Goal: Task Accomplishment & Management: Manage account settings

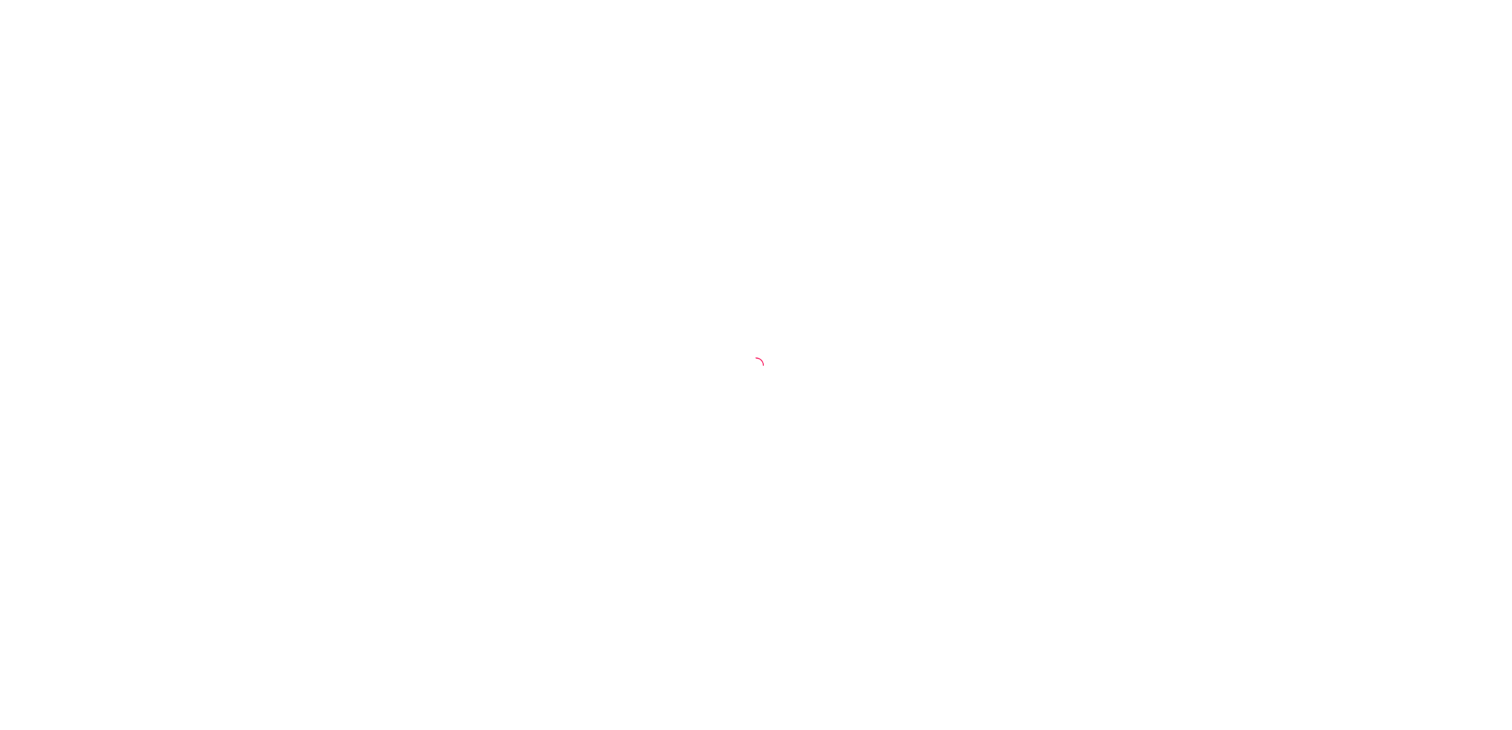
select select "30"
select select "HIGHEST_TOTAL_SPENT_WITH_ORDERS"
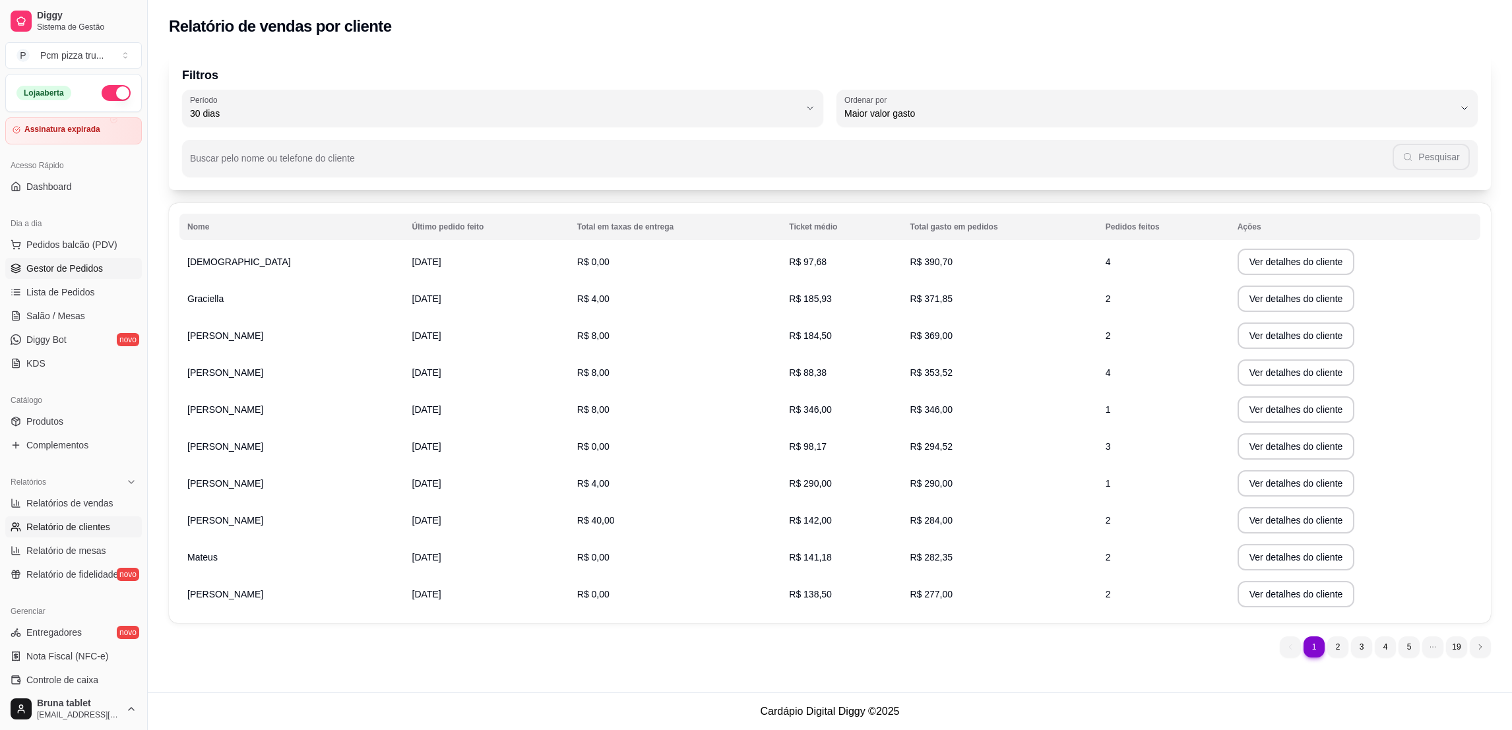
click at [86, 276] on link "Gestor de Pedidos" at bounding box center [73, 268] width 137 height 21
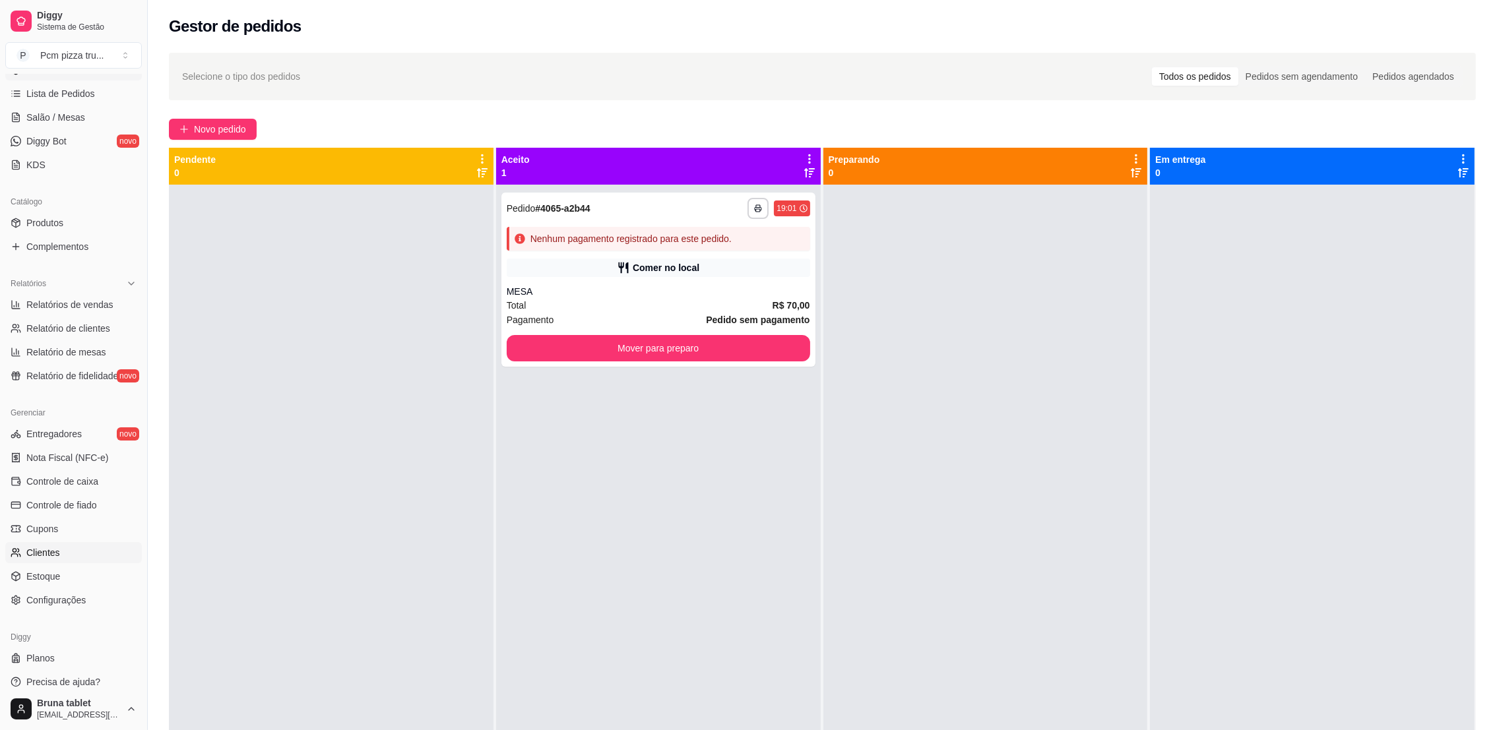
scroll to position [208, 0]
click at [77, 569] on link "Estoque" at bounding box center [73, 567] width 137 height 21
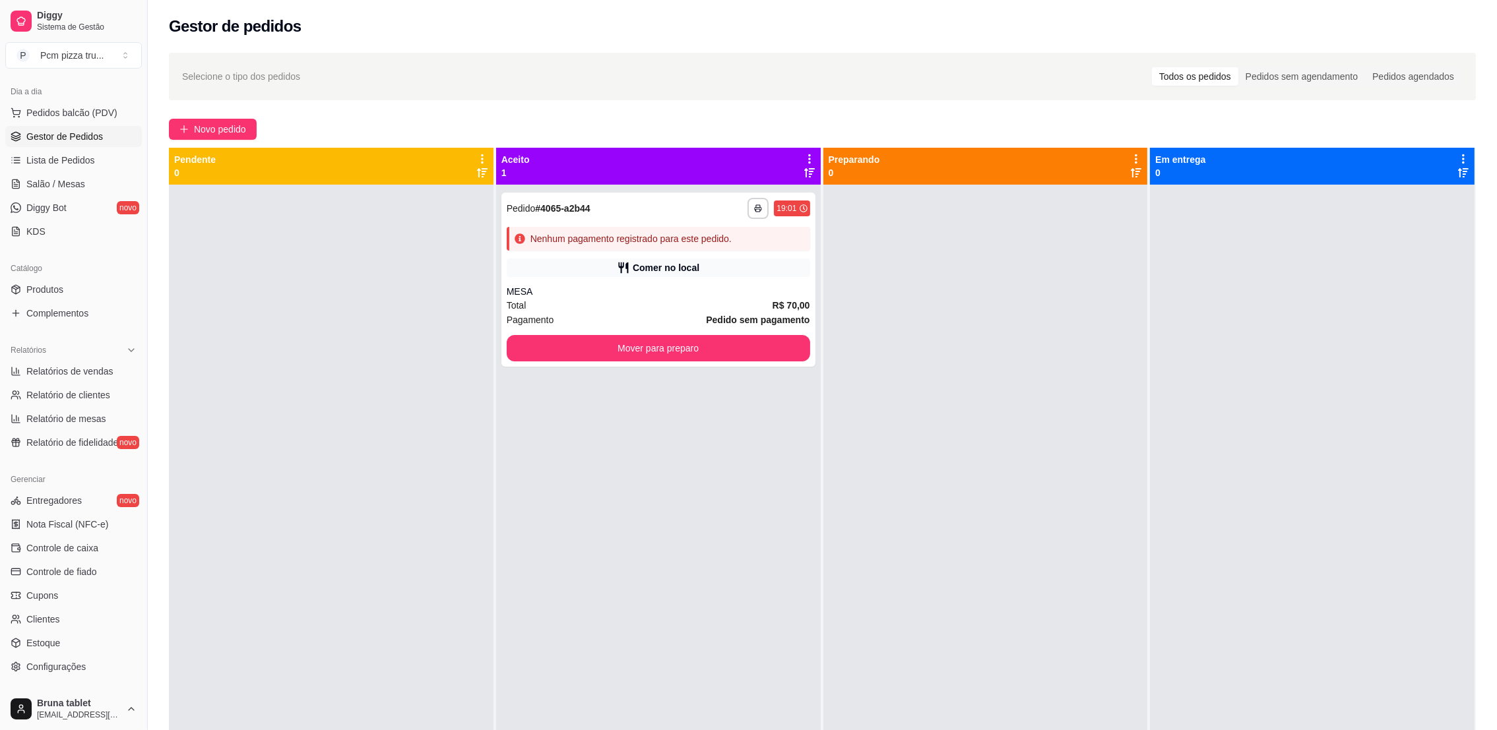
scroll to position [0, 0]
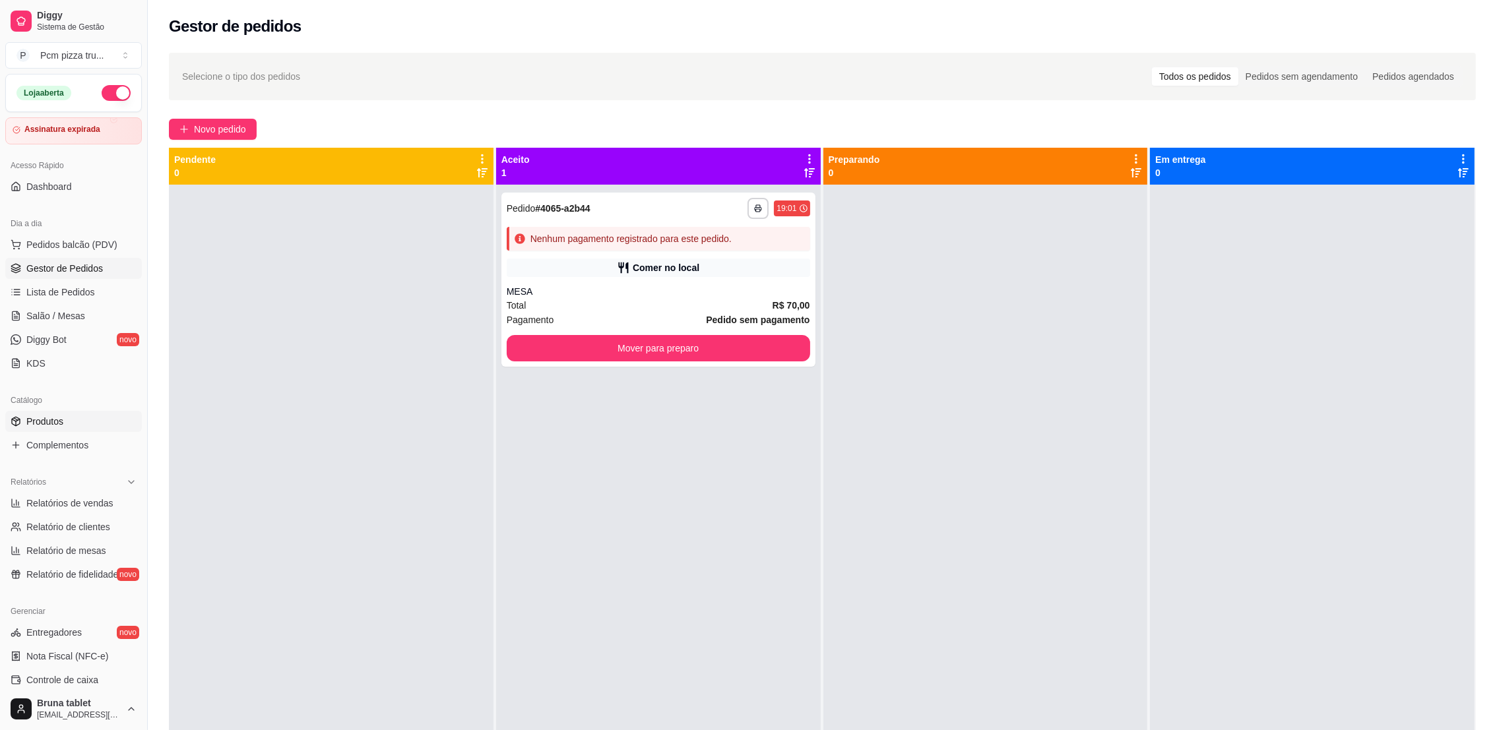
click at [80, 420] on link "Produtos" at bounding box center [73, 421] width 137 height 21
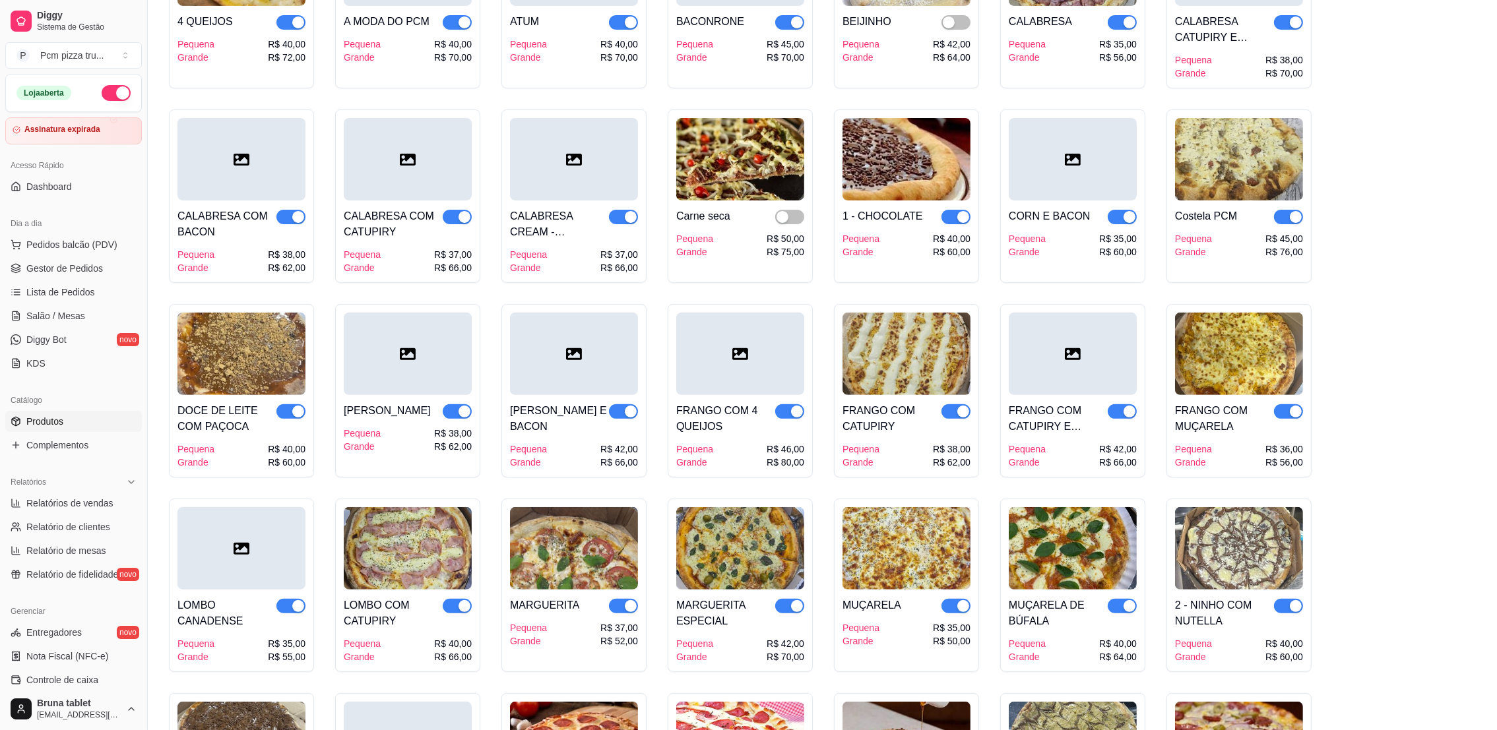
scroll to position [693, 0]
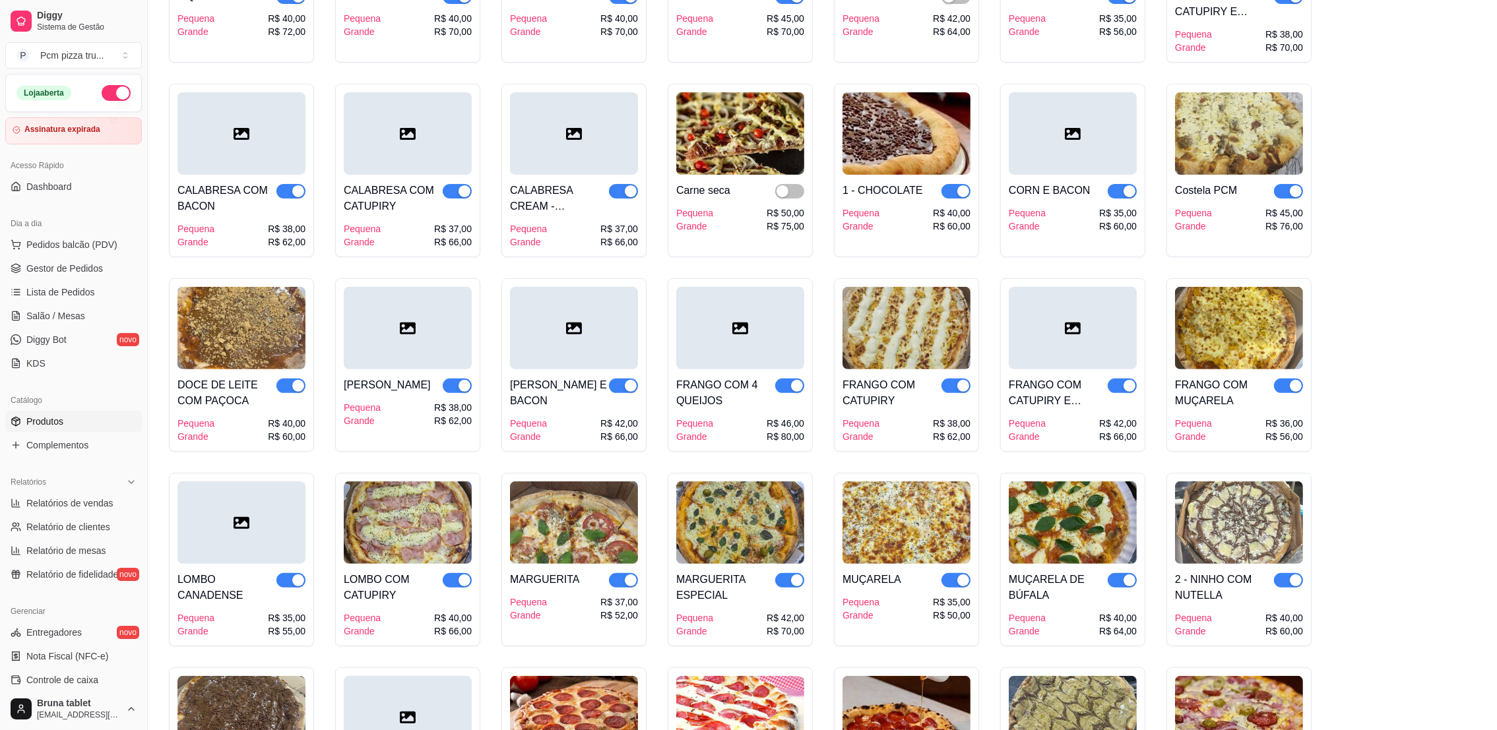
click at [627, 389] on div "button" at bounding box center [631, 386] width 12 height 12
click at [454, 388] on span "button" at bounding box center [457, 386] width 29 height 15
click at [786, 383] on span "button" at bounding box center [789, 386] width 29 height 15
click at [964, 381] on div "button" at bounding box center [963, 386] width 12 height 12
click at [1137, 380] on div "FRANGO COM CATUPIRY E BACON Pequena Grande R$ 42,00 R$ 66,00" at bounding box center [1072, 364] width 145 height 173
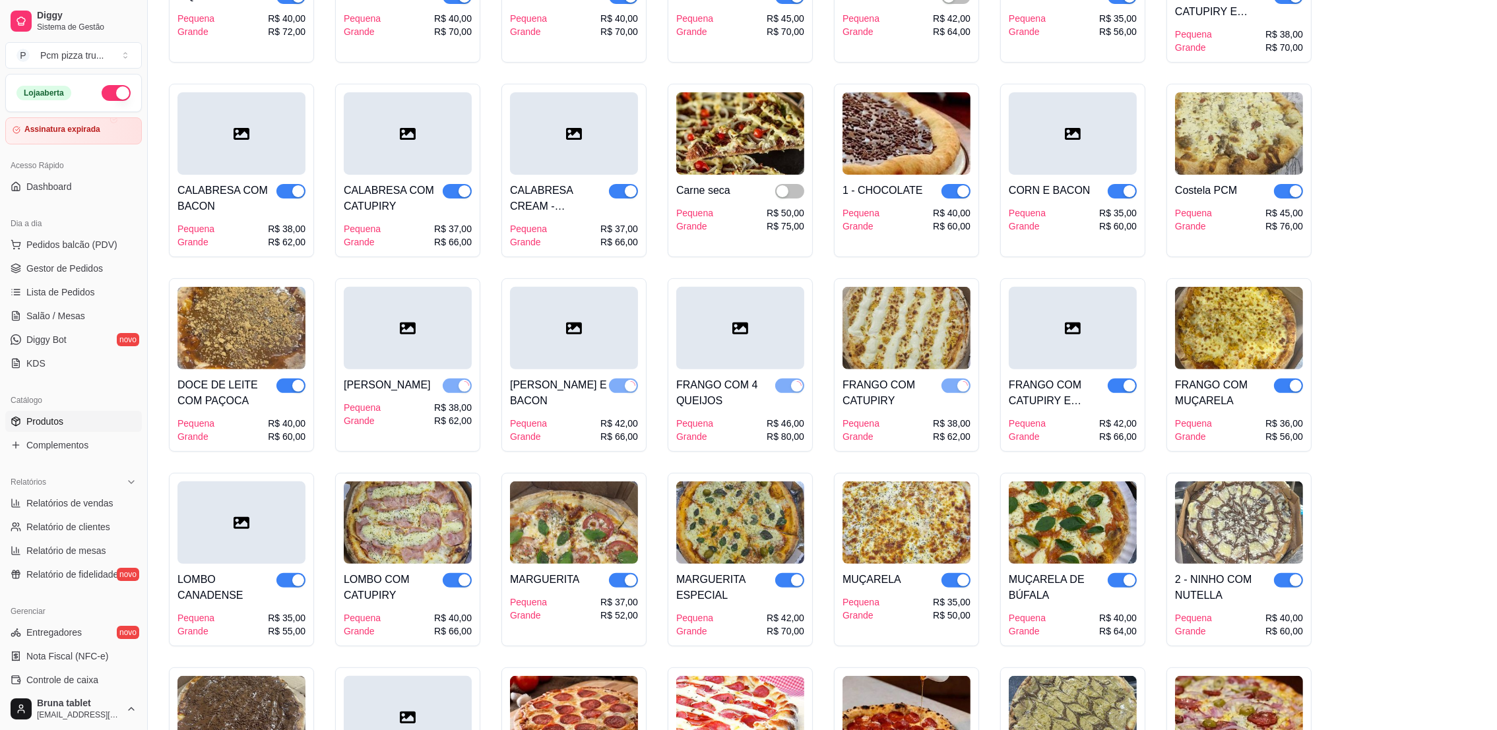
click at [1128, 389] on div "button" at bounding box center [1129, 386] width 12 height 12
click at [1285, 385] on span "button" at bounding box center [1288, 386] width 29 height 15
click at [1284, 195] on span "button" at bounding box center [1288, 191] width 29 height 15
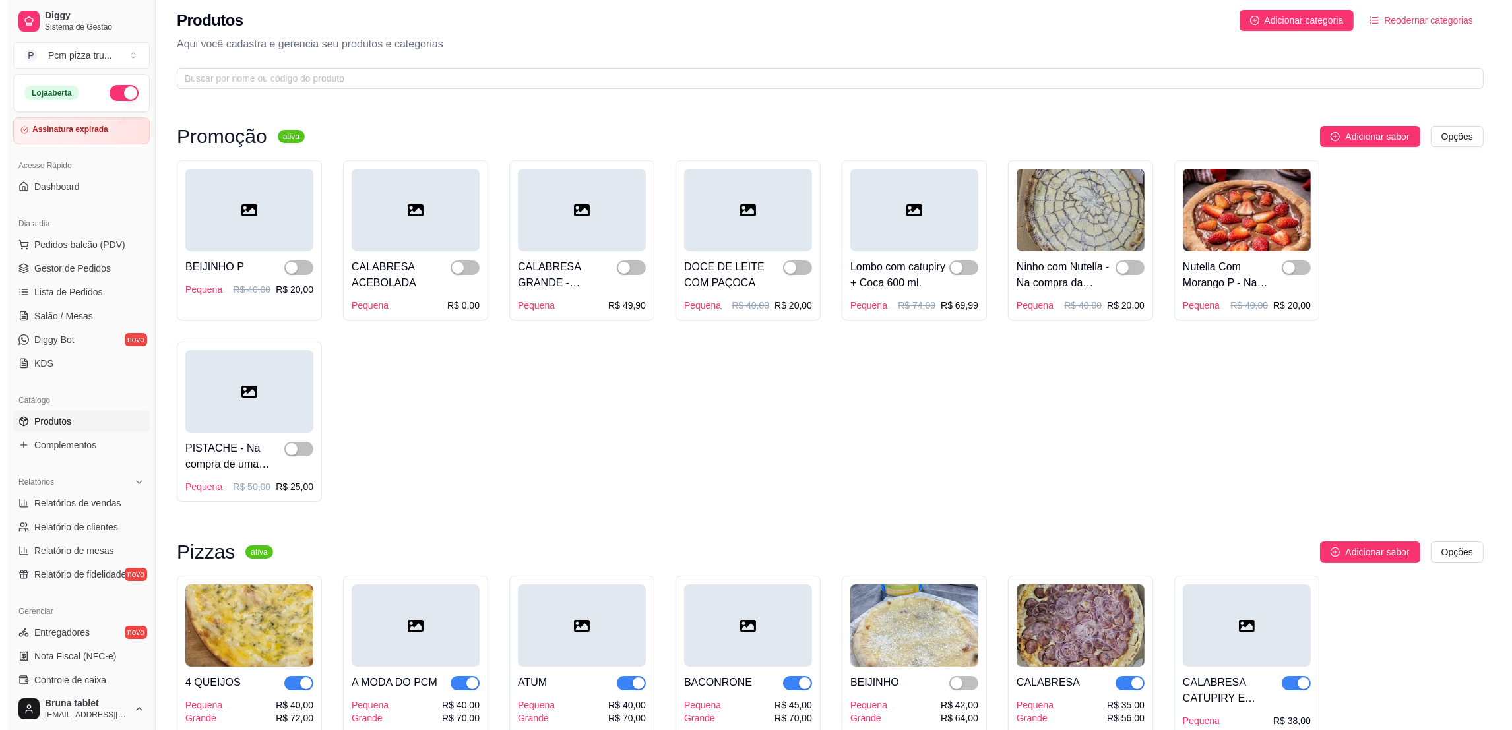
scroll to position [0, 0]
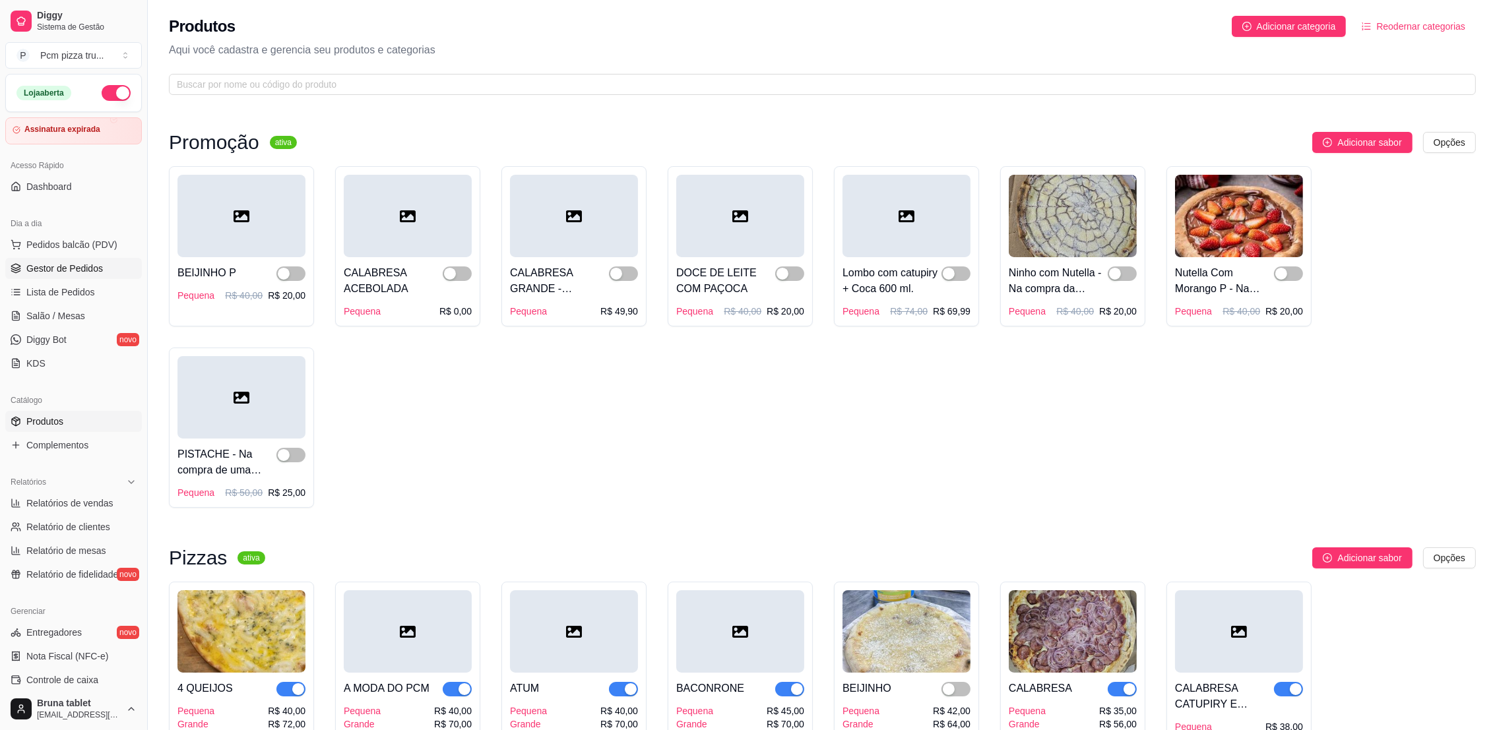
click at [67, 268] on span "Gestor de Pedidos" at bounding box center [64, 268] width 77 height 13
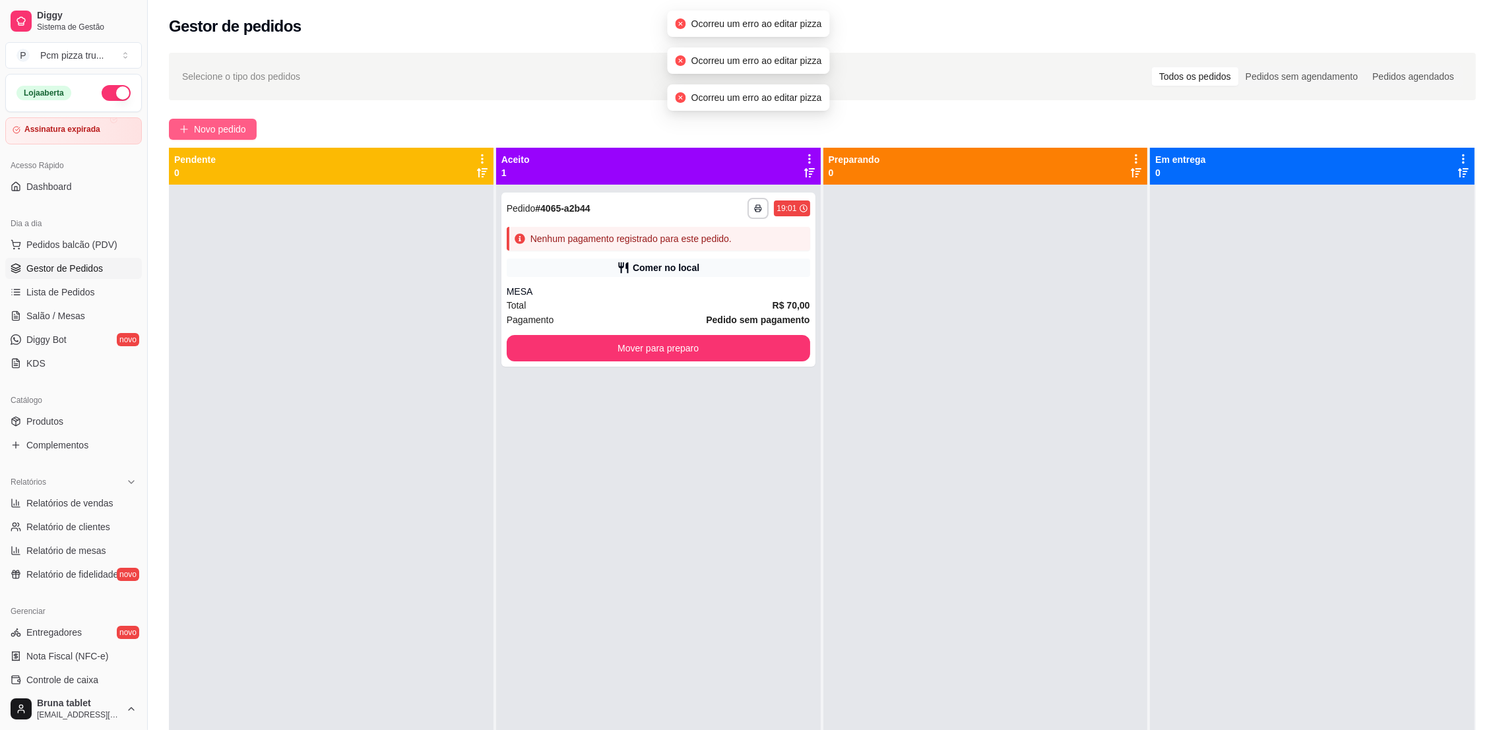
click at [209, 123] on span "Novo pedido" at bounding box center [220, 129] width 52 height 15
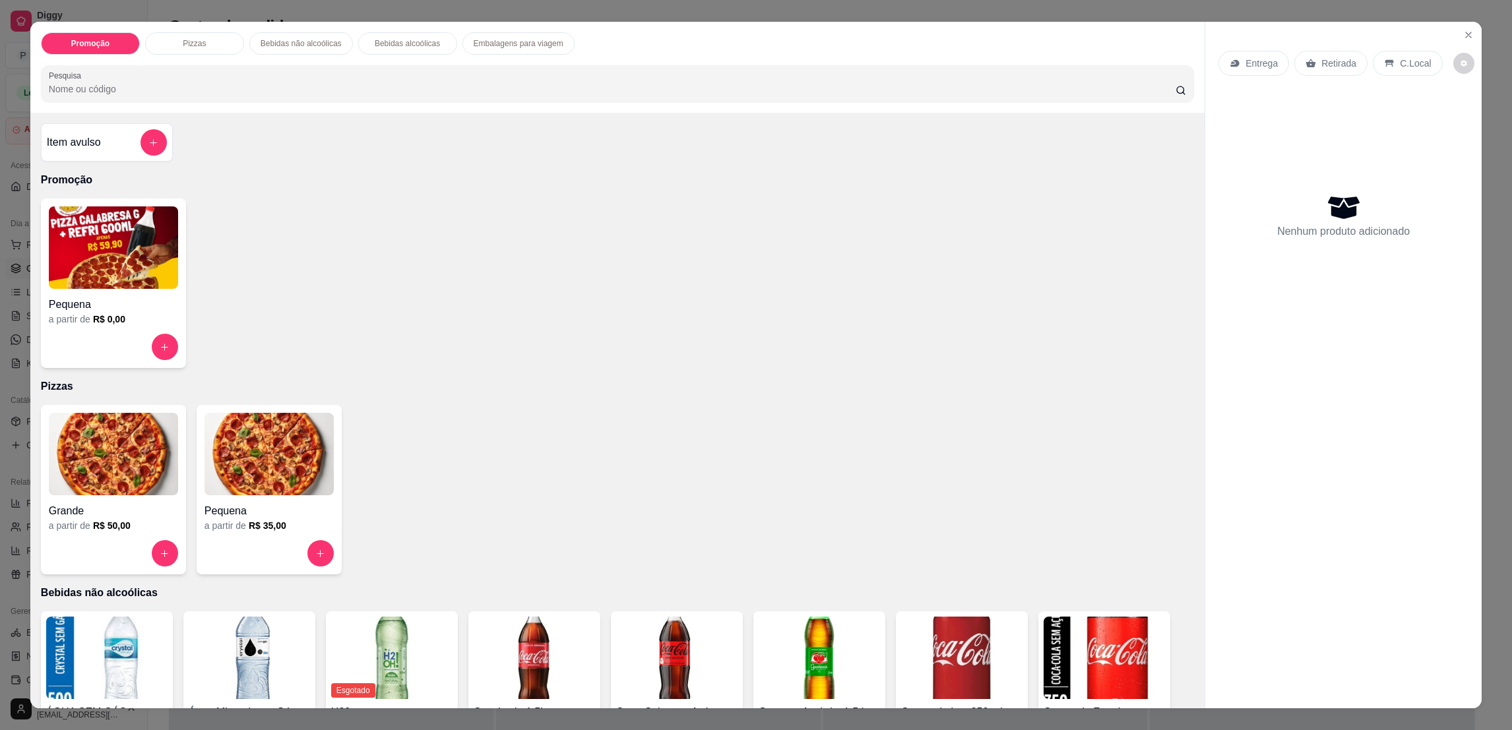
click at [69, 500] on div "Grande" at bounding box center [113, 507] width 129 height 24
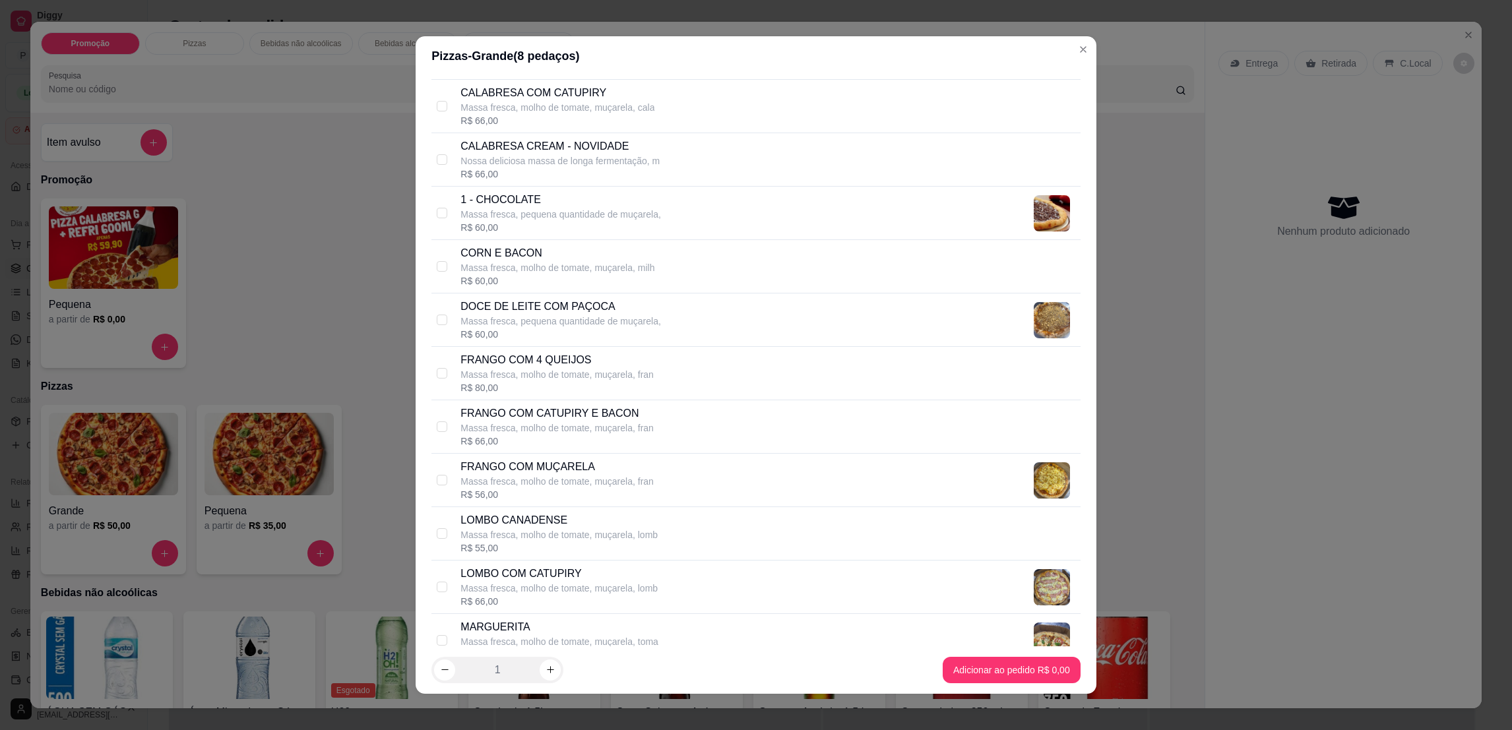
scroll to position [494, 0]
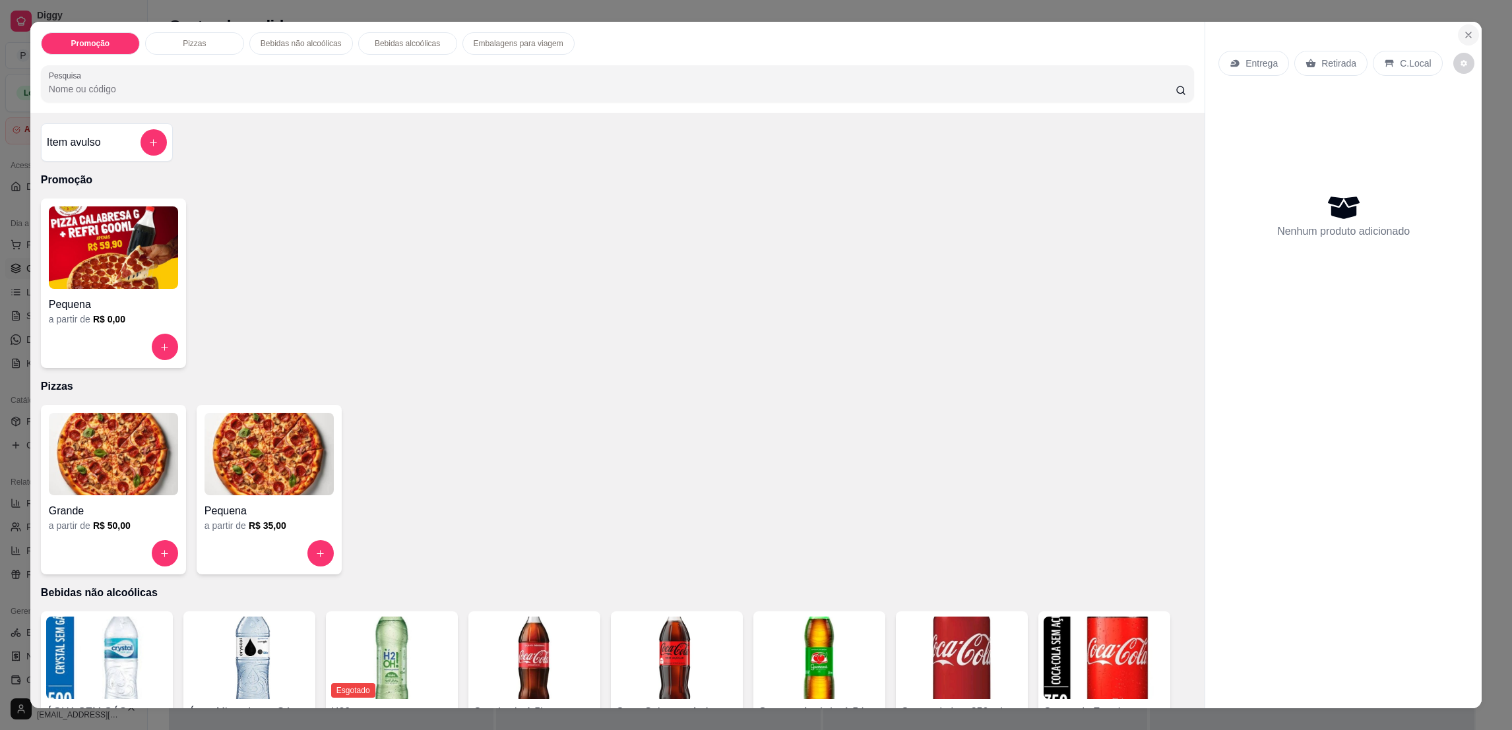
click at [1469, 36] on button "Close" at bounding box center [1468, 34] width 21 height 21
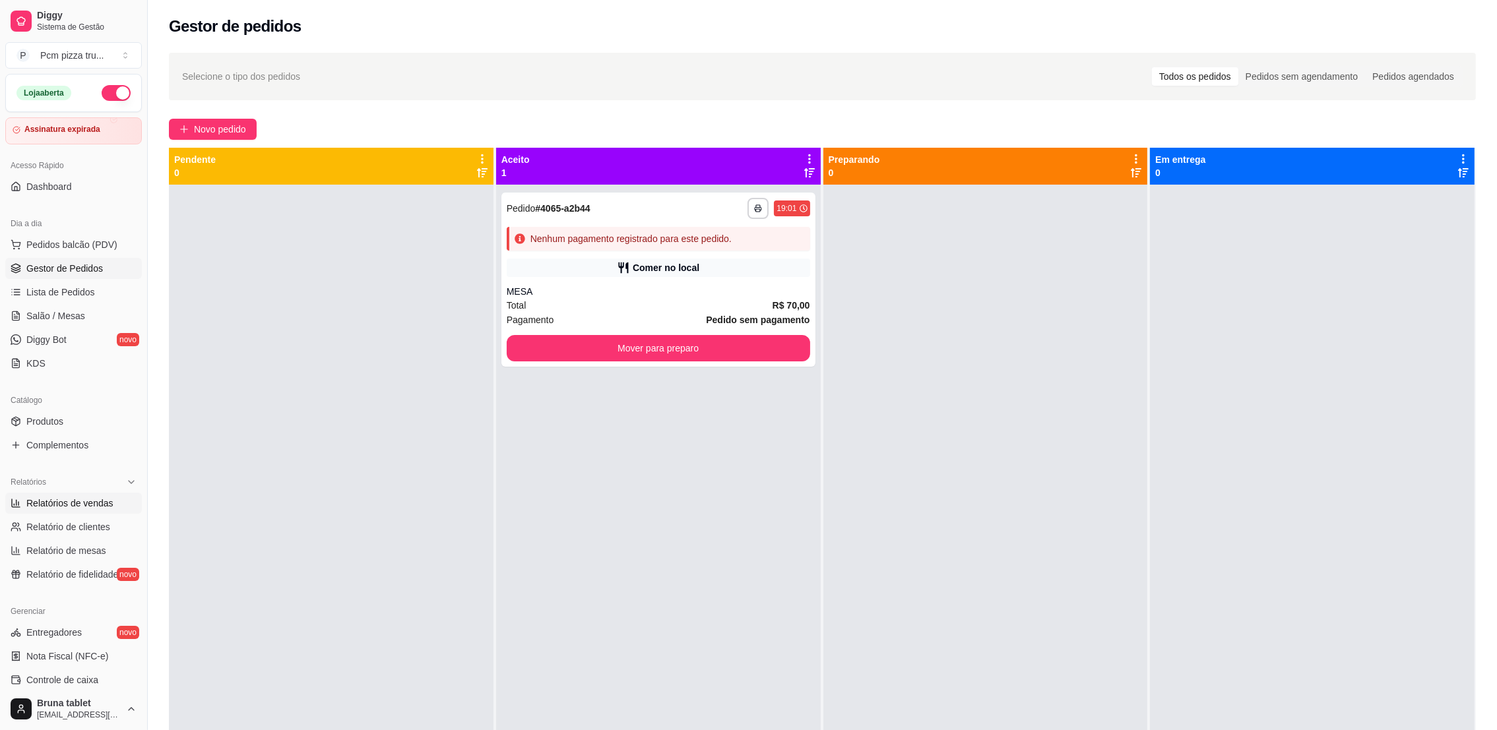
click at [76, 507] on span "Relatórios de vendas" at bounding box center [69, 503] width 87 height 13
select select "ALL"
select select "0"
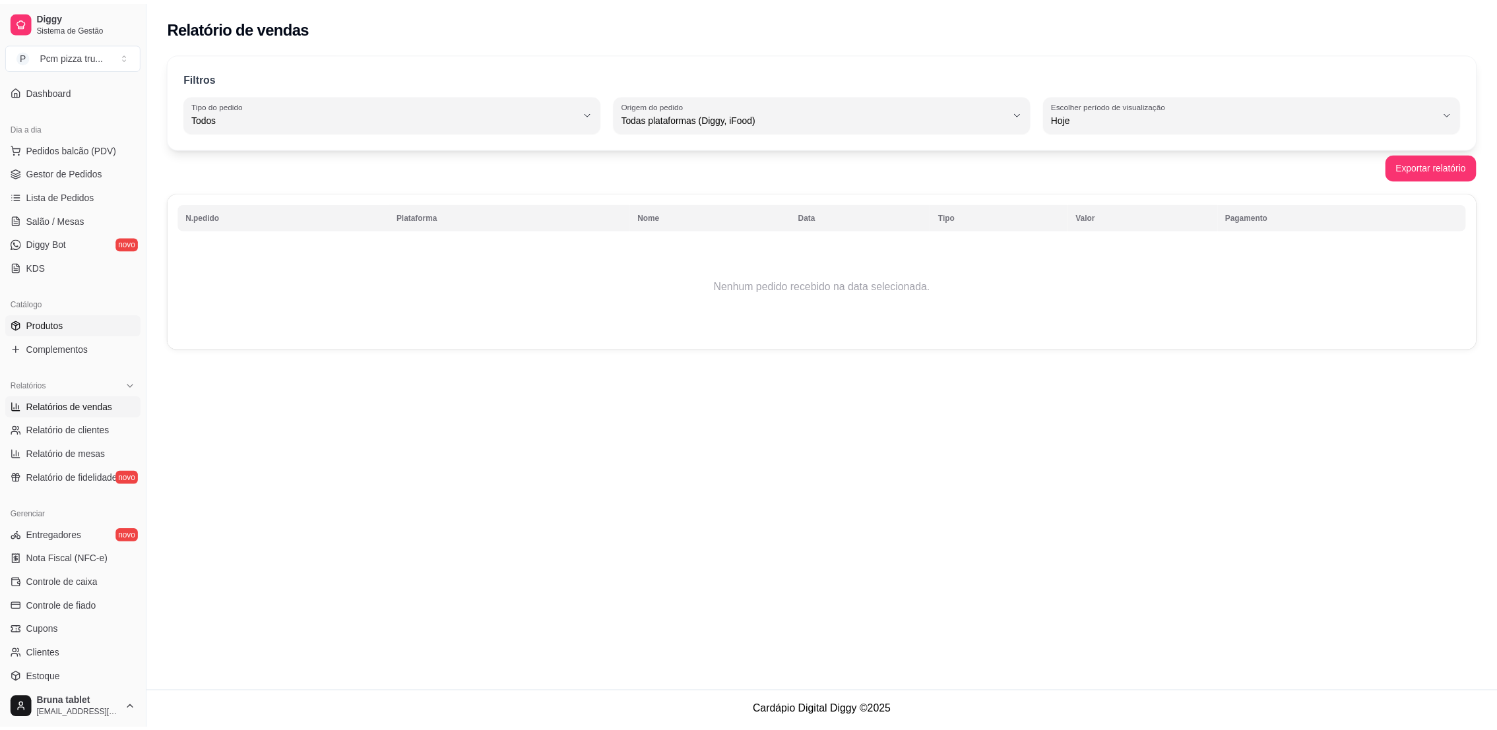
scroll to position [99, 0]
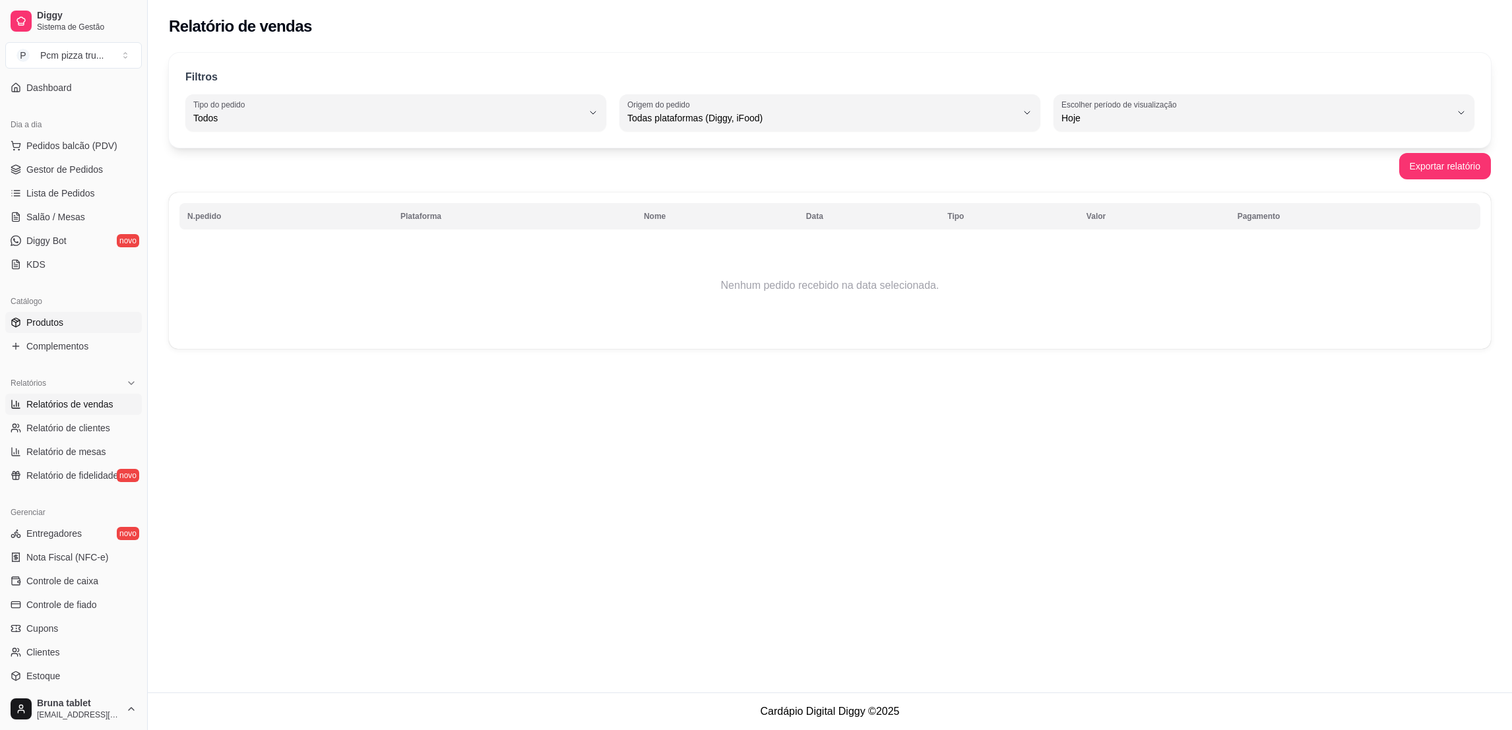
click at [85, 323] on link "Produtos" at bounding box center [73, 322] width 137 height 21
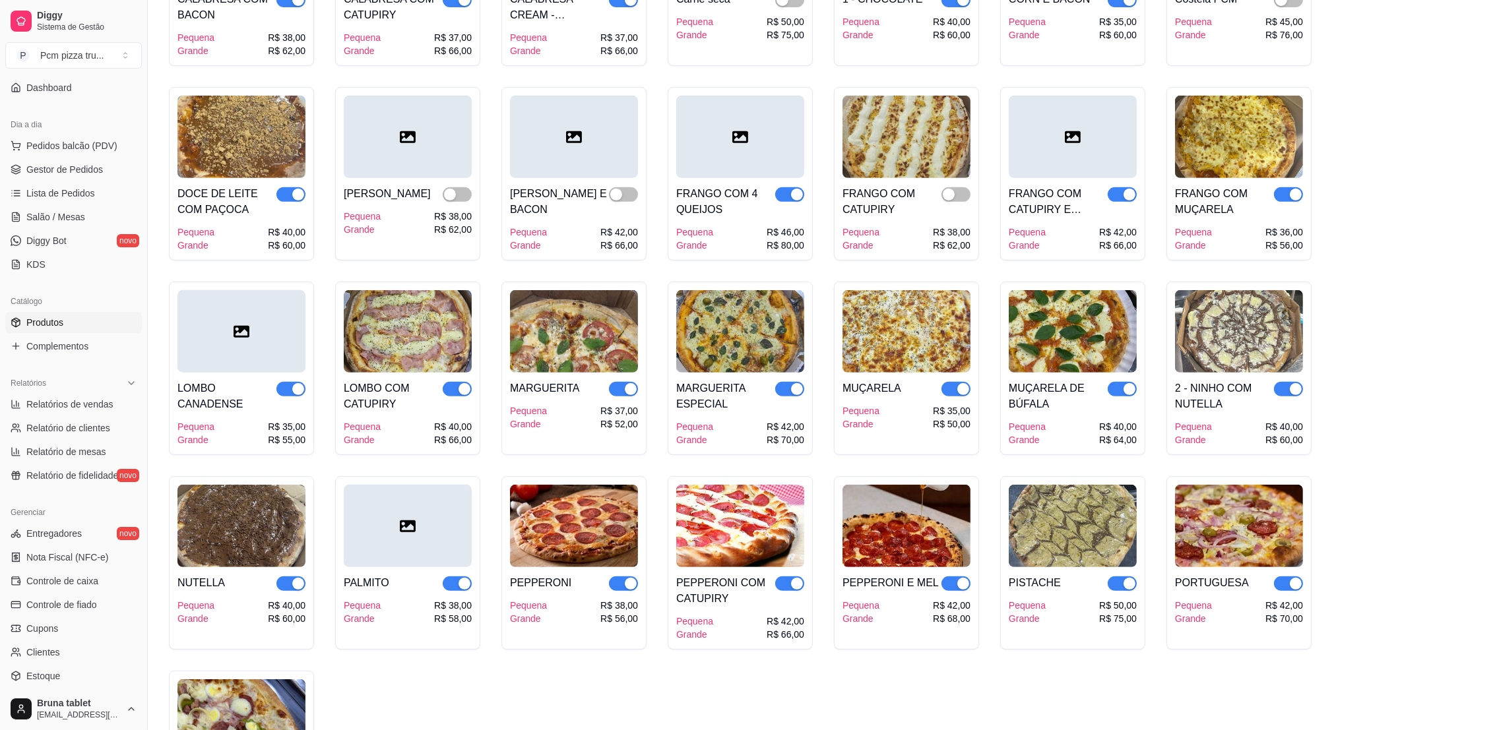
scroll to position [890, 0]
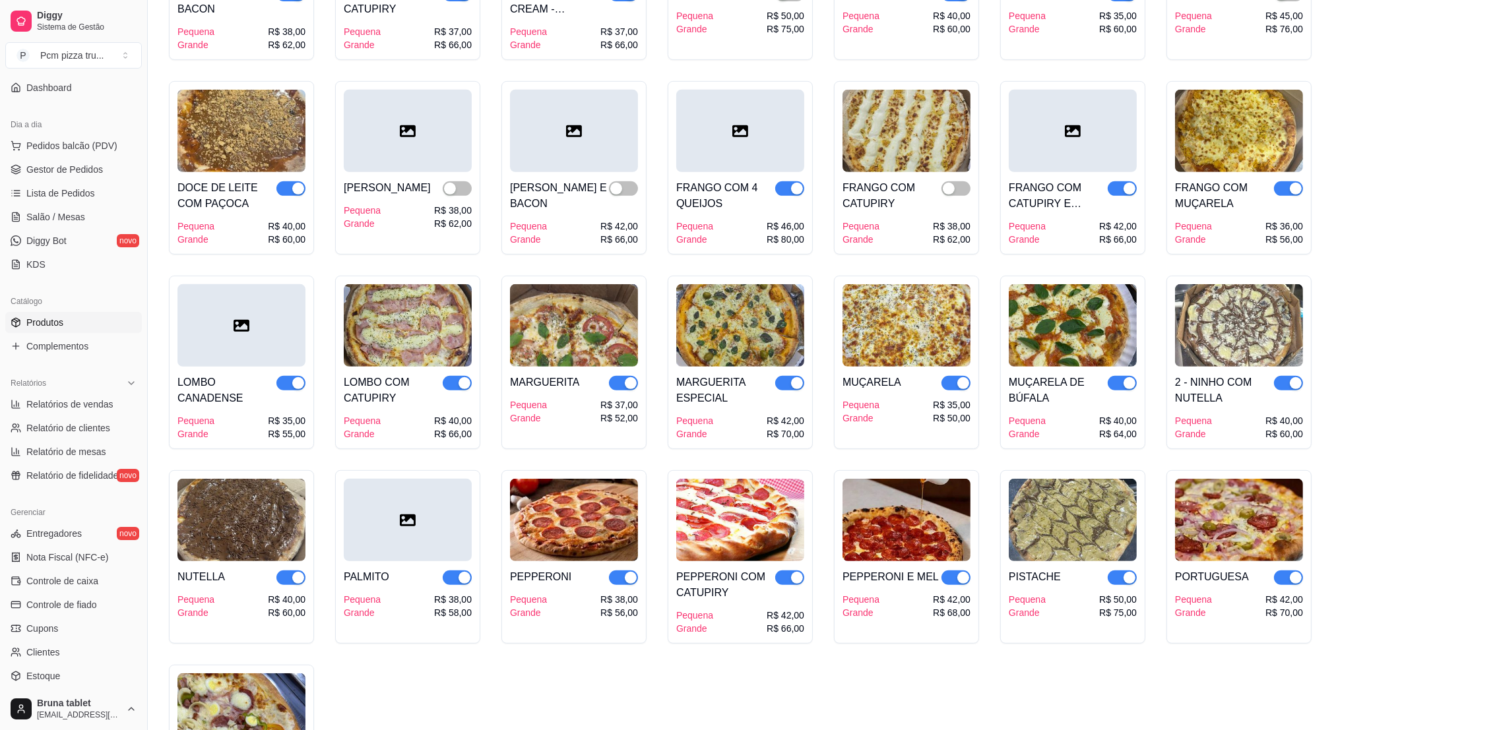
click at [1289, 183] on div "button" at bounding box center [1295, 189] width 12 height 12
click at [1125, 190] on div "button" at bounding box center [1129, 189] width 12 height 12
click at [783, 189] on span "button" at bounding box center [789, 188] width 29 height 15
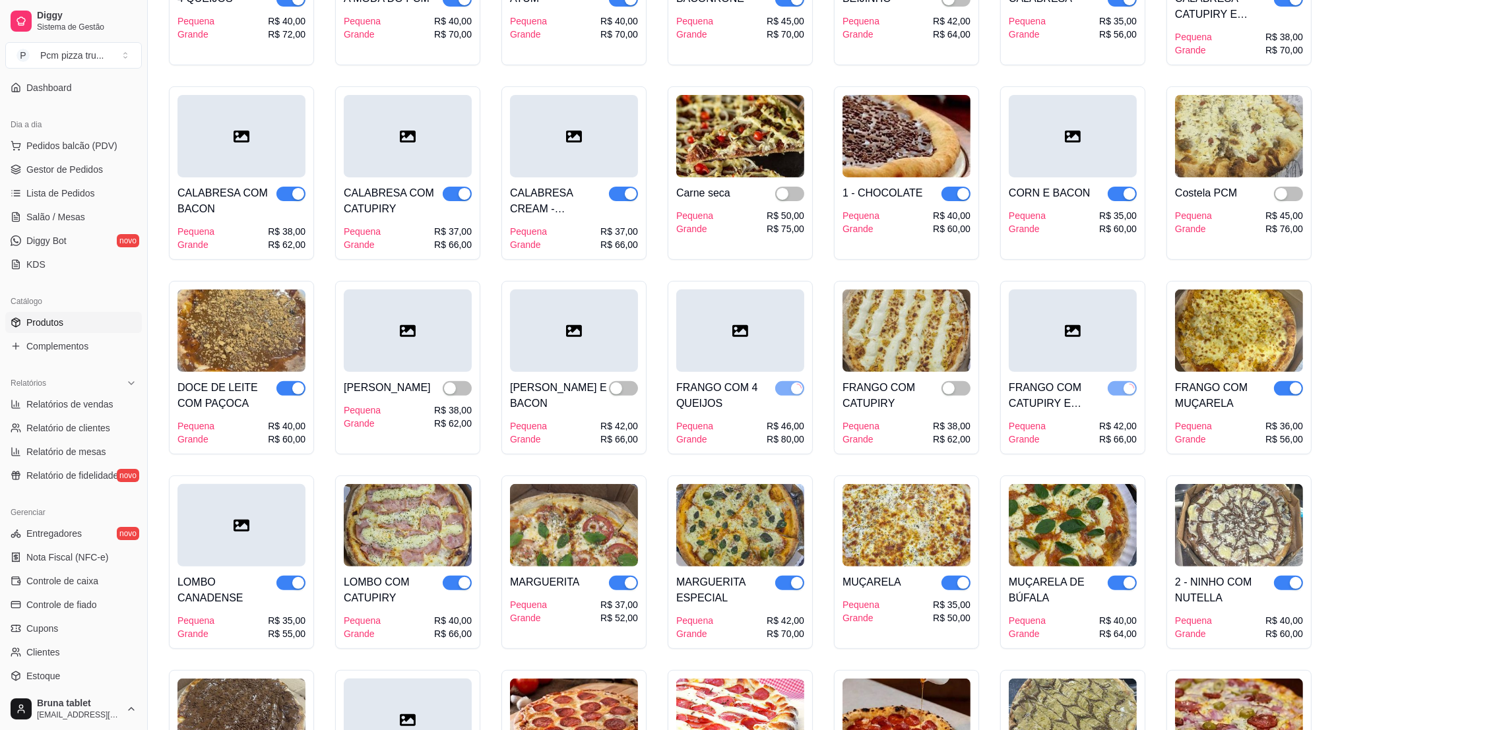
scroll to position [693, 0]
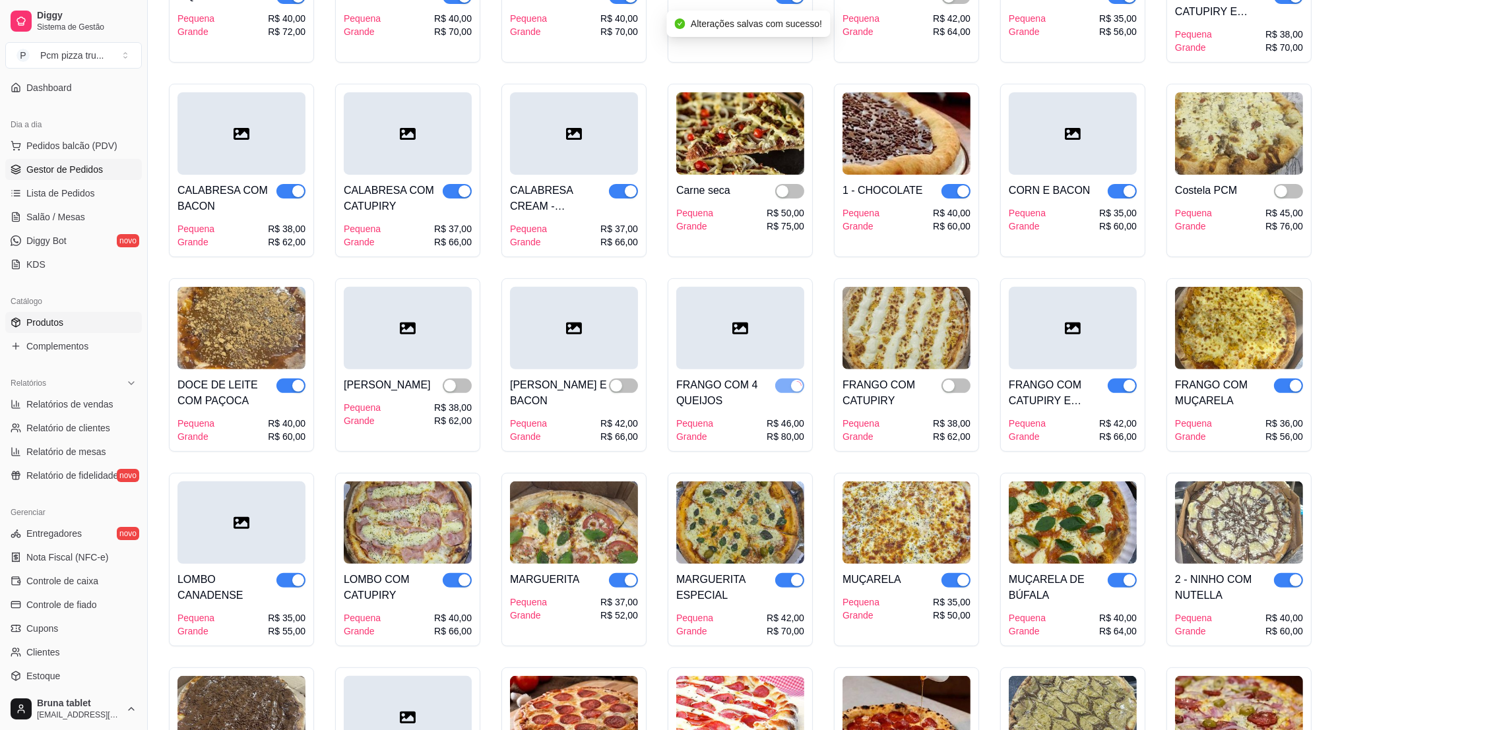
click at [77, 175] on span "Gestor de Pedidos" at bounding box center [64, 169] width 77 height 13
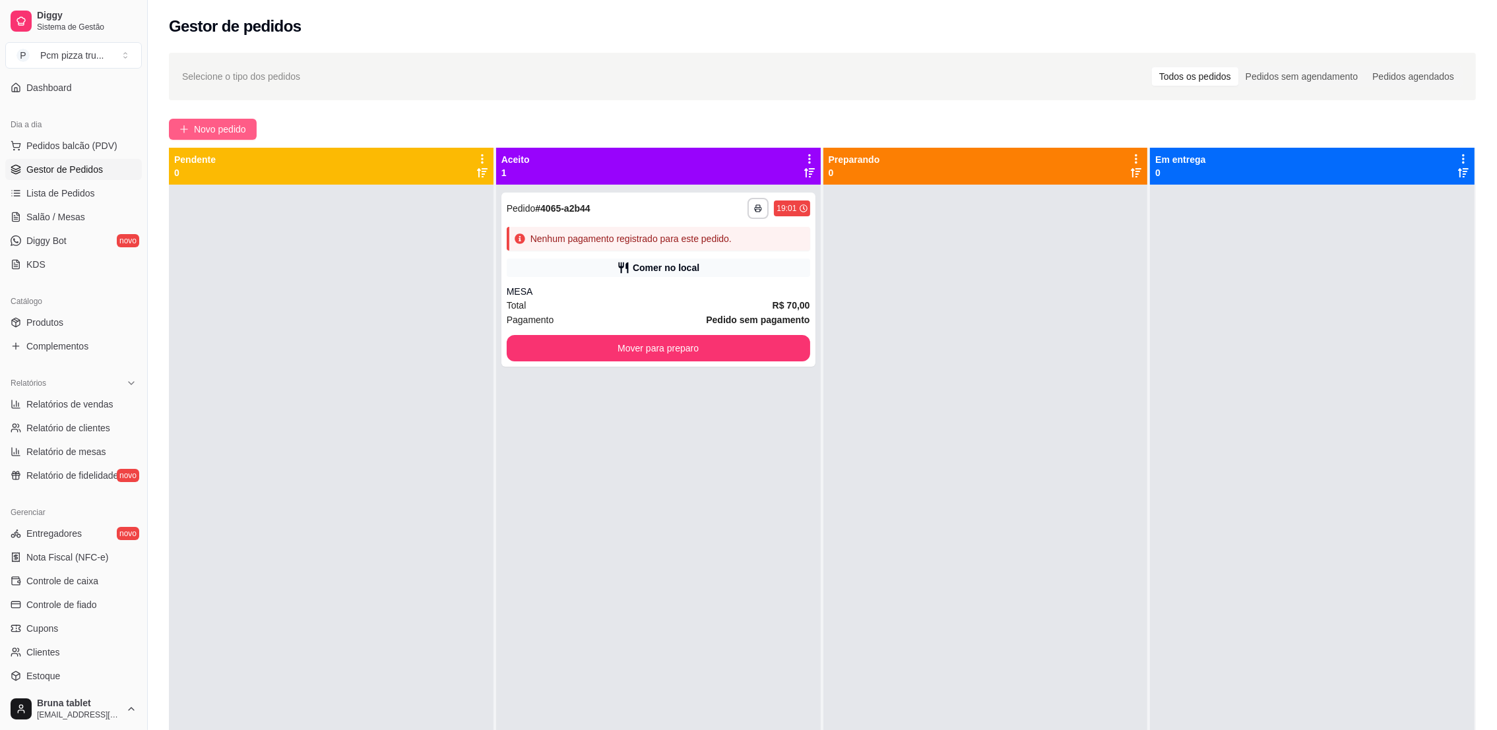
click at [228, 132] on span "Novo pedido" at bounding box center [220, 129] width 52 height 15
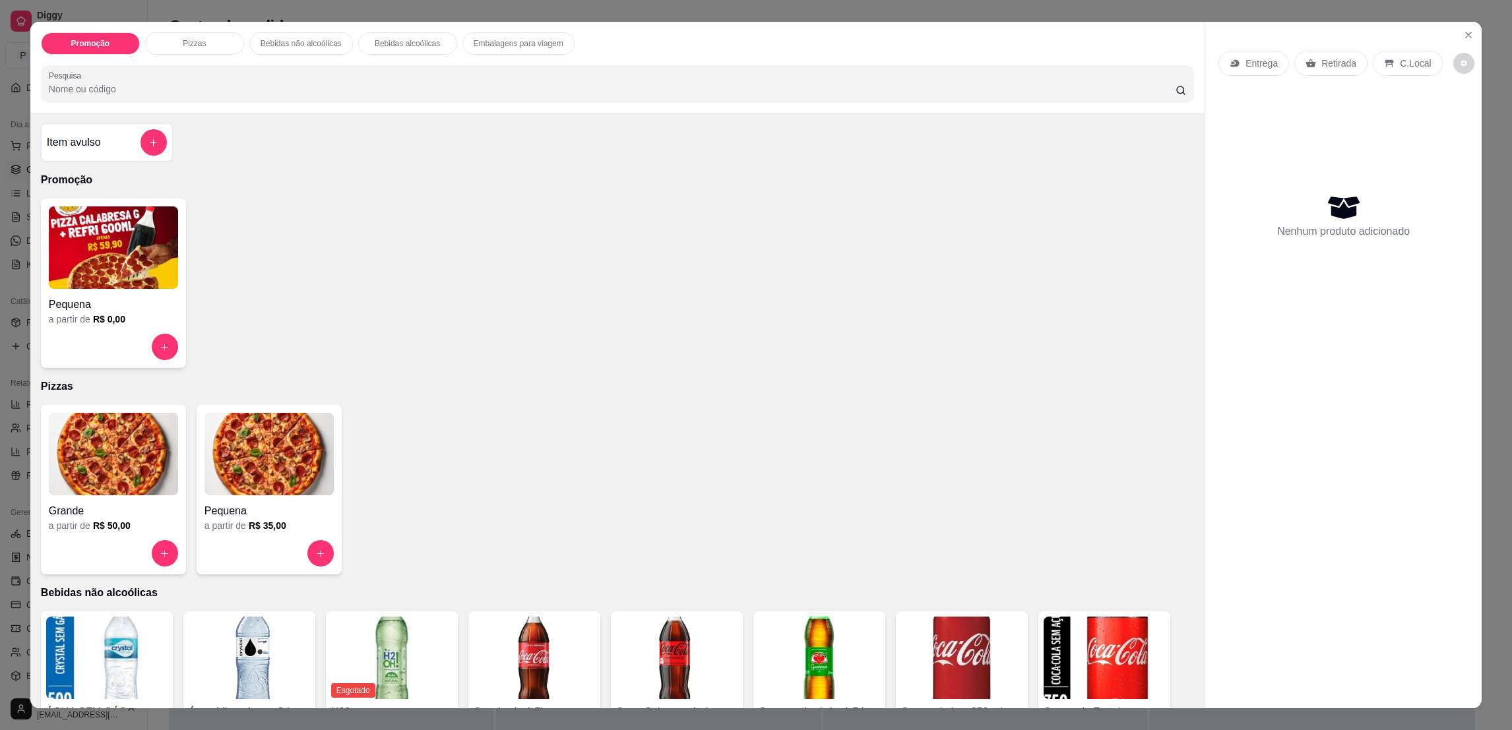
click at [127, 507] on h4 "Grande" at bounding box center [113, 511] width 129 height 16
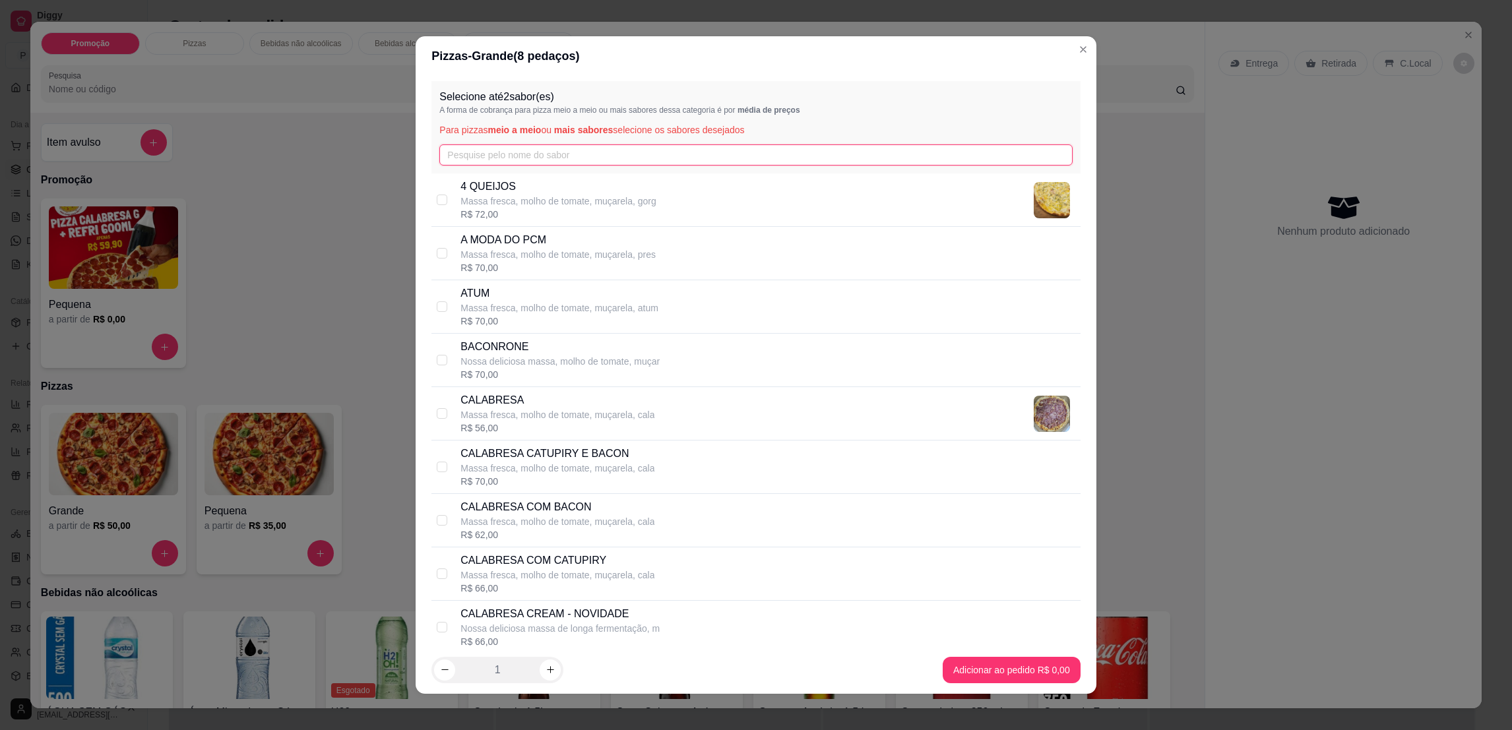
click at [469, 162] on input "text" at bounding box center [755, 154] width 633 height 21
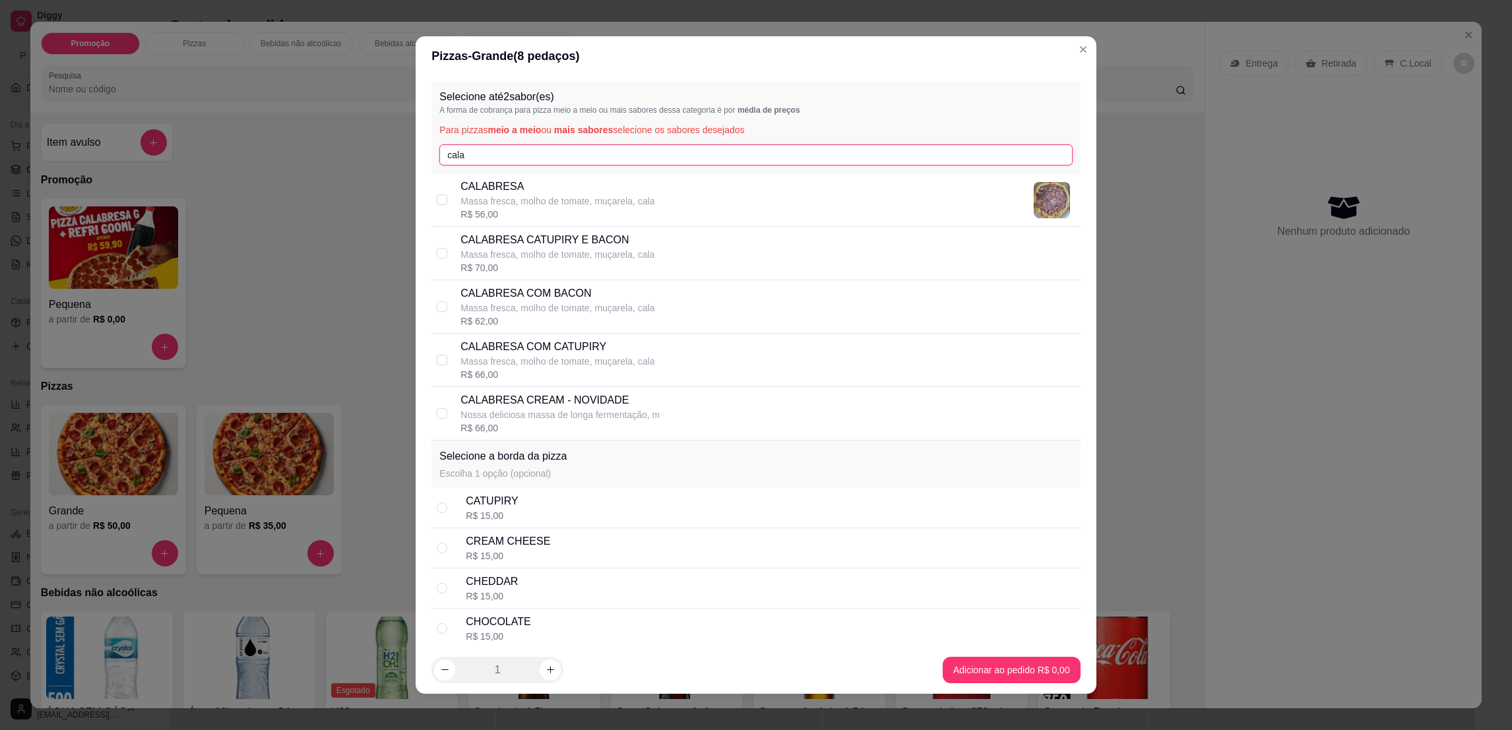
type input "cala"
click at [485, 201] on p "Massa fresca, molho de tomate, muçarela, cala" at bounding box center [557, 201] width 194 height 13
checkbox input "true"
click at [490, 144] on input "cala" at bounding box center [755, 154] width 633 height 21
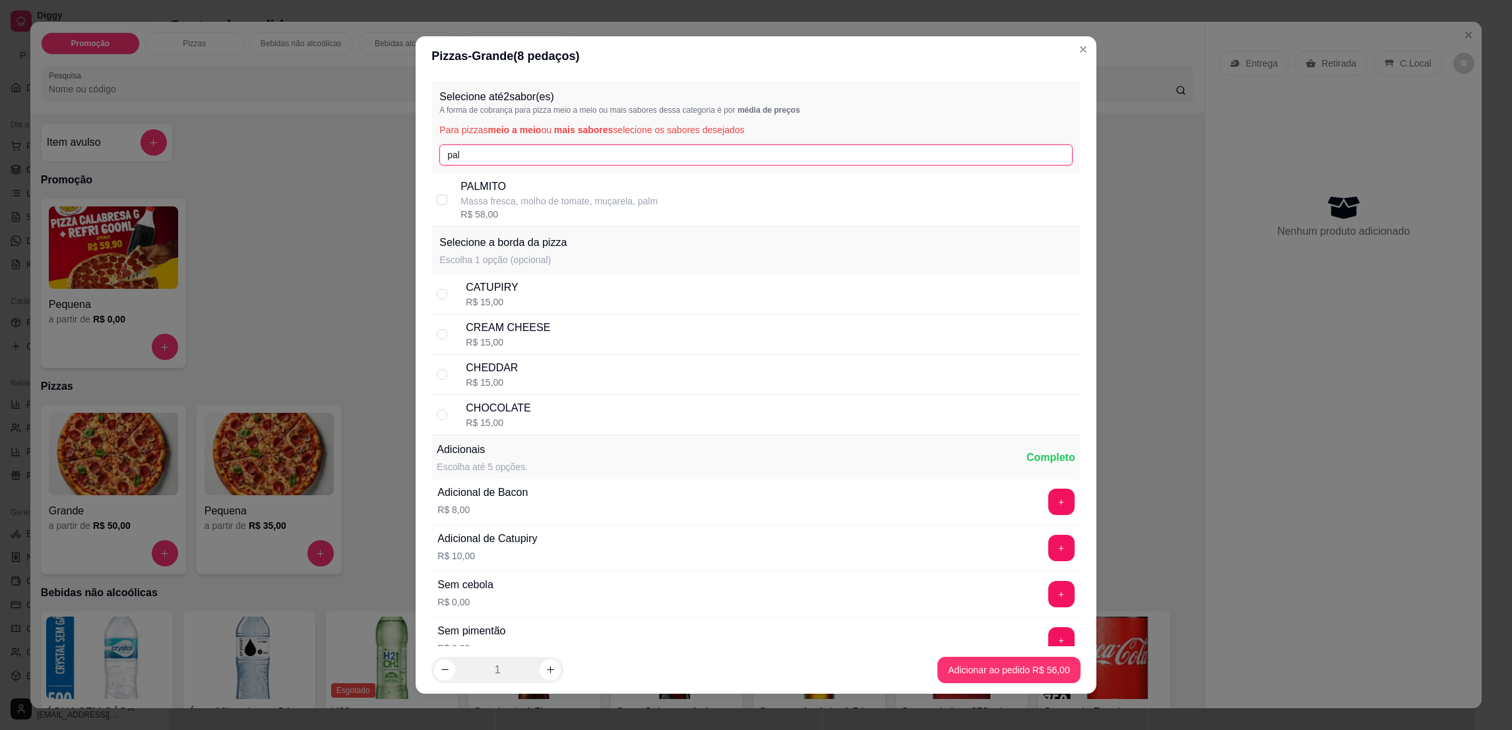
type input "pal"
click at [534, 199] on p "Massa fresca, molho de tomate, muçarela, palm" at bounding box center [558, 201] width 197 height 13
checkbox input "true"
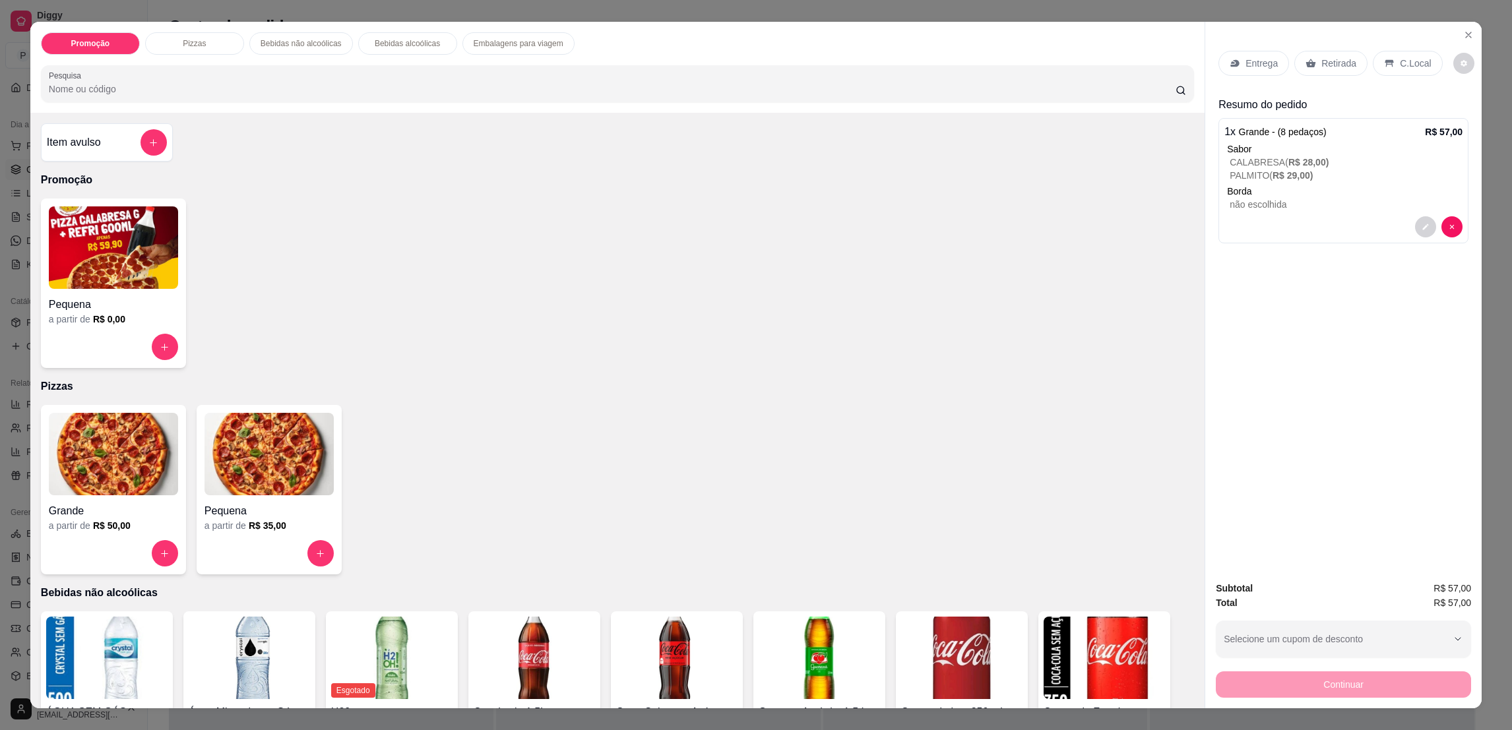
click at [1330, 68] on p "Retirada" at bounding box center [1338, 63] width 35 height 13
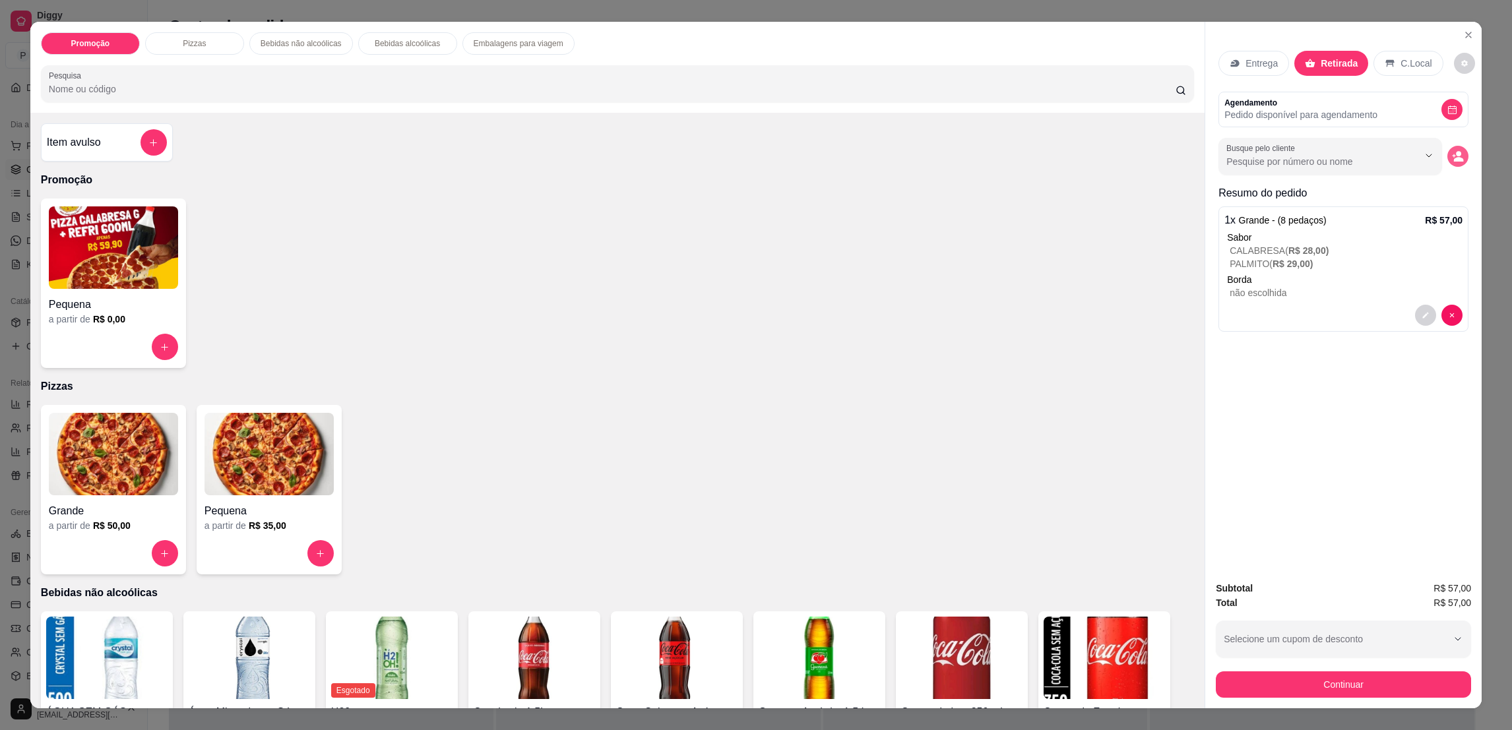
click at [1452, 152] on icon "decrease-product-quantity" at bounding box center [1458, 156] width 12 height 12
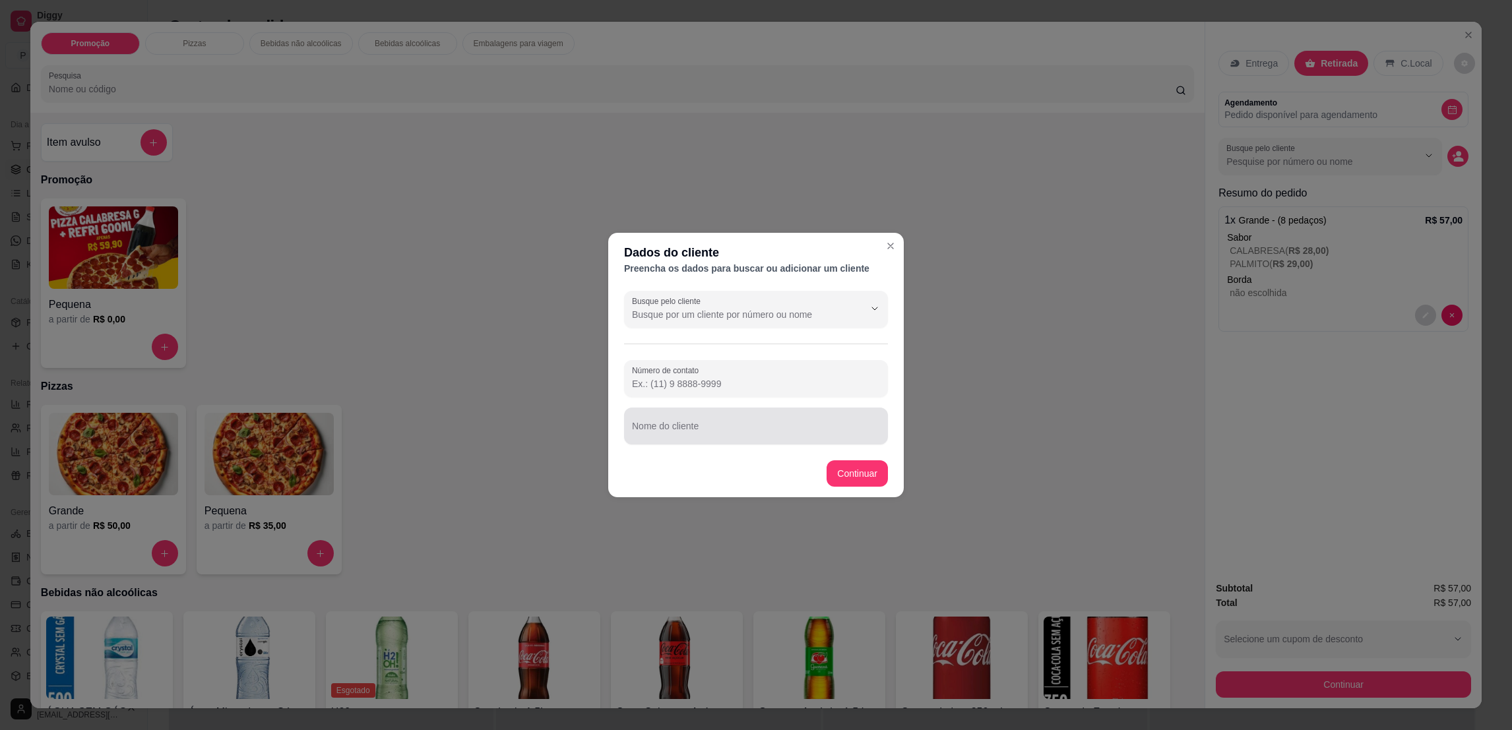
click at [669, 427] on input "Nome do cliente" at bounding box center [756, 431] width 248 height 13
type input "LANNY"
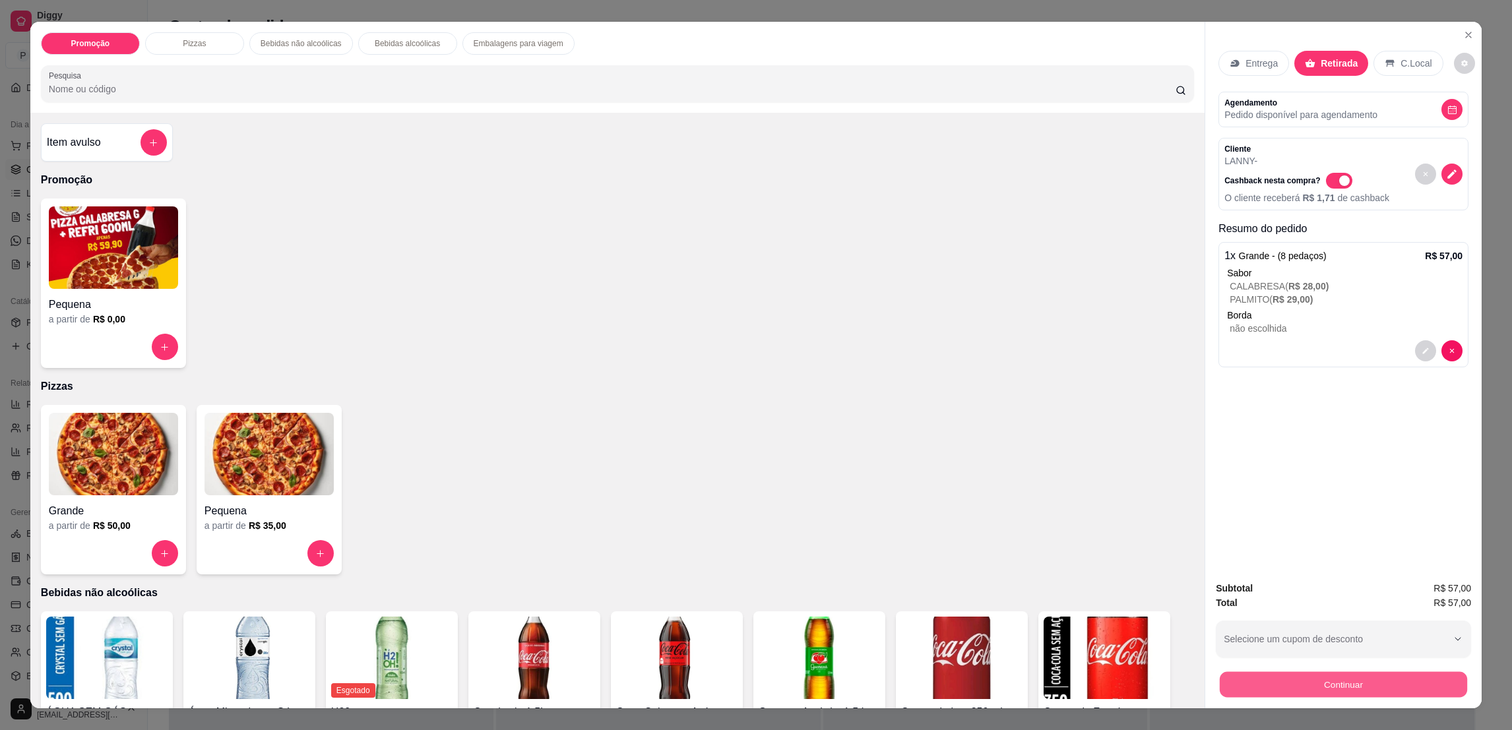
click at [1348, 678] on button "Continuar" at bounding box center [1343, 684] width 247 height 26
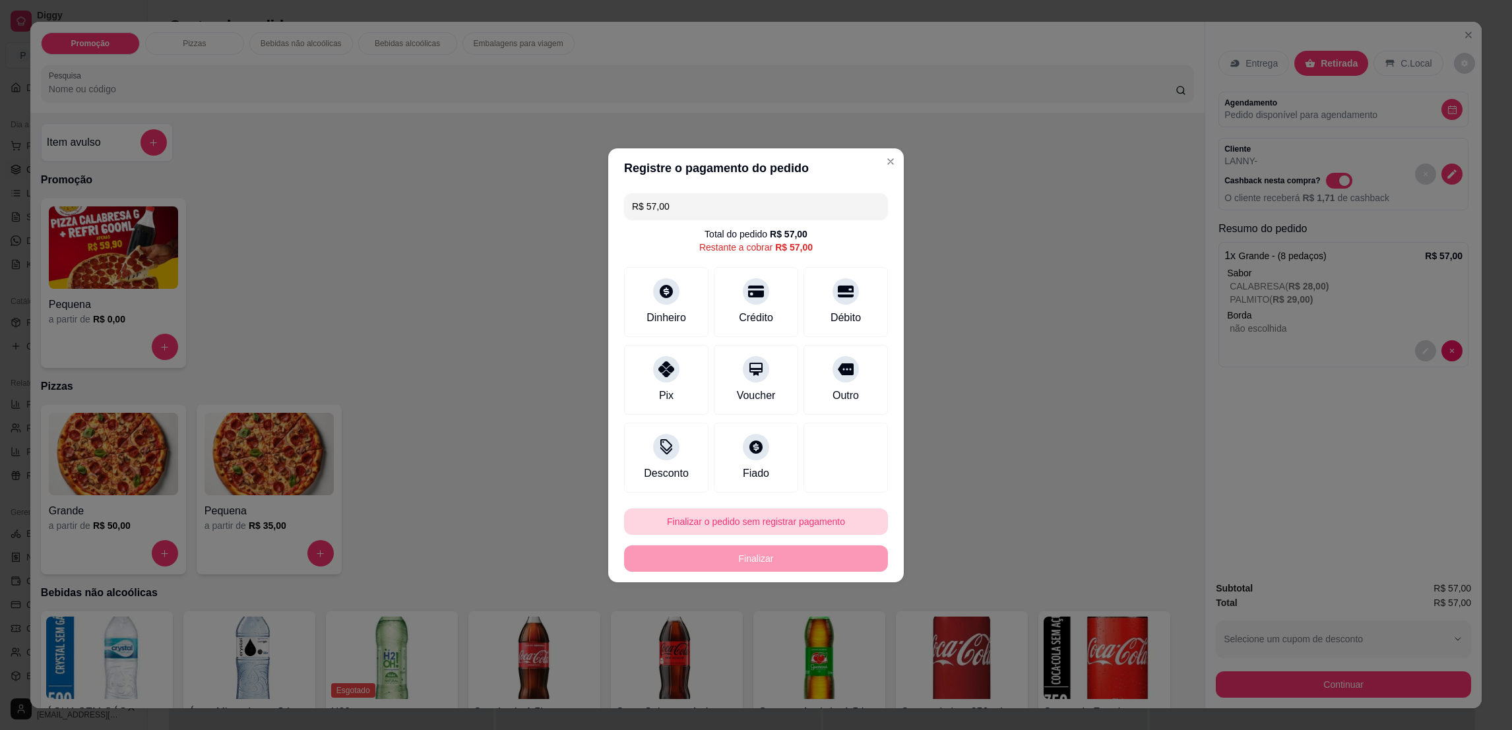
click at [790, 516] on button "Finalizar o pedido sem registrar pagamento" at bounding box center [756, 522] width 264 height 26
click at [832, 630] on button "Confirmar" at bounding box center [836, 630] width 49 height 20
type input "R$ 0,00"
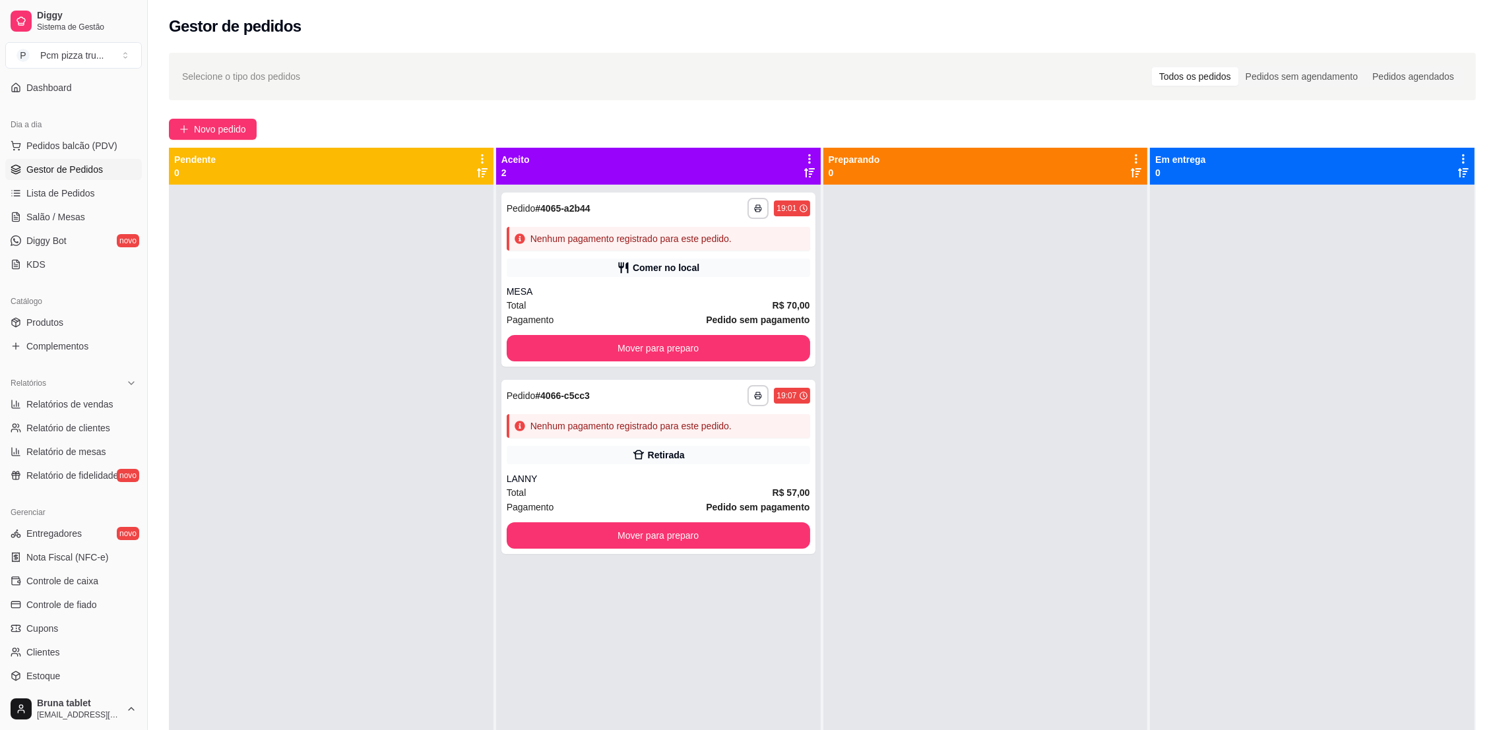
click at [187, 146] on div "**********" at bounding box center [822, 469] width 1349 height 849
click at [191, 132] on button "Novo pedido" at bounding box center [213, 129] width 88 height 21
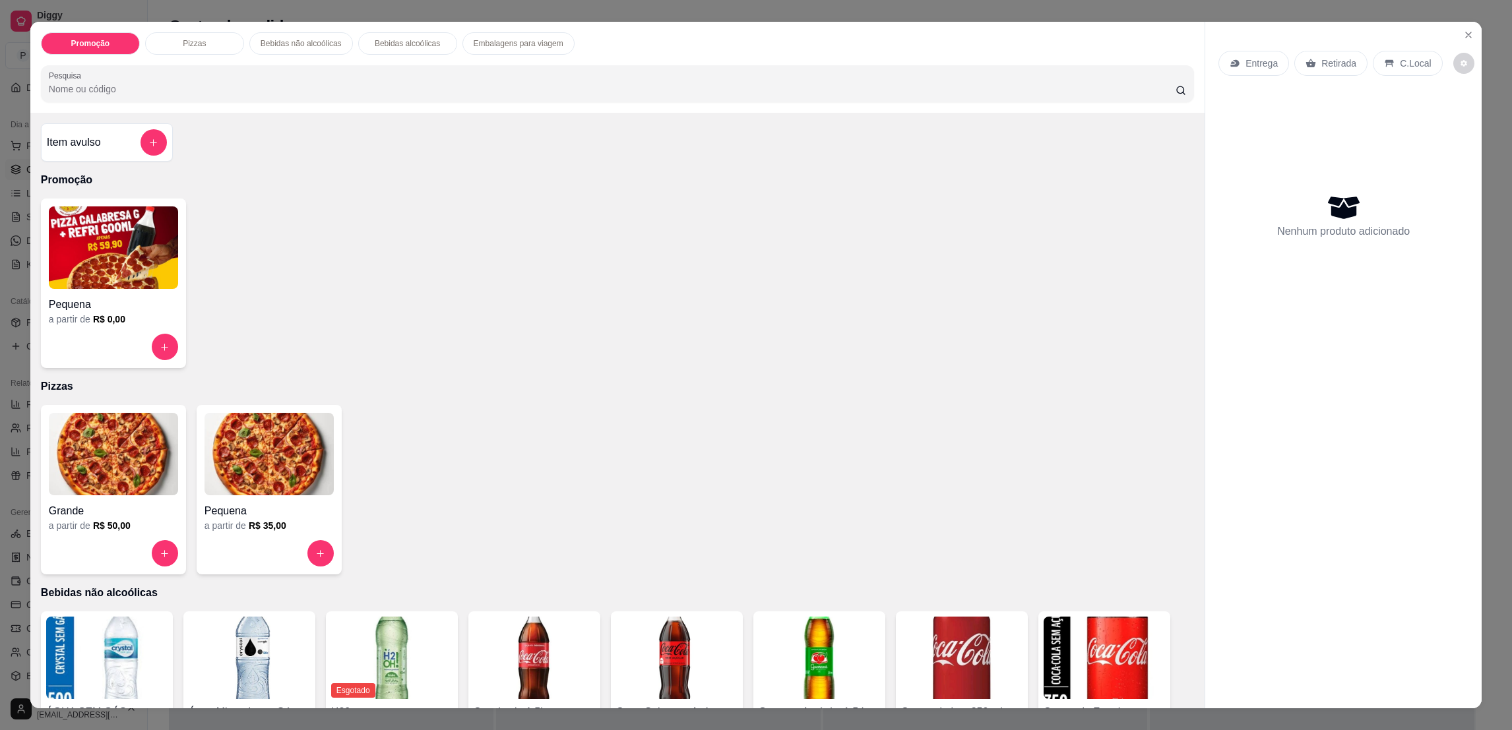
click at [113, 468] on img at bounding box center [113, 454] width 129 height 82
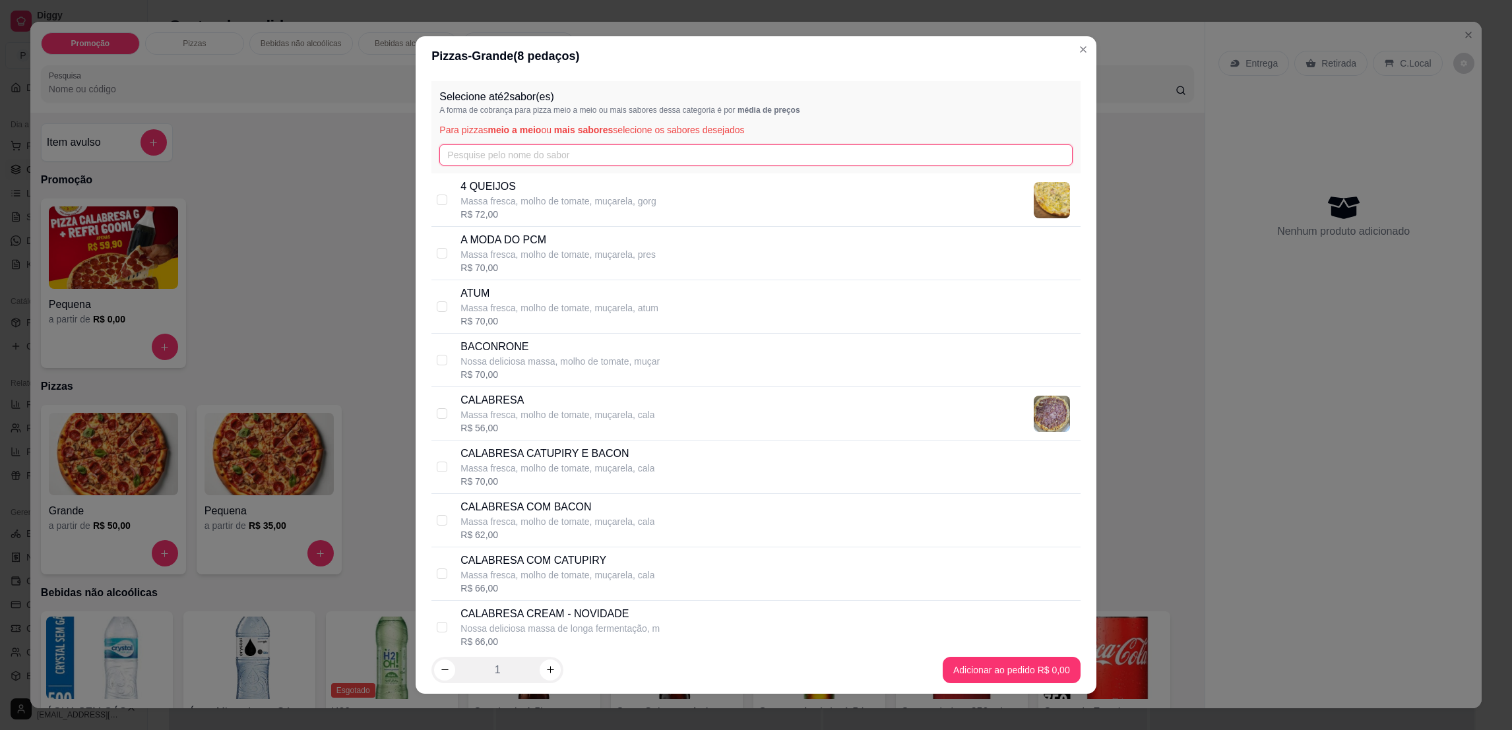
click at [536, 157] on input "text" at bounding box center [755, 154] width 633 height 21
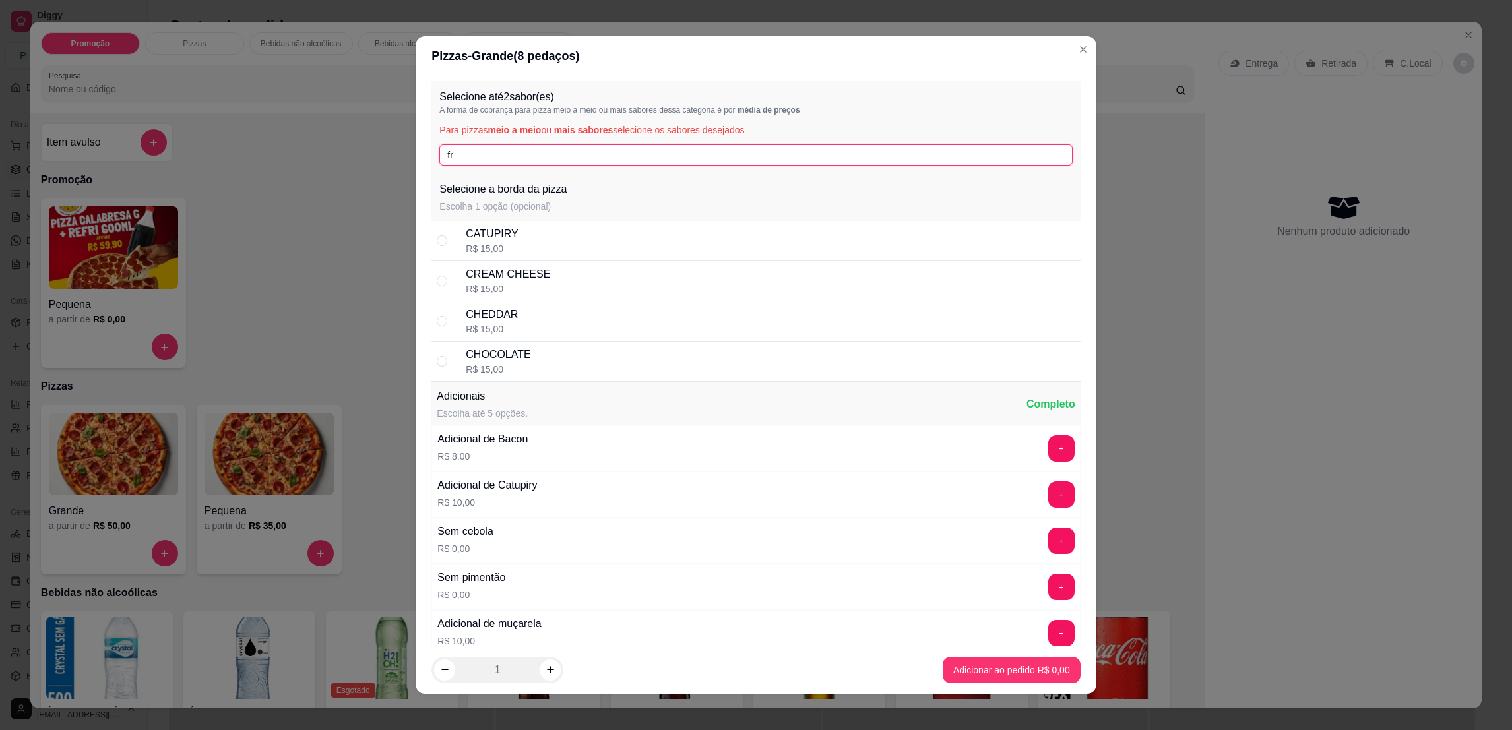
type input "f"
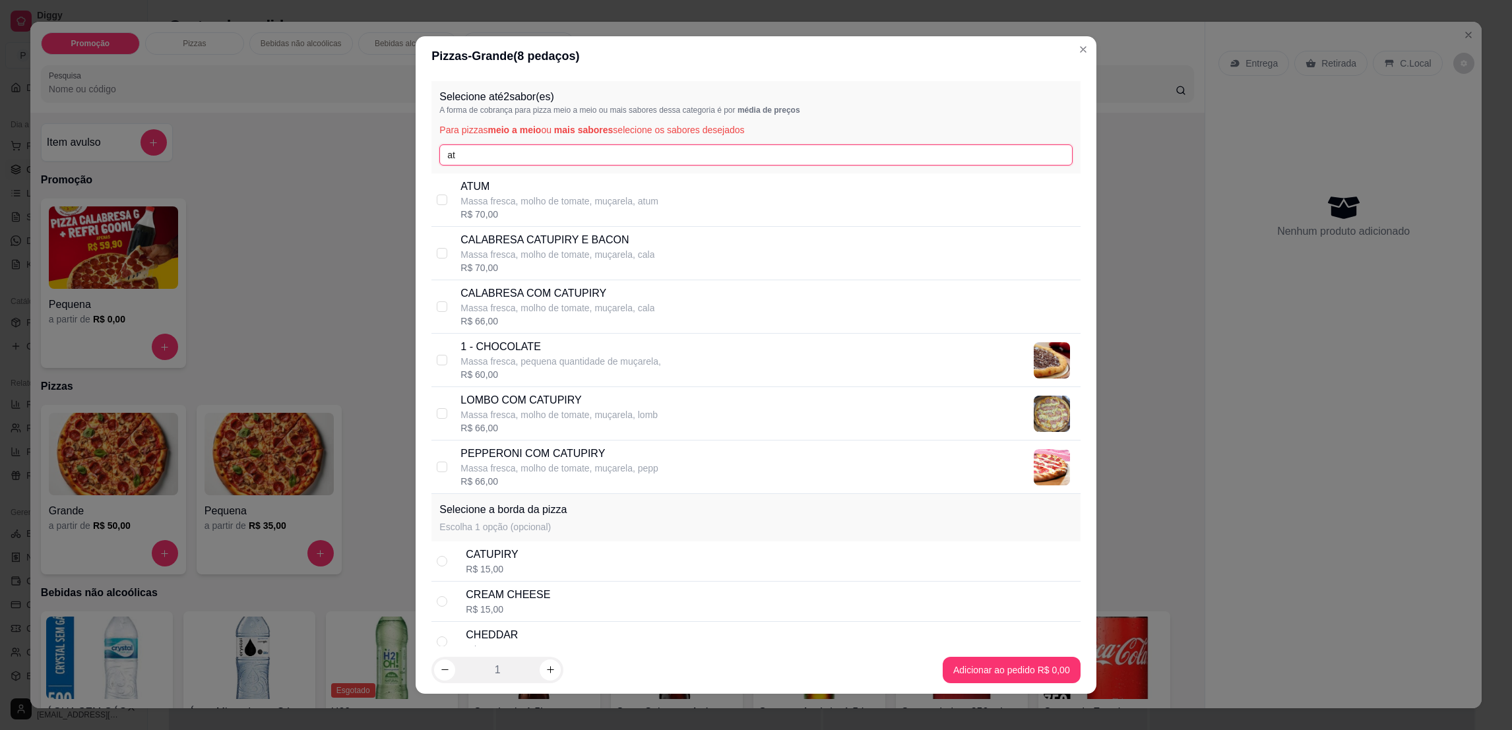
type input "at"
click at [545, 214] on div "R$ 70,00" at bounding box center [559, 214] width 198 height 13
checkbox input "true"
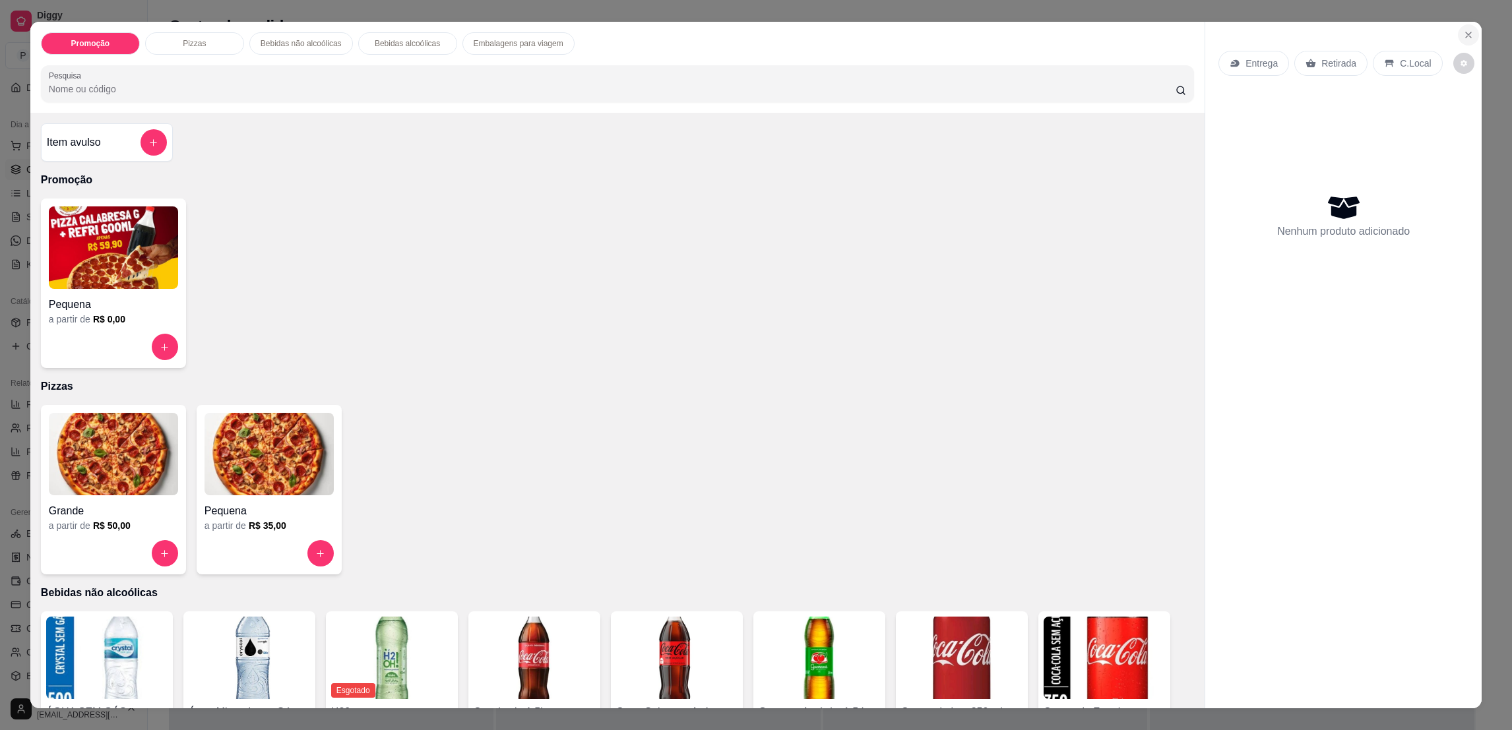
click at [1463, 32] on icon "Close" at bounding box center [1468, 35] width 11 height 11
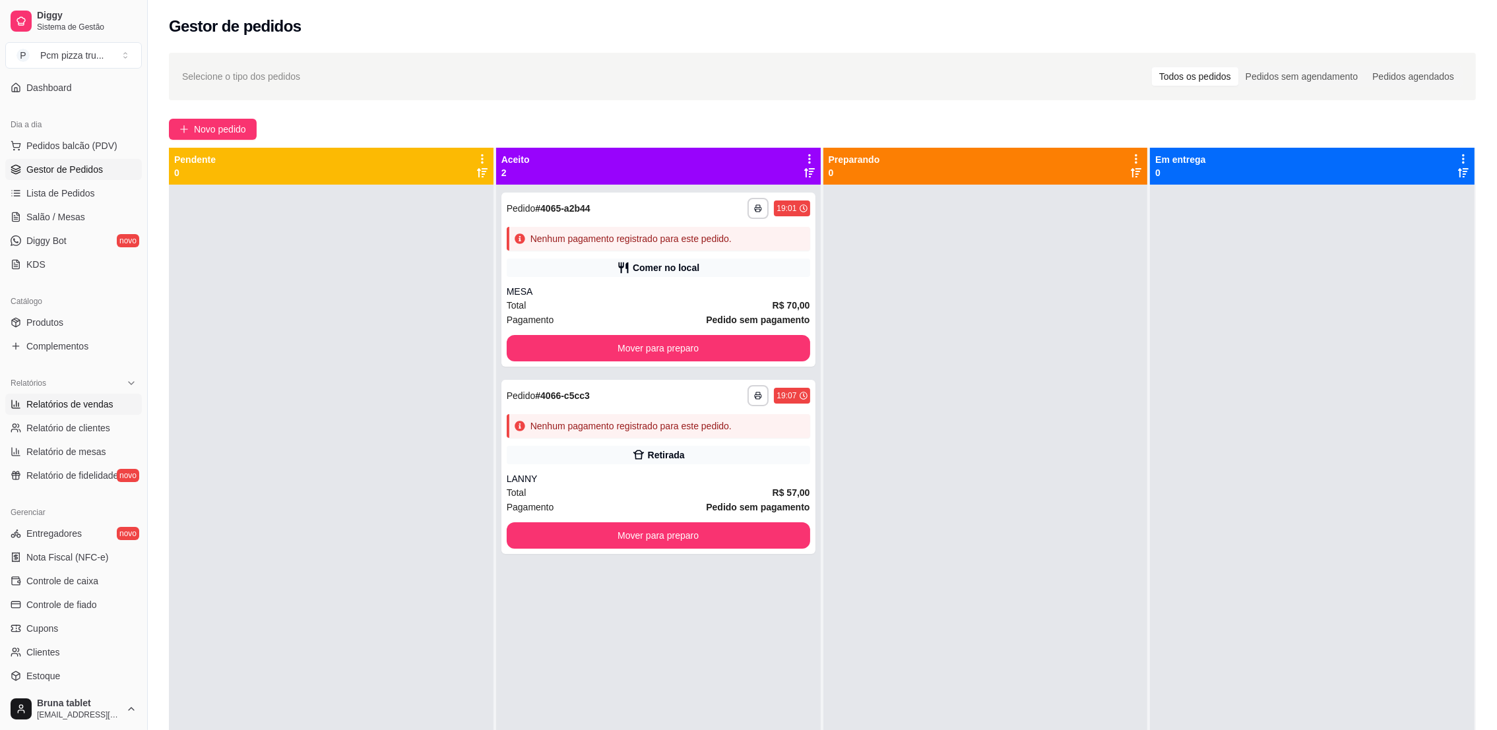
click at [50, 409] on span "Relatórios de vendas" at bounding box center [69, 404] width 87 height 13
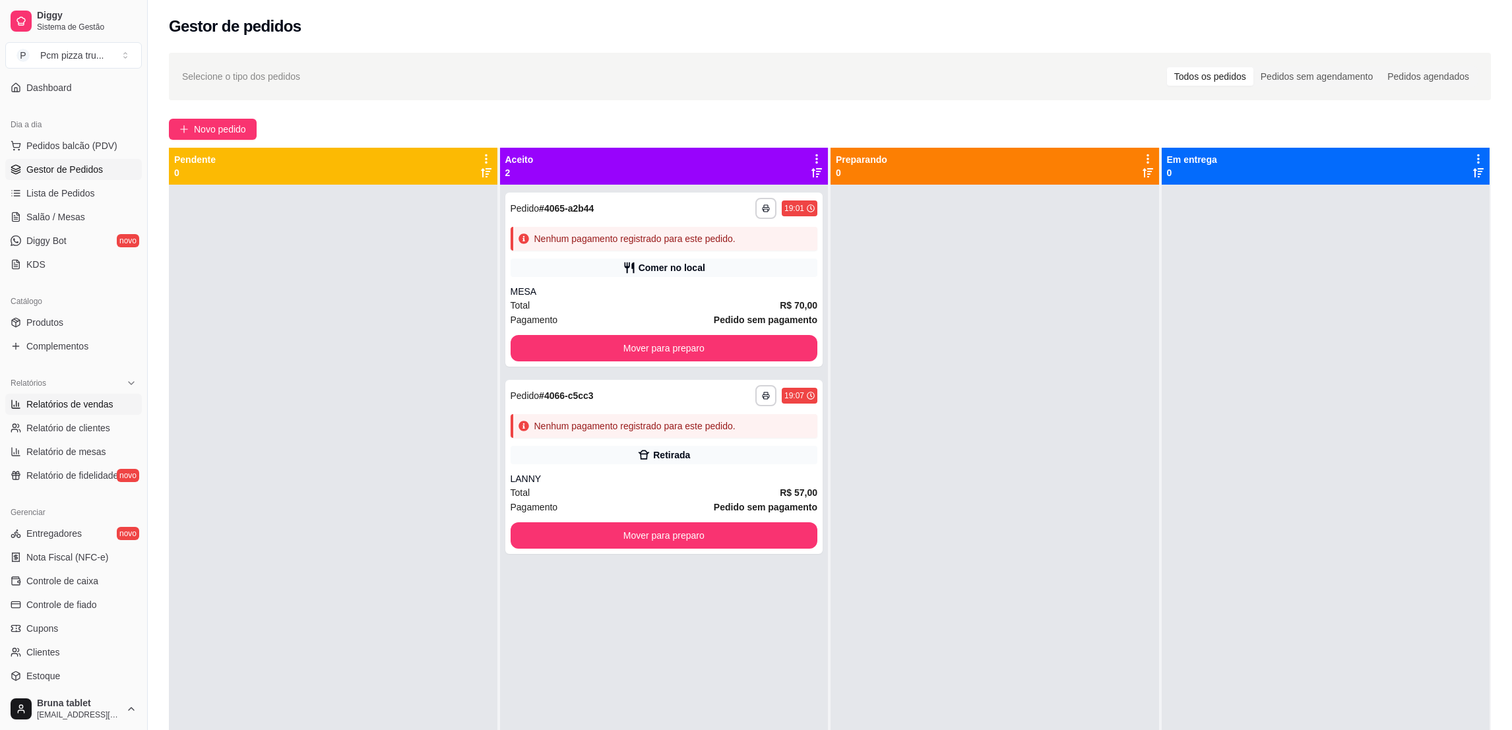
select select "ALL"
select select "0"
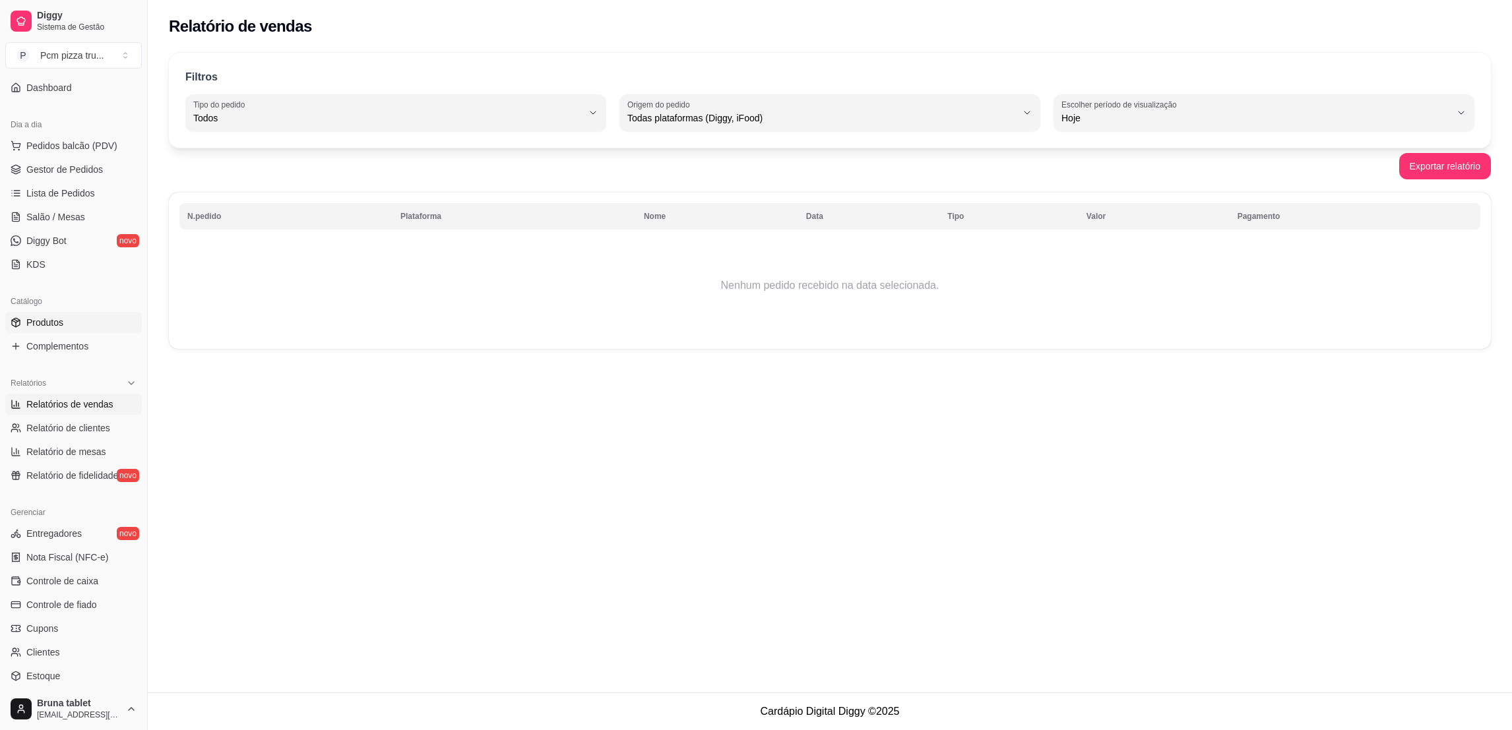
click at [65, 324] on link "Produtos" at bounding box center [73, 322] width 137 height 21
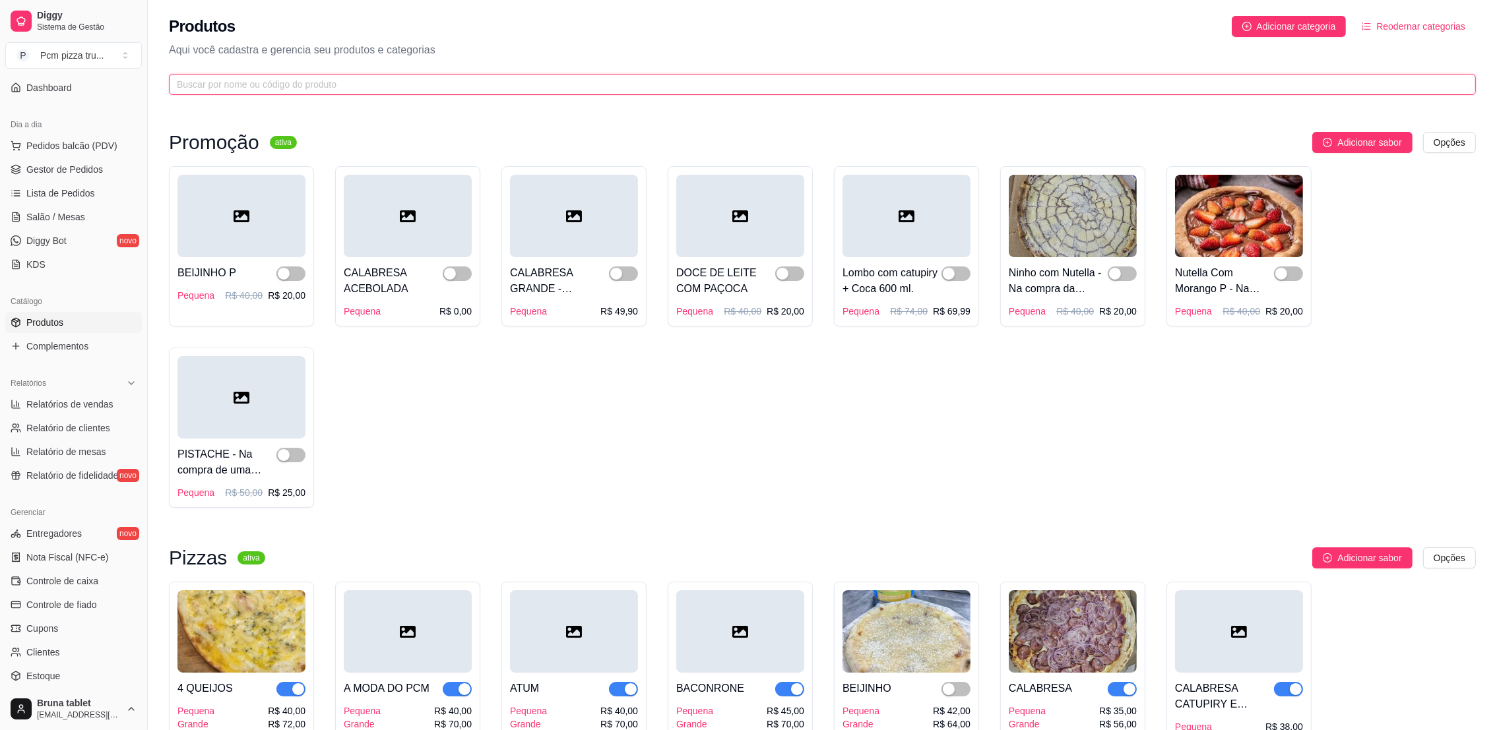
click at [696, 82] on input "text" at bounding box center [817, 84] width 1280 height 15
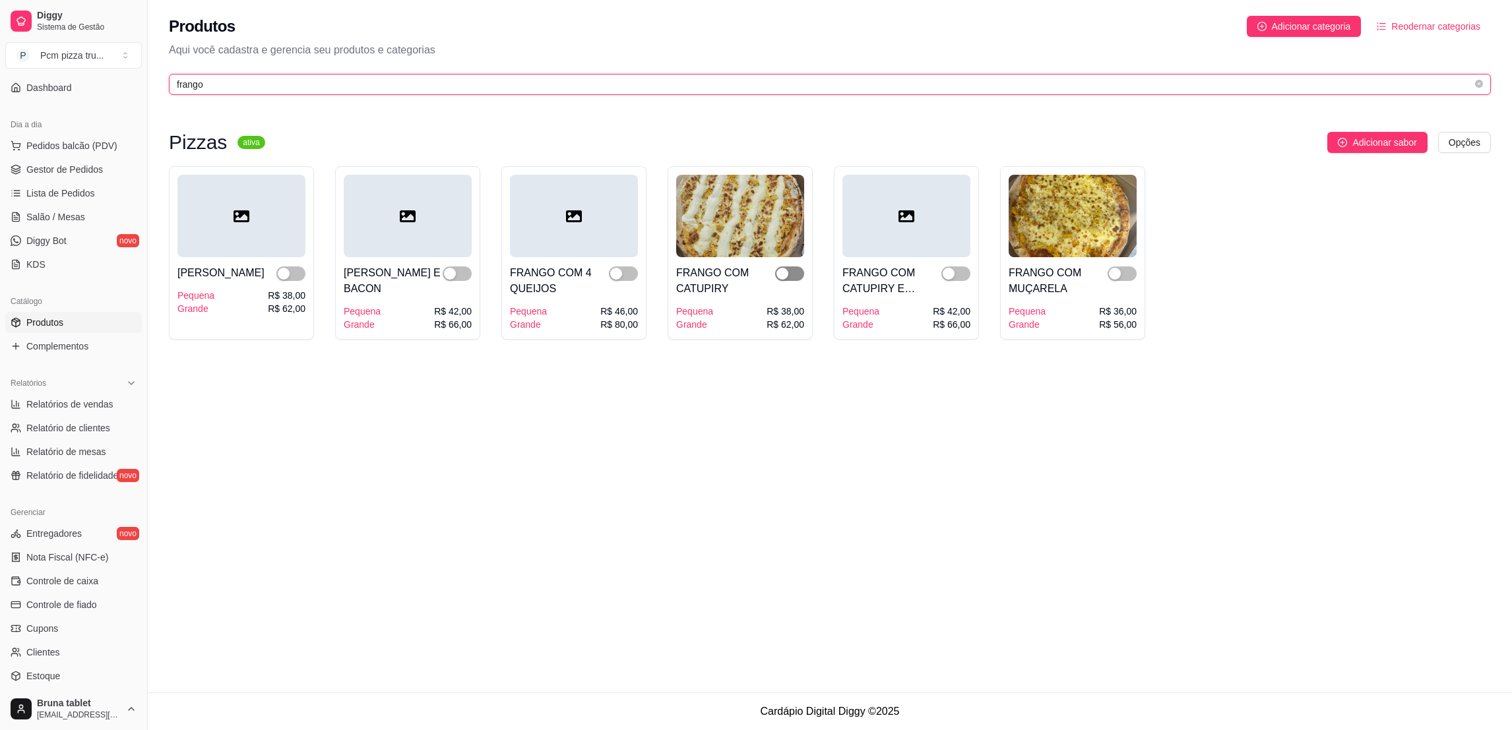
type input "frango"
click at [789, 269] on span "button" at bounding box center [789, 273] width 29 height 15
click at [63, 162] on link "Gestor de Pedidos" at bounding box center [73, 169] width 137 height 21
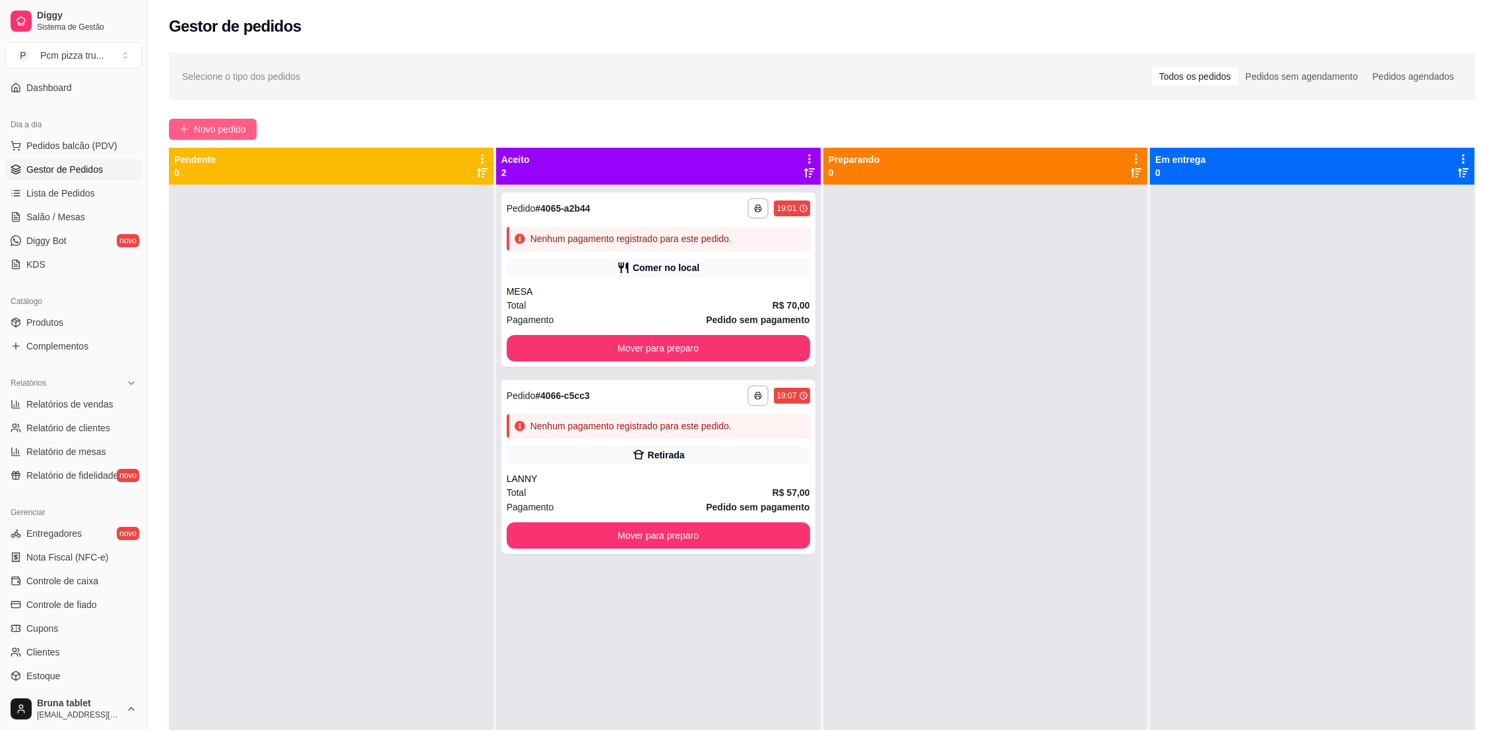
click at [206, 120] on button "Novo pedido" at bounding box center [213, 129] width 88 height 21
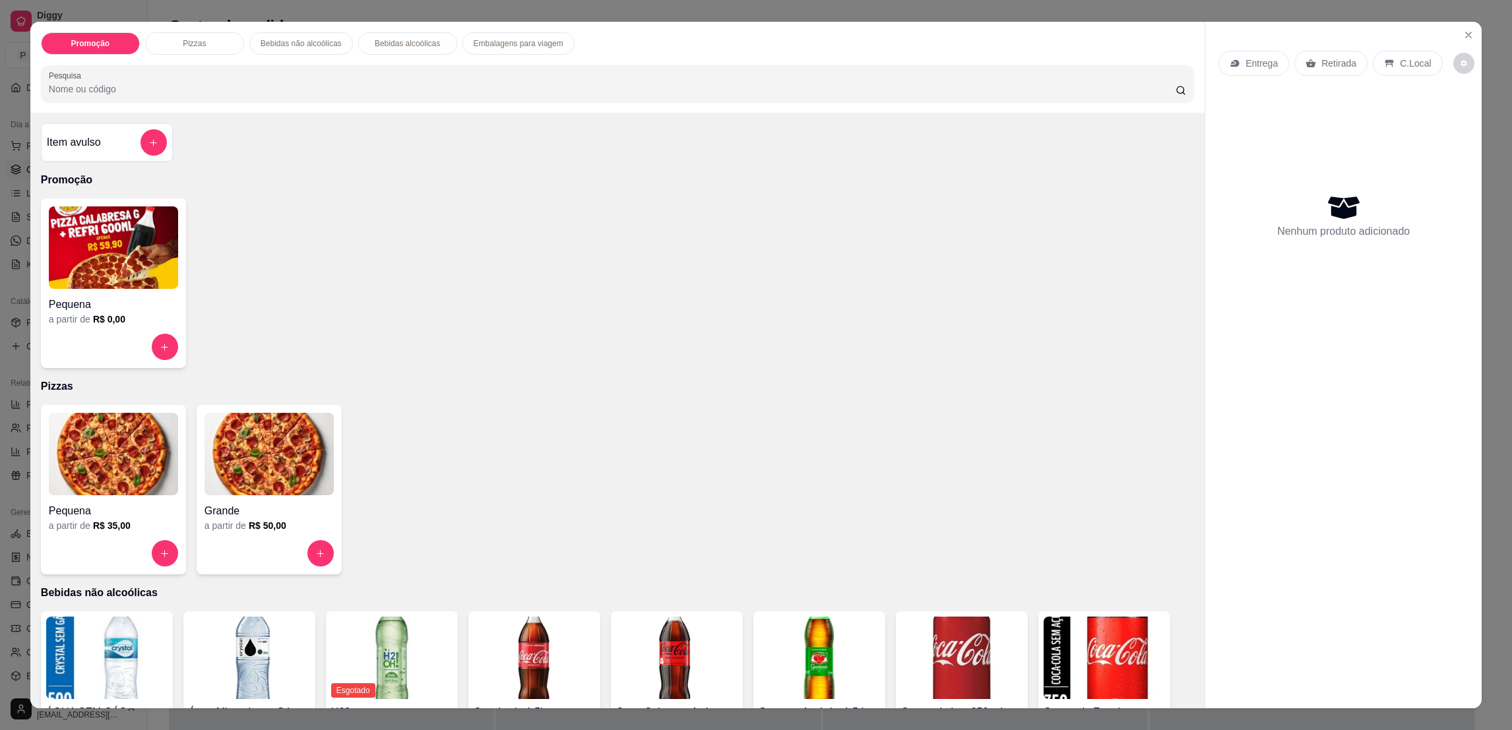
click at [130, 439] on img at bounding box center [113, 454] width 129 height 82
click at [295, 470] on img at bounding box center [268, 454] width 129 height 82
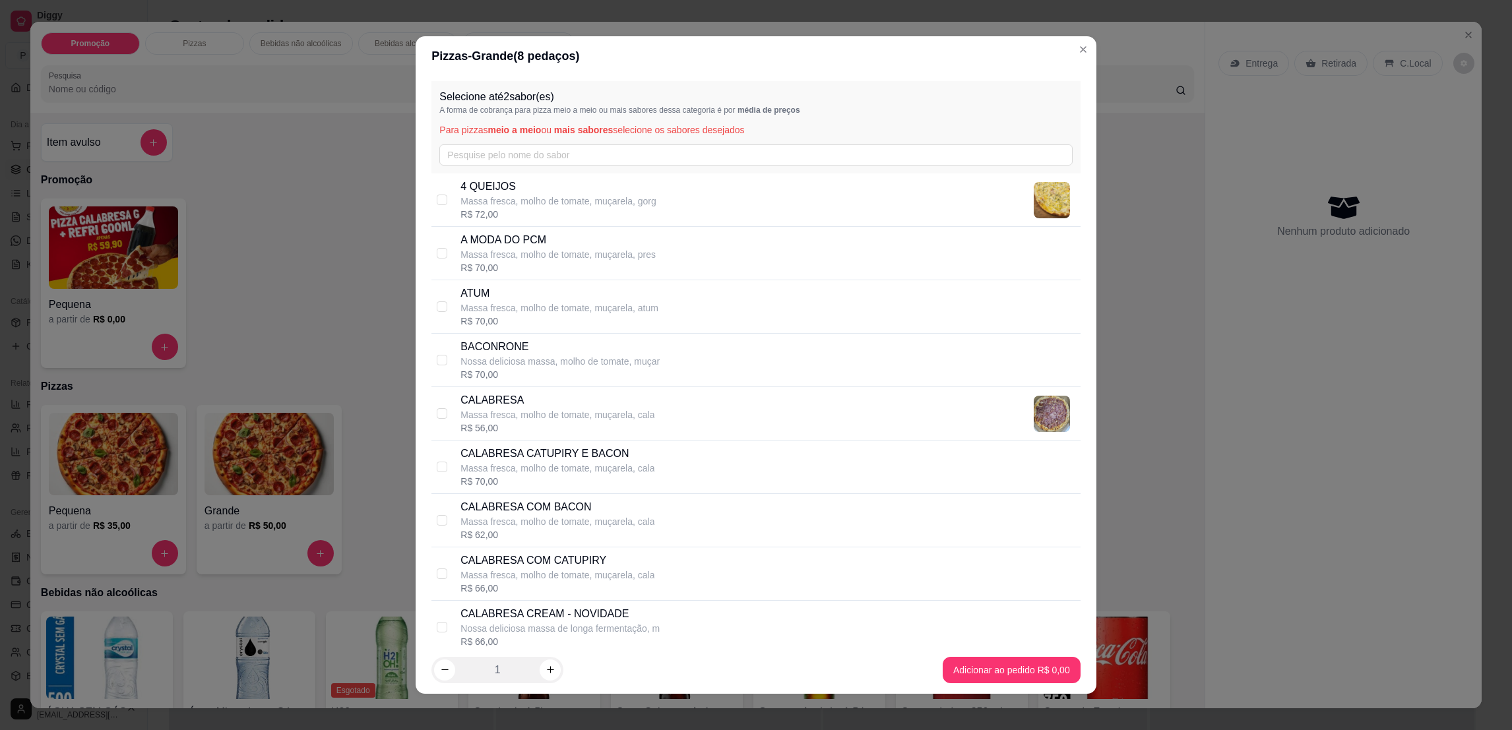
click at [505, 313] on p "Massa fresca, molho de tomate, muçarela, atum" at bounding box center [559, 307] width 198 height 13
checkbox input "true"
click at [532, 155] on input "text" at bounding box center [755, 154] width 633 height 21
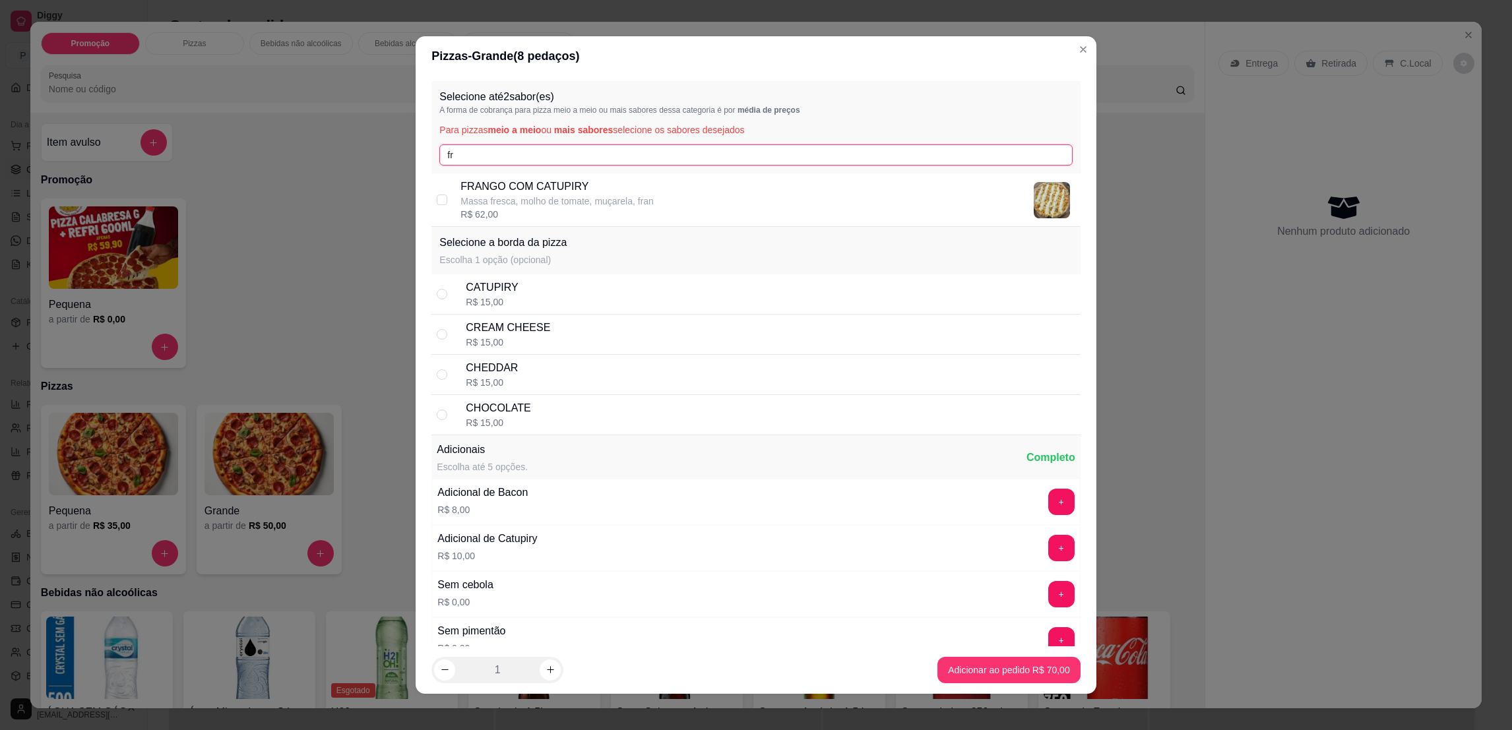
type input "fr"
click at [547, 189] on p "FRANGO COM CATUPIRY" at bounding box center [556, 187] width 193 height 16
checkbox input "true"
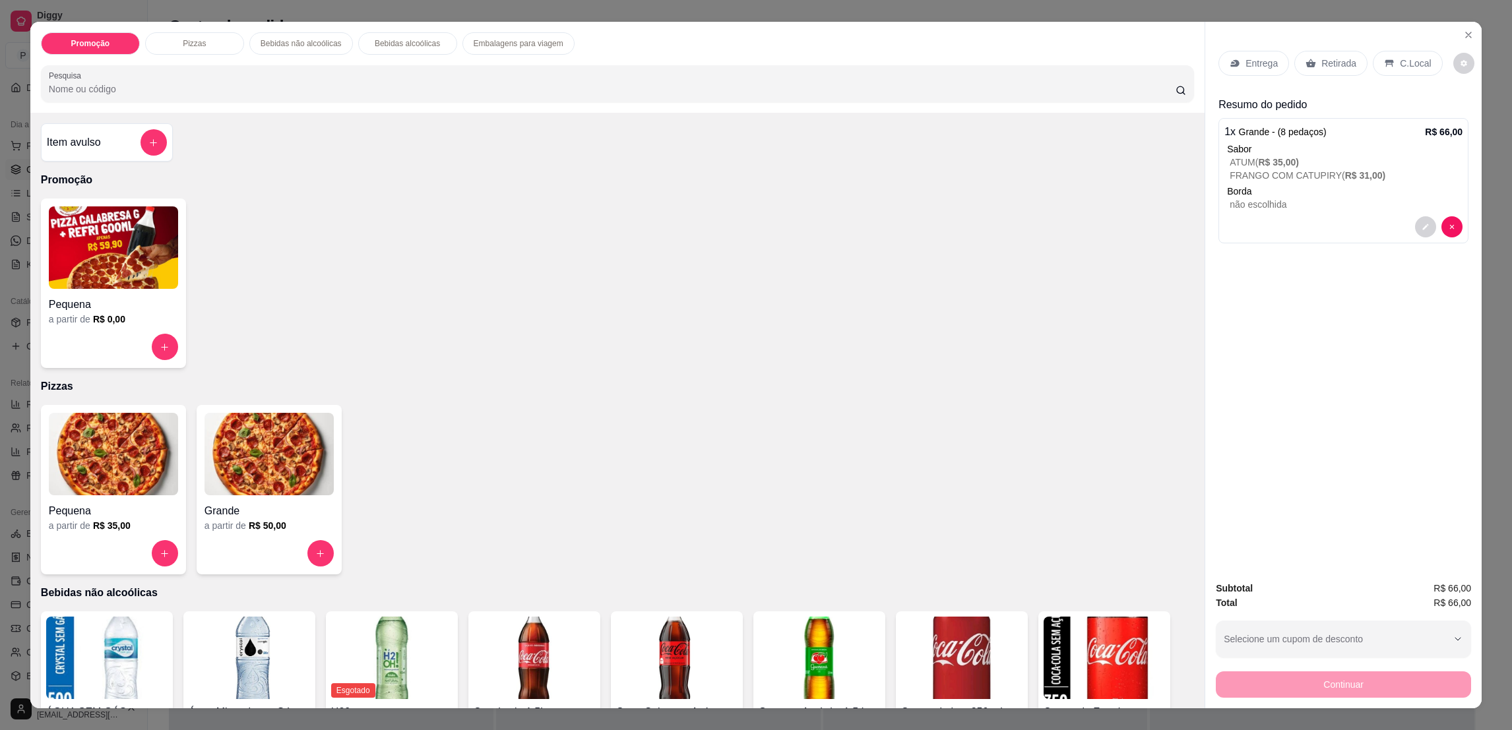
click at [1321, 60] on p "Retirada" at bounding box center [1338, 63] width 35 height 13
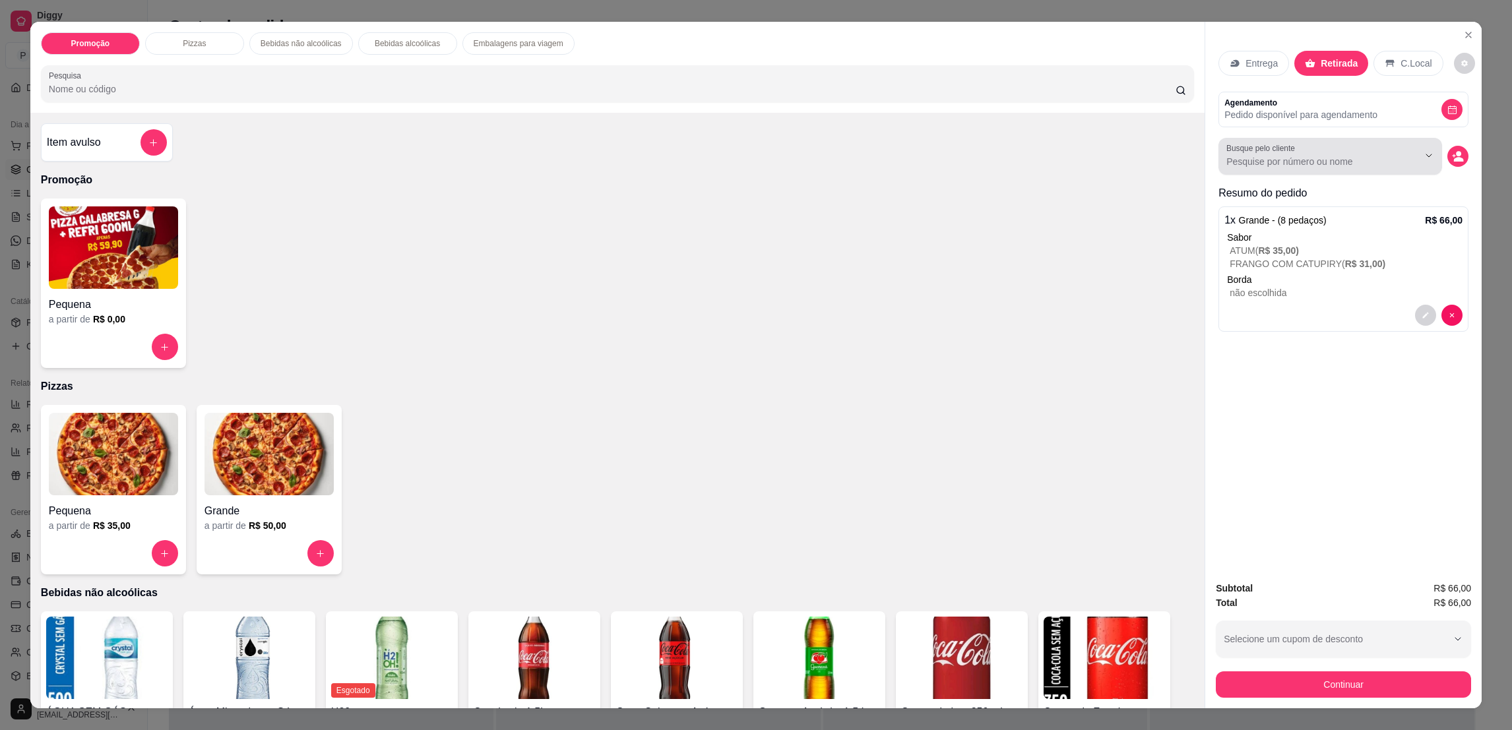
click at [1275, 165] on input "Busque pelo cliente" at bounding box center [1311, 161] width 171 height 13
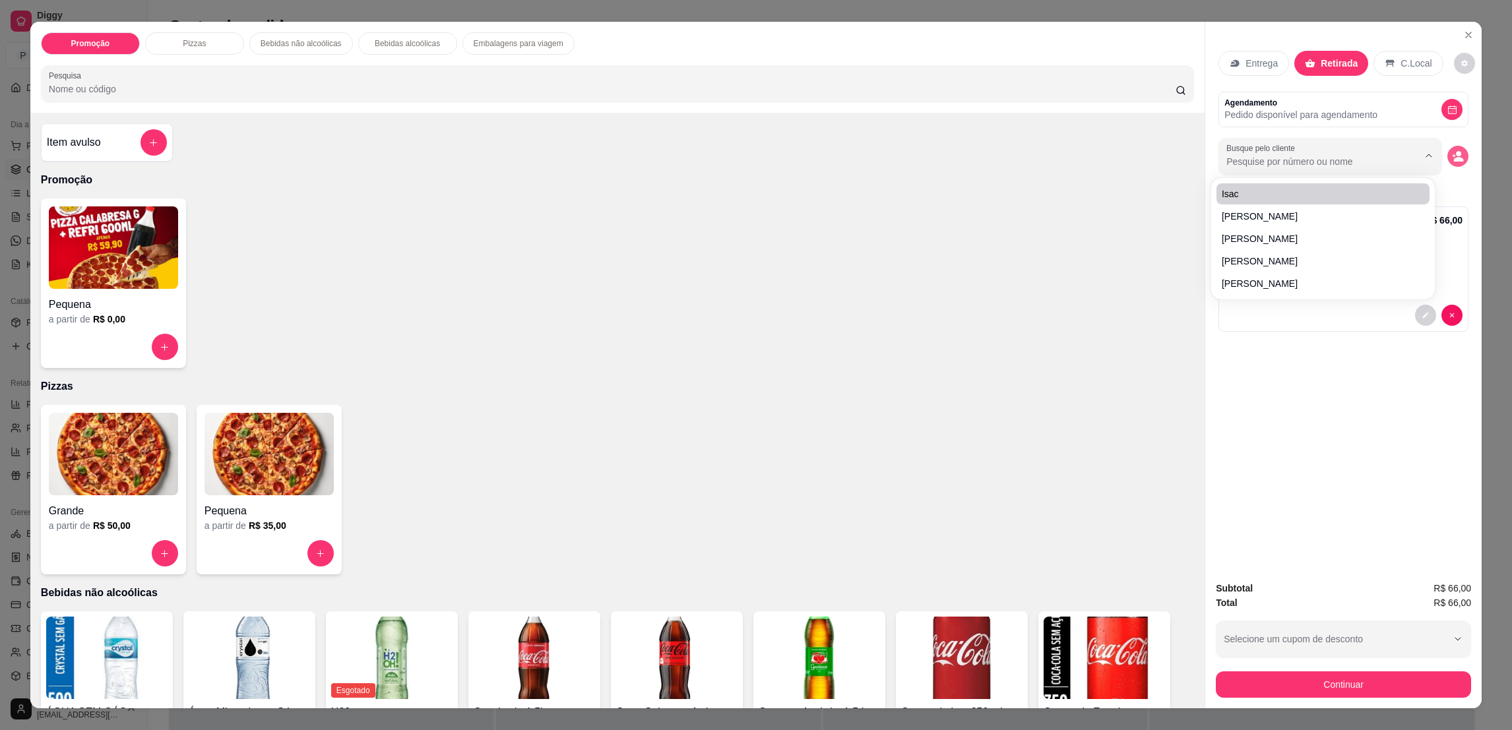
click at [1452, 159] on icon "decrease-product-quantity" at bounding box center [1458, 156] width 12 height 12
click at [1454, 157] on icon "decrease-product-quantity" at bounding box center [1458, 156] width 12 height 12
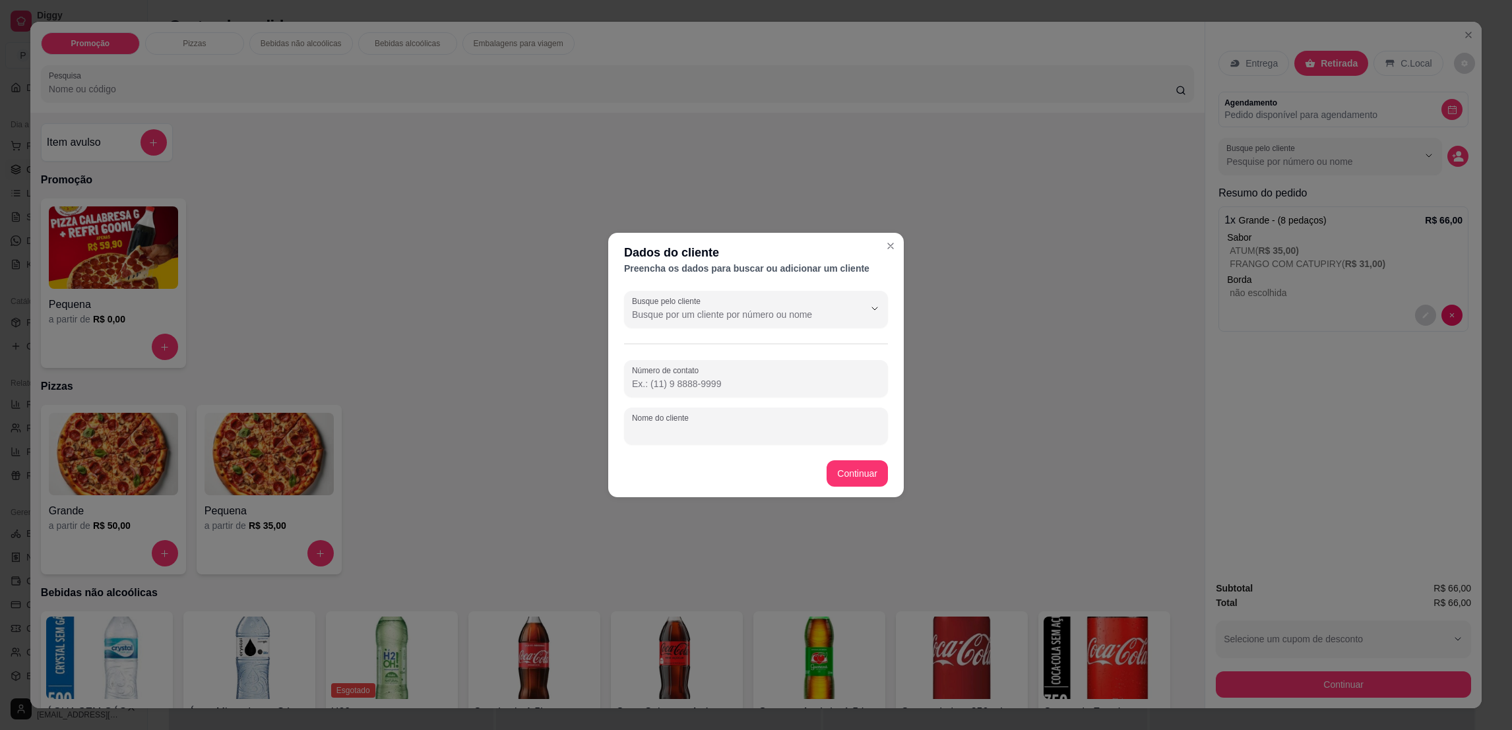
click at [747, 431] on input "Nome do cliente" at bounding box center [756, 431] width 248 height 13
type input "RAYANY"
click at [873, 461] on button "Continuar" at bounding box center [857, 474] width 59 height 26
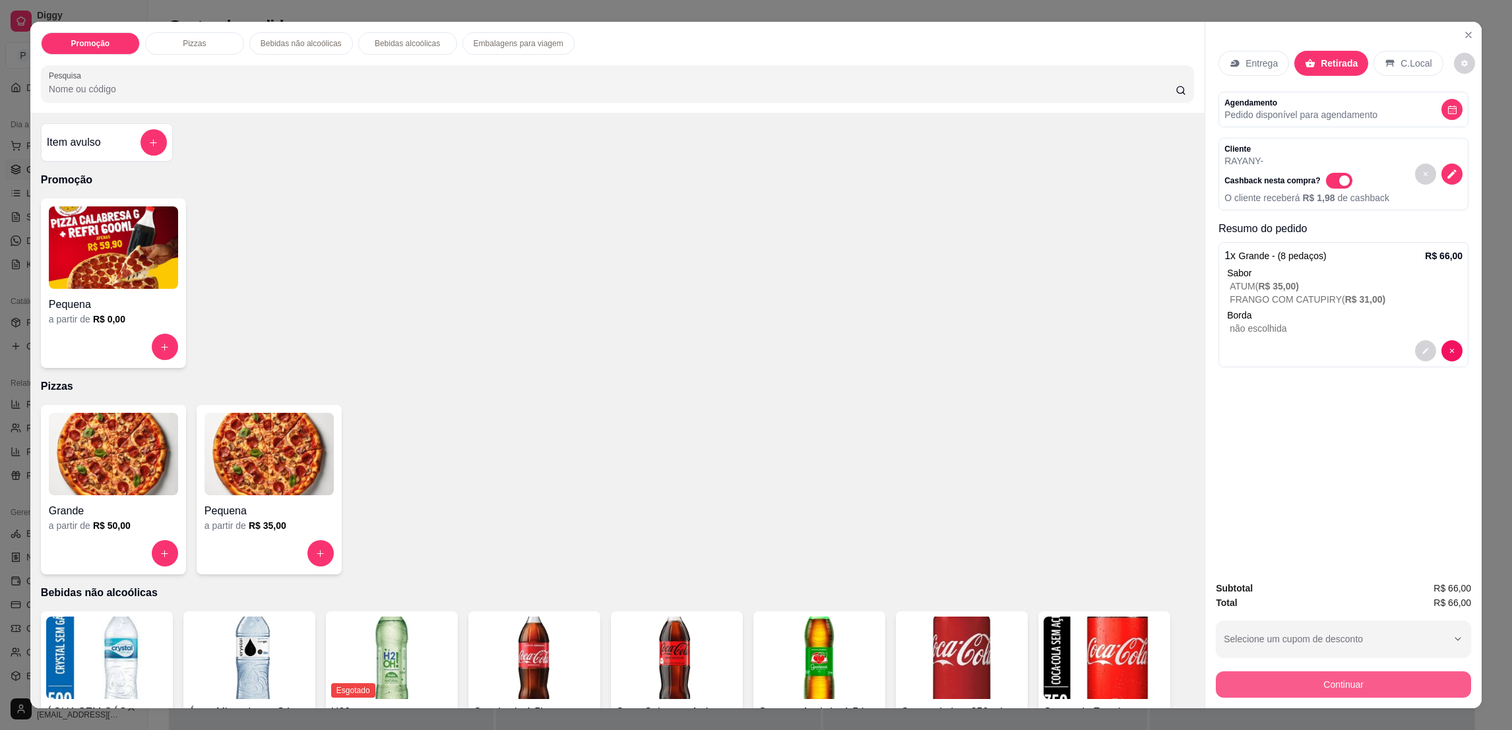
click at [1339, 687] on button "Continuar" at bounding box center [1343, 684] width 255 height 26
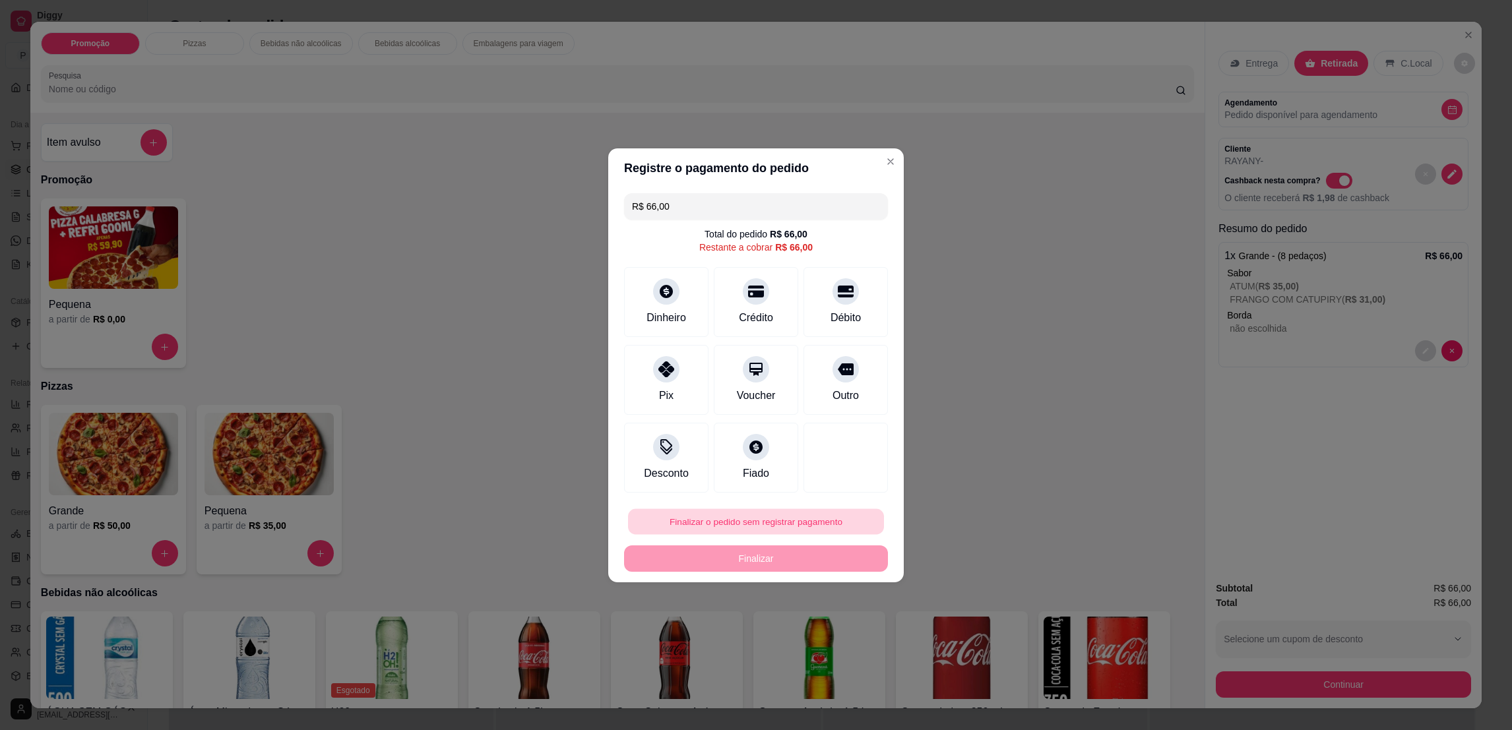
click at [801, 514] on button "Finalizar o pedido sem registrar pagamento" at bounding box center [756, 522] width 256 height 26
click at [854, 641] on button "Confirmar" at bounding box center [837, 631] width 49 height 20
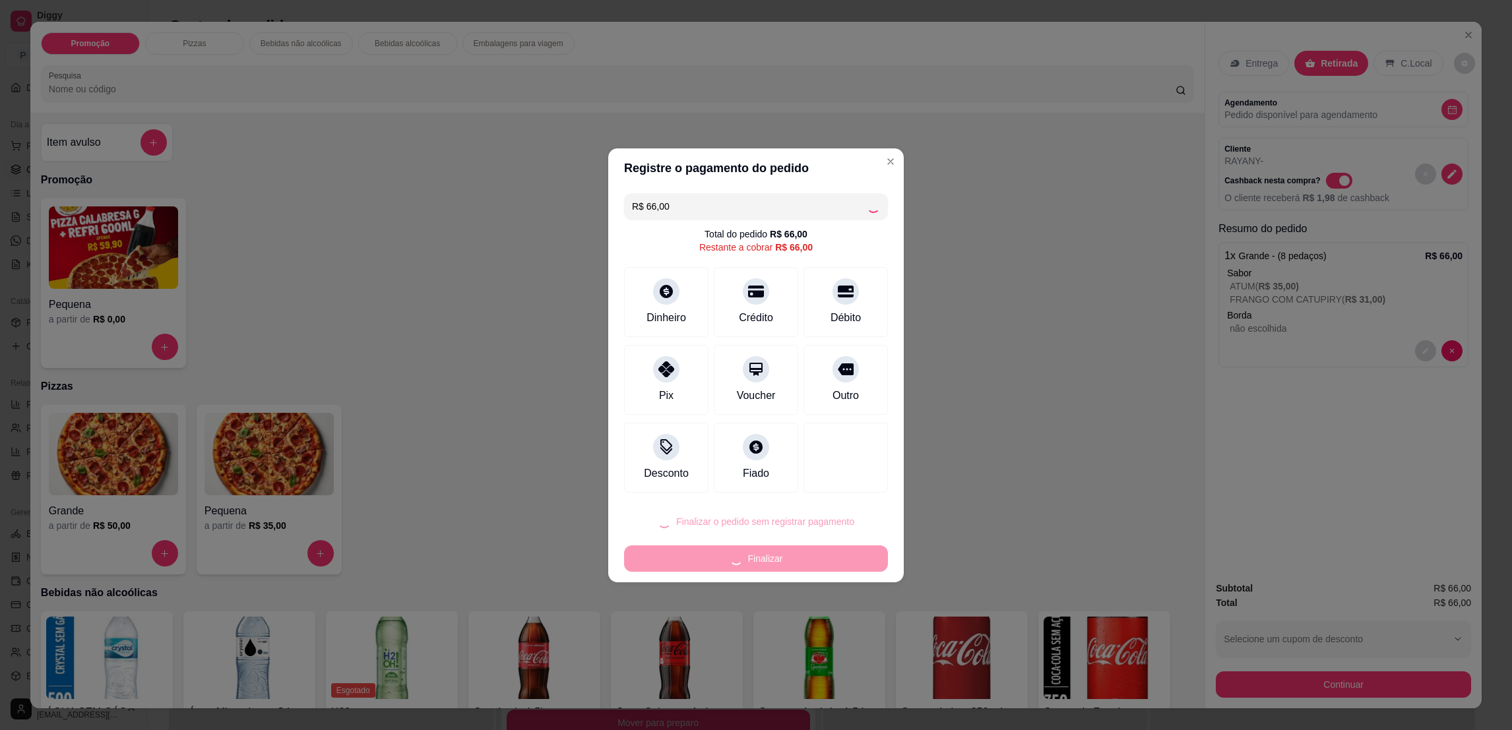
type input "R$ 0,00"
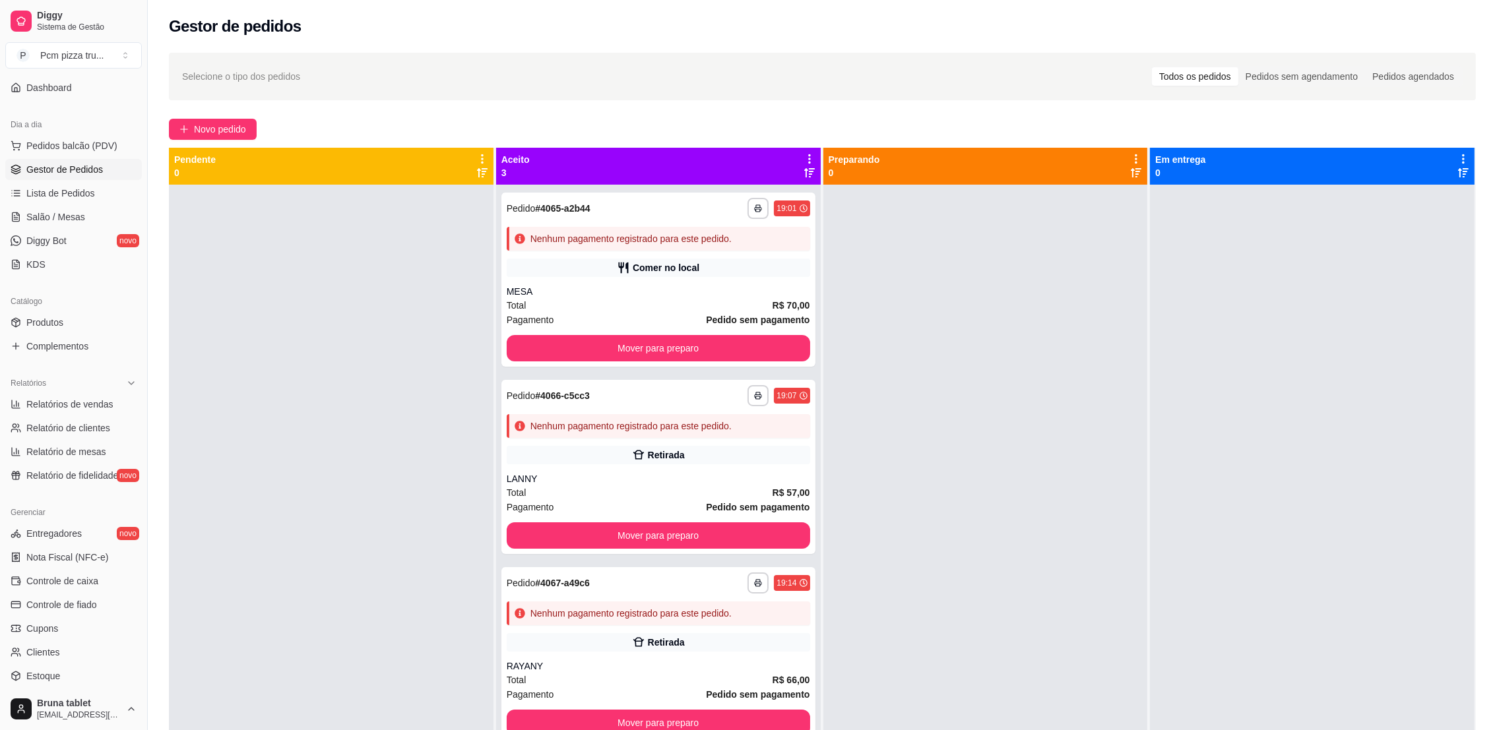
click at [90, 308] on div "Catálogo" at bounding box center [73, 301] width 137 height 21
click at [92, 317] on link "Produtos" at bounding box center [73, 322] width 137 height 21
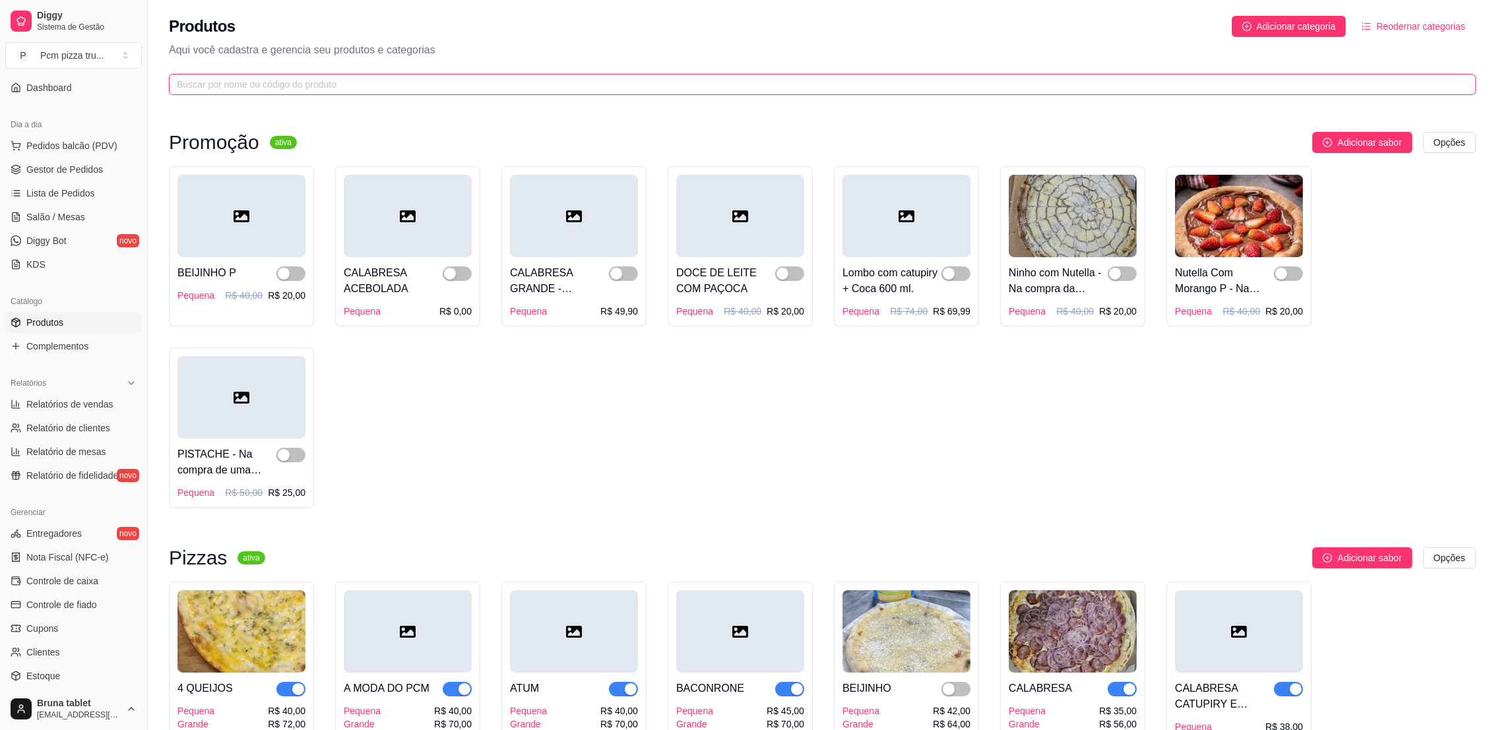
click at [473, 79] on input "text" at bounding box center [817, 84] width 1280 height 15
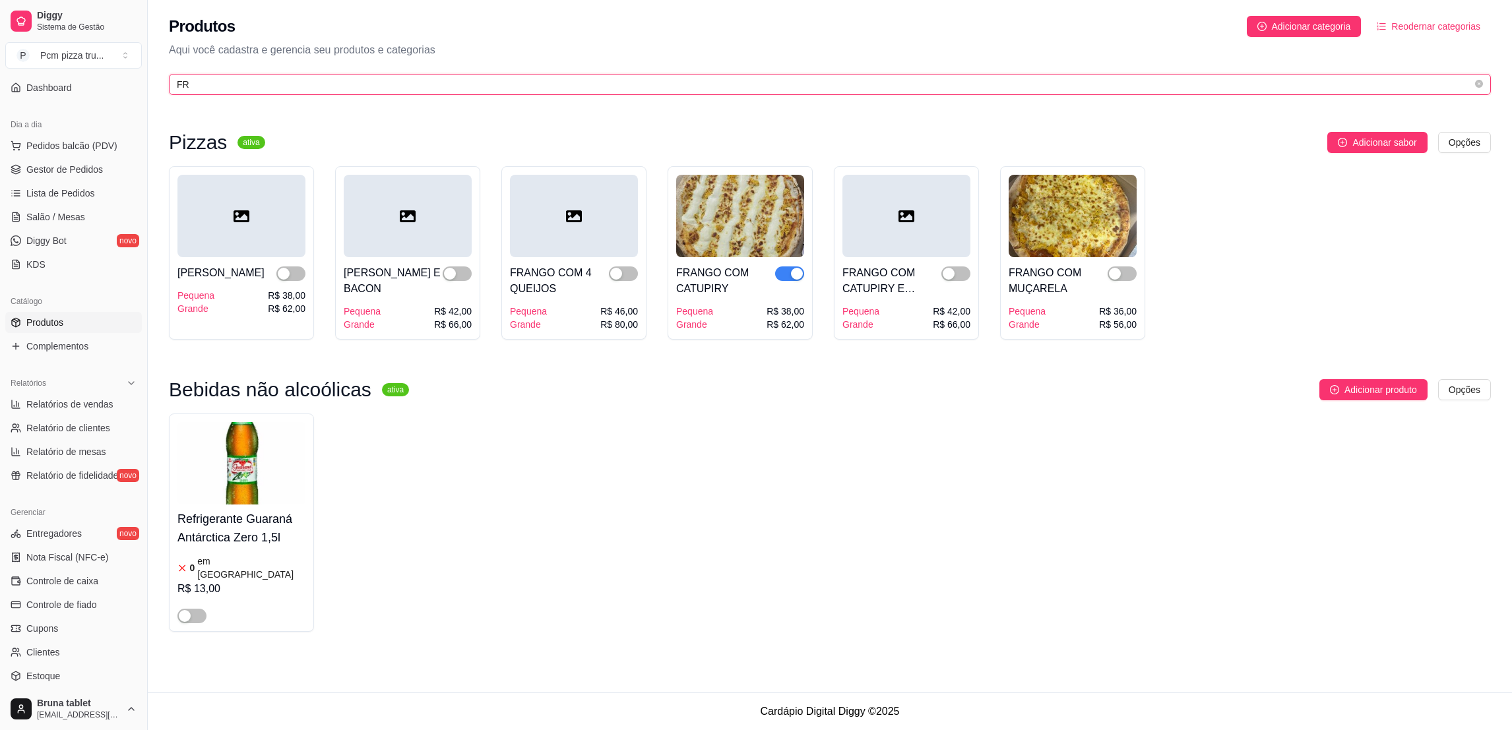
type input "FR"
click at [791, 276] on div "button" at bounding box center [797, 274] width 12 height 12
click at [57, 167] on span "Gestor de Pedidos" at bounding box center [64, 169] width 77 height 13
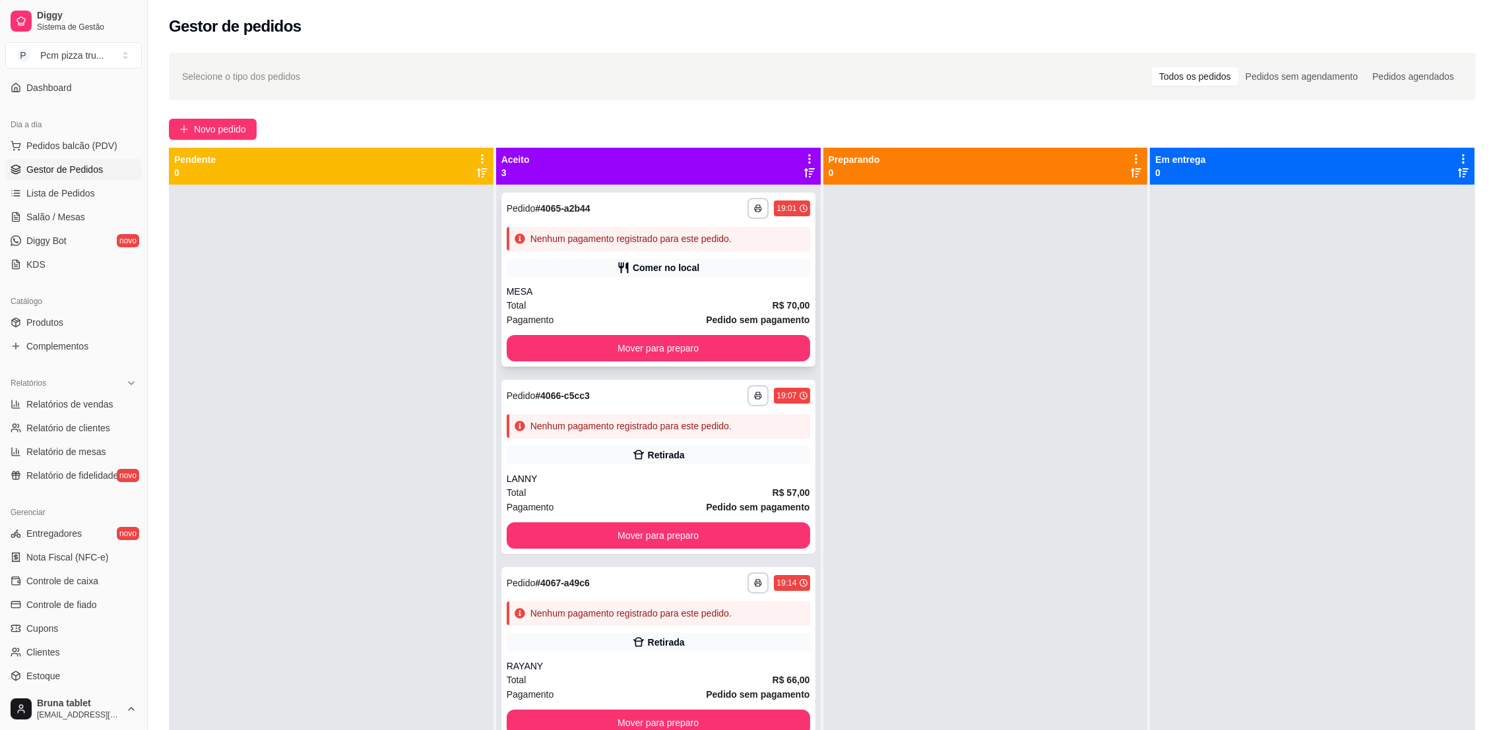
click at [595, 328] on div "**********" at bounding box center [658, 280] width 314 height 174
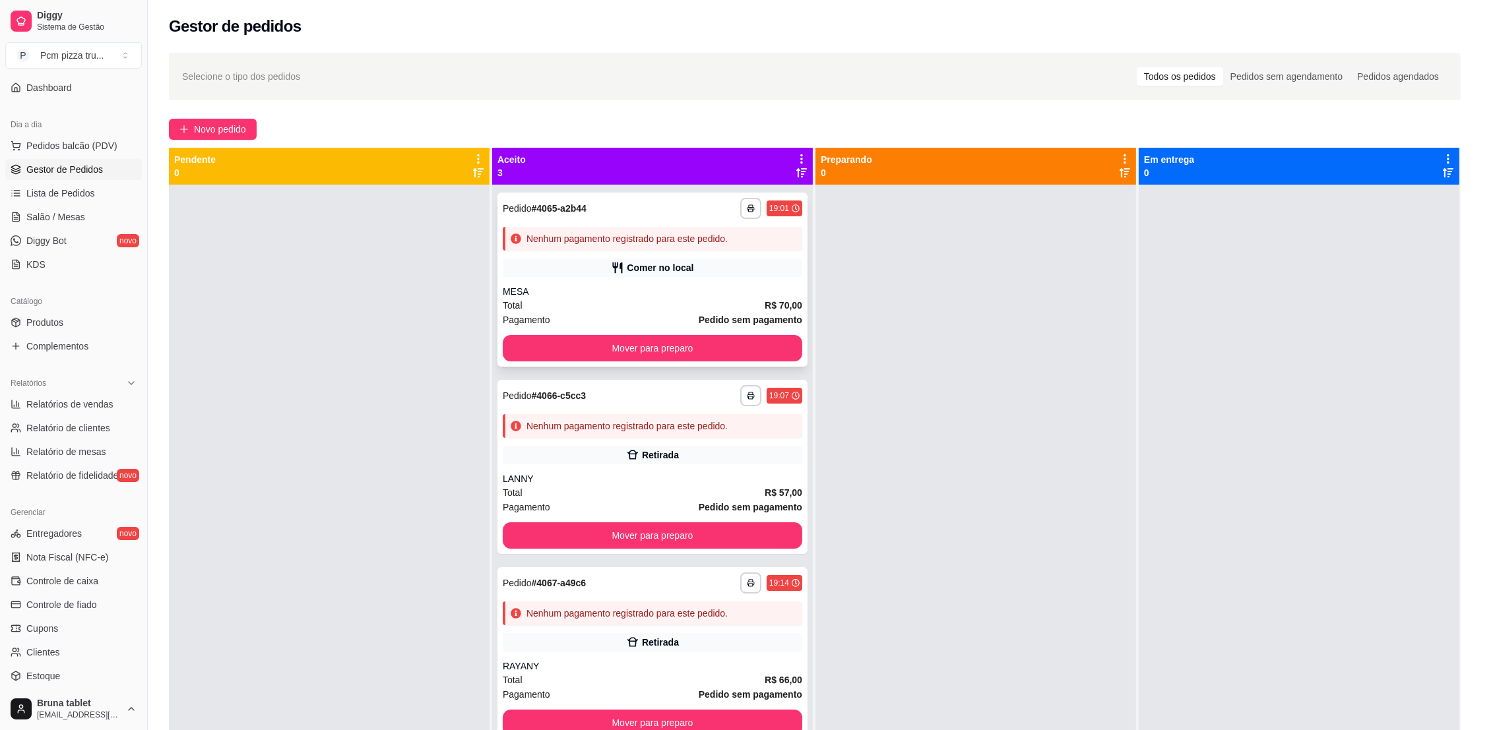
click at [604, 346] on strong "Resumo do pedido" at bounding box center [614, 342] width 84 height 11
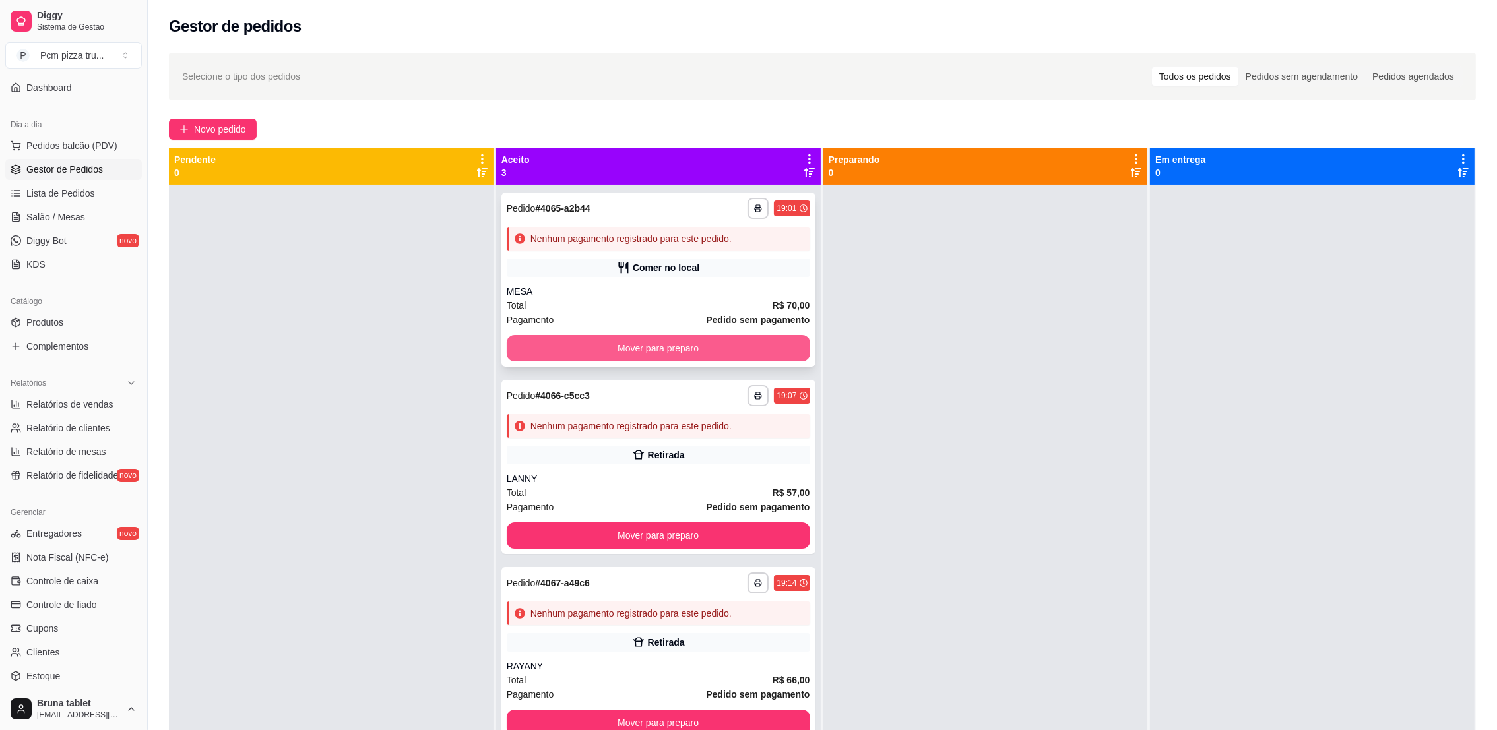
click at [551, 343] on button "Mover para preparo" at bounding box center [658, 348] width 303 height 26
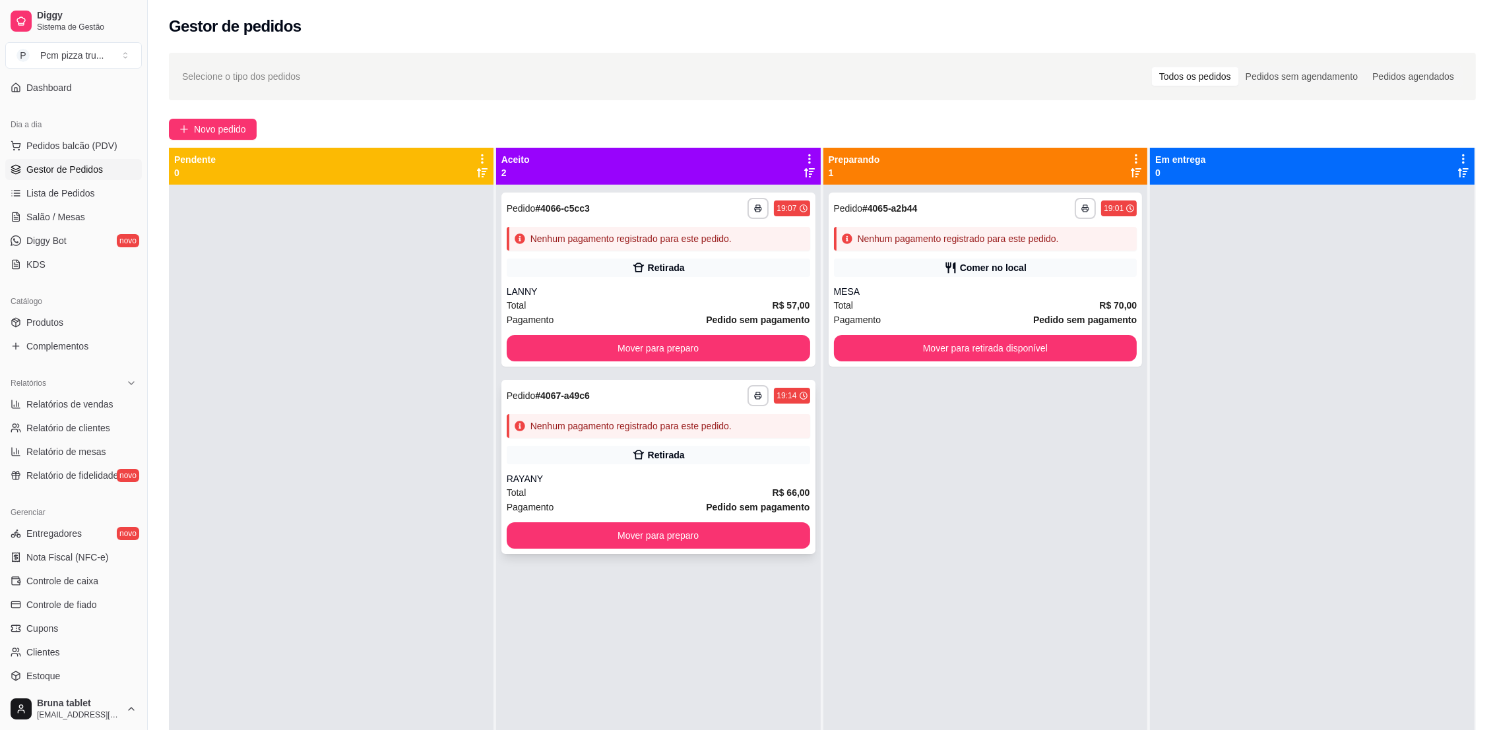
click at [721, 410] on div "**********" at bounding box center [658, 467] width 314 height 174
click at [586, 459] on div "Retirada" at bounding box center [658, 455] width 303 height 18
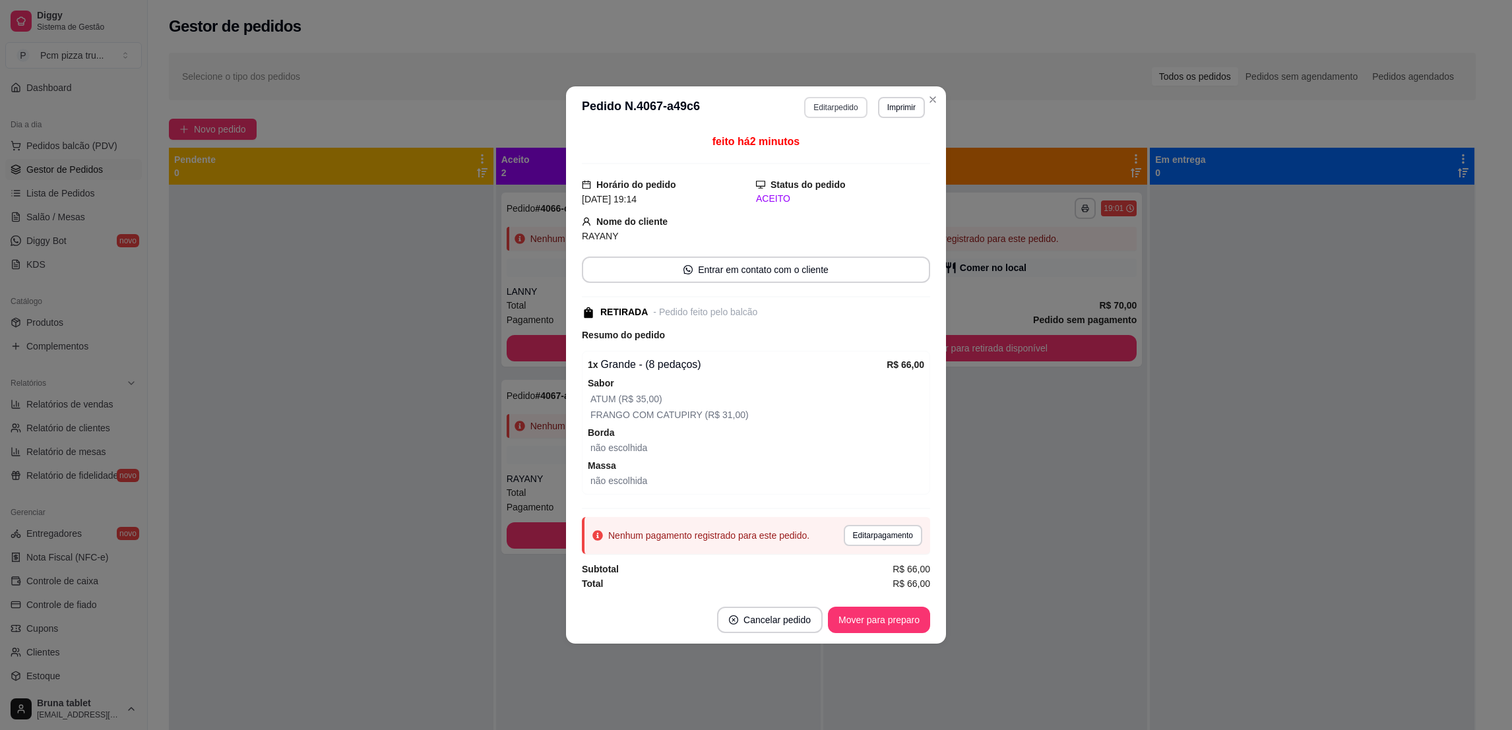
click at [849, 109] on button "Editar pedido" at bounding box center [835, 107] width 63 height 21
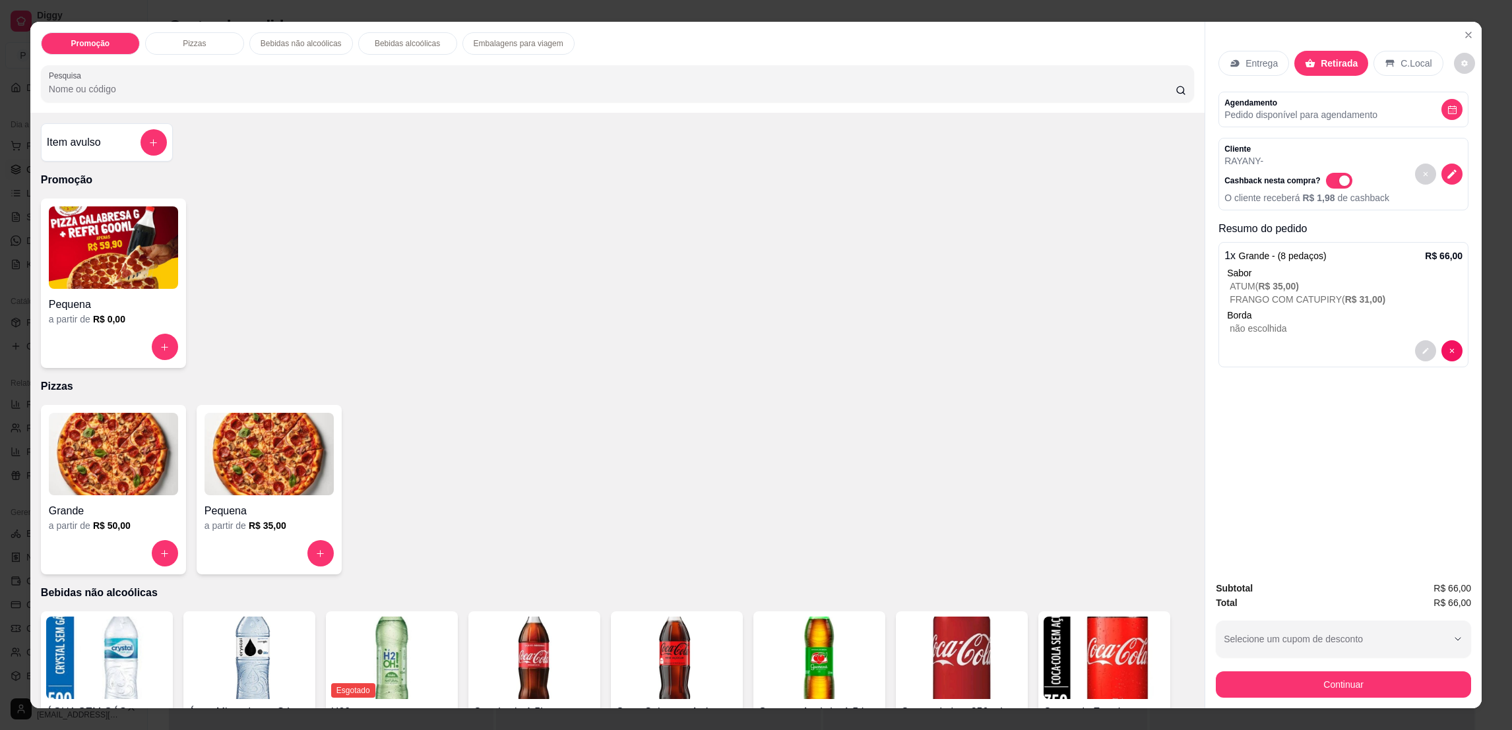
click at [135, 455] on img at bounding box center [113, 454] width 129 height 82
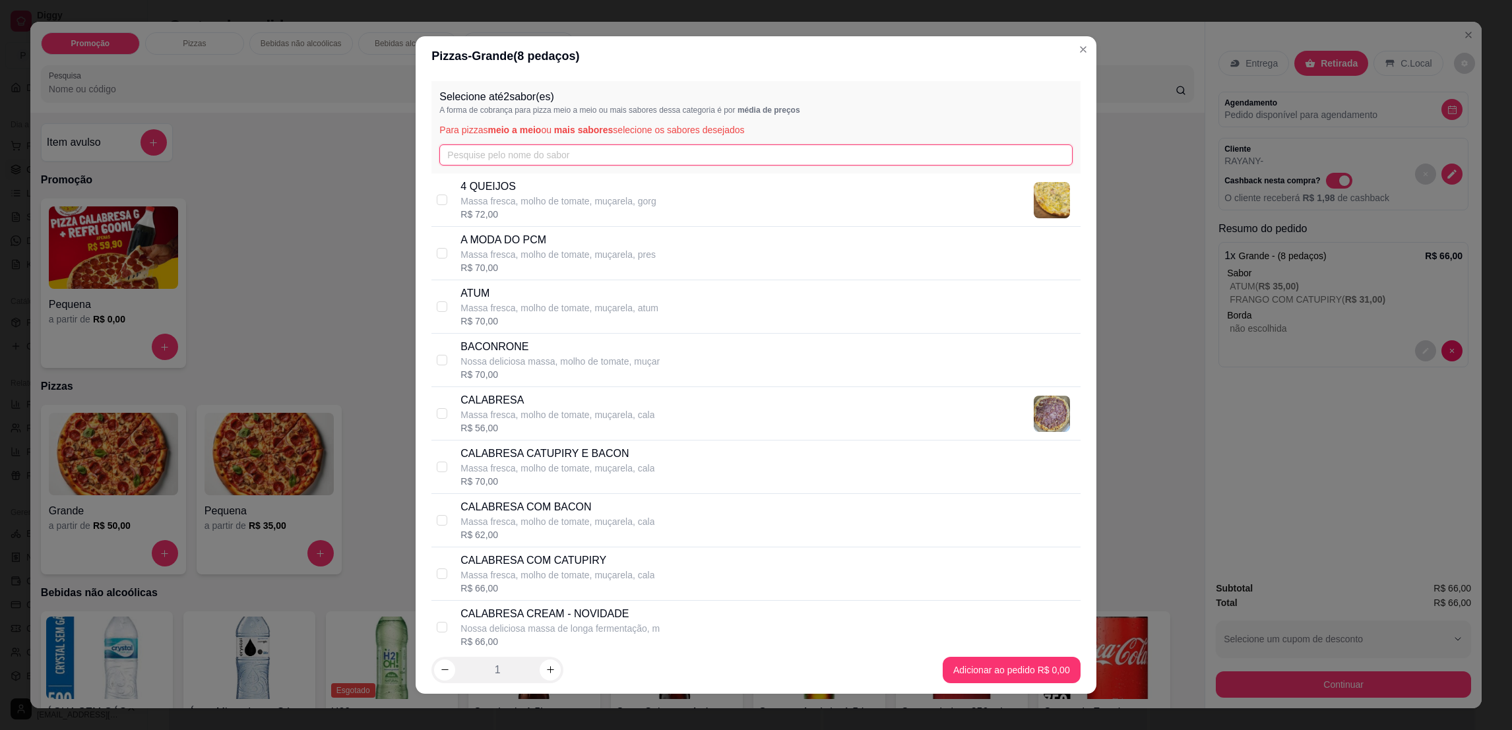
click at [506, 154] on input "text" at bounding box center [755, 154] width 633 height 21
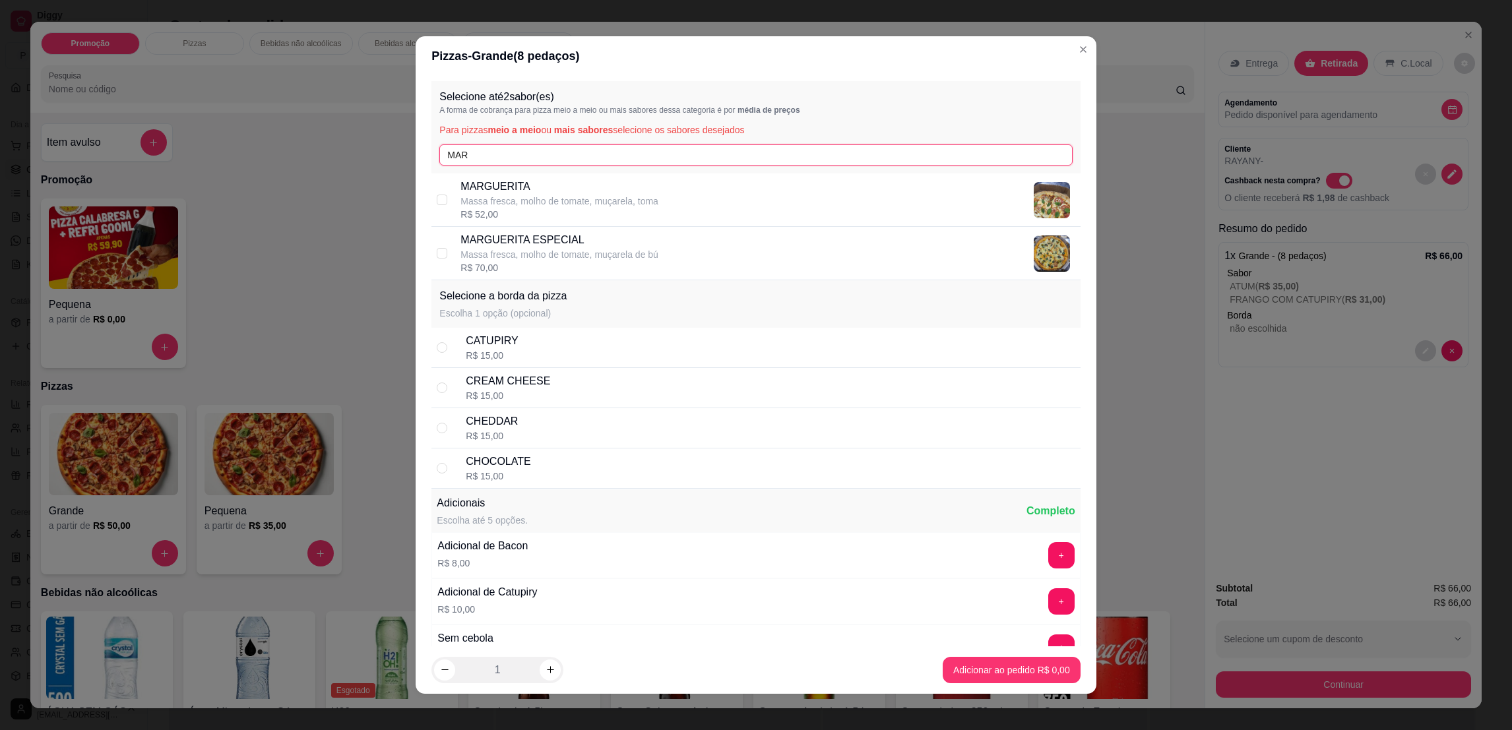
type input "MAR"
click at [563, 244] on p "MARGUERITA ESPECIAL" at bounding box center [559, 240] width 198 height 16
checkbox input "true"
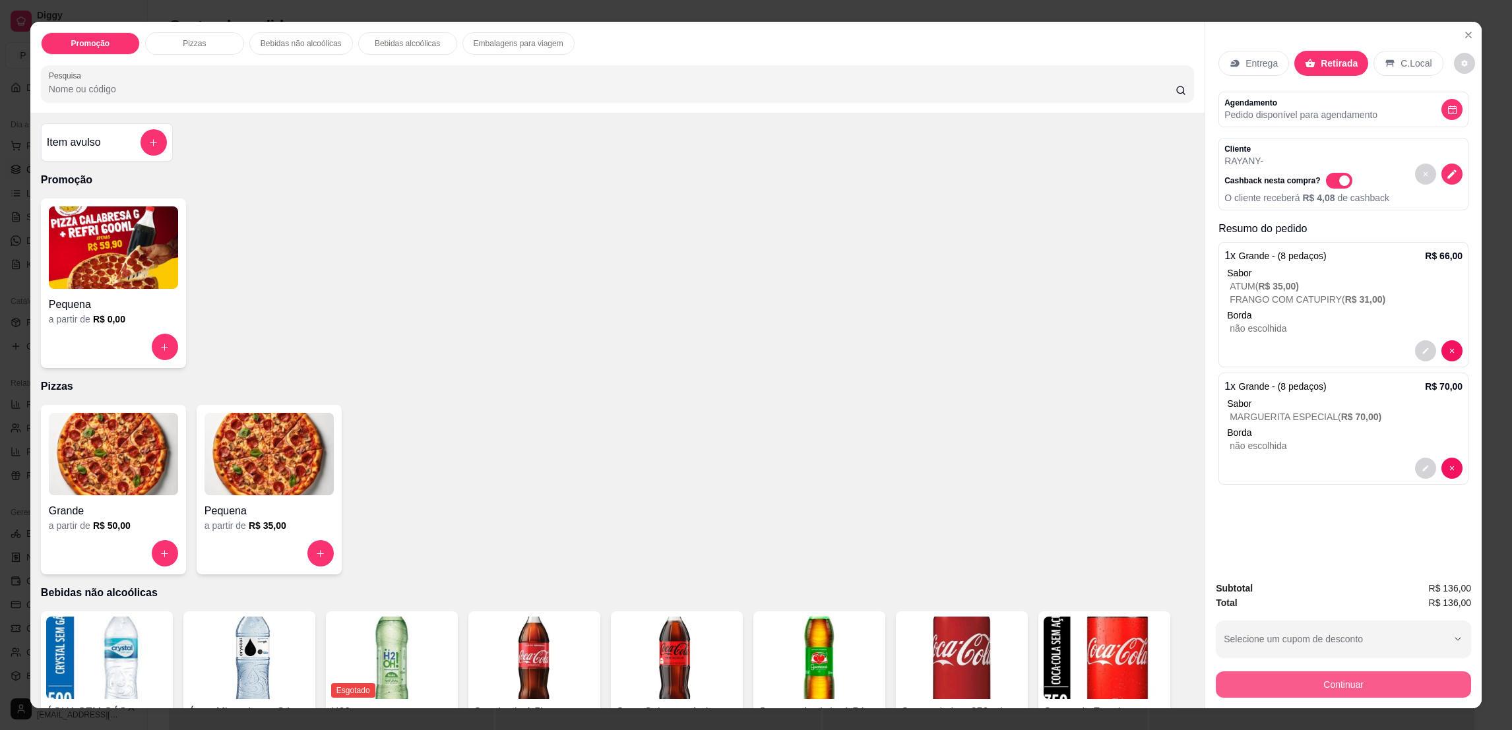
click at [1241, 681] on button "Continuar" at bounding box center [1343, 684] width 255 height 26
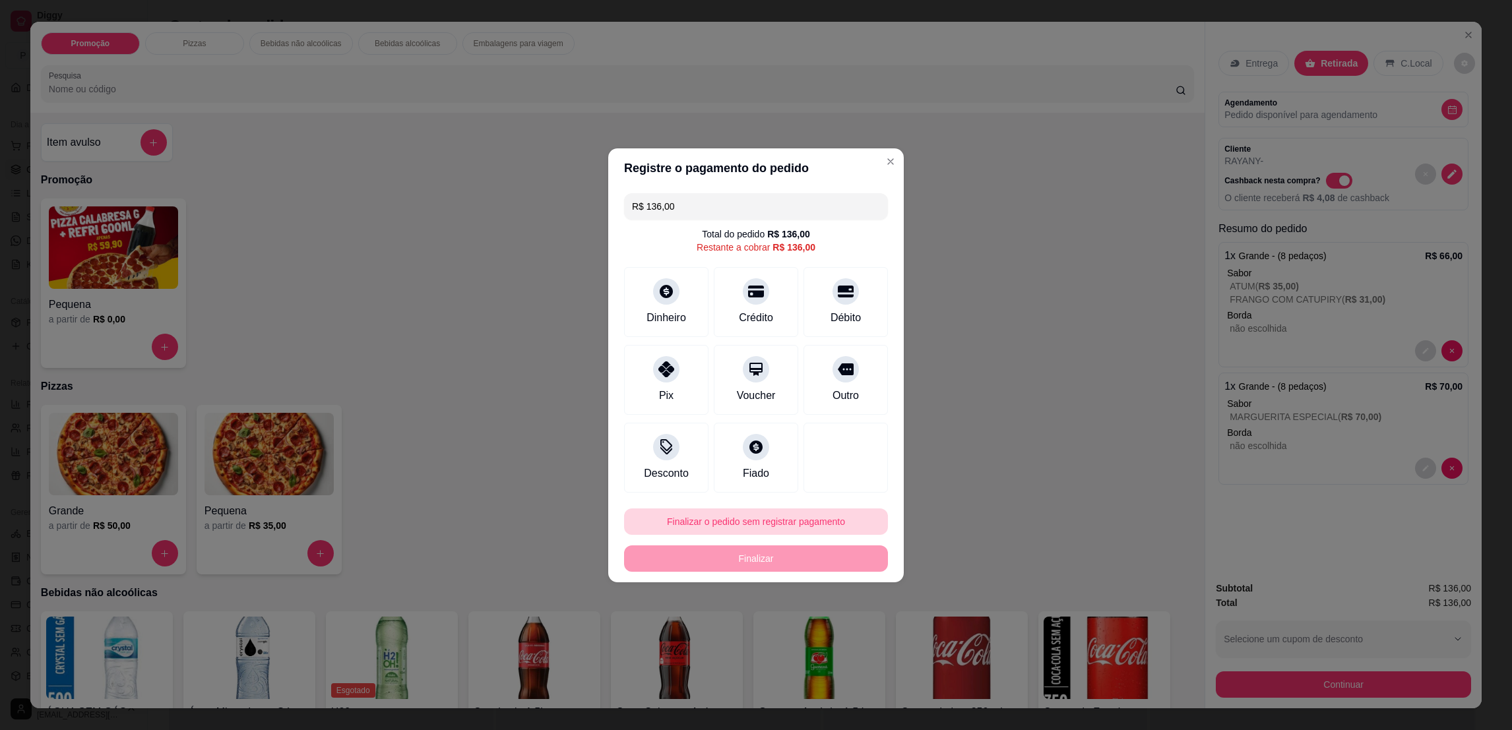
click at [789, 519] on button "Finalizar o pedido sem registrar pagamento" at bounding box center [756, 522] width 264 height 26
click at [838, 628] on button "Confirmar" at bounding box center [837, 631] width 49 height 20
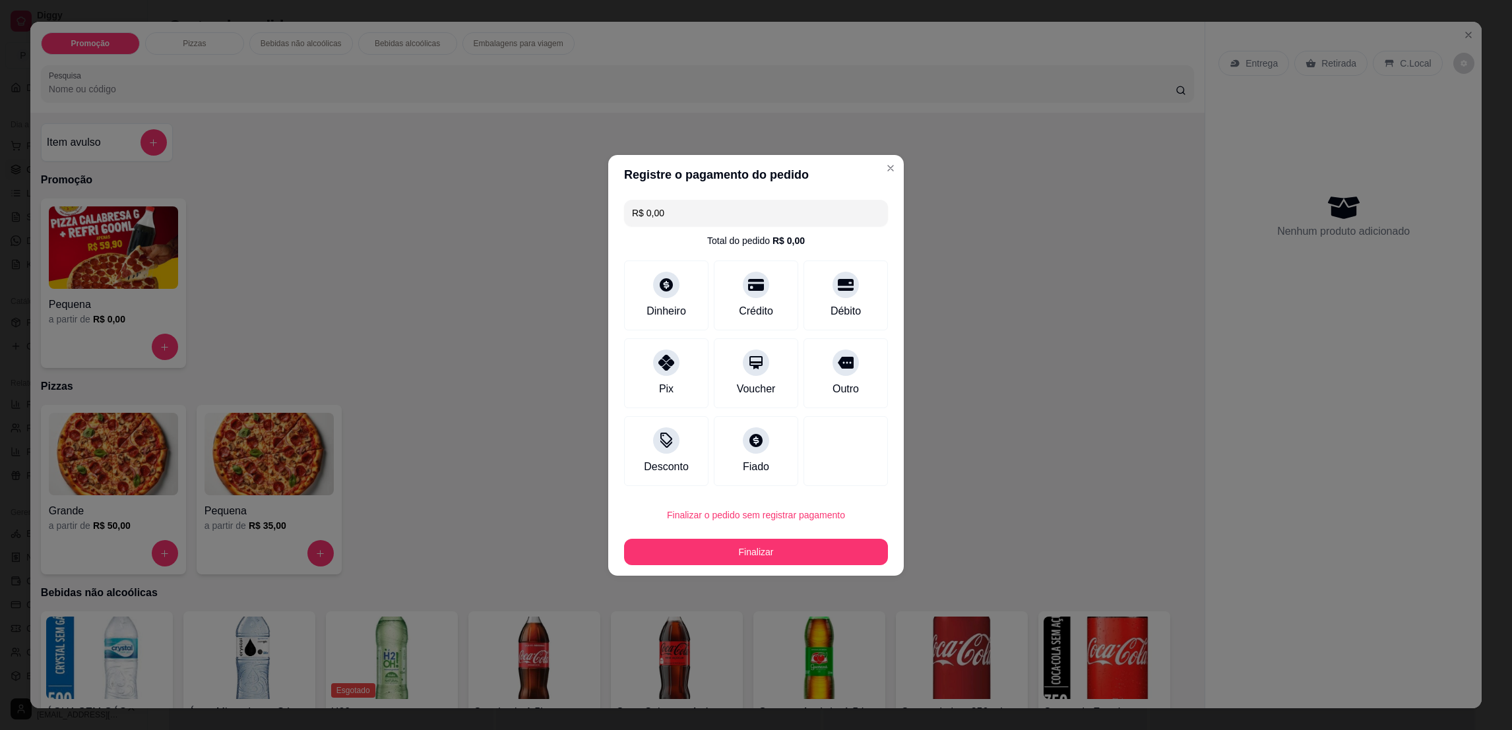
type input "R$ 0,00"
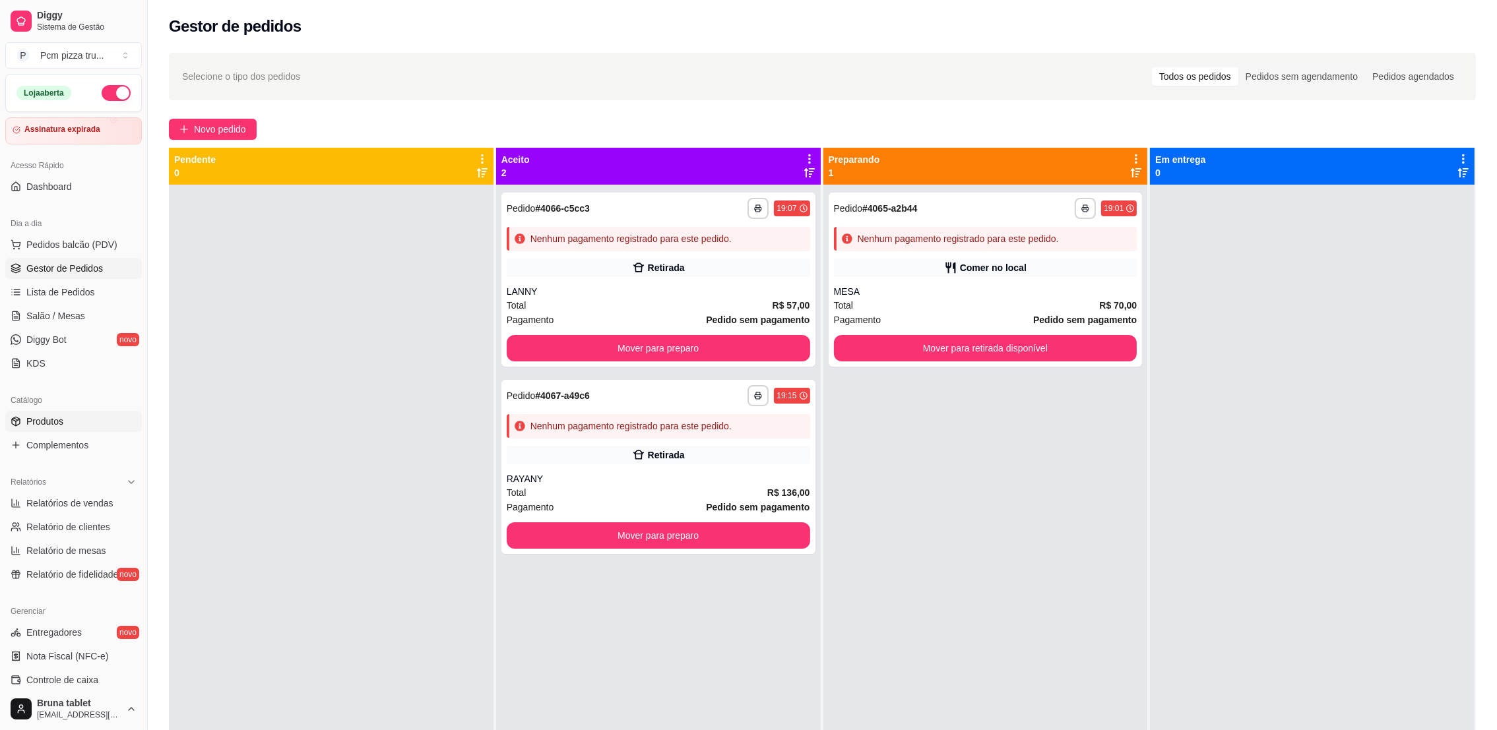
click at [71, 414] on link "Produtos" at bounding box center [73, 421] width 137 height 21
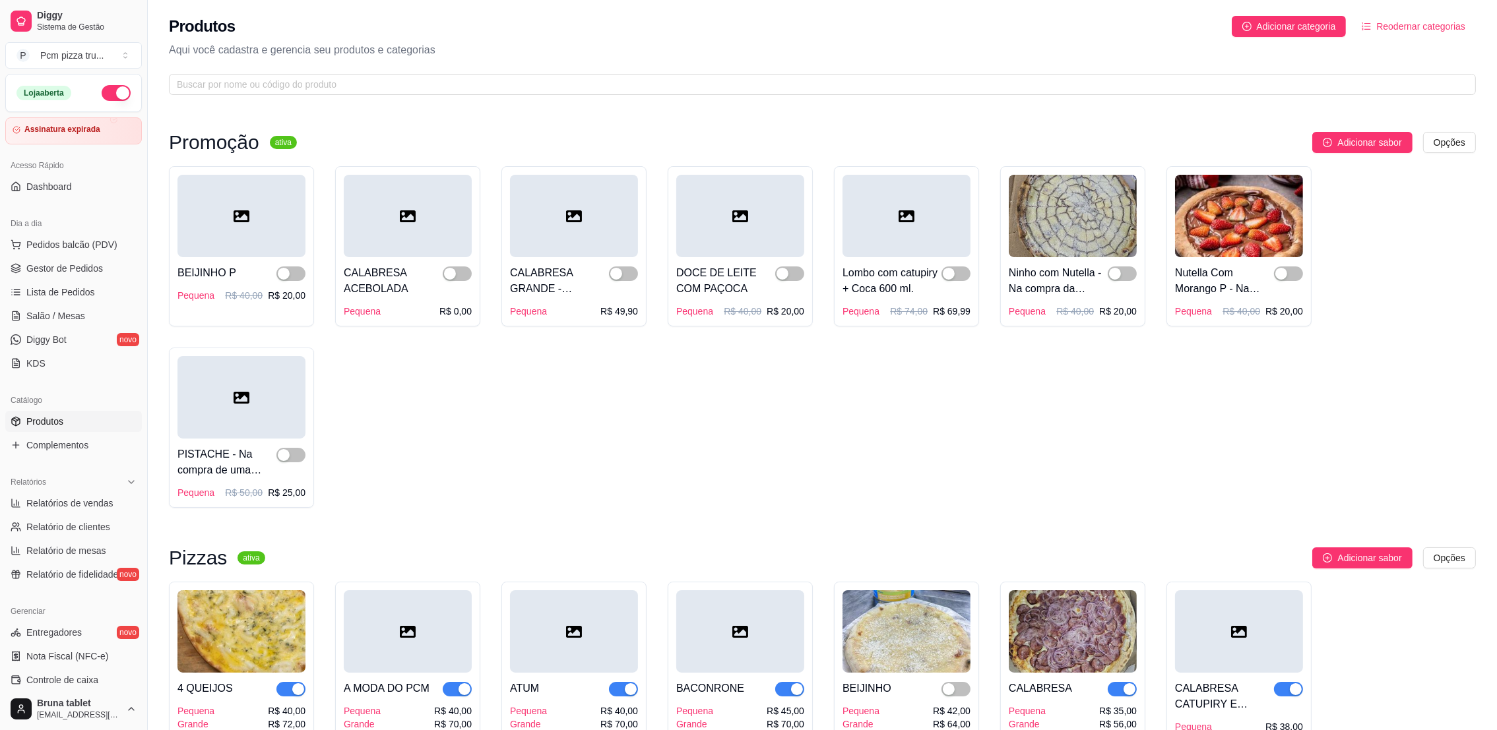
click at [600, 96] on div "Produtos Adicionar categoria Reodernar categorias Aqui você cadastra e gerencia…" at bounding box center [822, 51] width 1349 height 103
click at [595, 92] on span at bounding box center [822, 84] width 1307 height 21
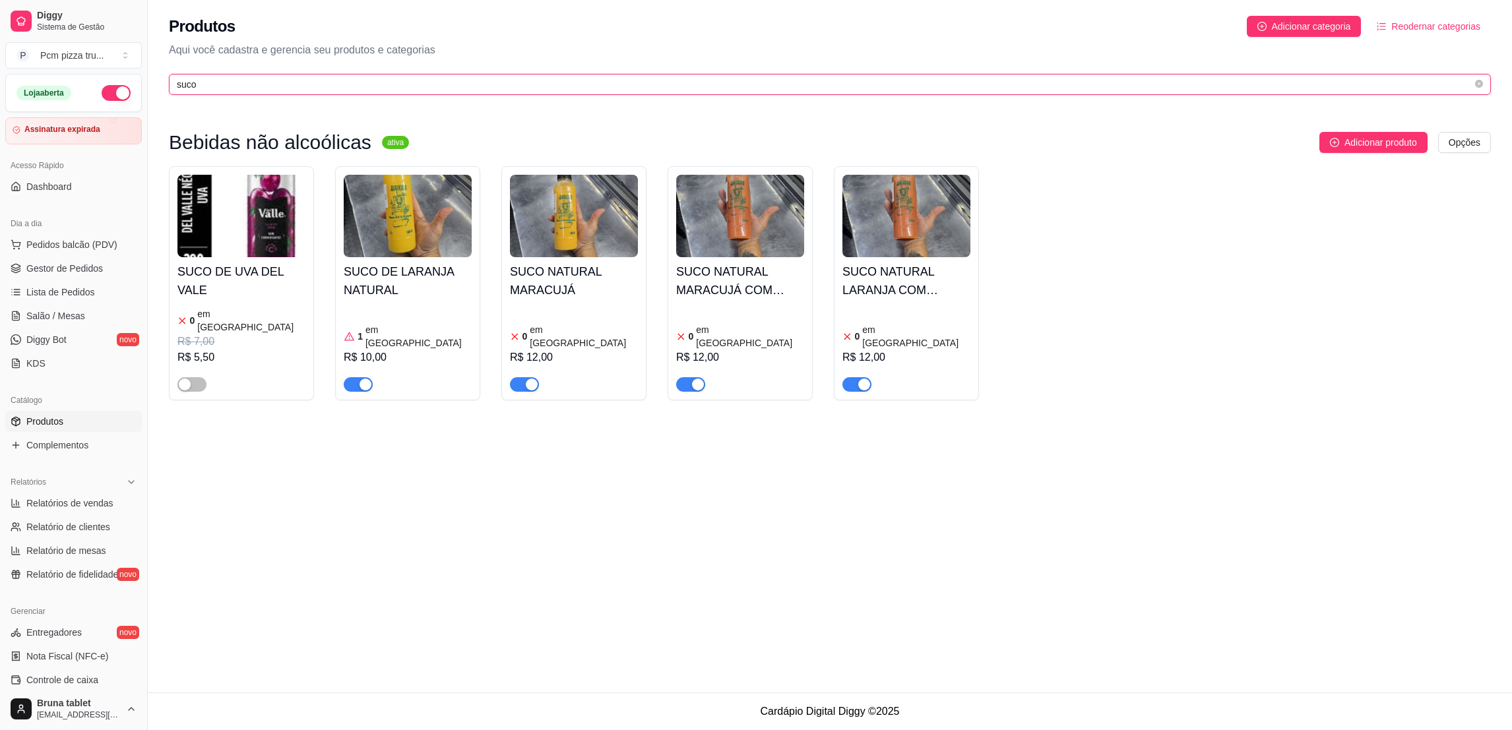
type input "suco"
click at [441, 300] on div "SUCO DE LARANJA NATURAL 1 em estoque R$ 10,00" at bounding box center [408, 324] width 128 height 135
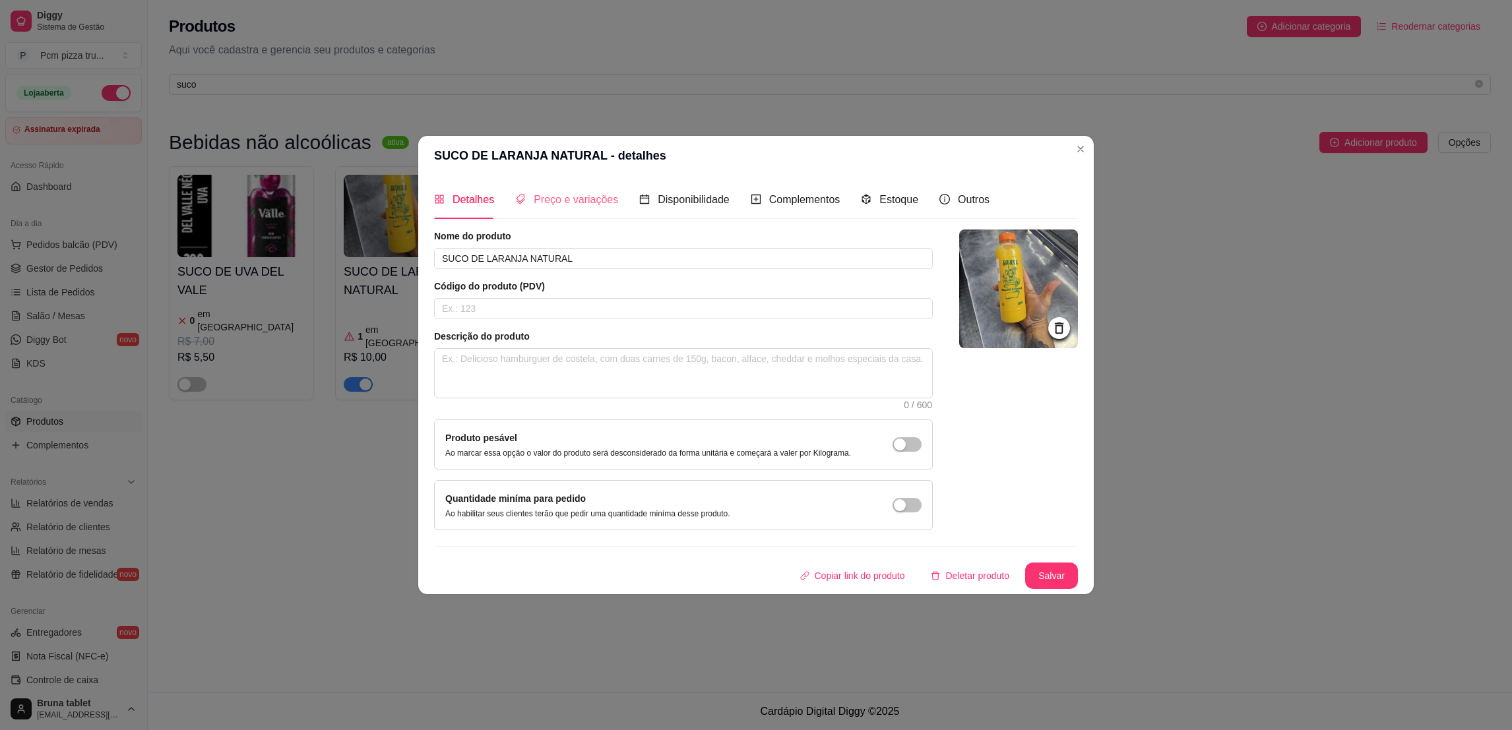
click at [532, 209] on div "Preço e variações" at bounding box center [566, 200] width 103 height 38
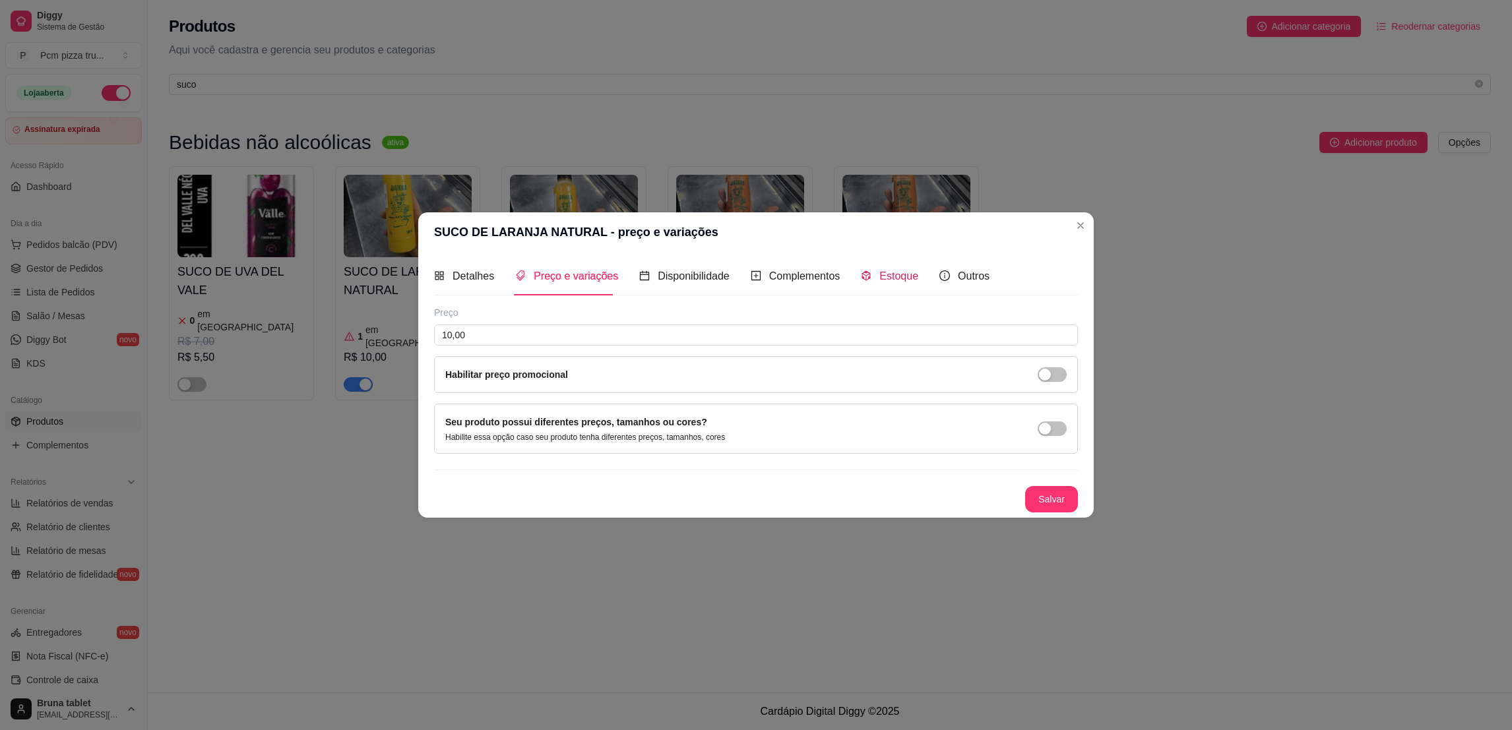
click at [902, 270] on span "Estoque" at bounding box center [898, 275] width 39 height 11
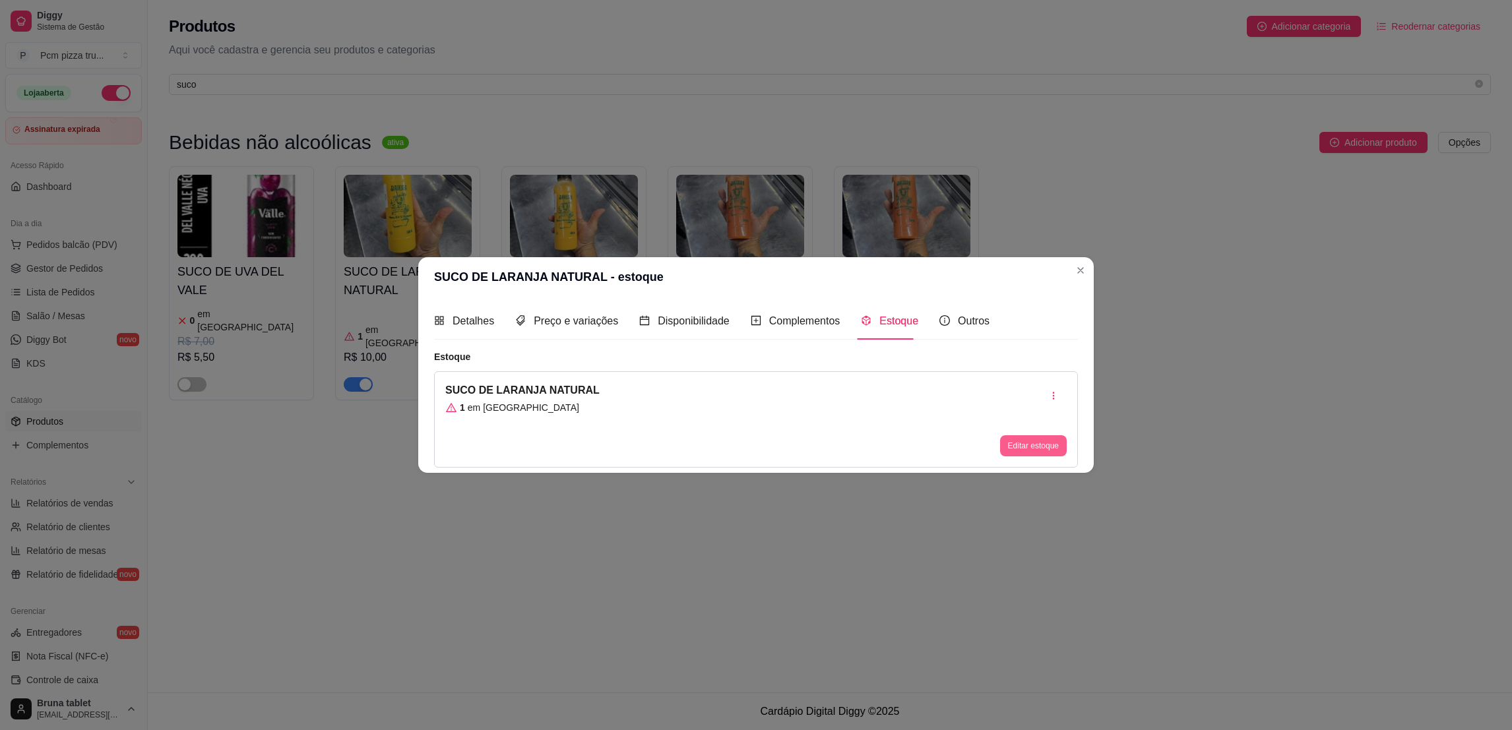
click at [1010, 450] on button "Editar estoque" at bounding box center [1033, 445] width 67 height 21
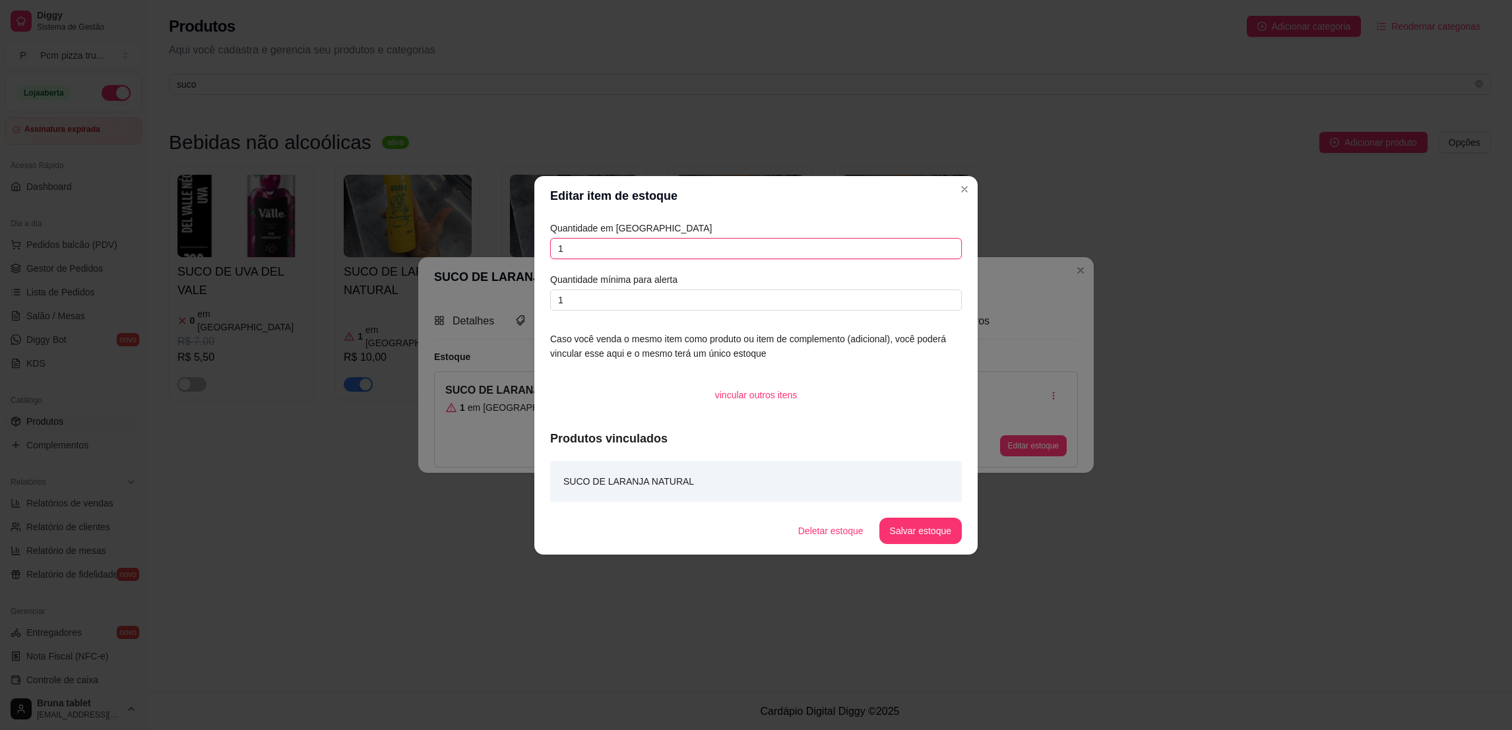
click at [584, 249] on input "1" at bounding box center [756, 248] width 412 height 21
type input "4"
click at [939, 520] on button "Salvar estoque" at bounding box center [920, 531] width 82 height 26
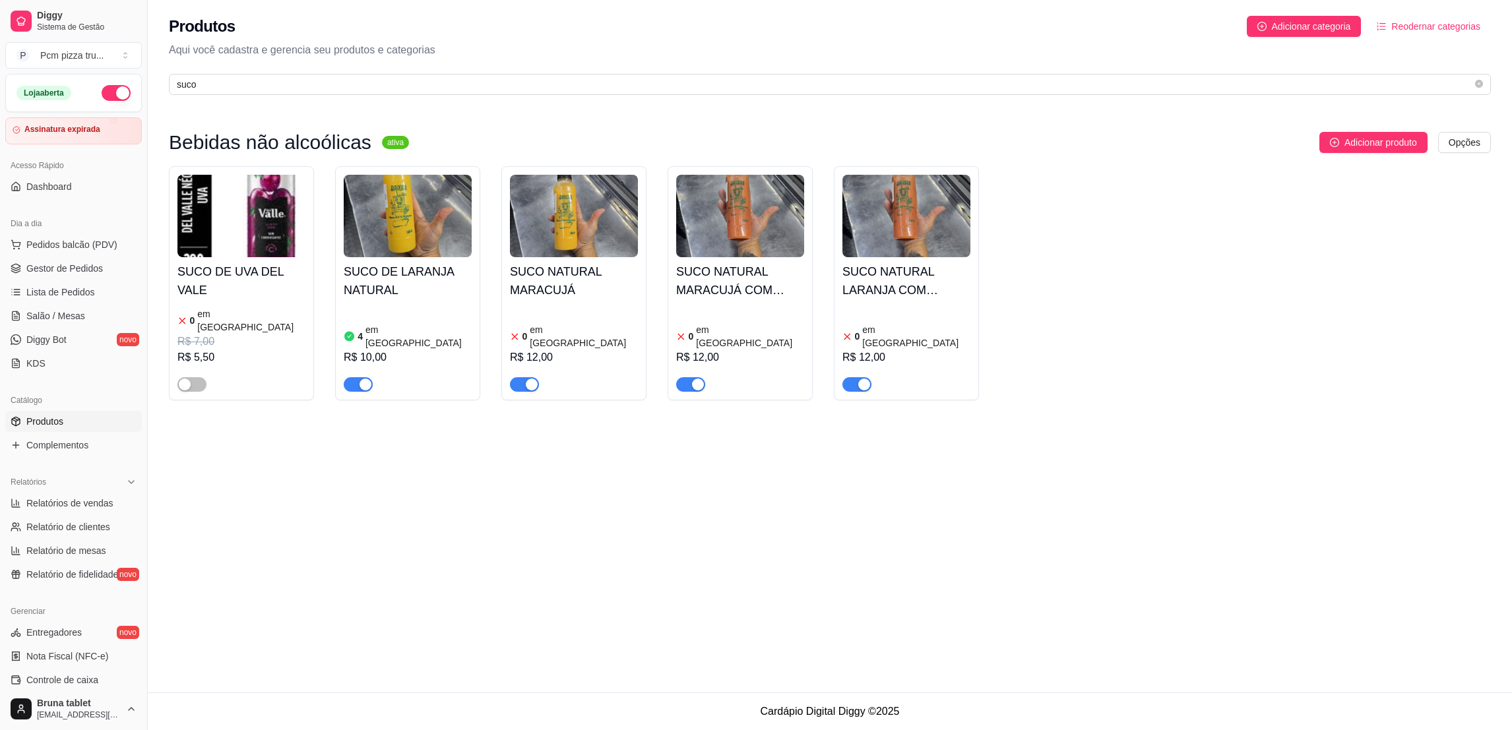
click at [555, 276] on h4 "SUCO NATURAL MARACUJÁ" at bounding box center [574, 281] width 128 height 37
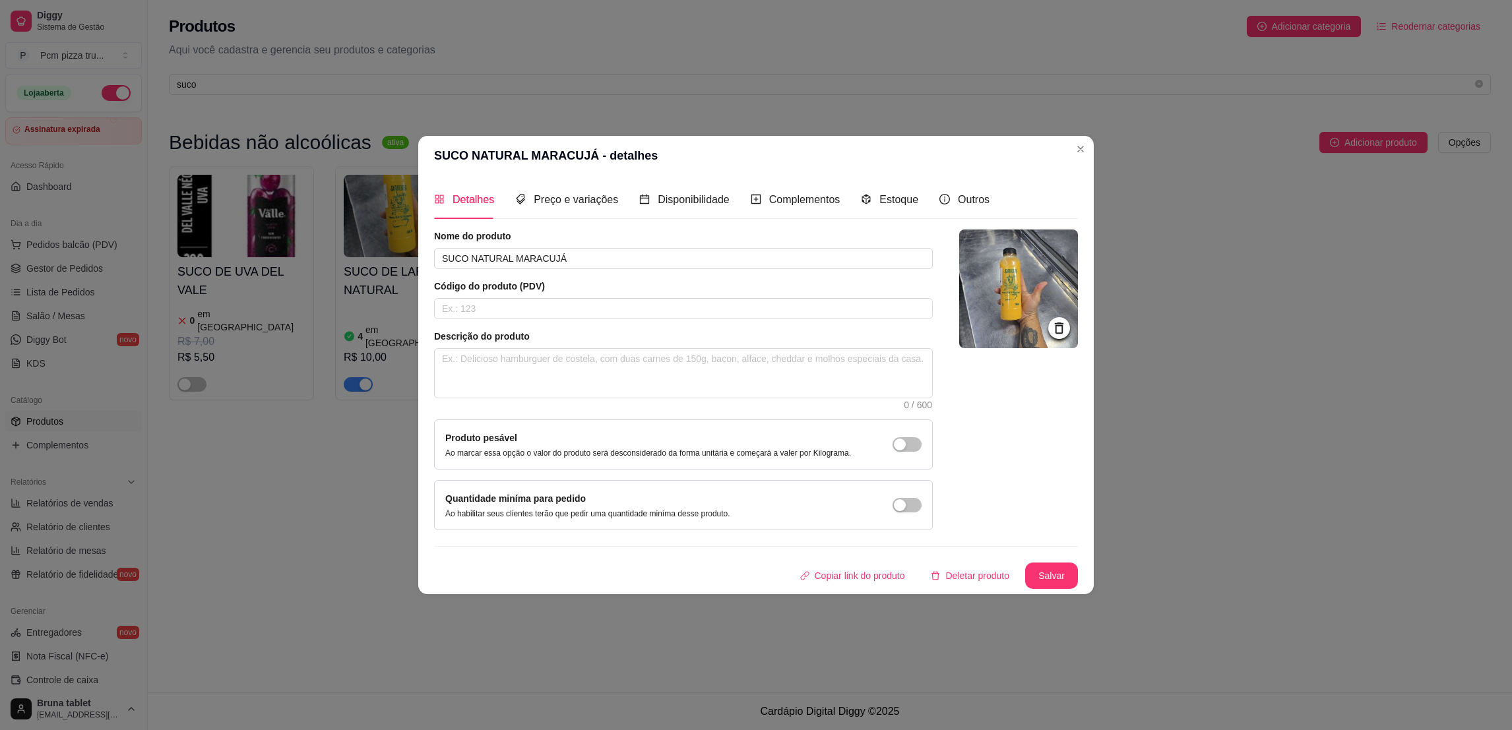
click at [617, 218] on div "Detalhes Preço e variações Disponibilidade Complementos Estoque Outros" at bounding box center [711, 200] width 555 height 38
click at [684, 201] on span "Disponibilidade" at bounding box center [694, 199] width 72 height 11
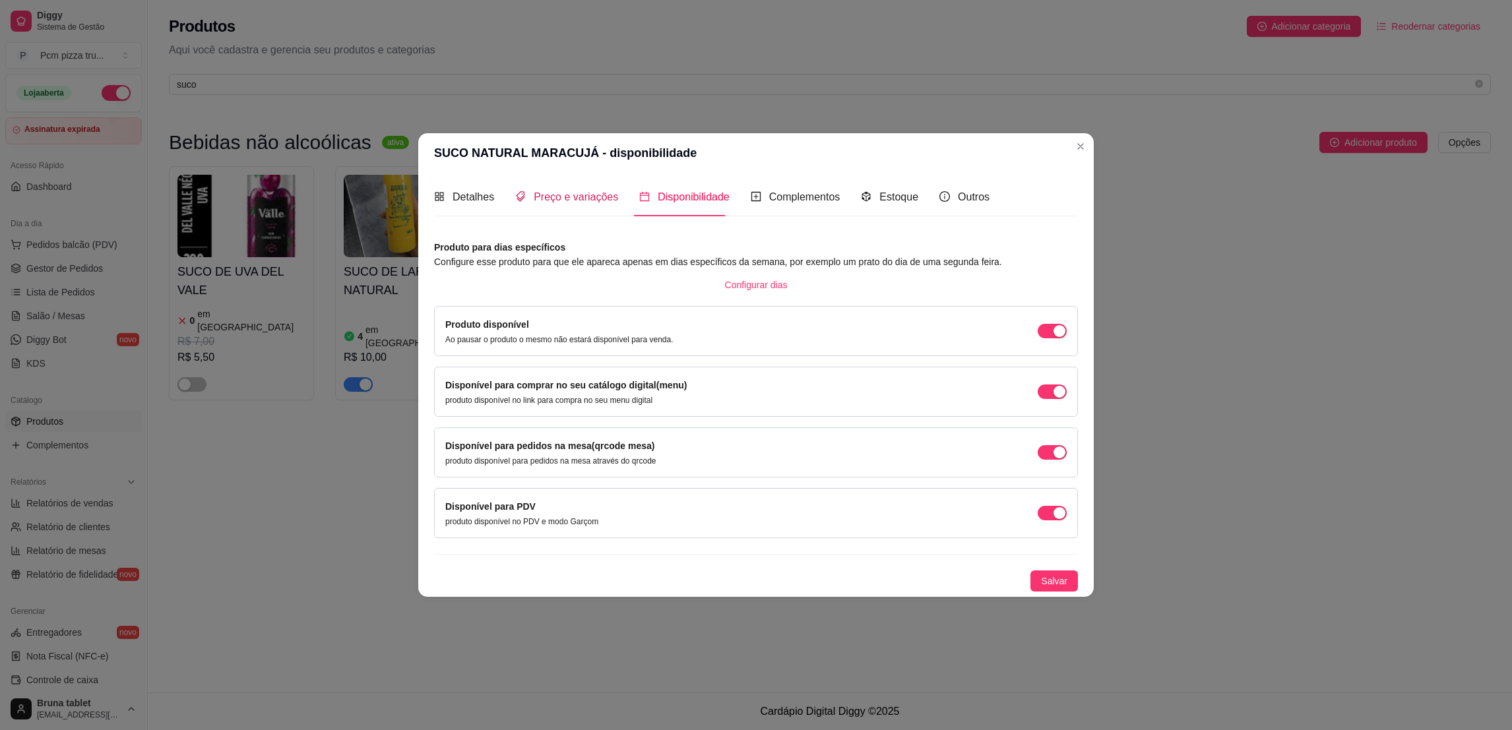
click at [576, 197] on span "Preço e variações" at bounding box center [576, 196] width 84 height 11
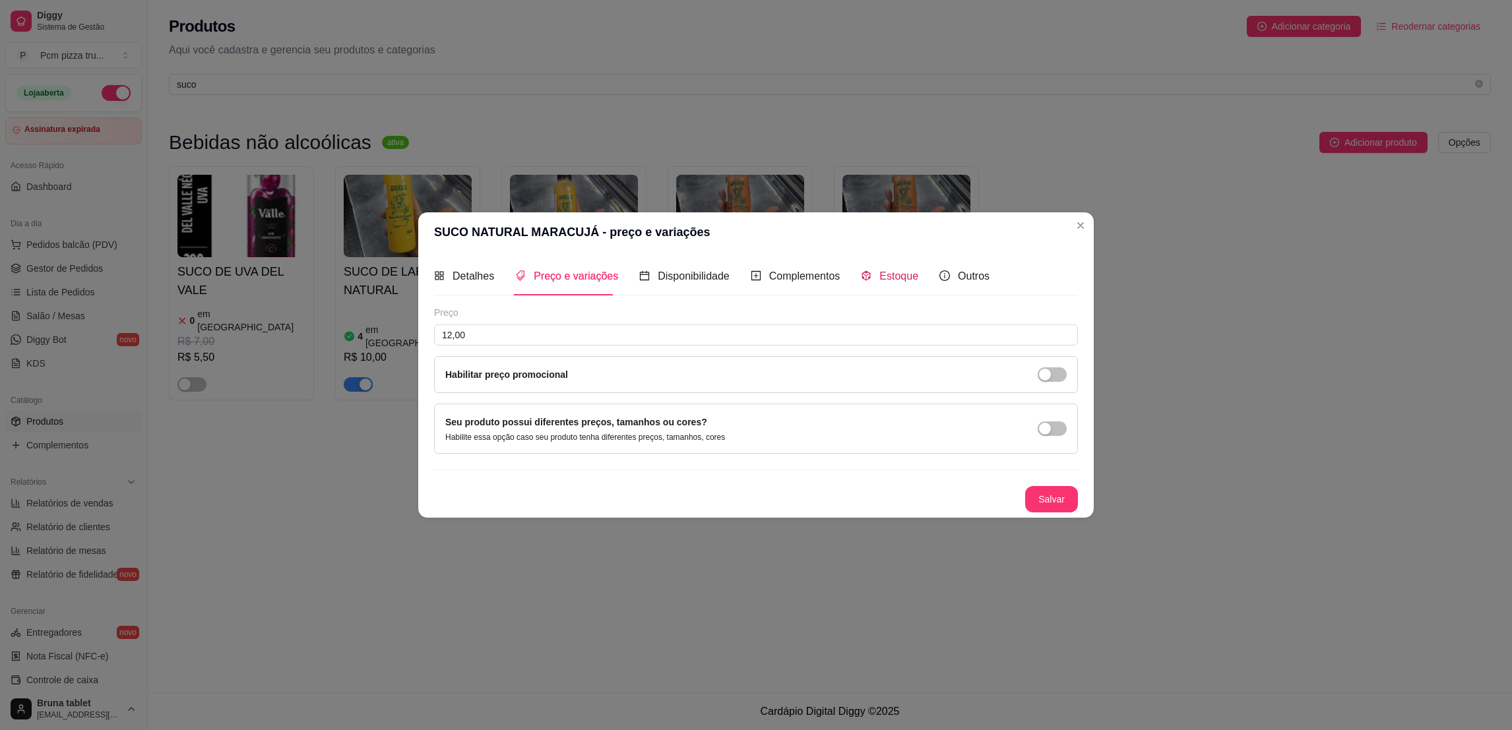
click at [880, 281] on span "Estoque" at bounding box center [898, 275] width 39 height 11
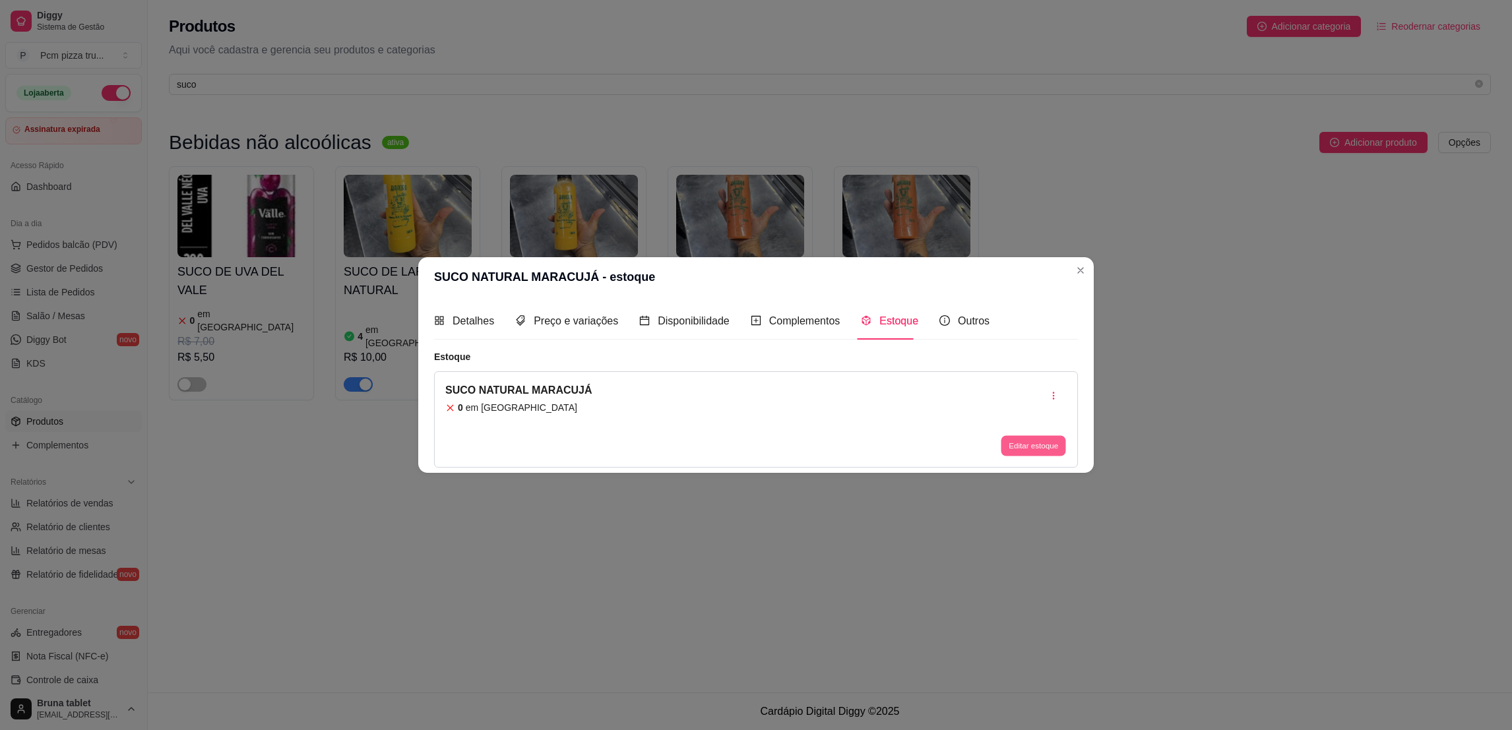
click at [1037, 445] on button "Editar estoque" at bounding box center [1033, 446] width 65 height 20
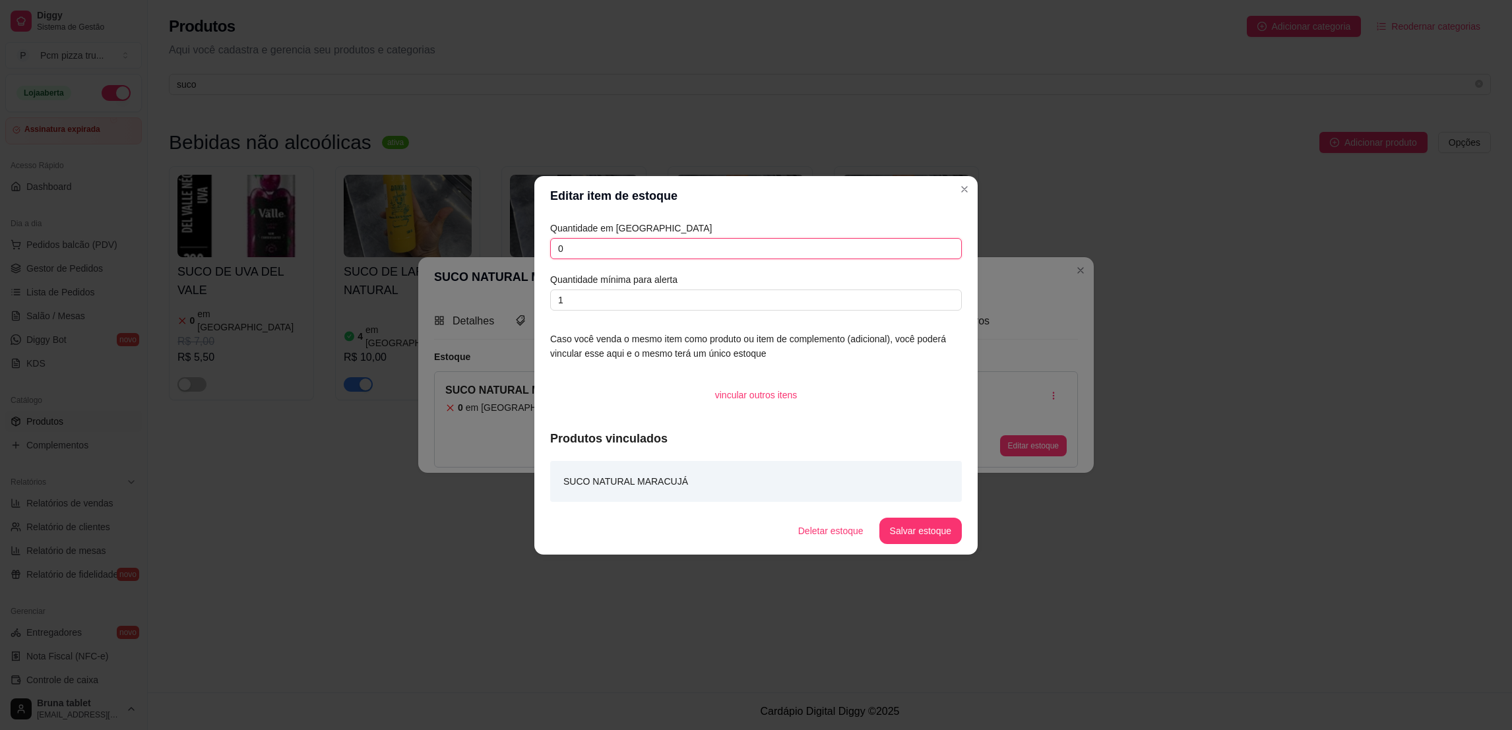
click at [601, 254] on input "0" at bounding box center [756, 248] width 412 height 21
type input "2"
click at [900, 528] on button "Salvar estoque" at bounding box center [920, 531] width 82 height 26
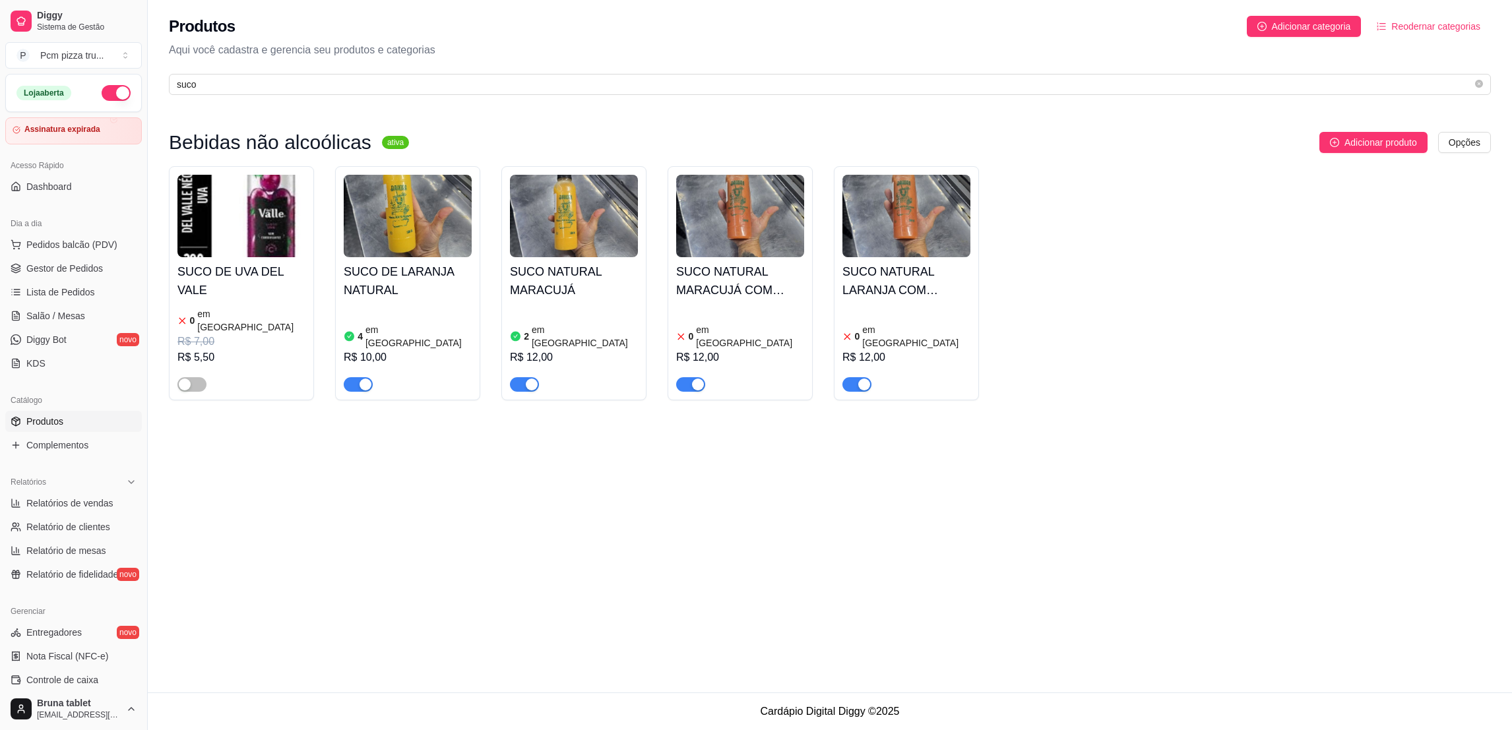
click at [769, 301] on div "SUCO NATURAL MARACUJÁ COM MORANGO 0 em estoque R$ 12,00" at bounding box center [740, 324] width 128 height 135
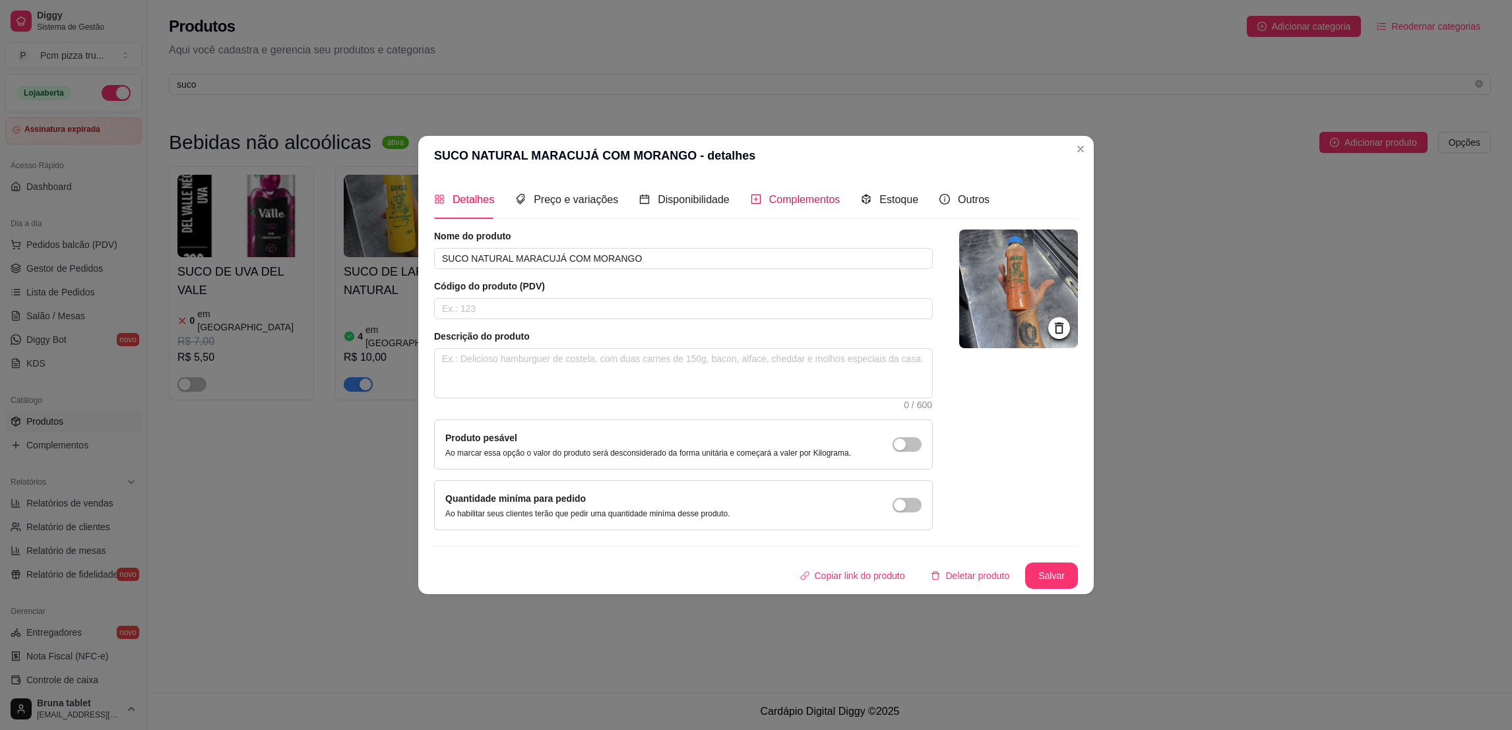
click at [782, 199] on span "Complementos" at bounding box center [804, 199] width 71 height 11
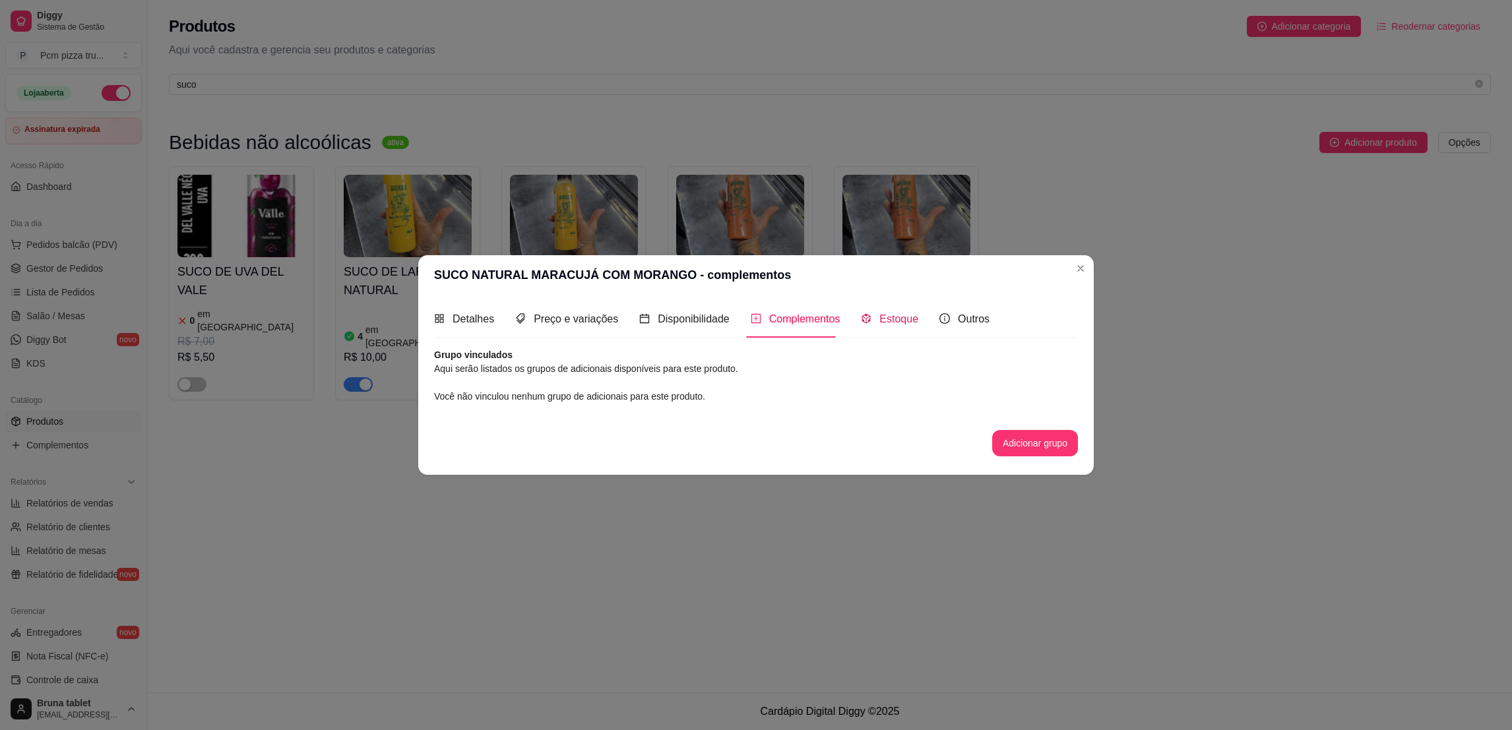
click at [886, 315] on span "Estoque" at bounding box center [898, 318] width 39 height 11
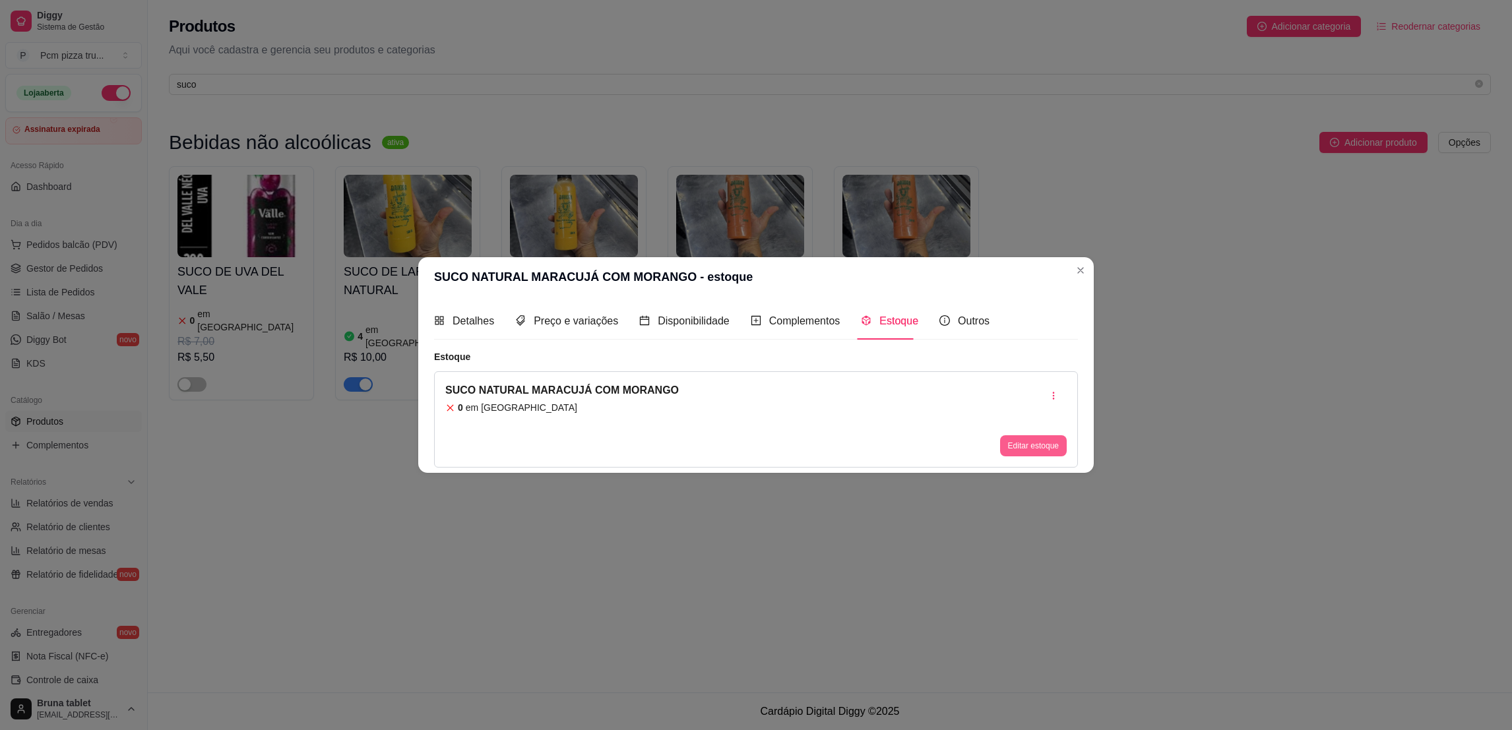
click at [1053, 445] on button "Editar estoque" at bounding box center [1033, 445] width 67 height 21
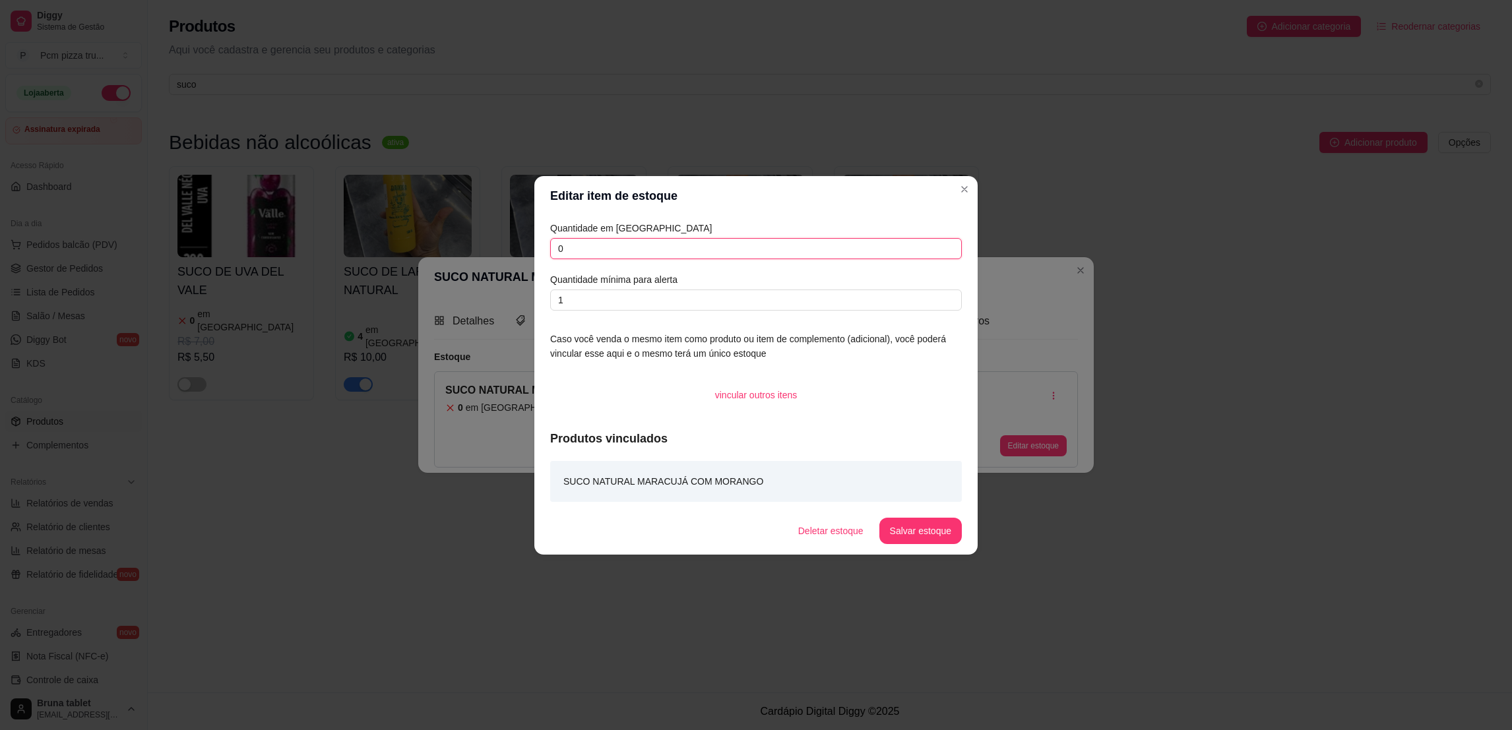
click at [710, 249] on input "0" at bounding box center [756, 248] width 412 height 21
type input "2"
click at [921, 542] on button "Salvar estoque" at bounding box center [920, 531] width 82 height 26
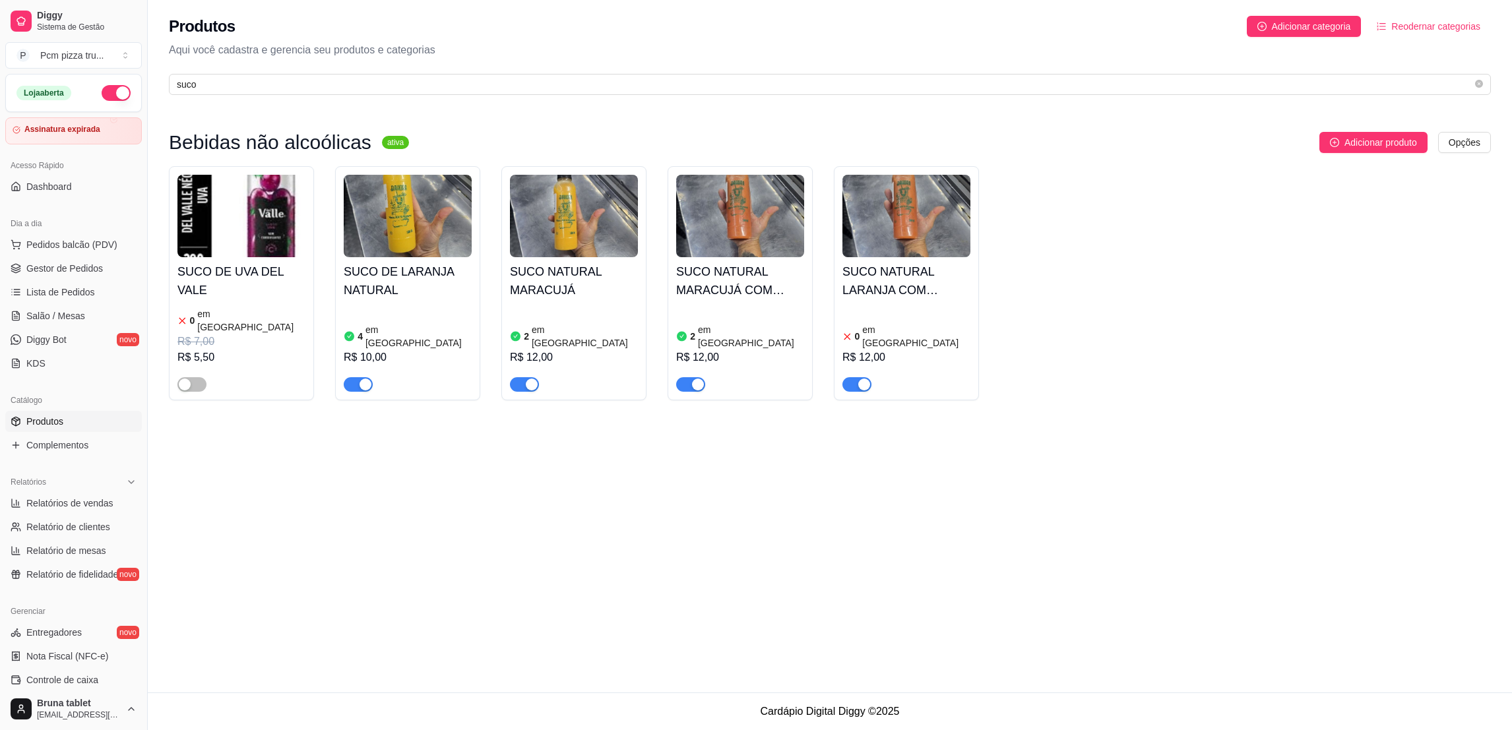
click at [910, 309] on div "0 em estoque R$ 12,00" at bounding box center [906, 348] width 128 height 87
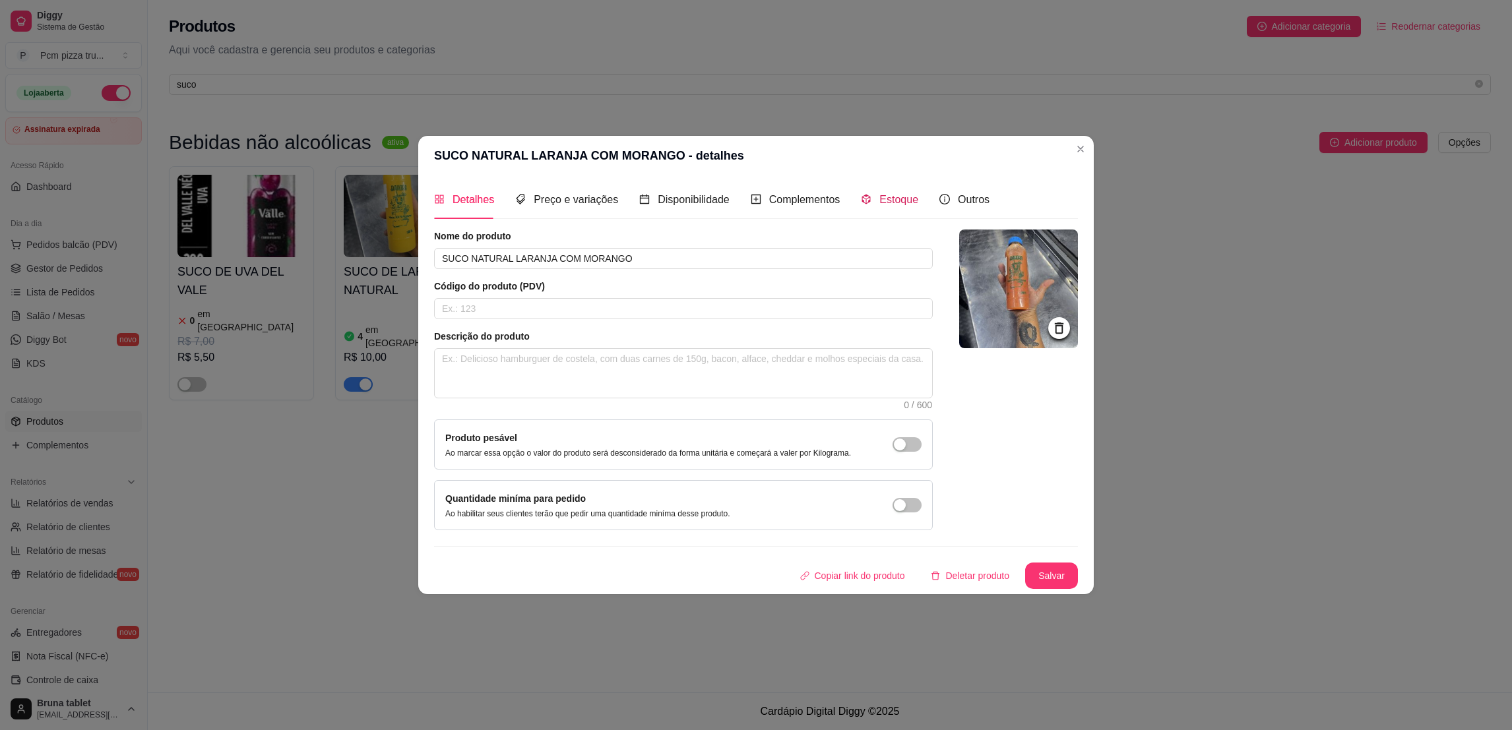
click at [862, 195] on icon "code-sandbox" at bounding box center [866, 200] width 9 height 10
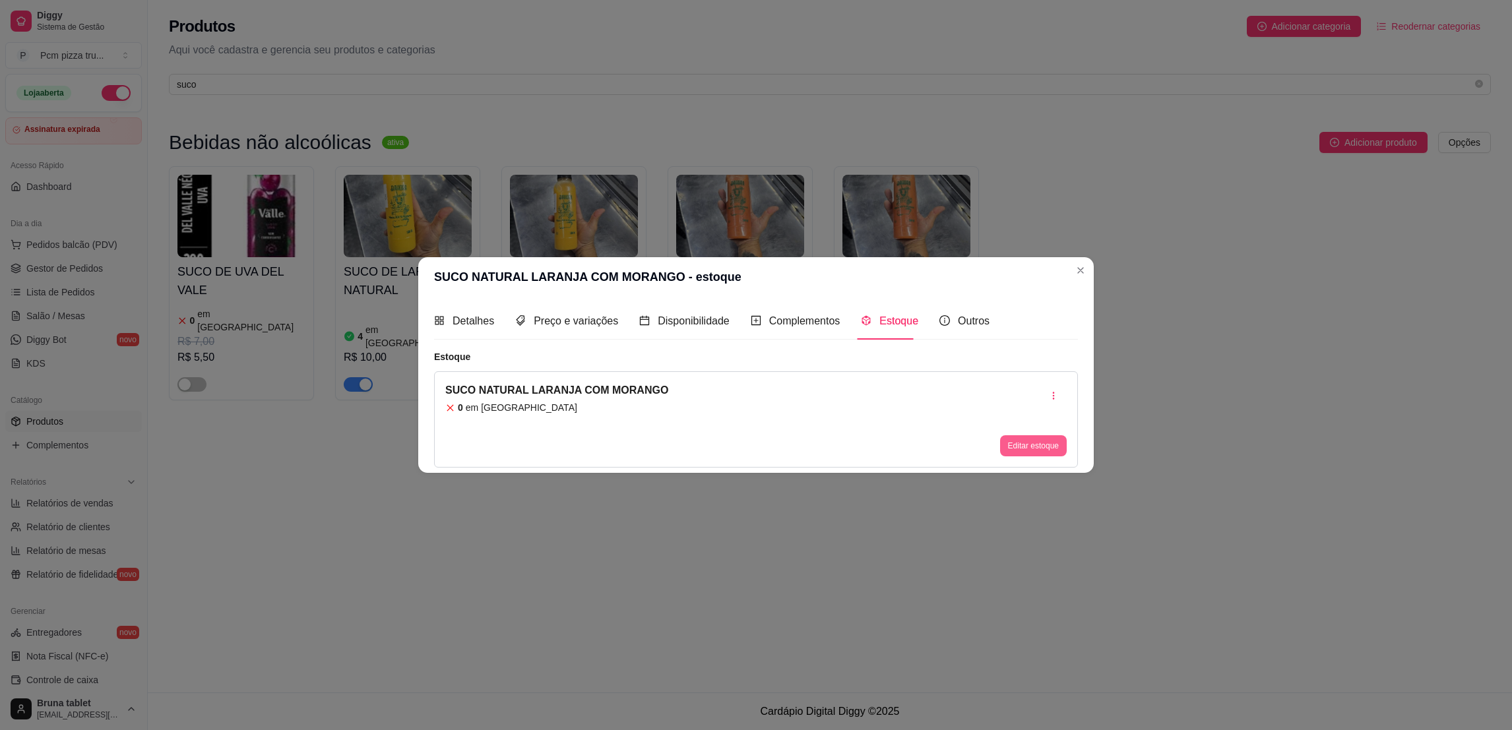
click at [1030, 443] on button "Editar estoque" at bounding box center [1033, 445] width 67 height 21
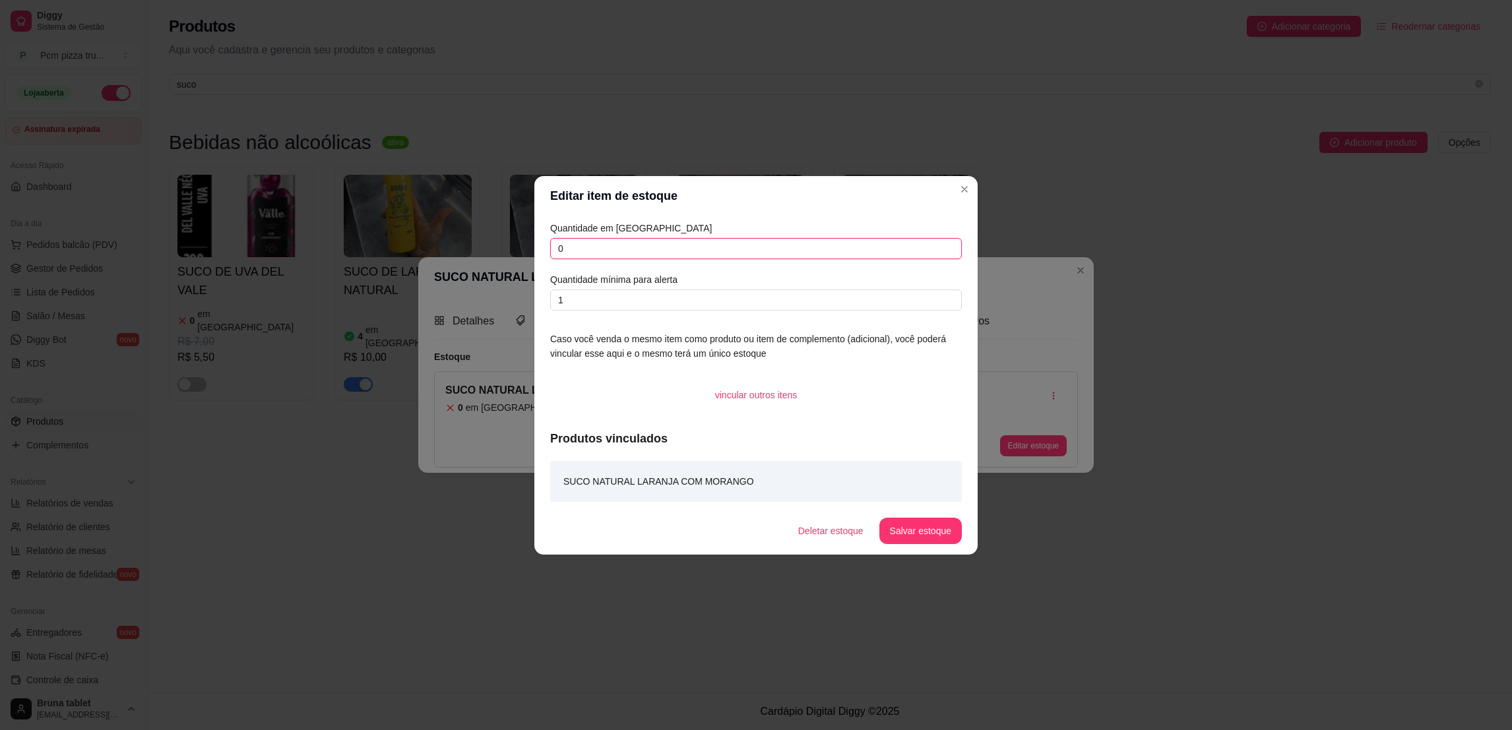
click at [634, 258] on input "0" at bounding box center [756, 248] width 412 height 21
type input "2"
click at [931, 532] on button "Salvar estoque" at bounding box center [920, 531] width 82 height 26
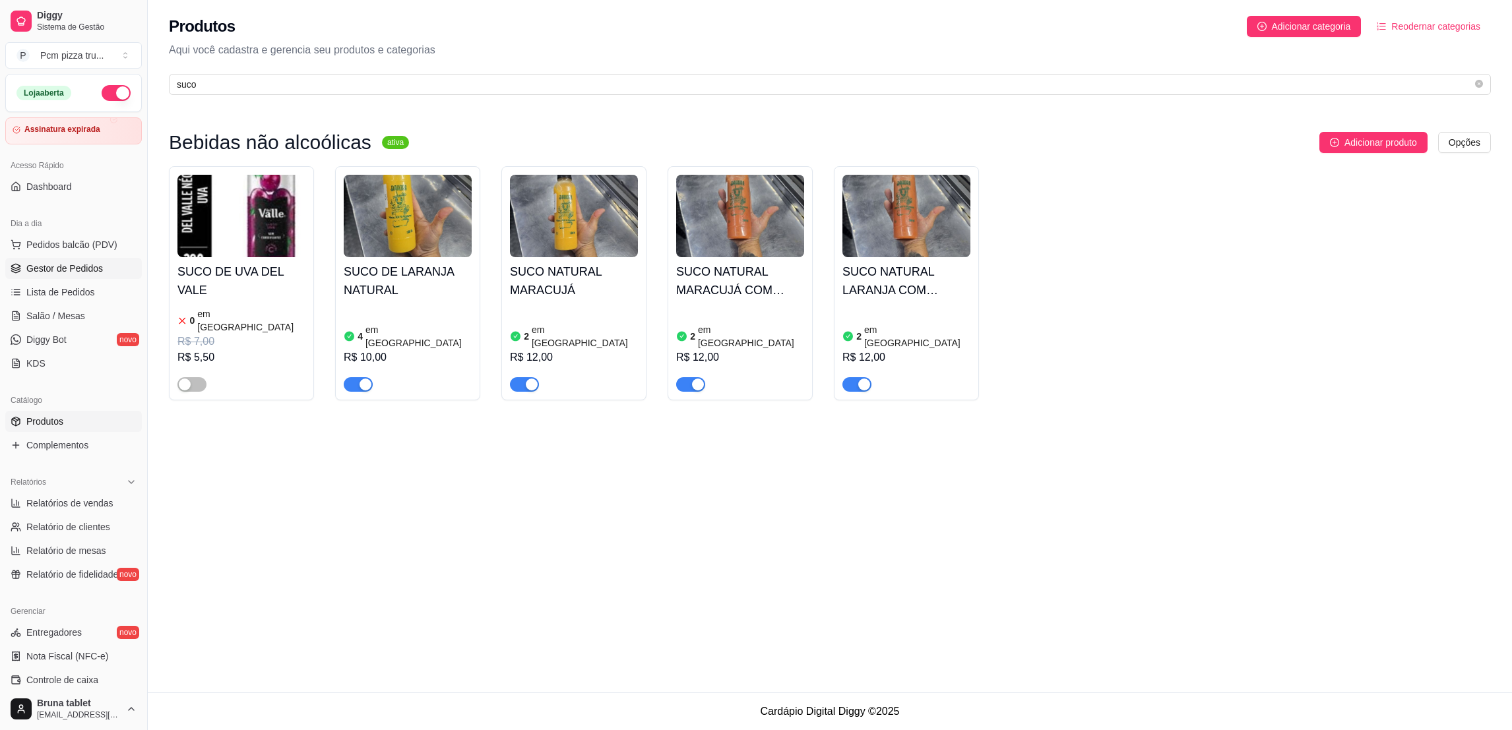
click at [85, 261] on link "Gestor de Pedidos" at bounding box center [73, 268] width 137 height 21
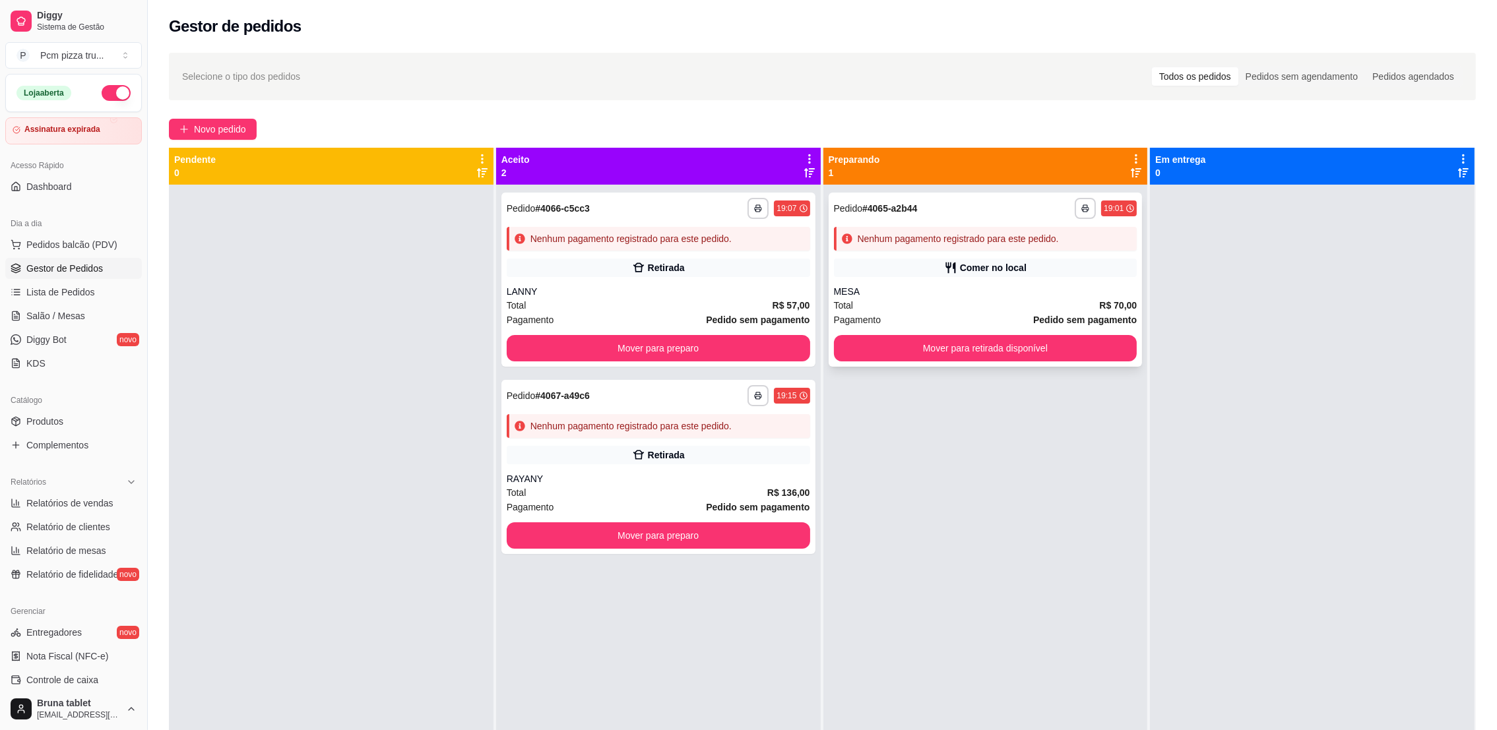
click at [994, 268] on div "Comer no local" at bounding box center [993, 267] width 67 height 13
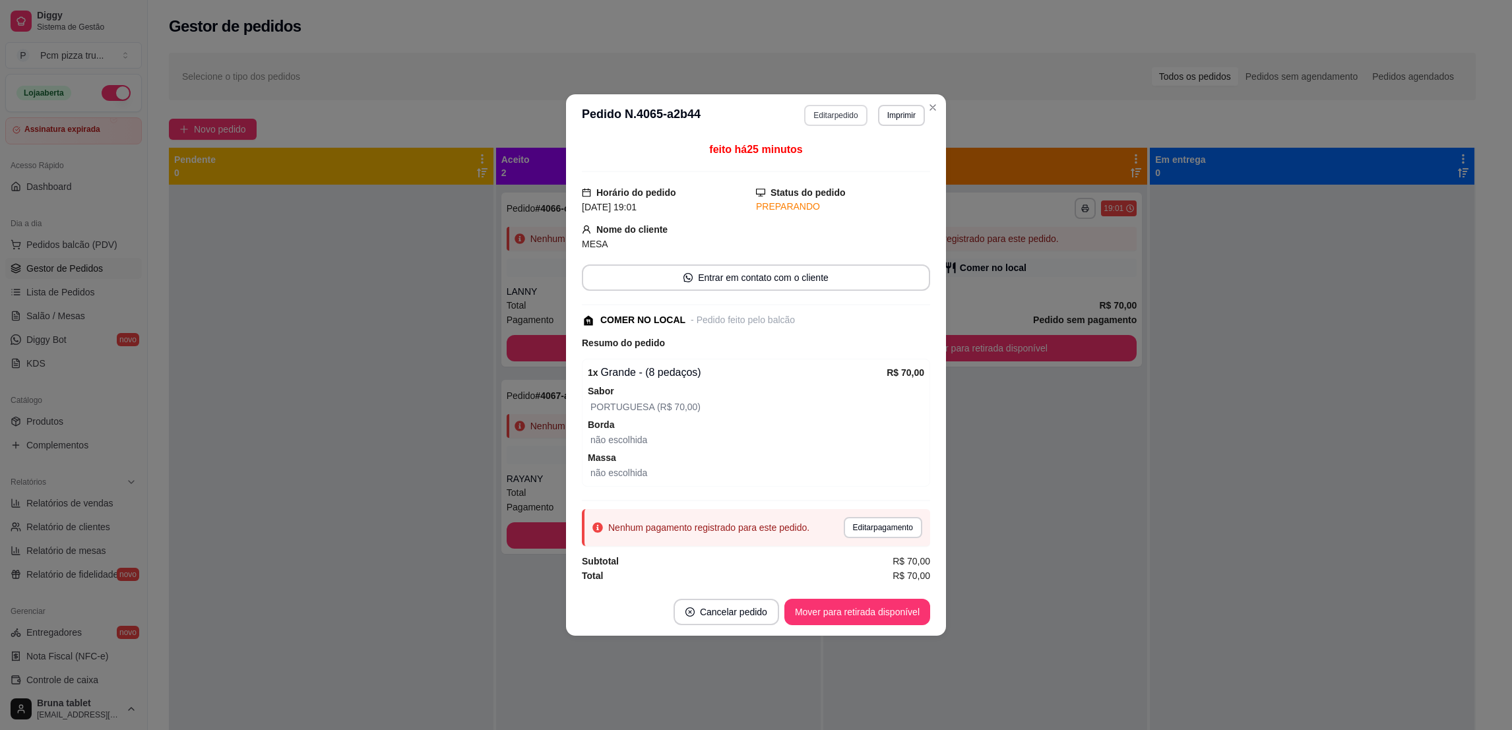
click at [838, 106] on button "Editar pedido" at bounding box center [835, 115] width 63 height 21
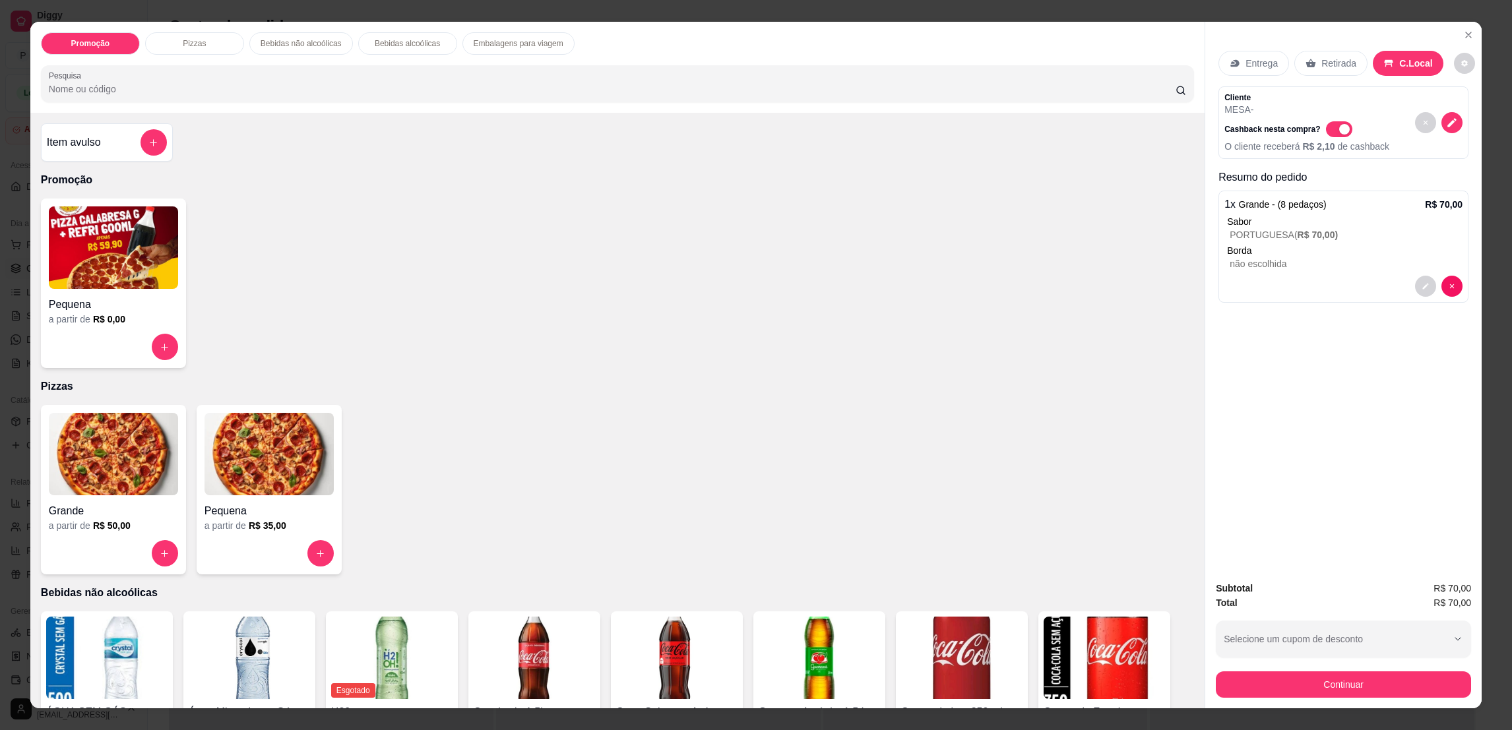
scroll to position [198, 0]
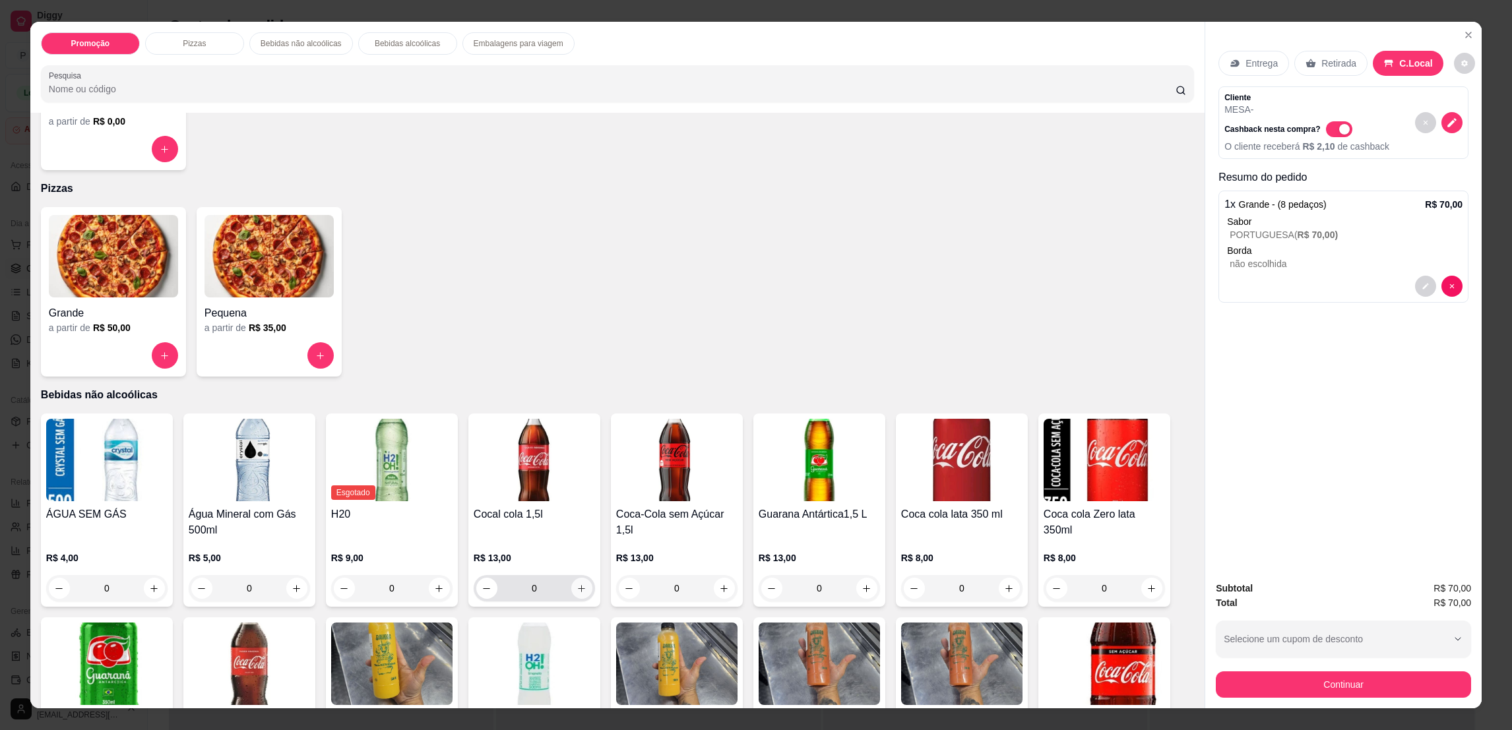
click at [576, 587] on icon "increase-product-quantity" at bounding box center [581, 589] width 10 height 10
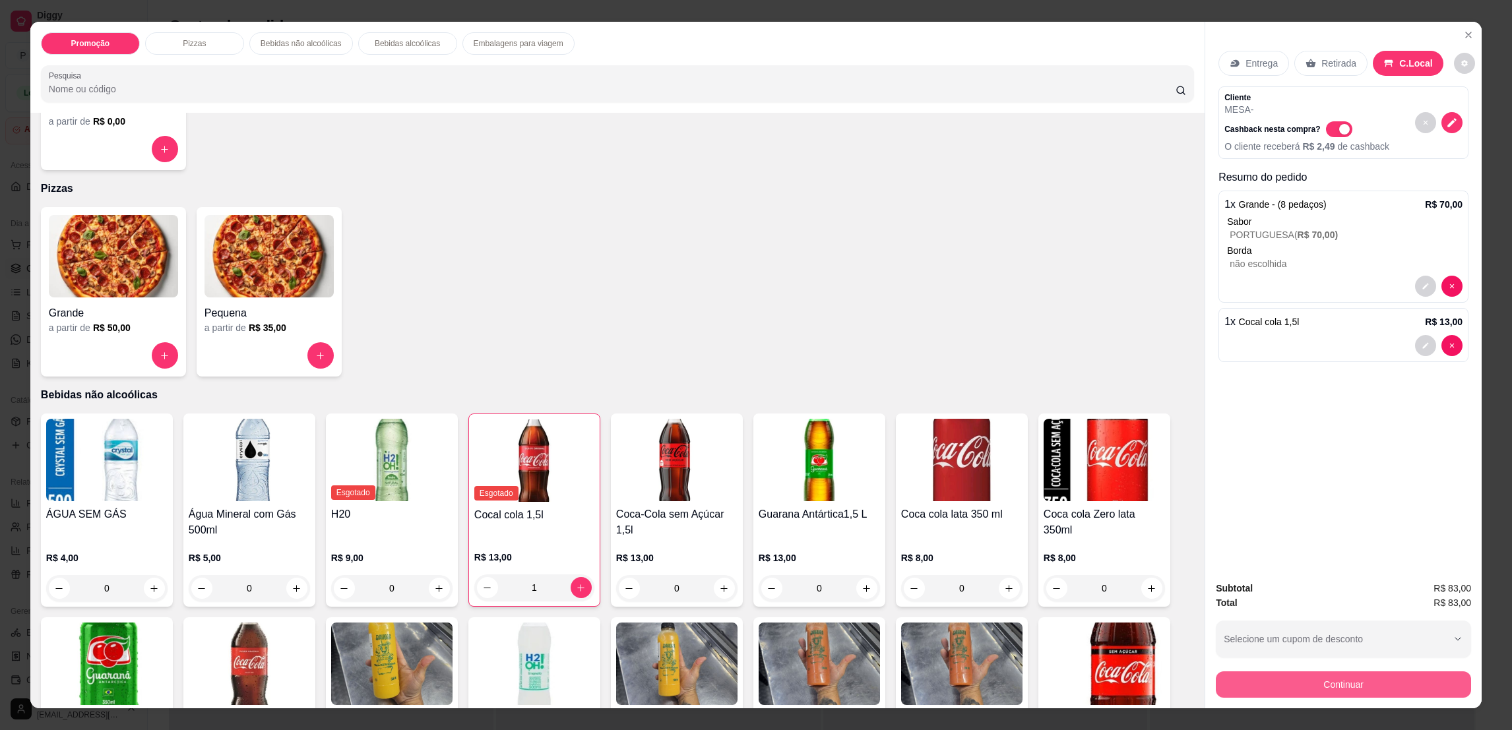
click at [1336, 687] on button "Continuar" at bounding box center [1343, 684] width 255 height 26
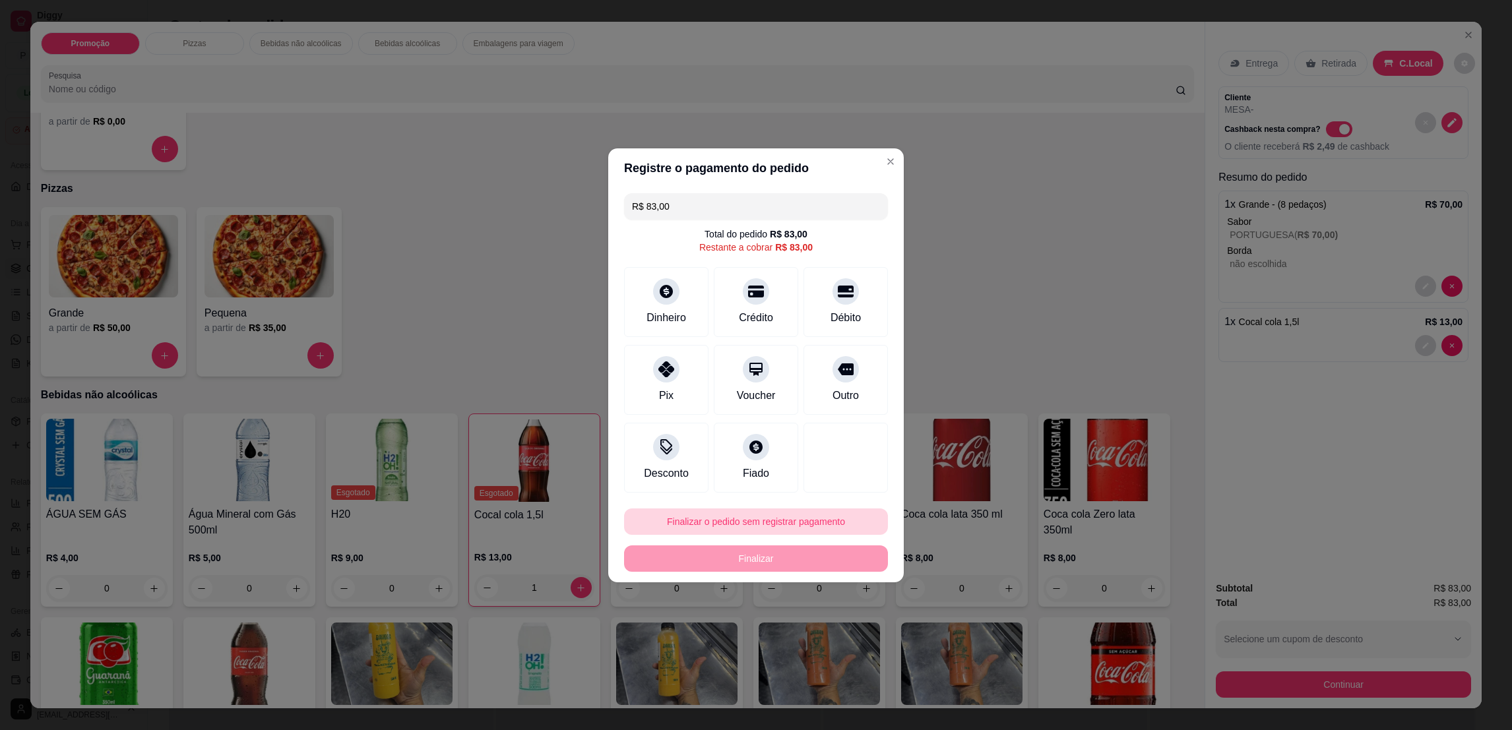
click at [718, 527] on button "Finalizar o pedido sem registrar pagamento" at bounding box center [756, 522] width 264 height 26
click at [830, 633] on button "Confirmar" at bounding box center [838, 631] width 49 height 20
type input "0"
type input "R$ 0,00"
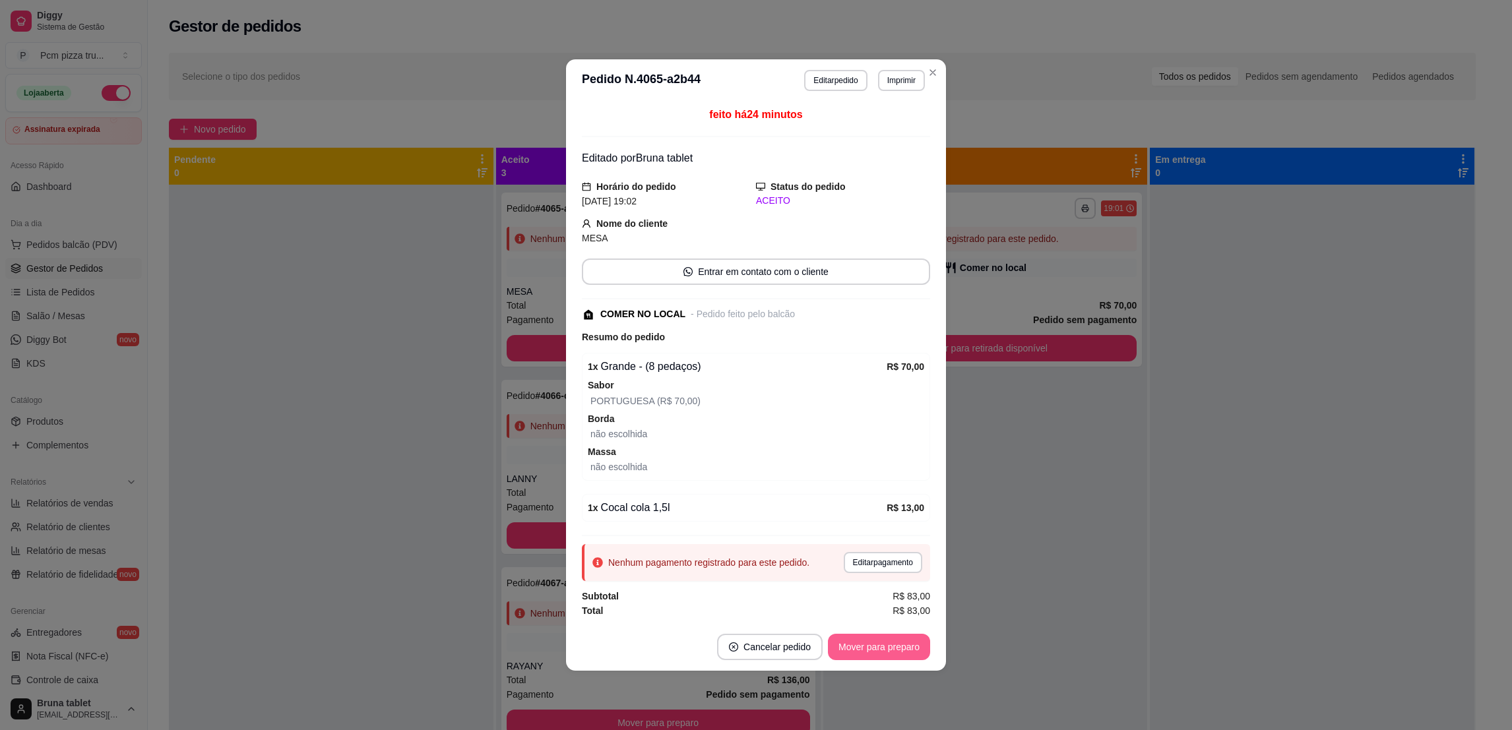
click at [906, 641] on button "Mover para preparo" at bounding box center [879, 647] width 102 height 26
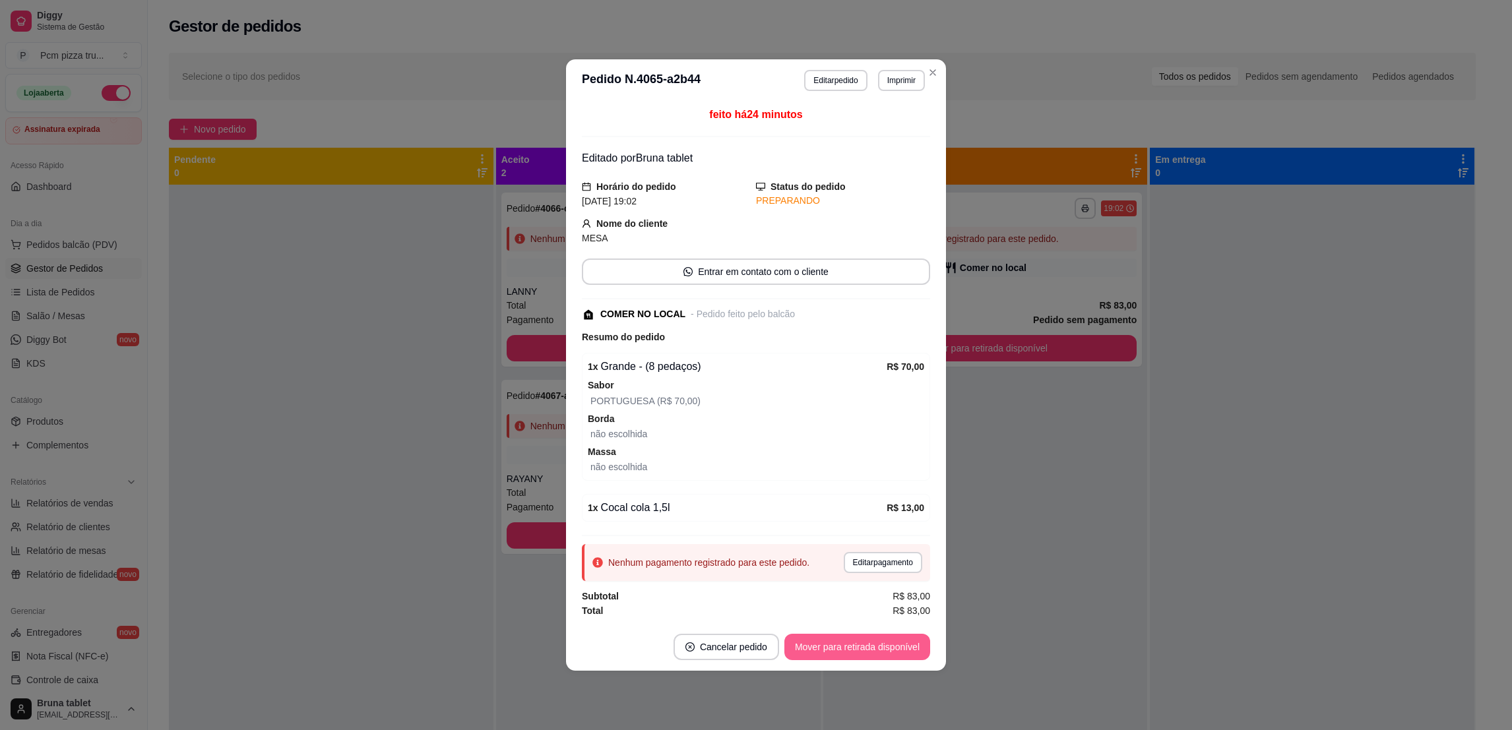
click at [897, 648] on button "Mover para retirada disponível" at bounding box center [857, 647] width 146 height 26
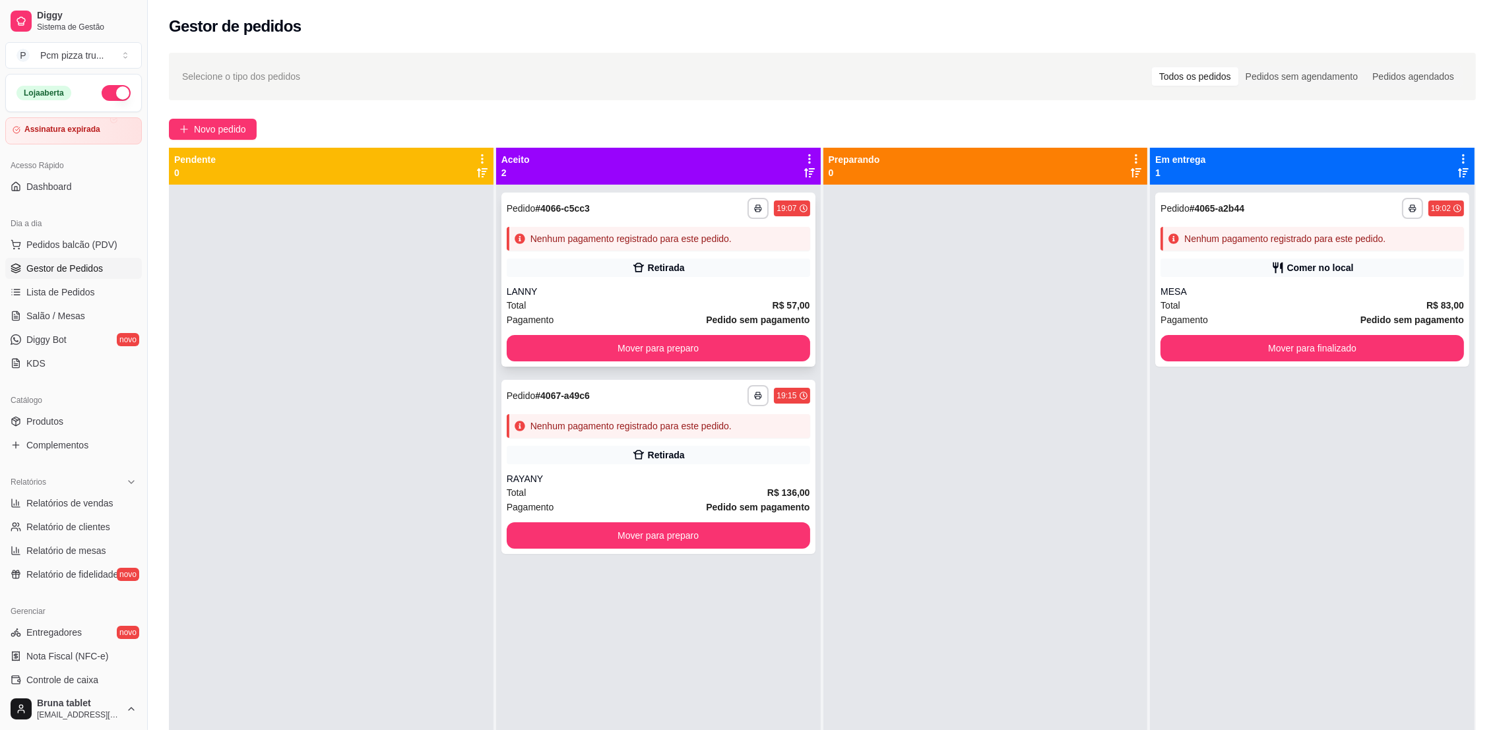
click at [669, 288] on div "LANNY" at bounding box center [658, 291] width 303 height 13
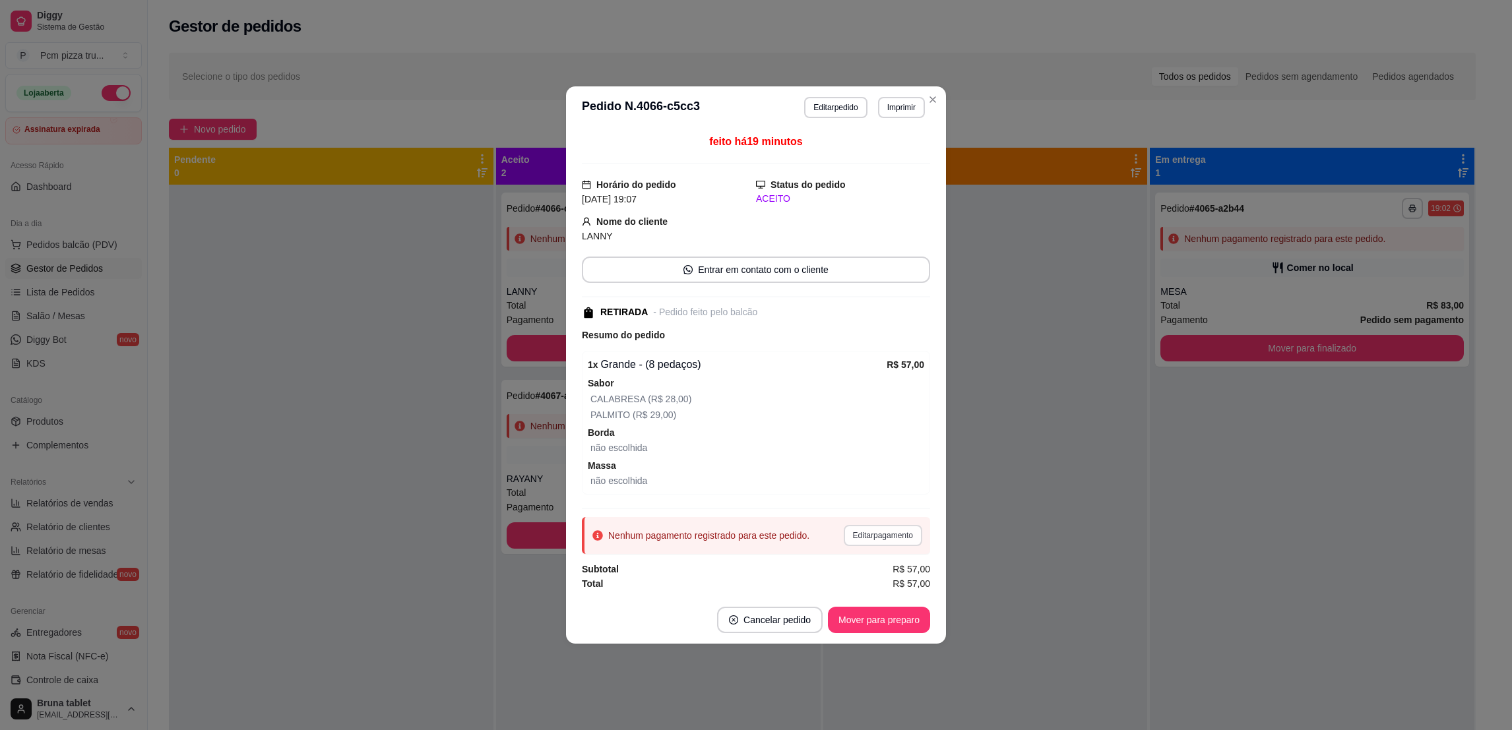
click at [870, 540] on button "Editar pagamento" at bounding box center [883, 535] width 78 height 21
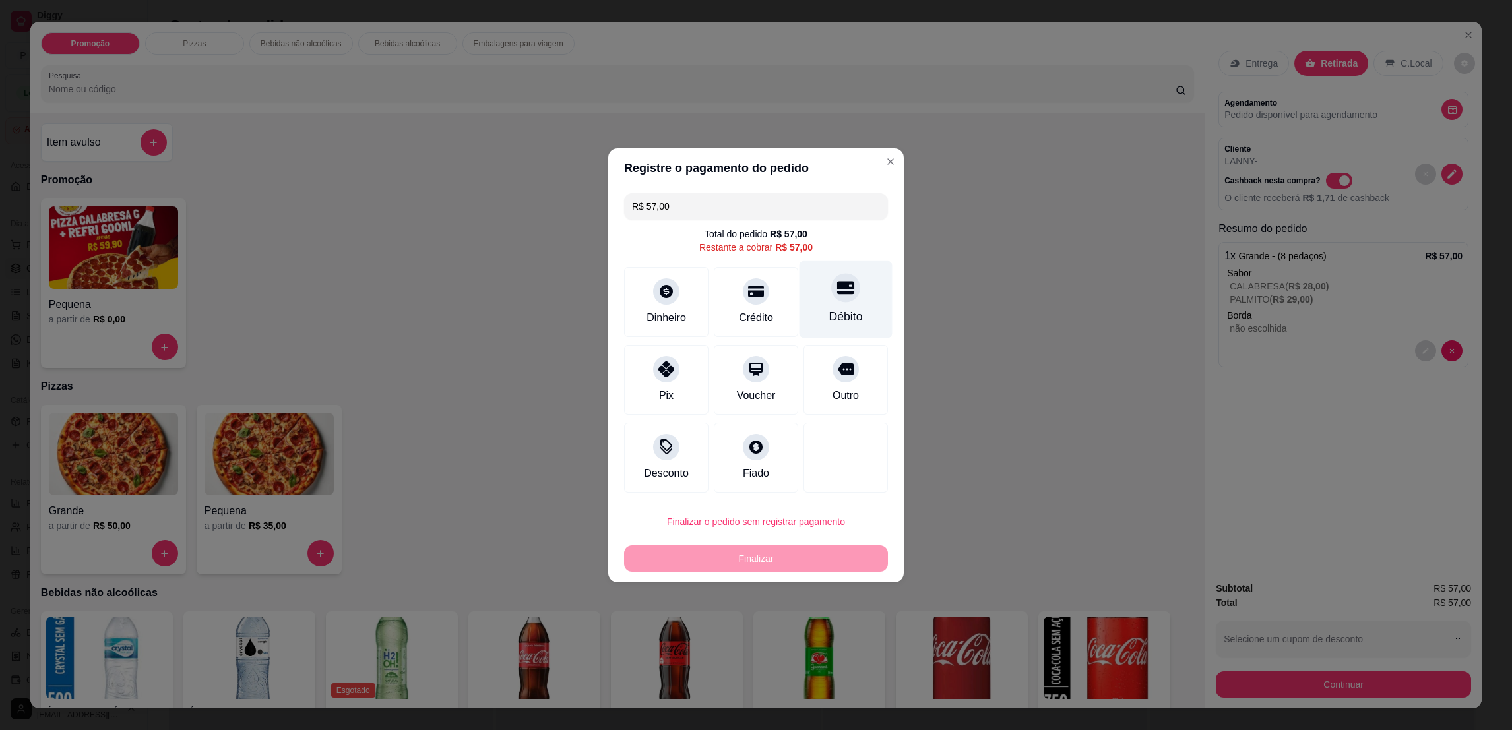
click at [857, 288] on div "Débito" at bounding box center [845, 299] width 93 height 77
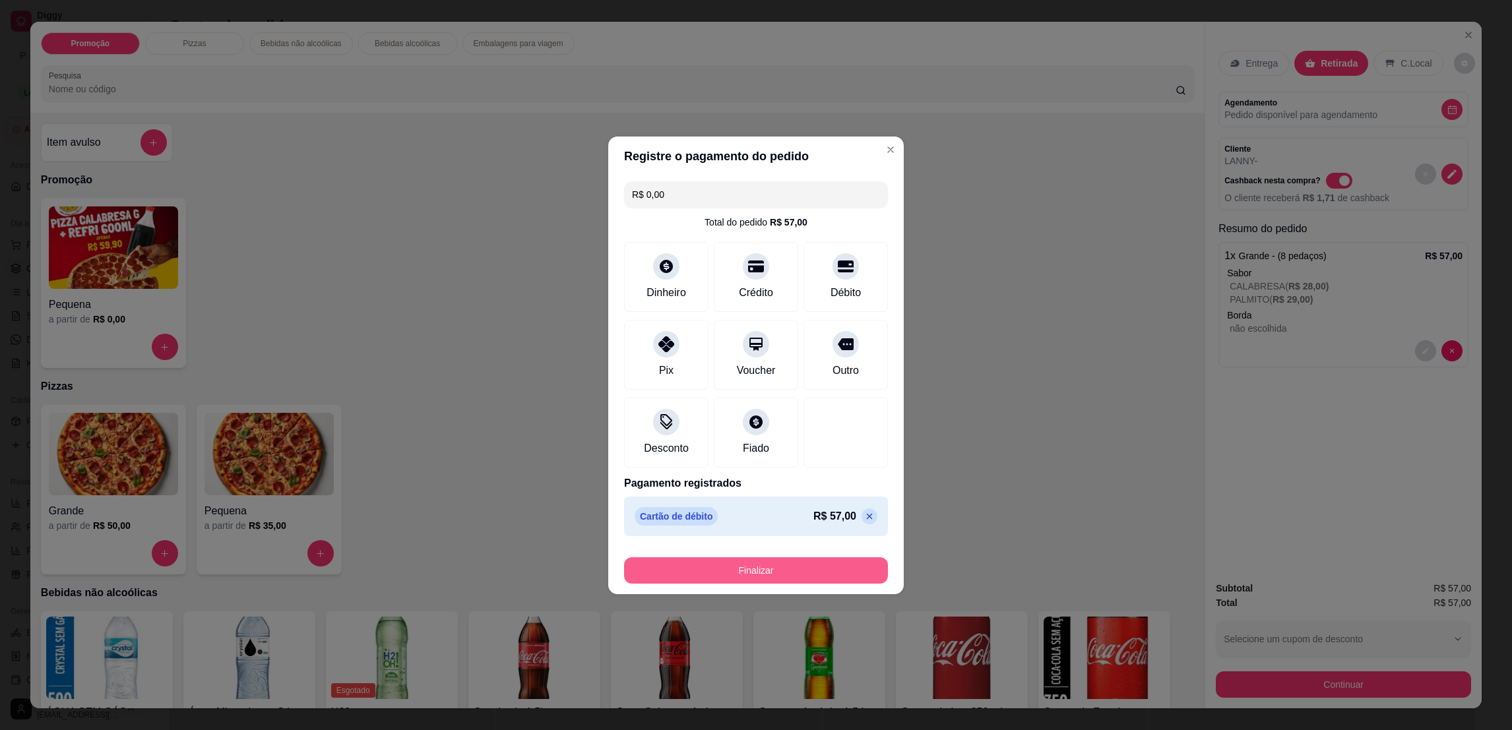
click at [818, 575] on button "Finalizar" at bounding box center [756, 570] width 264 height 26
type input "-R$ 57,00"
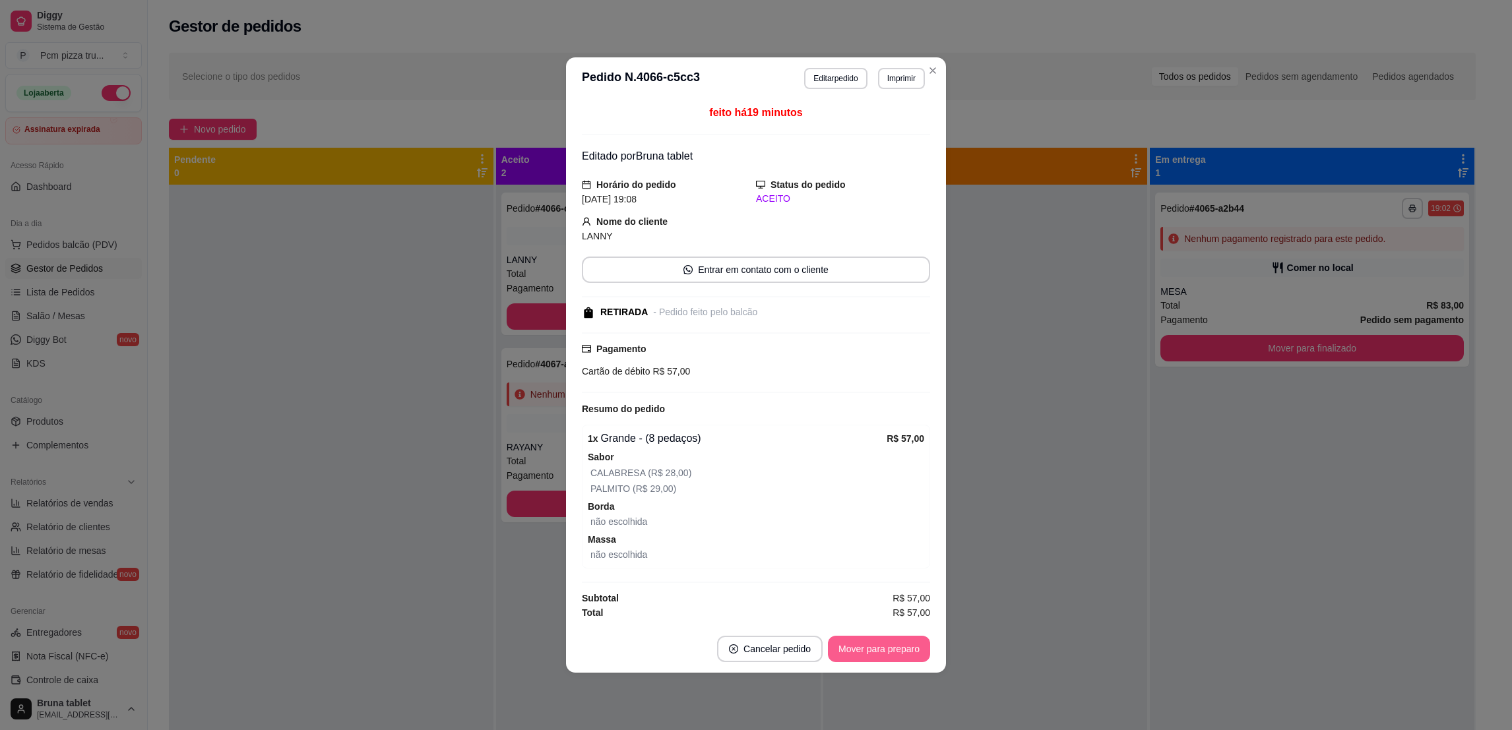
click at [881, 649] on button "Mover para preparo" at bounding box center [879, 649] width 102 height 26
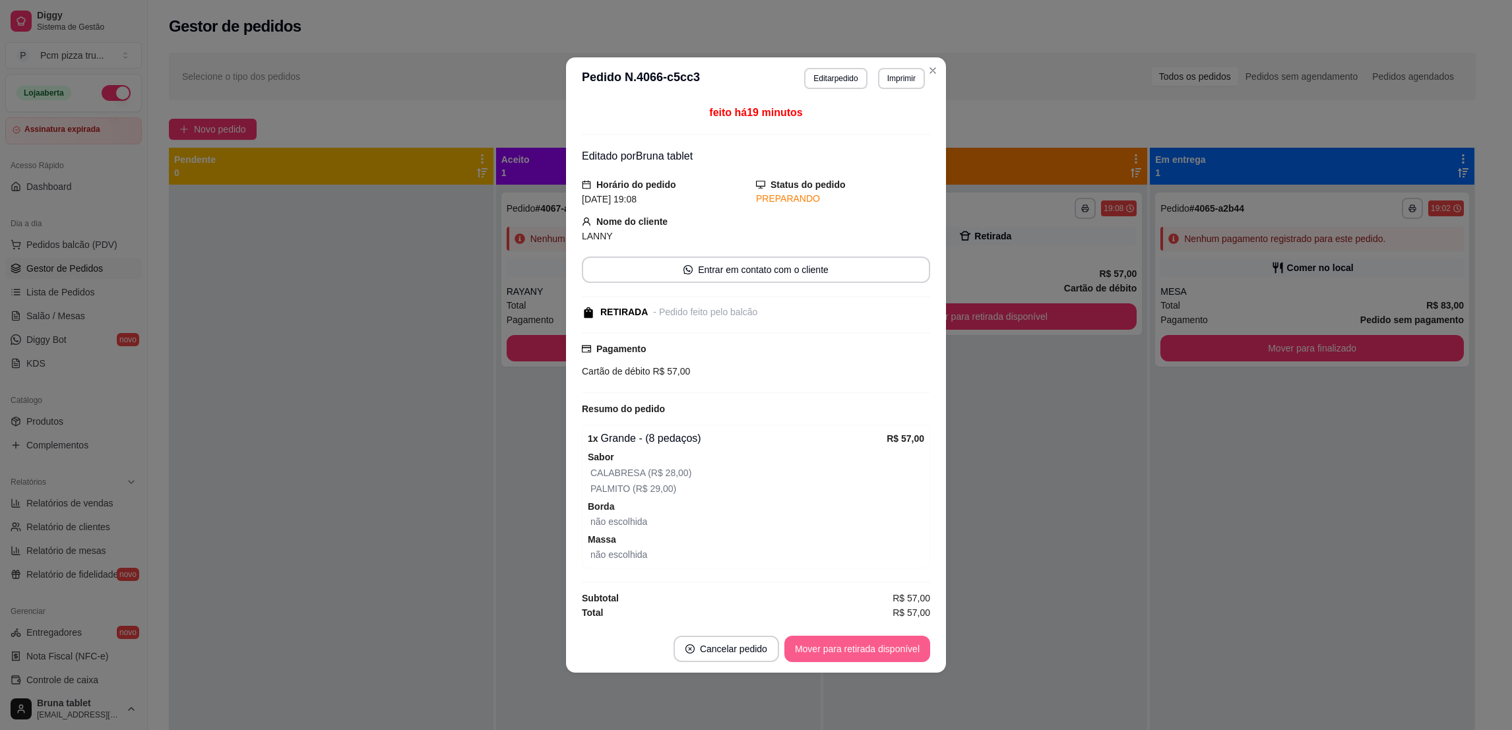
click at [880, 648] on button "Mover para retirada disponível" at bounding box center [857, 649] width 146 height 26
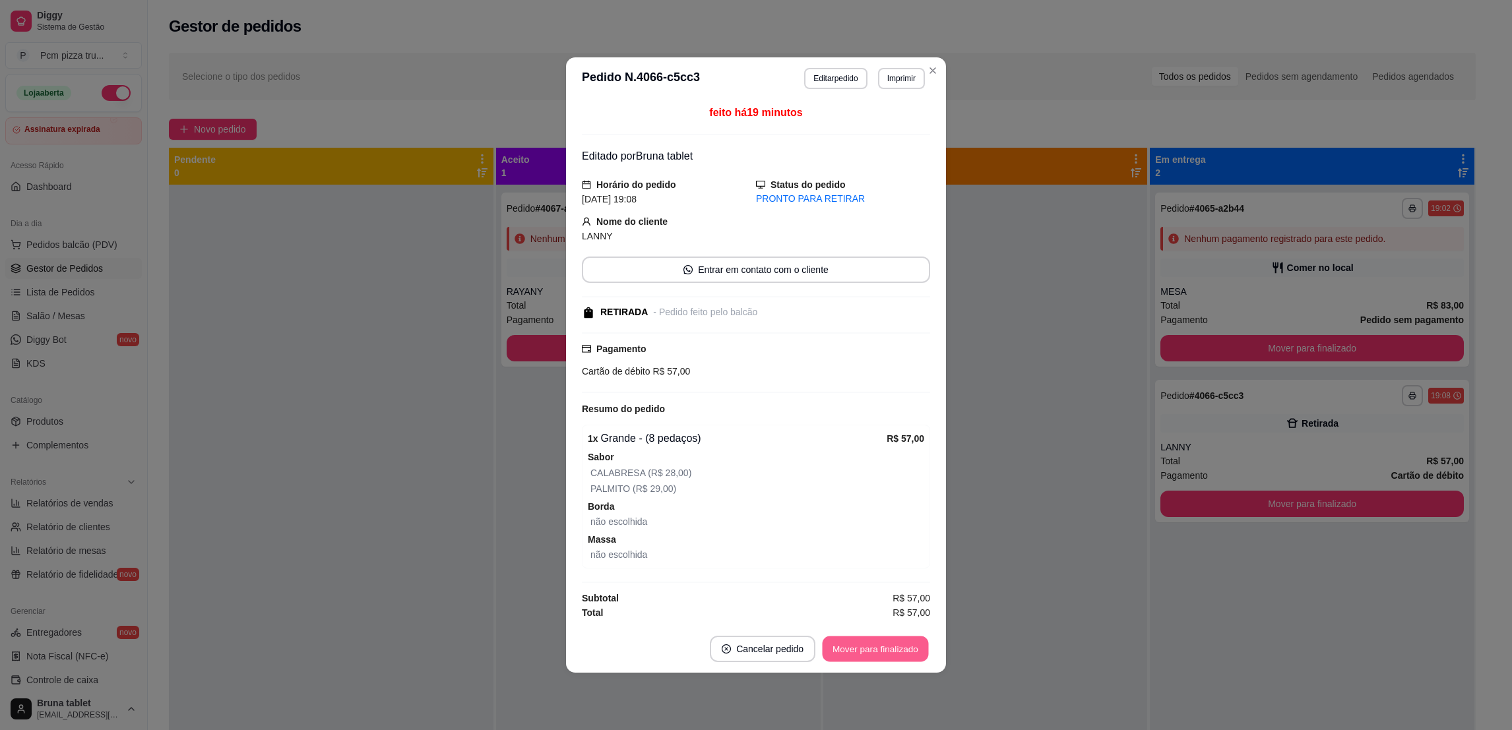
click at [880, 648] on button "Mover para finalizado" at bounding box center [875, 649] width 106 height 26
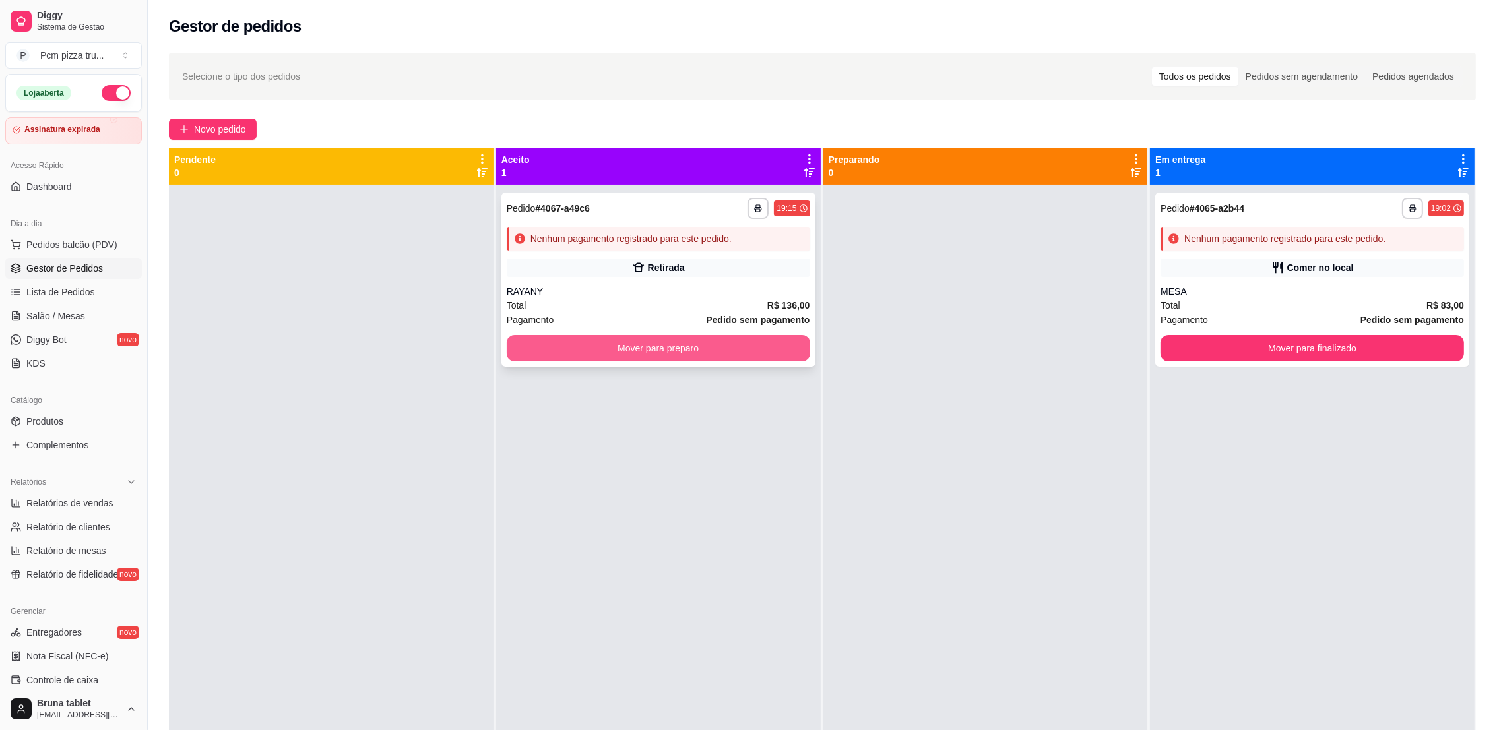
click at [535, 356] on button "Mover para preparo" at bounding box center [658, 348] width 303 height 26
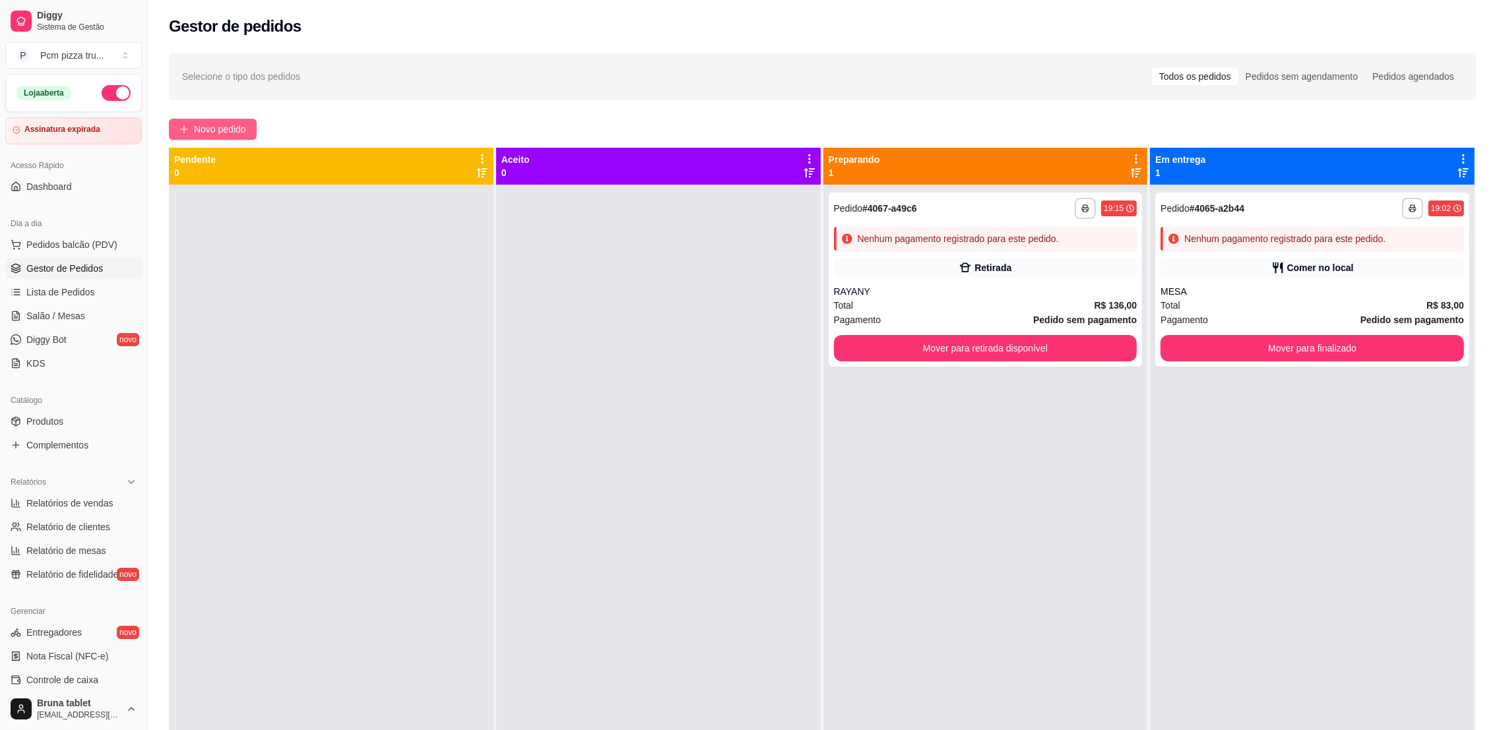
click at [208, 131] on span "Novo pedido" at bounding box center [220, 129] width 52 height 15
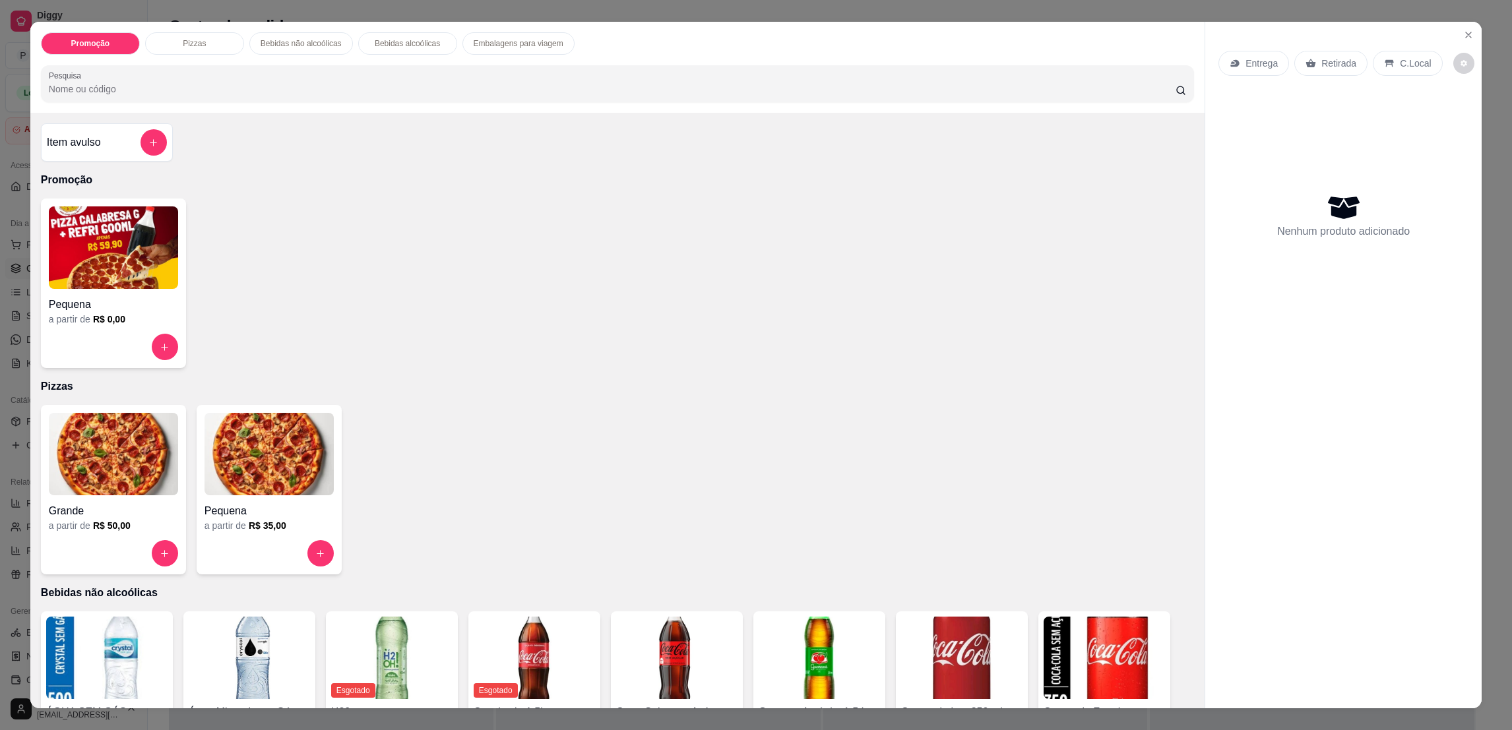
click at [235, 479] on img at bounding box center [268, 454] width 129 height 82
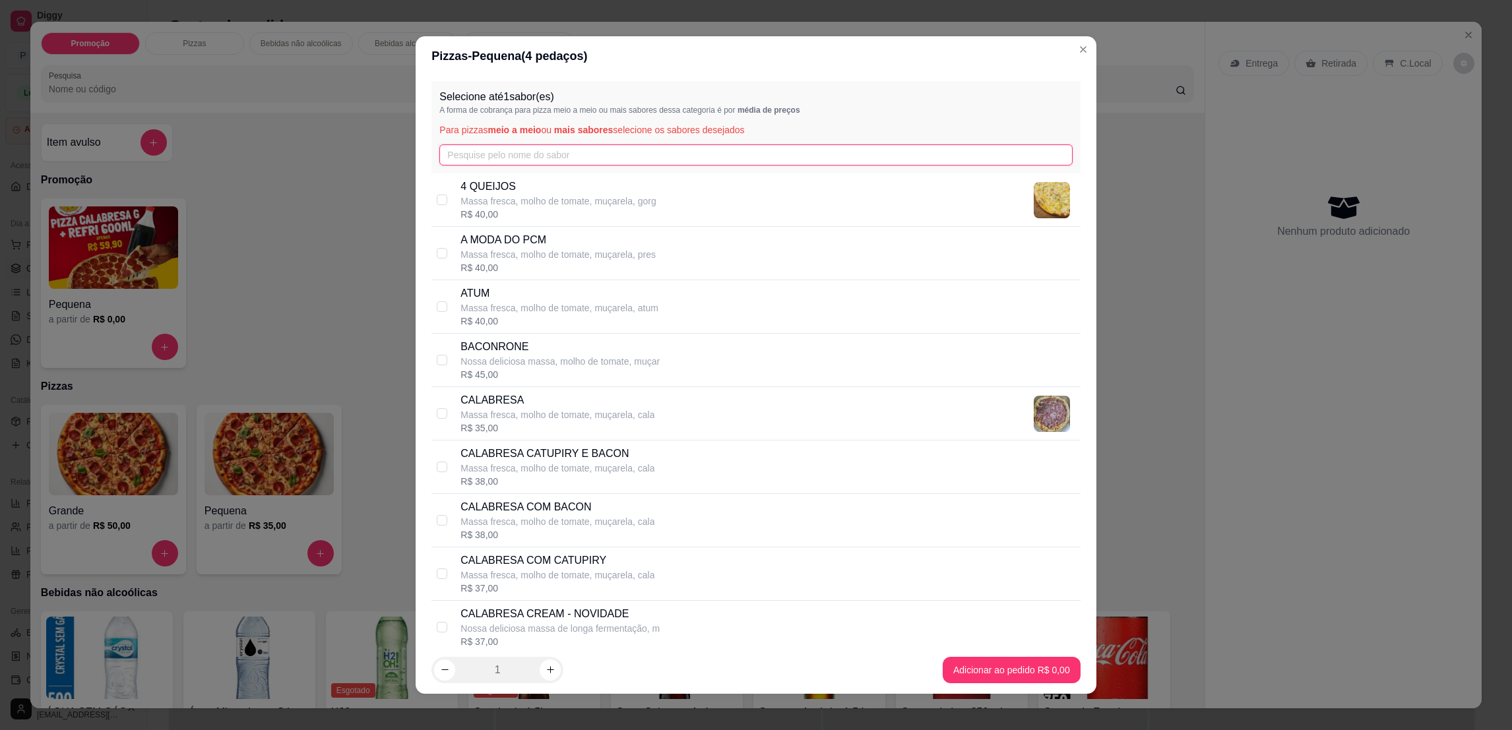
click at [477, 150] on input "text" at bounding box center [755, 154] width 633 height 21
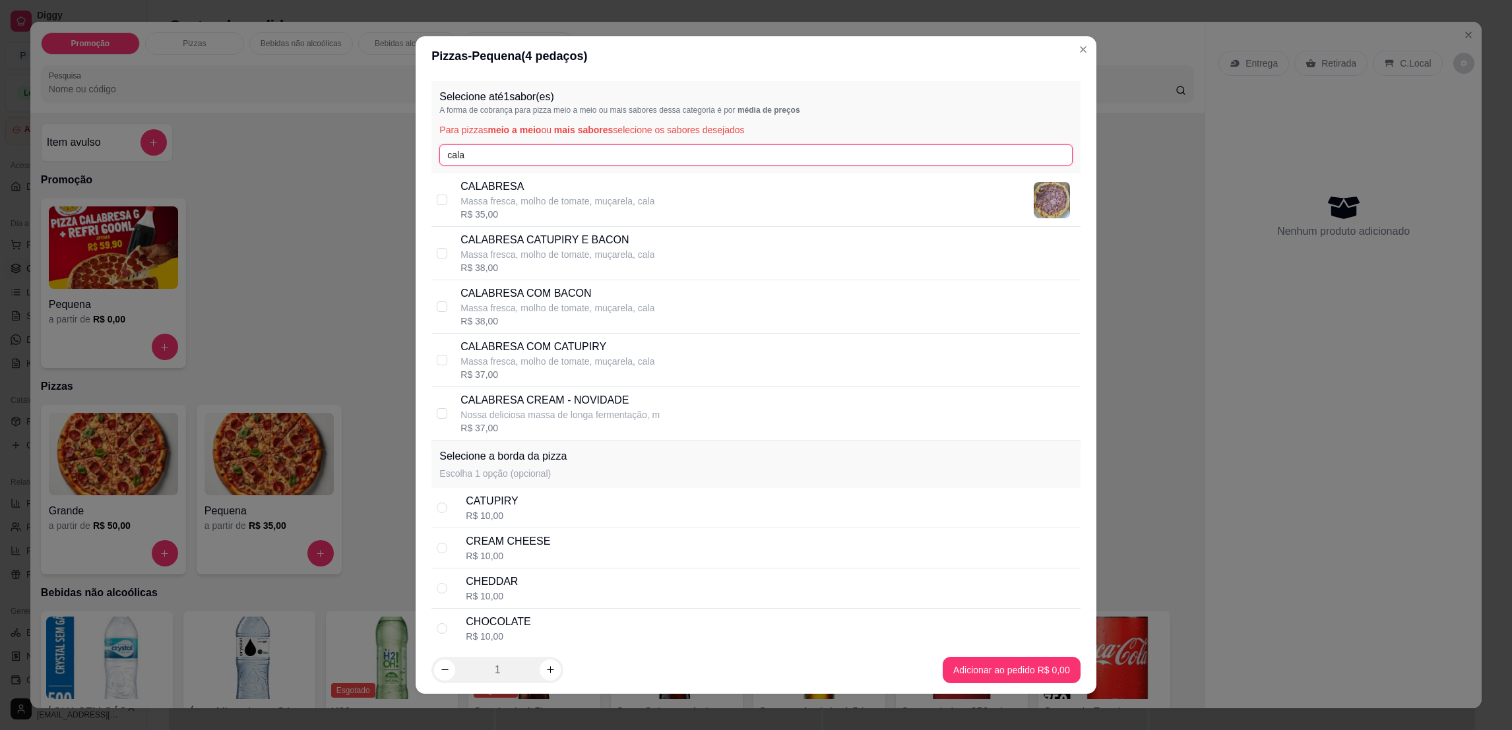
type input "cala"
click at [505, 304] on p "Massa fresca, molho de tomate, muçarela, cala" at bounding box center [557, 307] width 194 height 13
checkbox input "true"
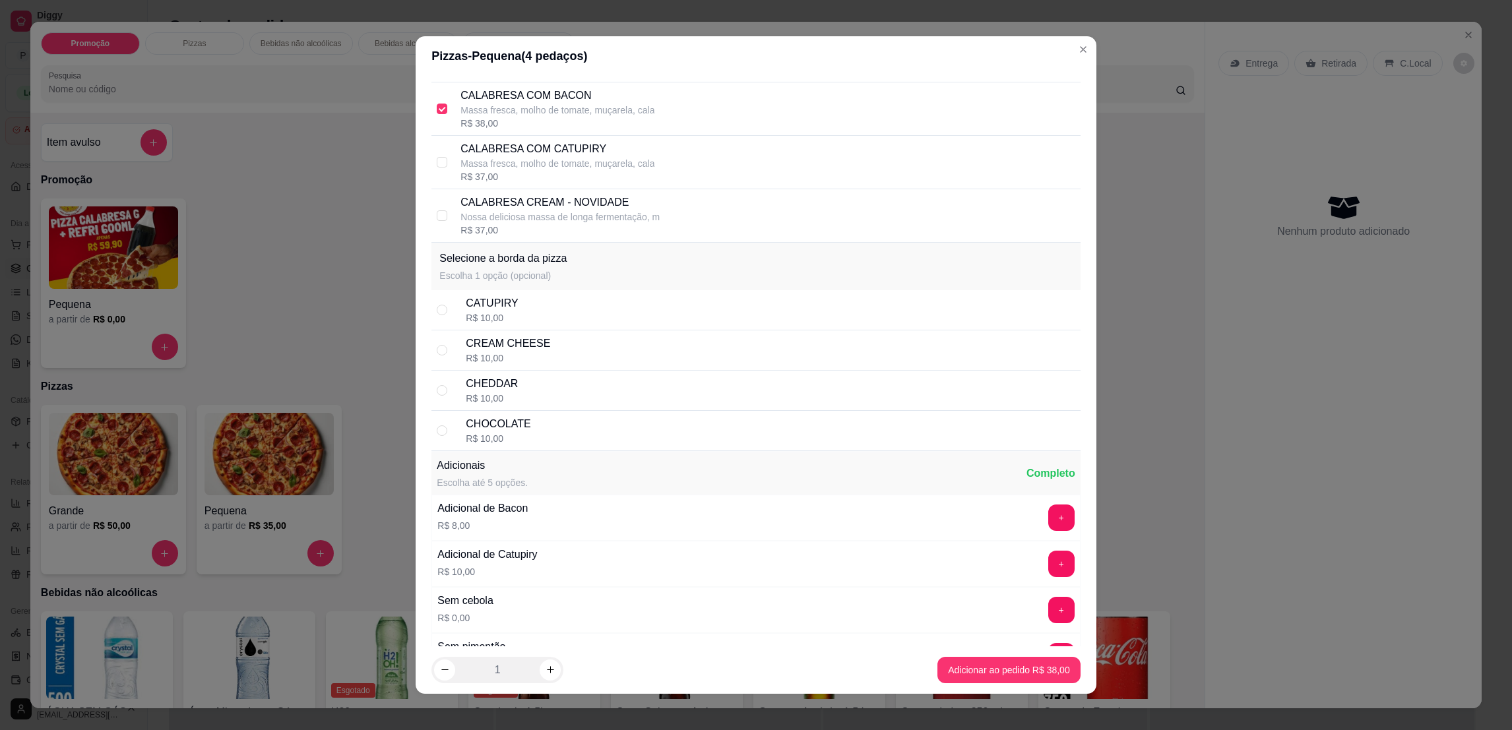
click at [513, 429] on div "CHOCOLATE" at bounding box center [498, 424] width 65 height 16
radio input "true"
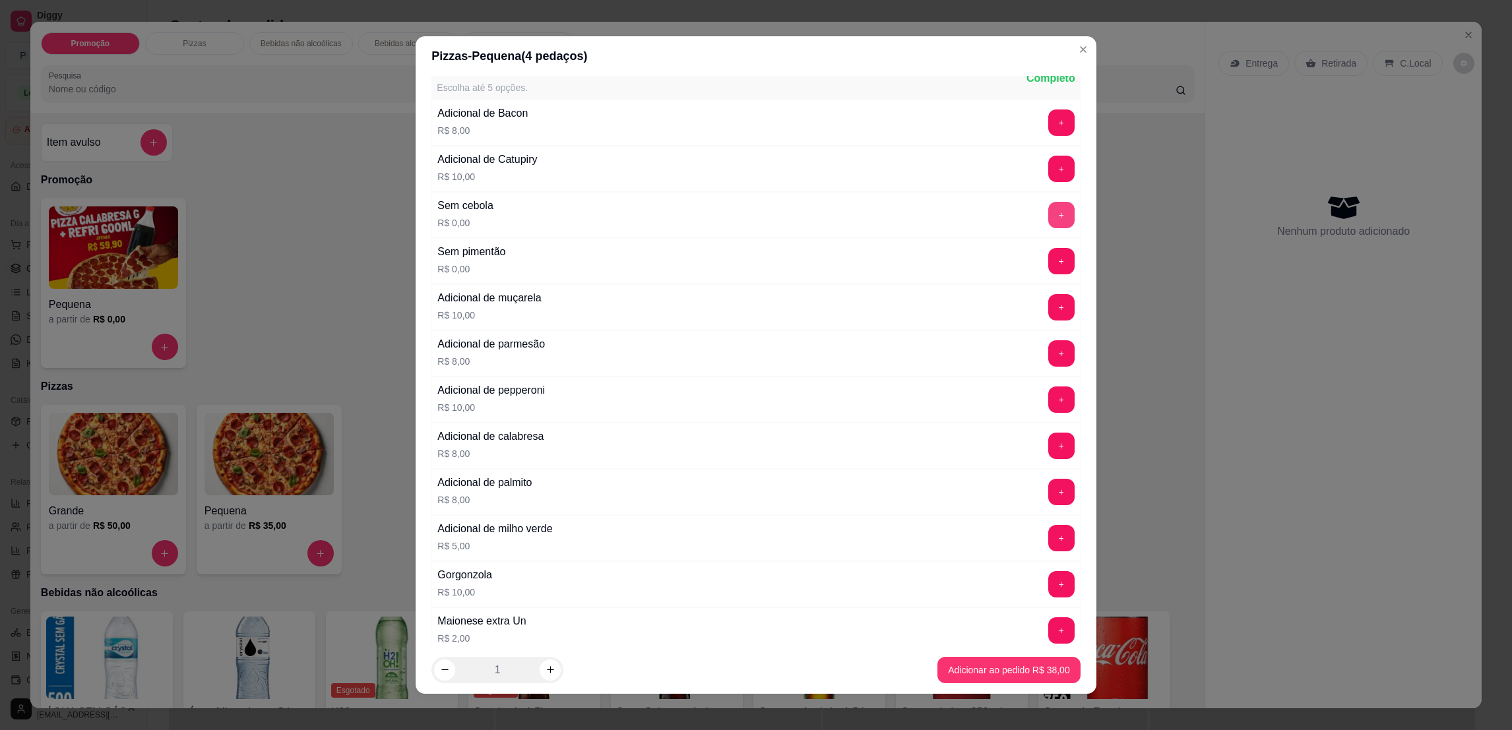
click at [1048, 211] on button "+" at bounding box center [1061, 215] width 26 height 26
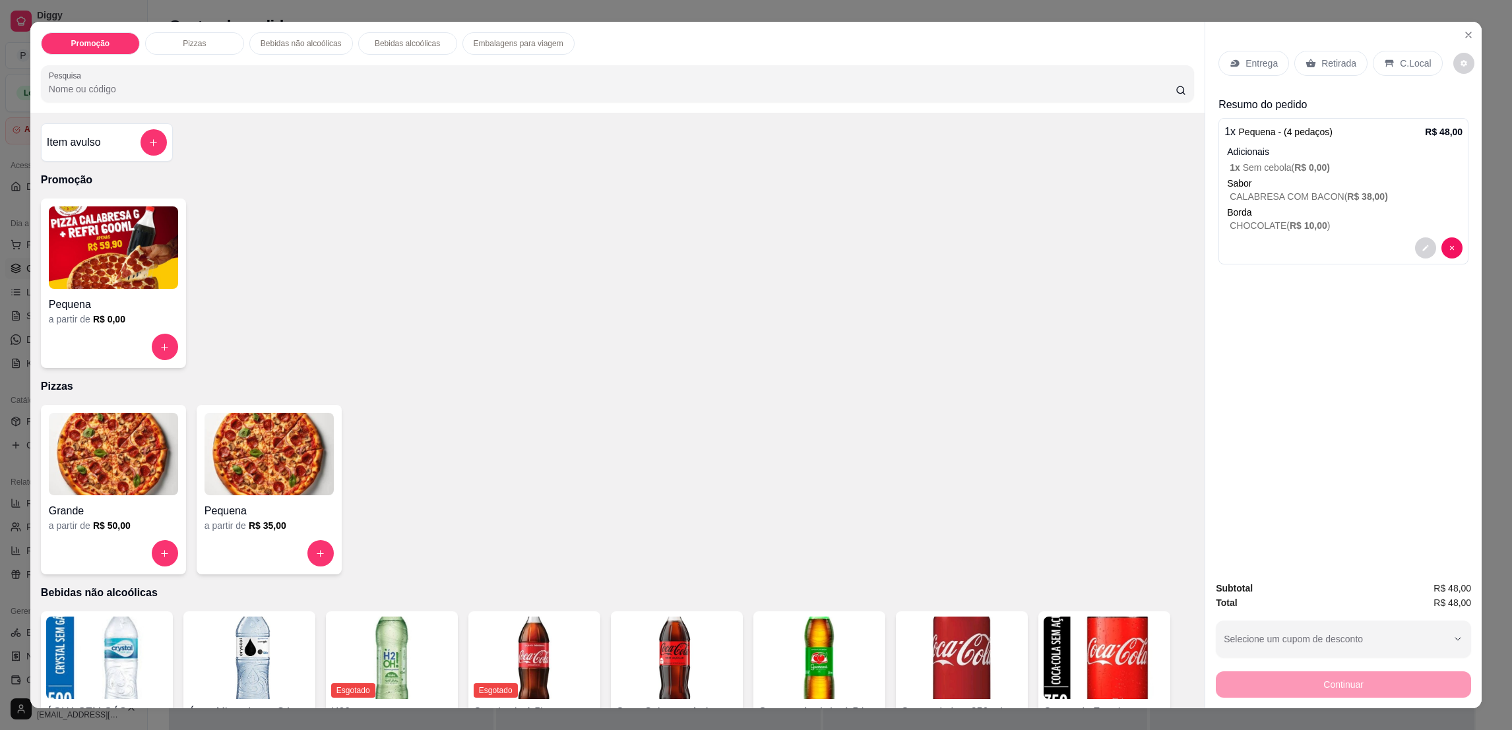
click at [1321, 55] on div "Retirada" at bounding box center [1330, 63] width 73 height 25
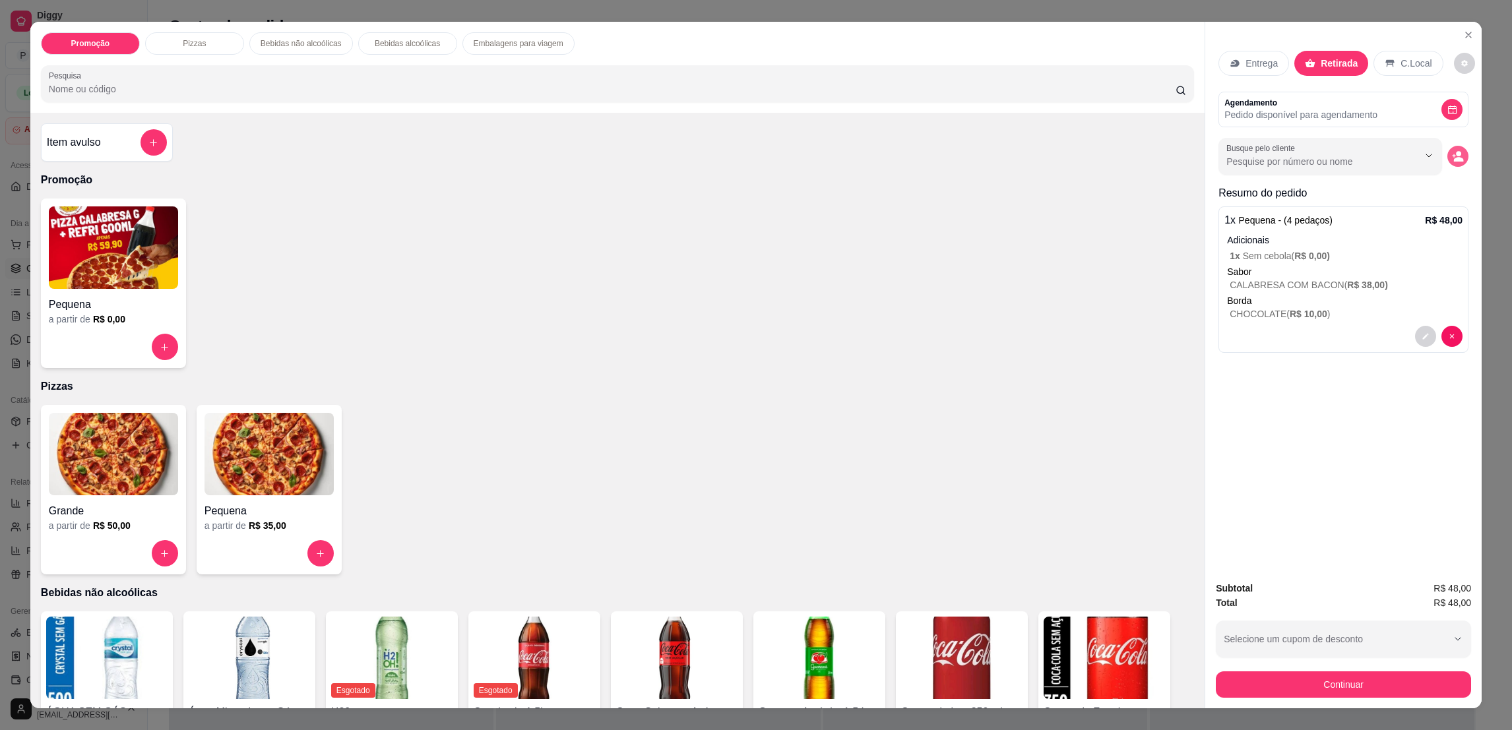
click at [1454, 158] on icon "decrease-product-quantity" at bounding box center [1459, 159] width 10 height 5
click at [1415, 344] on button "decrease-product-quantity" at bounding box center [1425, 336] width 21 height 21
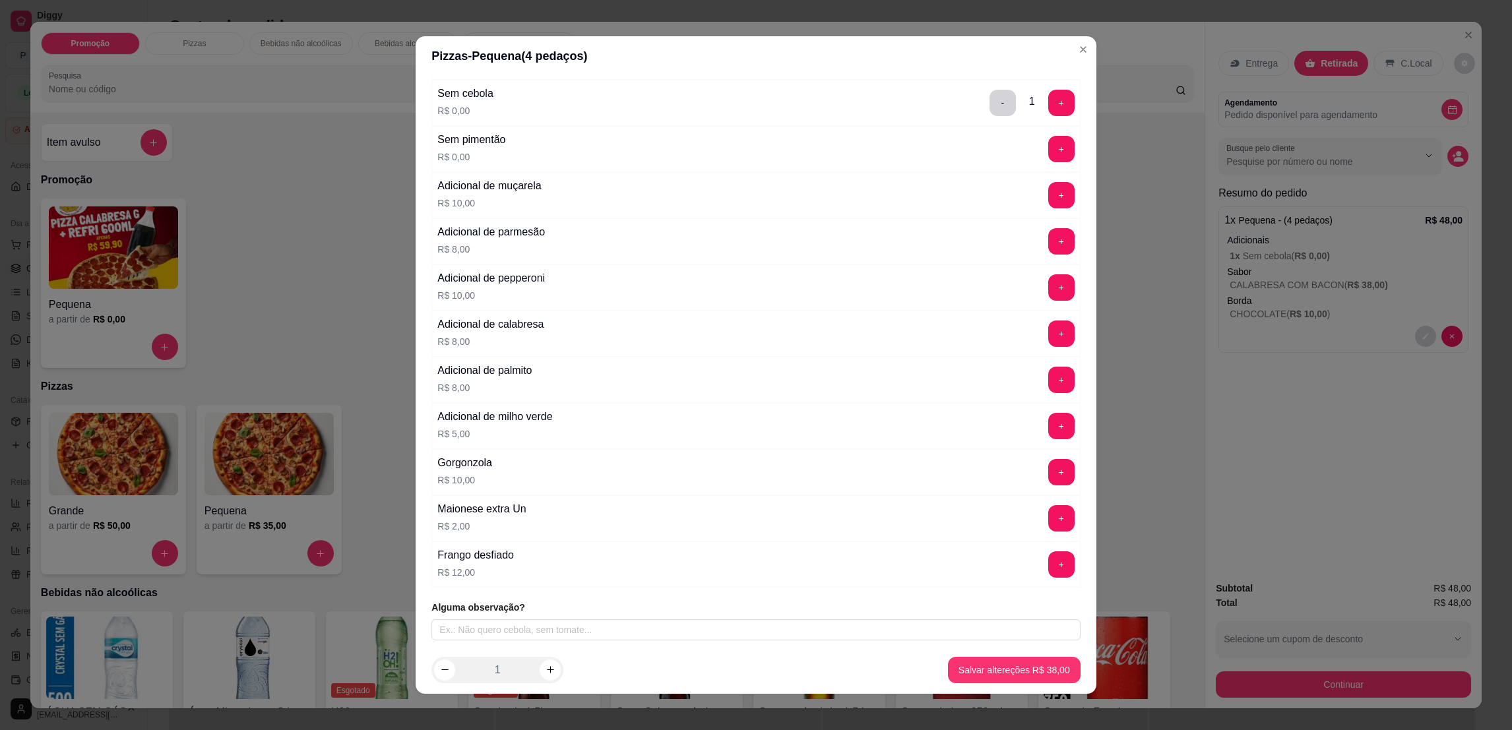
scroll to position [1688, 0]
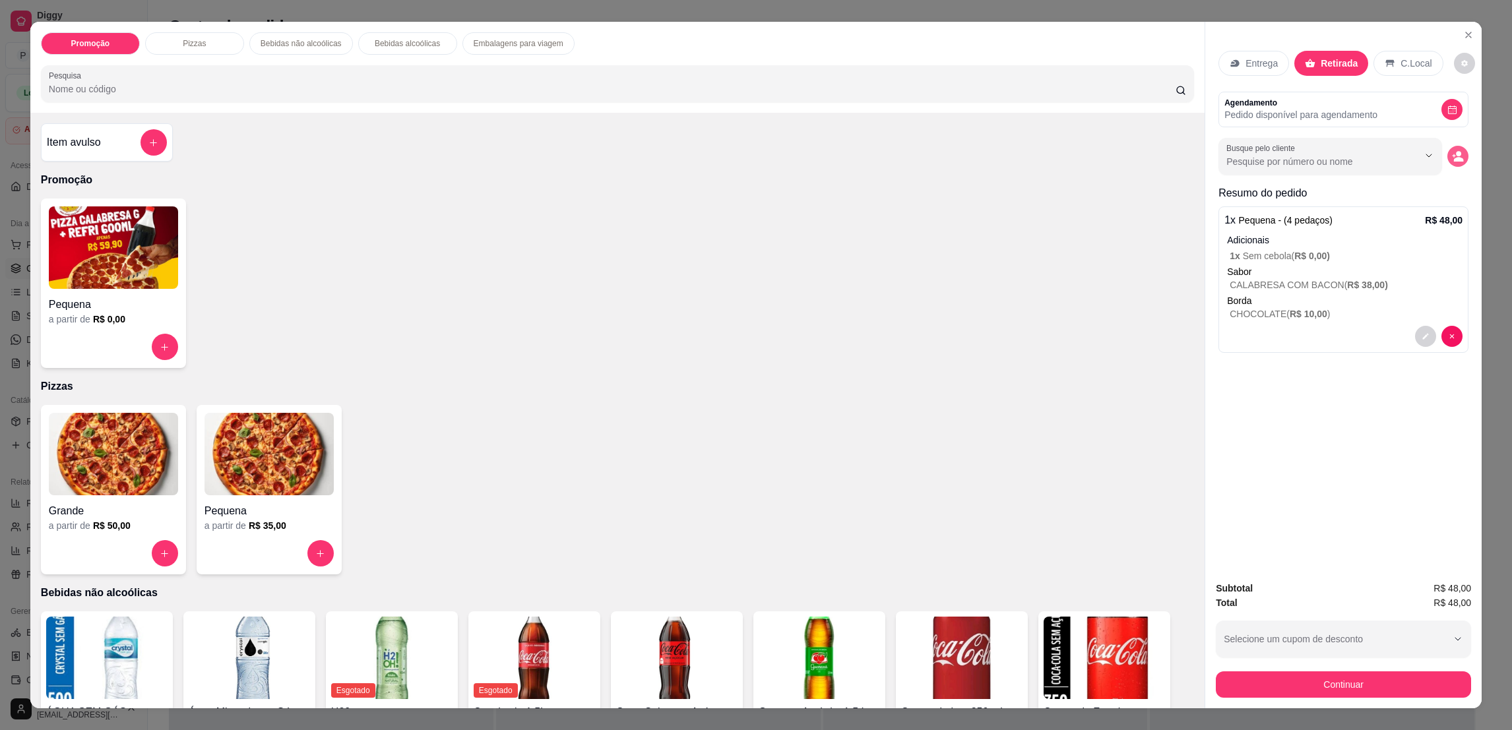
click at [1452, 150] on icon "decrease-product-quantity" at bounding box center [1458, 156] width 12 height 12
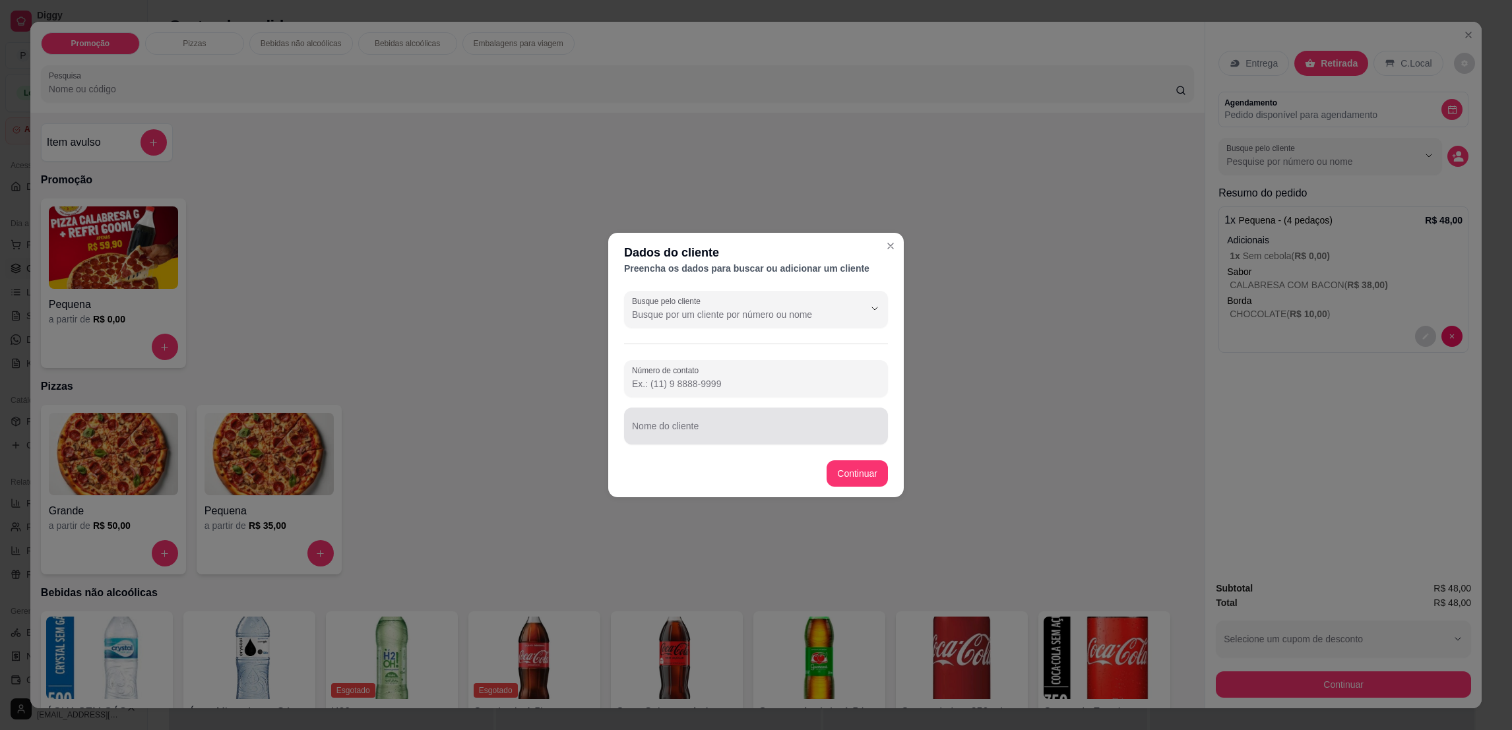
click at [686, 431] on input "Nome do cliente" at bounding box center [756, 431] width 248 height 13
type input "RUBIA"
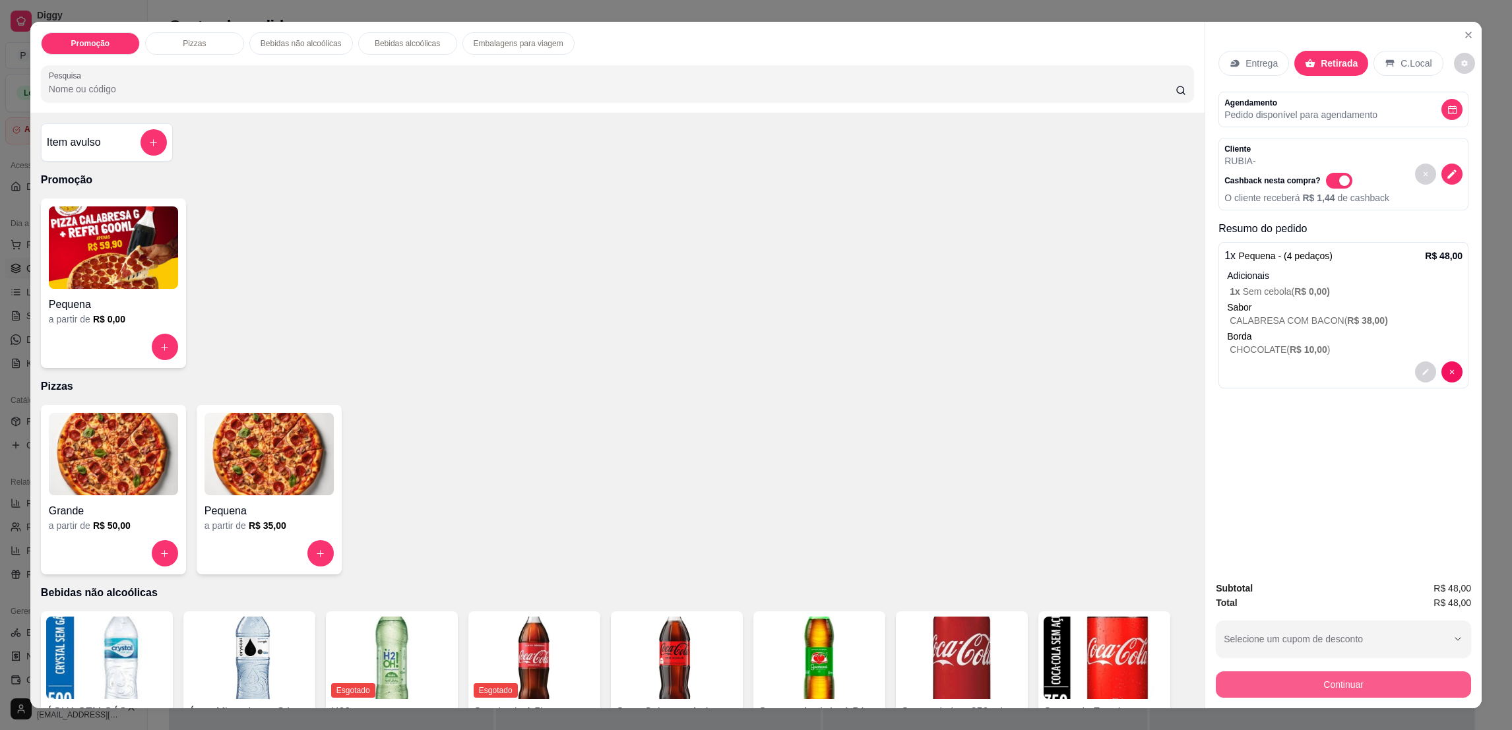
click at [1256, 685] on button "Continuar" at bounding box center [1343, 684] width 255 height 26
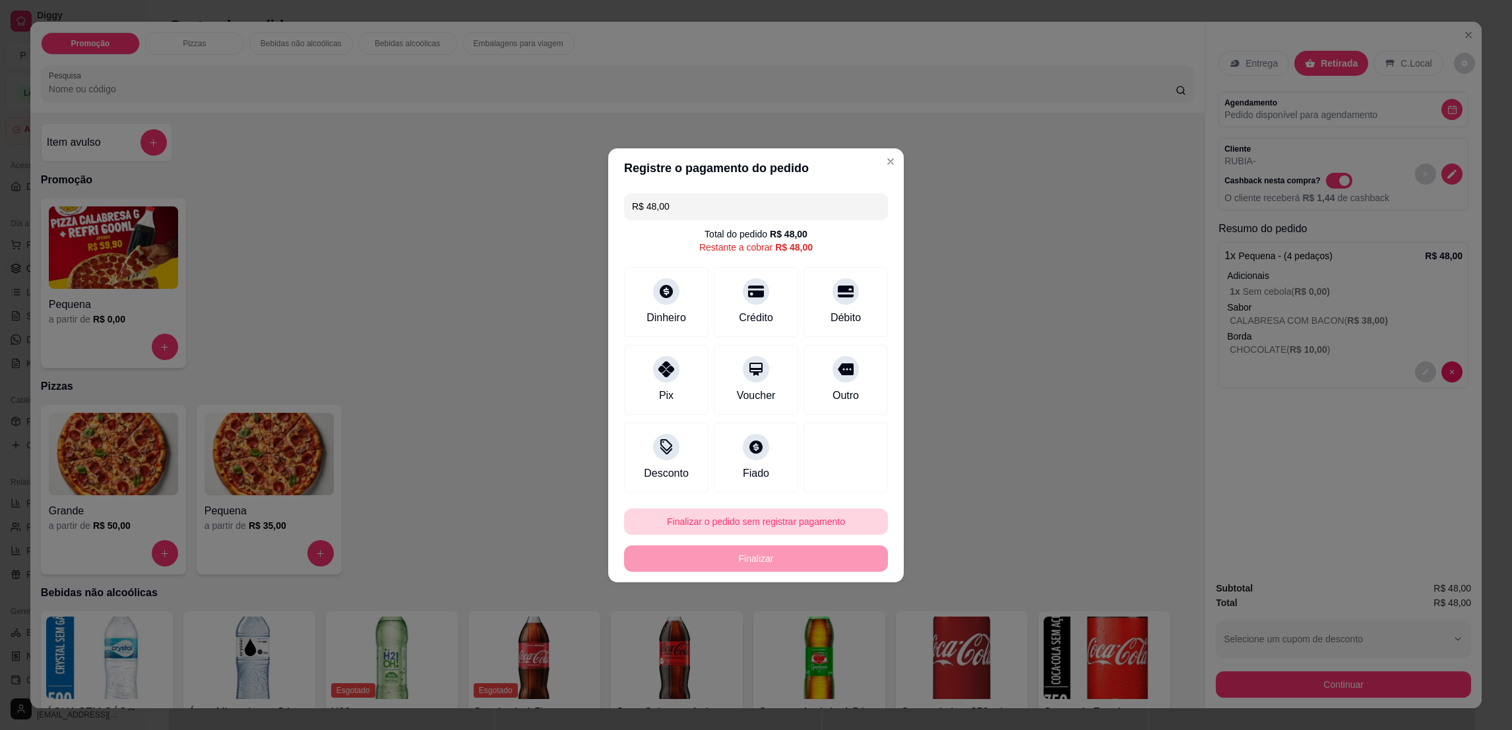
click at [813, 528] on button "Finalizar o pedido sem registrar pagamento" at bounding box center [756, 522] width 264 height 26
click at [838, 636] on button "Confirmar" at bounding box center [837, 631] width 49 height 20
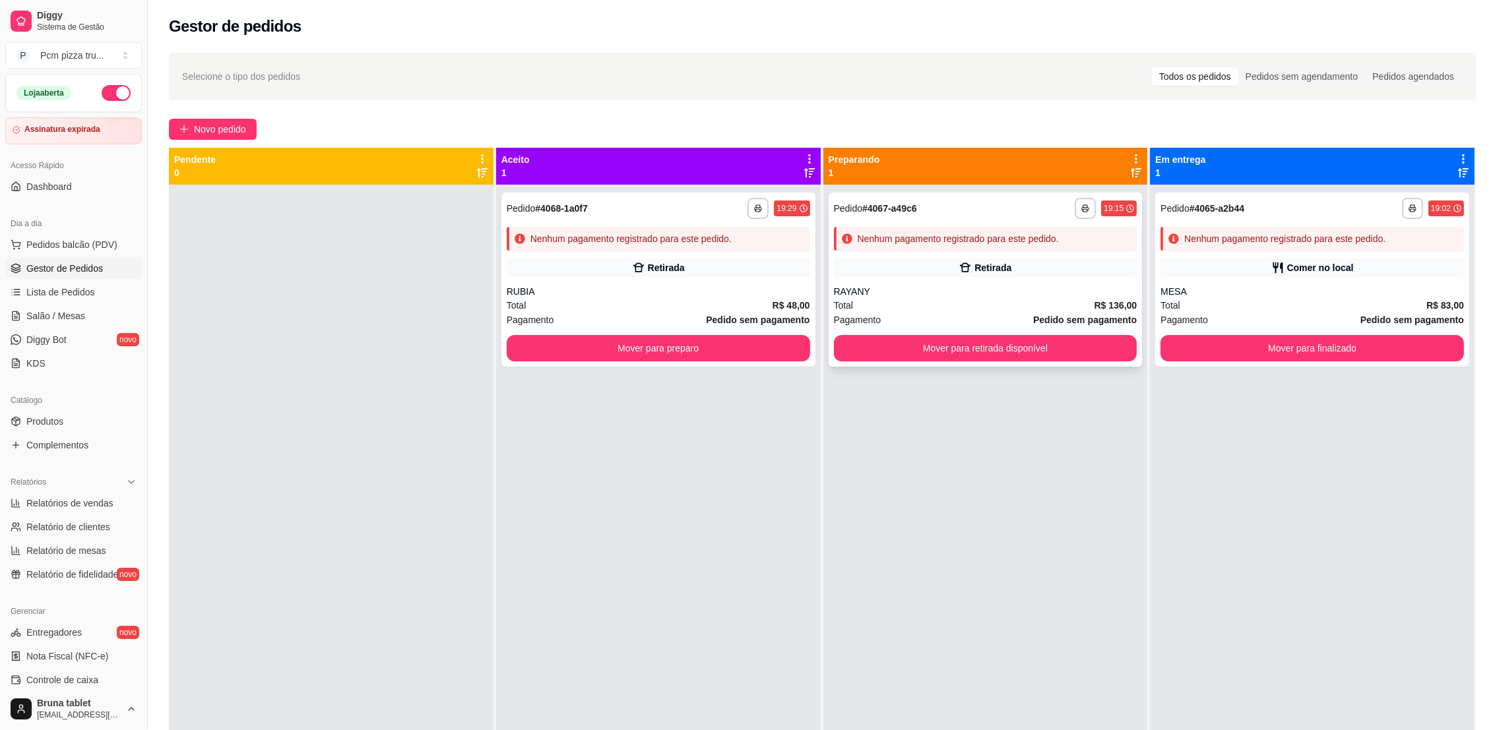
click at [884, 257] on div "**********" at bounding box center [985, 280] width 314 height 174
click at [86, 427] on link "Produtos" at bounding box center [73, 421] width 137 height 21
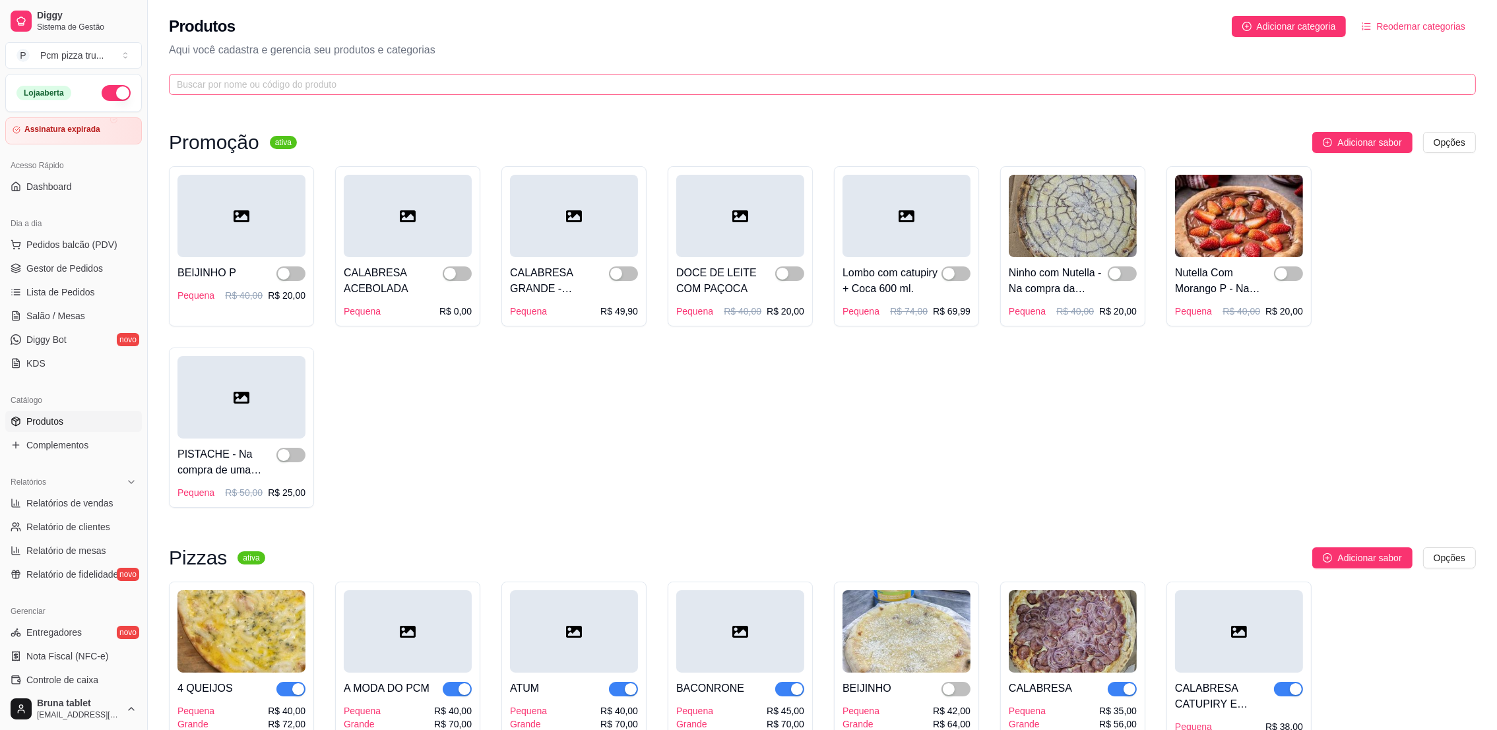
click at [385, 74] on span at bounding box center [822, 84] width 1307 height 21
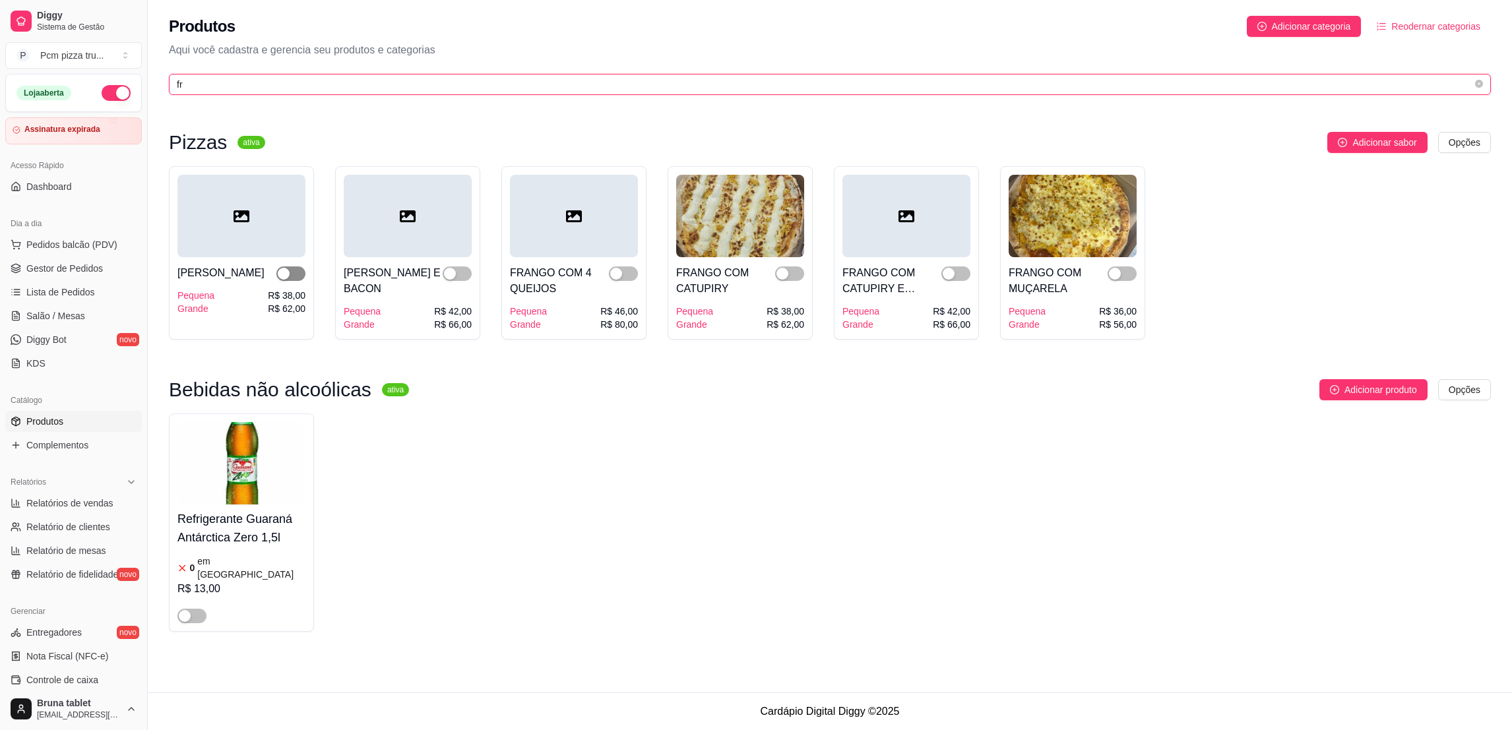
type input "fr"
click at [290, 274] on div "button" at bounding box center [284, 274] width 12 height 12
click at [458, 270] on span "button" at bounding box center [457, 273] width 29 height 15
click at [623, 272] on span "button" at bounding box center [623, 273] width 29 height 15
click at [790, 269] on span "button" at bounding box center [789, 273] width 29 height 15
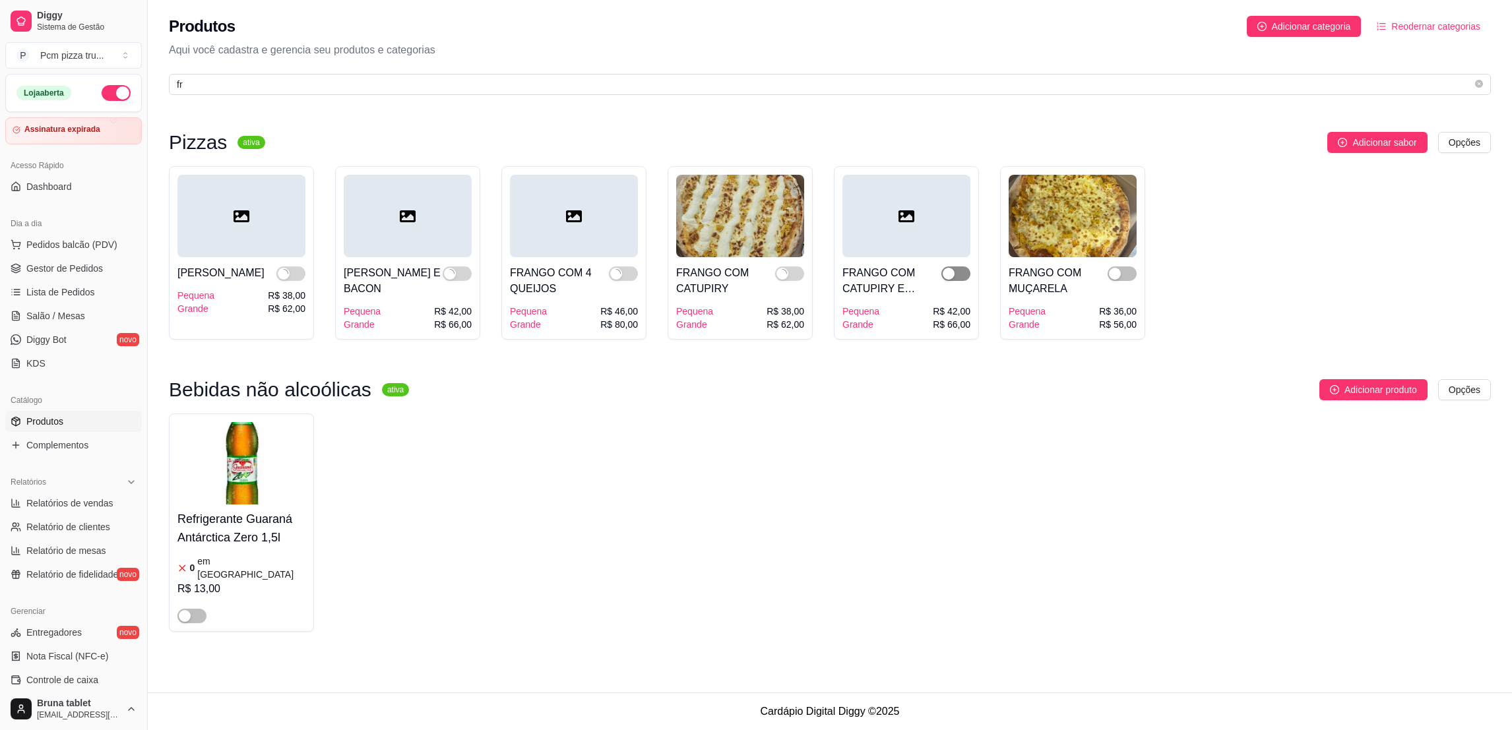
click at [956, 273] on span "button" at bounding box center [955, 273] width 29 height 15
click at [1123, 270] on span "button" at bounding box center [1121, 273] width 29 height 15
click at [92, 264] on span "Gestor de Pedidos" at bounding box center [64, 268] width 77 height 13
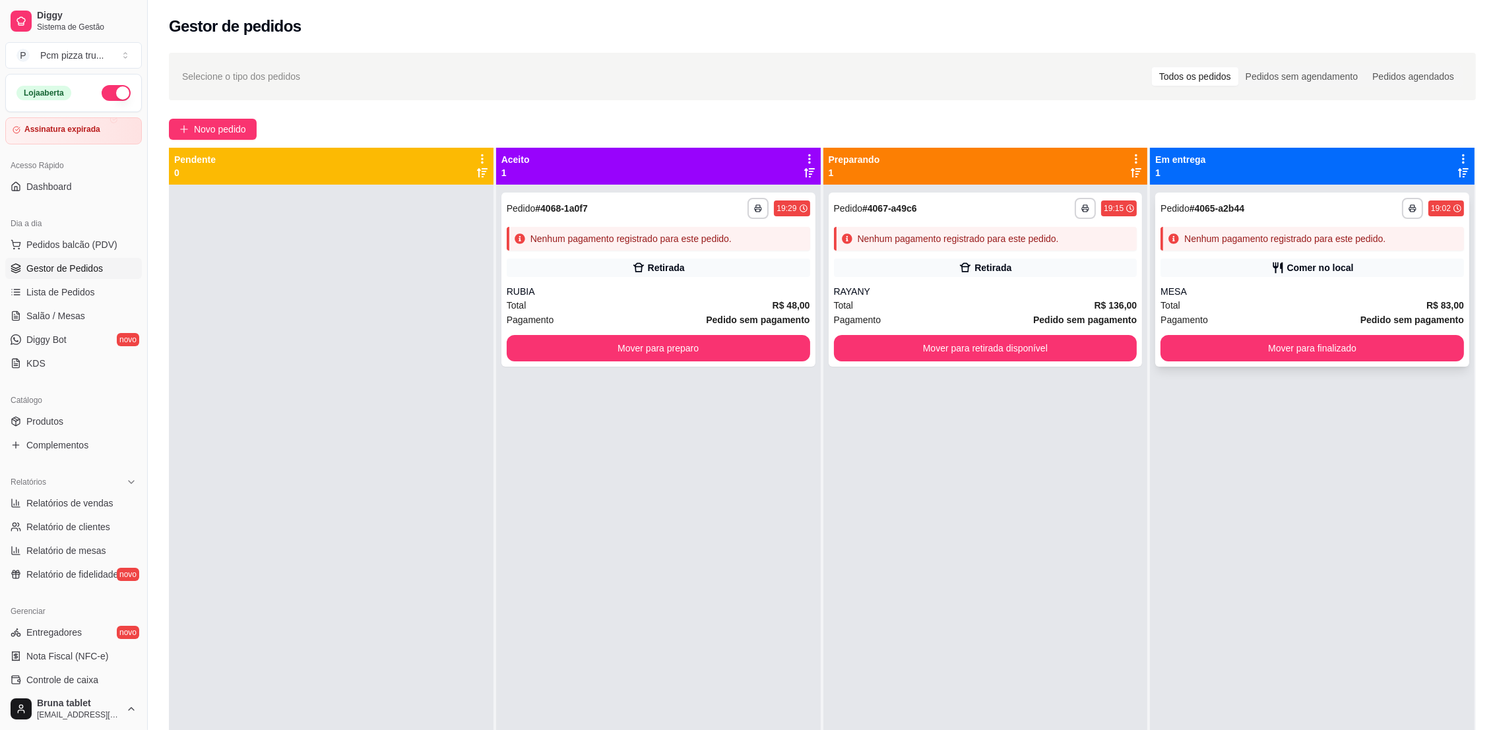
click at [1334, 264] on div "Comer no local" at bounding box center [1320, 267] width 67 height 13
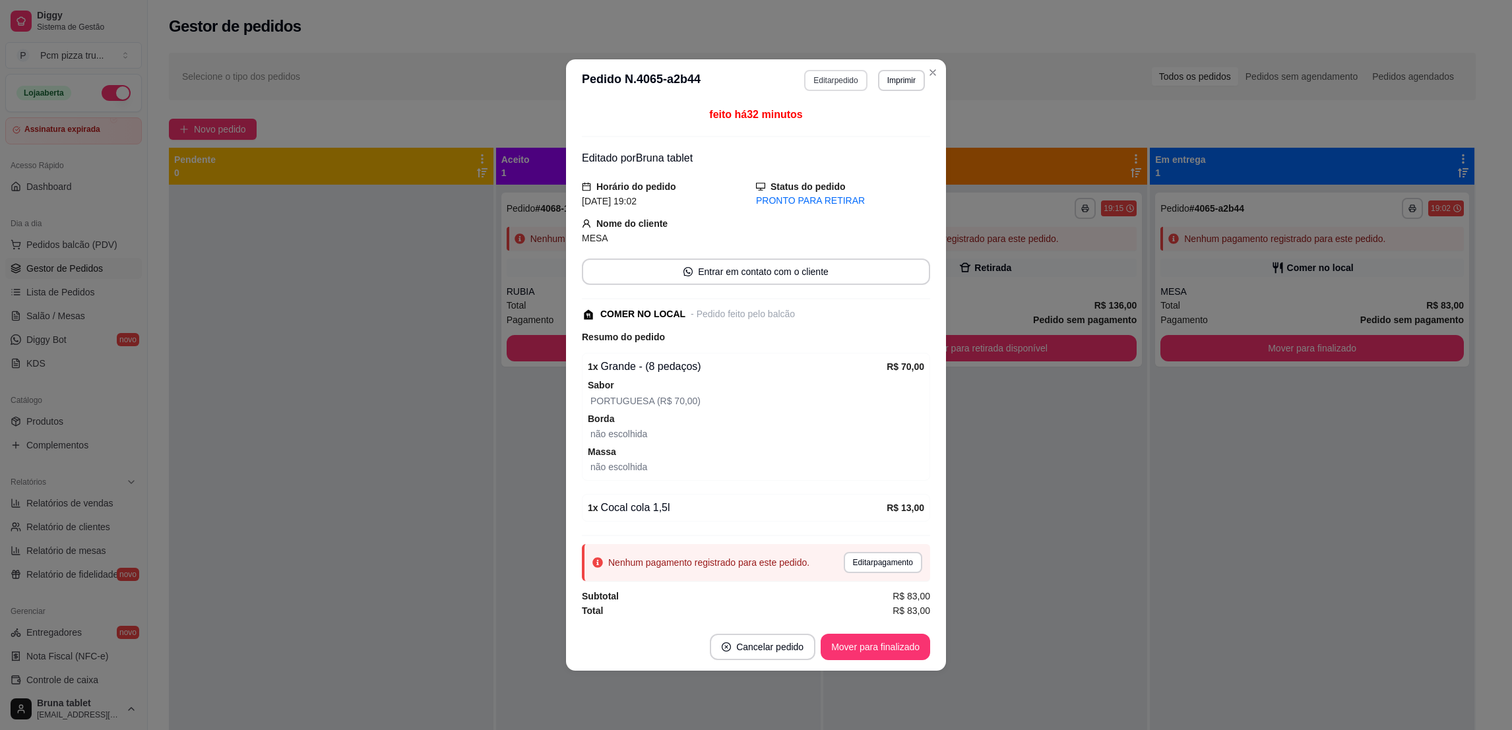
click at [846, 73] on button "Editar pedido" at bounding box center [835, 80] width 63 height 21
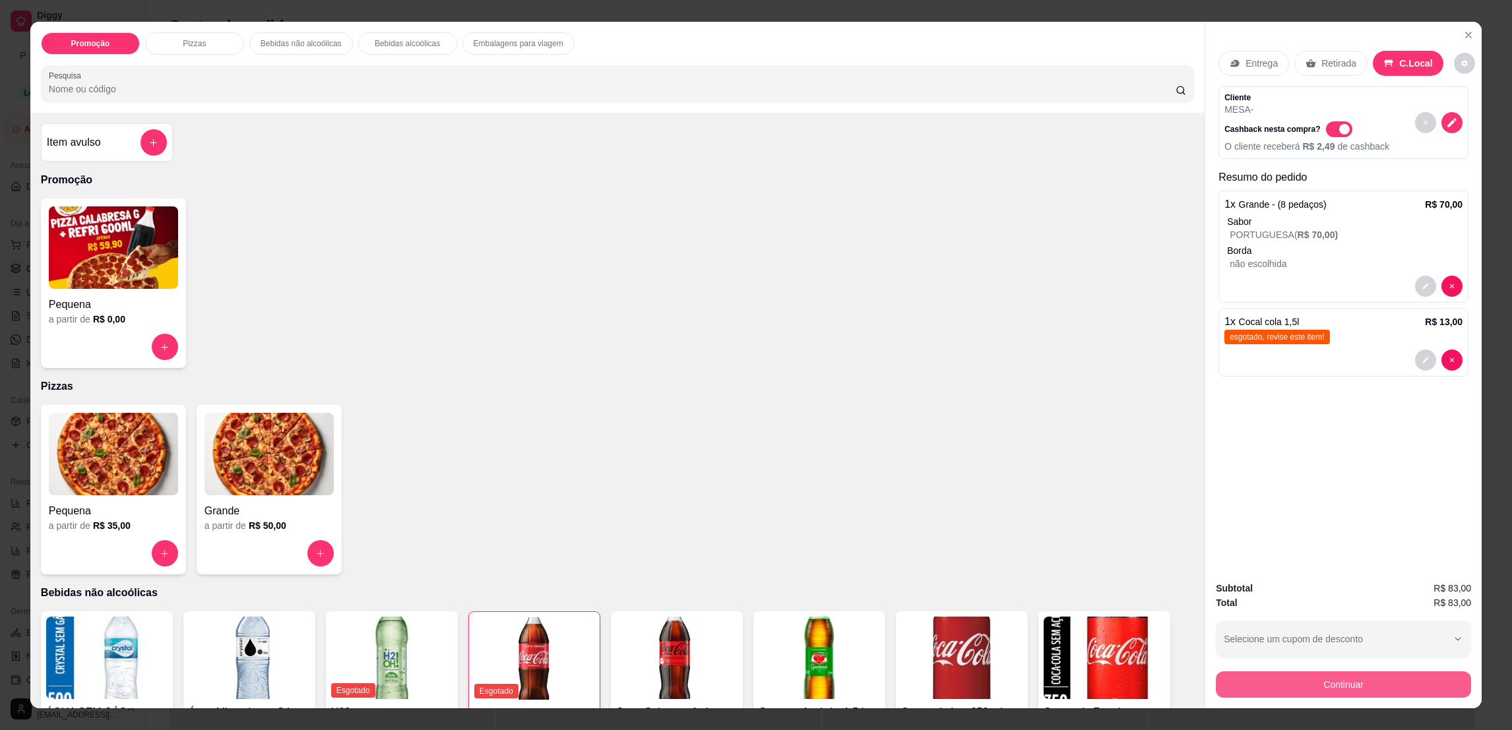
click at [1283, 689] on button "Continuar" at bounding box center [1343, 684] width 255 height 26
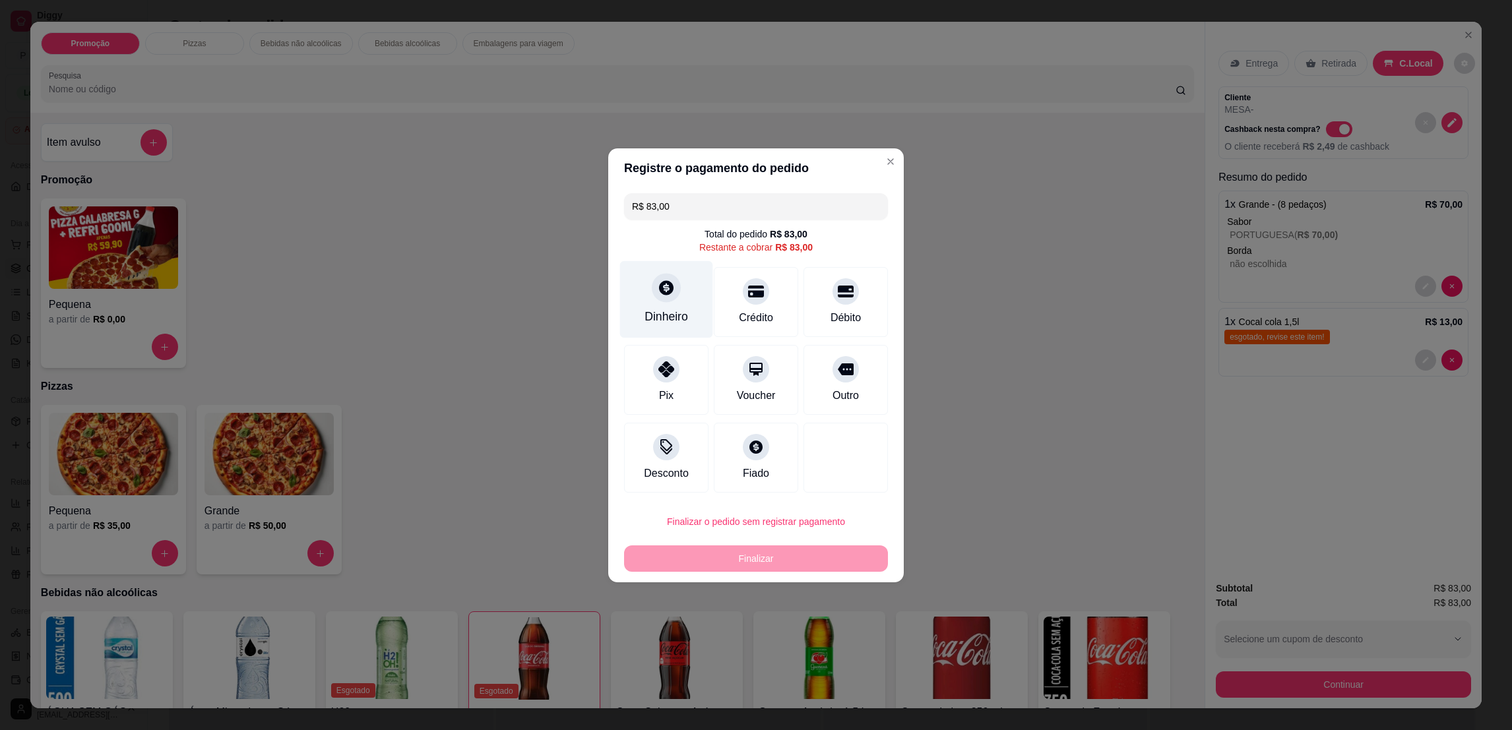
click at [673, 301] on div "Dinheiro" at bounding box center [666, 299] width 93 height 77
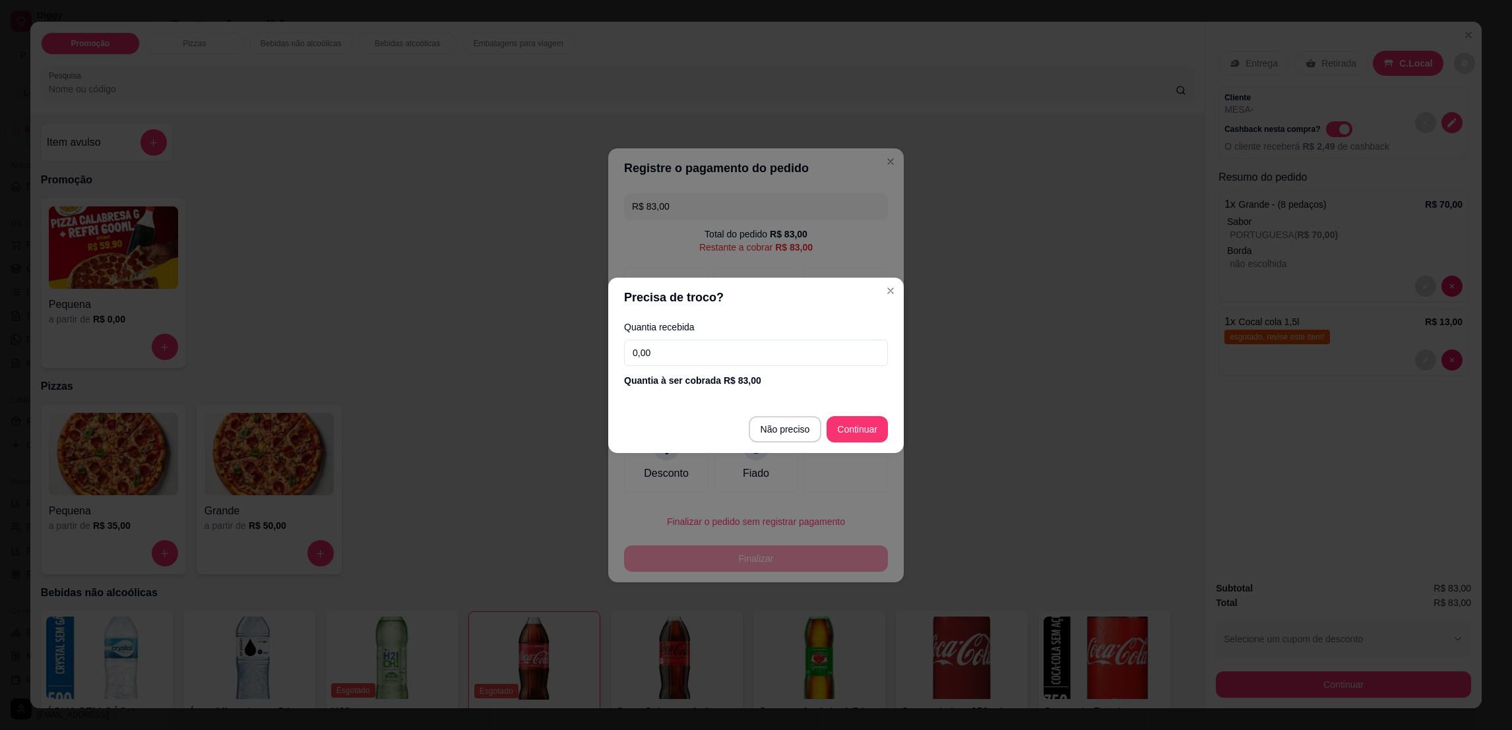
click at [806, 352] on input "0,00" at bounding box center [756, 353] width 264 height 26
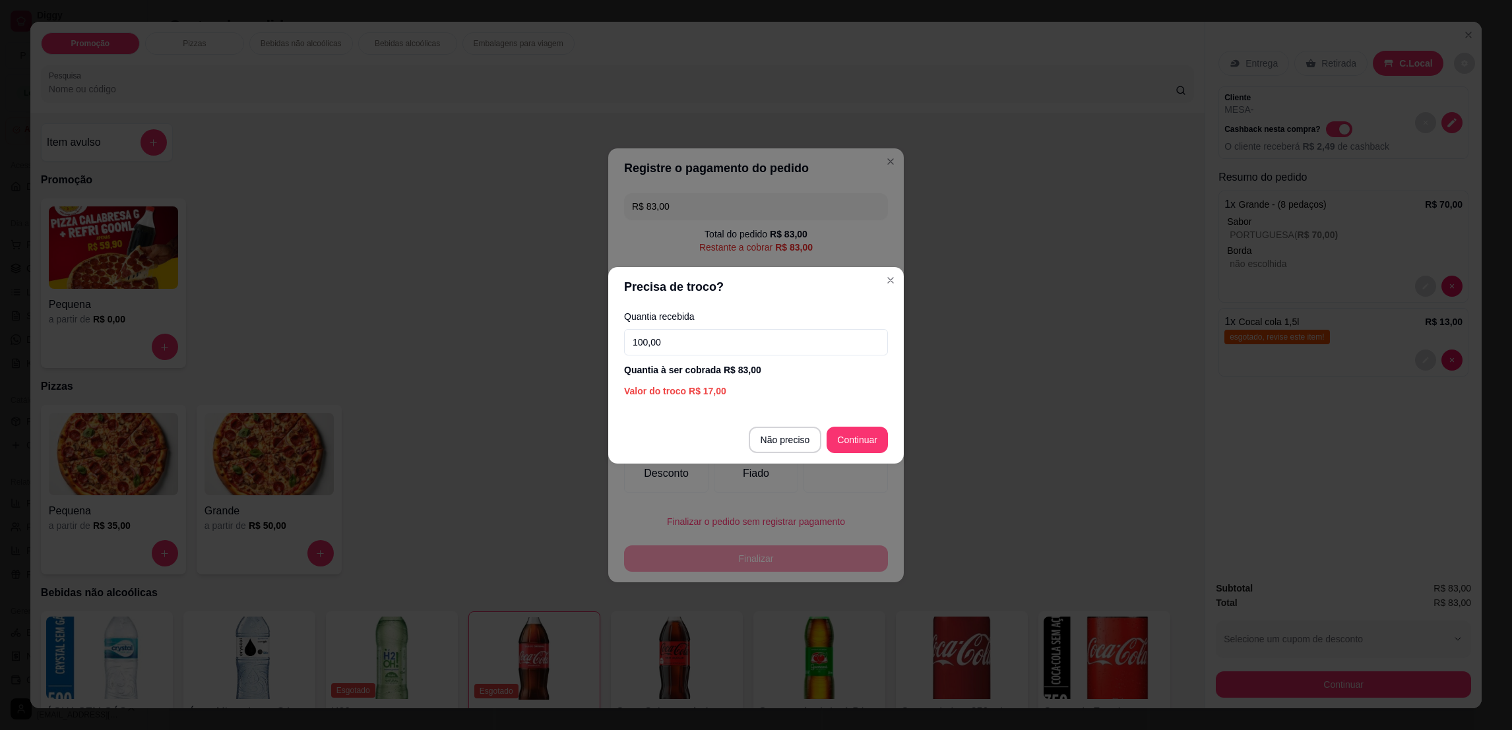
click at [838, 344] on input "100,00" at bounding box center [756, 342] width 264 height 26
type input "100,00"
click at [881, 456] on footer "Não preciso Continuar" at bounding box center [755, 439] width 295 height 47
type input "R$ 0,00"
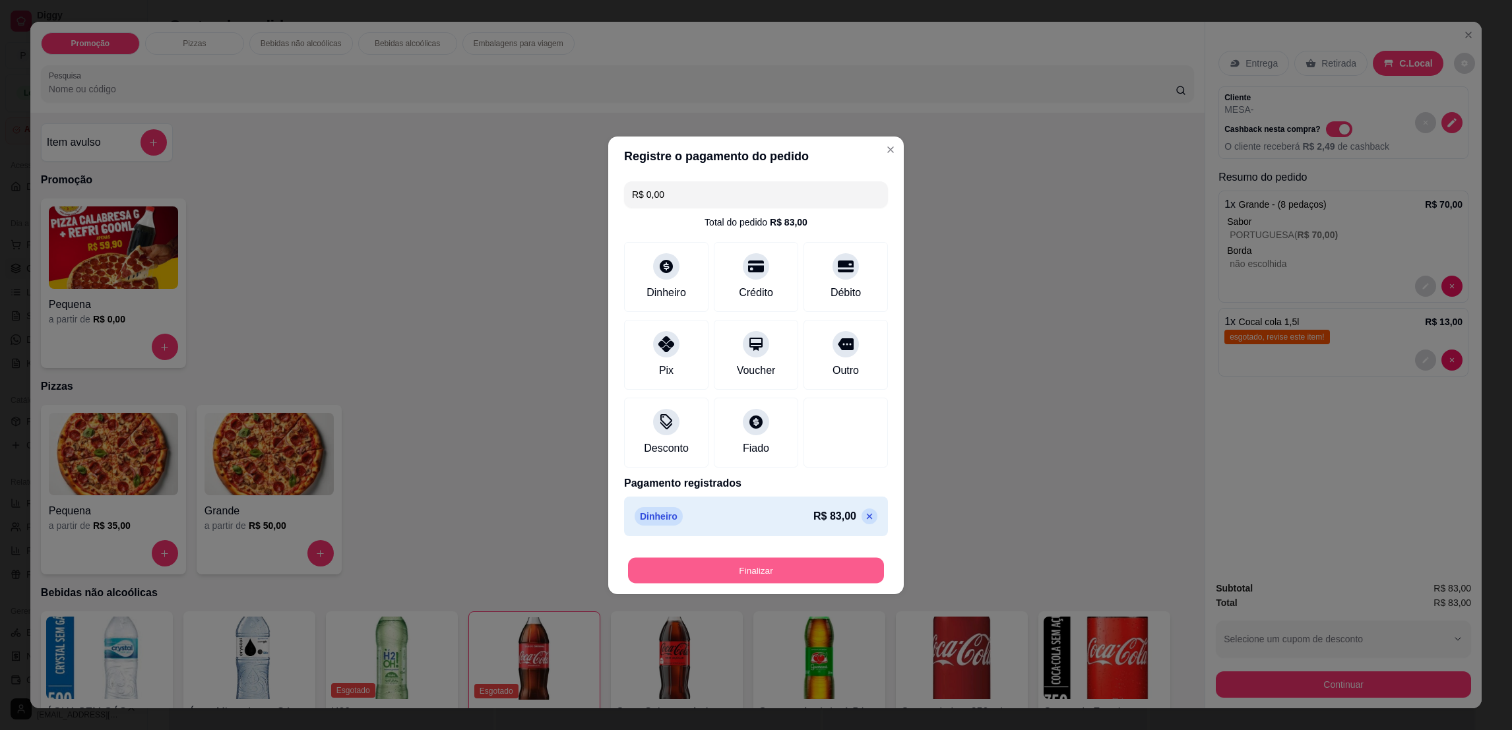
click at [796, 571] on button "Finalizar" at bounding box center [756, 570] width 256 height 26
type input "0"
type input "-R$ 83,00"
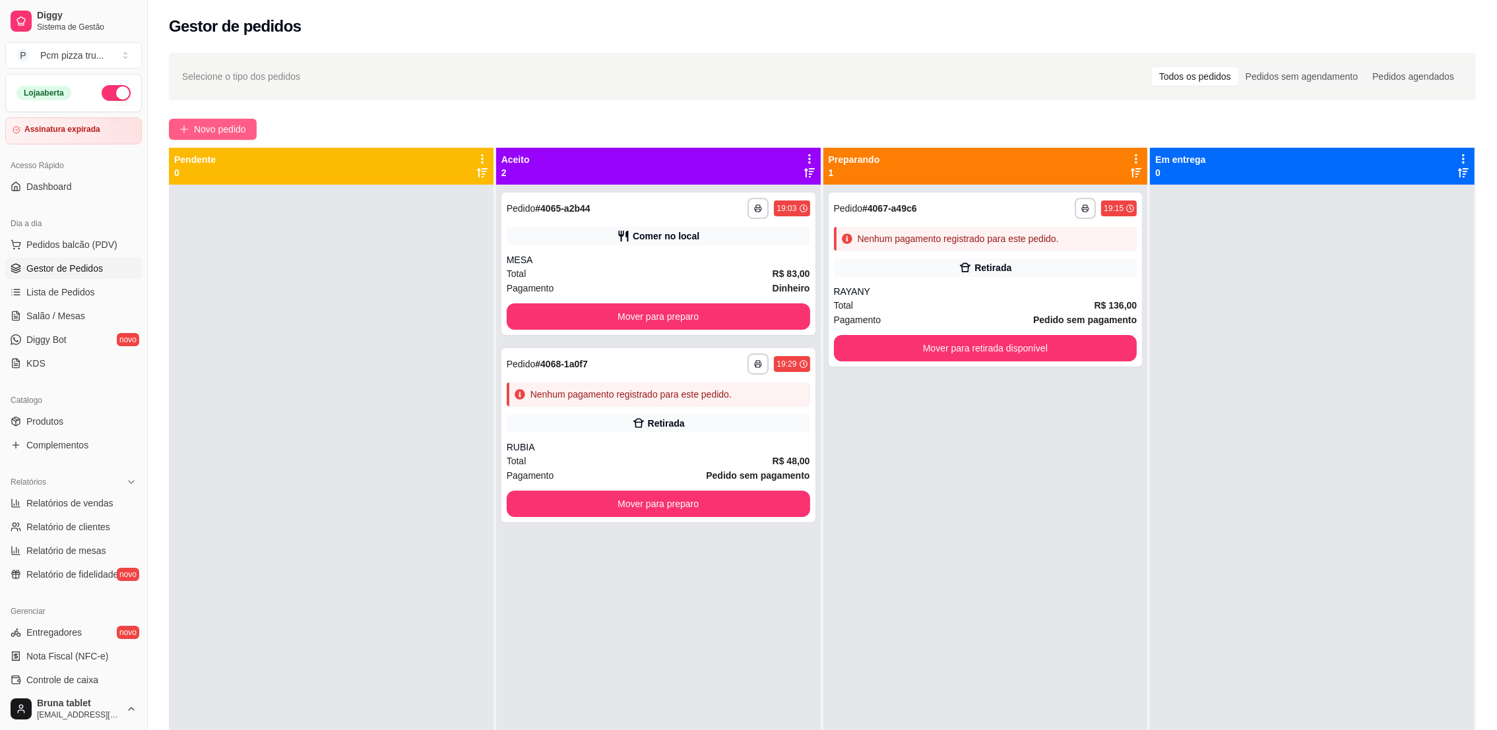
click at [188, 127] on icon "plus" at bounding box center [183, 129] width 9 height 9
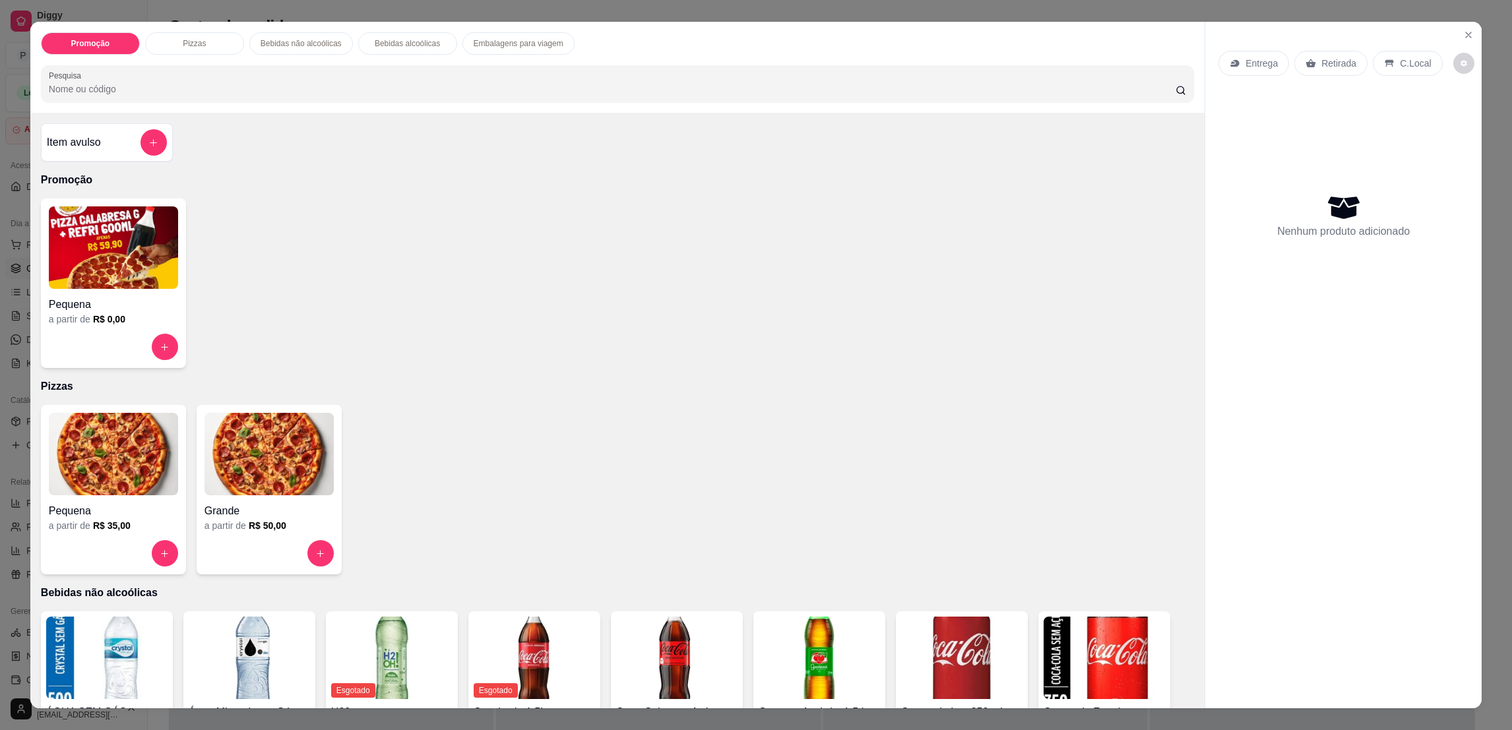
click at [204, 458] on img at bounding box center [268, 454] width 129 height 82
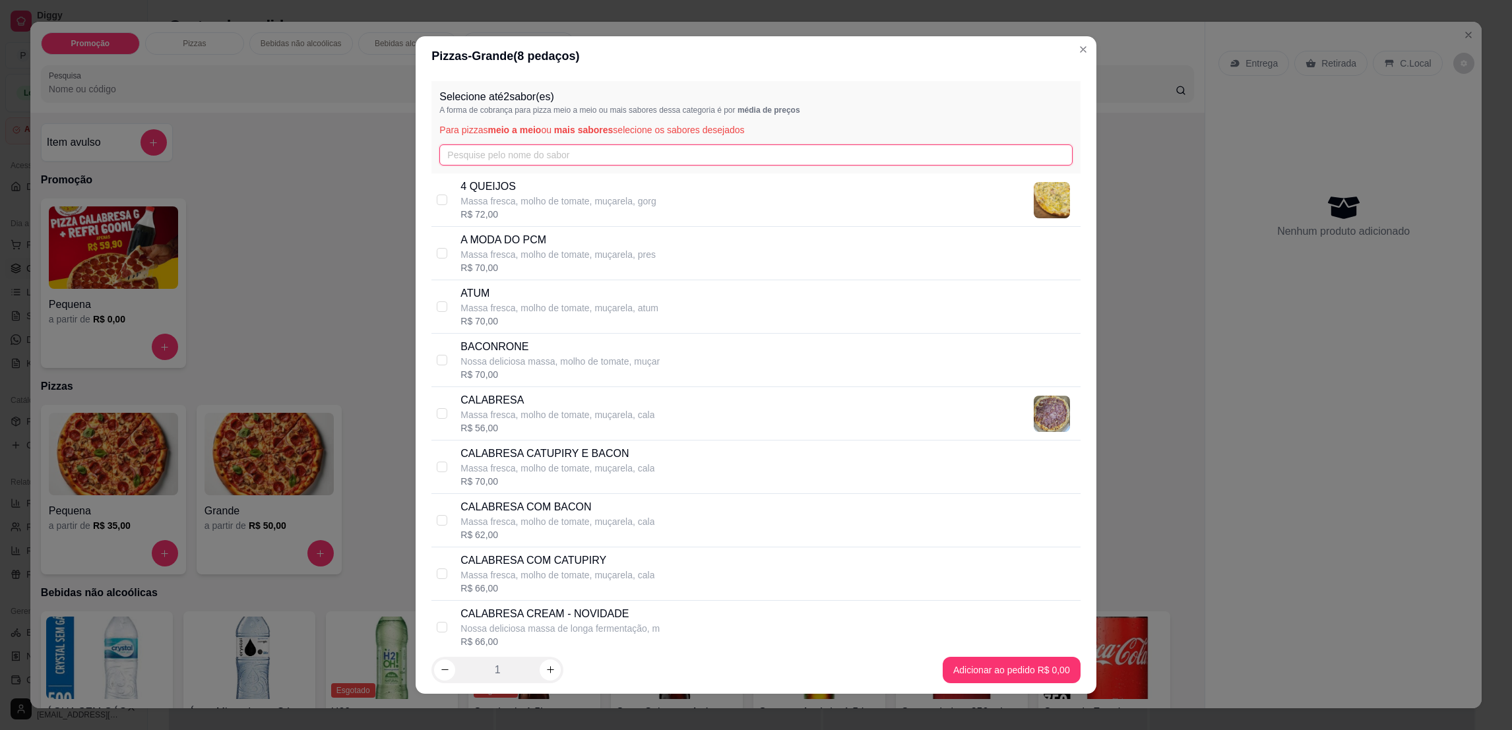
click at [596, 155] on input "text" at bounding box center [755, 154] width 633 height 21
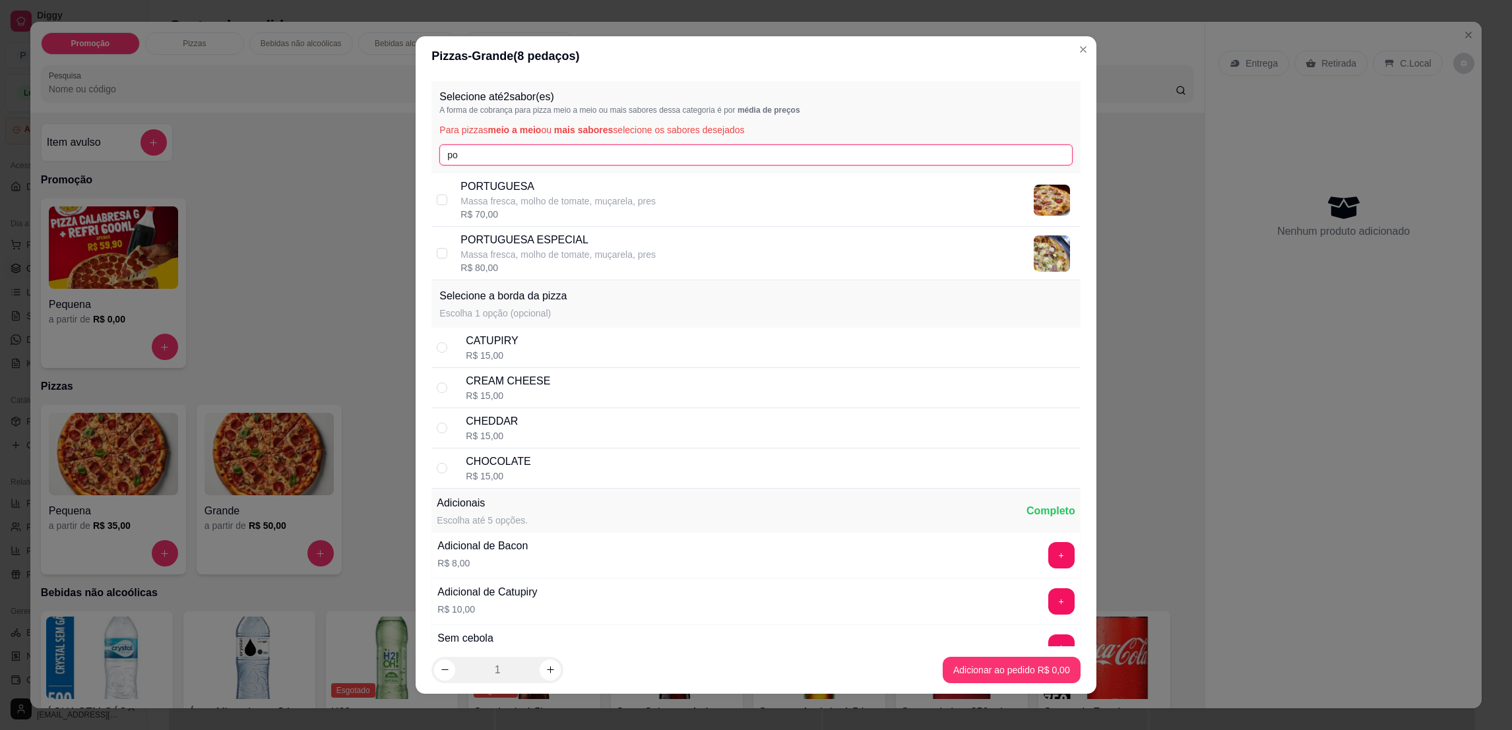
type input "po"
click at [618, 203] on p "Massa fresca, molho de tomate, muçarela, pres" at bounding box center [557, 201] width 195 height 13
checkbox input "true"
click at [624, 154] on input "po" at bounding box center [755, 154] width 633 height 21
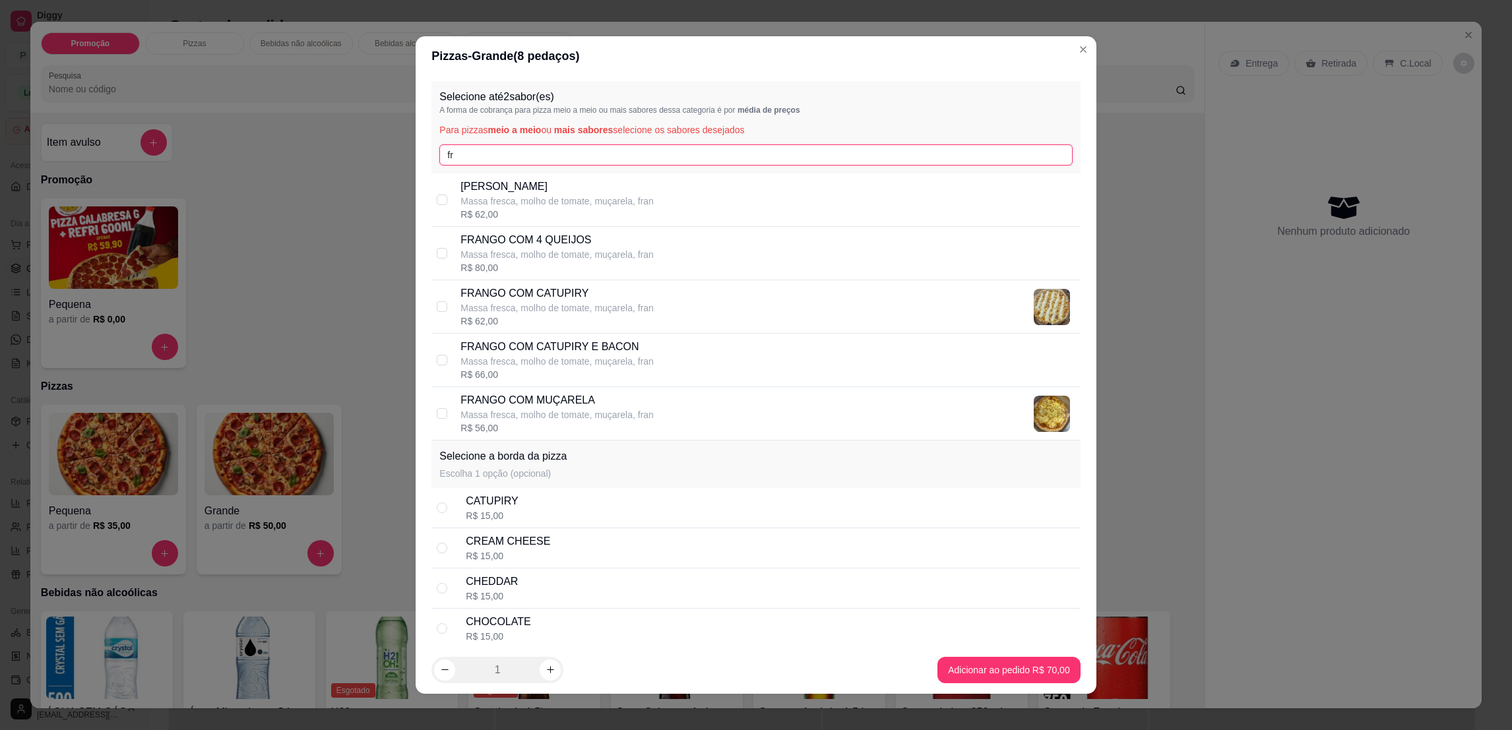
type input "fr"
click at [610, 350] on p "FRANGO COM CATUPIRY E BACON" at bounding box center [556, 347] width 193 height 16
click at [676, 363] on div "FRANGO COM CATUPIRY E BACON Massa fresca, molho de tomate, muçarela, [PERSON_NA…" at bounding box center [767, 360] width 614 height 42
checkbox input "false"
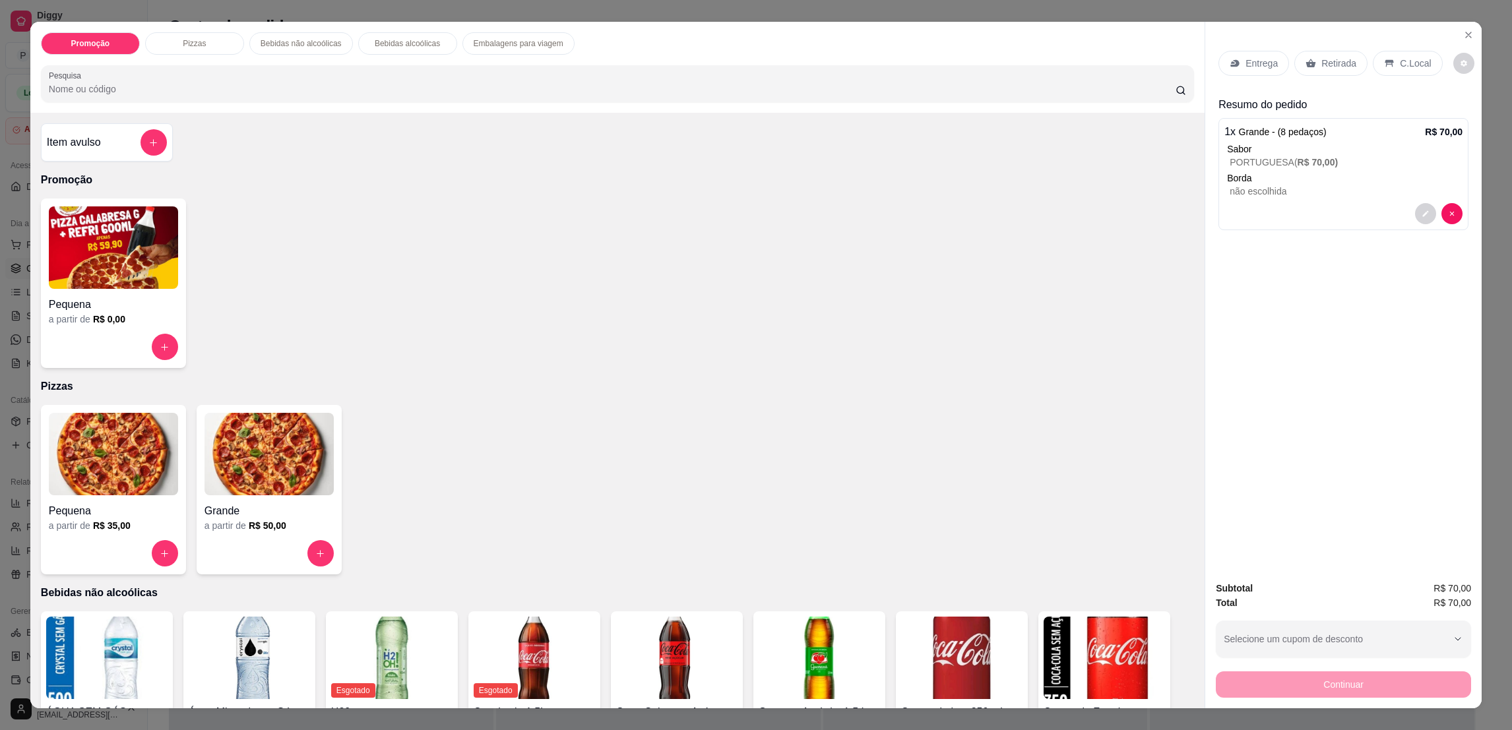
click at [276, 442] on img at bounding box center [268, 454] width 129 height 82
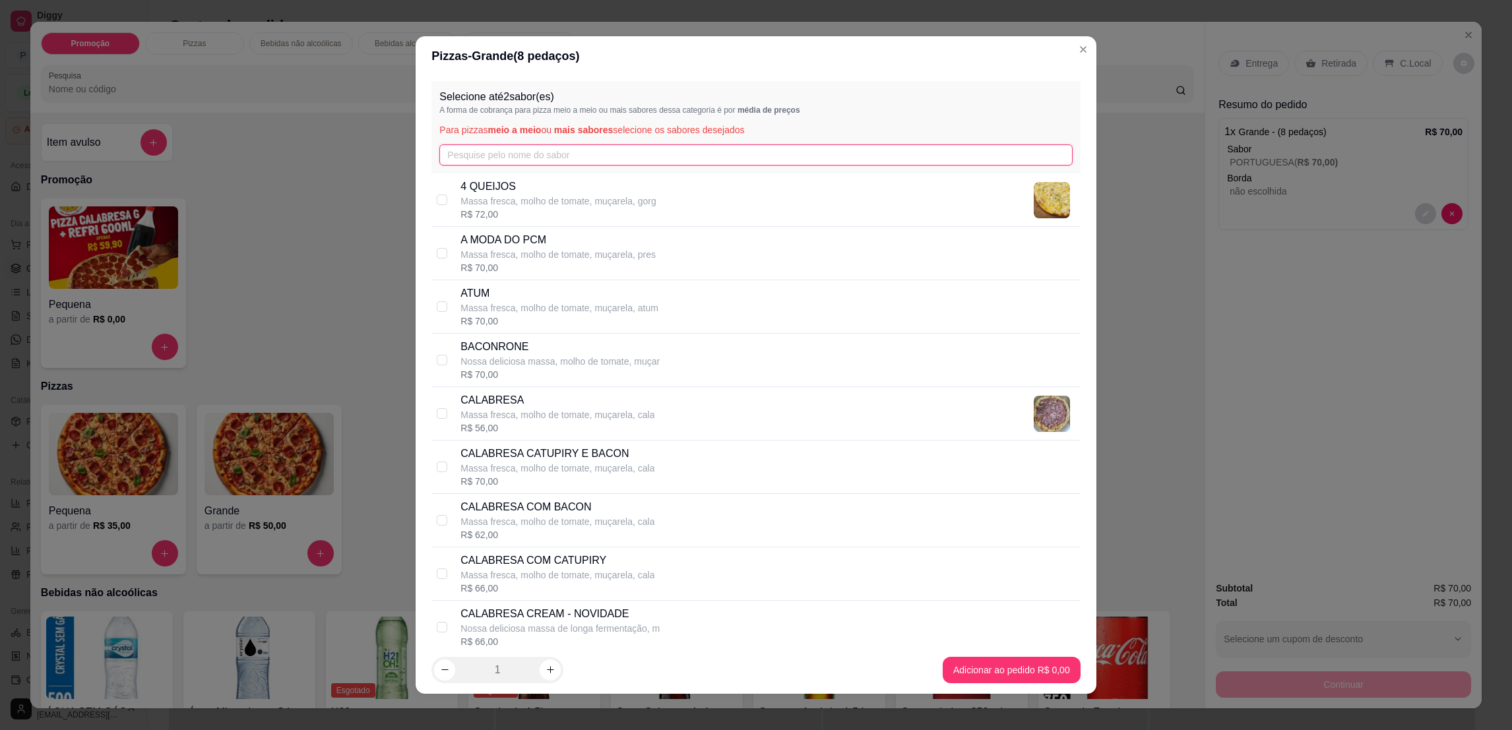
click at [540, 146] on input "text" at bounding box center [755, 154] width 633 height 21
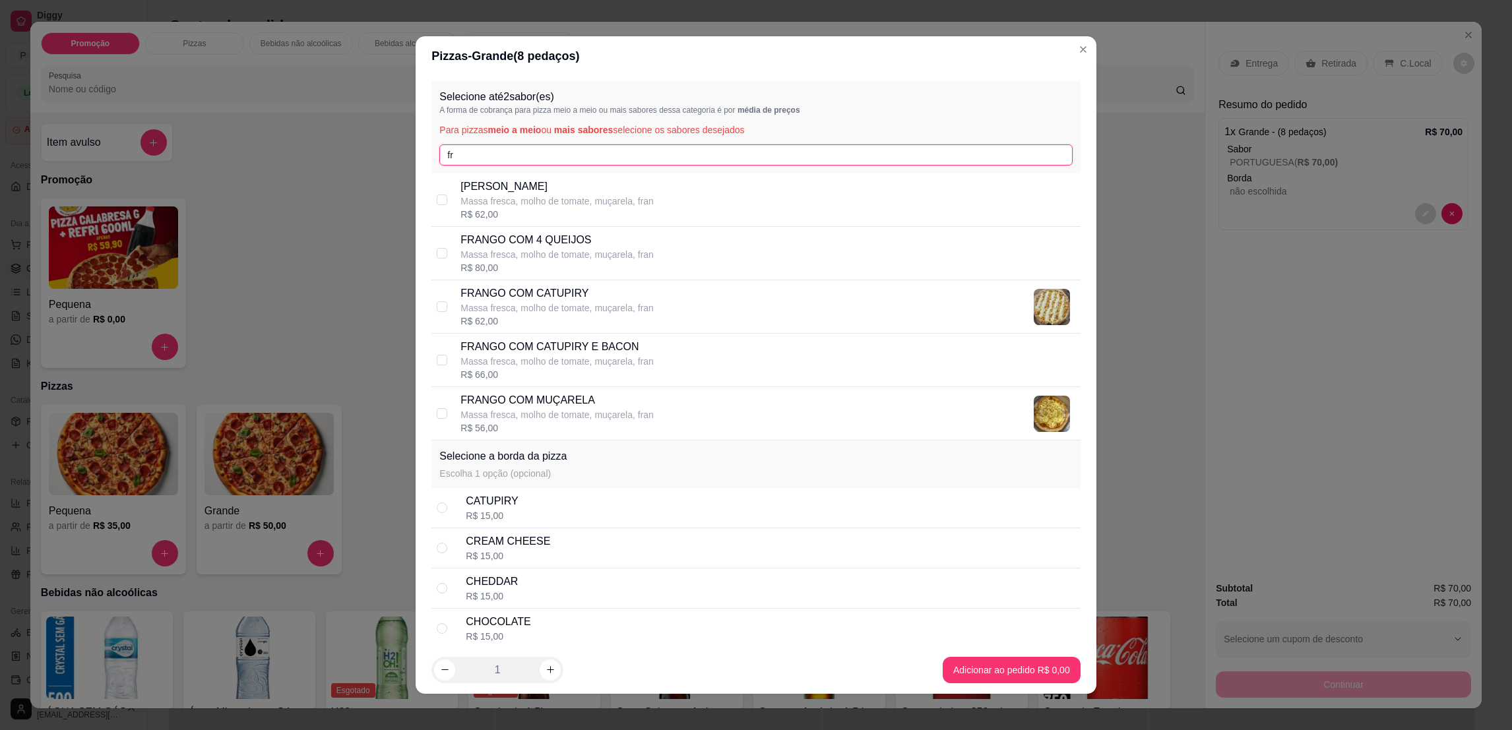
type input "fr"
click at [622, 302] on p "Massa fresca, molho de tomate, muçarela, fran" at bounding box center [556, 307] width 193 height 13
checkbox input "true"
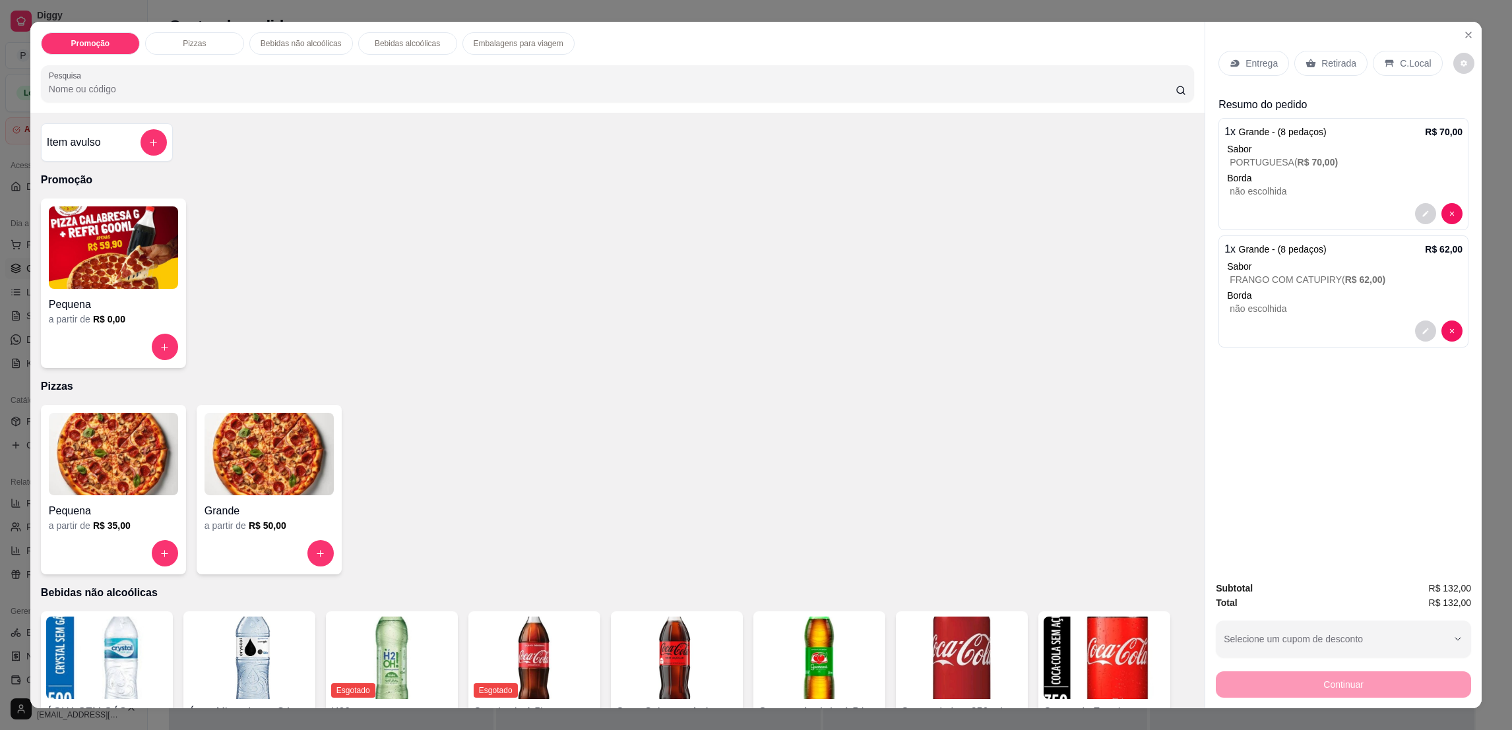
click at [1400, 69] on p "C.Local" at bounding box center [1415, 63] width 31 height 13
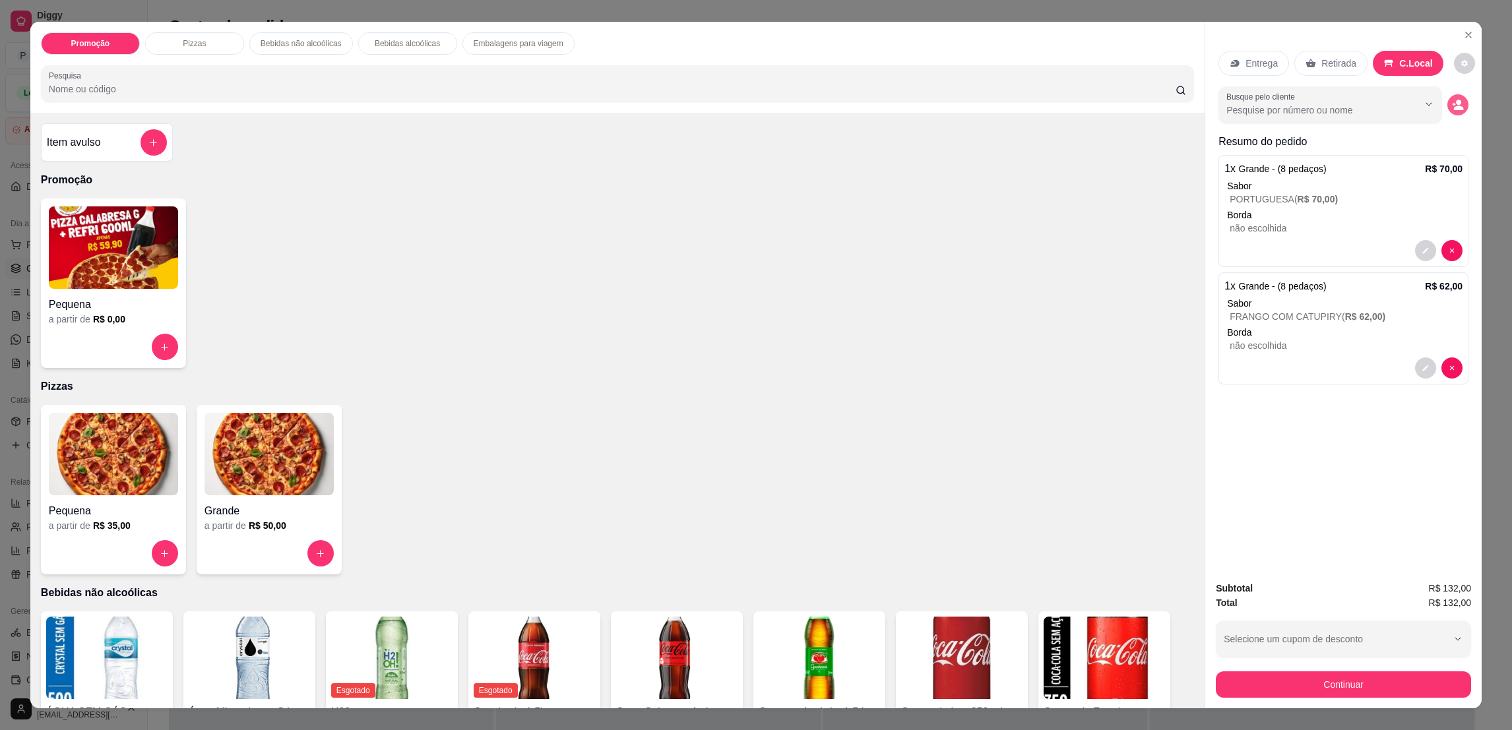
click at [1456, 110] on button "decrease-product-quantity" at bounding box center [1457, 104] width 21 height 21
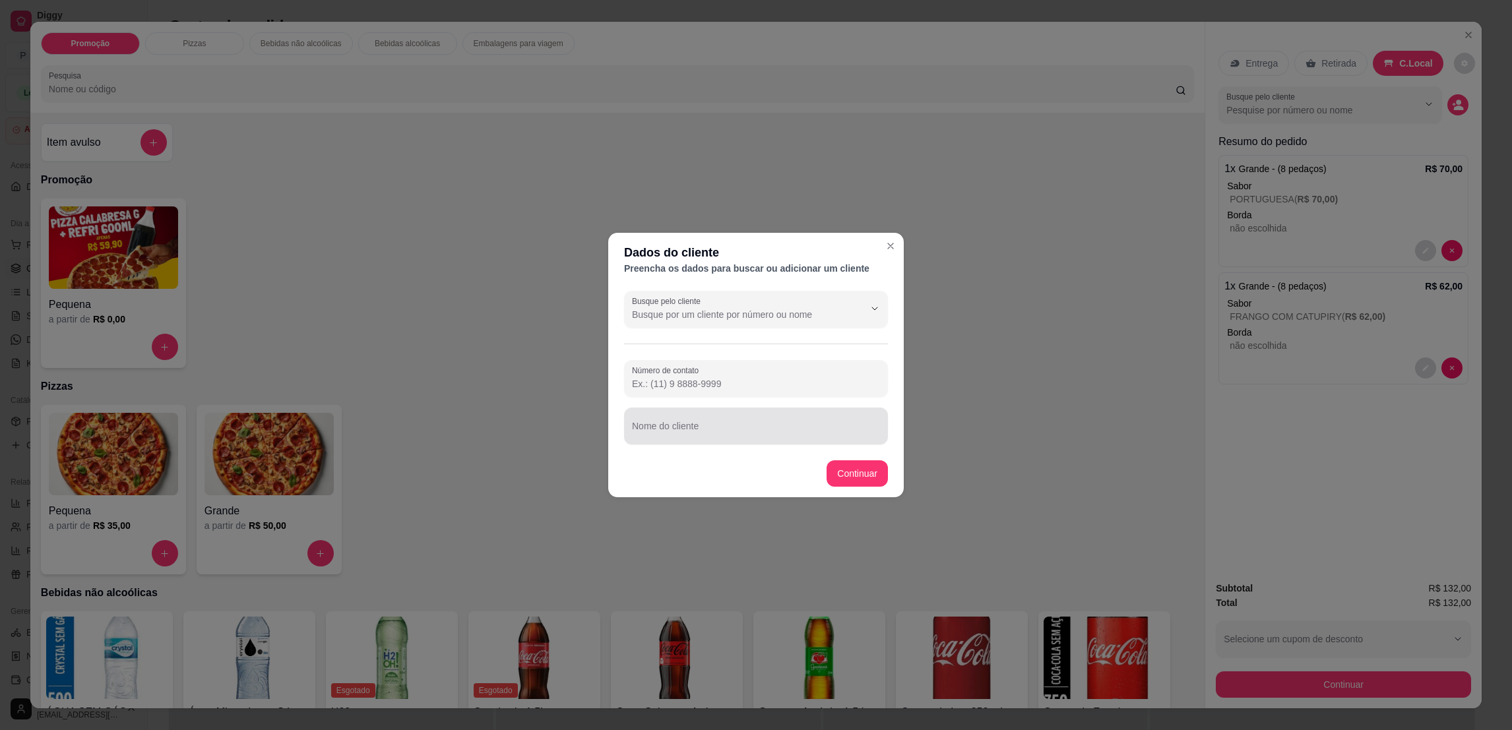
click at [832, 422] on div at bounding box center [756, 426] width 248 height 26
type input "MESA"
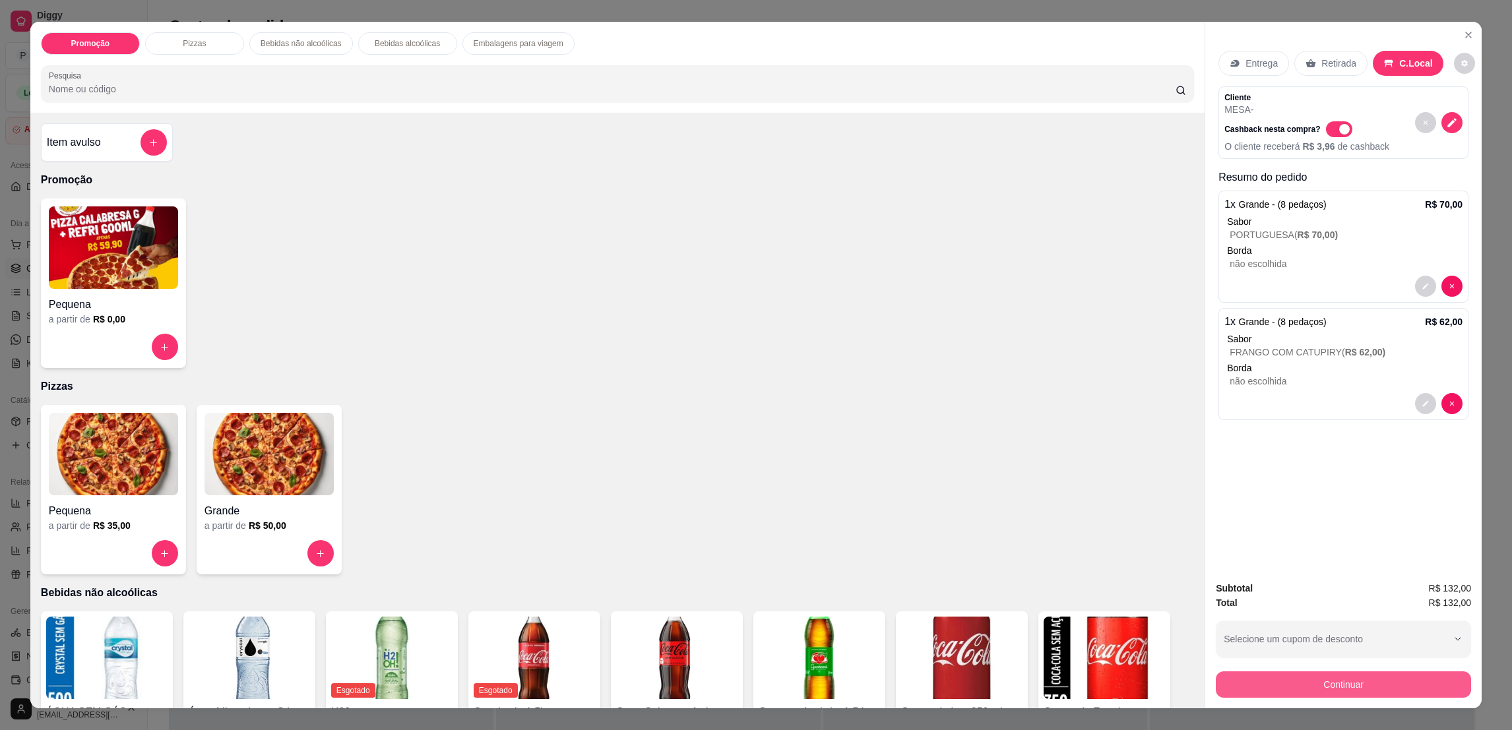
click at [1259, 692] on button "Continuar" at bounding box center [1343, 684] width 255 height 26
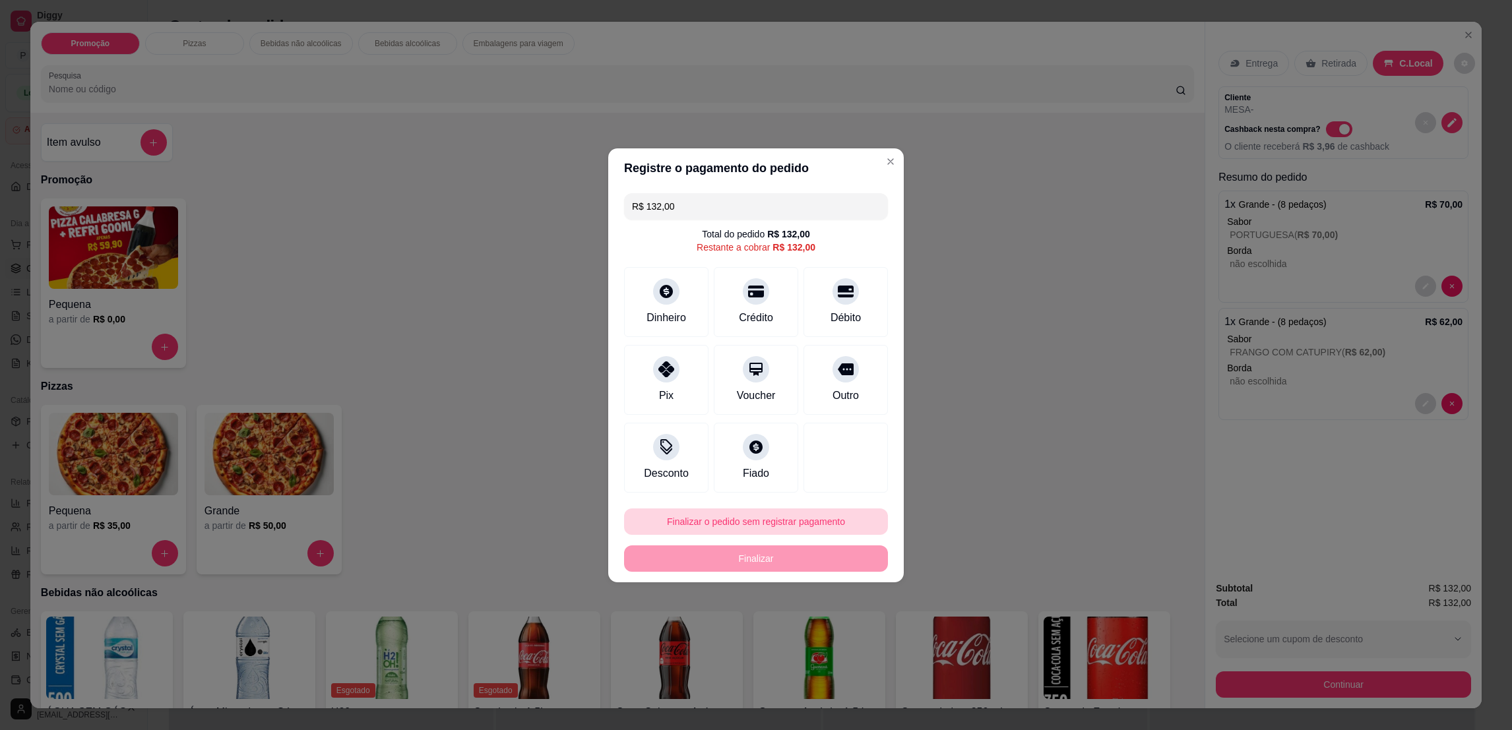
click at [778, 509] on button "Finalizar o pedido sem registrar pagamento" at bounding box center [756, 522] width 264 height 26
click at [848, 634] on button "Confirmar" at bounding box center [838, 631] width 49 height 20
type input "R$ 0,00"
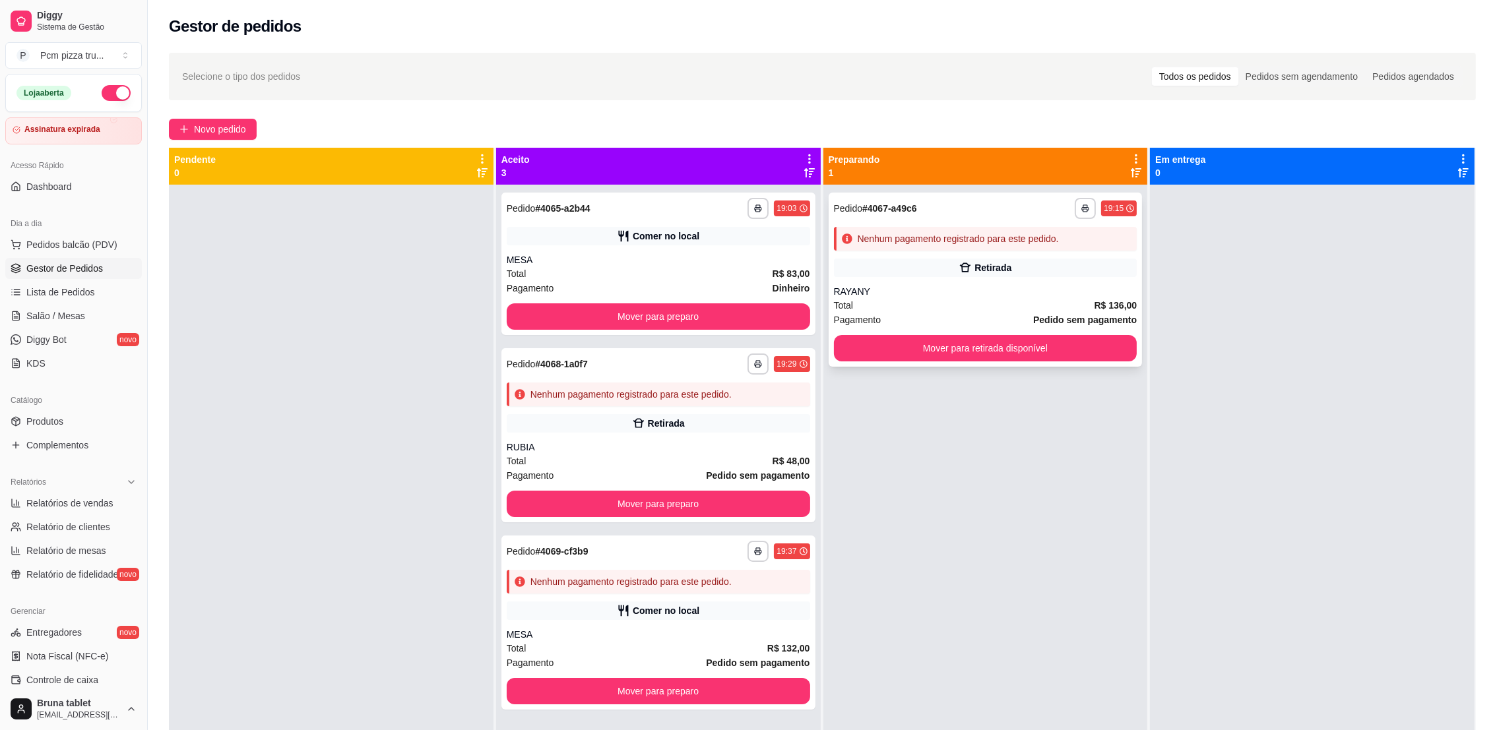
click at [909, 295] on div "RAYANY" at bounding box center [985, 291] width 303 height 13
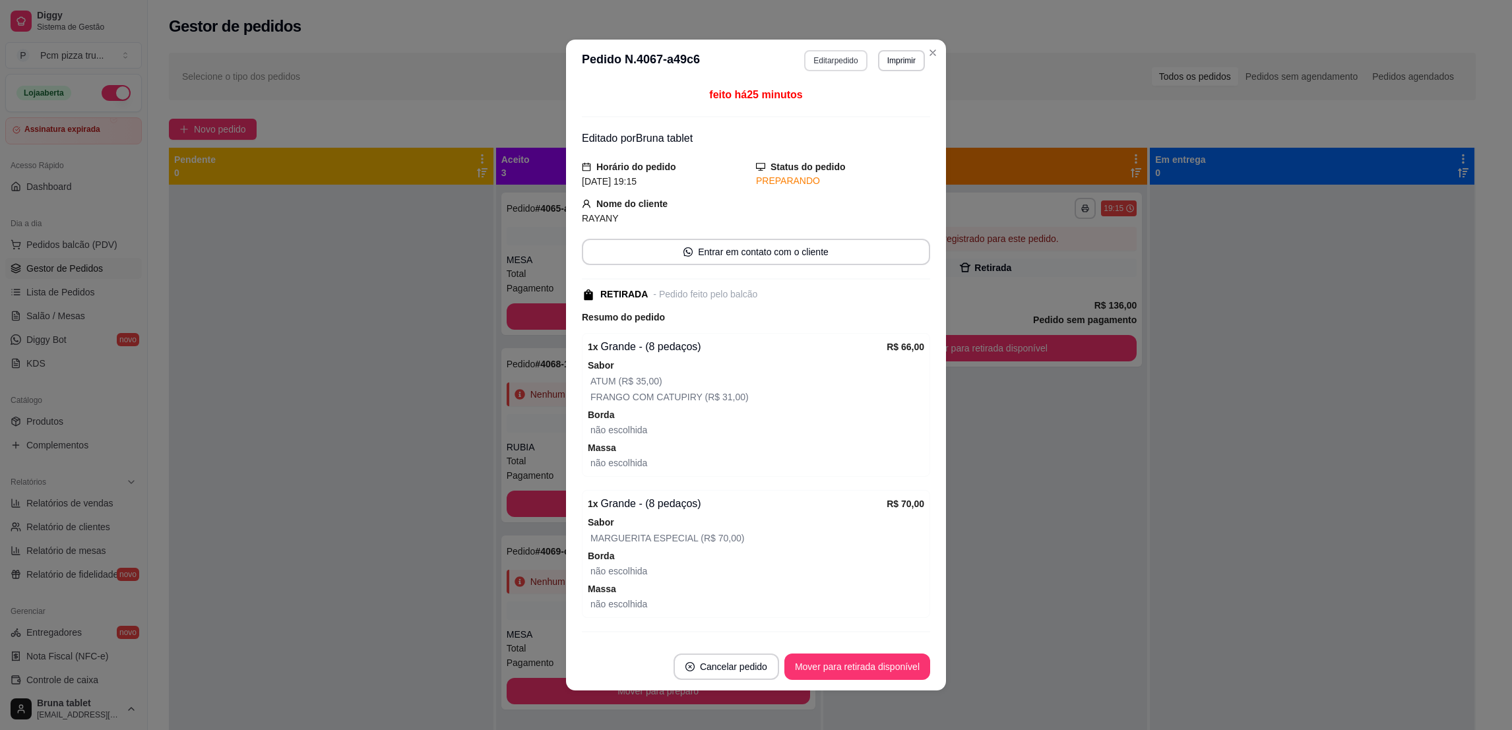
click at [833, 58] on button "Editar pedido" at bounding box center [835, 60] width 63 height 21
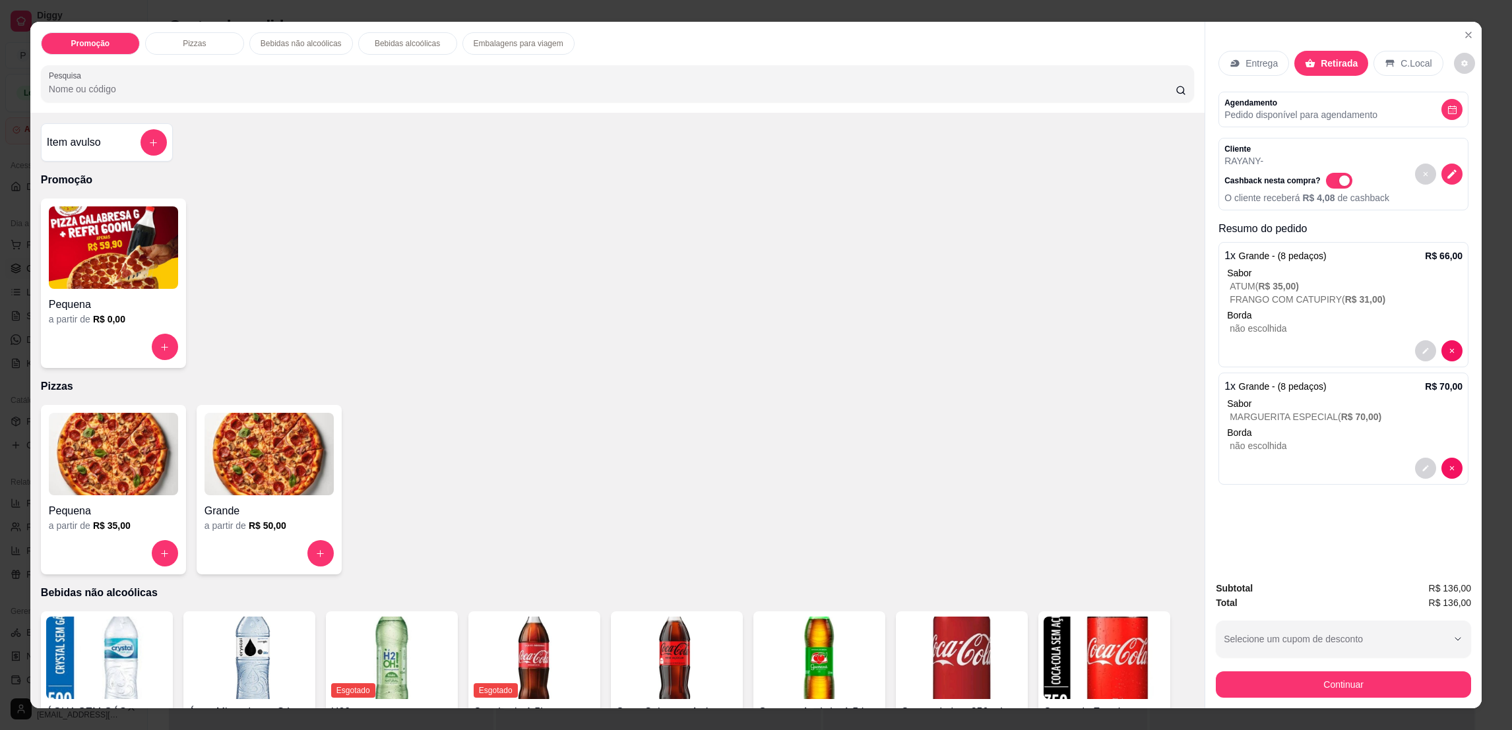
click at [110, 403] on div "Item avulso Promoção Pequena a partir de R$ 0,00 Pizzas Pequena a partir de R$ …" at bounding box center [617, 411] width 1174 height 596
click at [117, 431] on img at bounding box center [113, 454] width 129 height 82
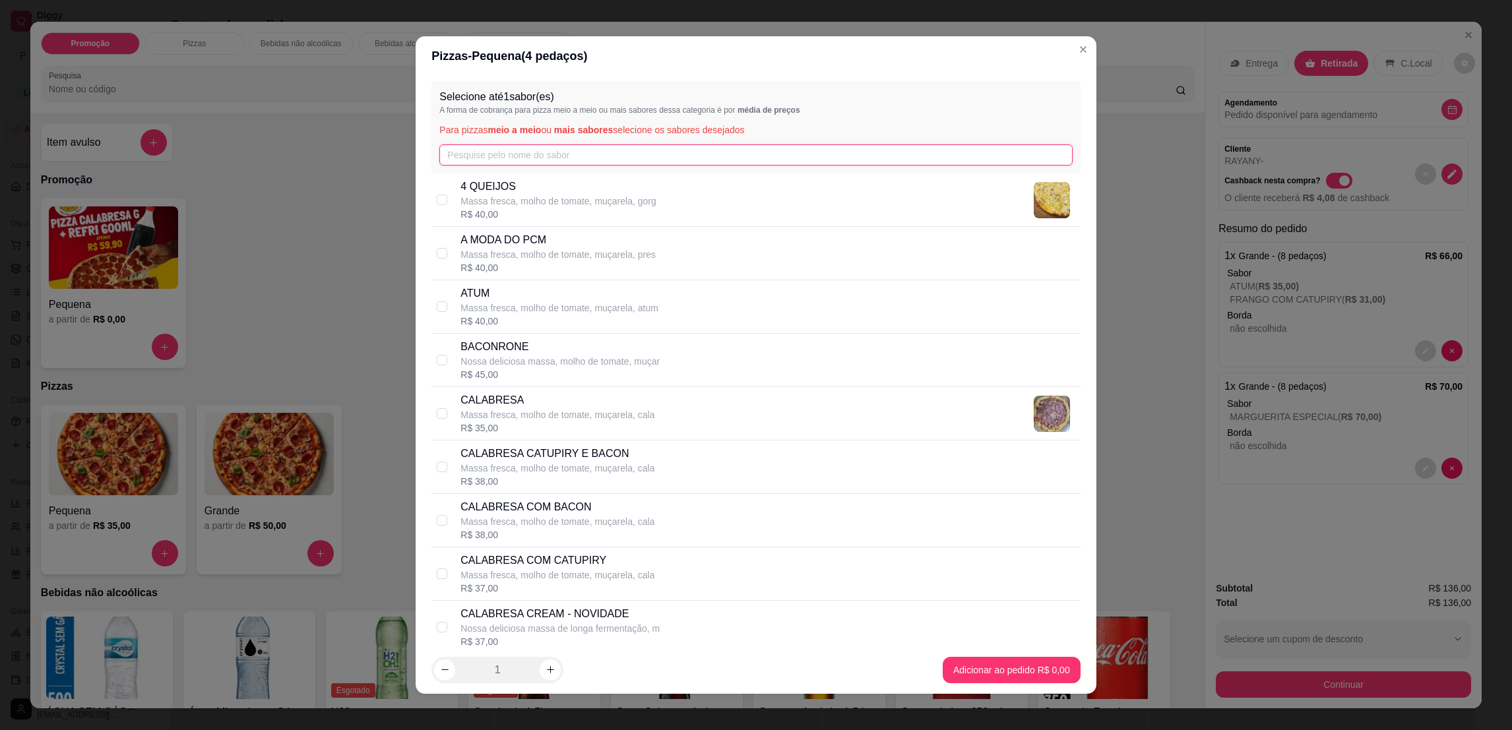
click at [508, 150] on input "text" at bounding box center [755, 154] width 633 height 21
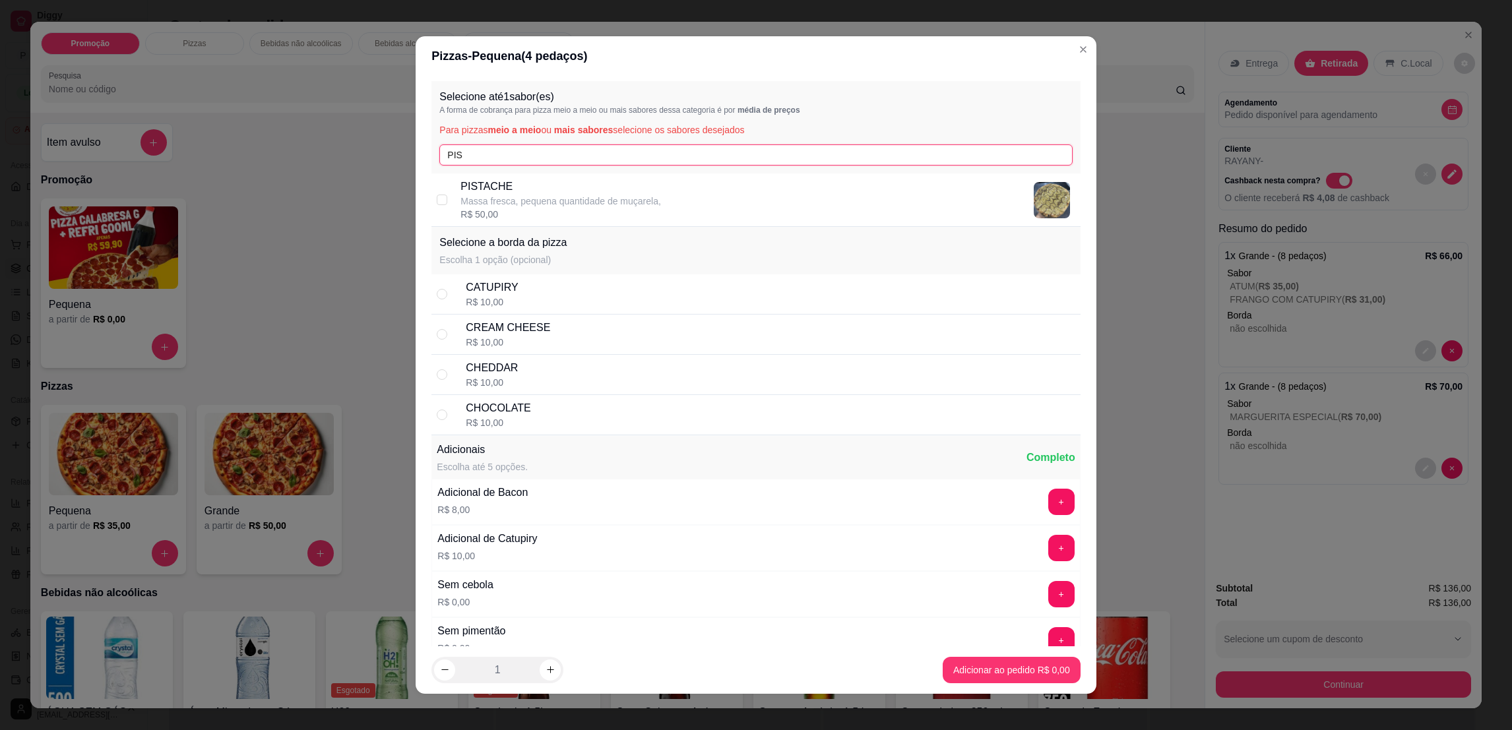
type input "PIS"
click at [509, 181] on p "PISTACHE" at bounding box center [560, 187] width 201 height 16
checkbox input "true"
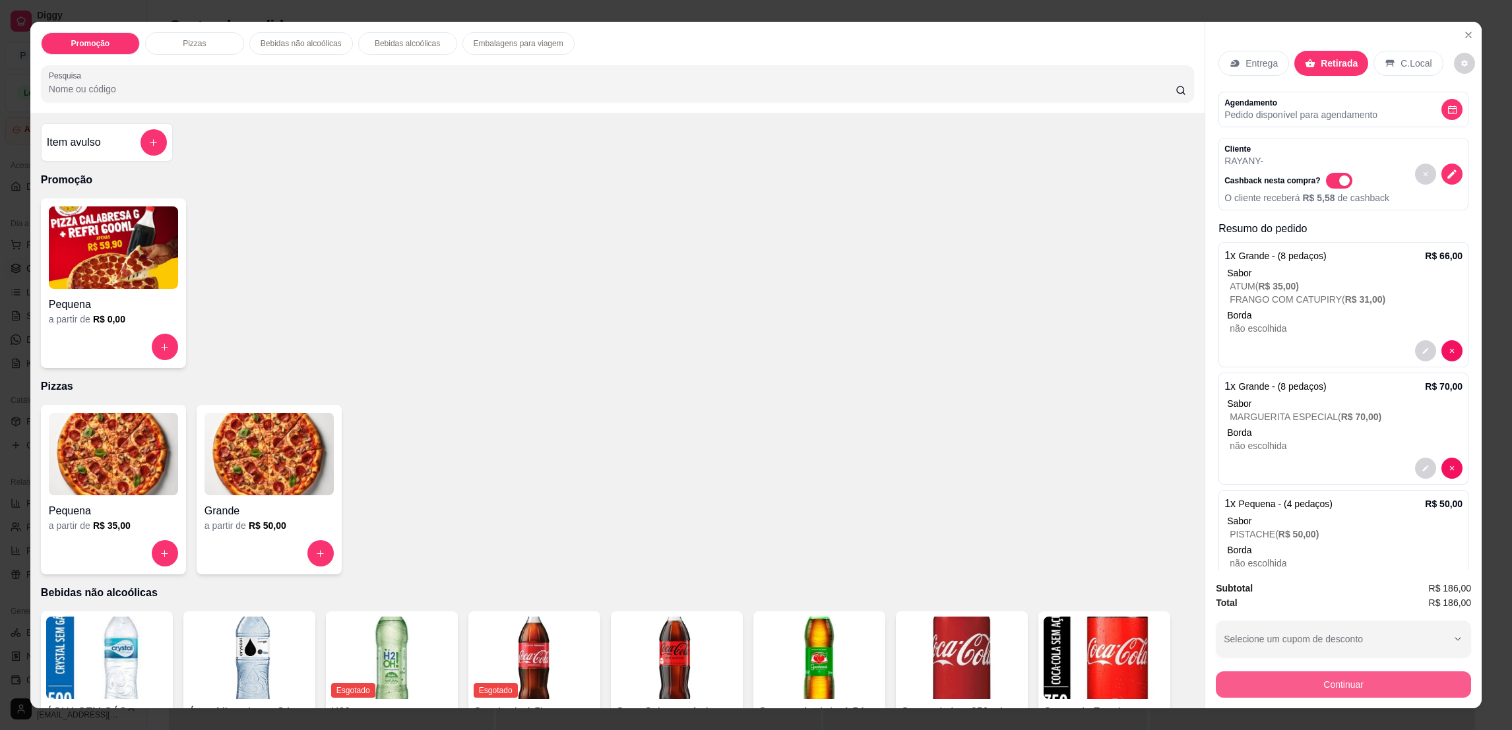
click at [1259, 679] on button "Continuar" at bounding box center [1343, 684] width 255 height 26
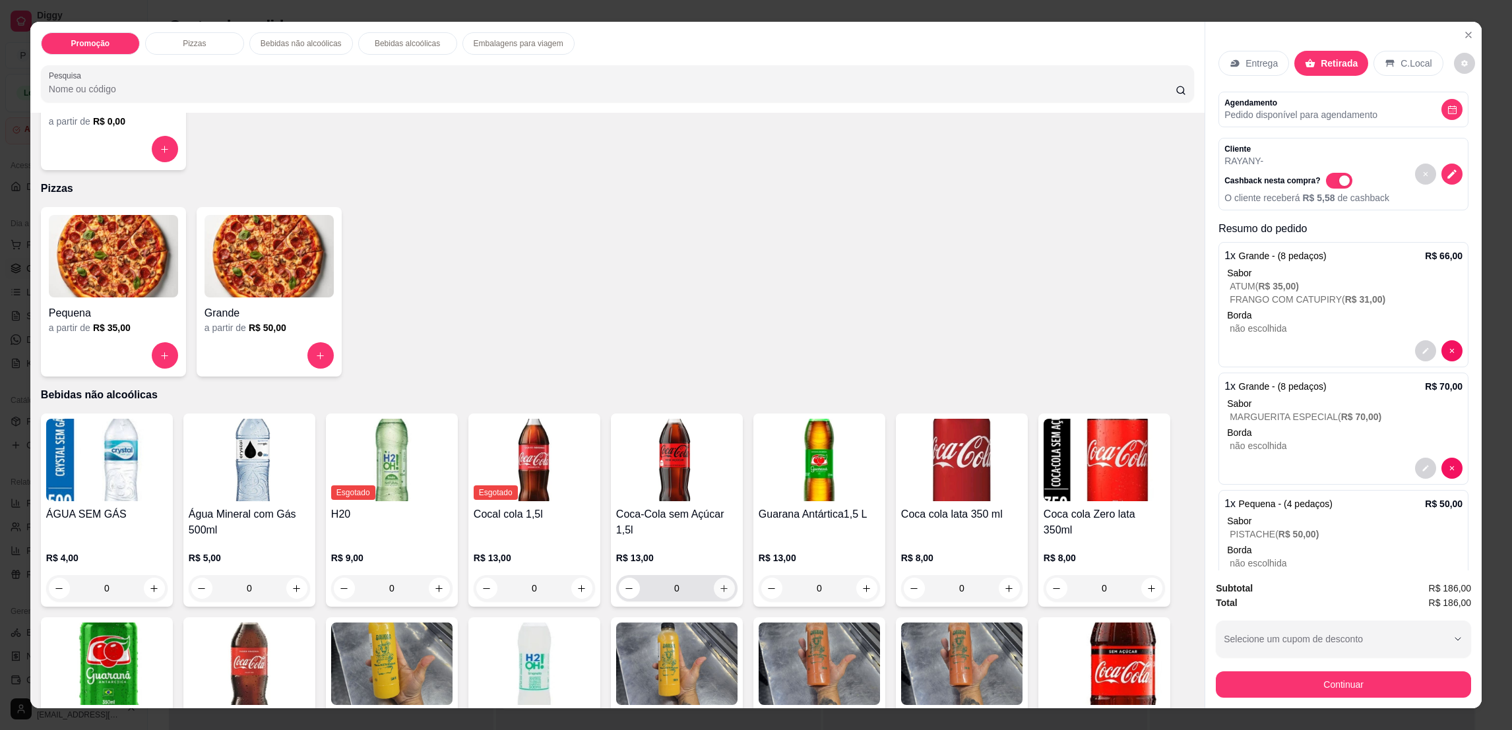
click at [719, 585] on icon "increase-product-quantity" at bounding box center [724, 589] width 10 height 10
type input "1"
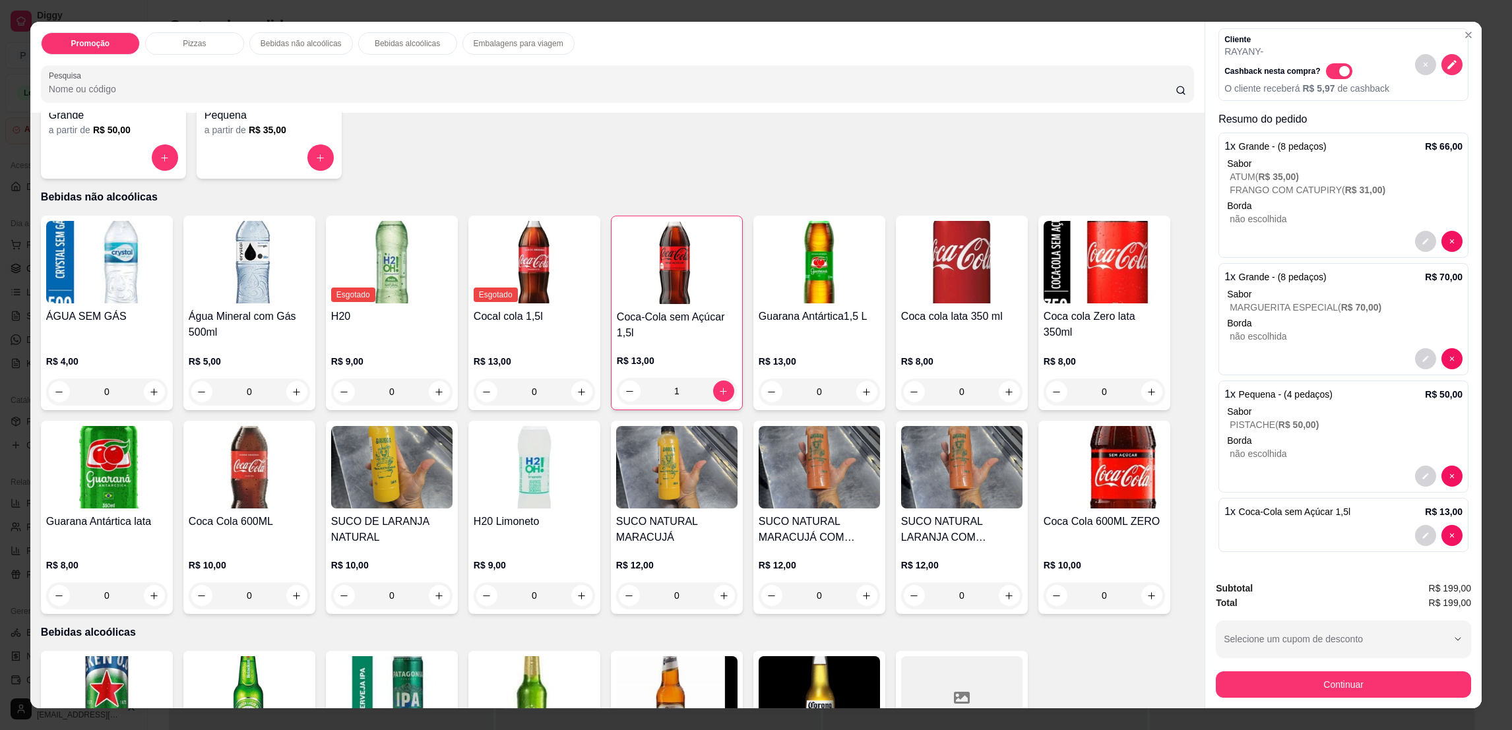
scroll to position [20, 0]
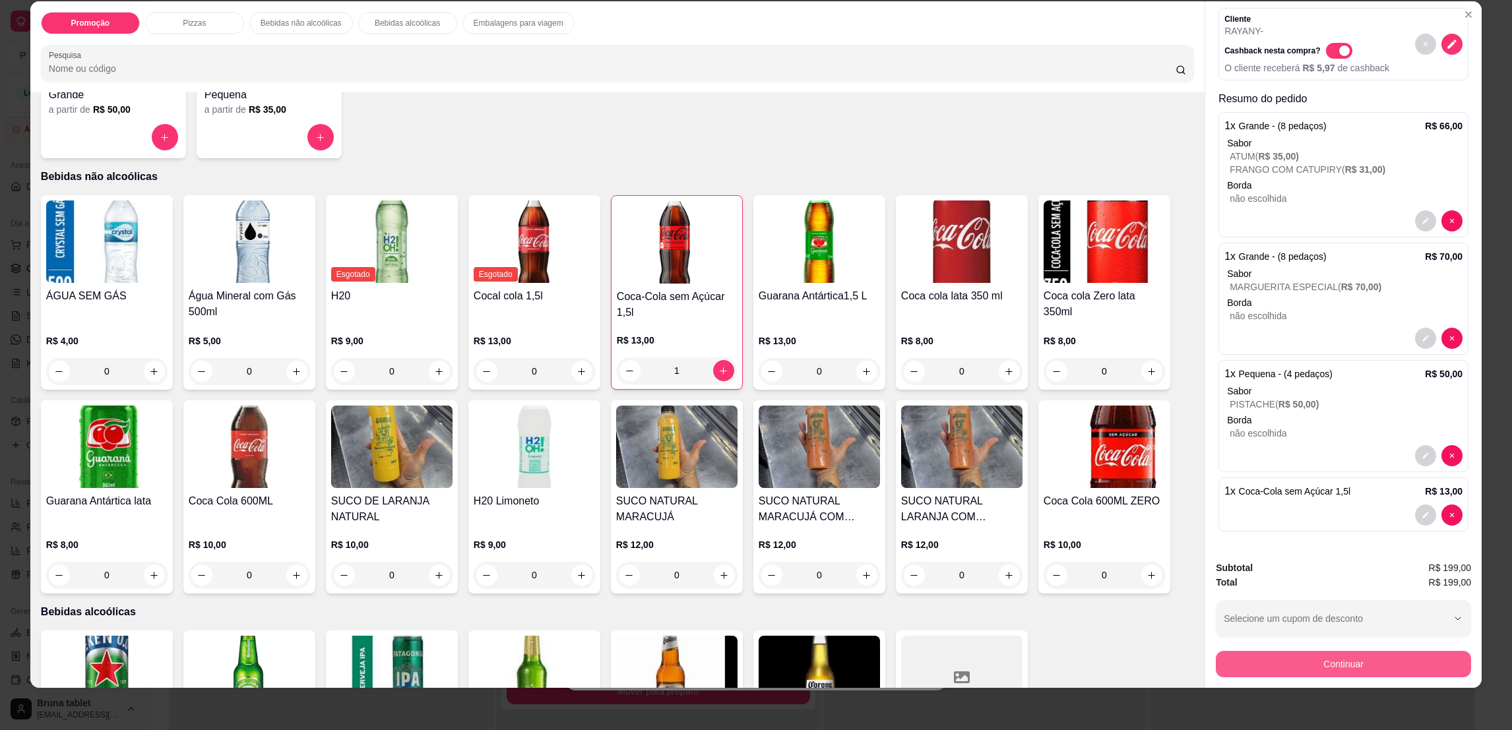
click at [1301, 665] on button "Continuar" at bounding box center [1343, 664] width 255 height 26
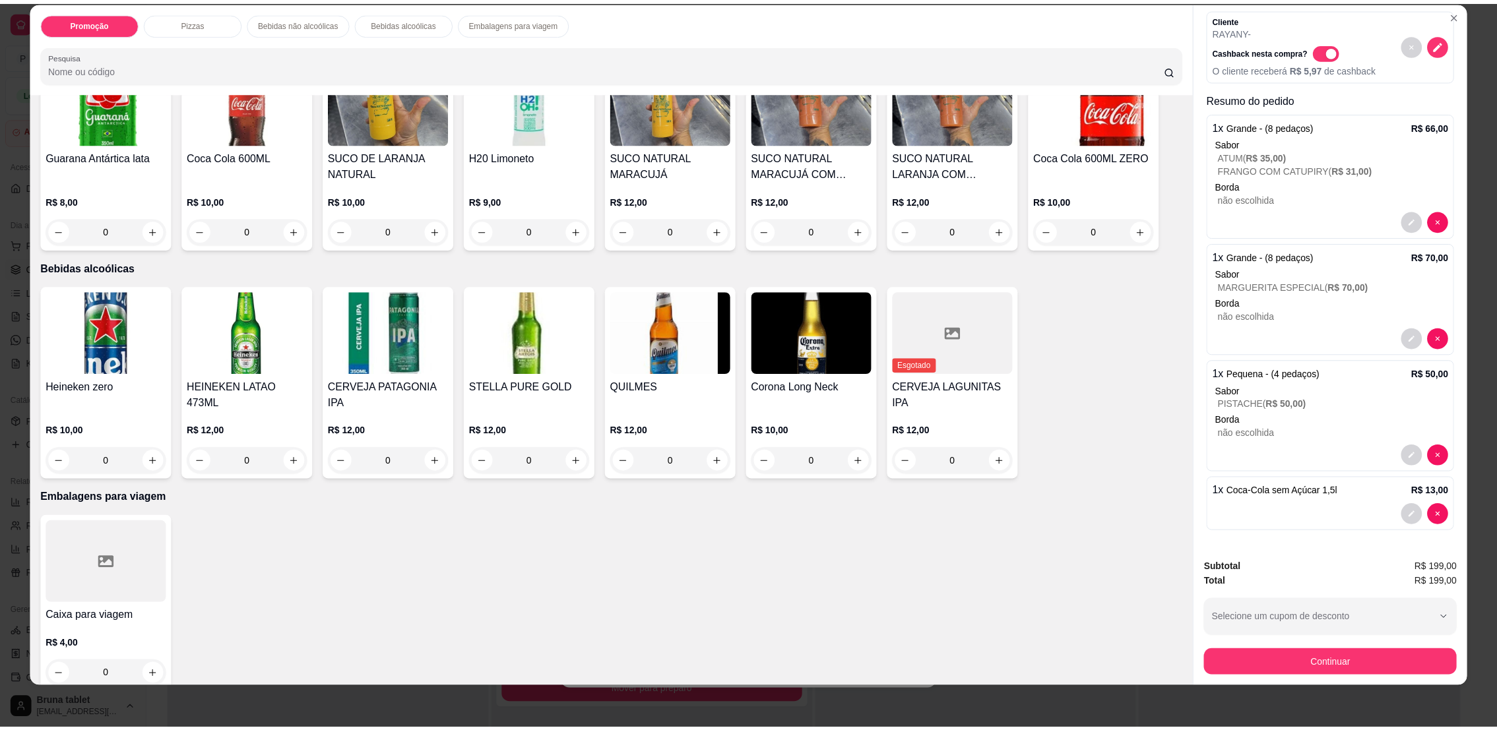
scroll to position [741, 0]
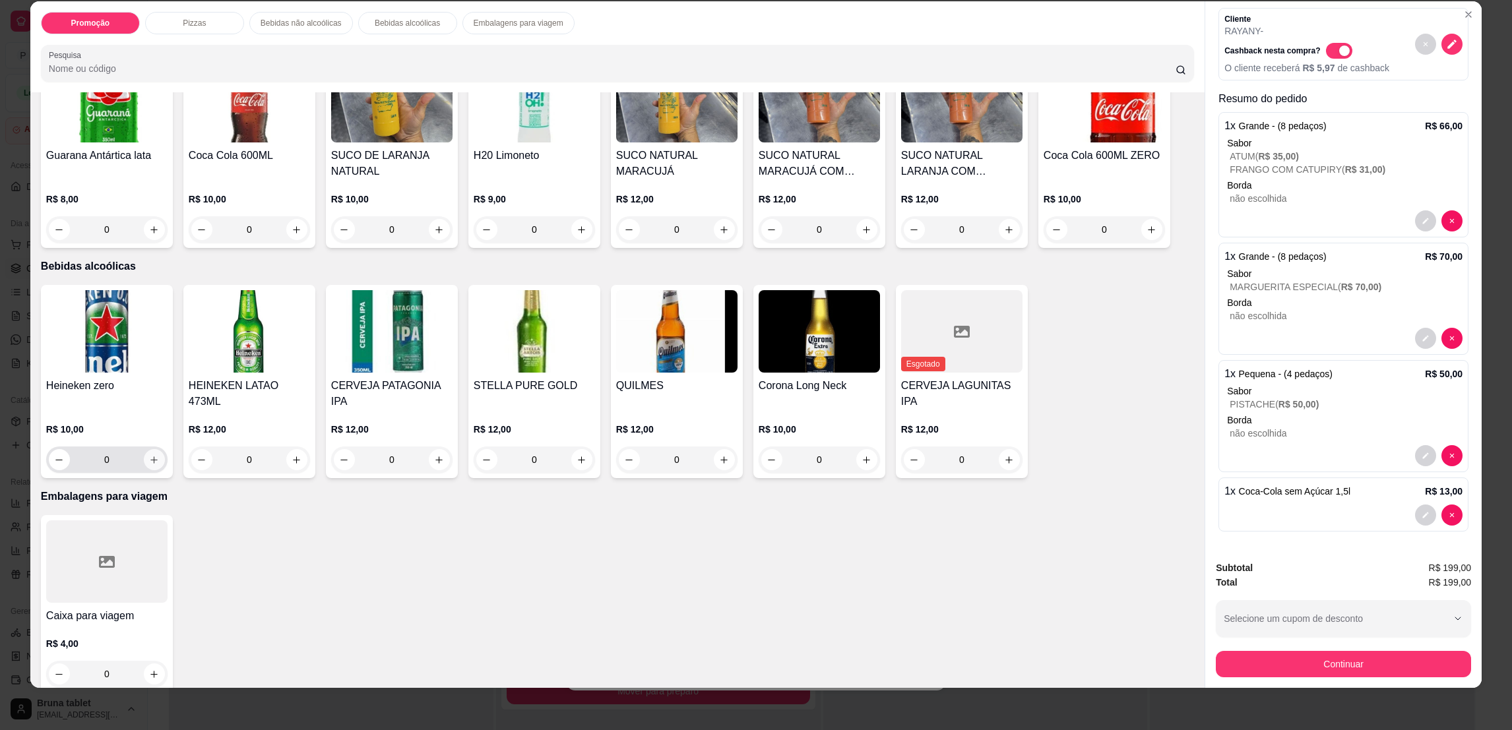
click at [149, 455] on icon "increase-product-quantity" at bounding box center [154, 460] width 10 height 10
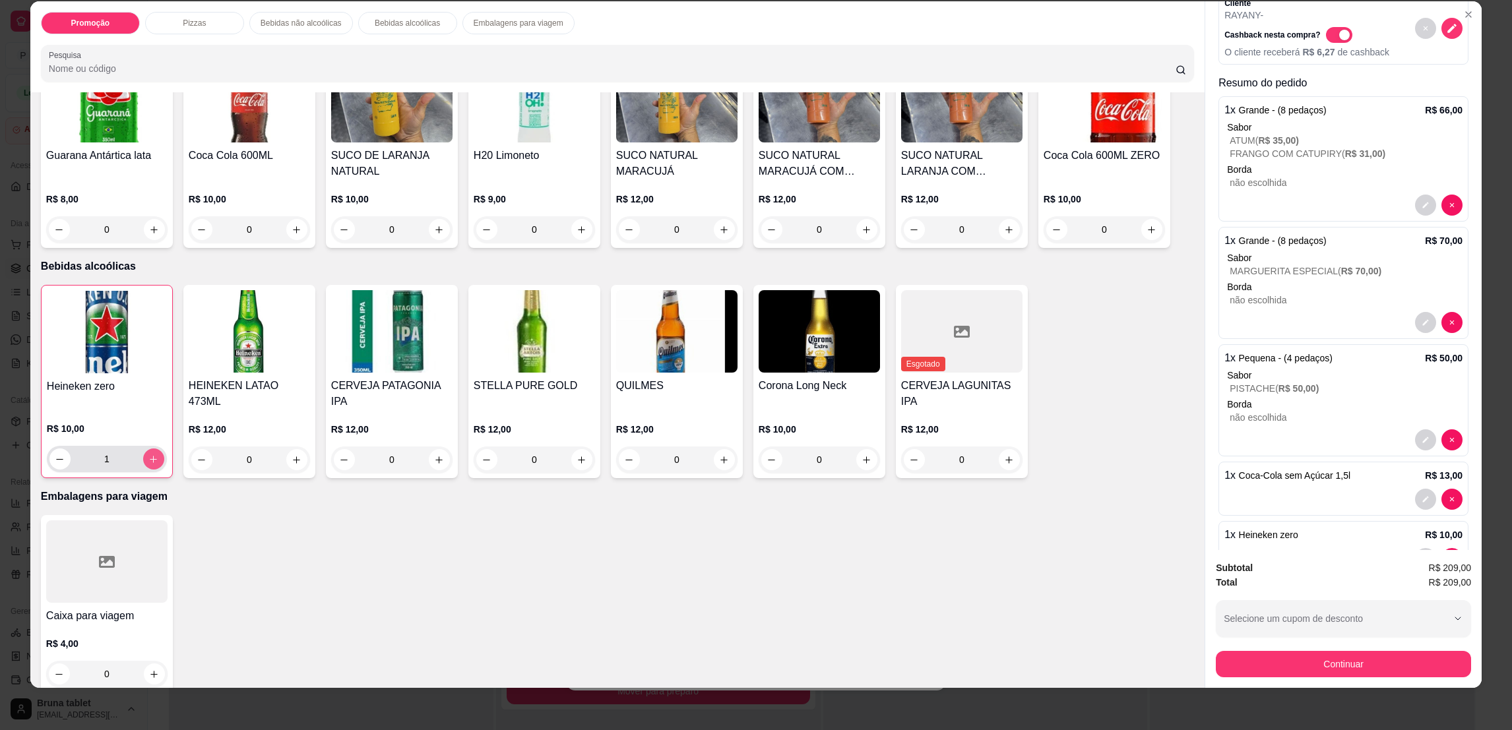
type input "1"
click at [1312, 662] on button "Continuar" at bounding box center [1343, 664] width 255 height 26
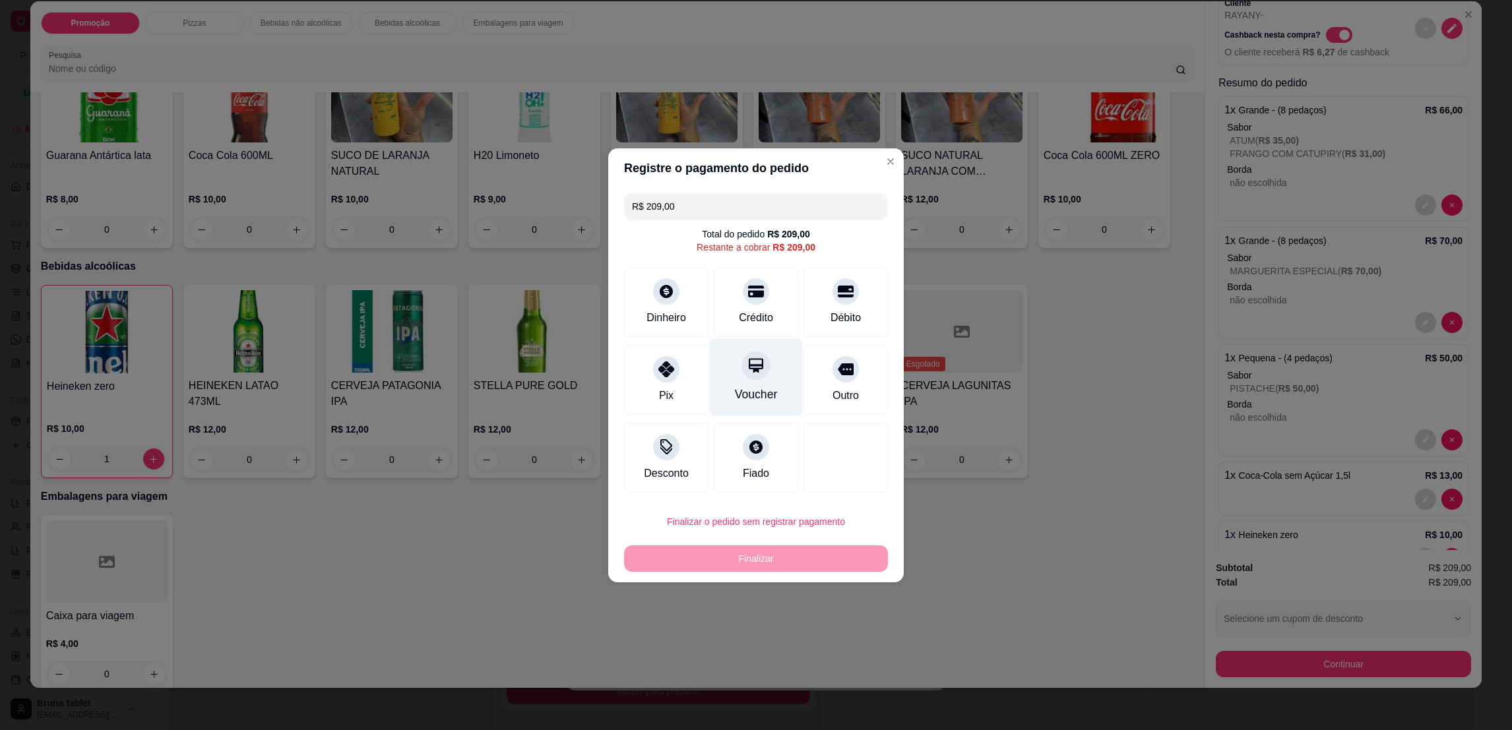
click at [772, 315] on div "Crédito" at bounding box center [756, 302] width 84 height 70
type input "R$ 0,00"
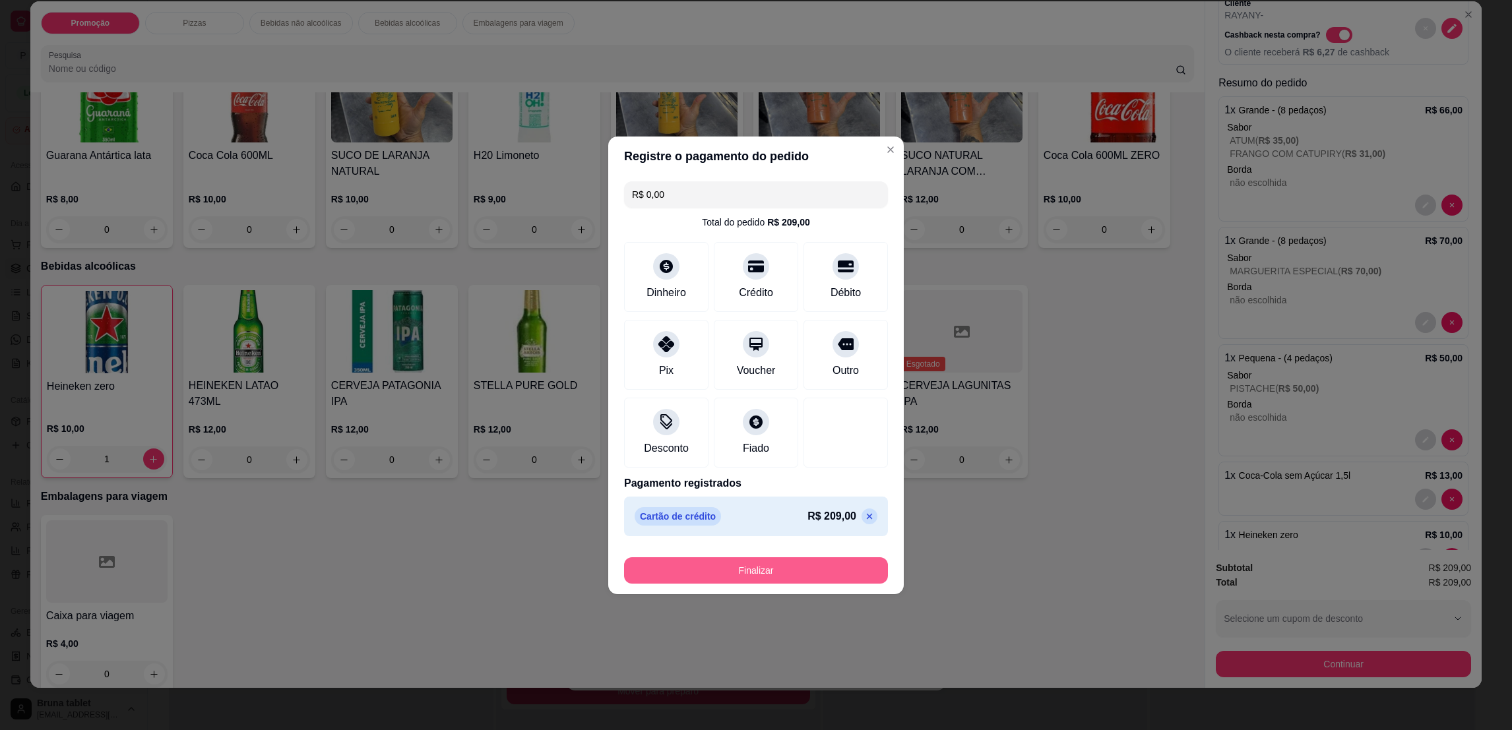
click at [846, 563] on button "Finalizar" at bounding box center [756, 570] width 264 height 26
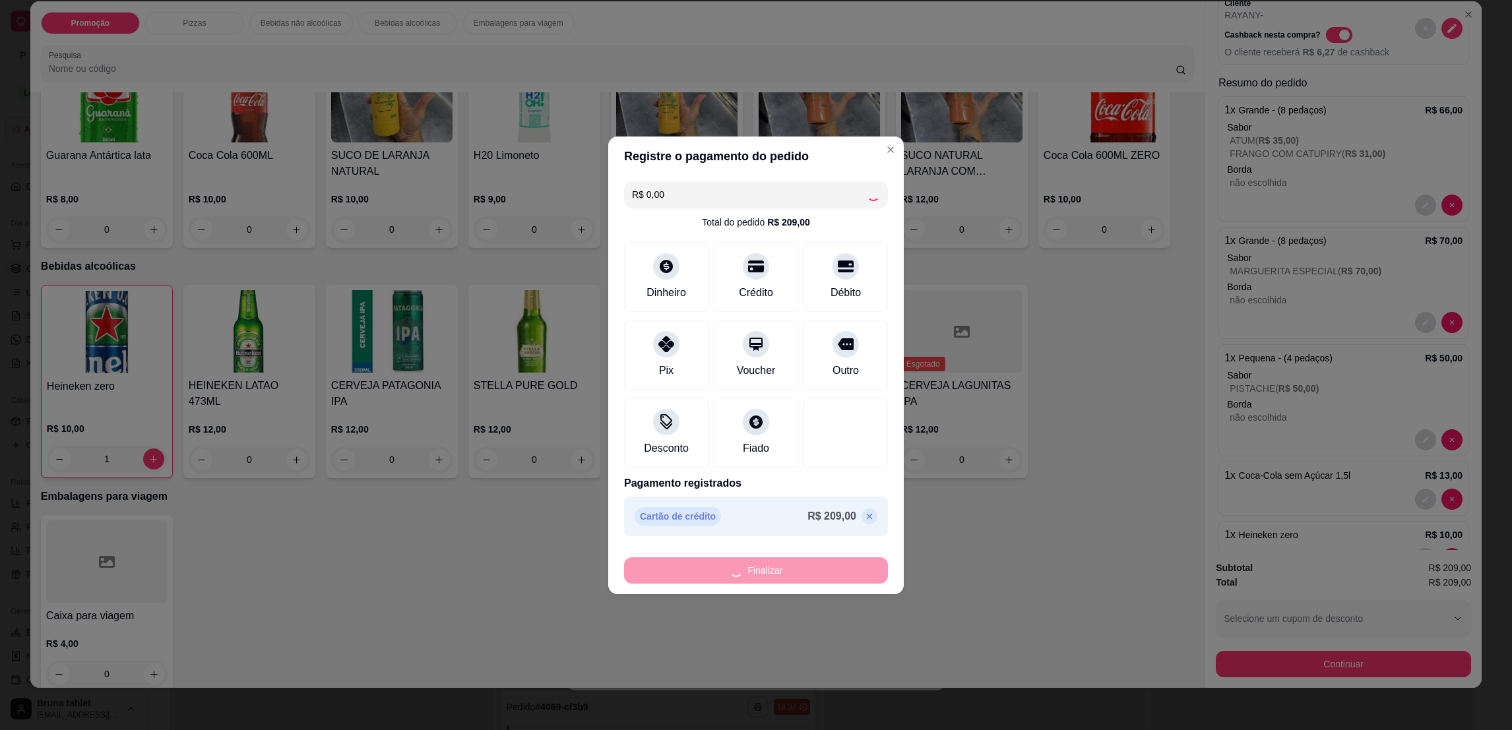
type input "0"
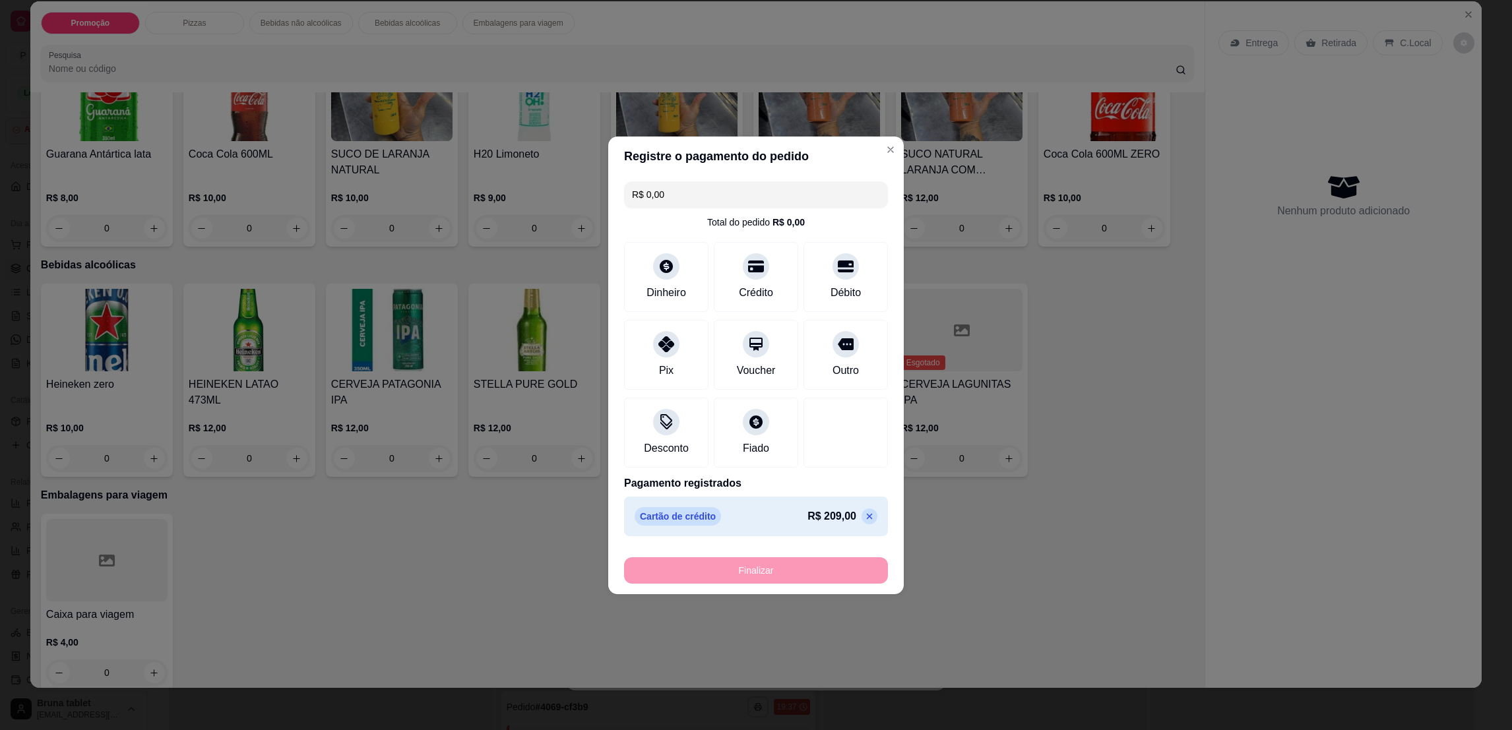
type input "-R$ 209,00"
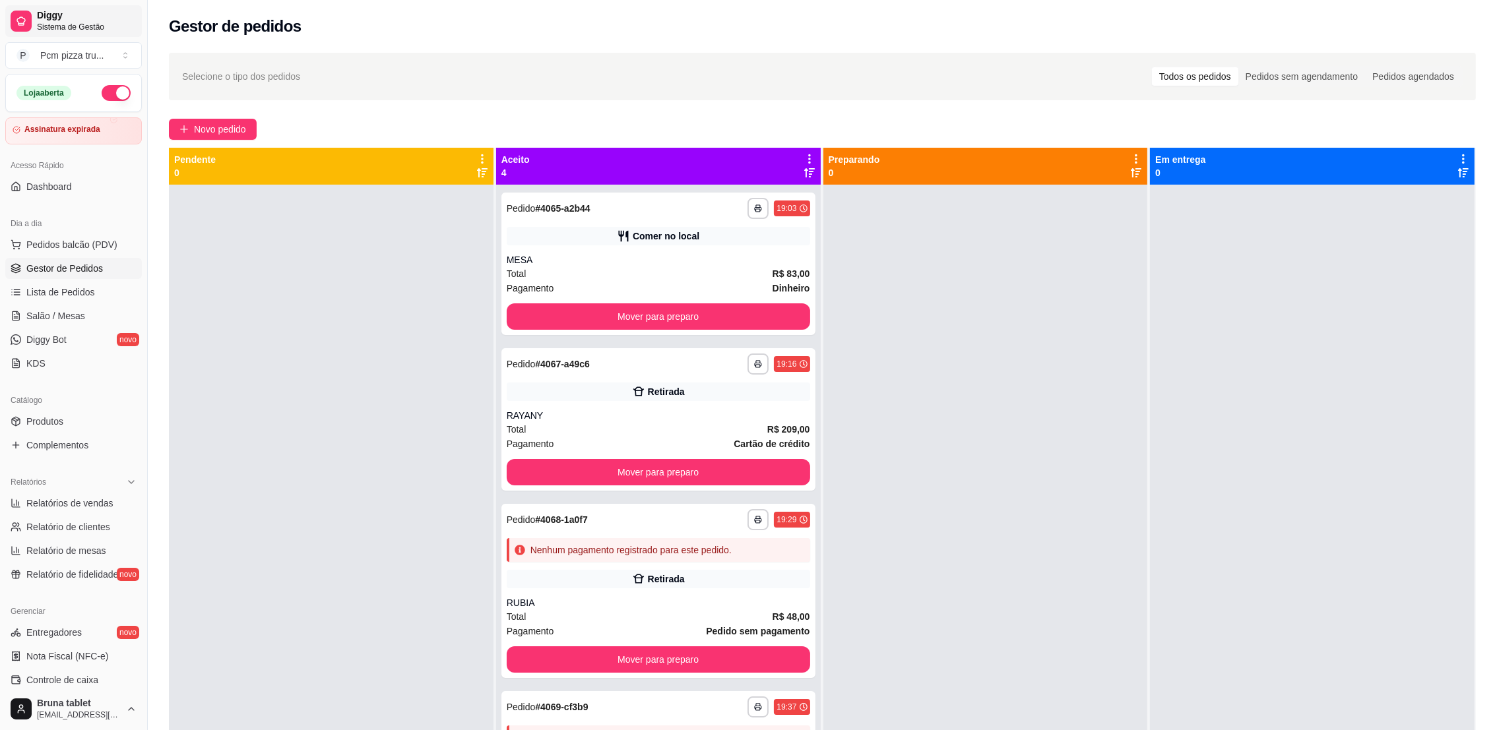
click at [78, 10] on span "Diggy" at bounding box center [87, 16] width 100 height 12
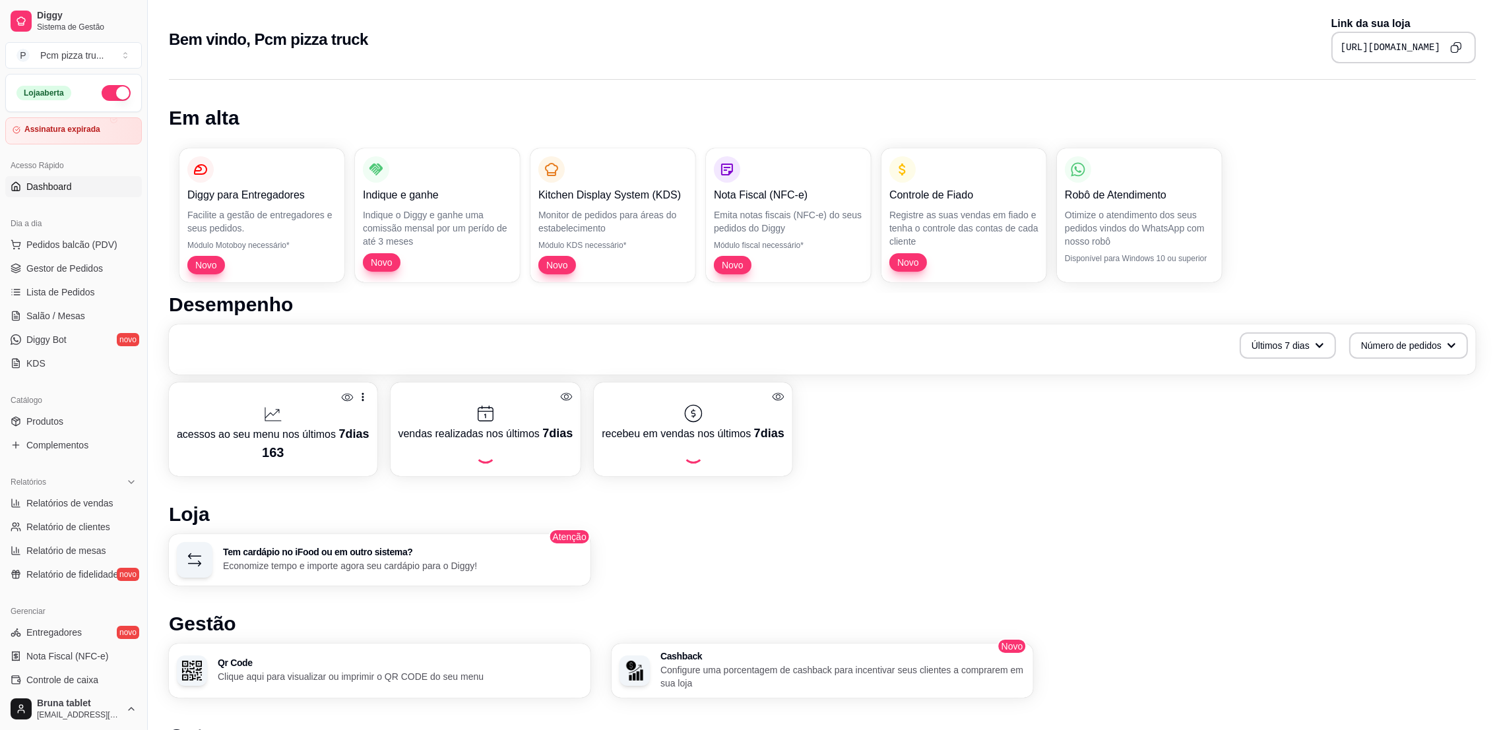
click at [1459, 51] on icon "Copy to clipboard" at bounding box center [1456, 48] width 12 height 12
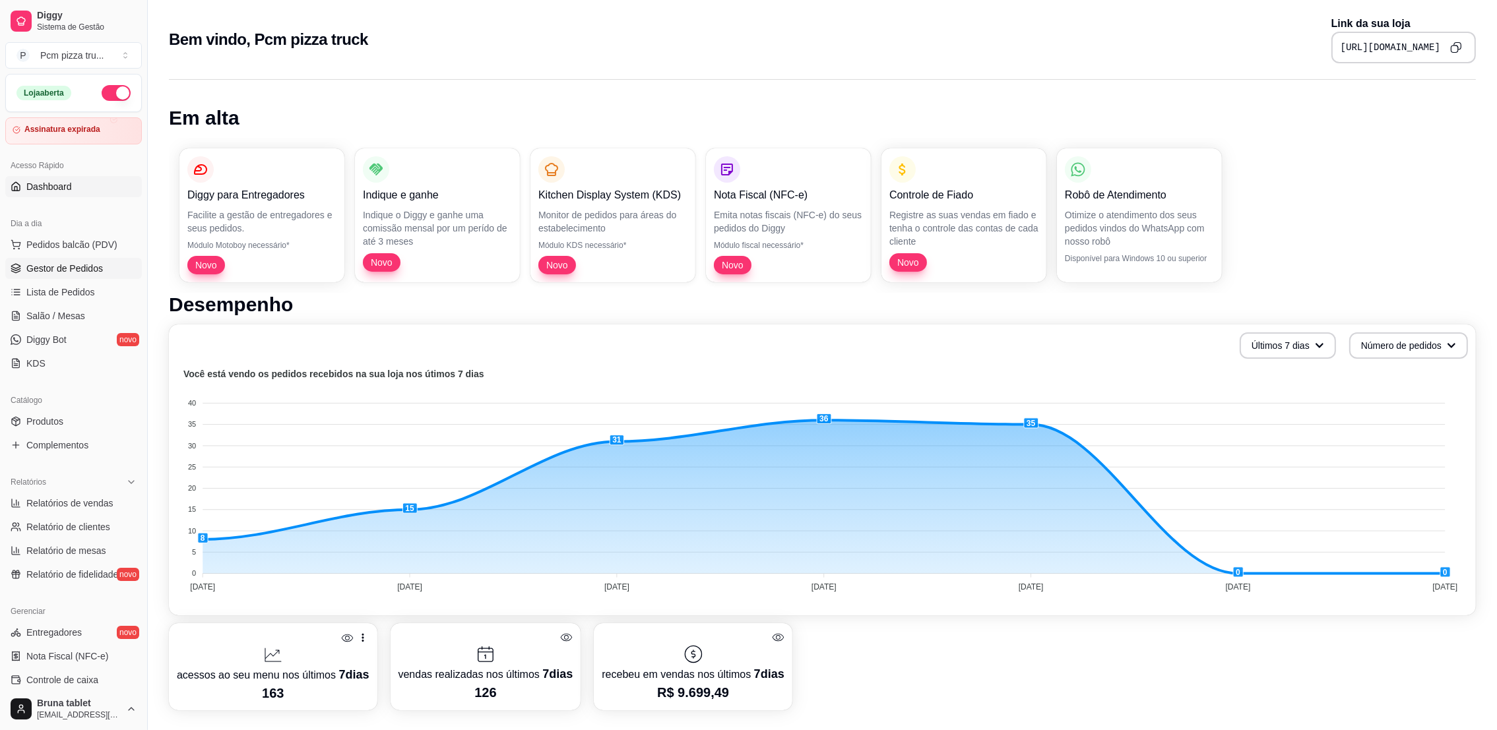
click at [67, 266] on span "Gestor de Pedidos" at bounding box center [64, 268] width 77 height 13
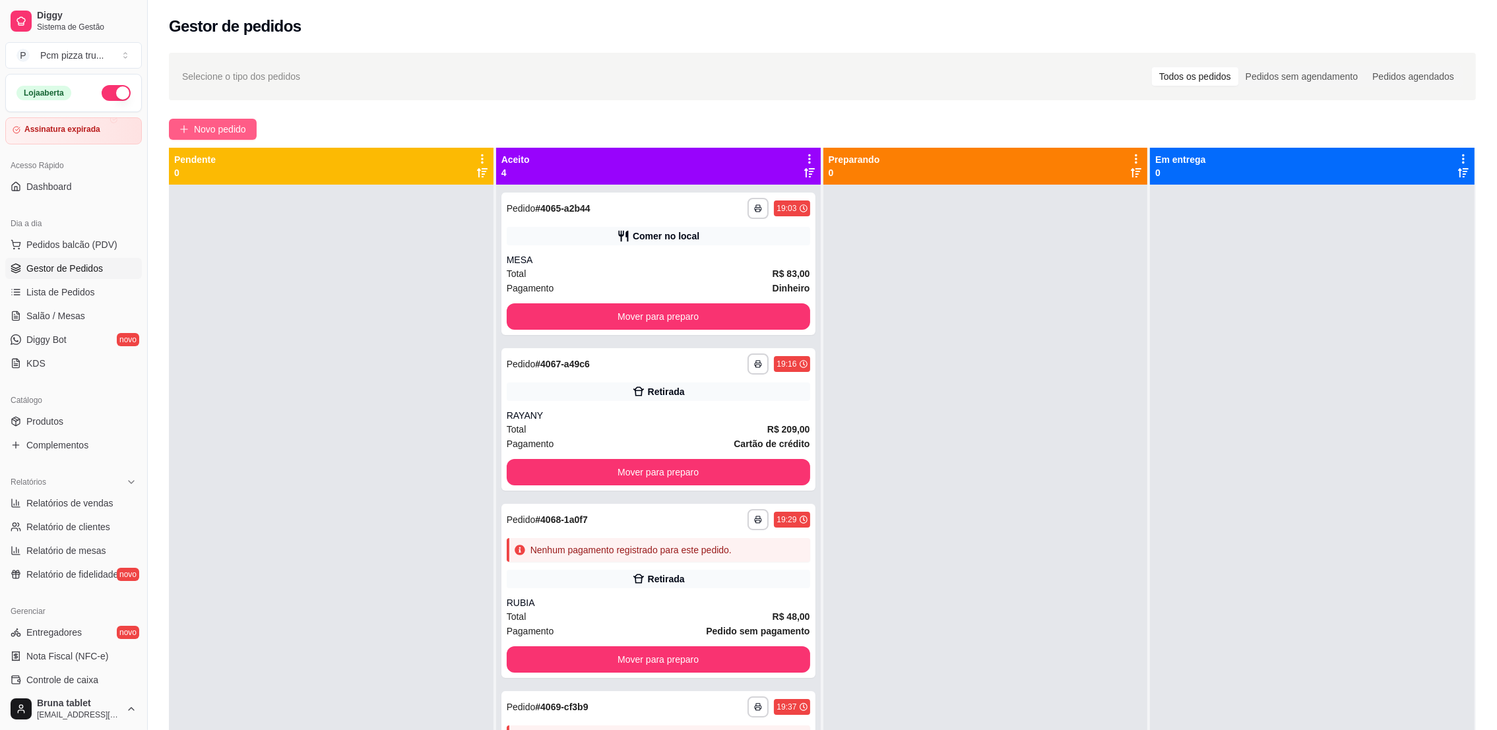
click at [220, 128] on span "Novo pedido" at bounding box center [220, 129] width 52 height 15
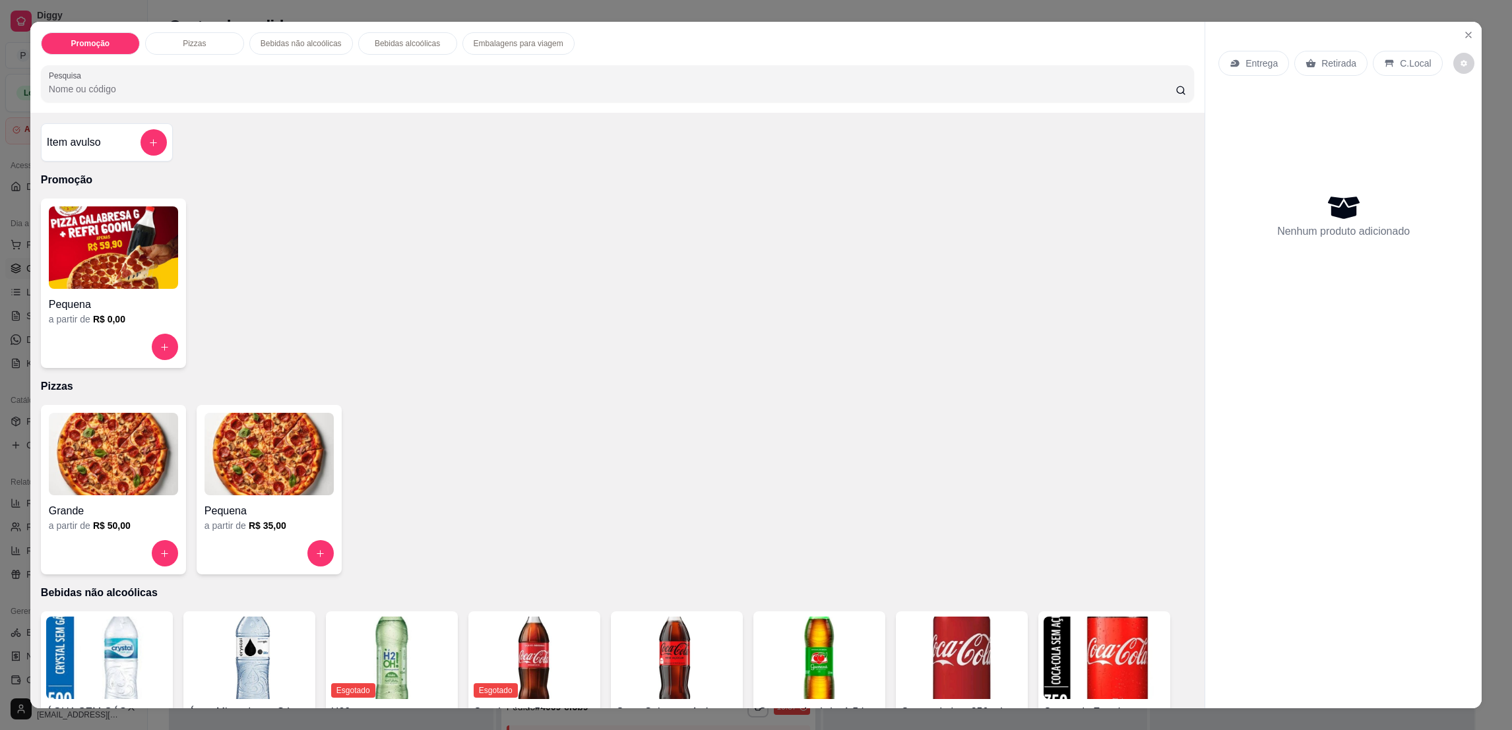
click at [128, 458] on img at bounding box center [113, 454] width 129 height 82
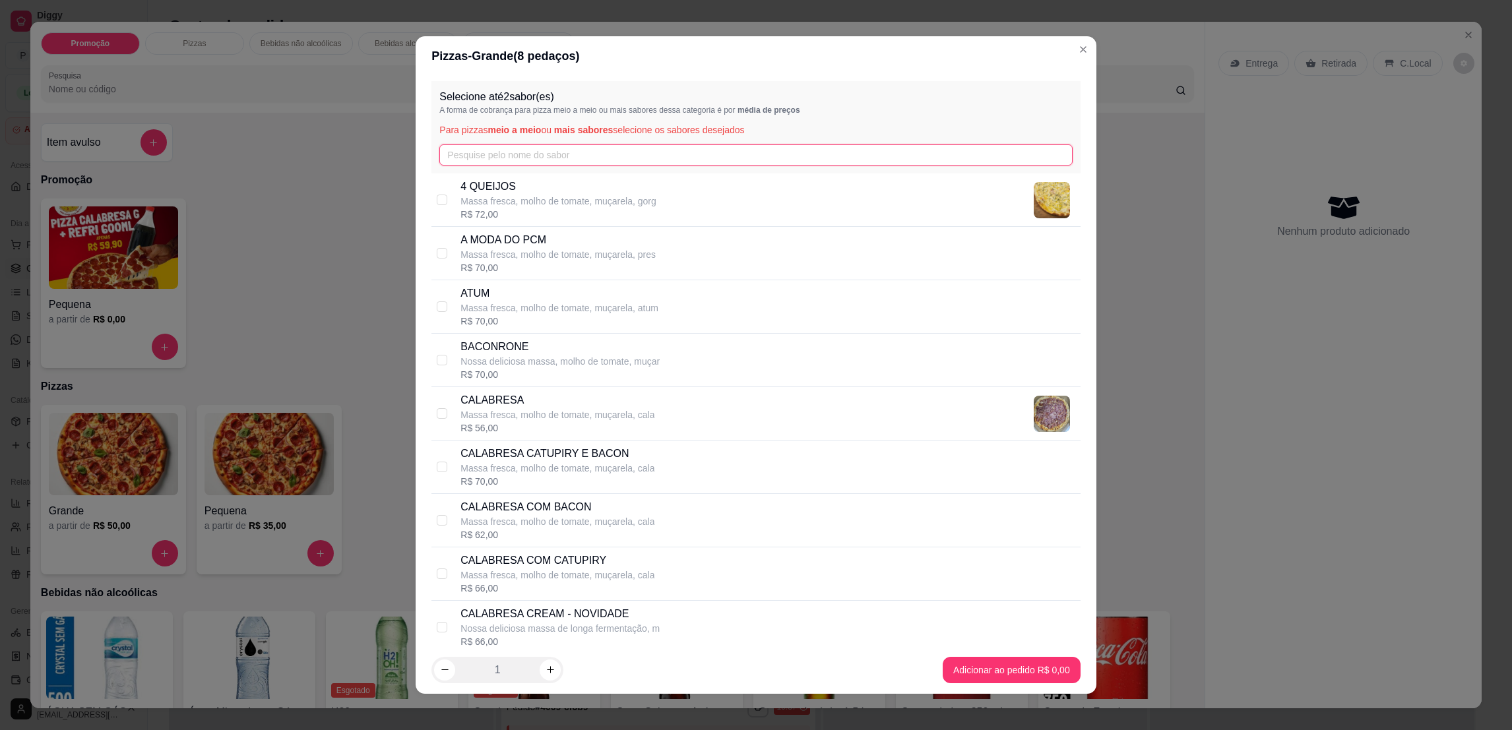
click at [540, 157] on input "text" at bounding box center [755, 154] width 633 height 21
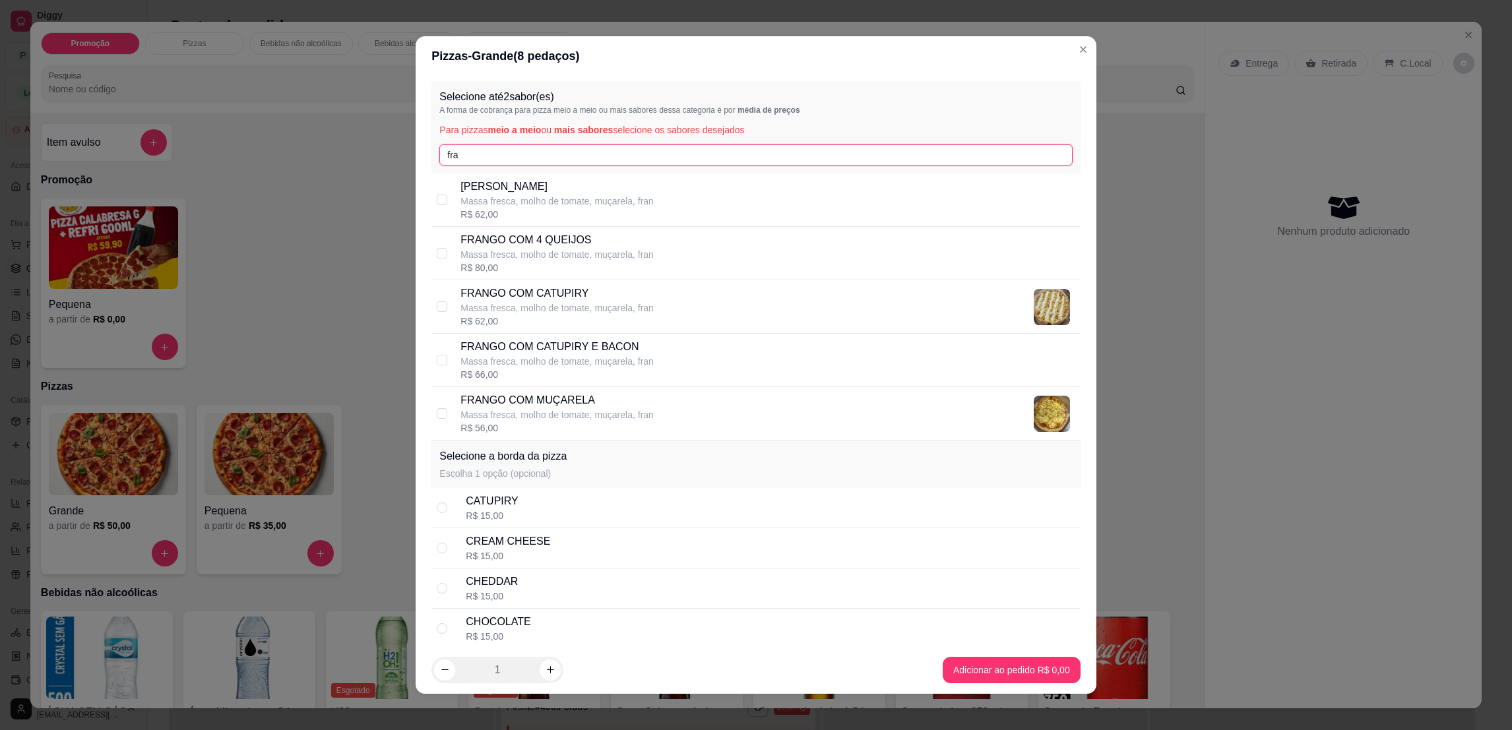
type input "fra"
click at [592, 344] on p "FRANGO COM CATUPIRY E BACON" at bounding box center [556, 347] width 193 height 16
checkbox input "true"
click at [548, 152] on input "fra" at bounding box center [755, 154] width 633 height 21
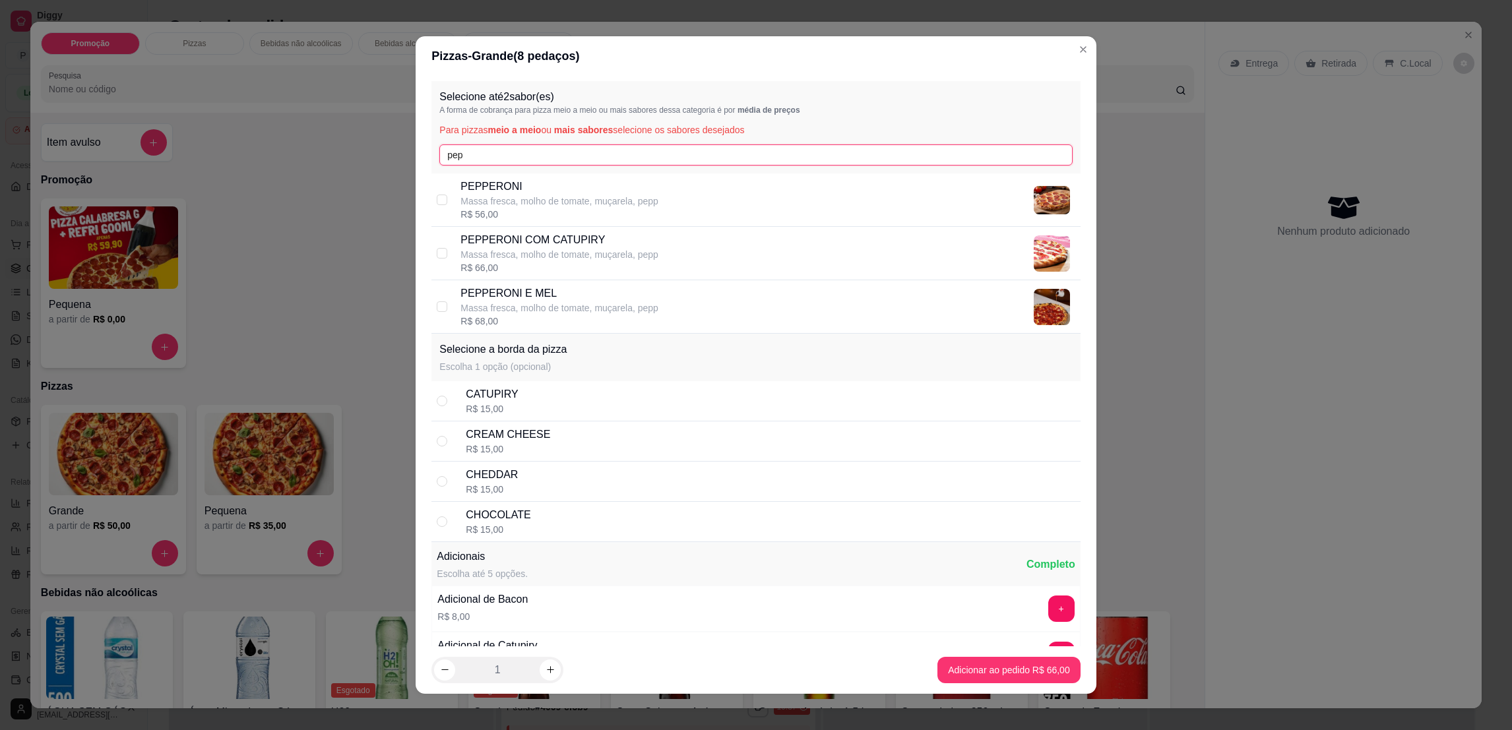
type input "pep"
click at [606, 297] on p "PEPPERONI E MEL" at bounding box center [559, 294] width 198 height 16
checkbox input "true"
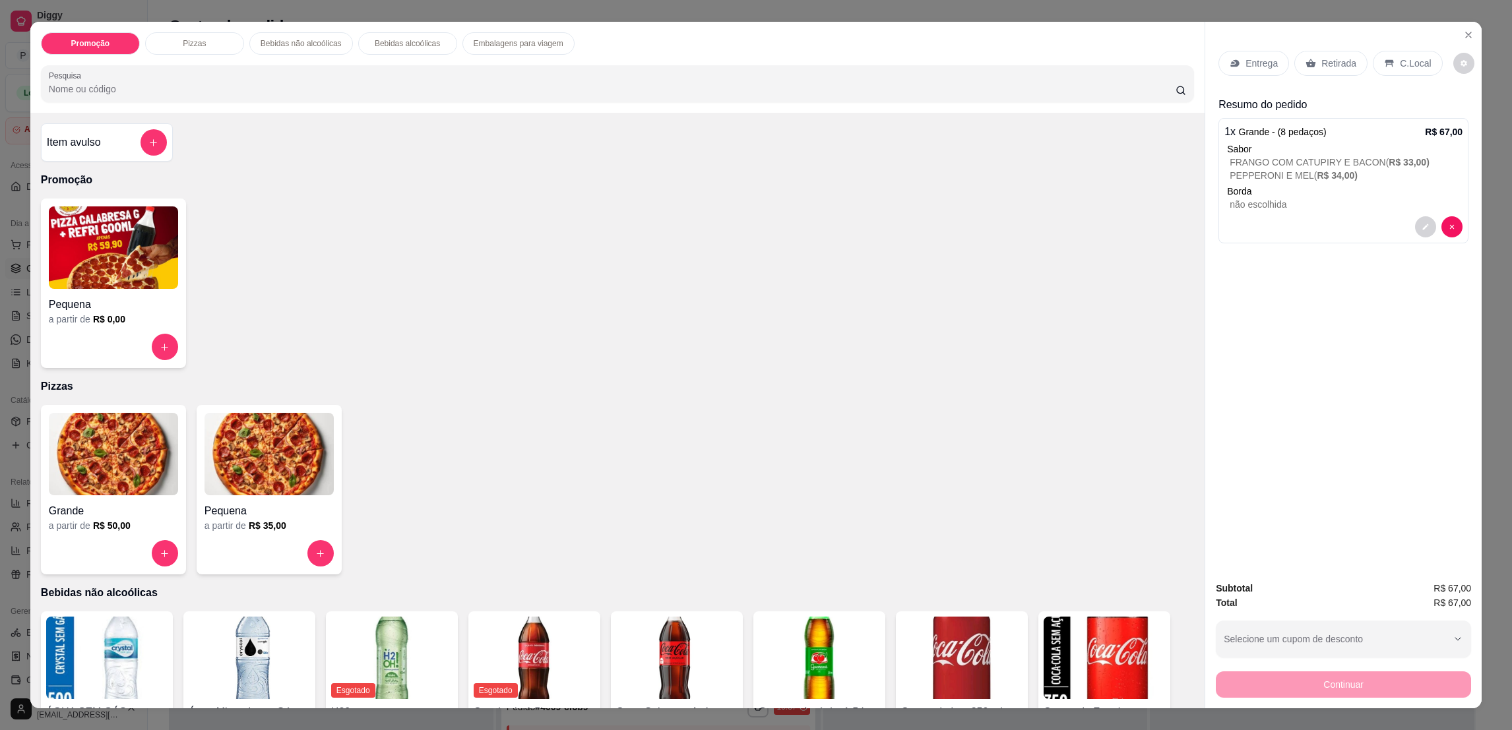
click at [1340, 57] on p "Retirada" at bounding box center [1338, 63] width 35 height 13
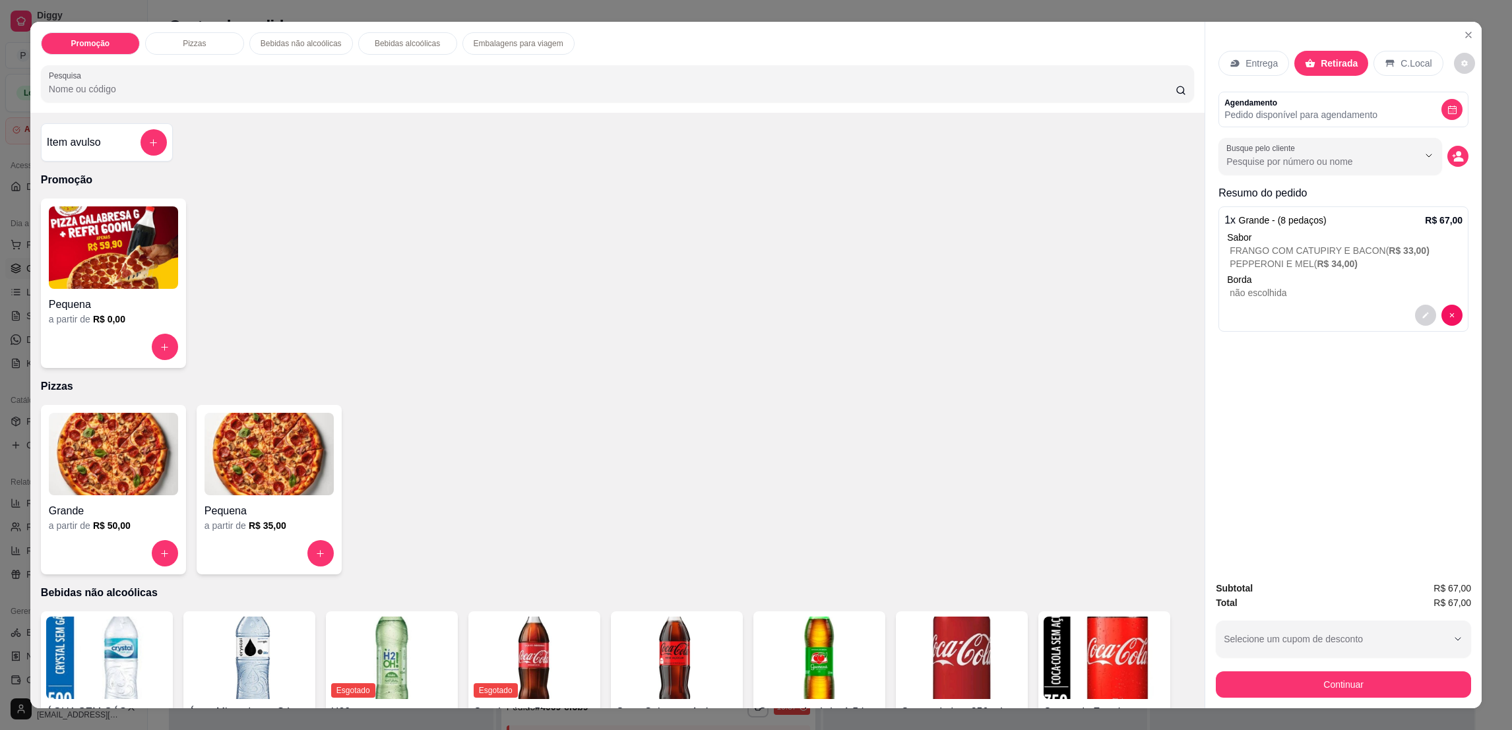
click at [1459, 161] on button "decrease-product-quantity" at bounding box center [1457, 156] width 21 height 21
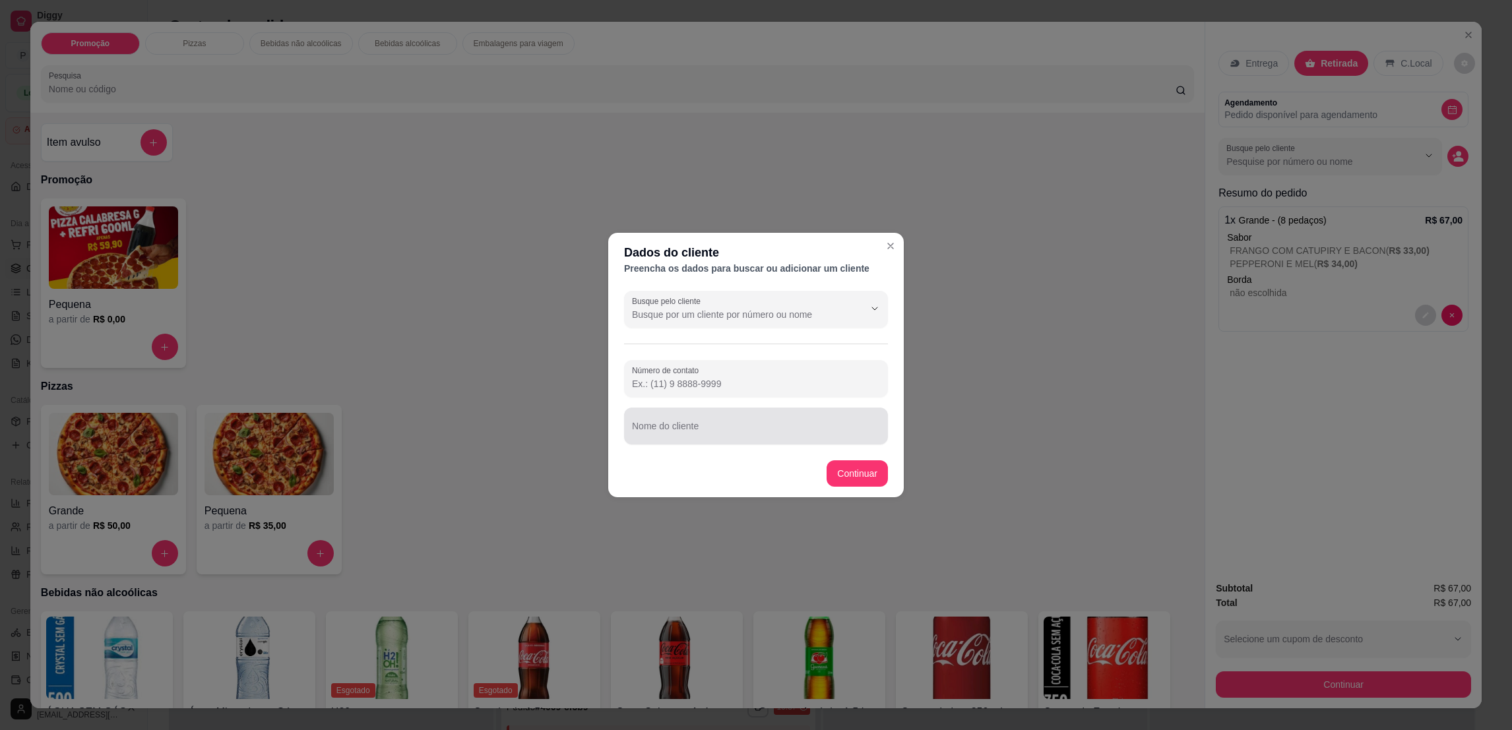
click at [821, 408] on div "Nome do cliente" at bounding box center [756, 426] width 264 height 37
type input "CAROL"
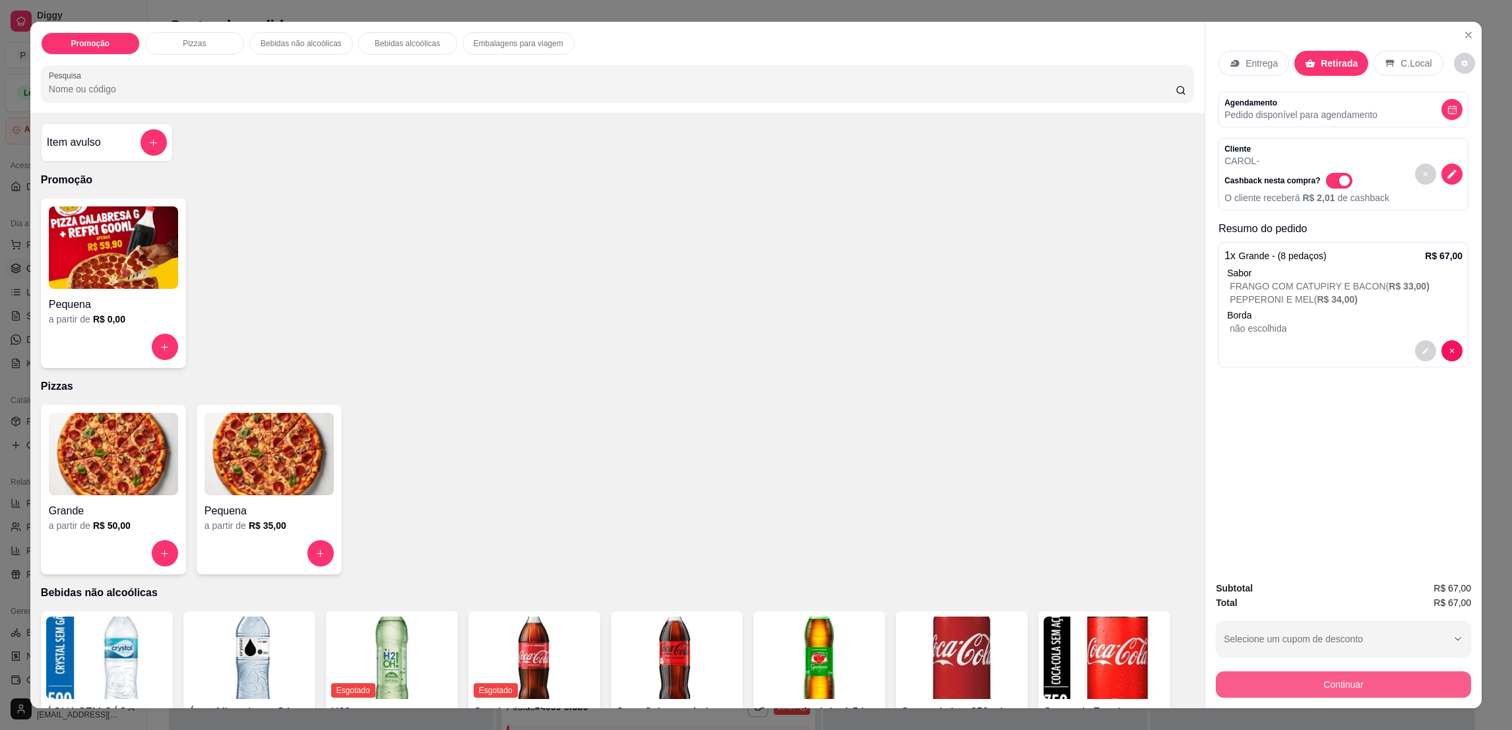
click at [1240, 671] on button "Continuar" at bounding box center [1343, 684] width 255 height 26
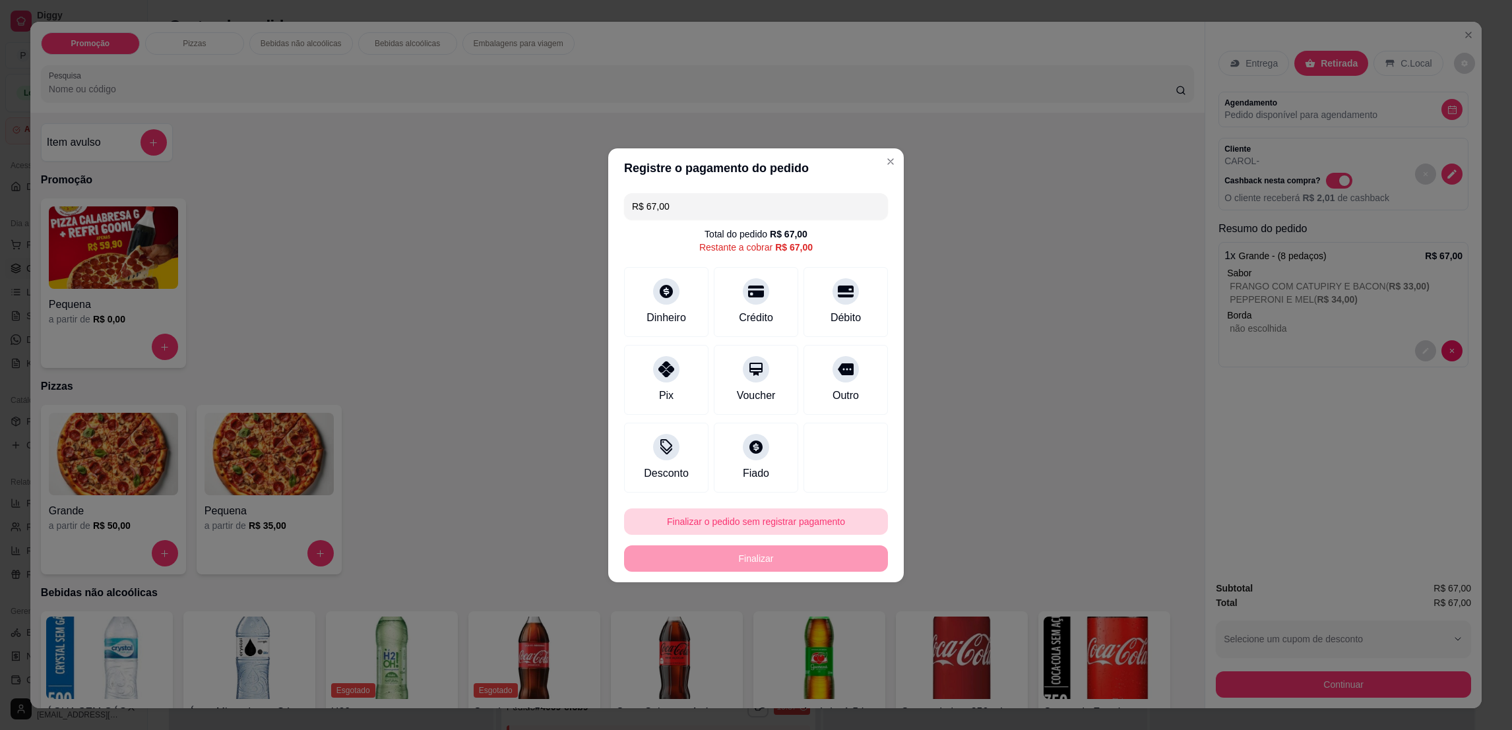
click at [816, 521] on button "Finalizar o pedido sem registrar pagamento" at bounding box center [756, 522] width 264 height 26
click at [846, 640] on button "Confirmar" at bounding box center [838, 631] width 47 height 20
type input "R$ 0,00"
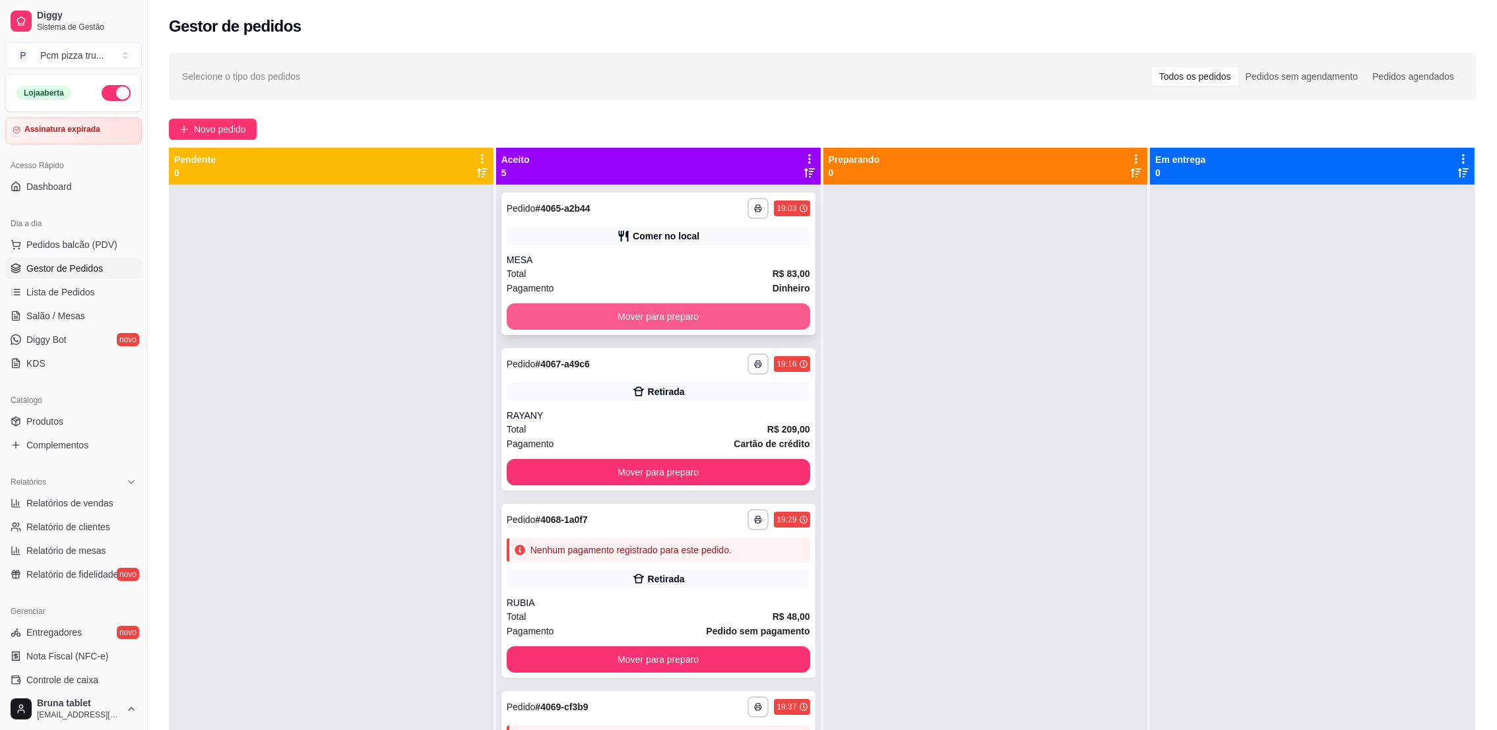
click at [735, 315] on button "Mover para preparo" at bounding box center [658, 316] width 303 height 26
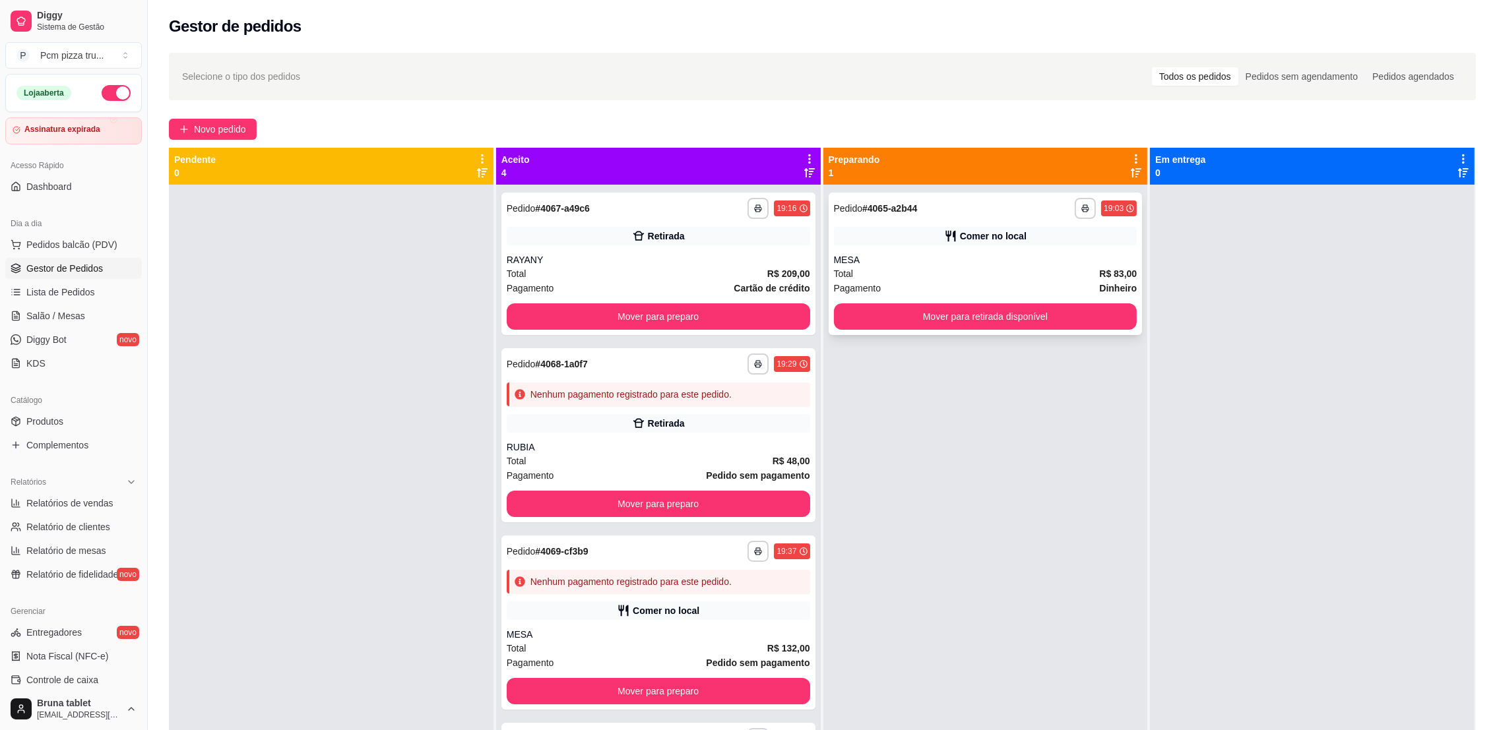
click at [880, 265] on div "MESA" at bounding box center [985, 259] width 303 height 13
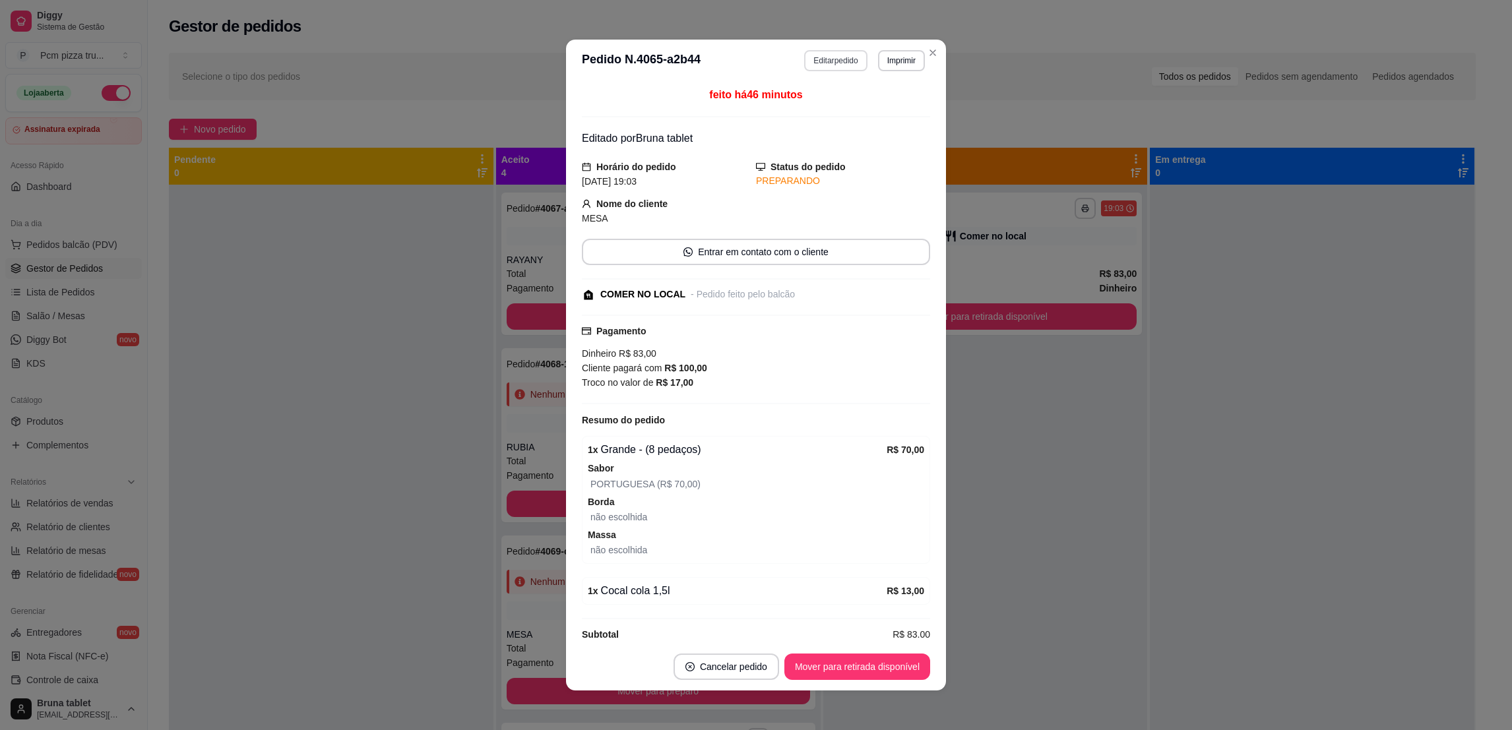
click at [830, 52] on button "Editar pedido" at bounding box center [835, 60] width 63 height 21
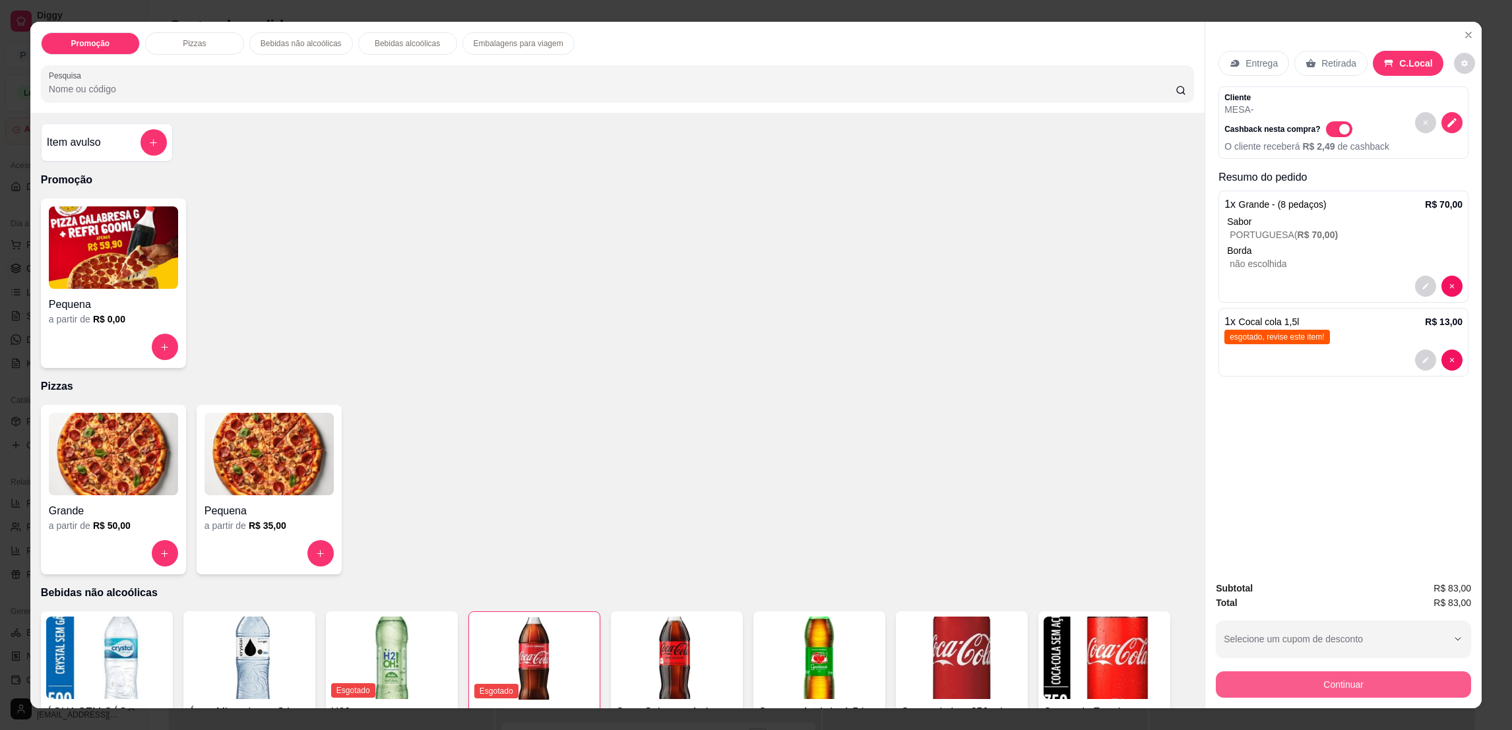
click at [1344, 682] on button "Continuar" at bounding box center [1343, 684] width 255 height 26
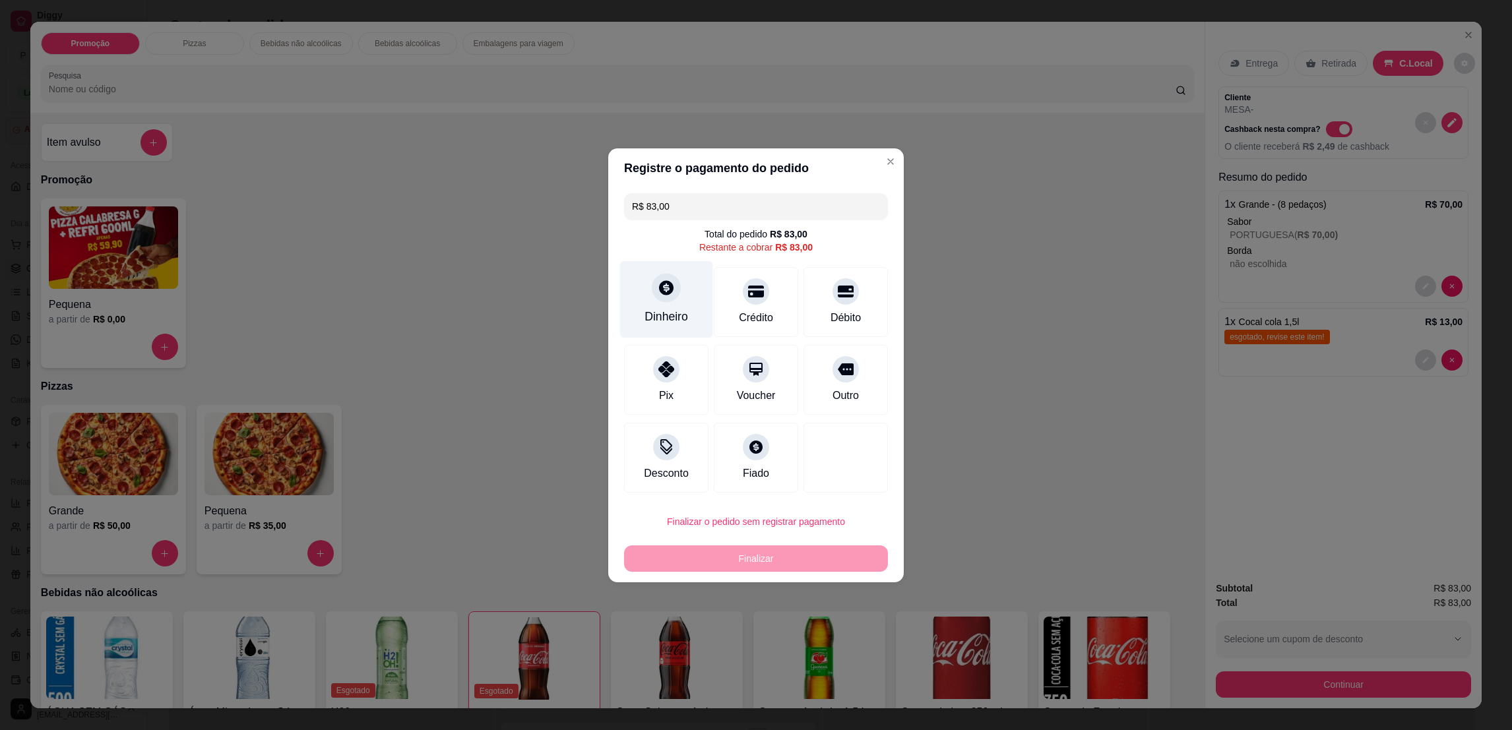
click at [659, 269] on div "Dinheiro" at bounding box center [666, 299] width 93 height 77
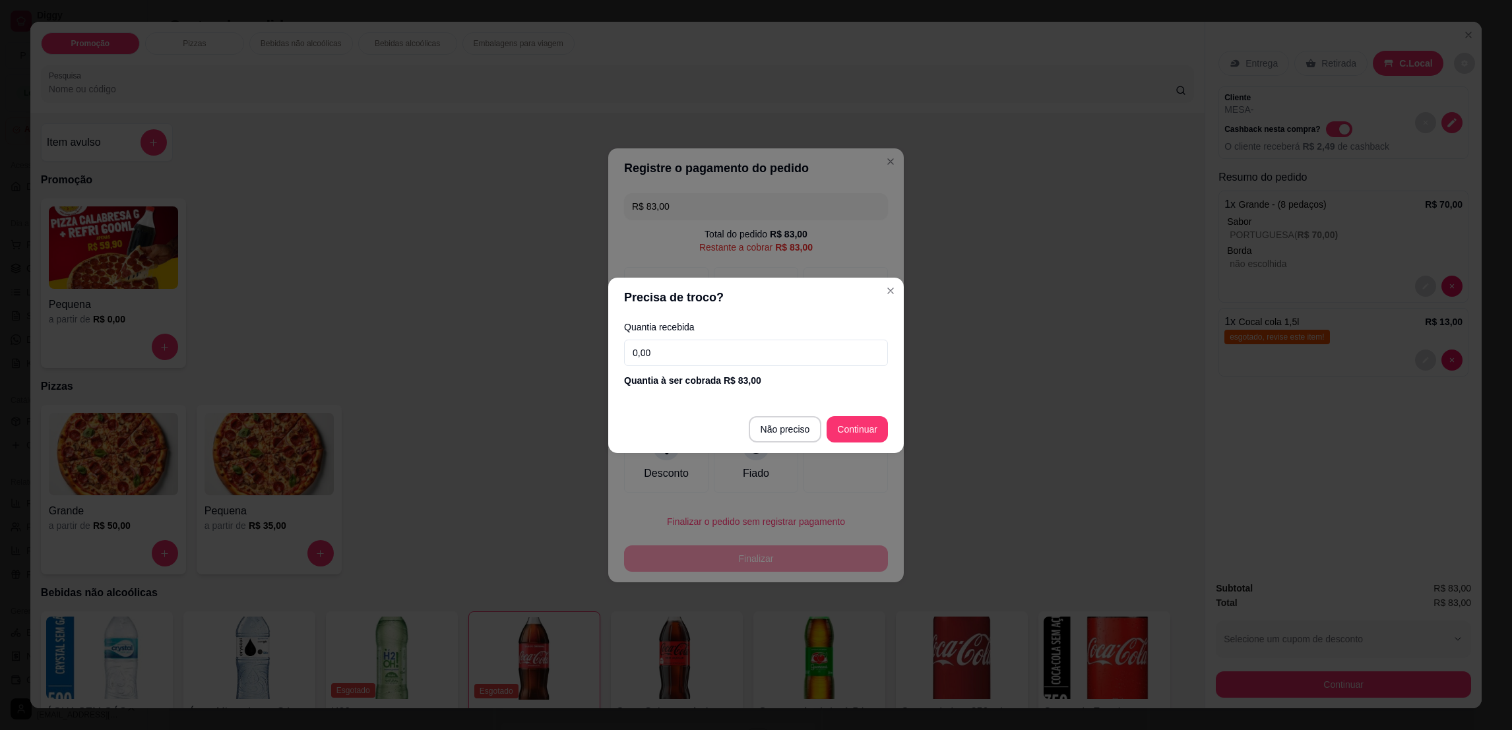
click at [695, 353] on input "0,00" at bounding box center [756, 353] width 264 height 26
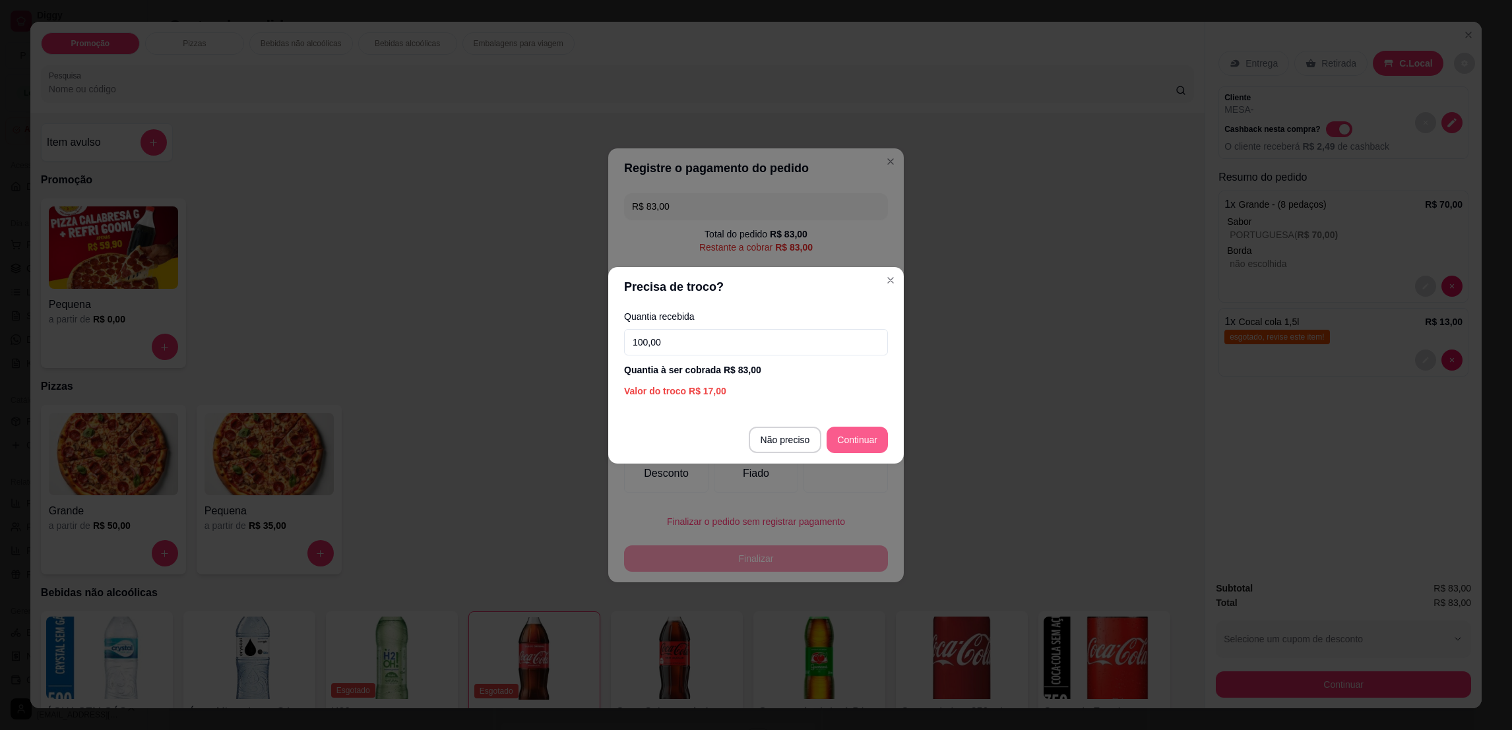
type input "100,00"
type input "R$ 0,00"
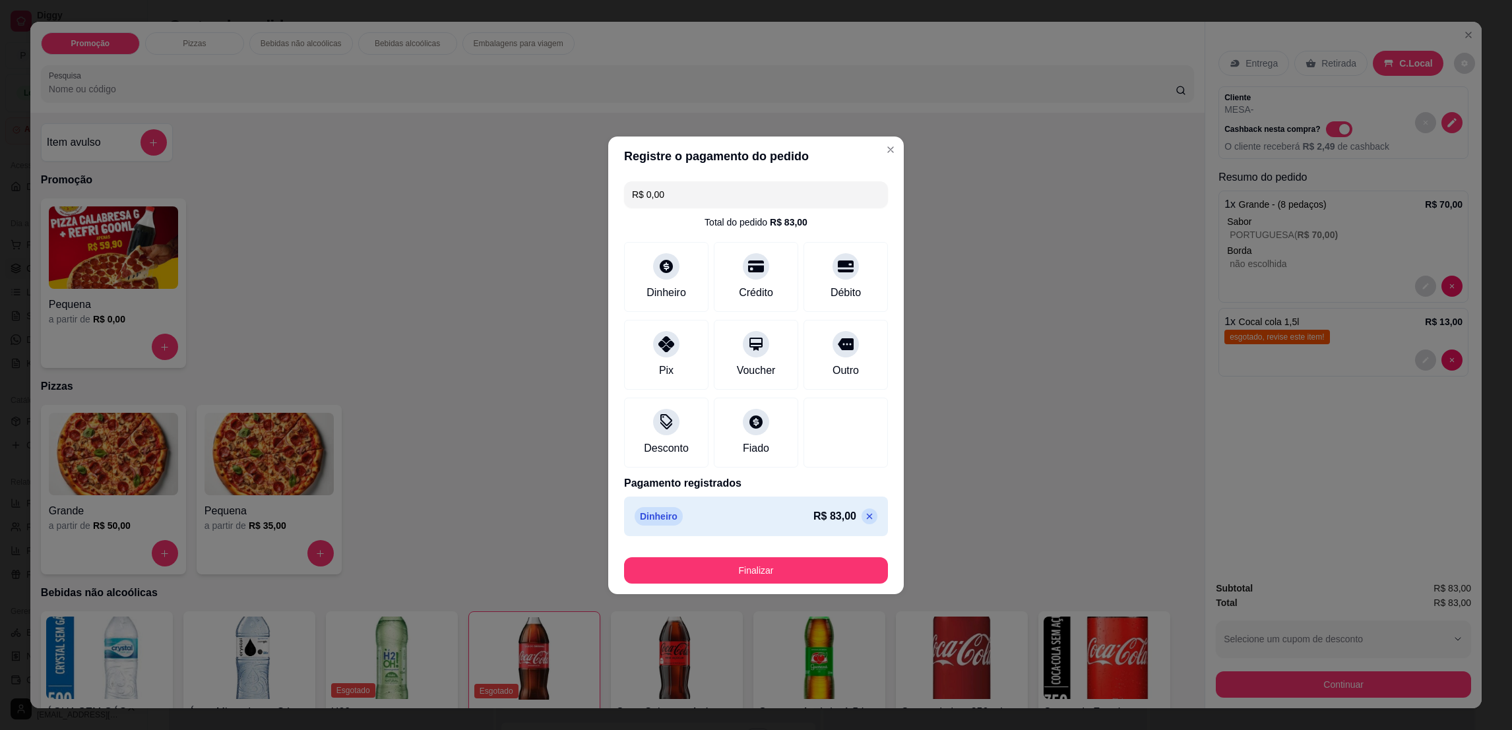
click at [832, 558] on button "Finalizar" at bounding box center [756, 570] width 264 height 26
type input "0"
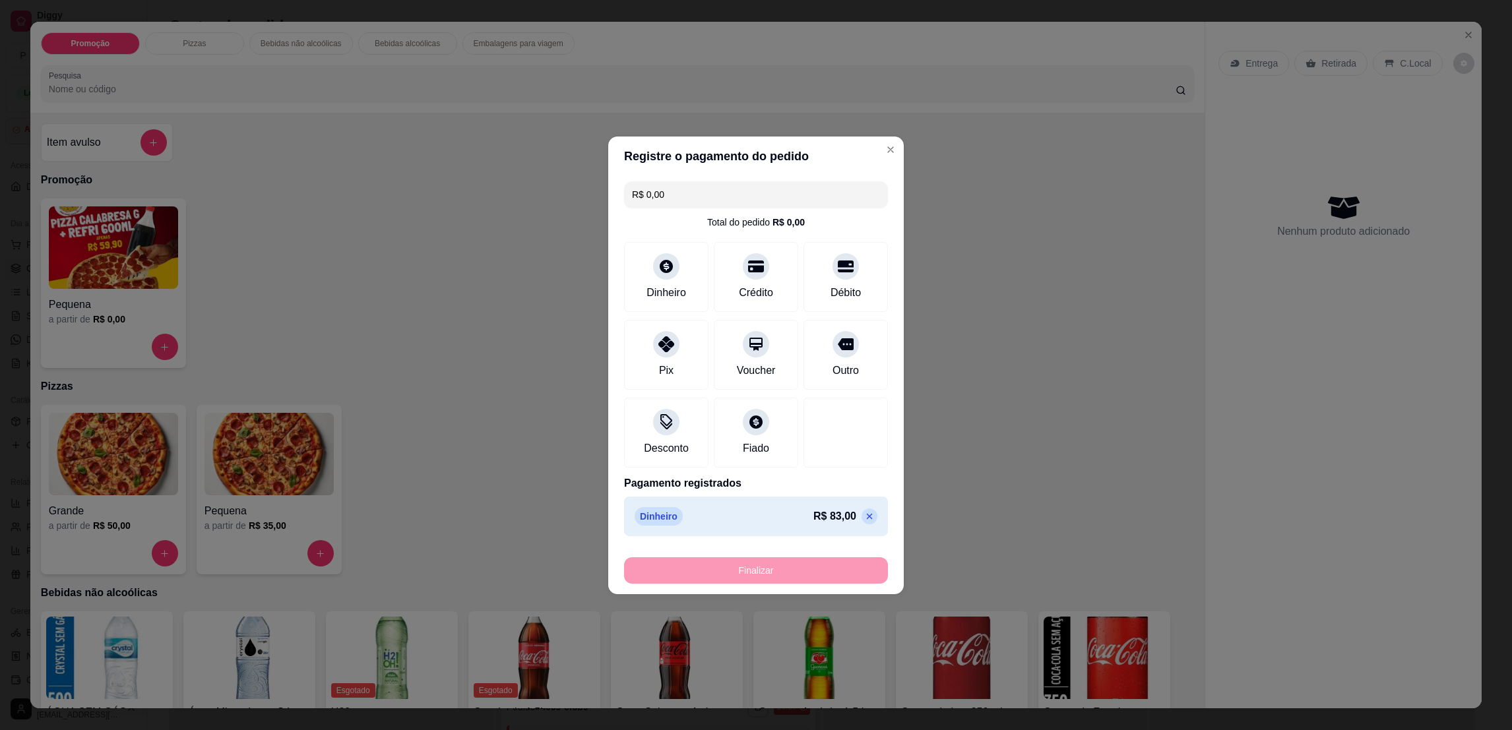
type input "-R$ 83,00"
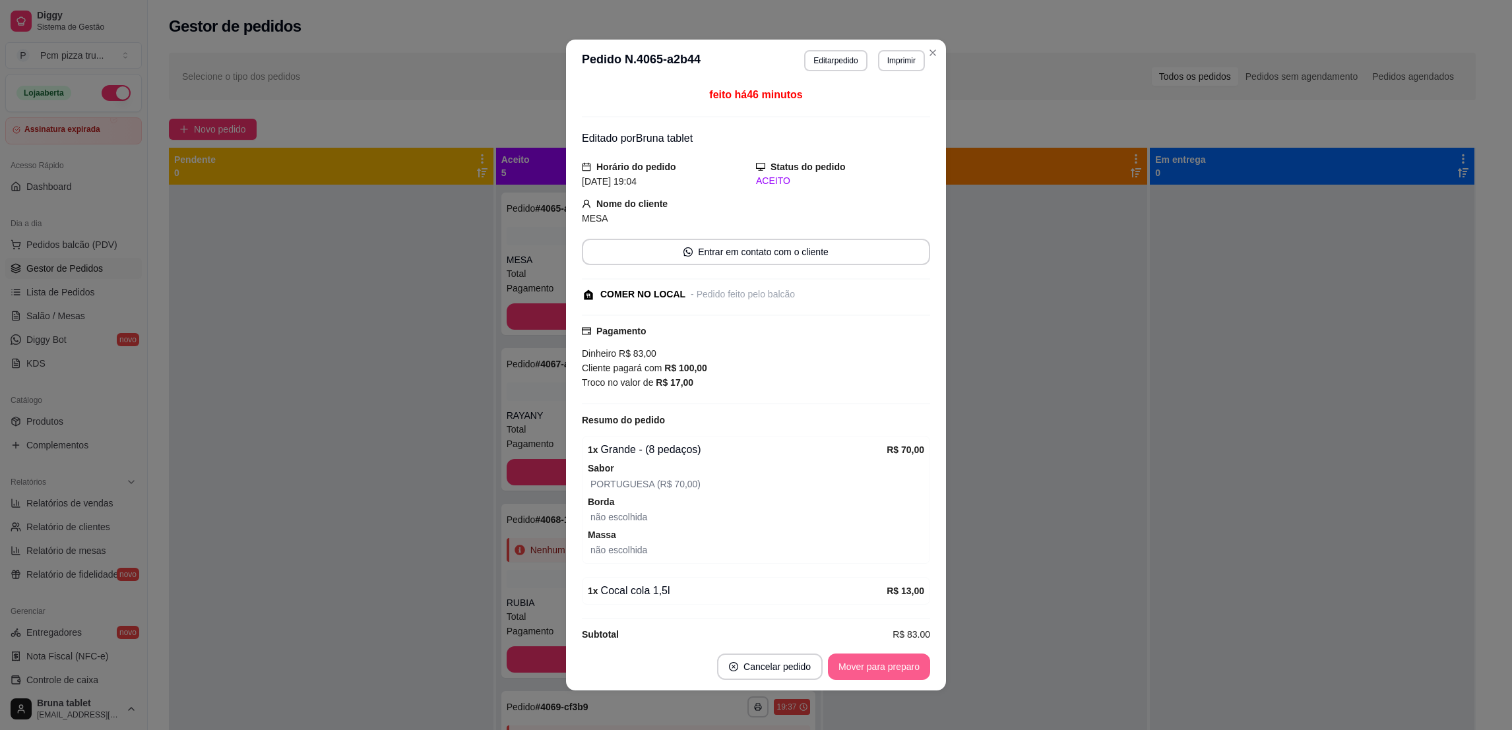
click at [878, 662] on button "Mover para preparo" at bounding box center [879, 667] width 102 height 26
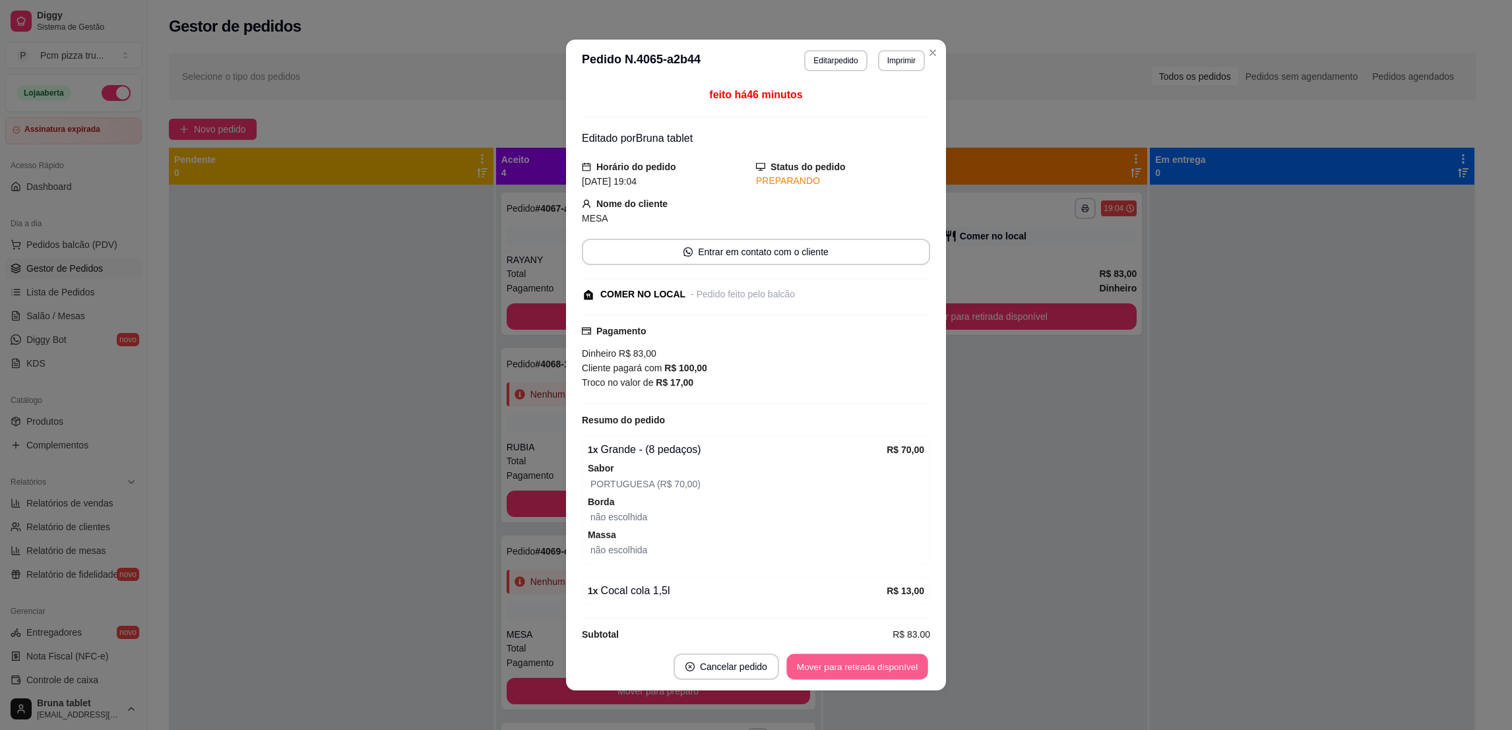
click at [887, 662] on button "Mover para retirada disponível" at bounding box center [856, 667] width 141 height 26
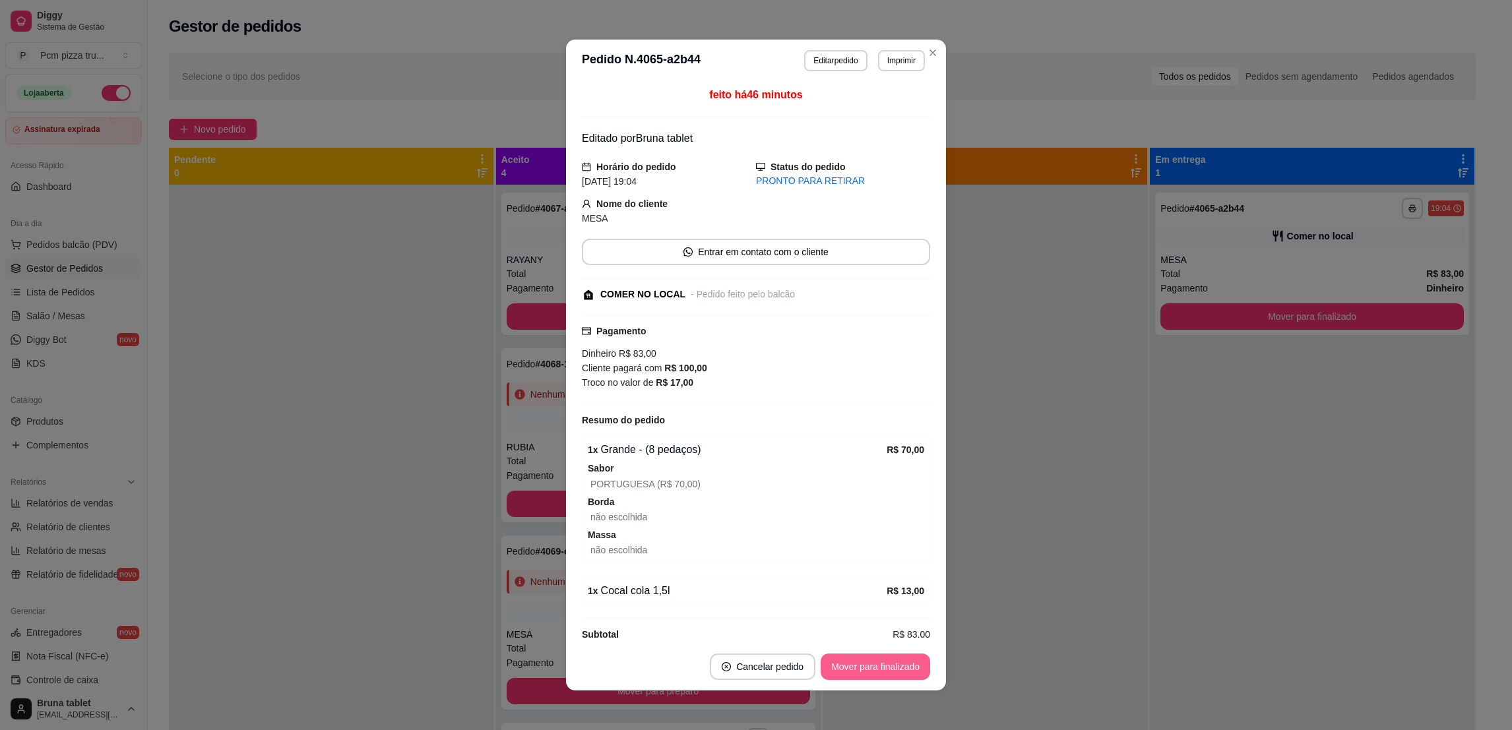
click at [888, 662] on button "Mover para finalizado" at bounding box center [874, 667] width 109 height 26
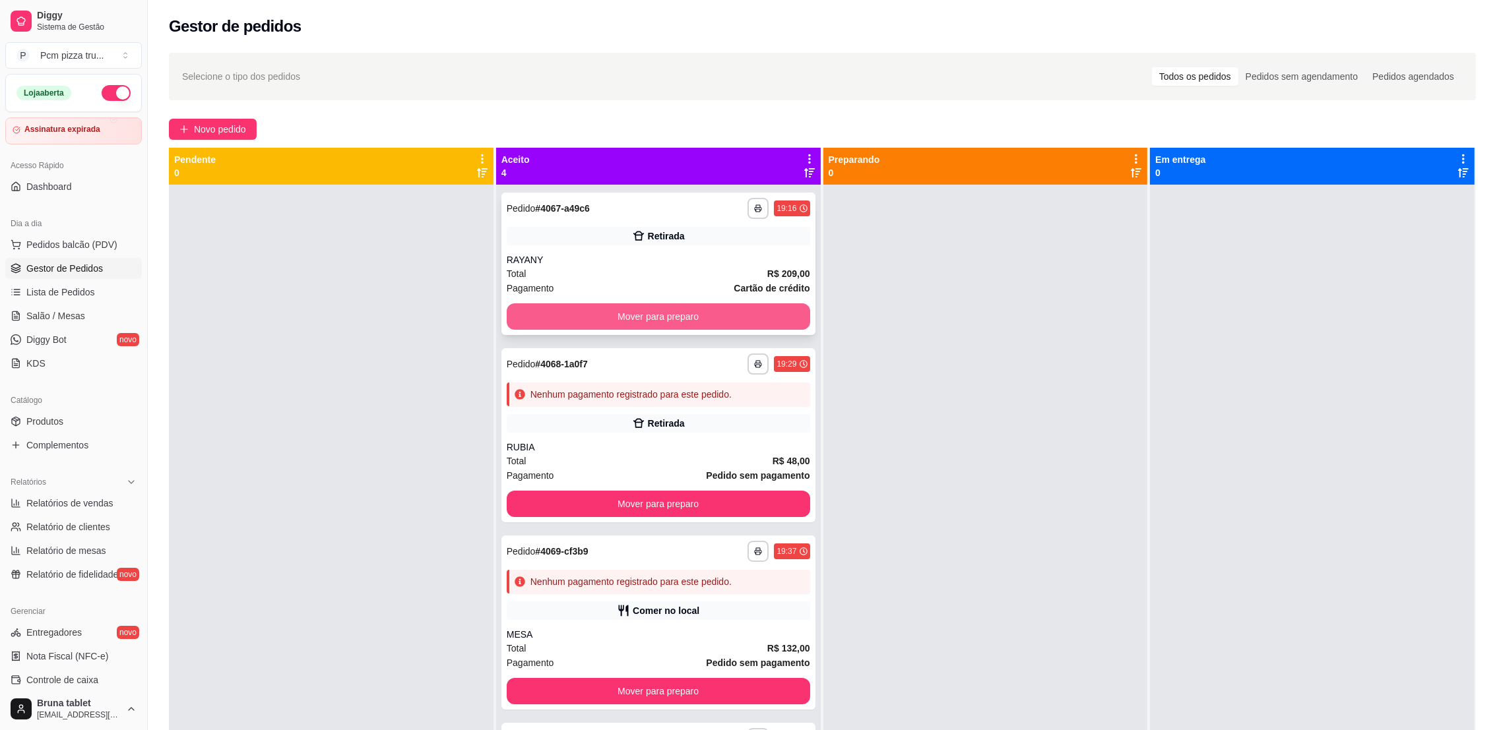
click at [710, 316] on button "Mover para preparo" at bounding box center [658, 316] width 303 height 26
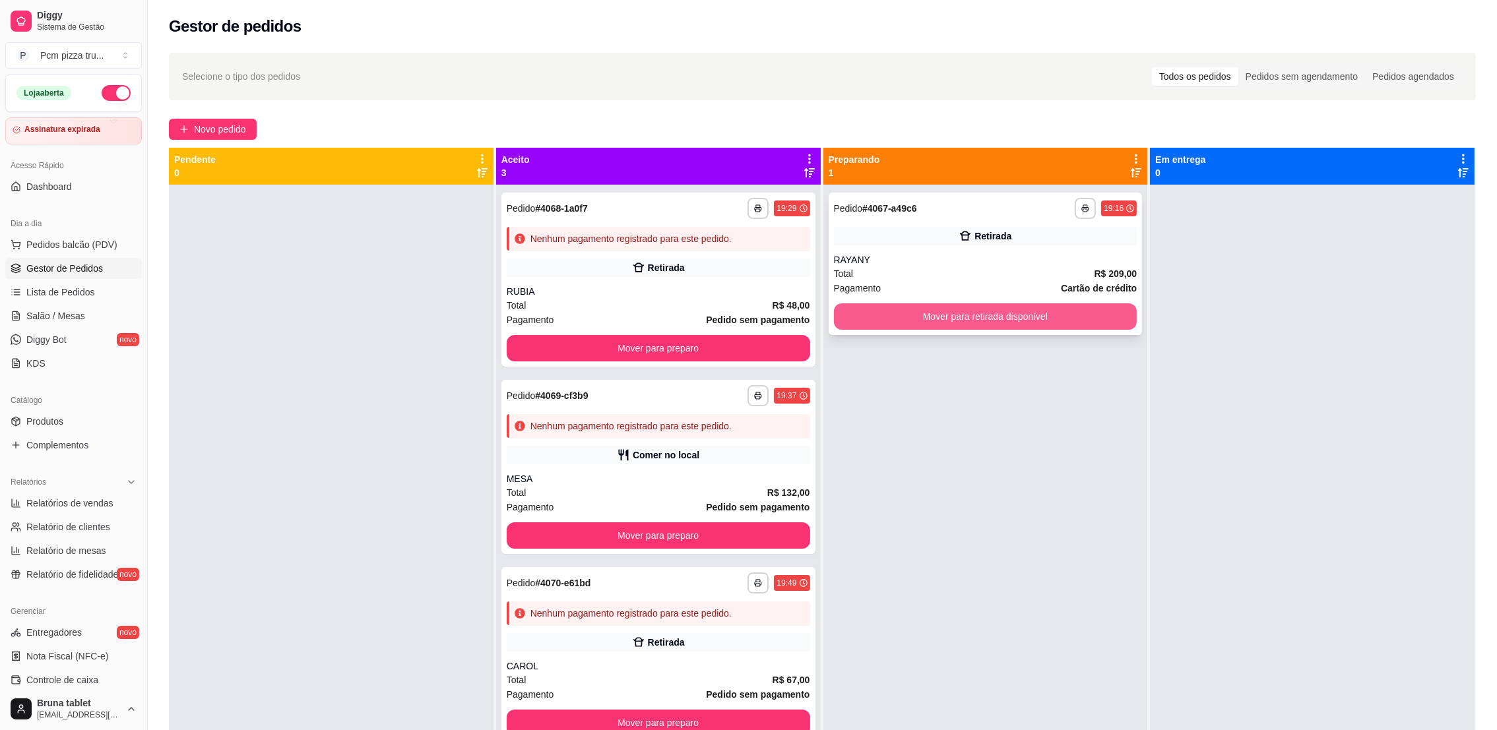
click at [987, 318] on button "Mover para retirada disponível" at bounding box center [985, 316] width 303 height 26
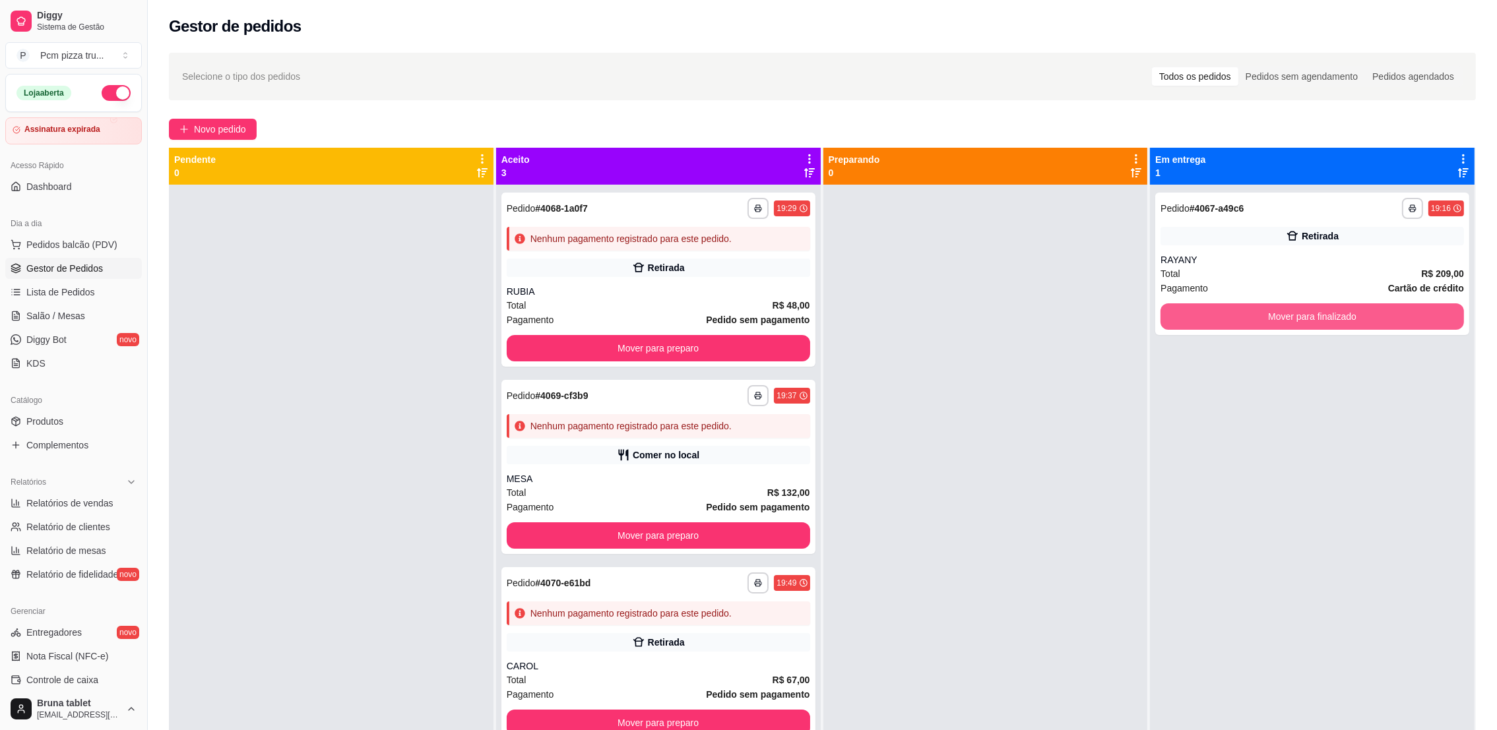
click at [1171, 315] on button "Mover para finalizado" at bounding box center [1311, 316] width 303 height 26
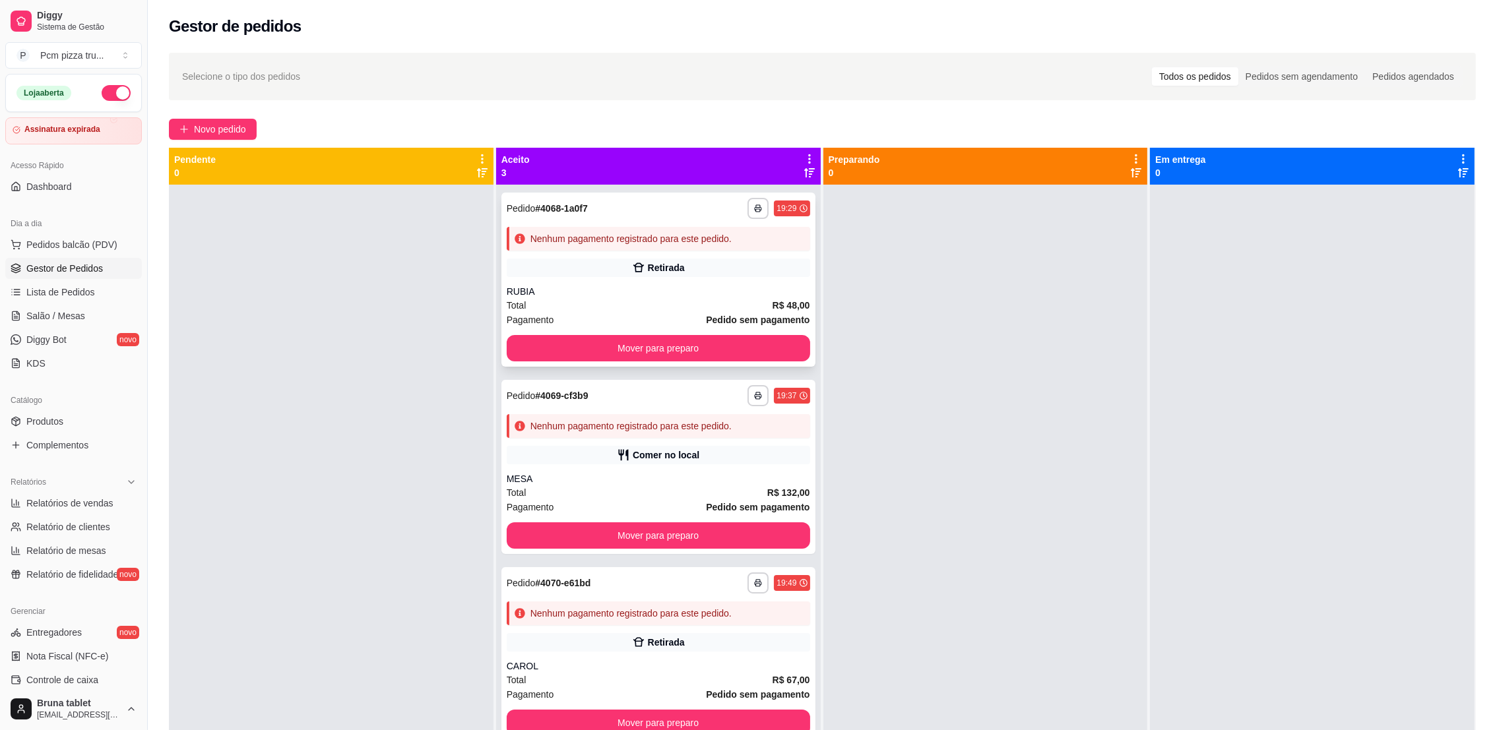
click at [698, 331] on div "**********" at bounding box center [658, 280] width 314 height 174
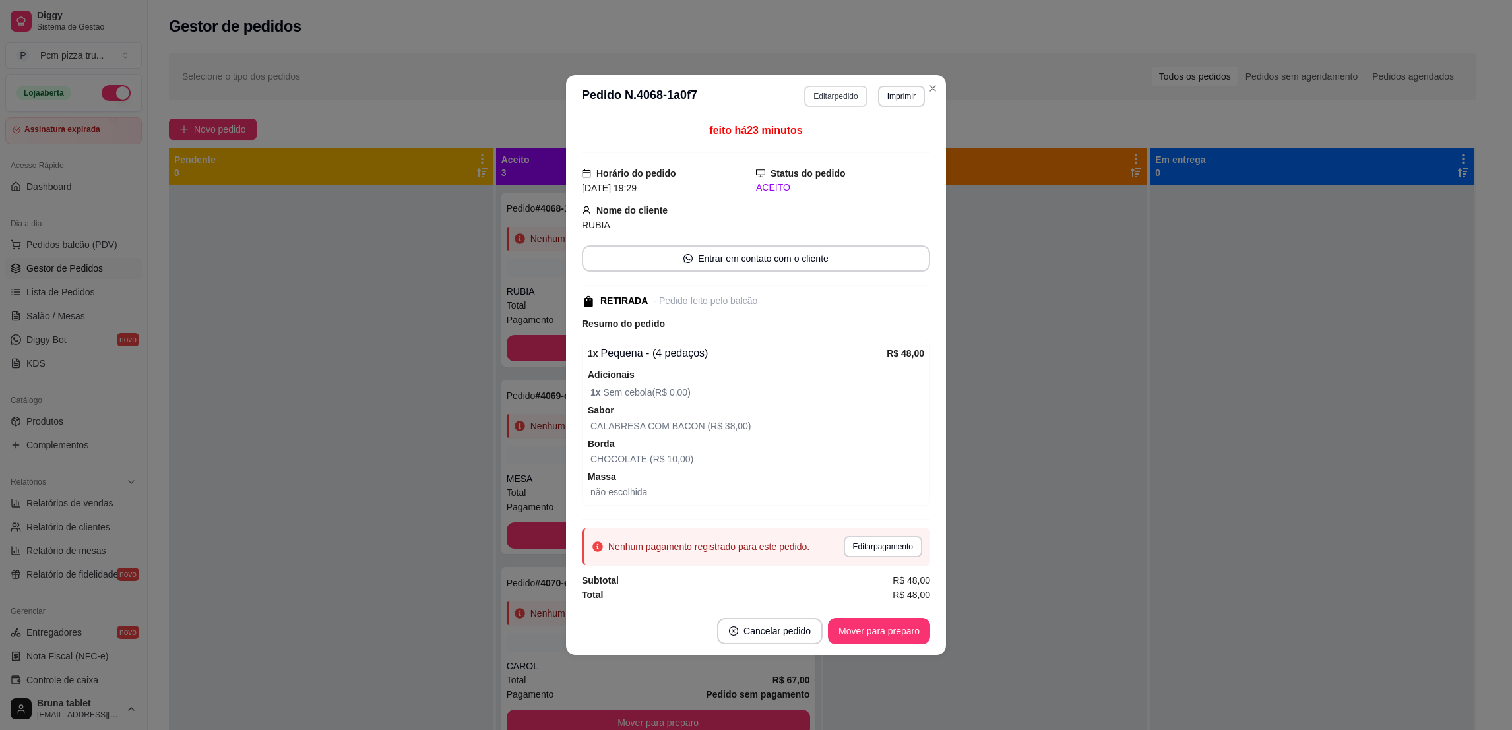
click at [824, 86] on button "Editar pedido" at bounding box center [835, 96] width 63 height 21
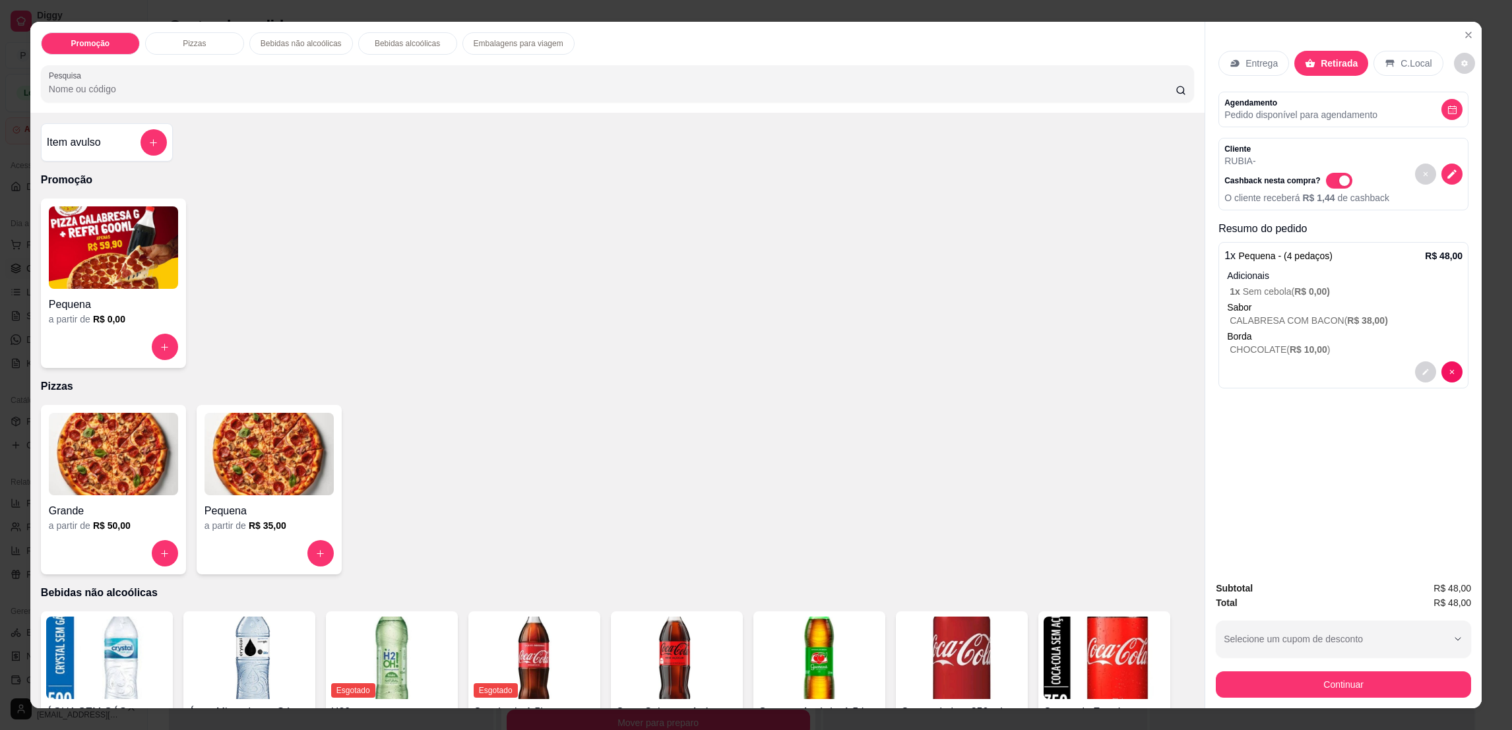
scroll to position [296, 0]
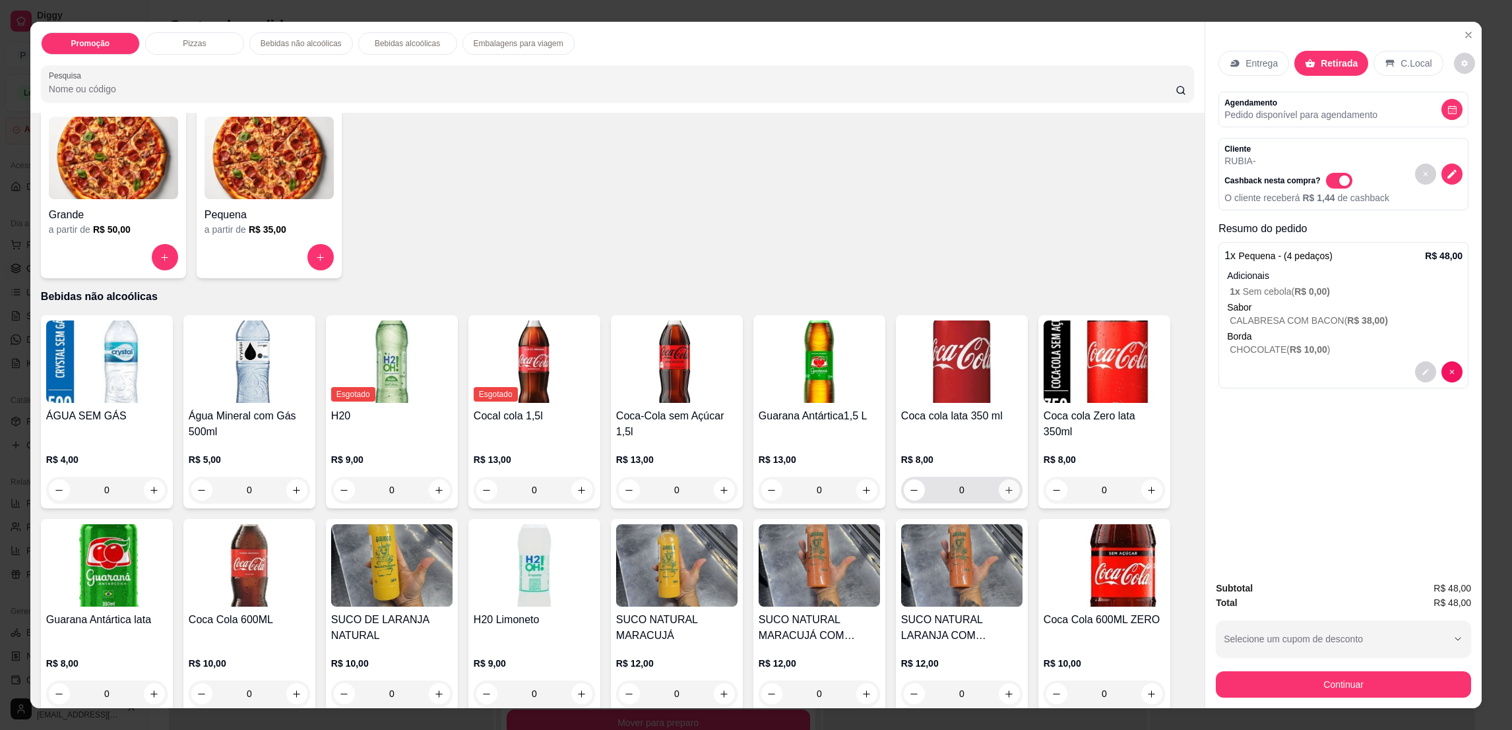
click at [1006, 498] on button "increase-product-quantity" at bounding box center [1009, 489] width 21 height 21
type input "1"
click at [1263, 693] on button "Continuar" at bounding box center [1343, 684] width 255 height 26
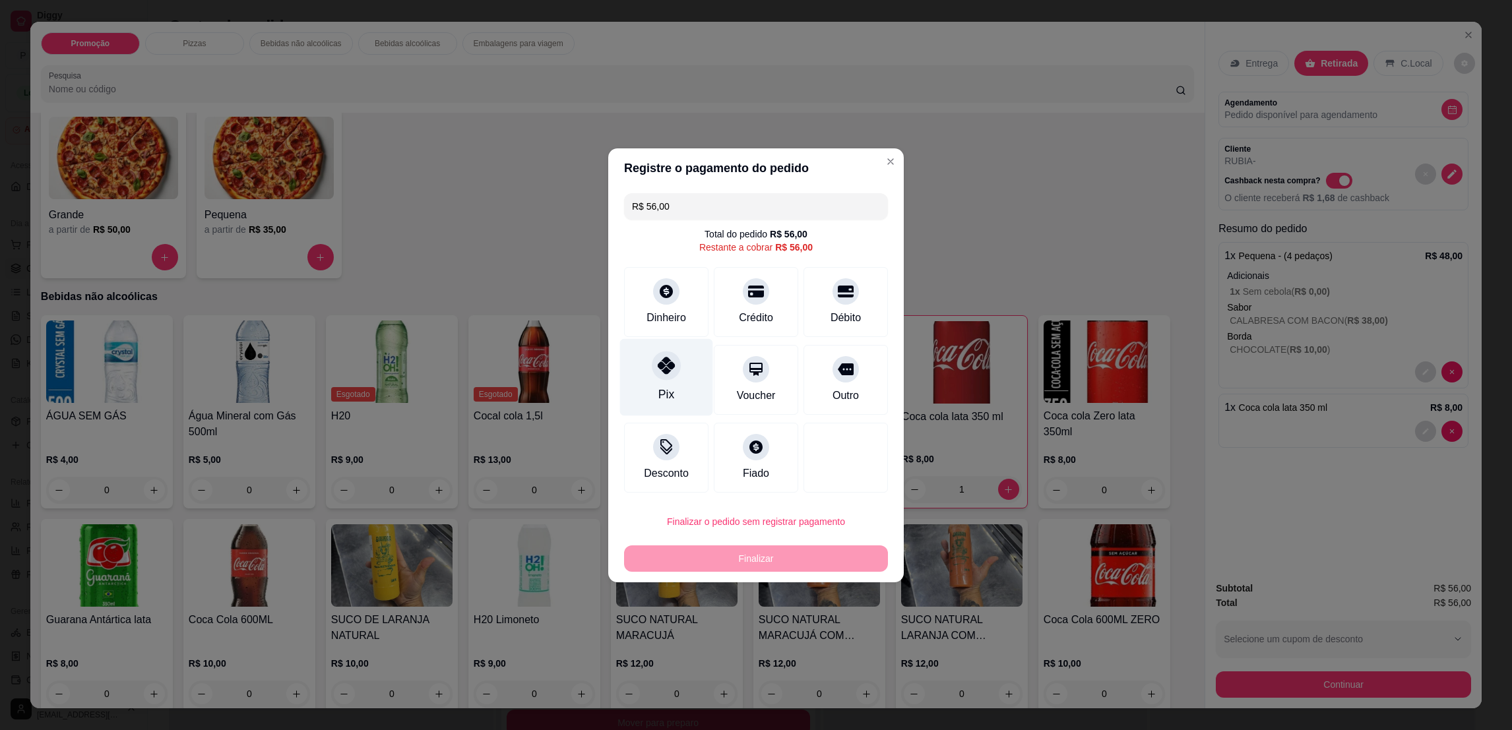
click at [667, 372] on icon at bounding box center [666, 365] width 17 height 17
type input "R$ 0,00"
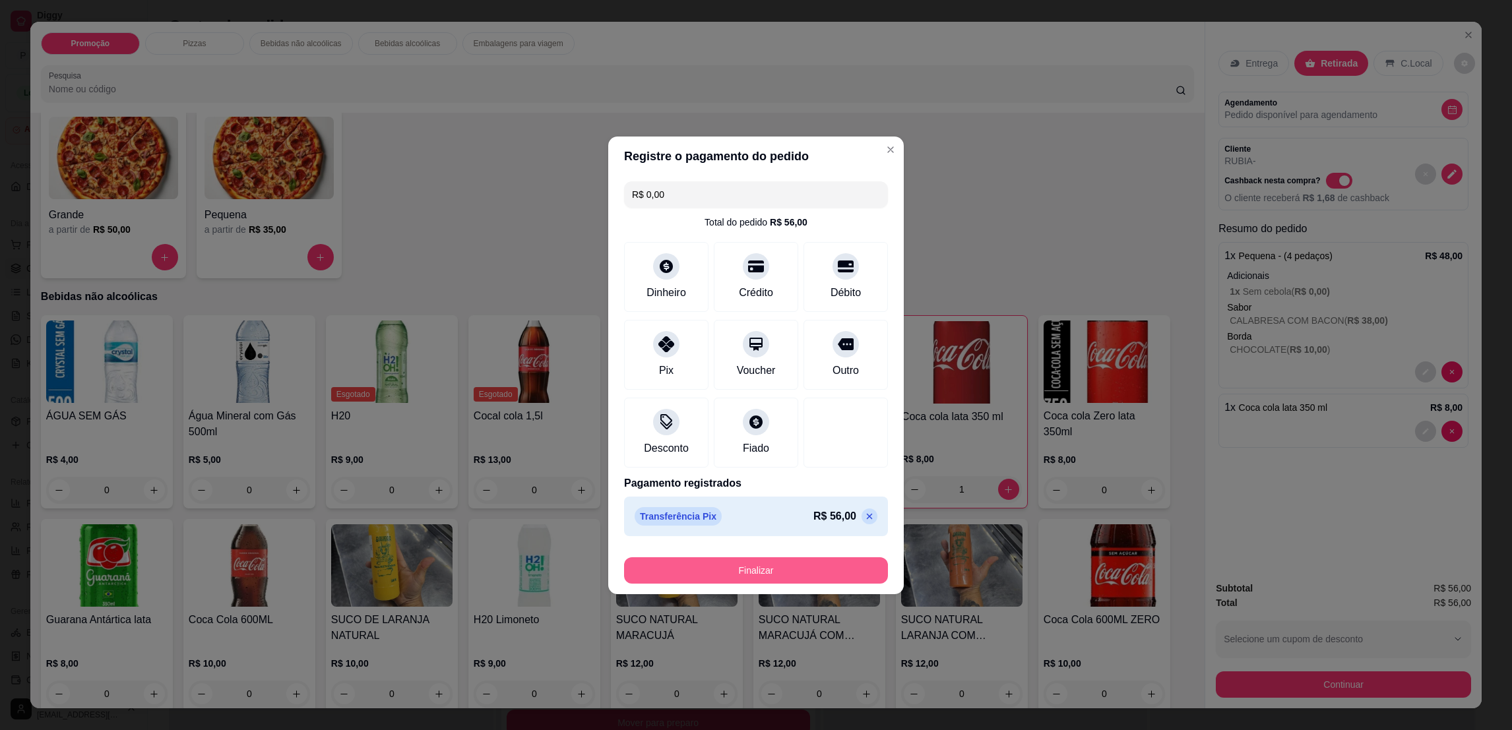
click at [731, 562] on button "Finalizar" at bounding box center [756, 570] width 264 height 26
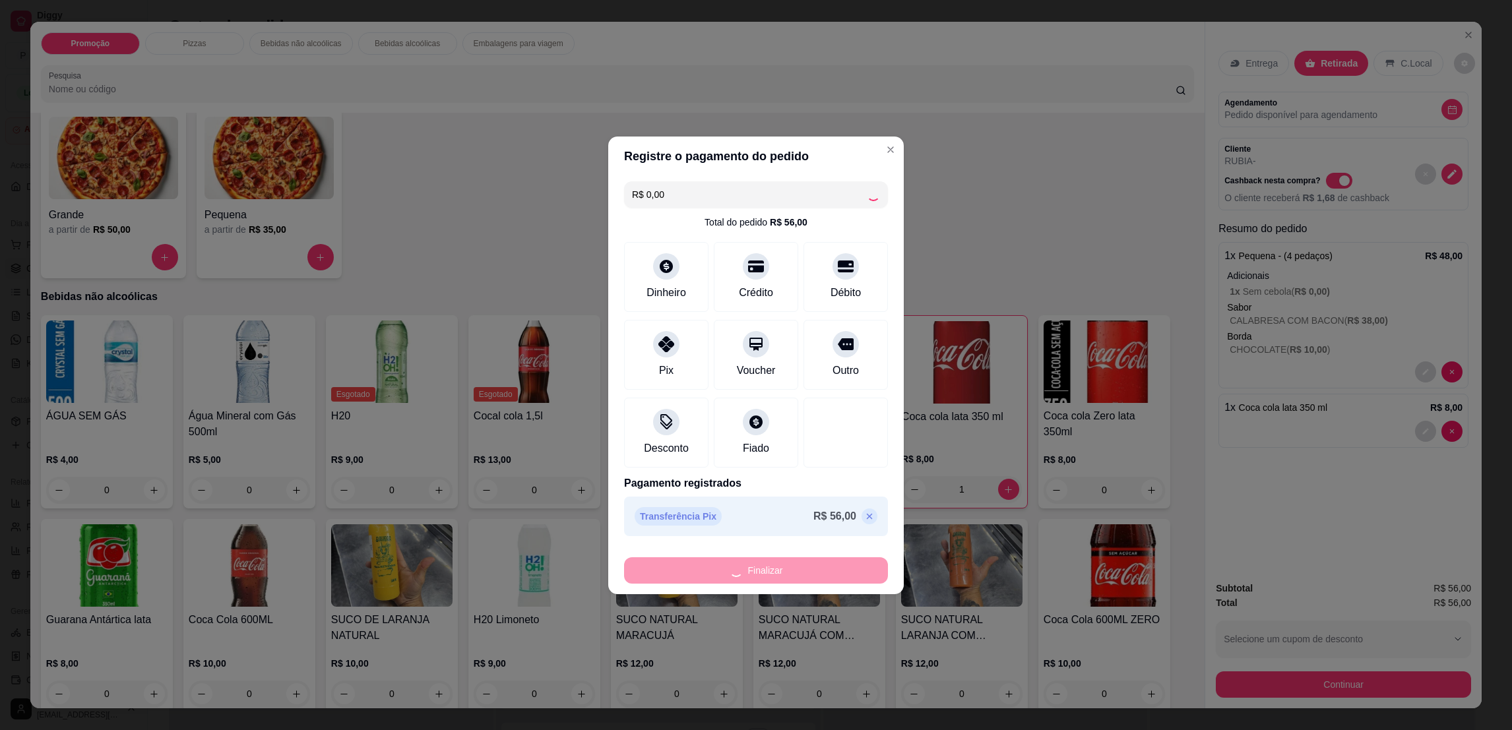
type input "0"
type input "-R$ 56,00"
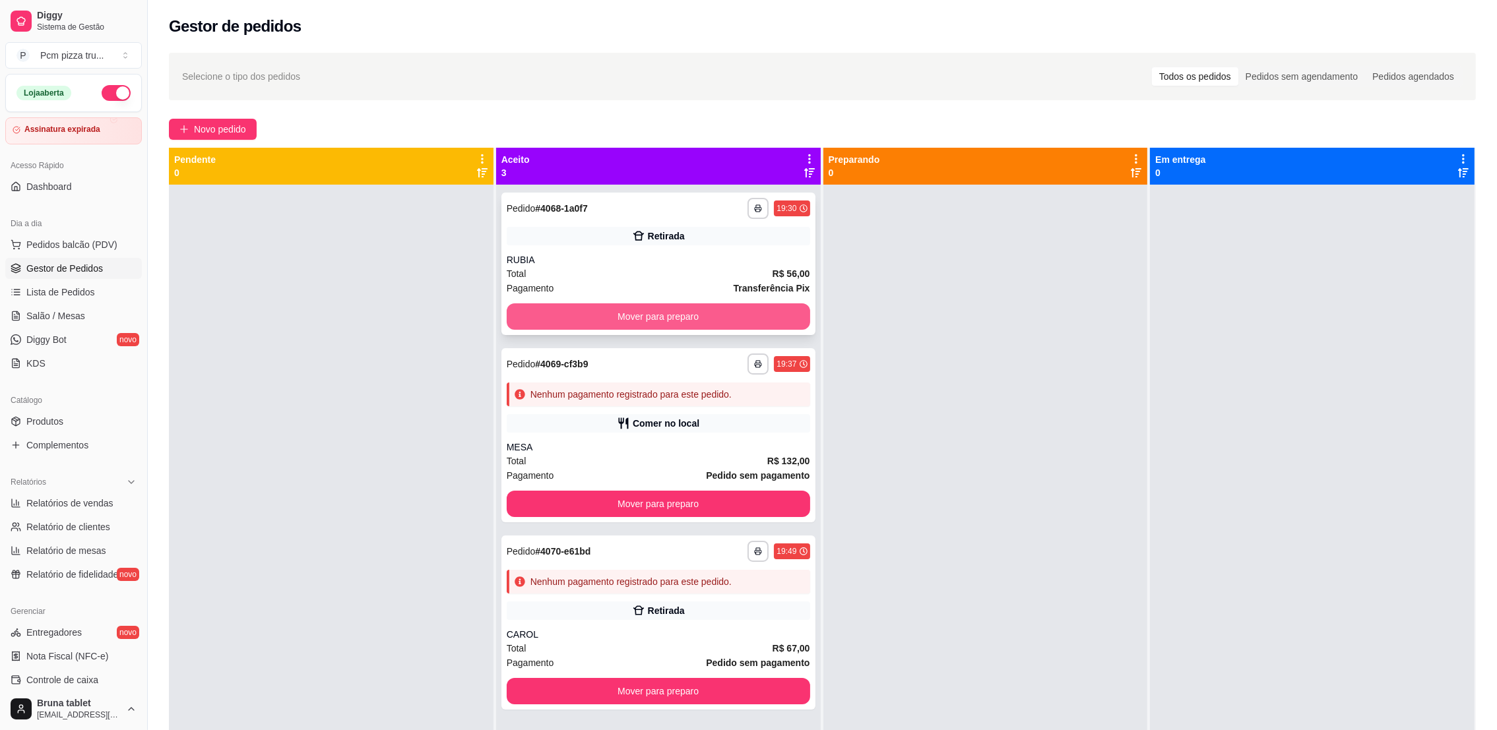
click at [646, 315] on button "Mover para preparo" at bounding box center [658, 316] width 303 height 26
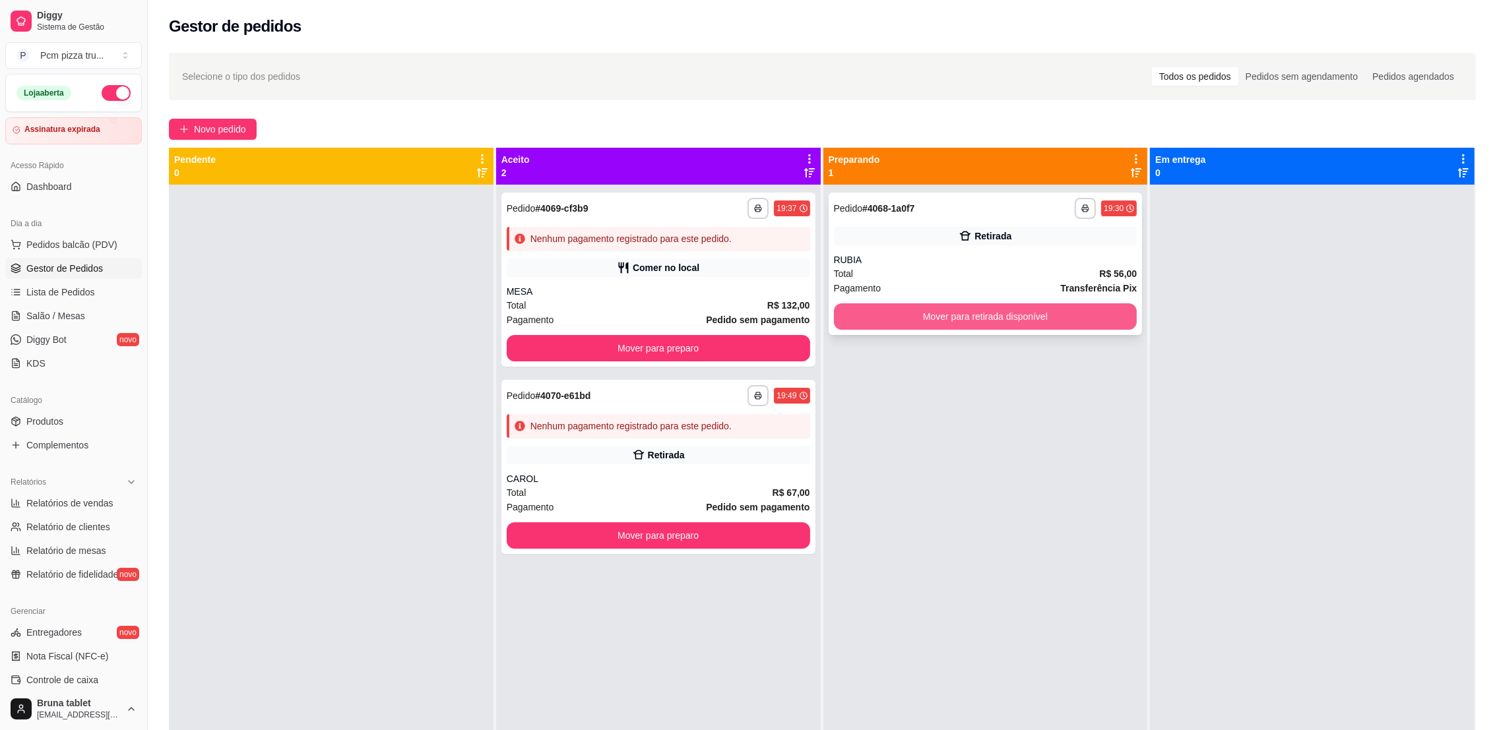
click at [898, 309] on button "Mover para retirada disponível" at bounding box center [985, 316] width 303 height 26
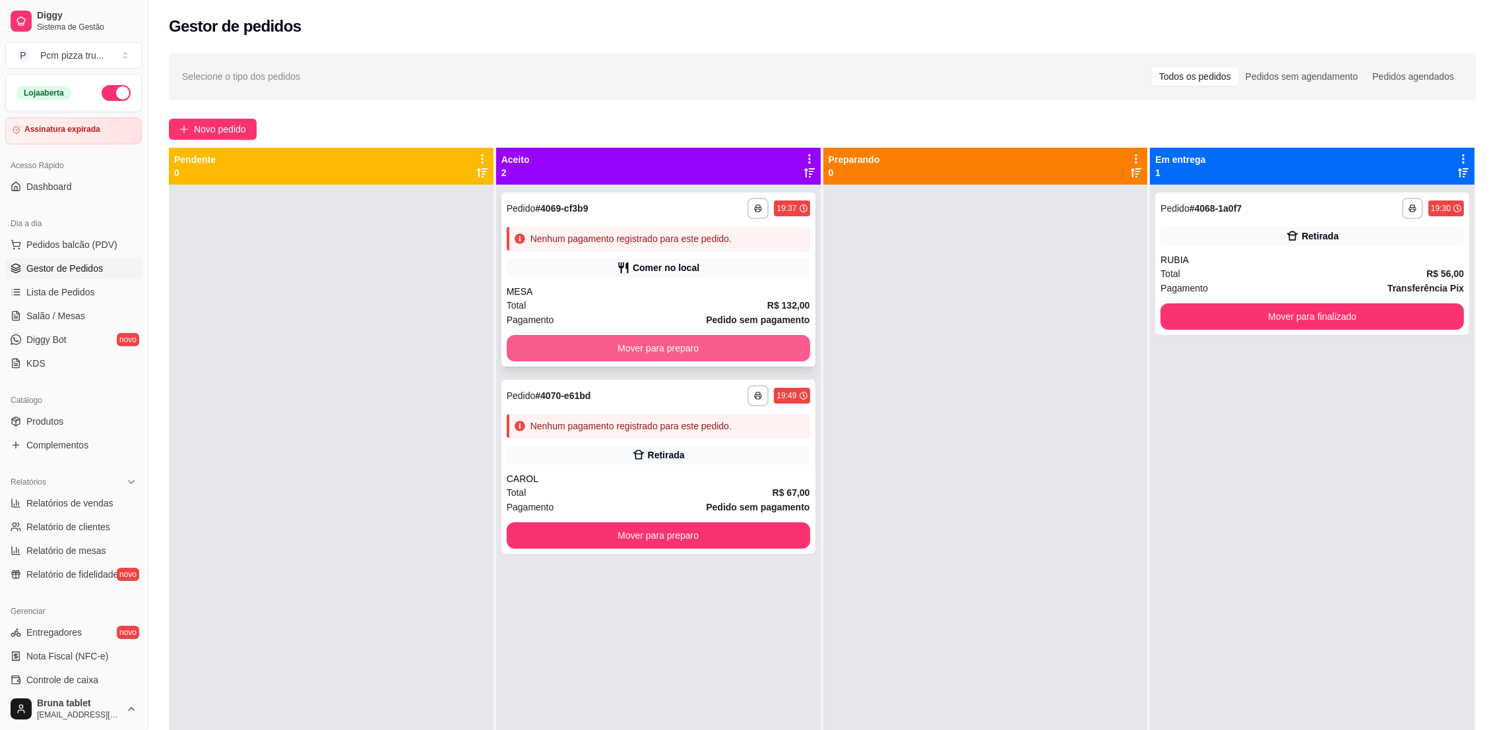
click at [767, 335] on button "Mover para preparo" at bounding box center [658, 348] width 303 height 26
click at [782, 344] on button "Mover para preparo" at bounding box center [658, 348] width 303 height 26
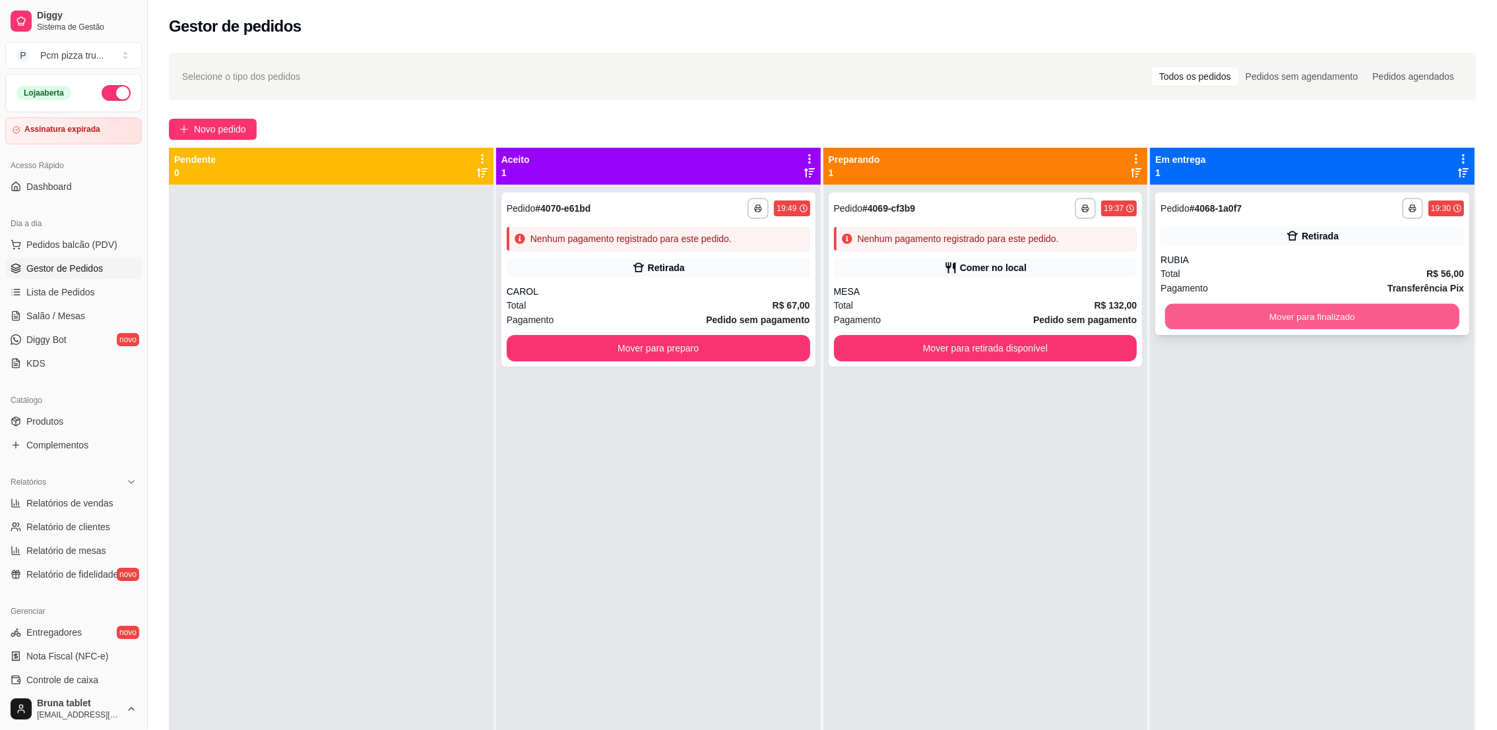
click at [1252, 315] on button "Mover para finalizado" at bounding box center [1312, 317] width 294 height 26
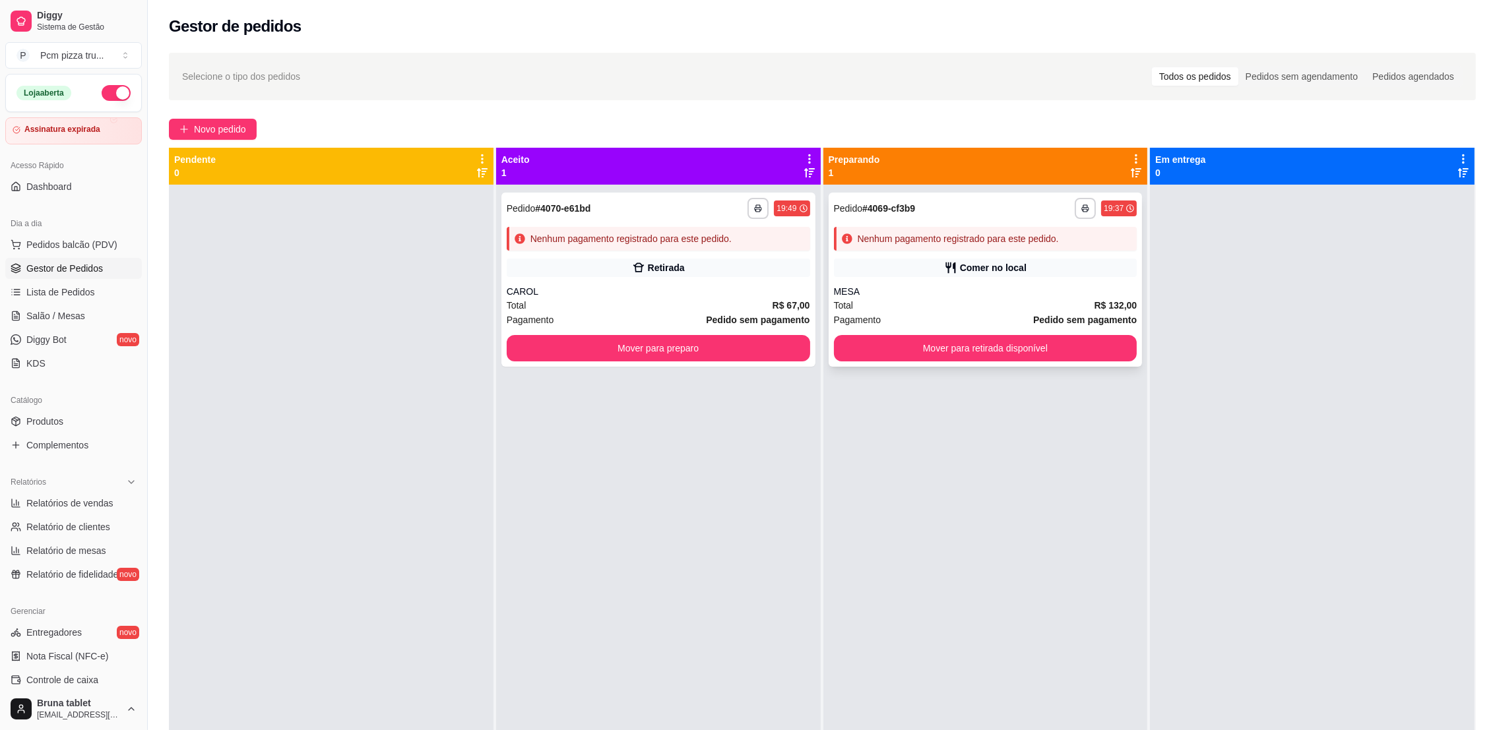
click at [969, 260] on div "Comer no local" at bounding box center [985, 268] width 303 height 18
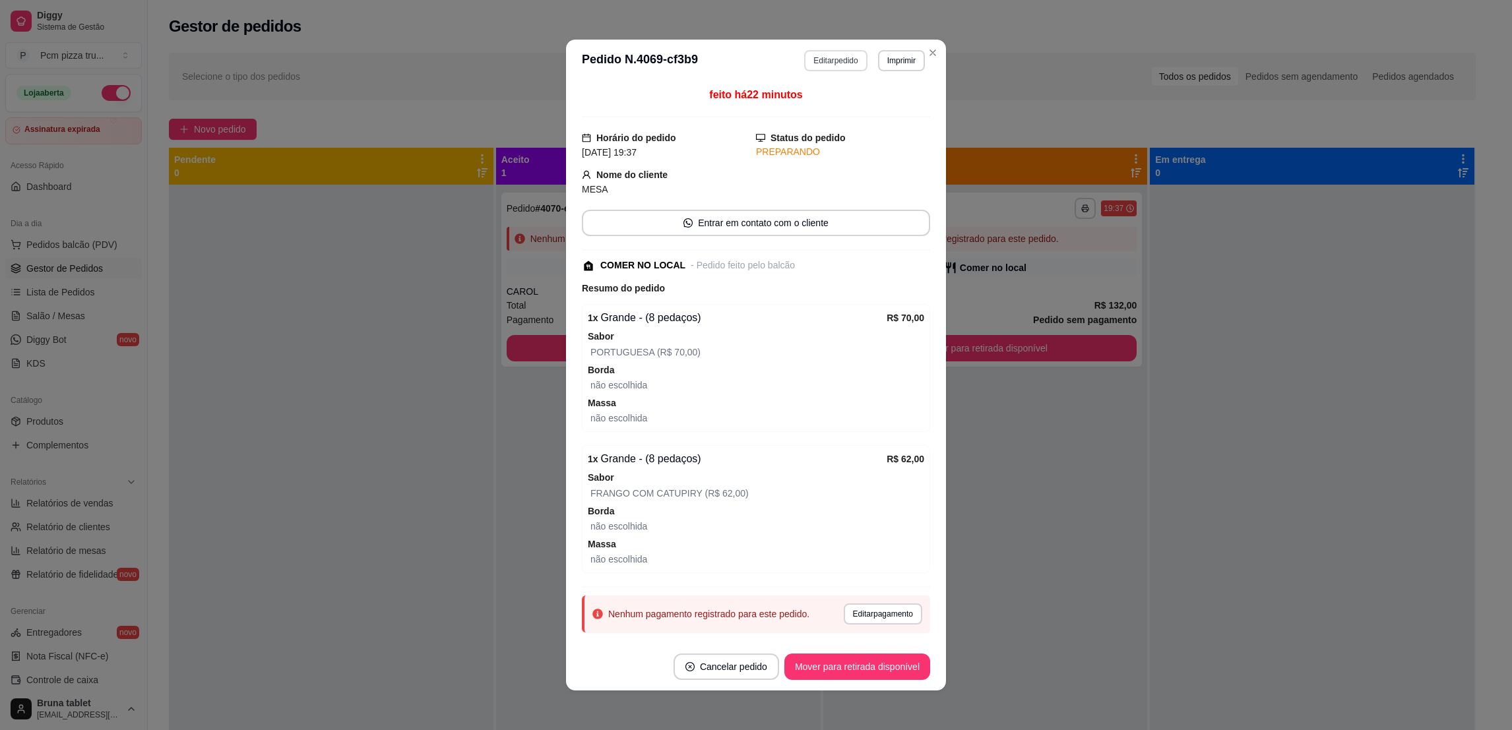
click at [804, 56] on button "Editar pedido" at bounding box center [835, 60] width 63 height 21
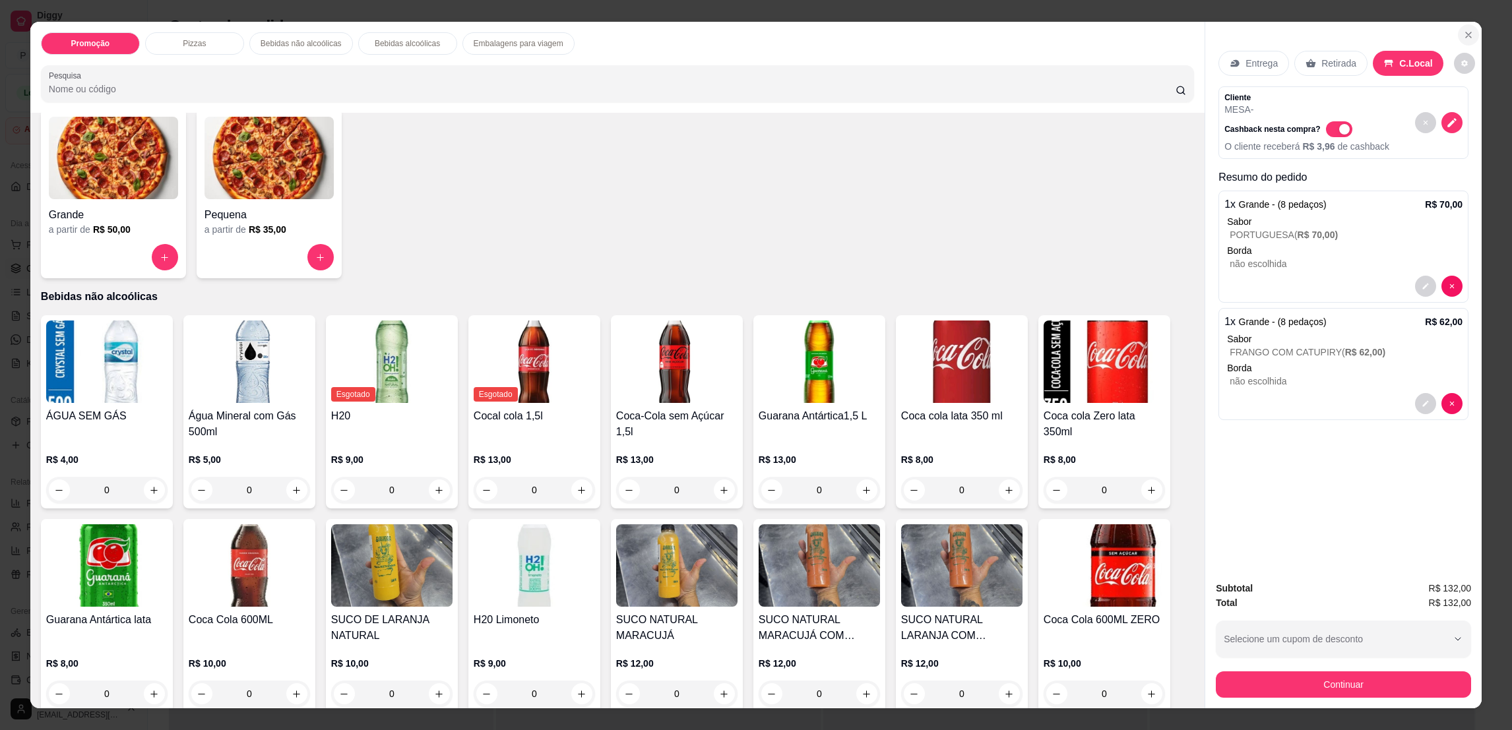
click at [1469, 32] on button "Close" at bounding box center [1468, 34] width 21 height 21
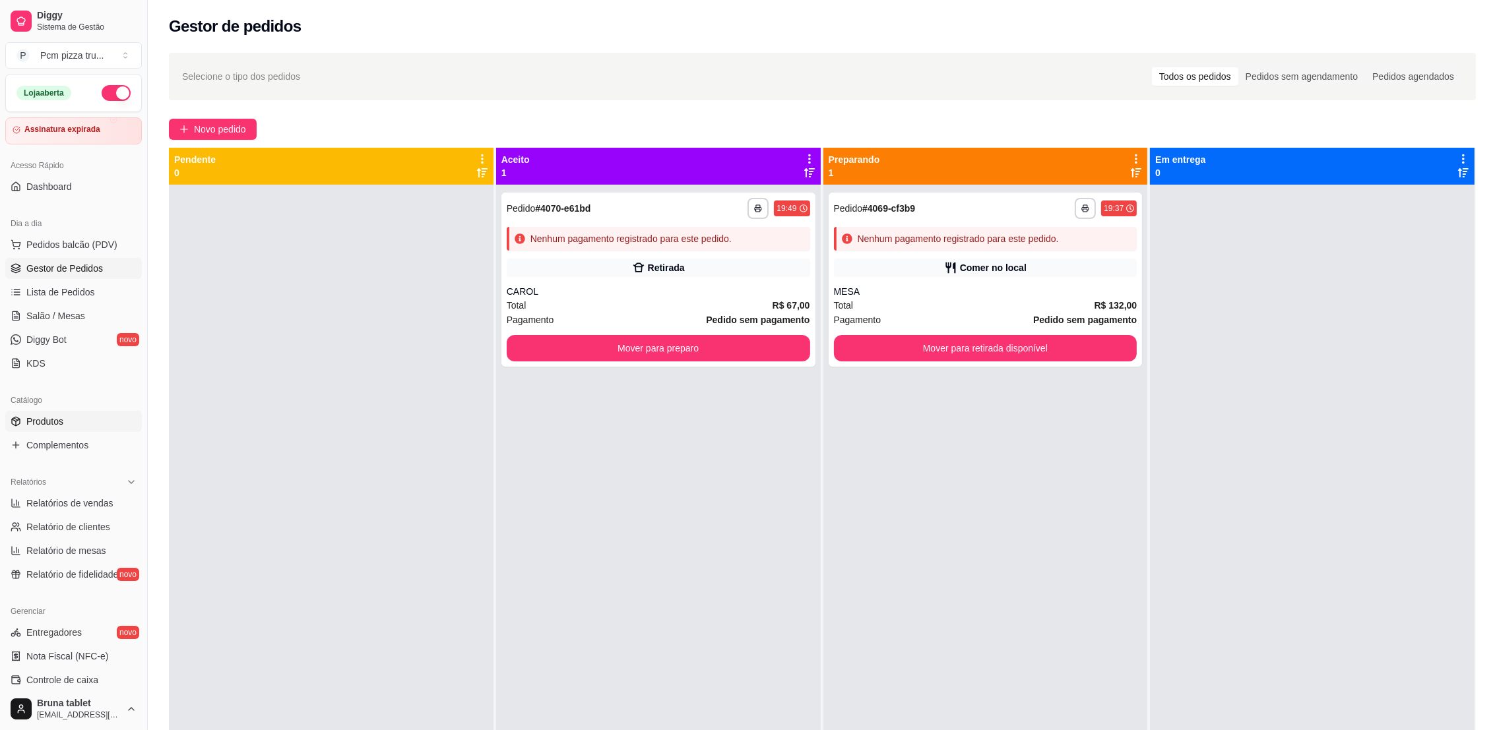
click at [108, 416] on link "Produtos" at bounding box center [73, 421] width 137 height 21
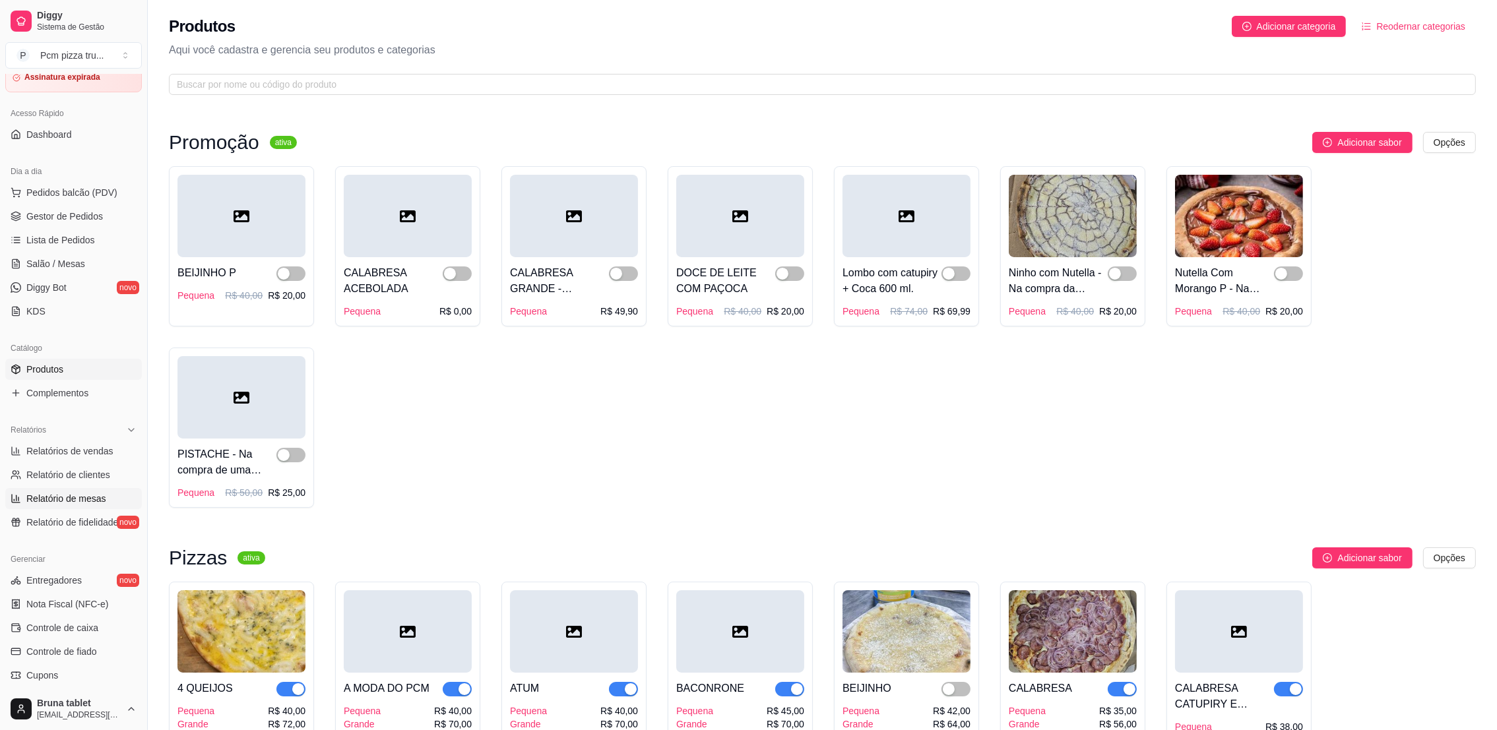
scroll to position [208, 0]
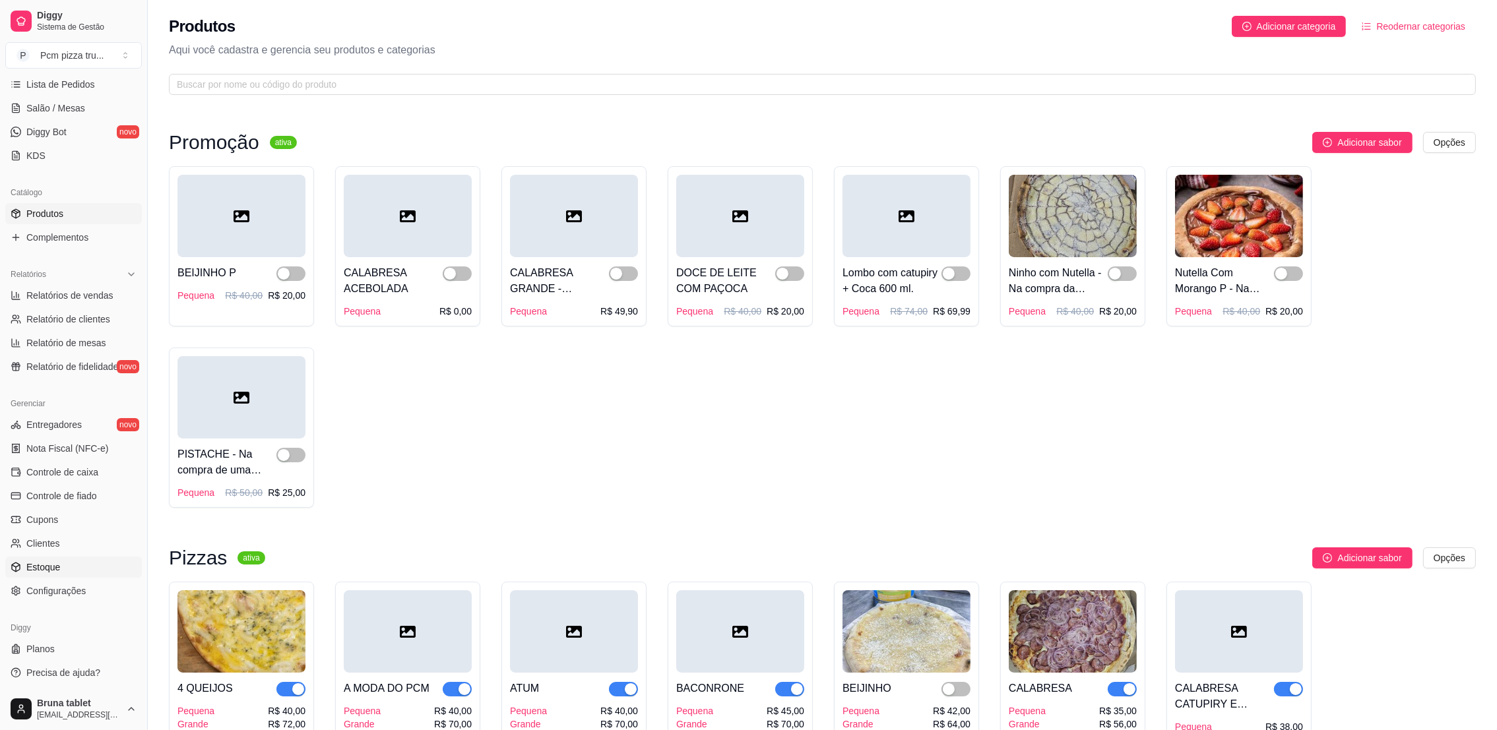
click at [76, 566] on link "Estoque" at bounding box center [73, 567] width 137 height 21
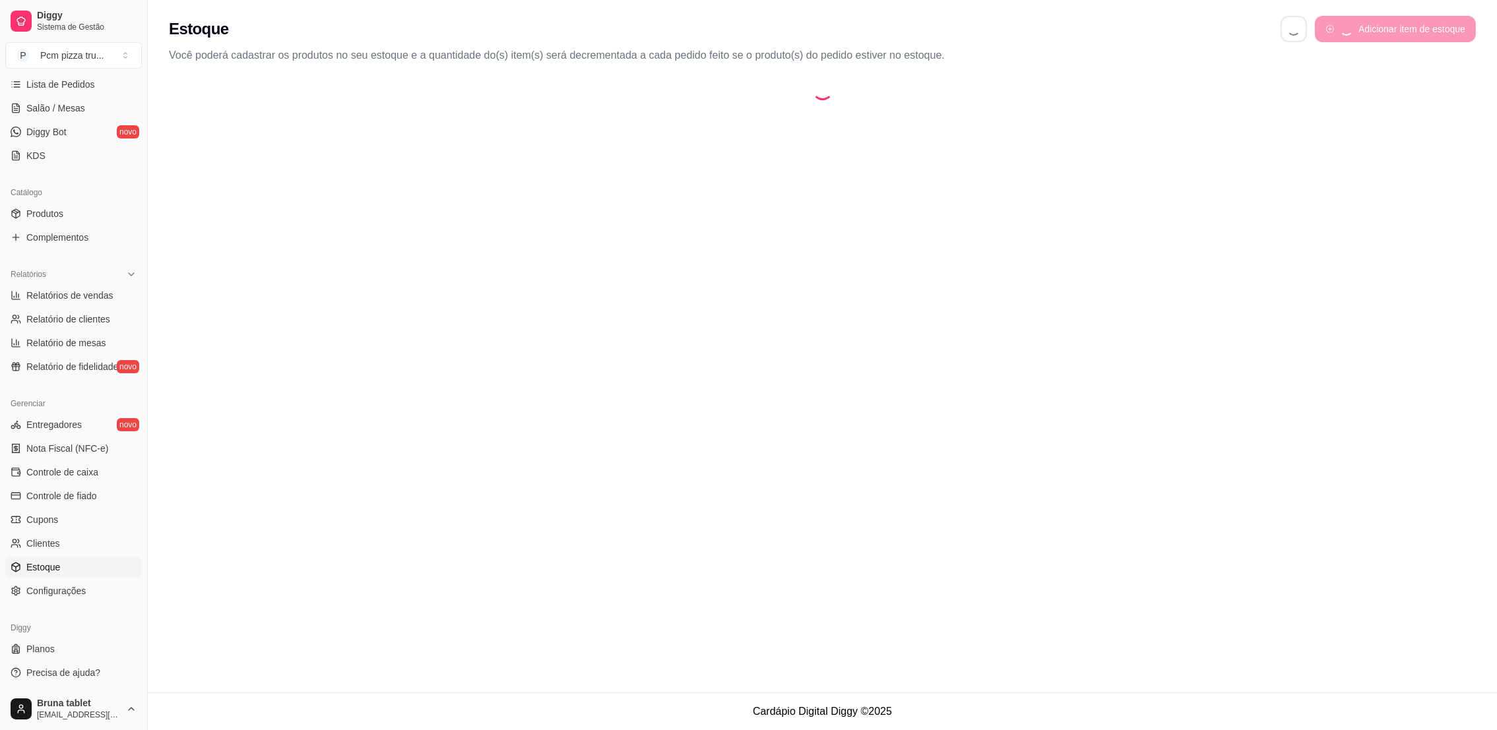
select select "QUANTITY_ORDER"
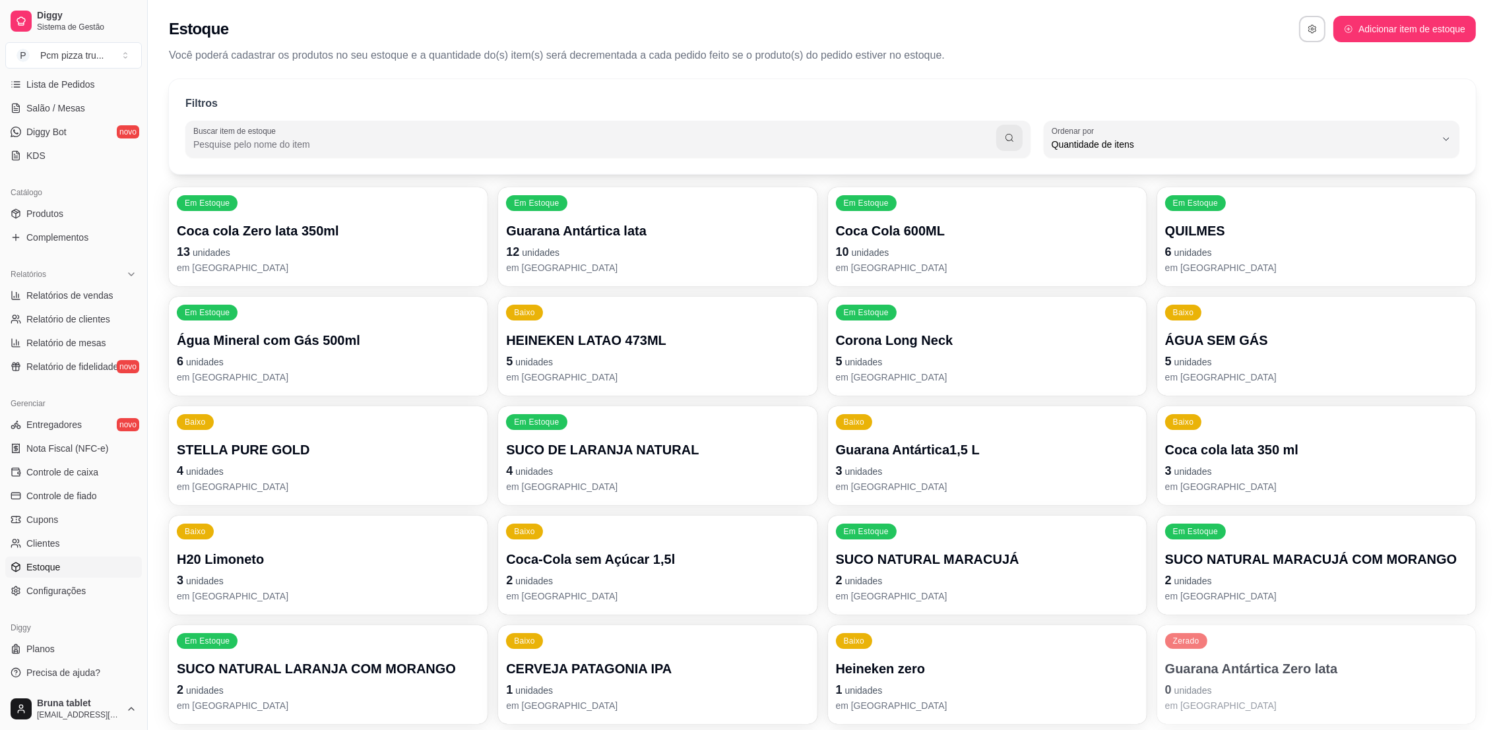
scroll to position [13, 0]
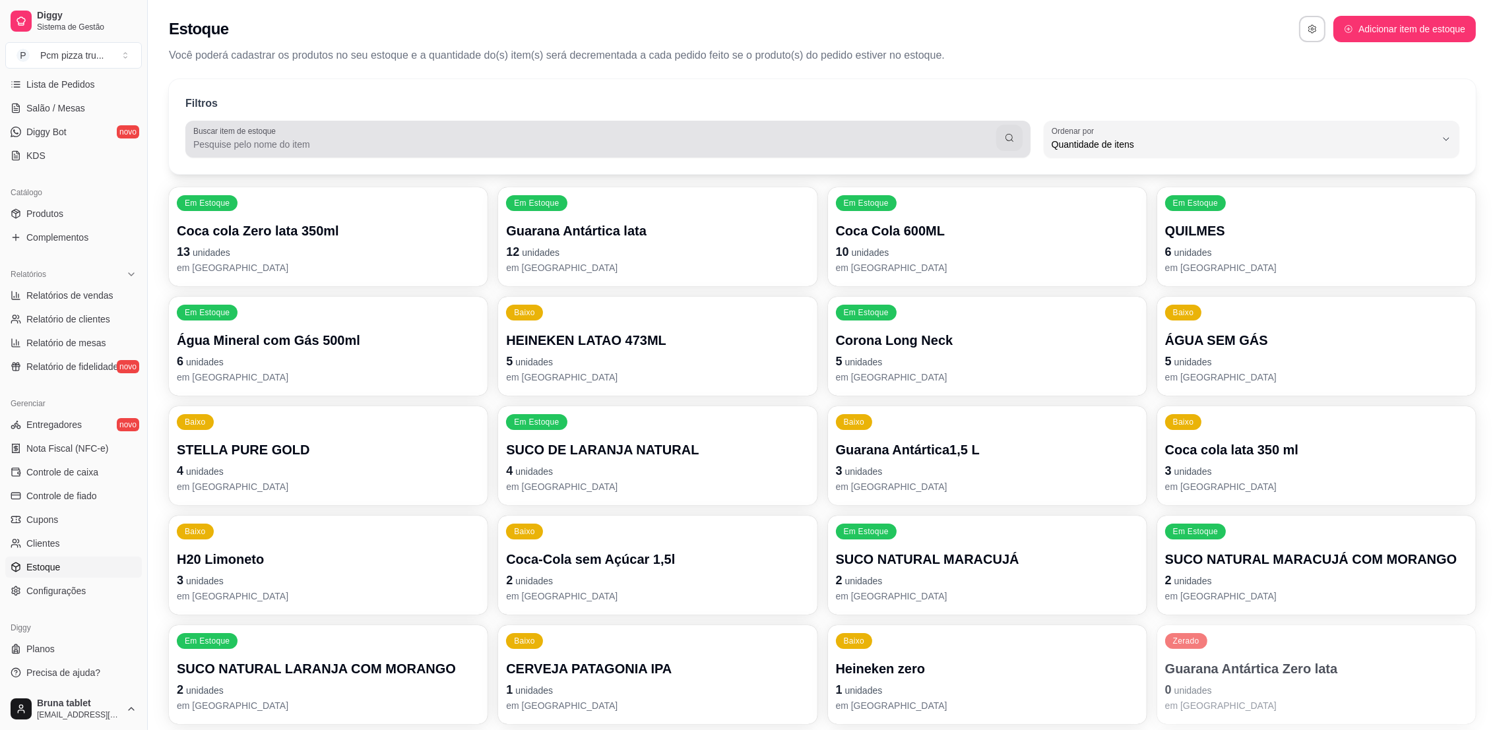
click at [655, 144] on input "Buscar item de estoque" at bounding box center [594, 144] width 803 height 13
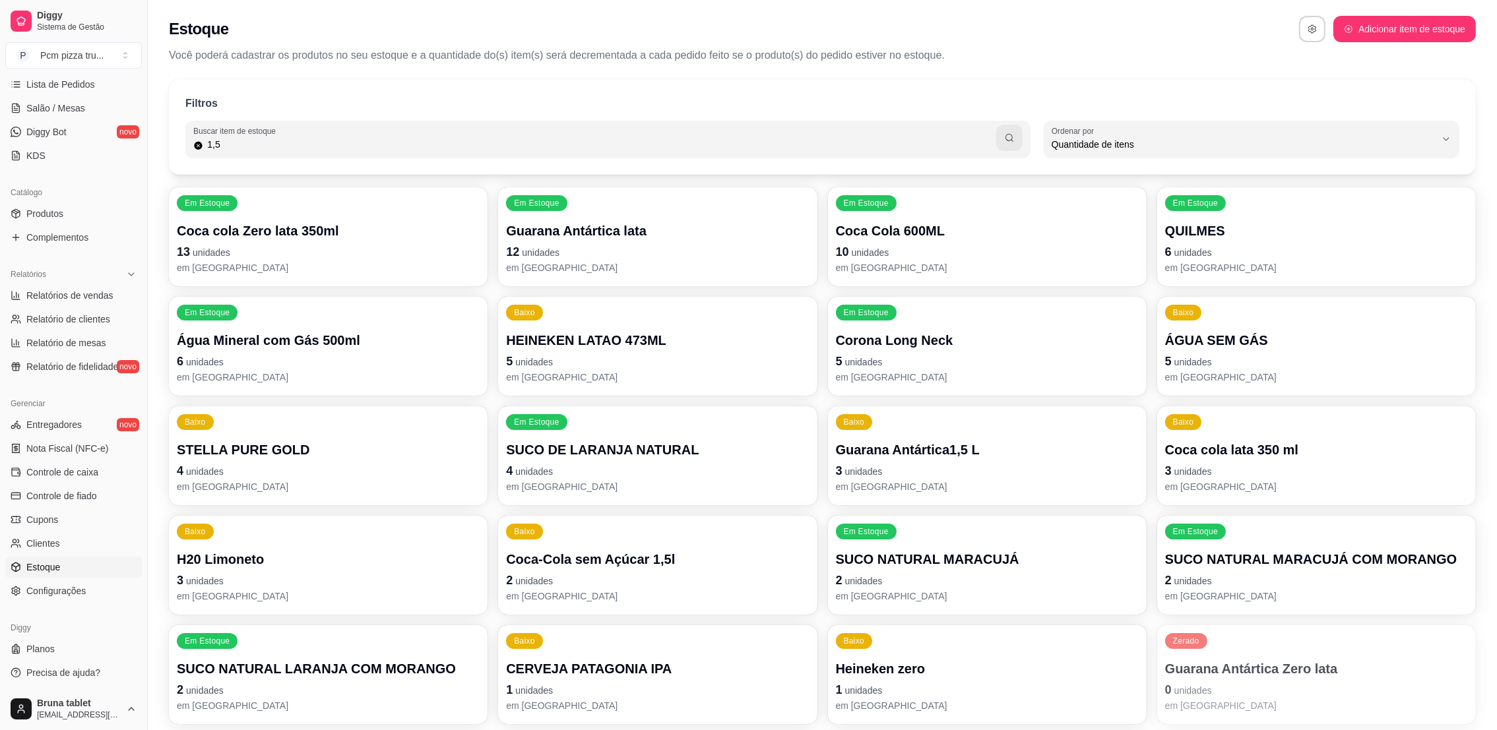
type input "1,5"
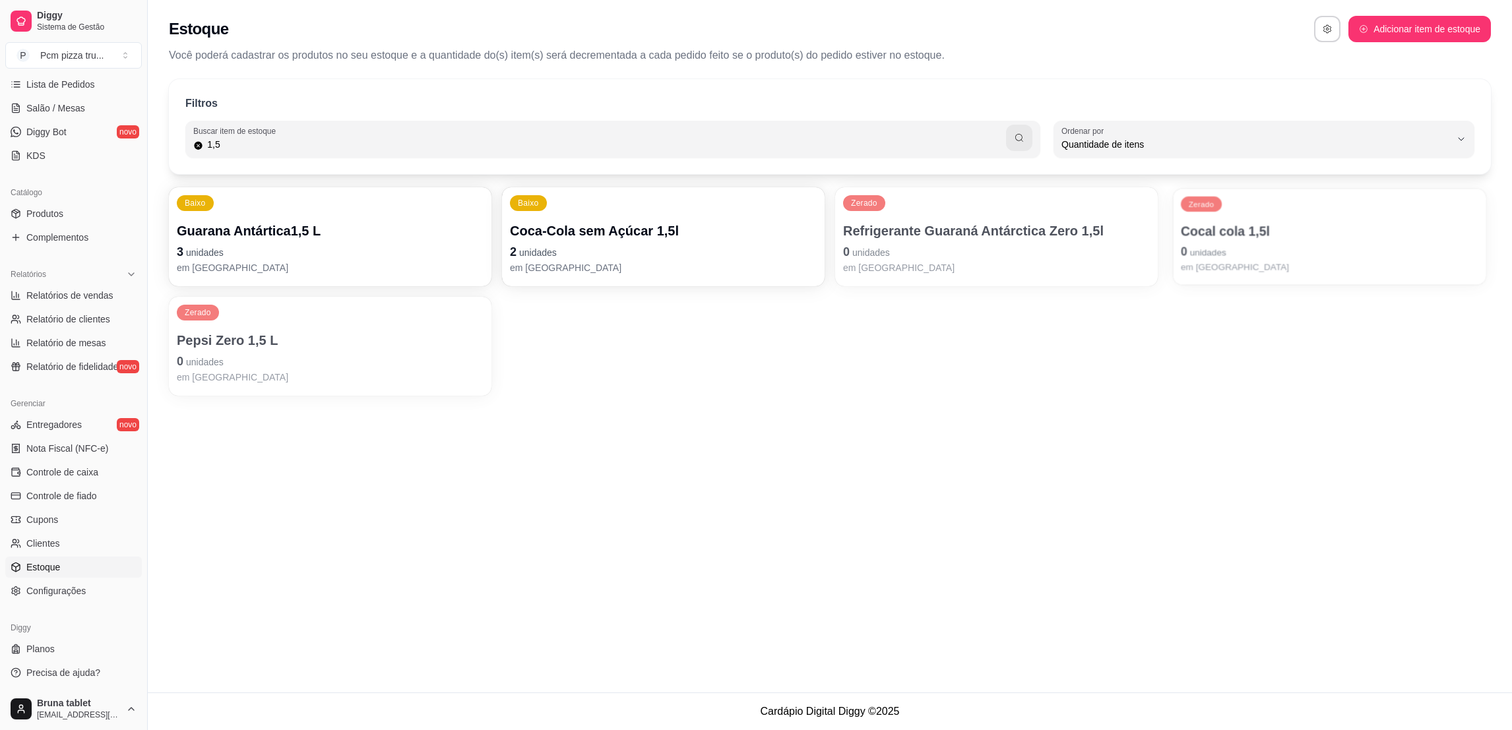
click at [1293, 239] on p "Cocal cola 1,5l" at bounding box center [1329, 231] width 297 height 18
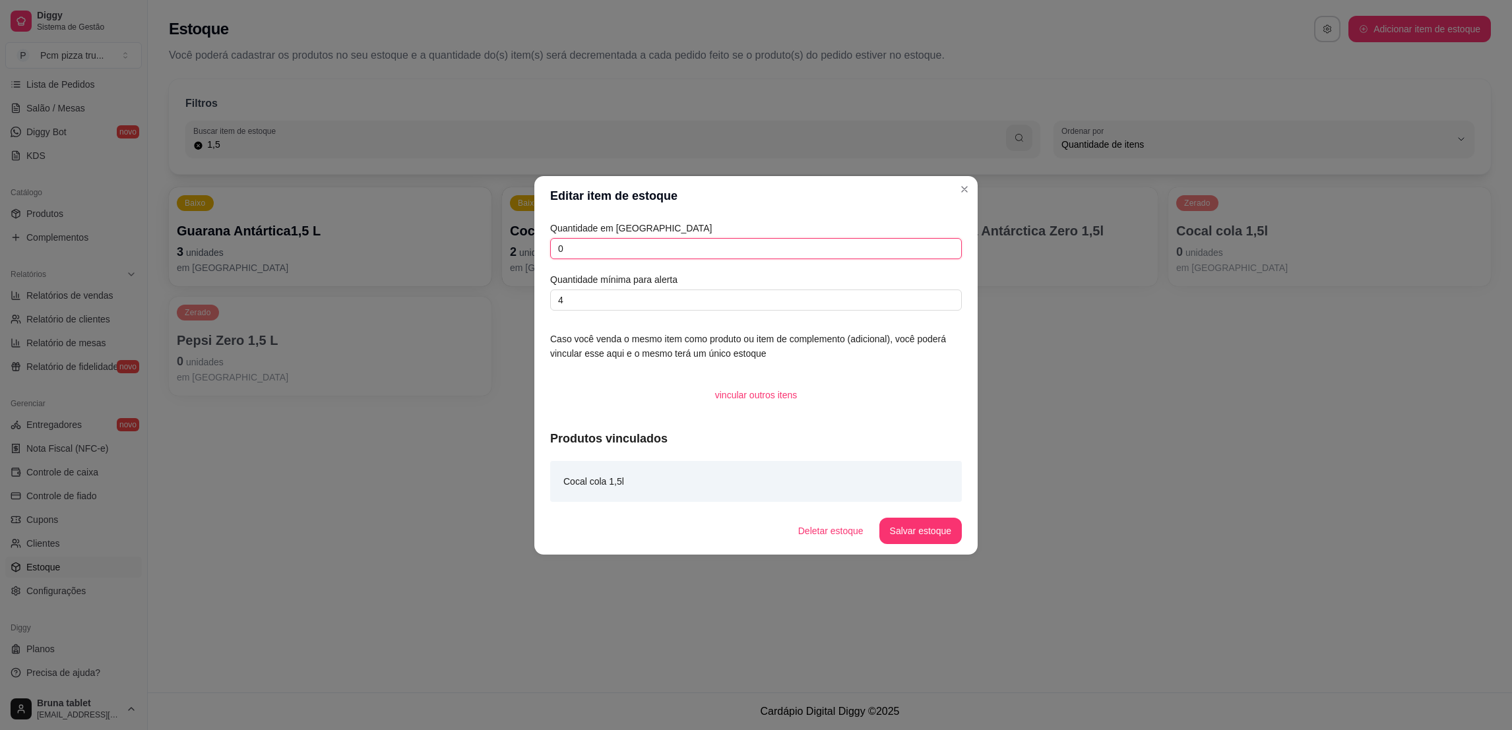
click at [776, 248] on input "0" at bounding box center [756, 248] width 412 height 21
type input "6"
click at [941, 526] on button "Salvar estoque" at bounding box center [920, 531] width 82 height 26
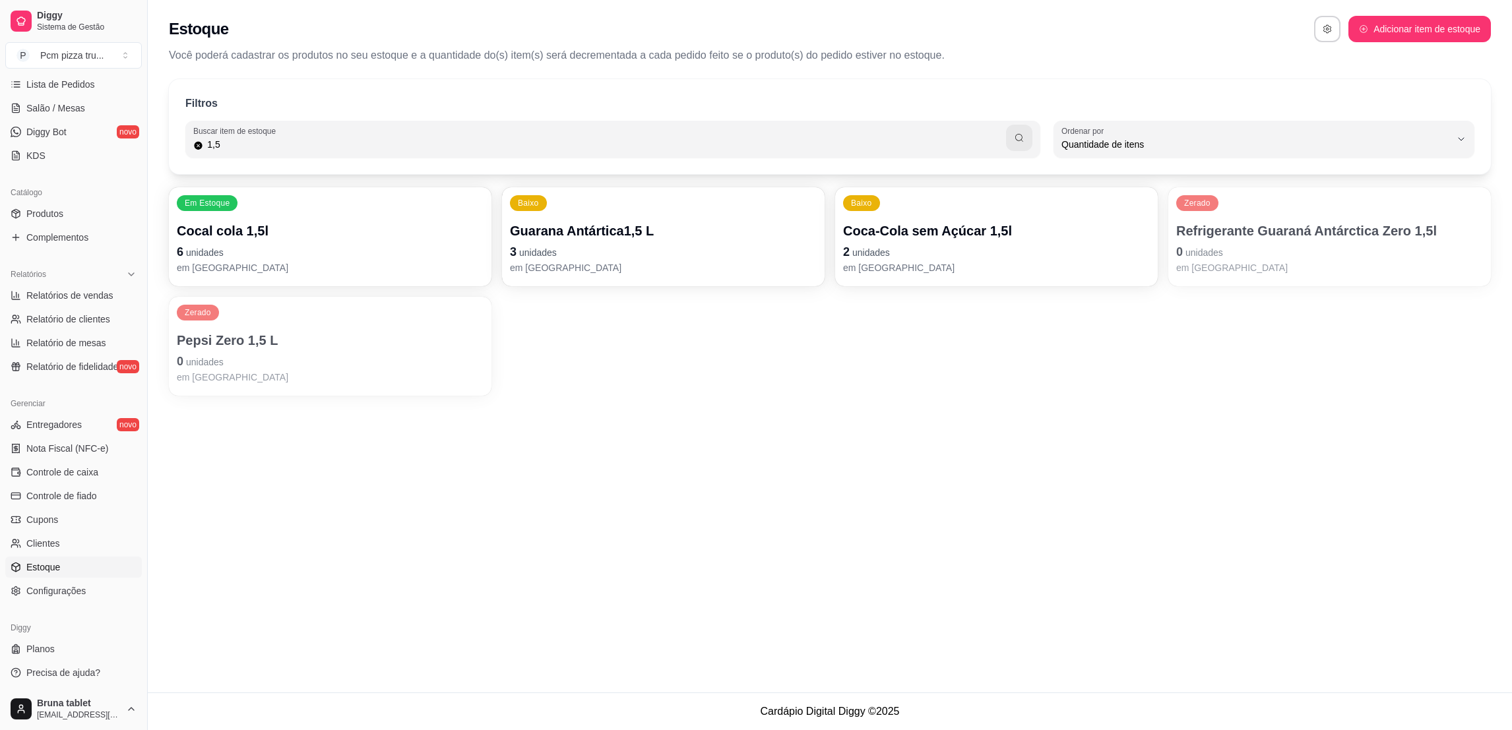
click at [880, 230] on p "Coca-Cola sem Açúcar 1,5l" at bounding box center [996, 231] width 307 height 18
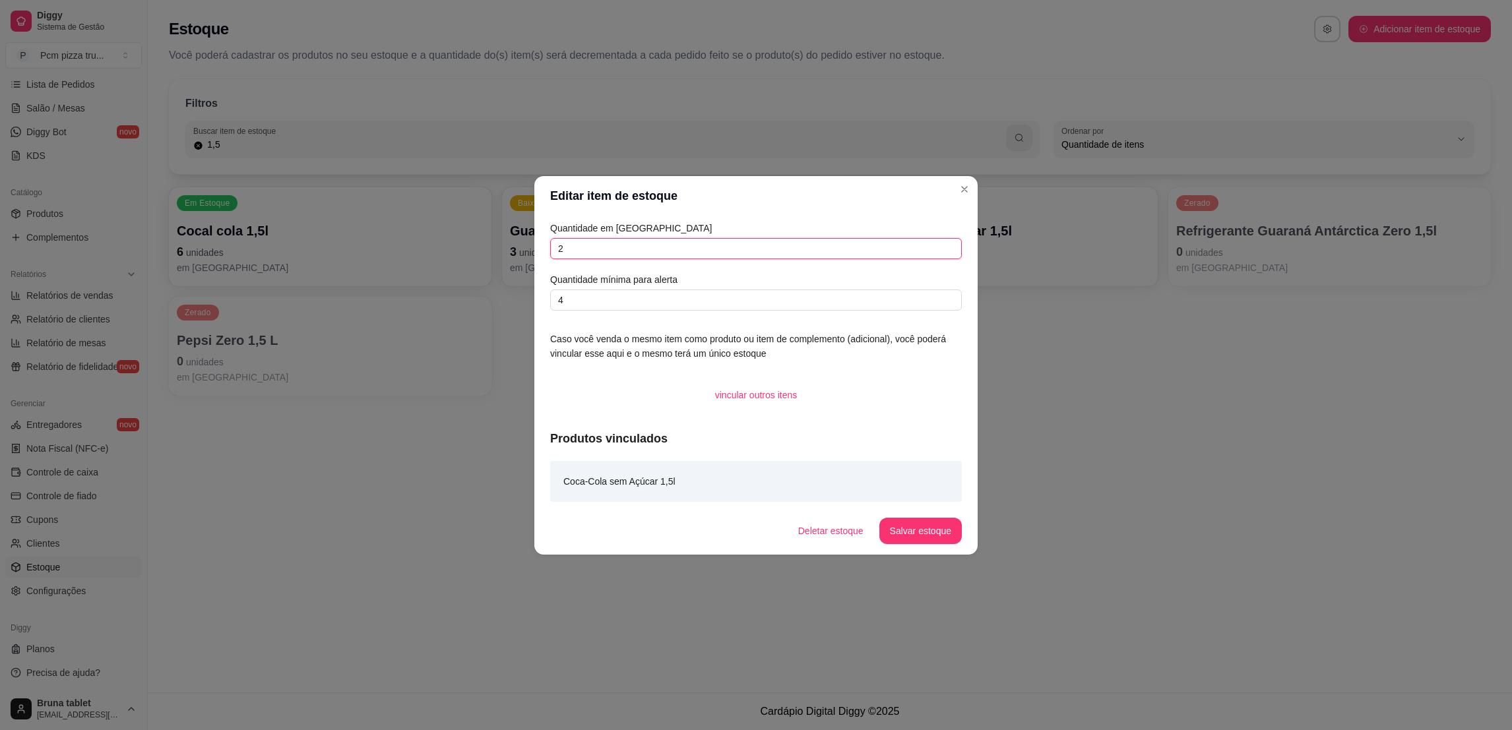
click at [612, 249] on input "2" at bounding box center [756, 248] width 412 height 21
type input "8"
click at [912, 530] on button "Salvar estoque" at bounding box center [920, 531] width 82 height 26
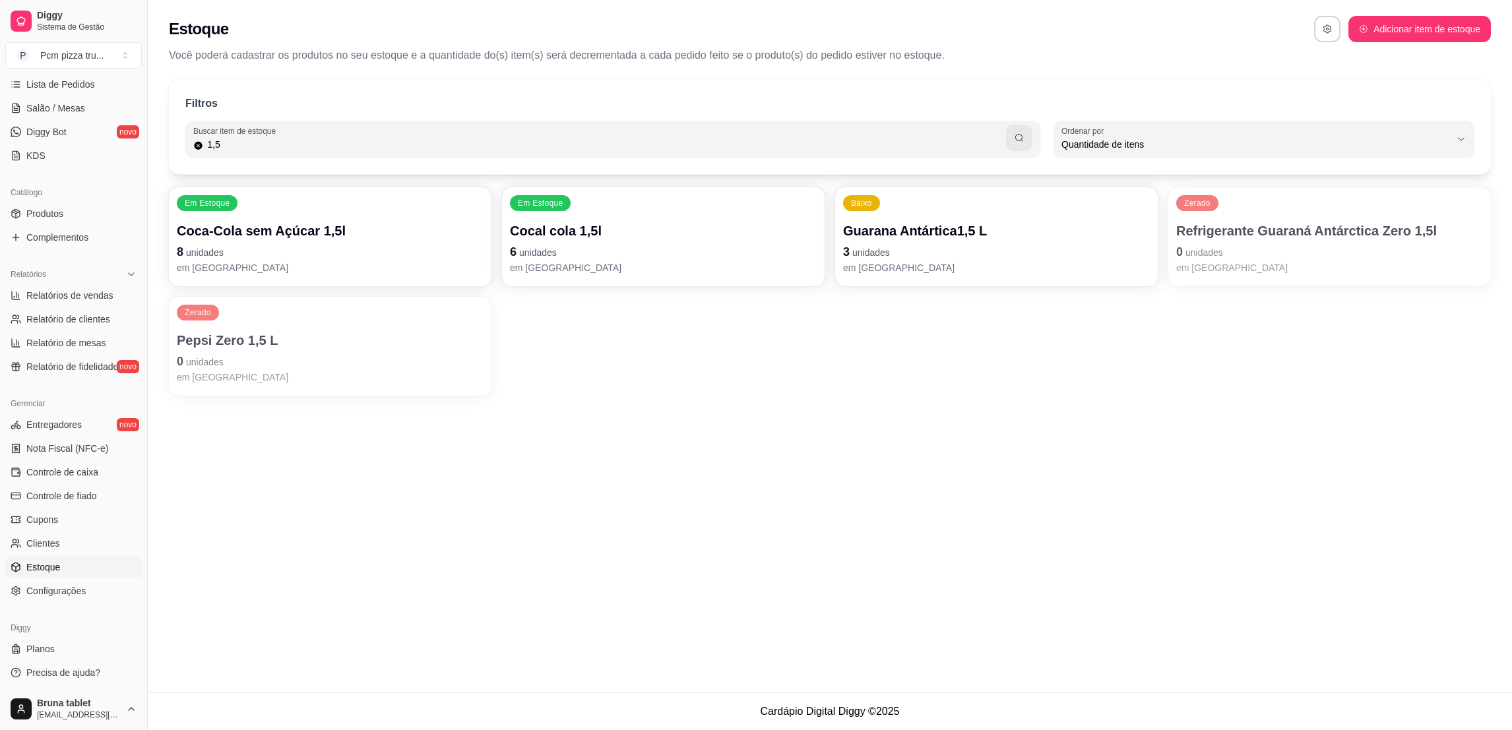
click at [70, 307] on ul "Relatórios de vendas Relatório de clientes Relatório de mesas Relatório de fide…" at bounding box center [73, 331] width 137 height 92
click at [84, 218] on link "Produtos" at bounding box center [73, 213] width 137 height 21
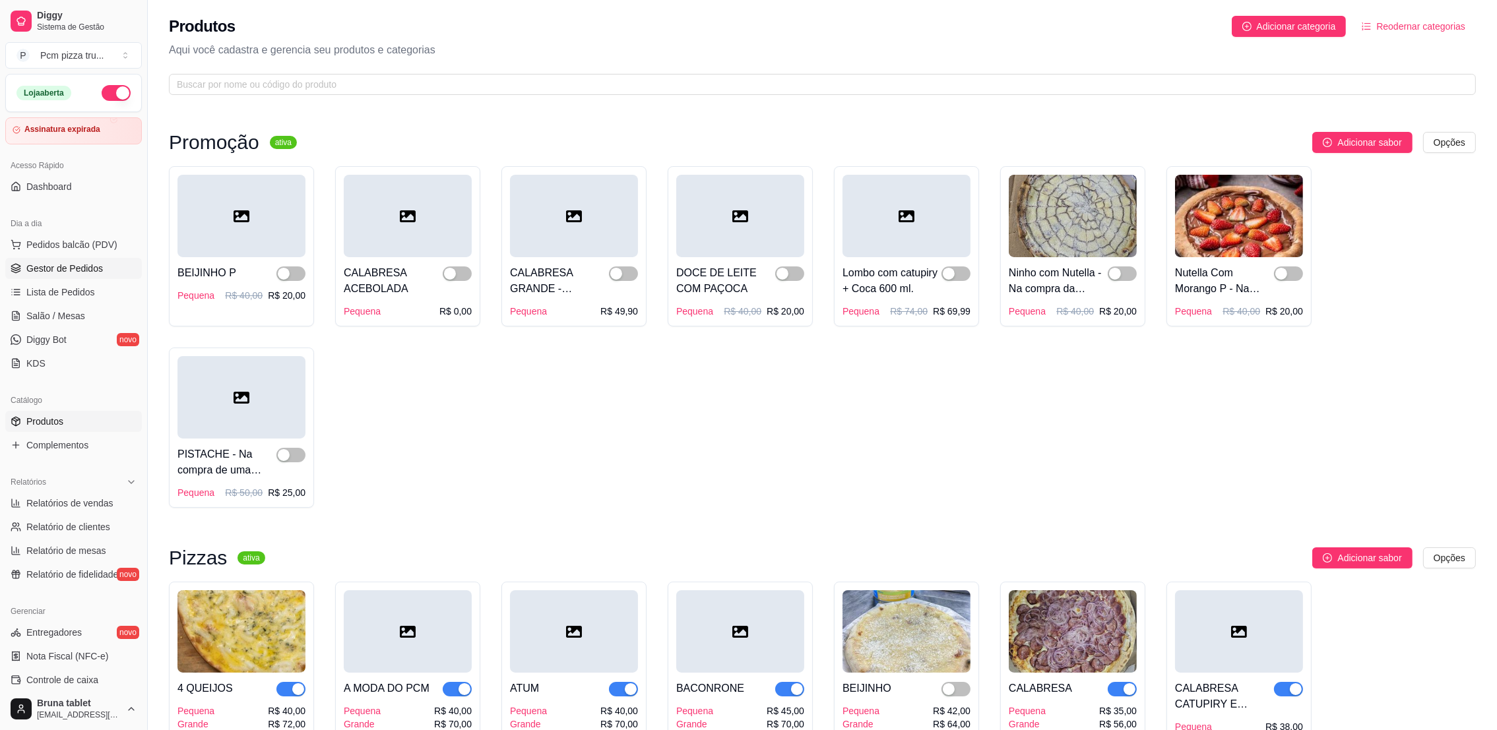
click at [104, 262] on link "Gestor de Pedidos" at bounding box center [73, 268] width 137 height 21
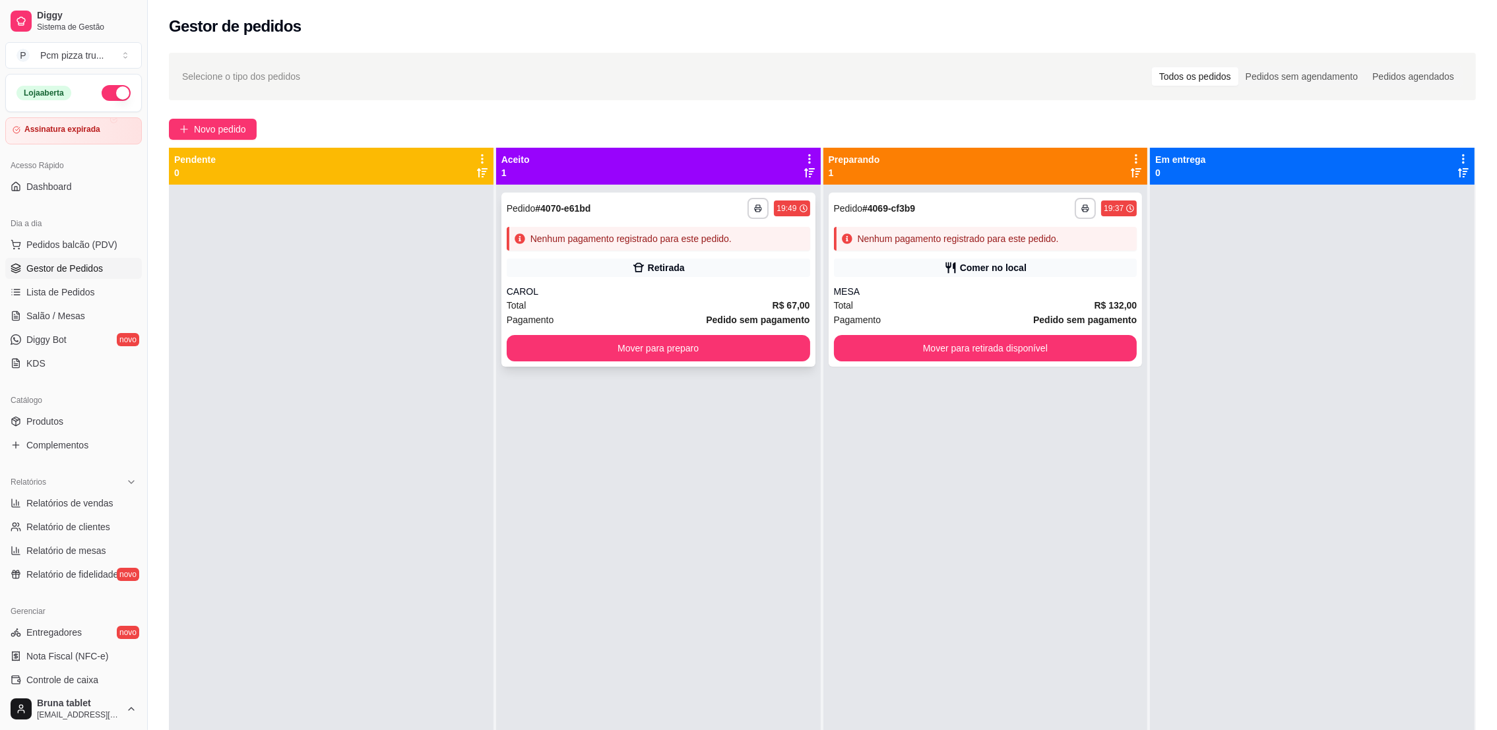
click at [666, 293] on div "CAROL" at bounding box center [658, 291] width 303 height 13
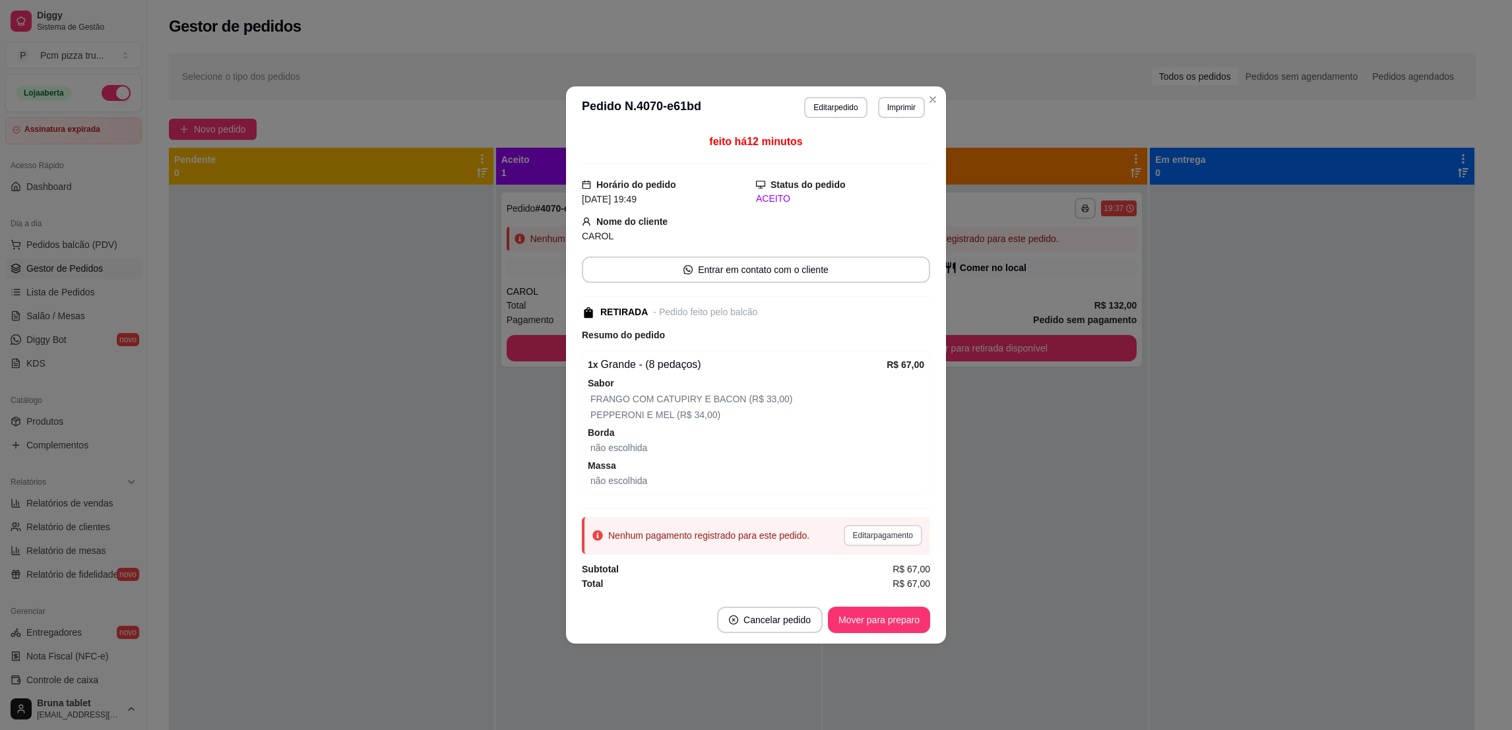
click at [887, 534] on button "Editar pagamento" at bounding box center [883, 535] width 78 height 21
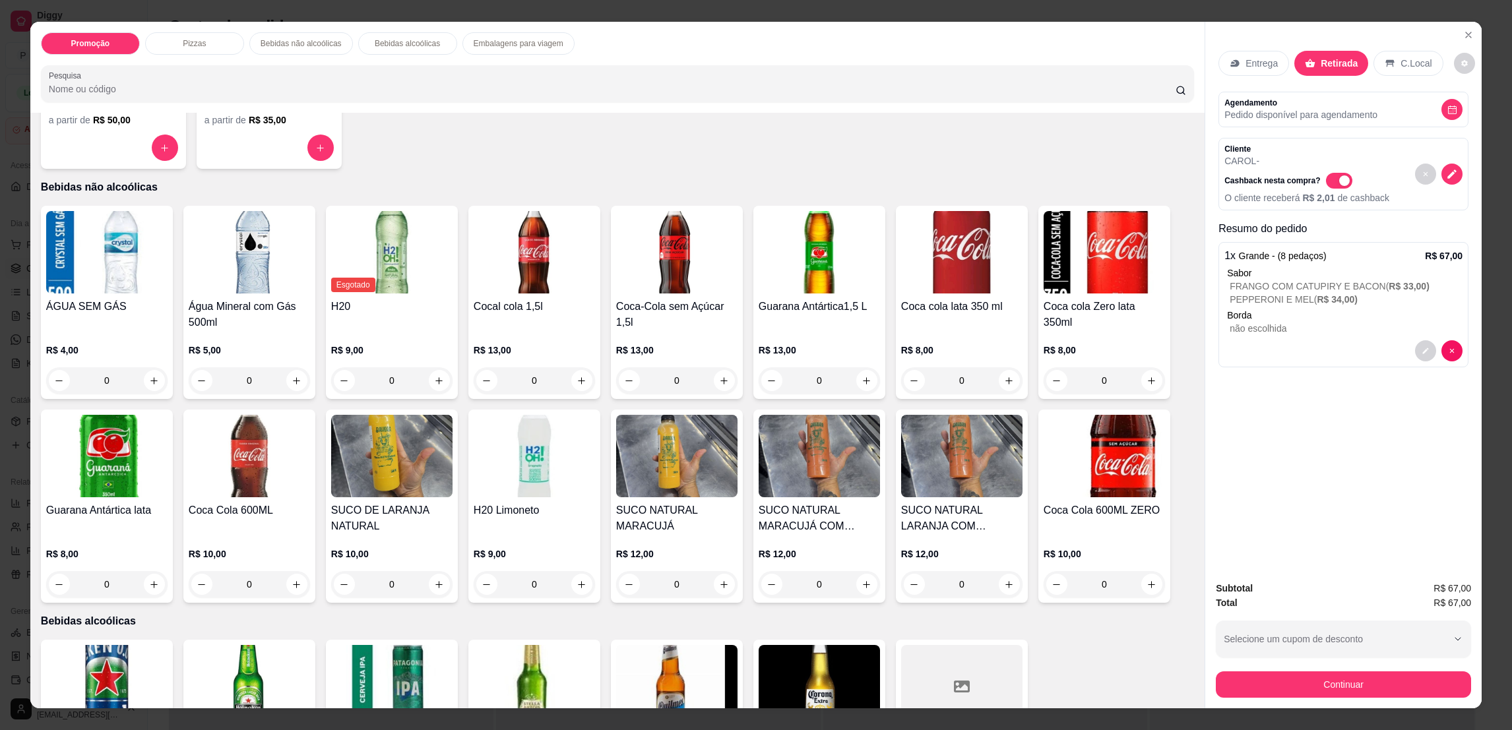
scroll to position [396, 0]
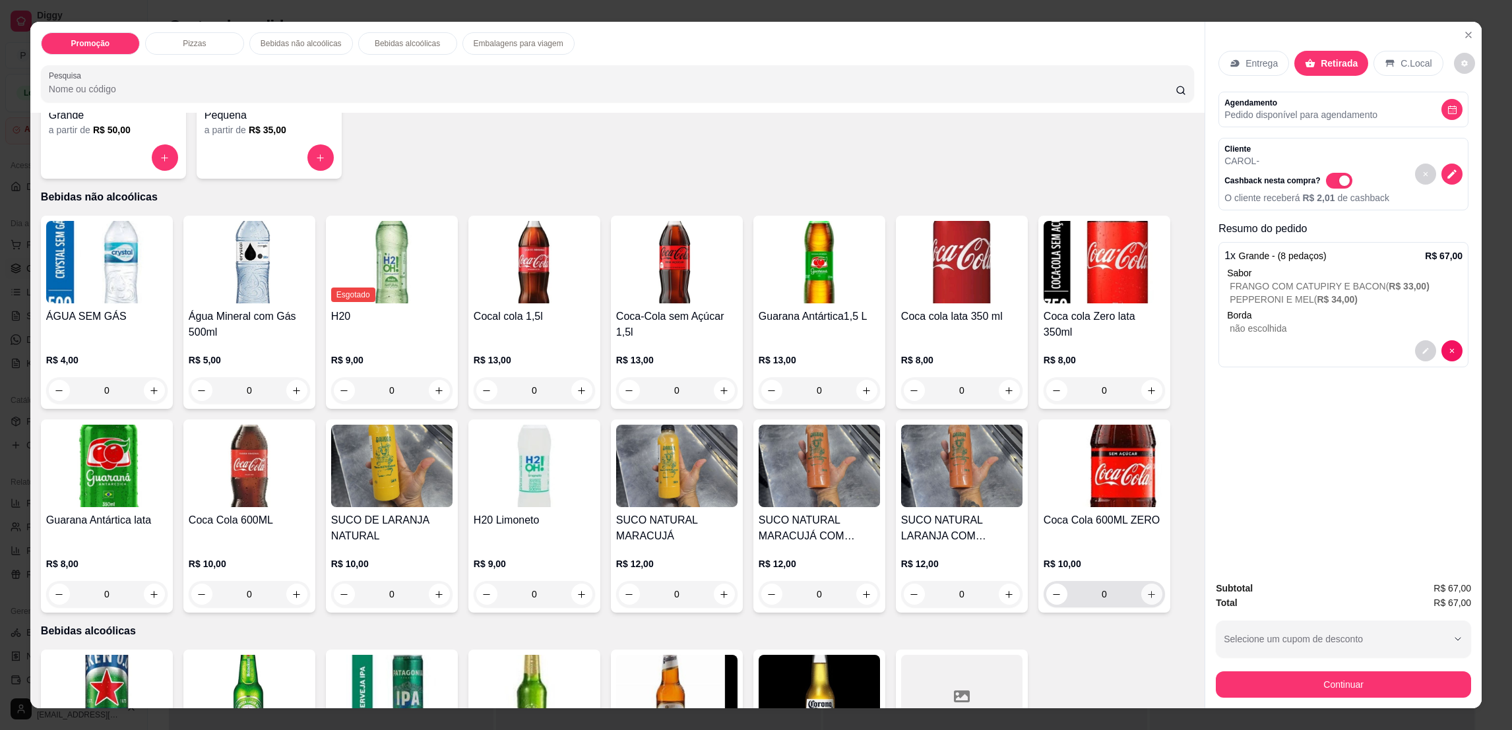
click at [1146, 595] on icon "increase-product-quantity" at bounding box center [1151, 595] width 10 height 10
type input "1"
click at [1332, 690] on button "Continuar" at bounding box center [1343, 684] width 255 height 26
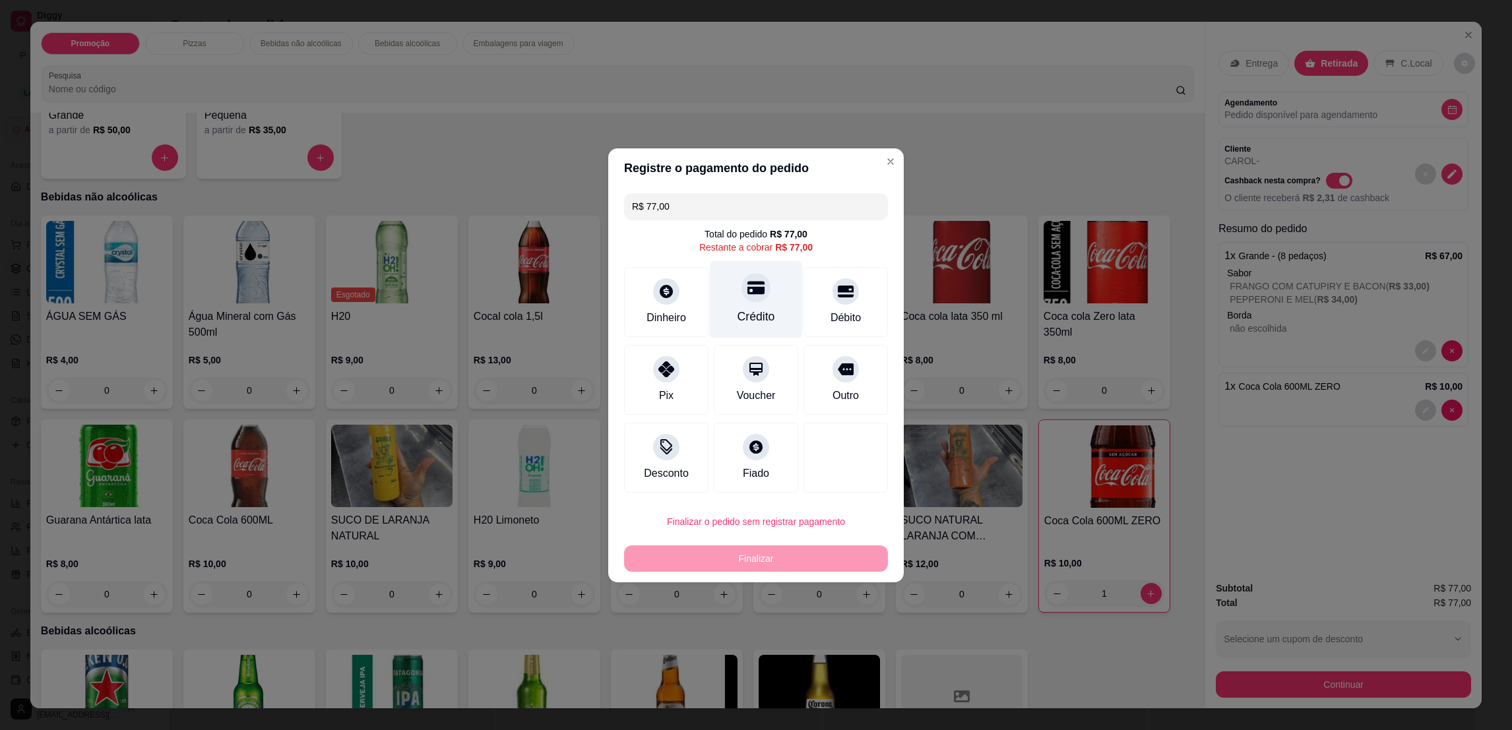
click at [747, 288] on icon at bounding box center [755, 287] width 17 height 17
type input "R$ 0,00"
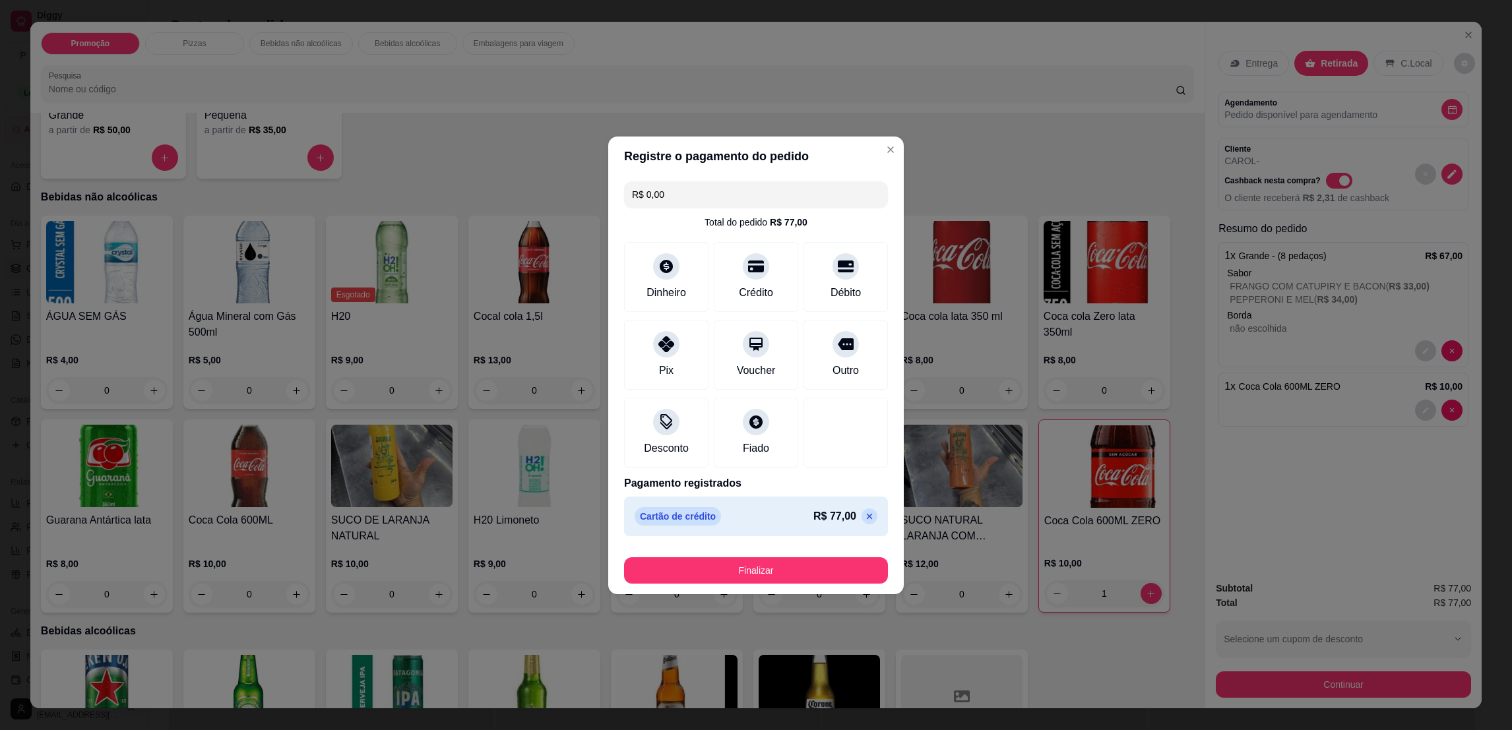
click at [750, 572] on button "Finalizar" at bounding box center [756, 570] width 264 height 26
type input "0"
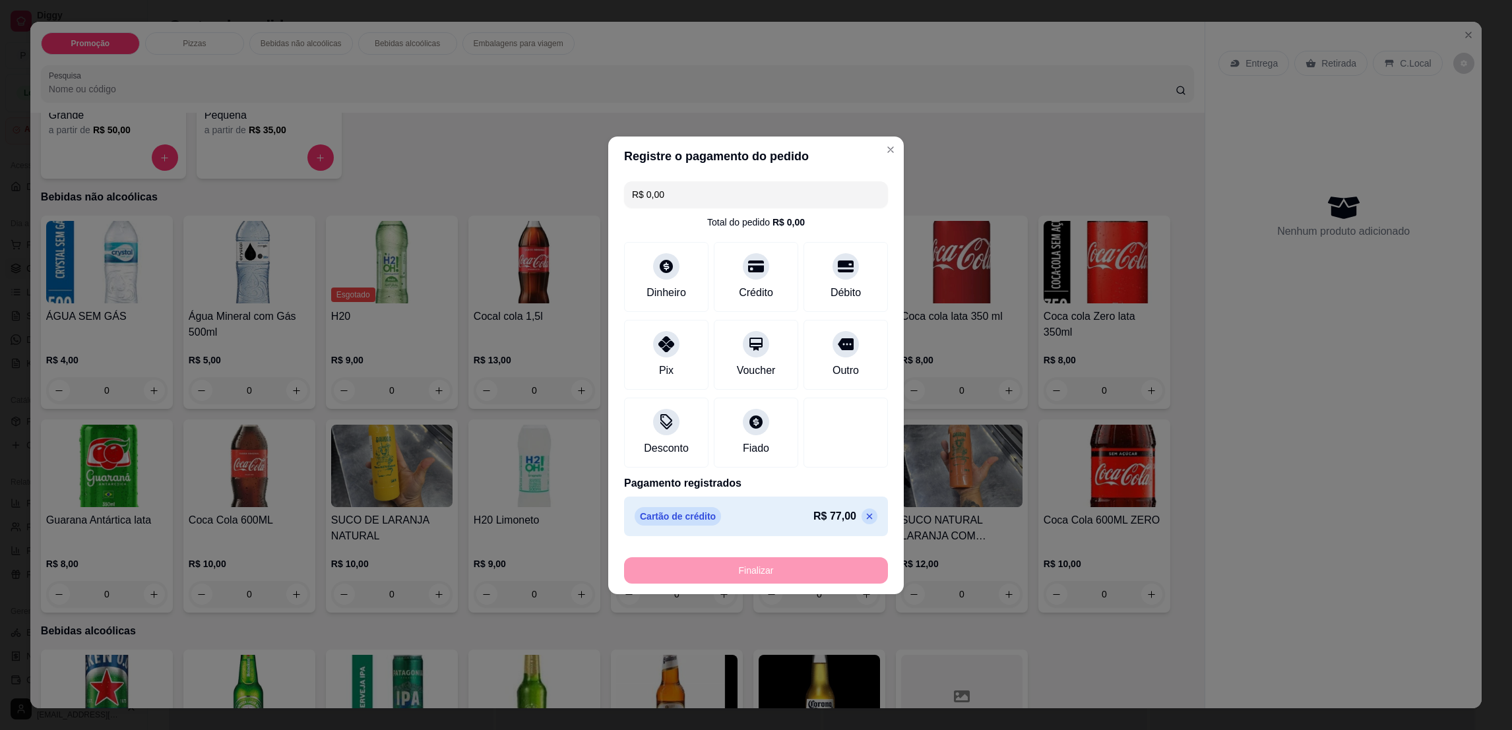
type input "-R$ 77,00"
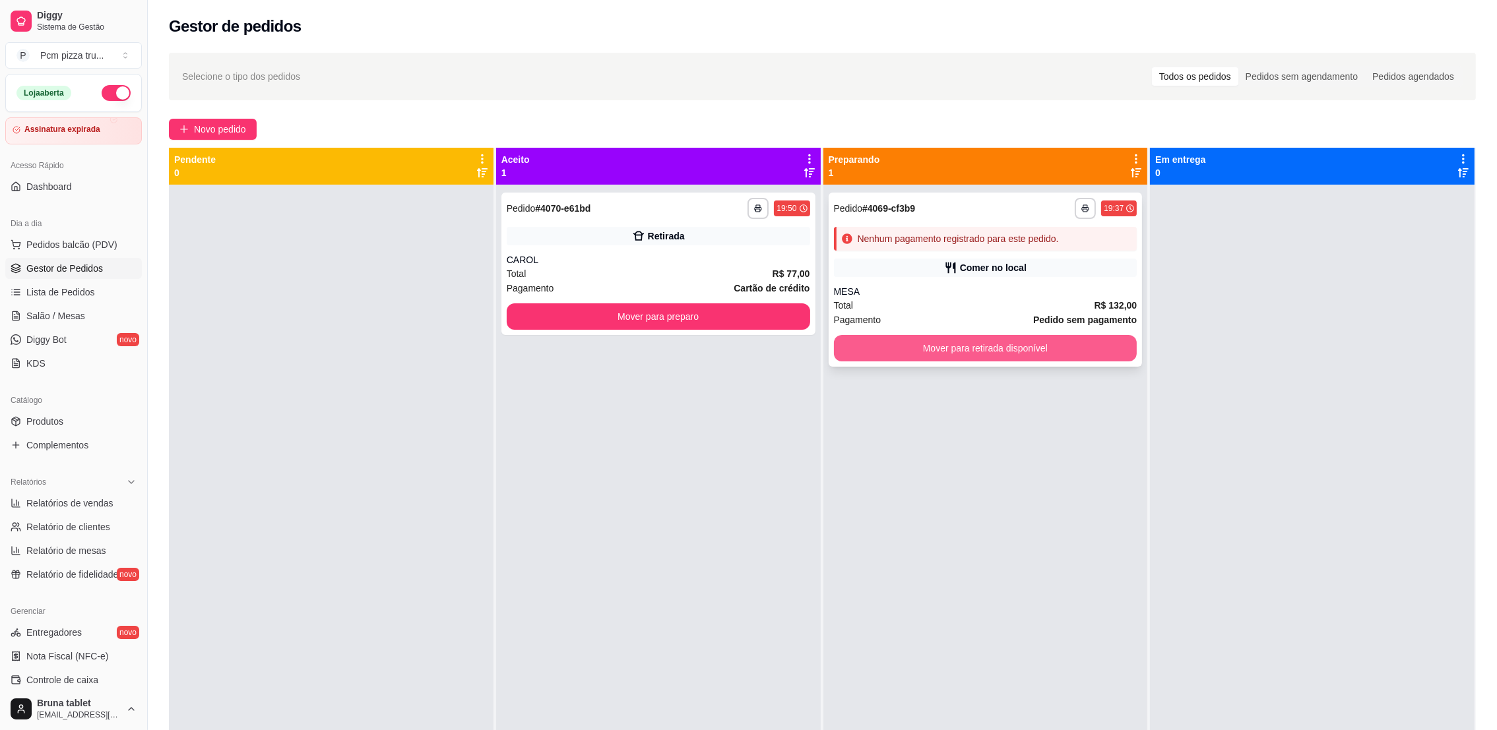
click at [1024, 339] on button "Mover para retirada disponível" at bounding box center [985, 348] width 303 height 26
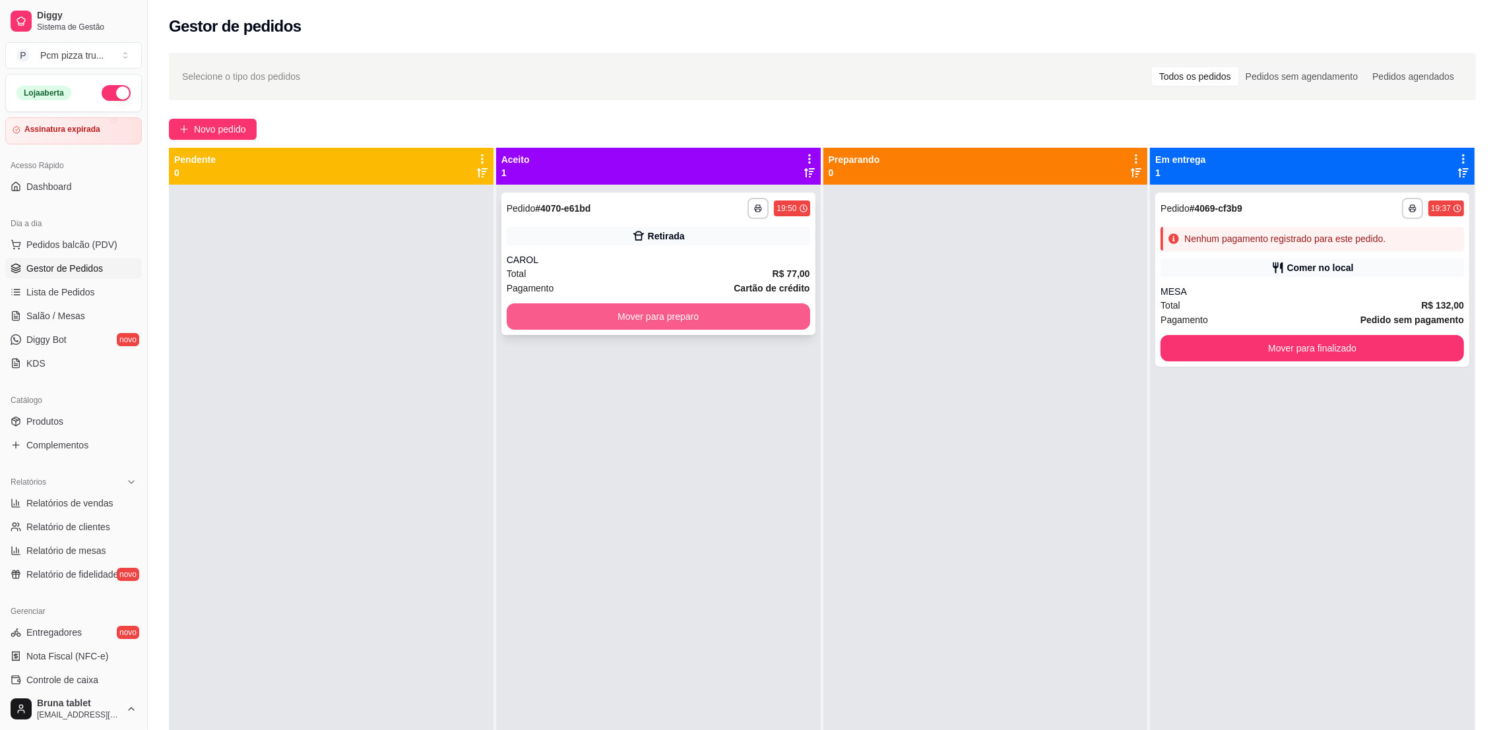
click at [754, 265] on div "CAROL" at bounding box center [658, 259] width 303 height 13
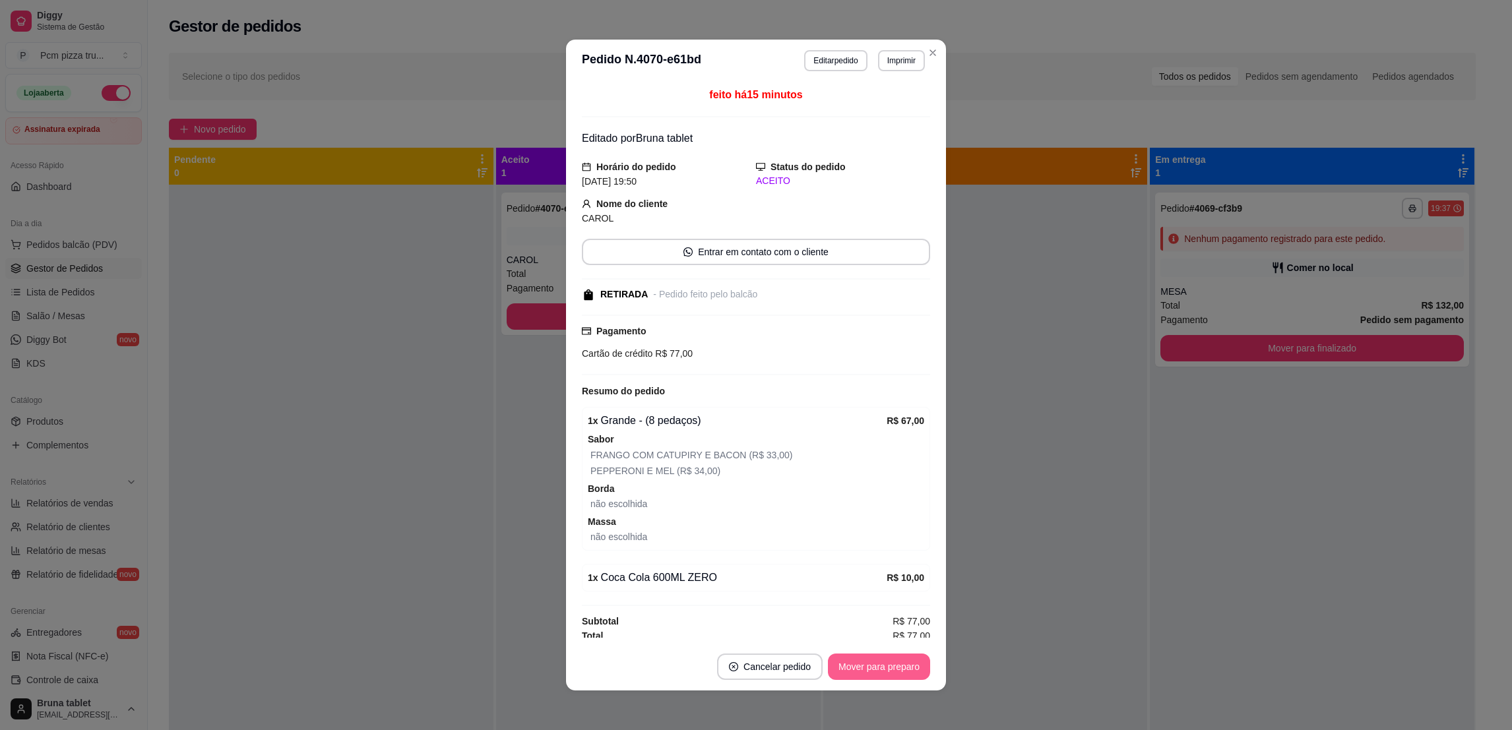
click at [861, 658] on button "Mover para preparo" at bounding box center [879, 667] width 102 height 26
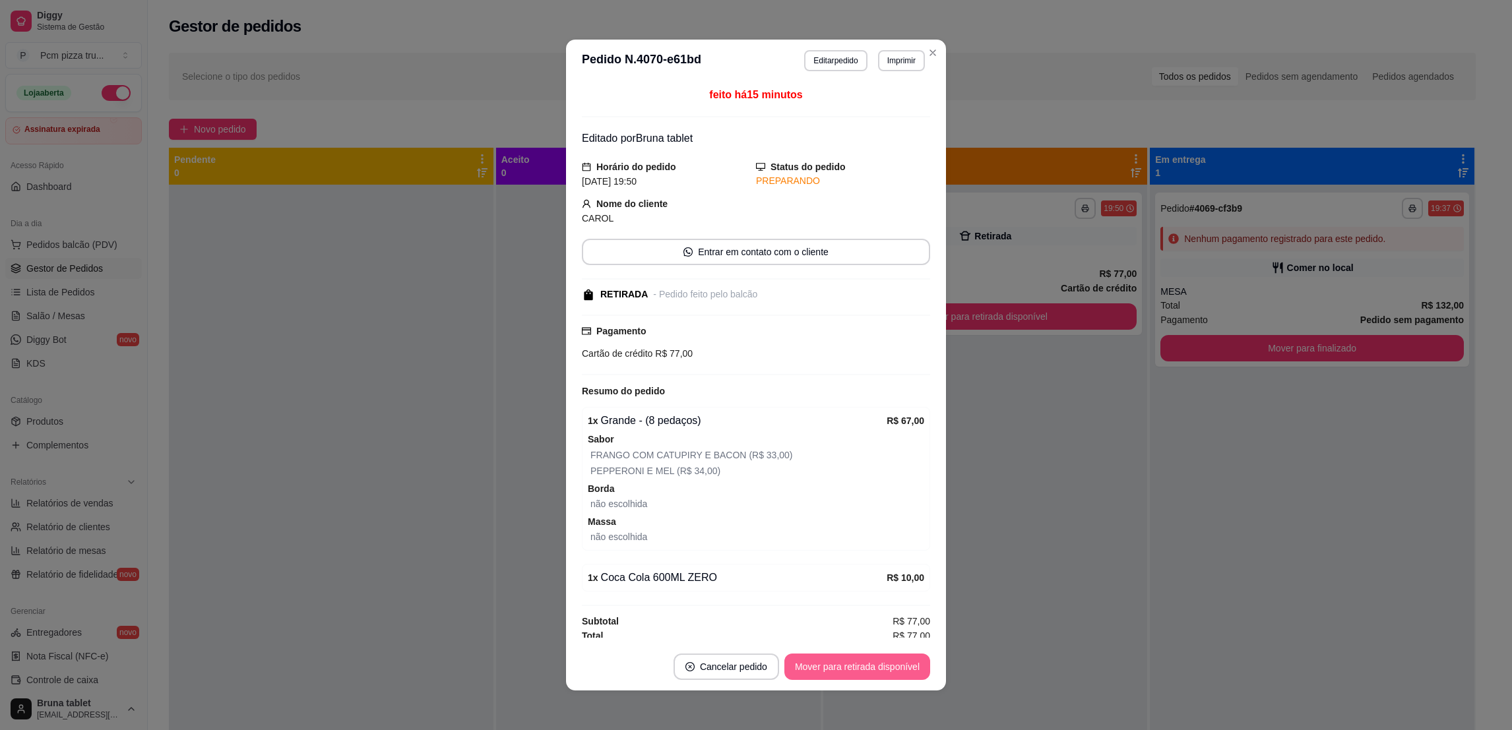
click at [880, 667] on button "Mover para retirada disponível" at bounding box center [857, 667] width 146 height 26
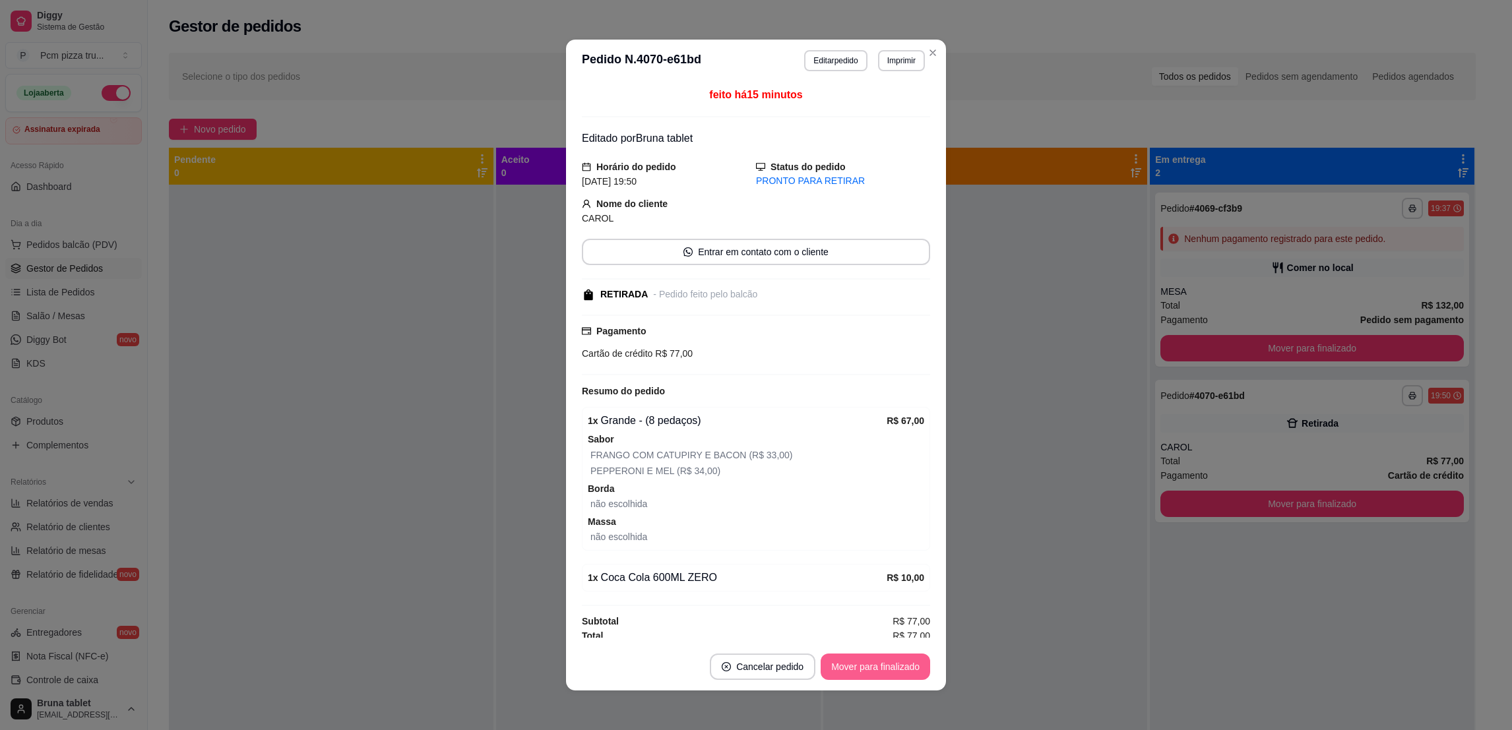
click at [889, 665] on button "Mover para finalizado" at bounding box center [874, 667] width 109 height 26
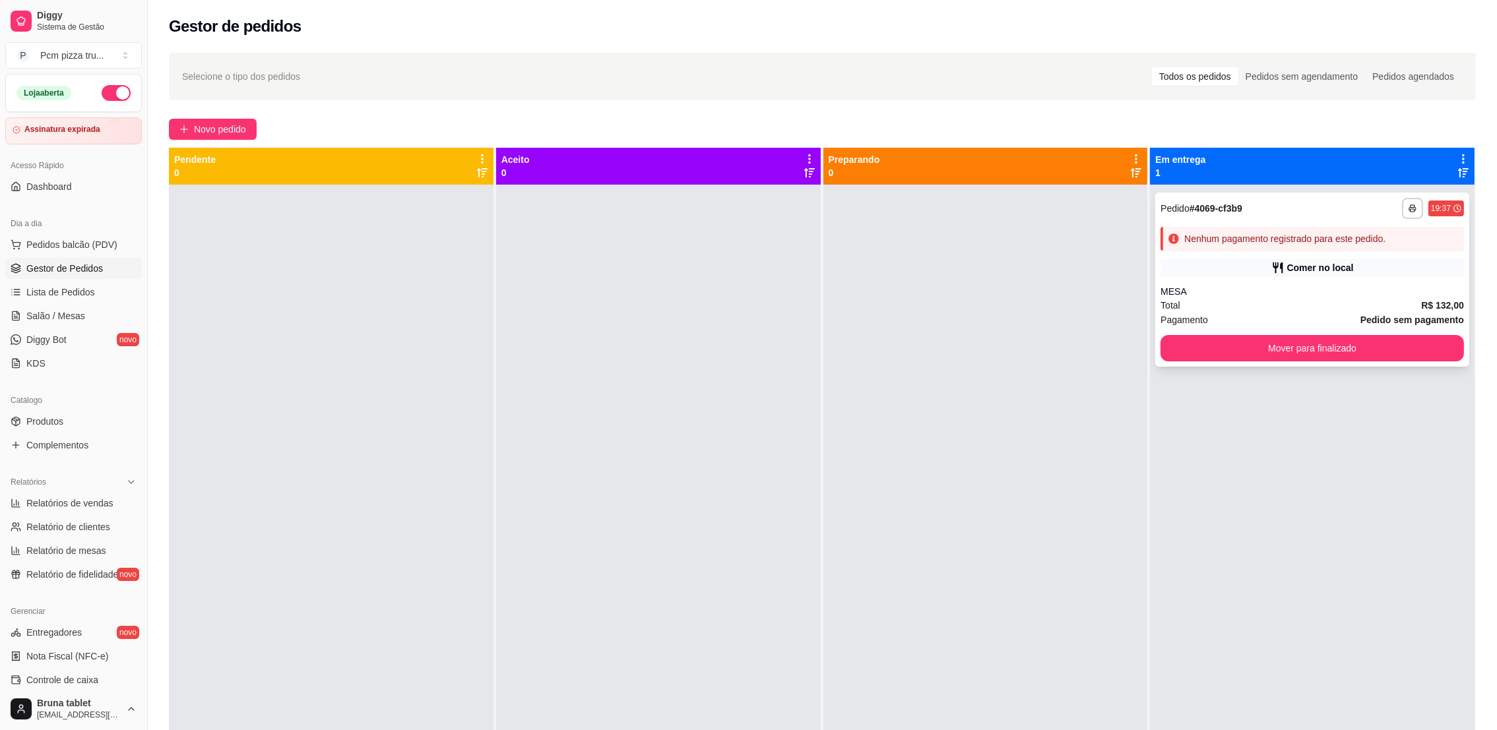
click at [1264, 292] on div "MESA" at bounding box center [1311, 291] width 303 height 13
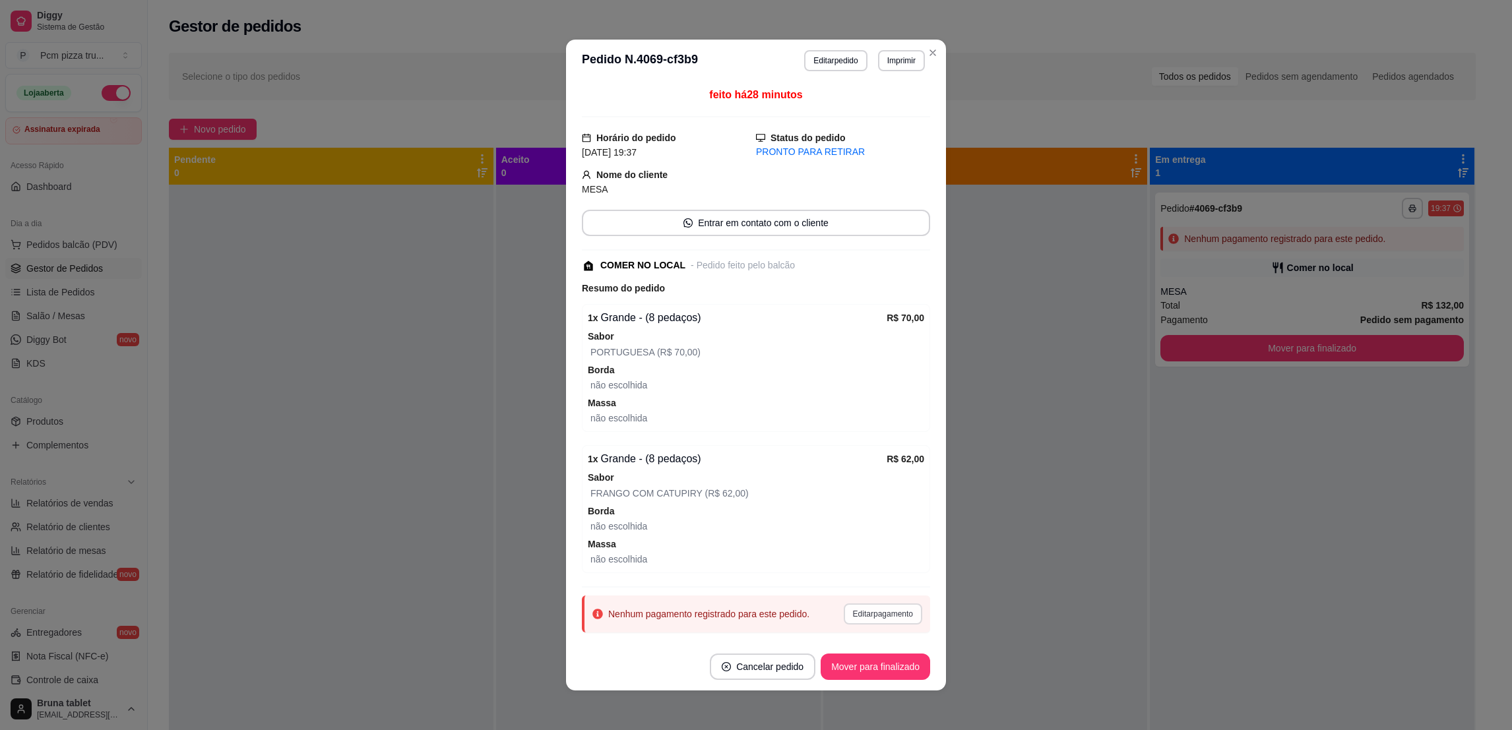
click at [866, 613] on button "Editar pagamento" at bounding box center [883, 613] width 78 height 21
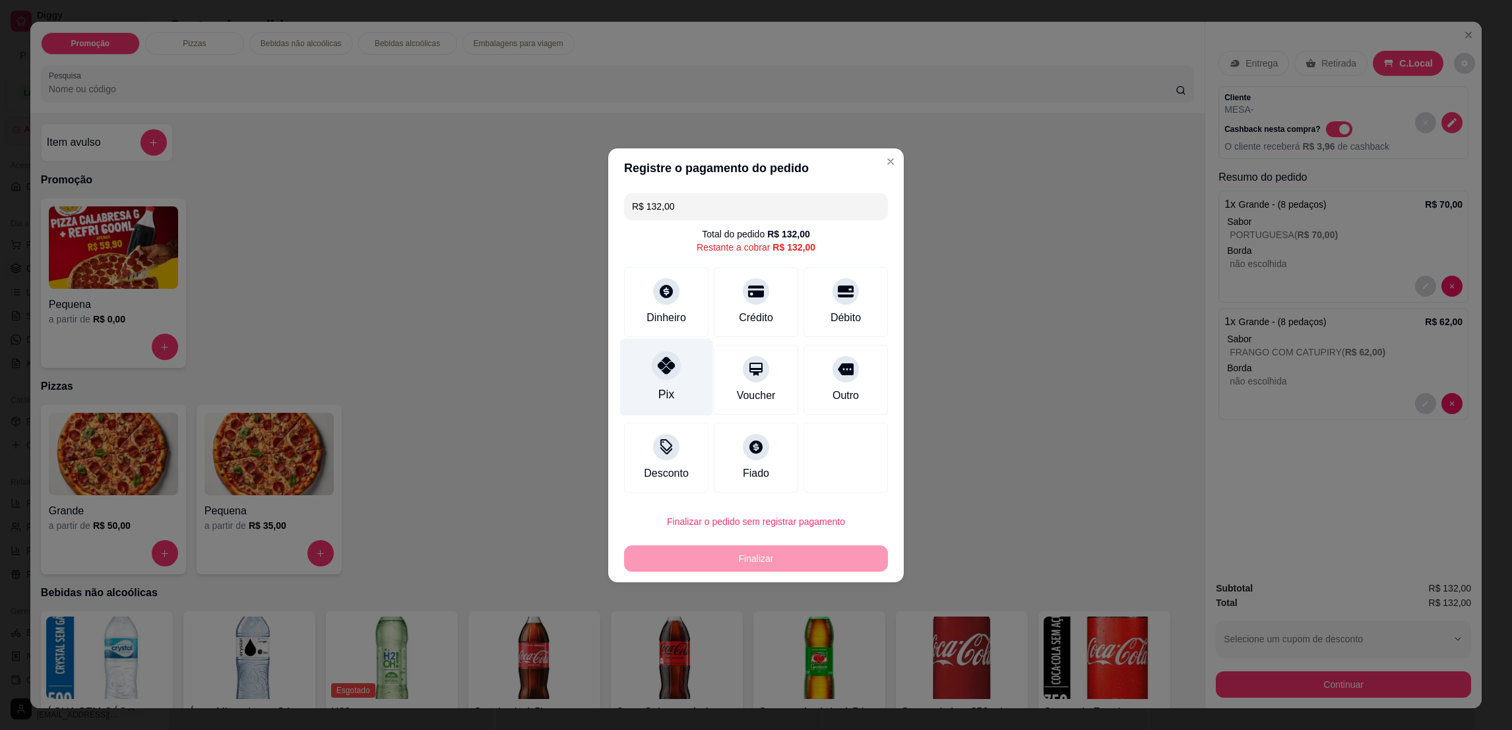
click at [664, 371] on icon at bounding box center [666, 365] width 17 height 17
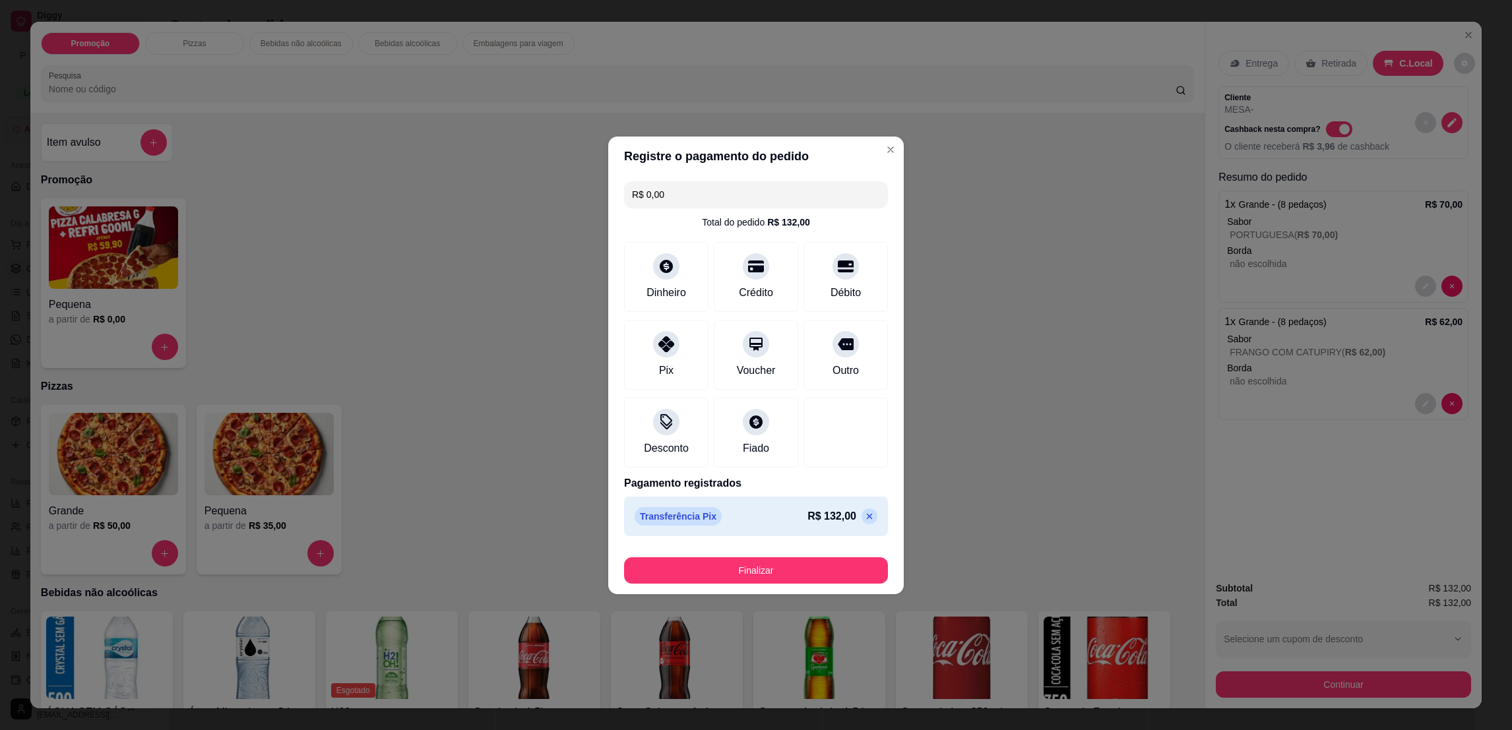
click at [864, 511] on icon at bounding box center [869, 516] width 11 height 11
type input "R$ 132,00"
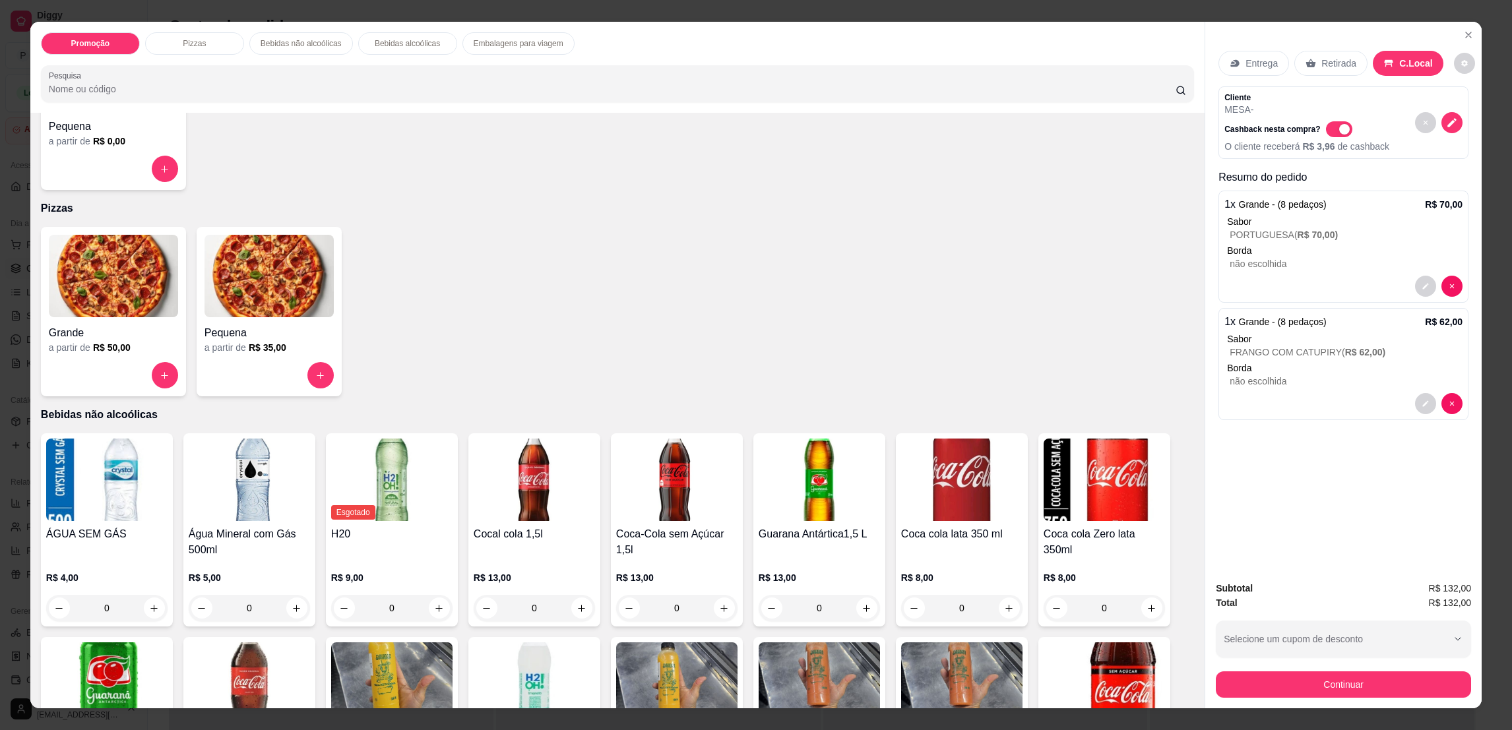
scroll to position [198, 0]
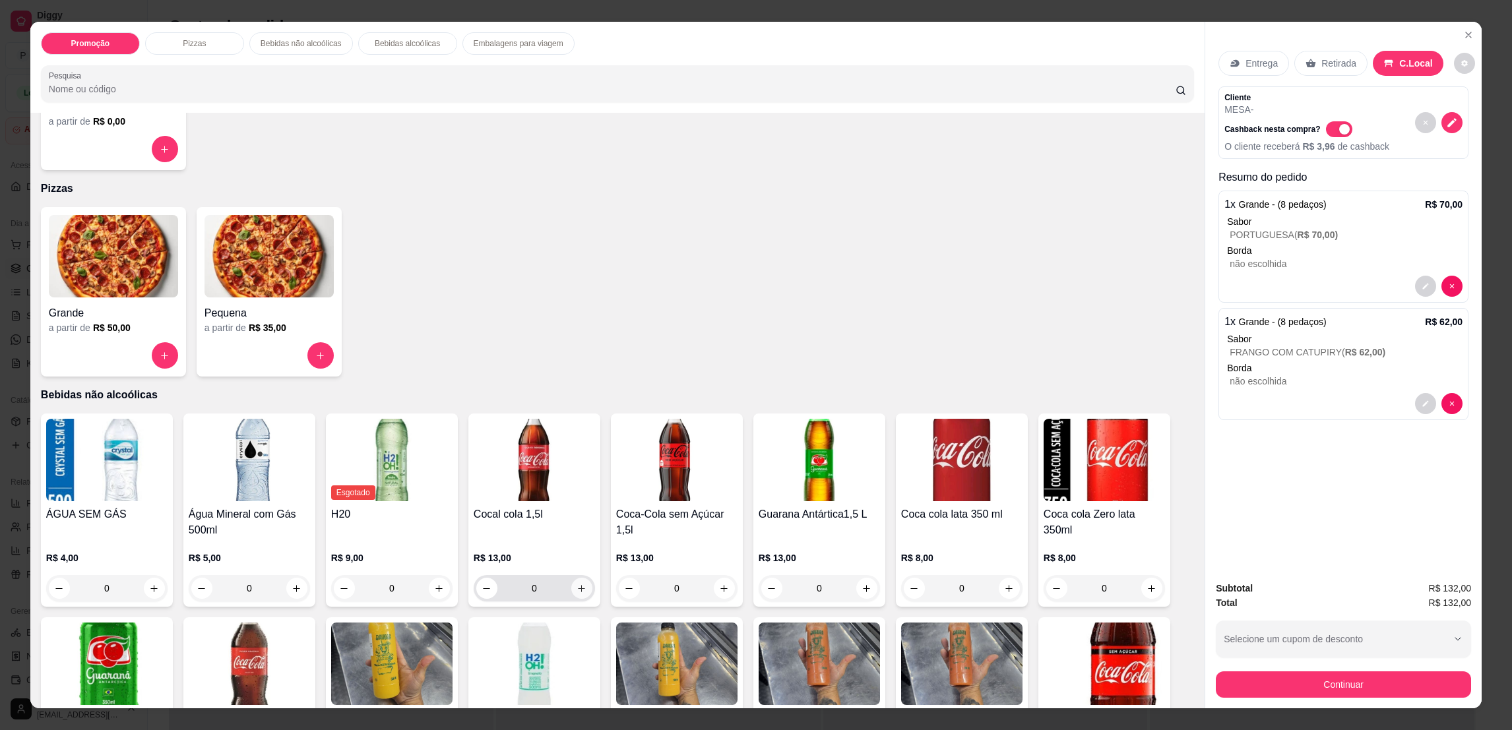
click at [571, 590] on button "increase-product-quantity" at bounding box center [581, 588] width 21 height 21
click at [1309, 679] on button "Continuar" at bounding box center [1343, 684] width 255 height 26
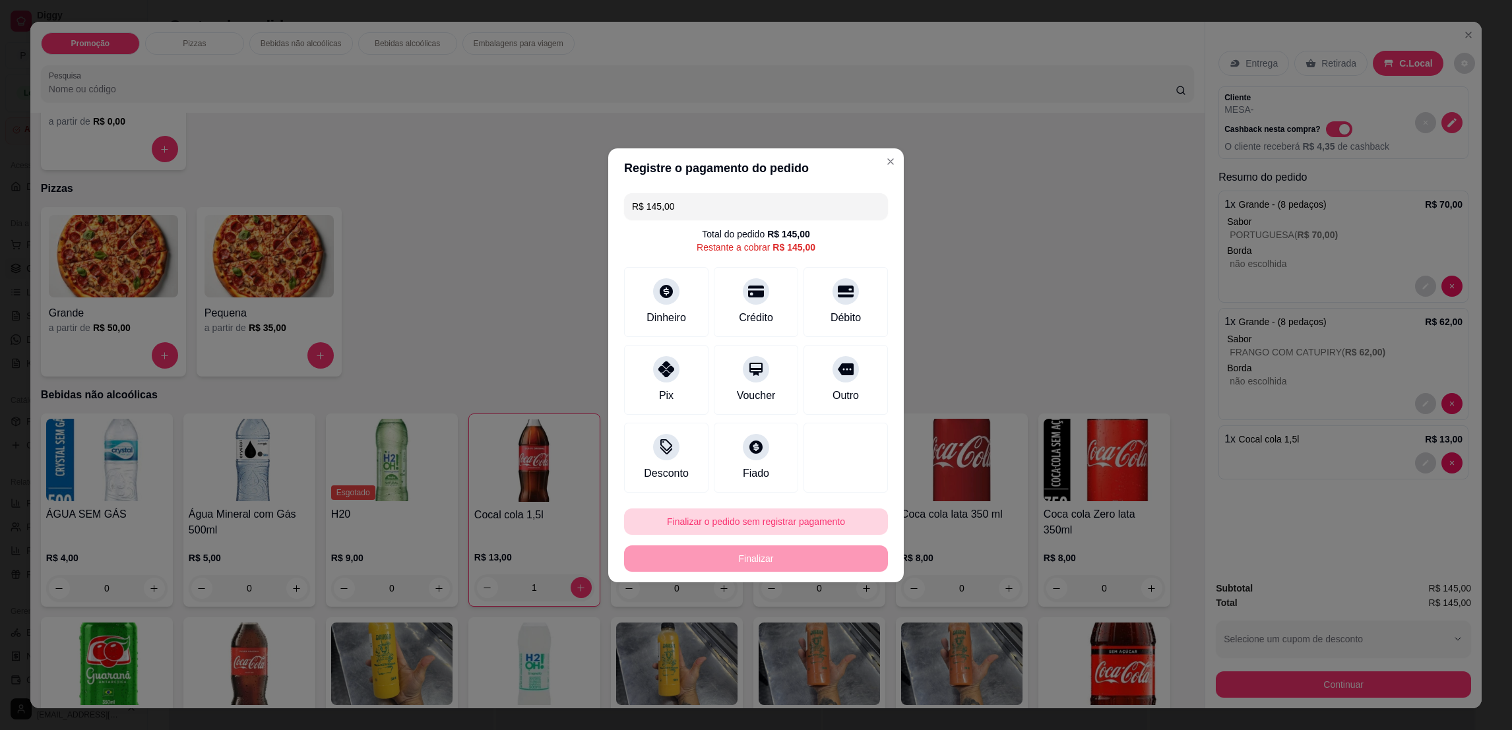
click at [667, 525] on button "Finalizar o pedido sem registrar pagamento" at bounding box center [756, 522] width 264 height 26
click at [836, 634] on button "Confirmar" at bounding box center [838, 631] width 49 height 20
type input "0"
type input "R$ 0,00"
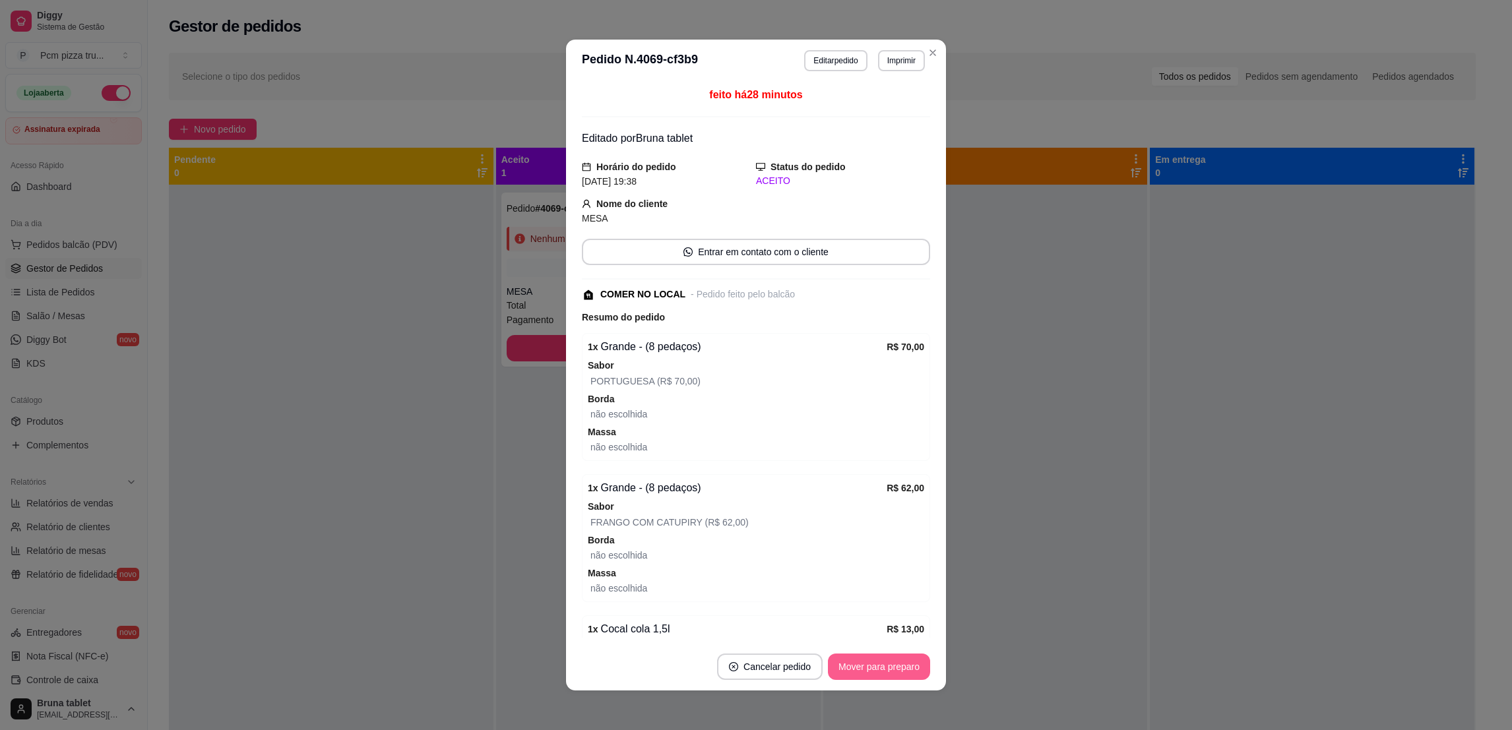
click at [883, 672] on button "Mover para preparo" at bounding box center [879, 667] width 102 height 26
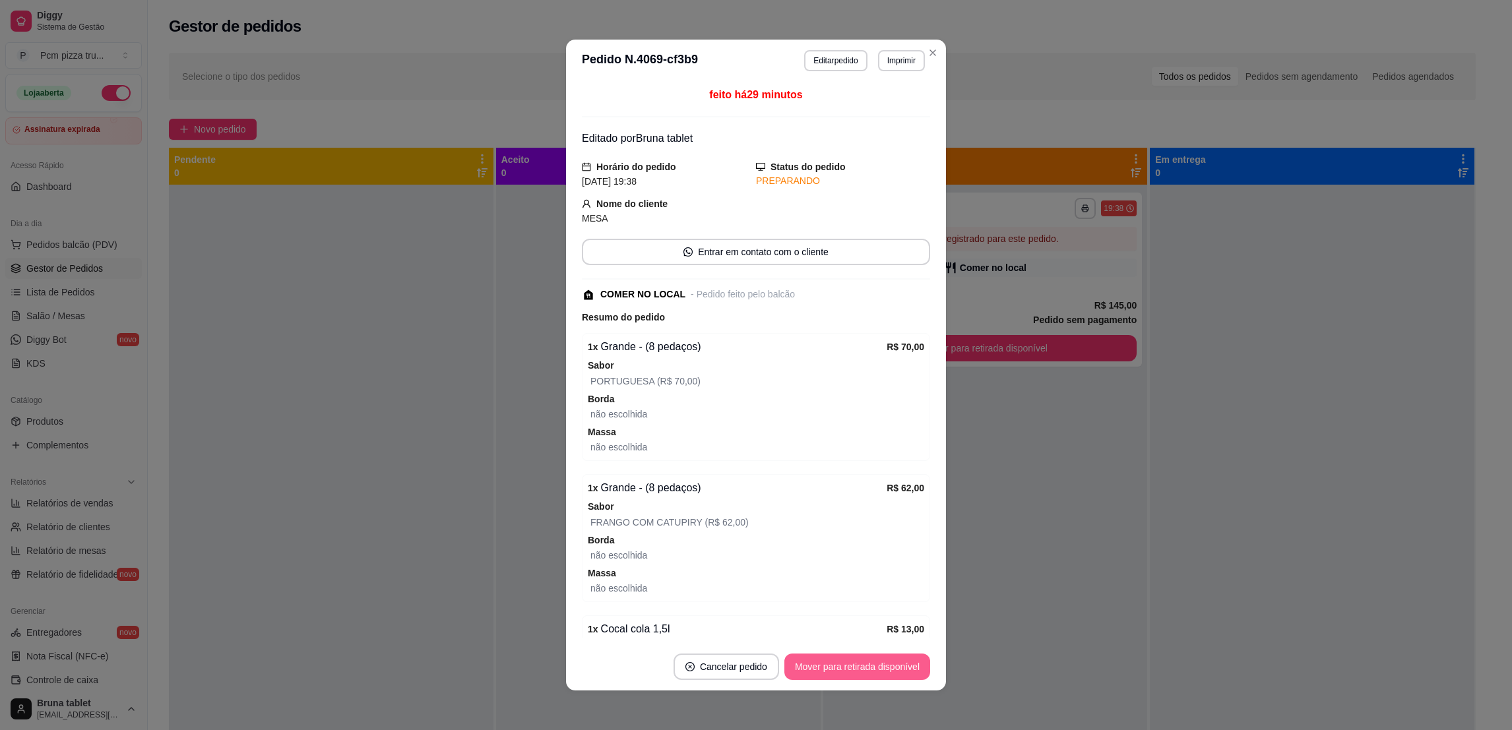
click at [882, 672] on button "Mover para retirada disponível" at bounding box center [857, 667] width 146 height 26
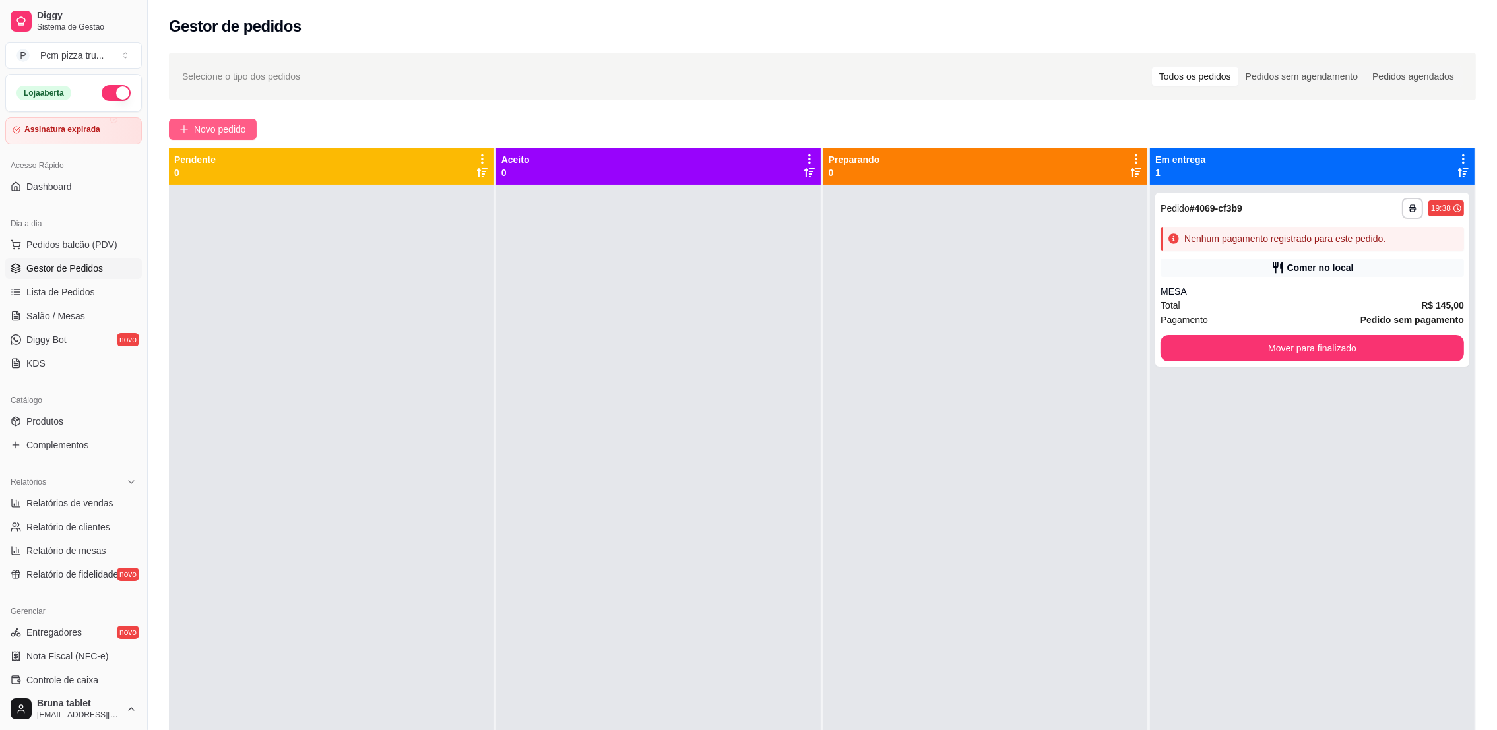
click at [200, 122] on span "Novo pedido" at bounding box center [220, 129] width 52 height 15
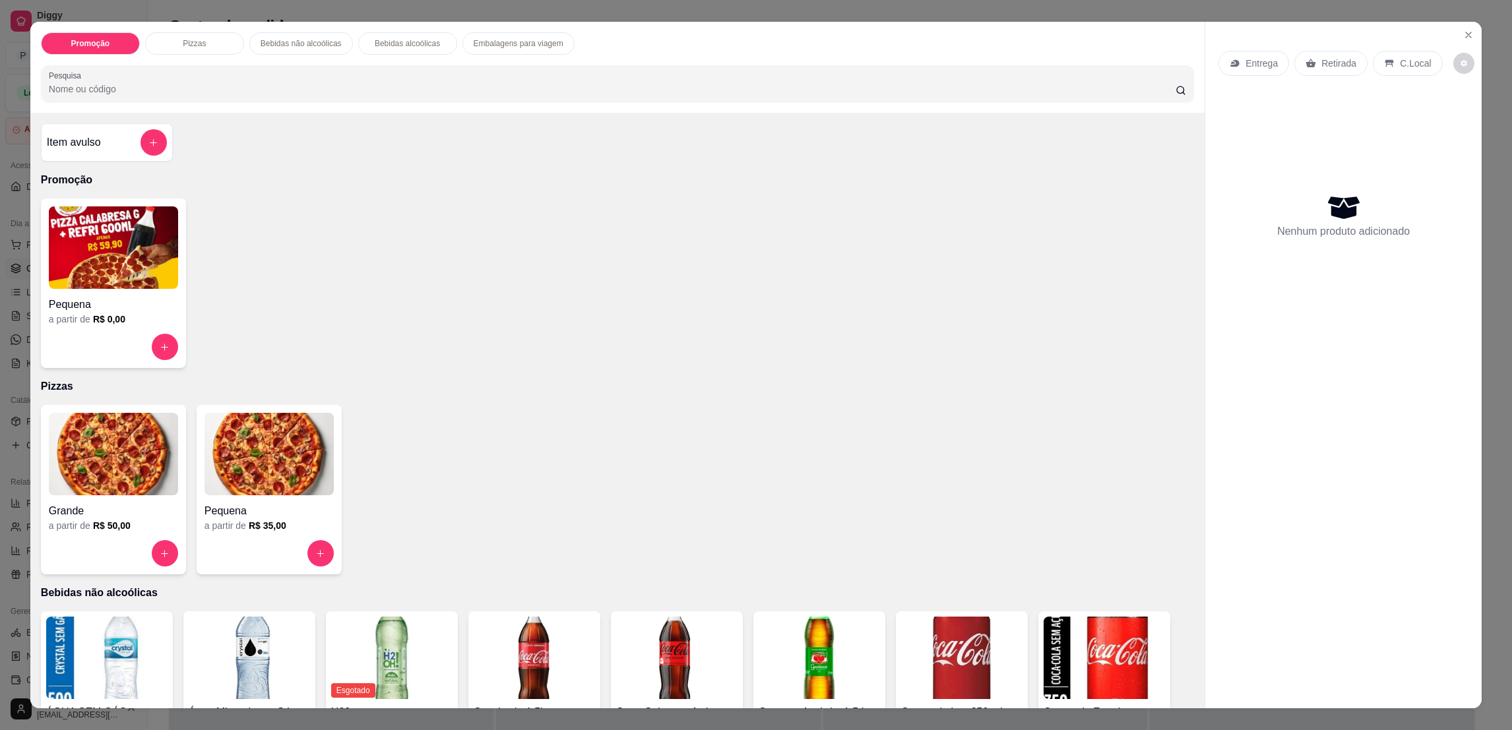
click at [241, 486] on img at bounding box center [268, 454] width 129 height 82
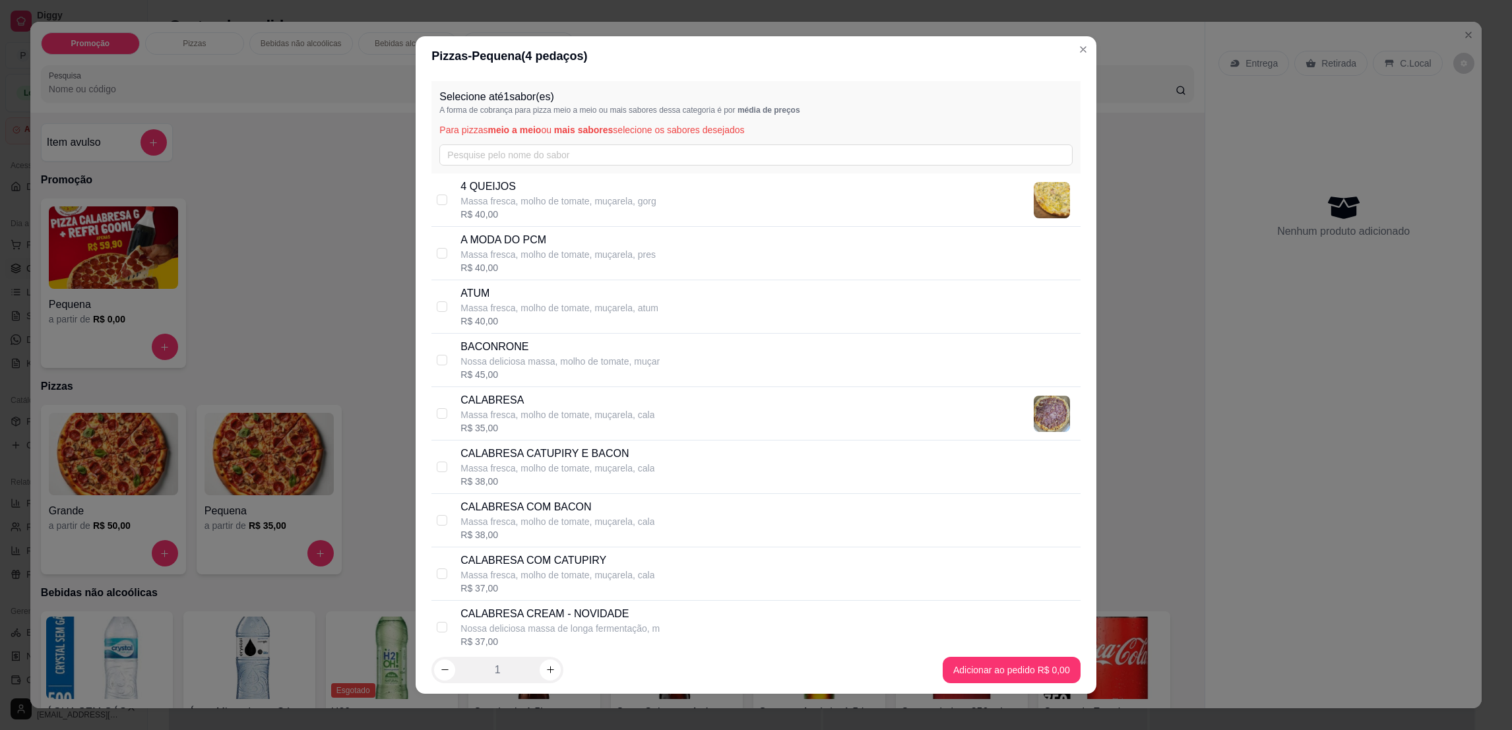
click at [528, 251] on p "Massa fresca, molho de tomate, muçarela, pres" at bounding box center [557, 254] width 195 height 13
checkbox input "true"
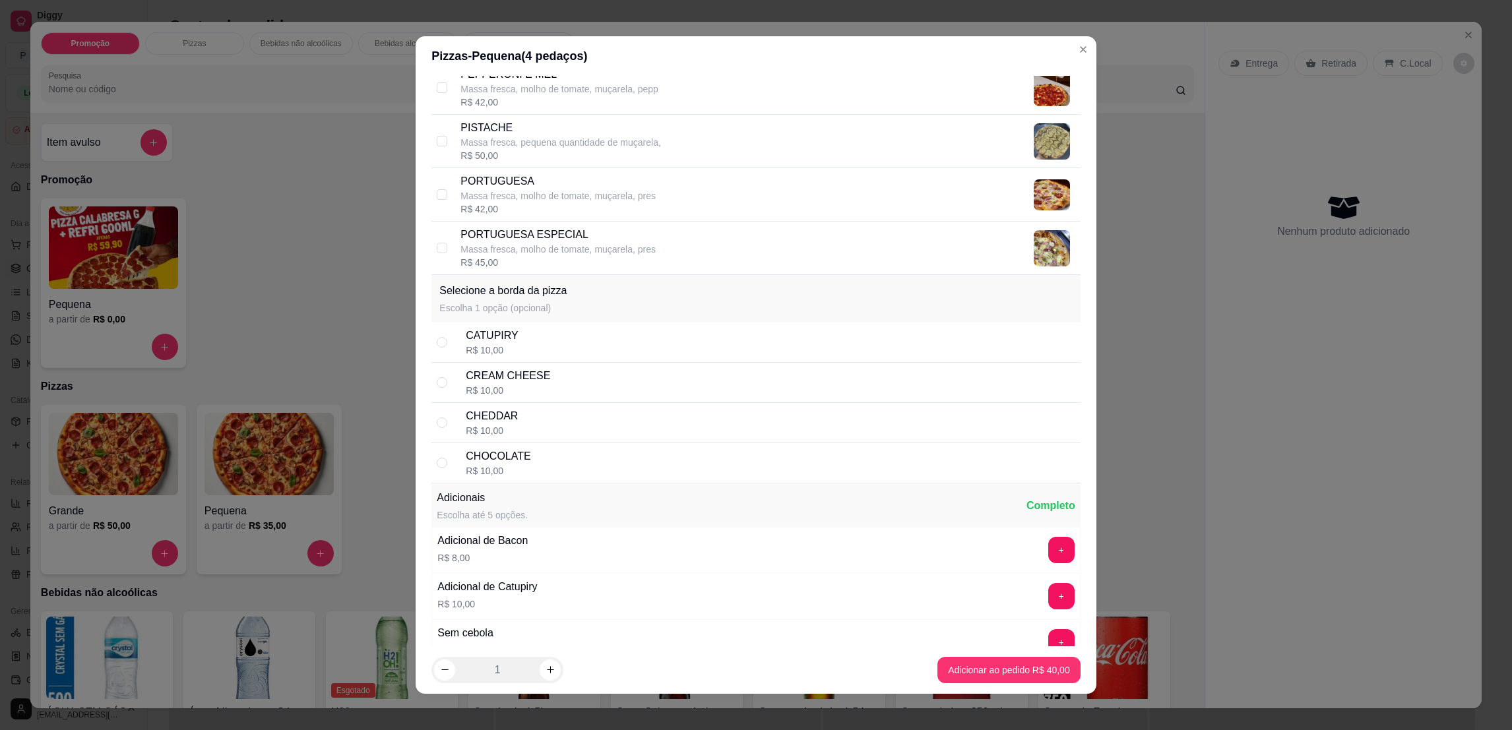
scroll to position [1583, 0]
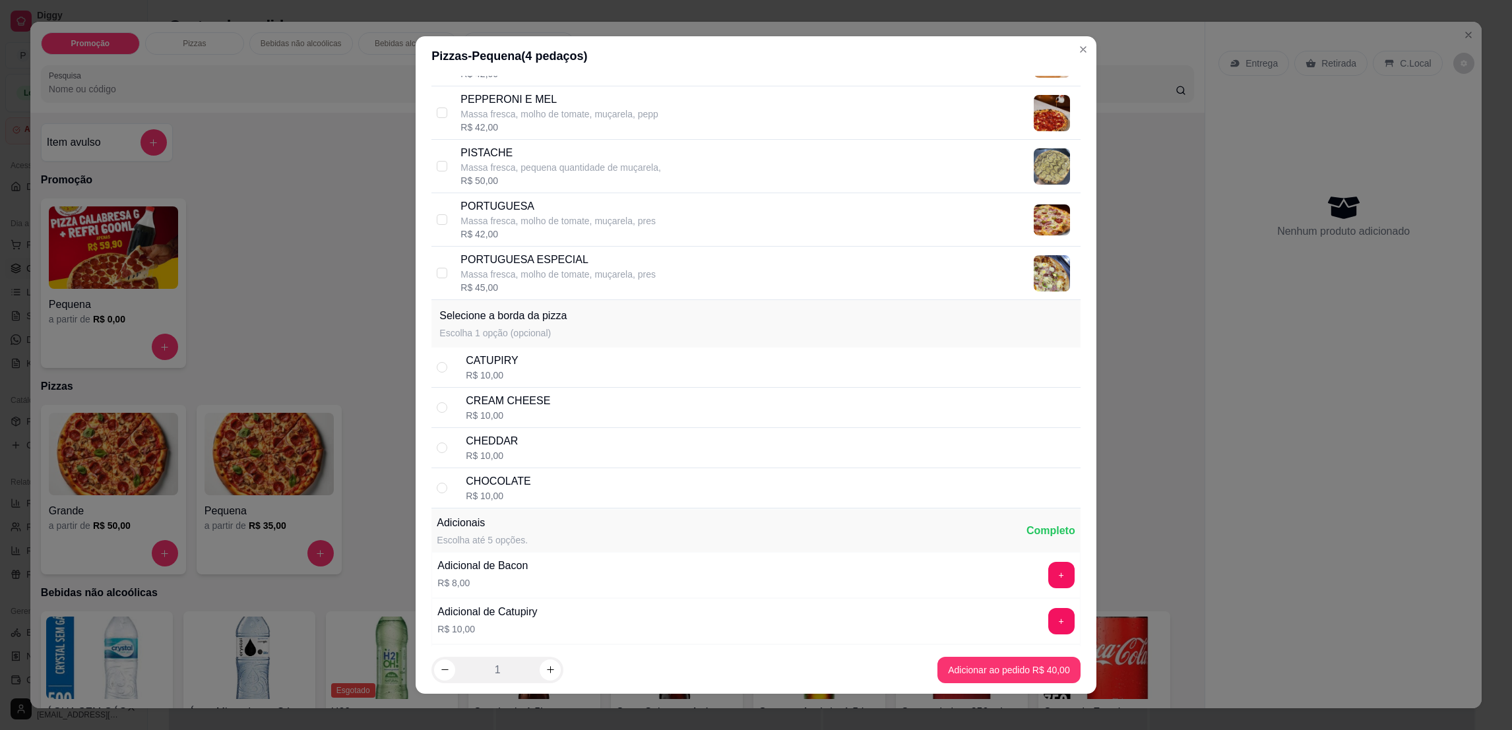
click at [525, 495] on div "CHOCOLATE R$ 10,00" at bounding box center [770, 488] width 609 height 29
radio input "true"
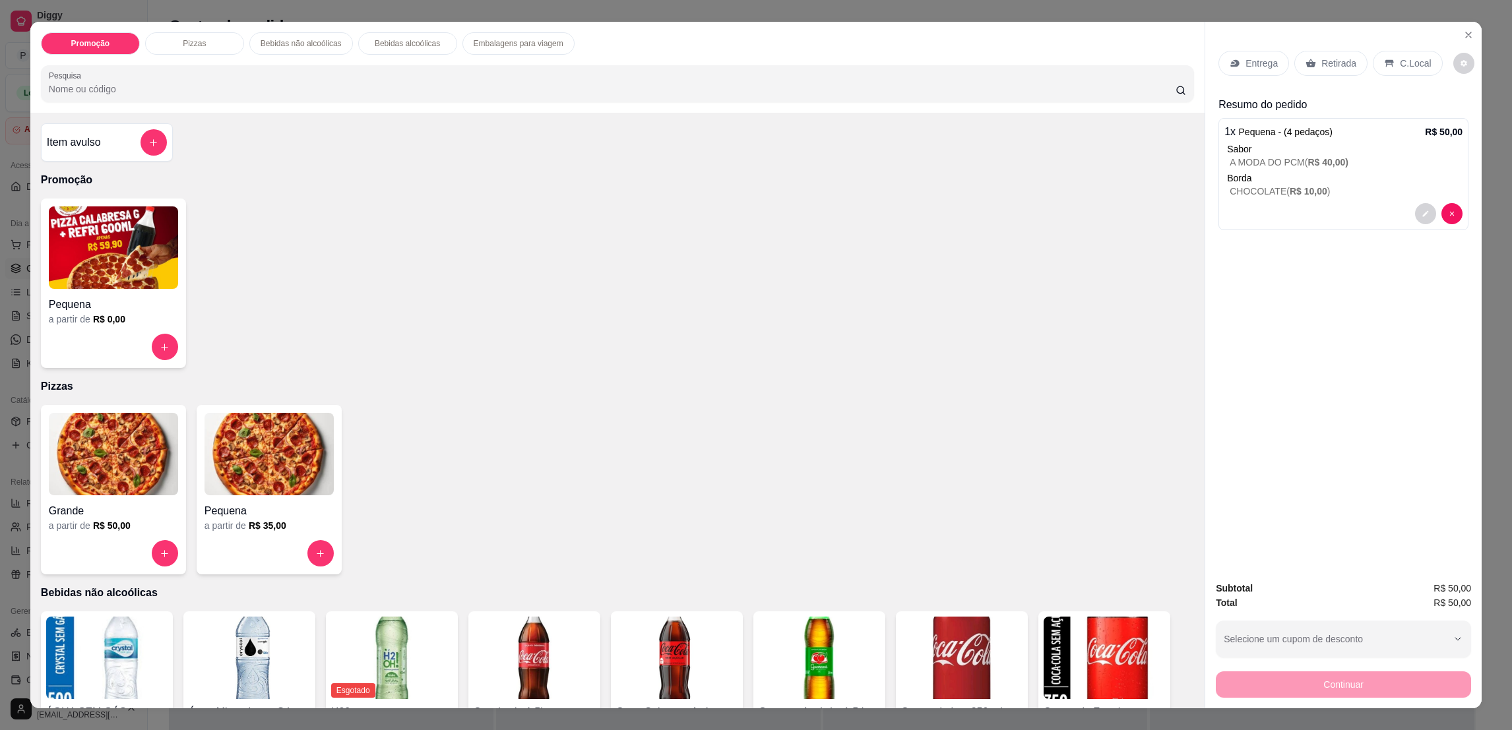
click at [1325, 71] on div "Retirada" at bounding box center [1330, 63] width 73 height 25
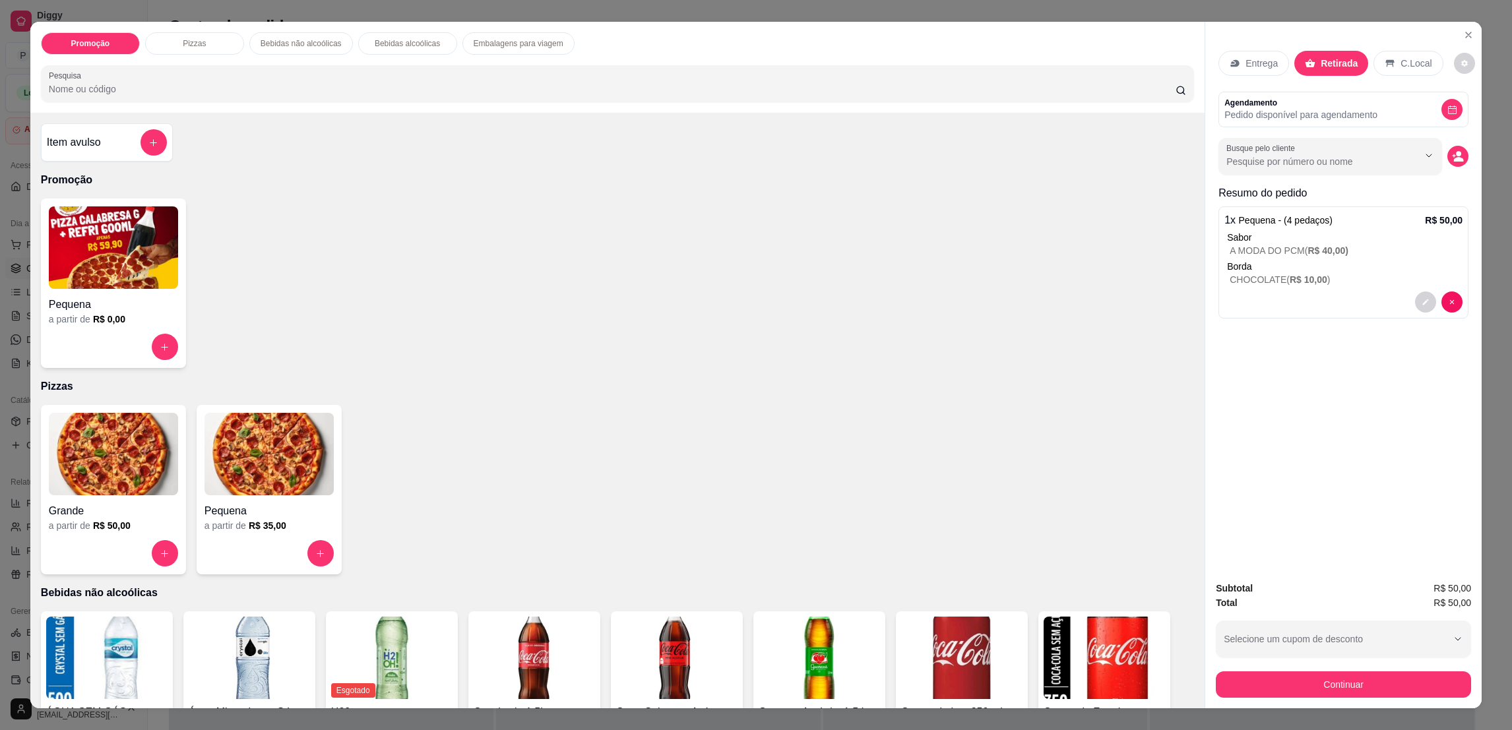
click at [1452, 156] on icon "decrease-product-quantity" at bounding box center [1458, 156] width 12 height 12
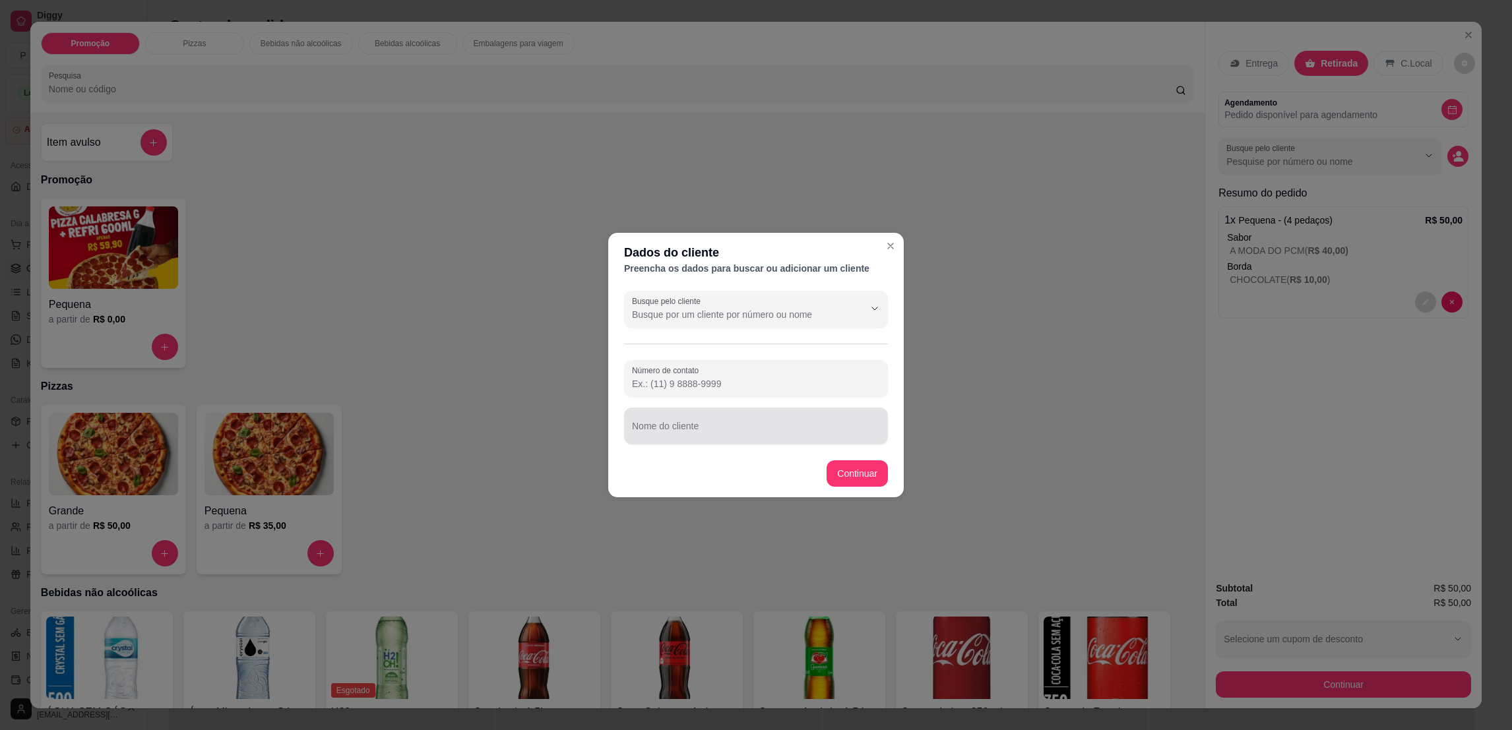
click at [749, 423] on div at bounding box center [756, 426] width 248 height 26
type input "PRISCILA"
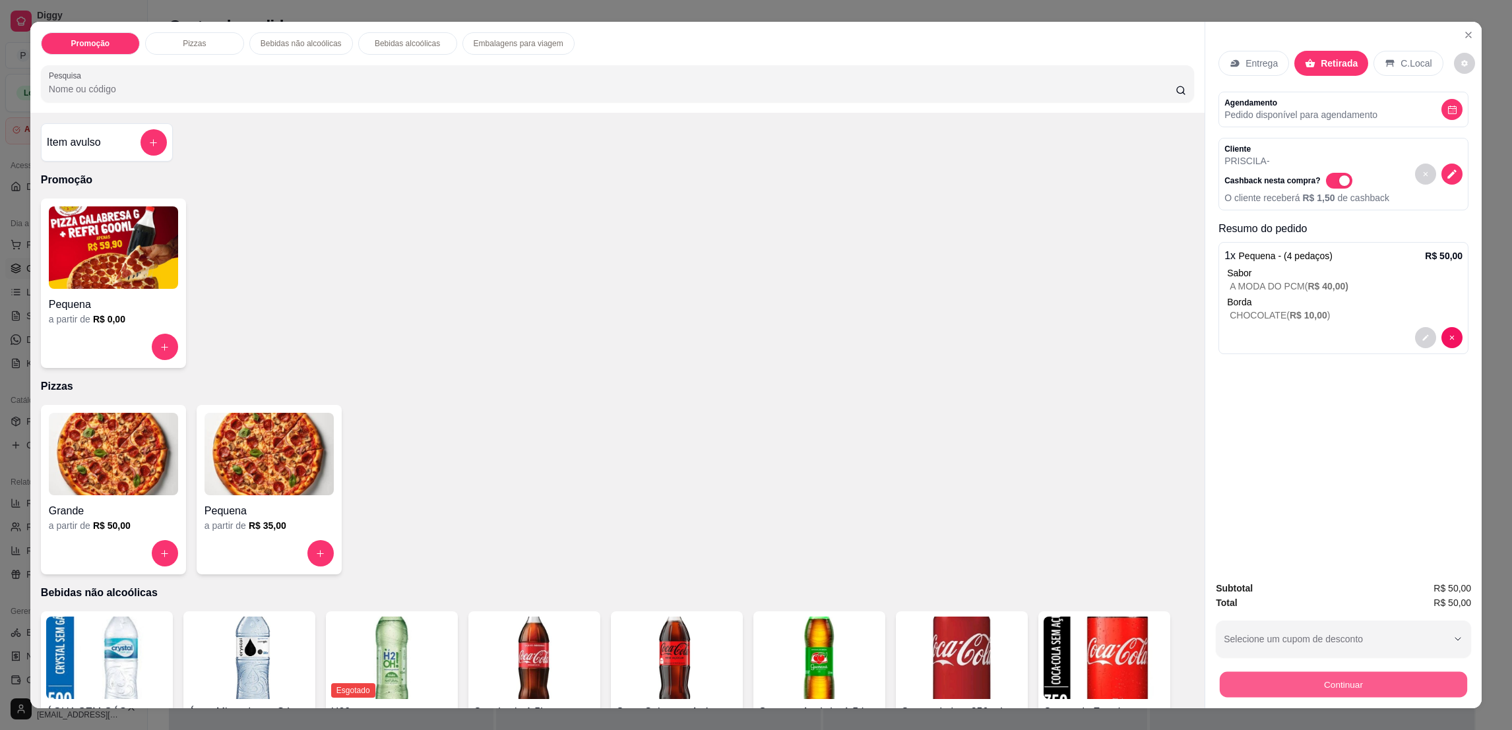
click at [1256, 693] on button "Continuar" at bounding box center [1343, 684] width 247 height 26
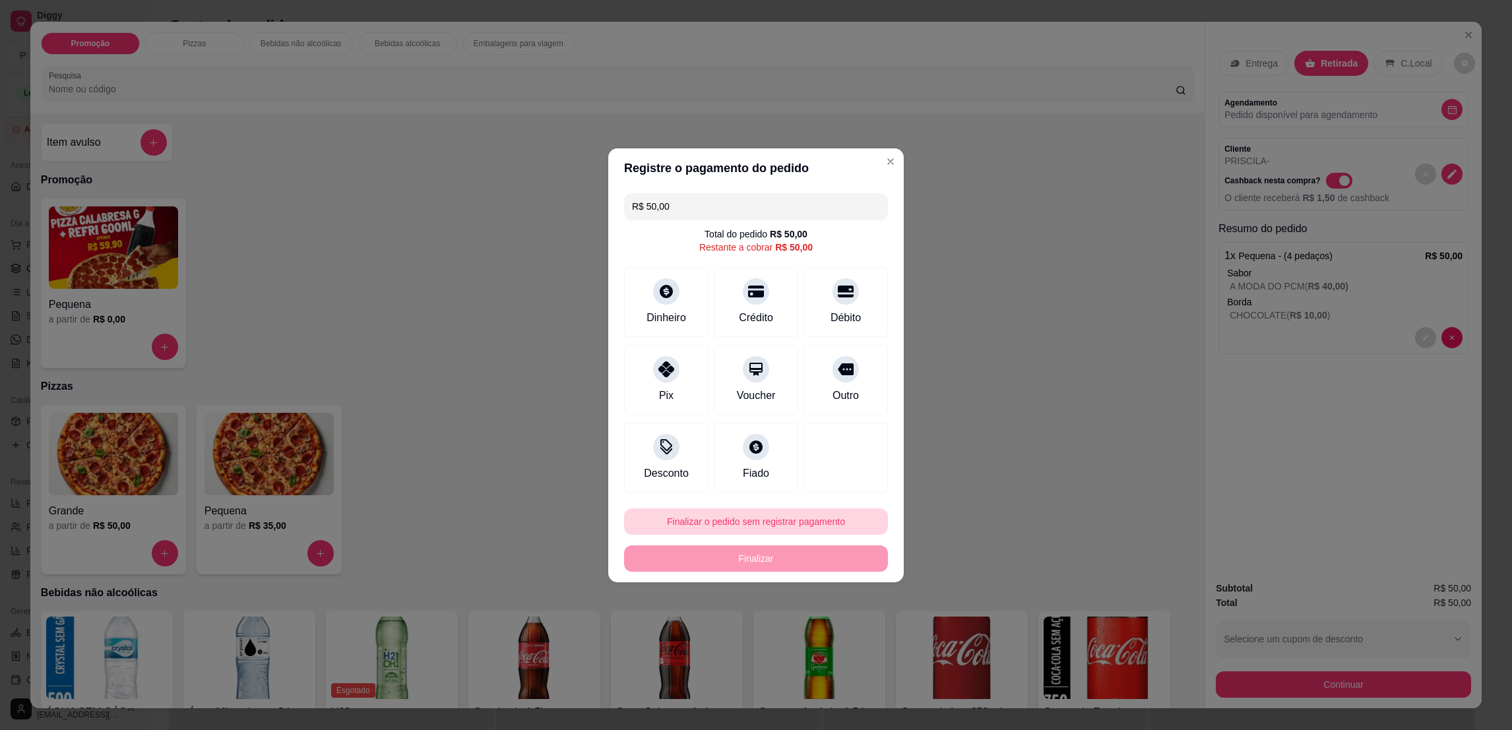
click at [743, 514] on button "Finalizar o pedido sem registrar pagamento" at bounding box center [756, 522] width 264 height 26
click at [842, 629] on button "Confirmar" at bounding box center [835, 630] width 49 height 20
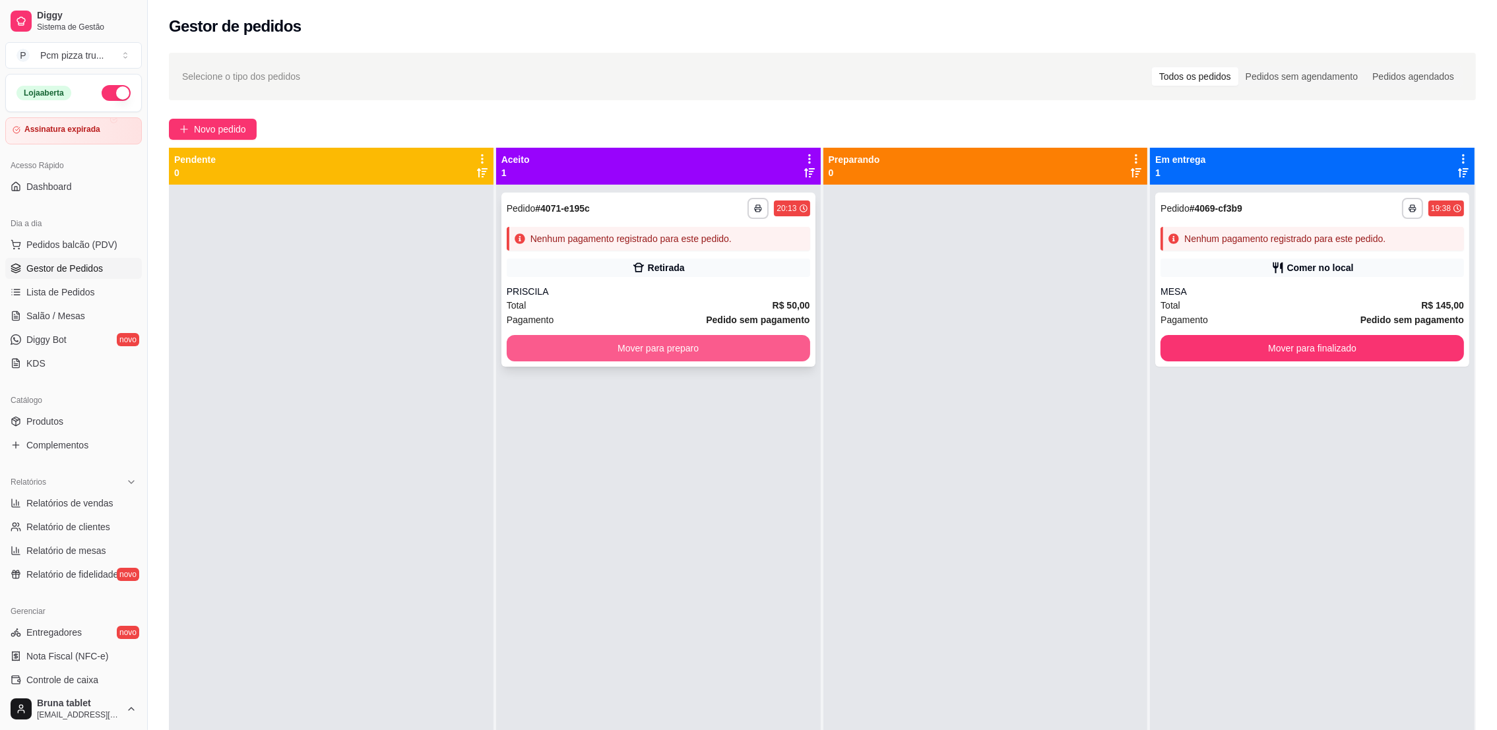
click at [731, 352] on button "Mover para preparo" at bounding box center [658, 348] width 303 height 26
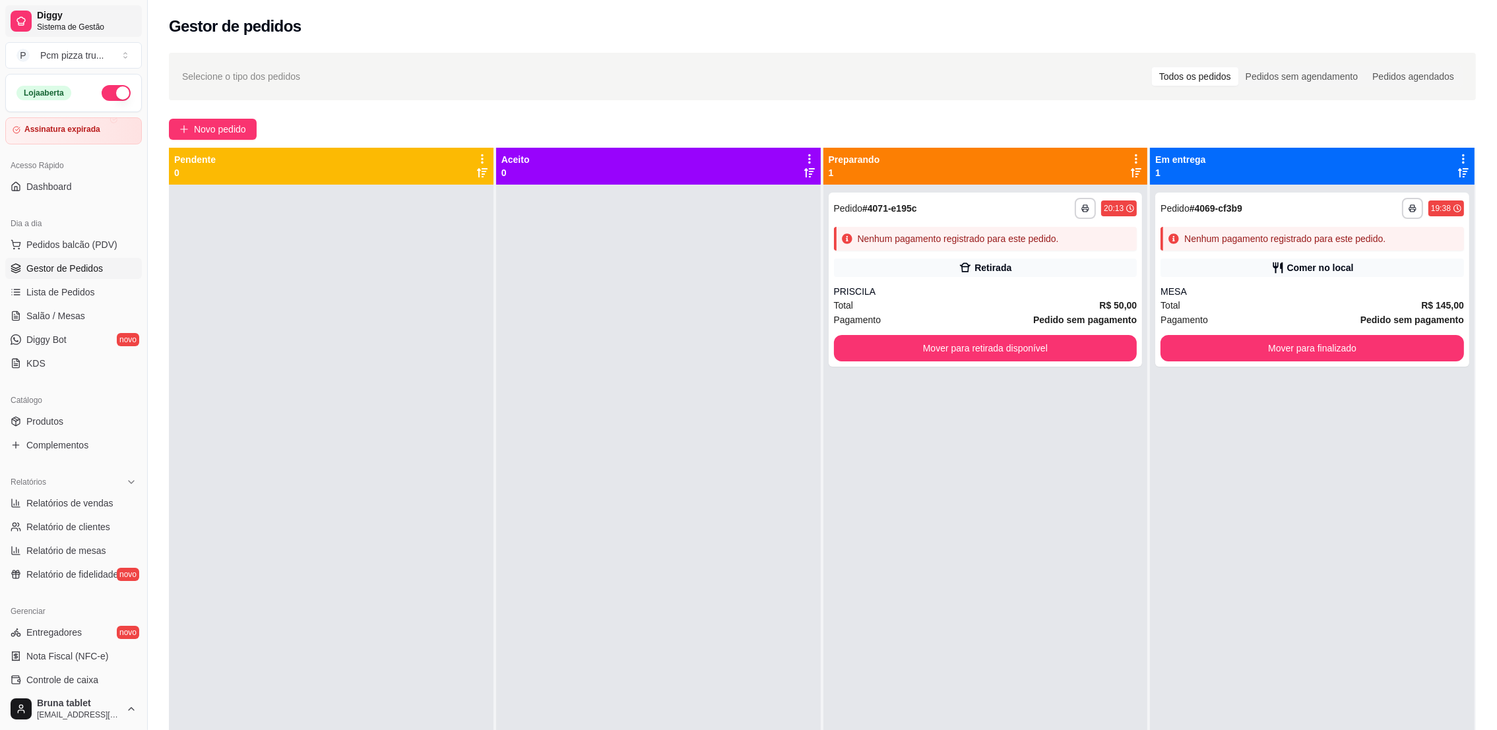
click at [94, 30] on span "Sistema de Gestão" at bounding box center [87, 27] width 100 height 11
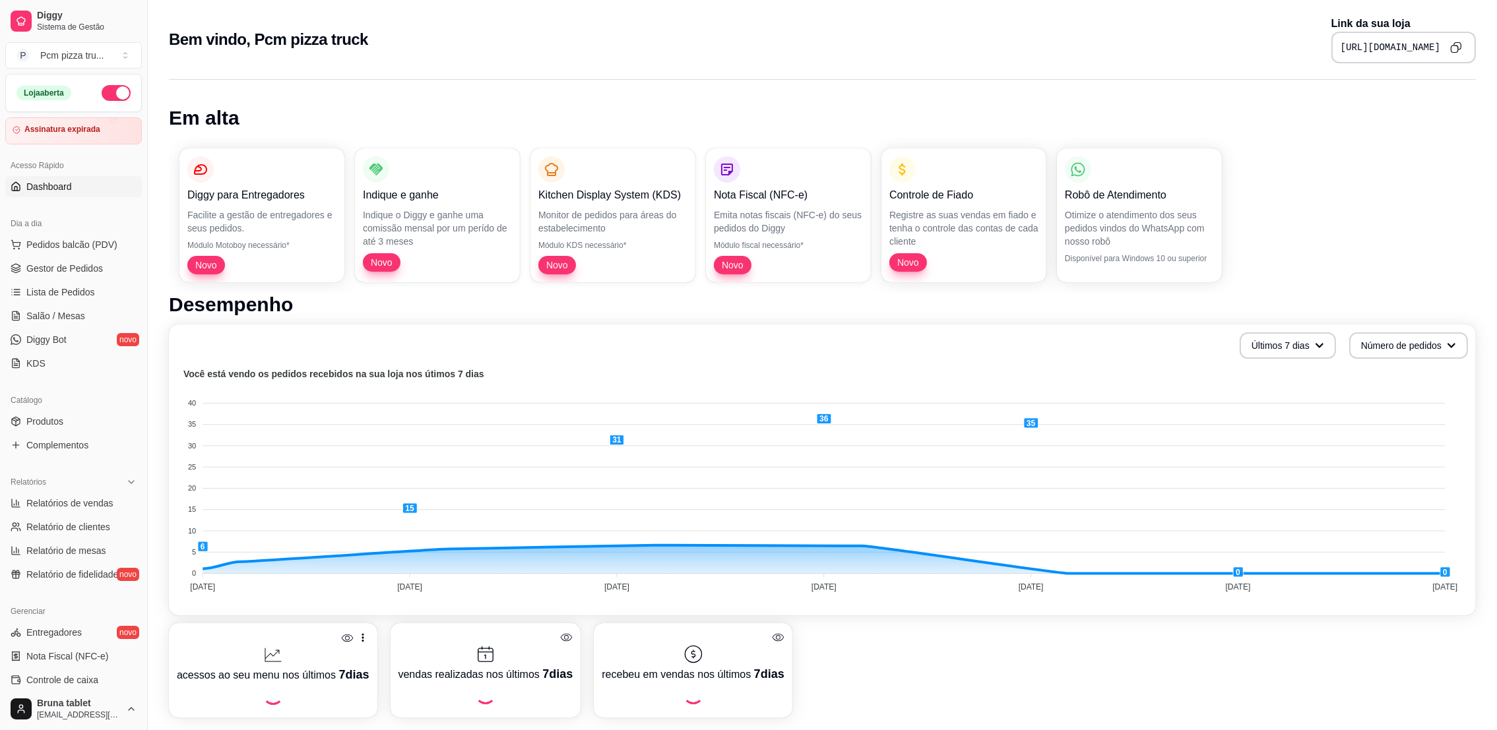
click at [1454, 55] on button "Copy to clipboard" at bounding box center [1455, 47] width 21 height 21
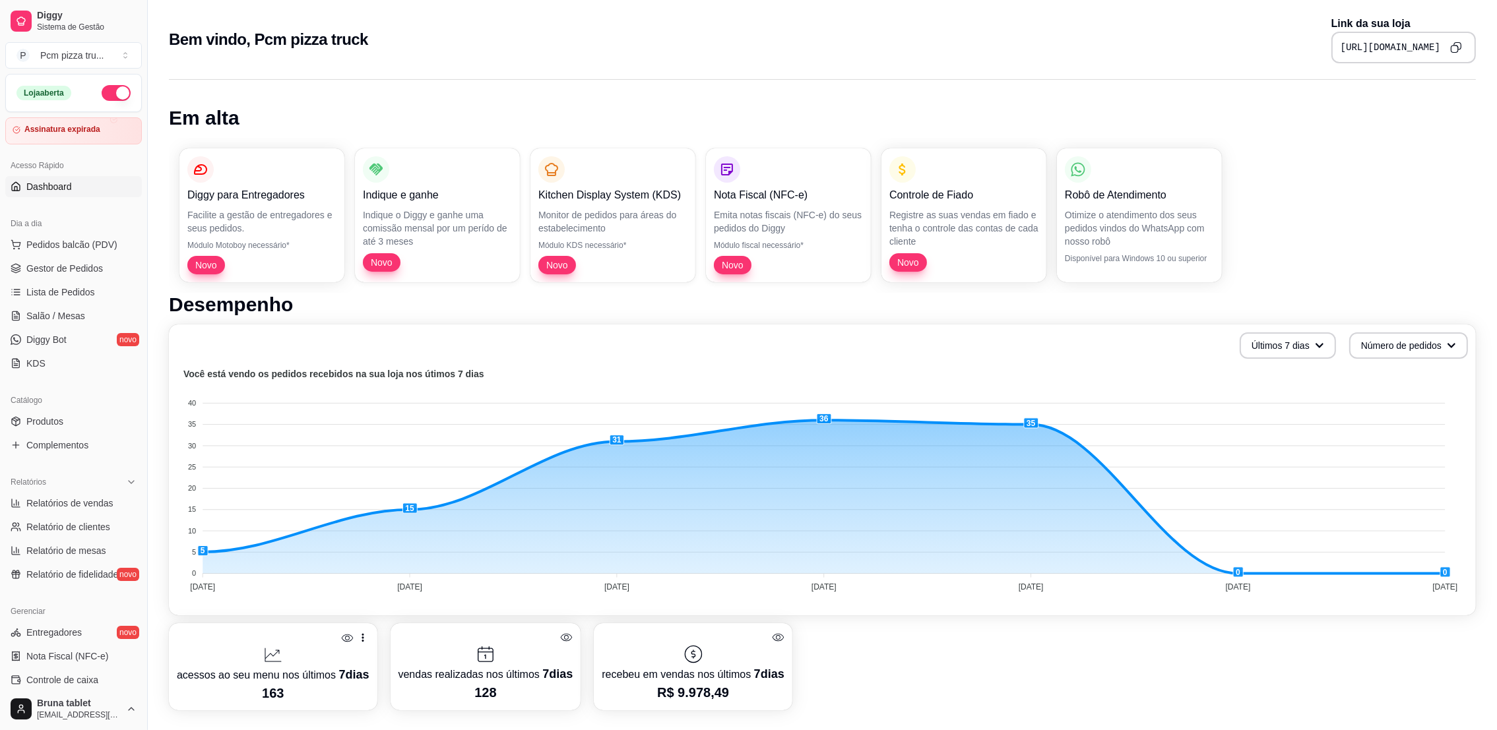
click at [78, 0] on div "Diggy Sistema de Gestão P Pcm pizza tru ..." at bounding box center [73, 37] width 147 height 74
click at [92, 29] on span "Sistema de Gestão" at bounding box center [87, 27] width 100 height 11
click at [1451, 51] on icon "Copy to clipboard" at bounding box center [1456, 48] width 12 height 12
click at [78, 258] on link "Gestor de Pedidos" at bounding box center [73, 268] width 137 height 21
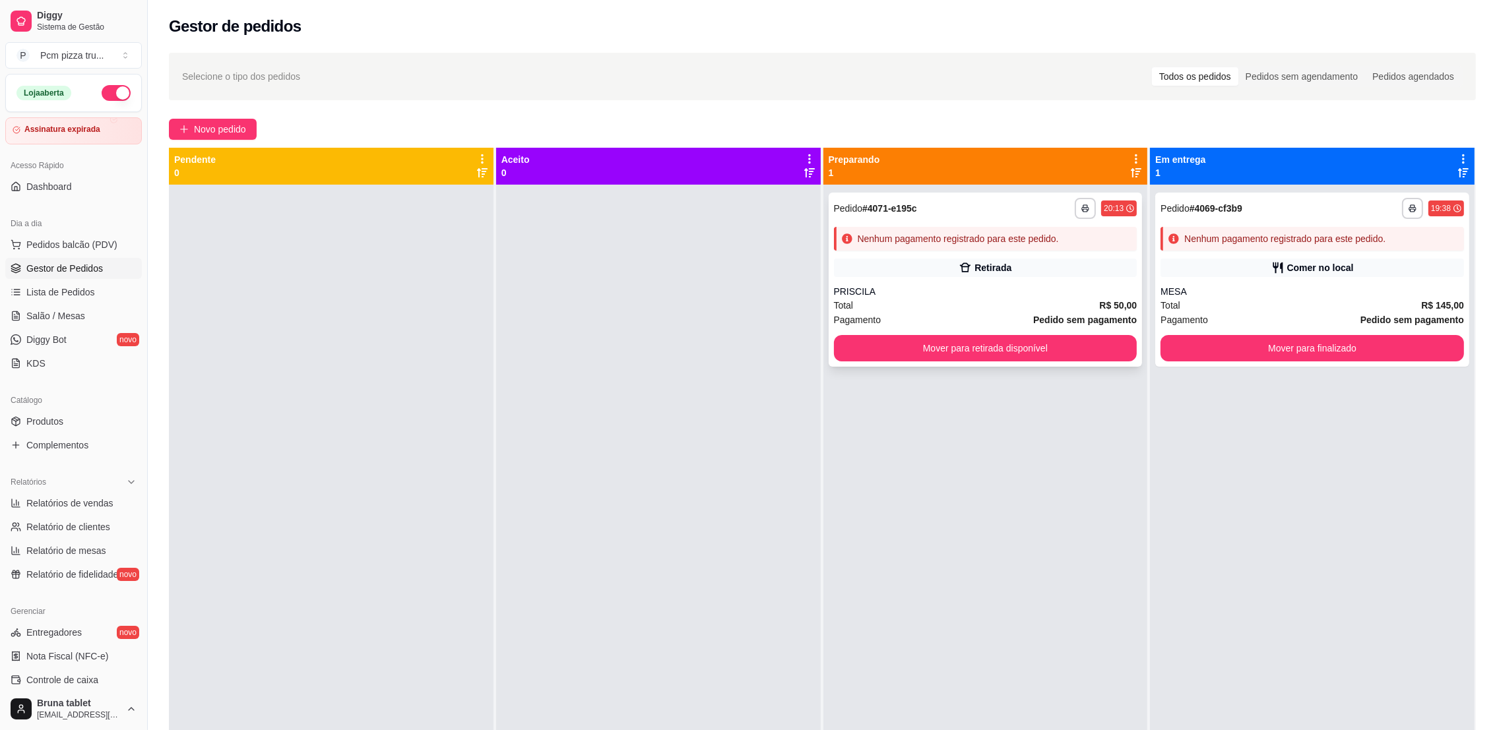
click at [911, 259] on div "Retirada" at bounding box center [985, 268] width 303 height 18
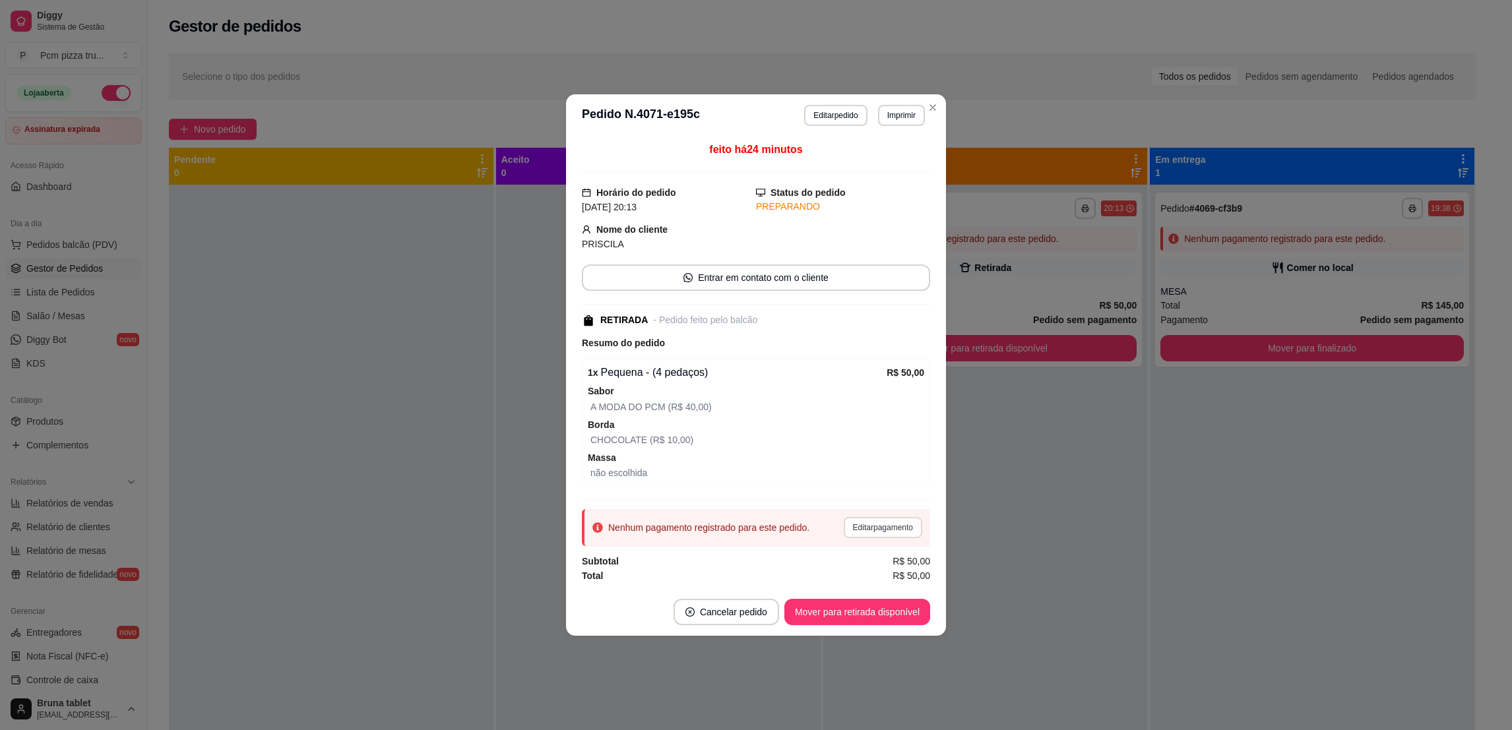
click at [888, 530] on button "Editar pagamento" at bounding box center [883, 527] width 78 height 21
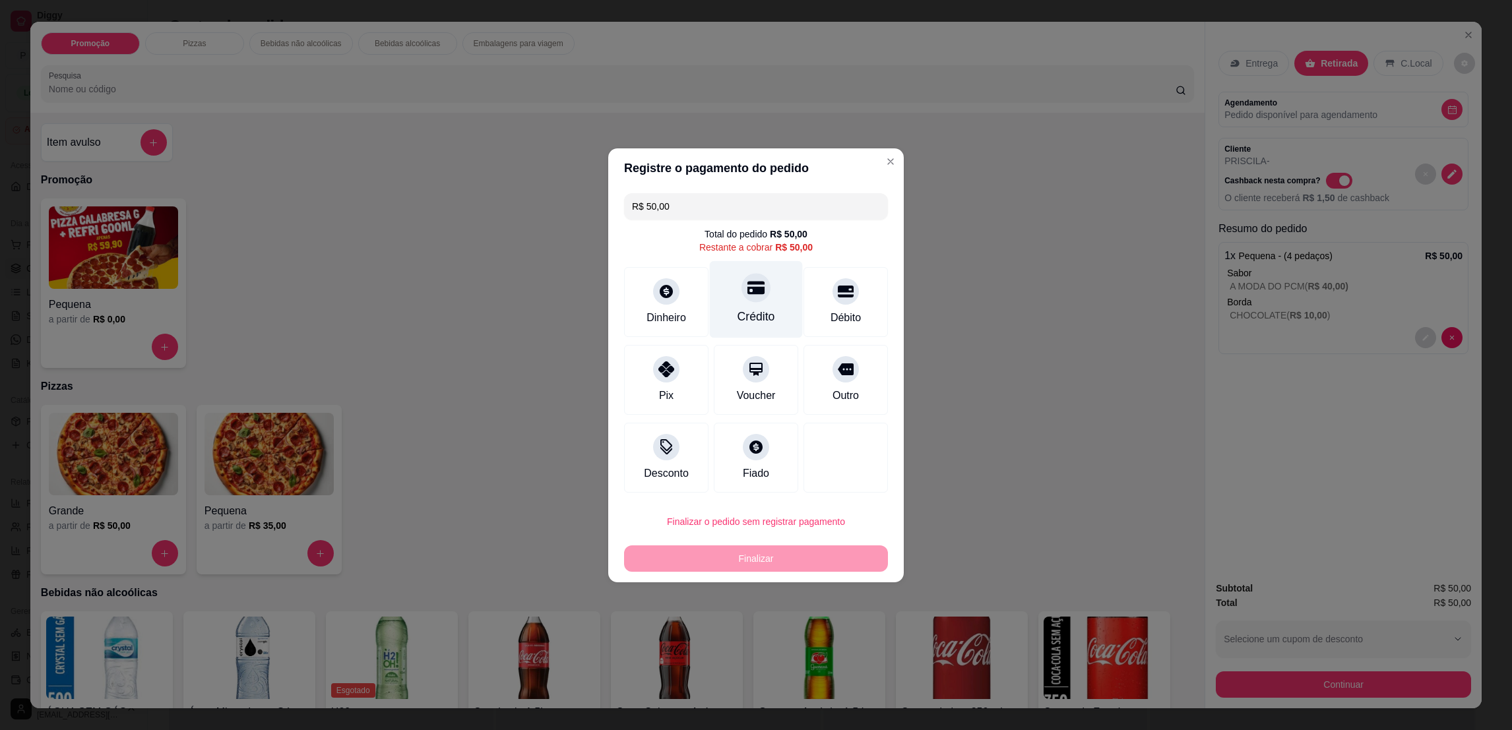
click at [726, 309] on div "Crédito" at bounding box center [756, 299] width 93 height 77
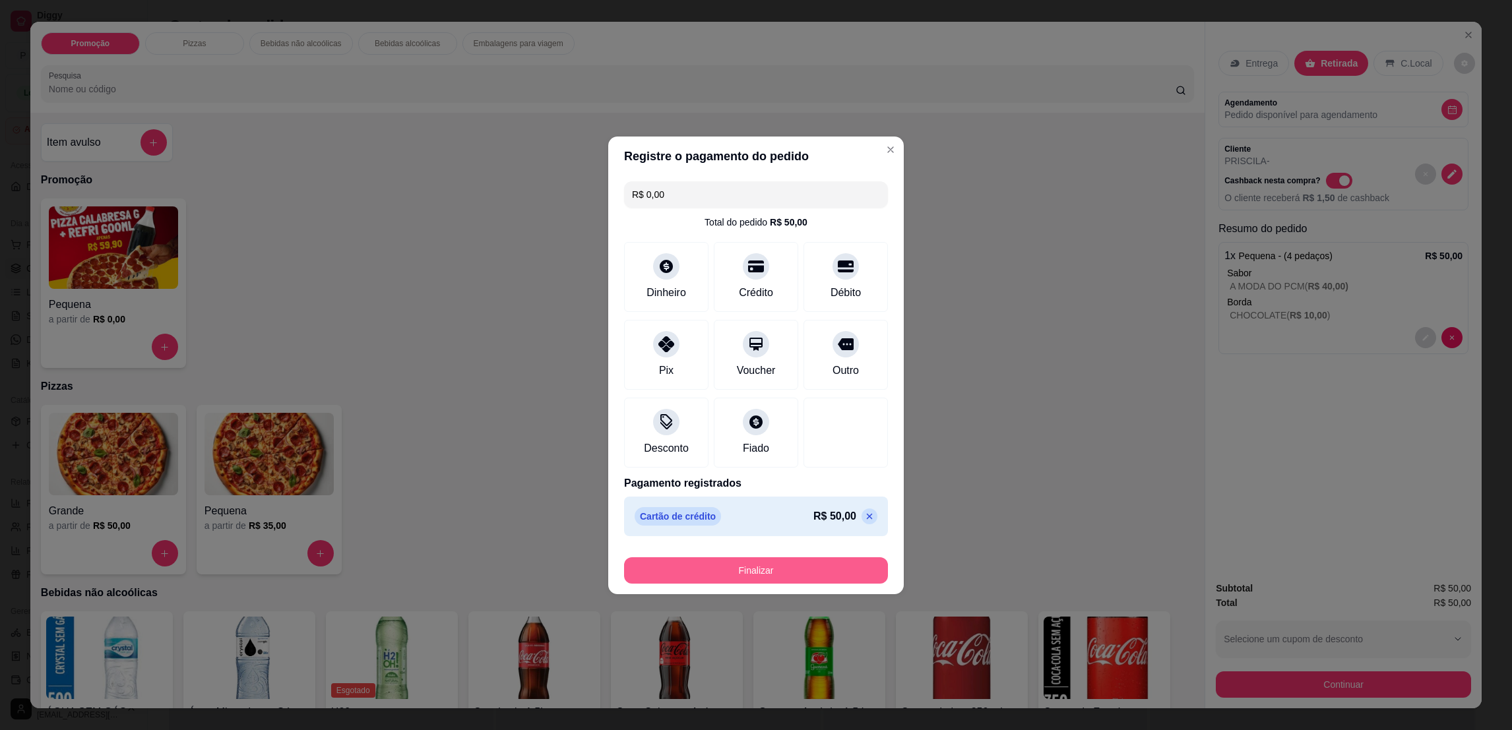
click at [781, 571] on button "Finalizar" at bounding box center [756, 570] width 264 height 26
type input "-R$ 50,00"
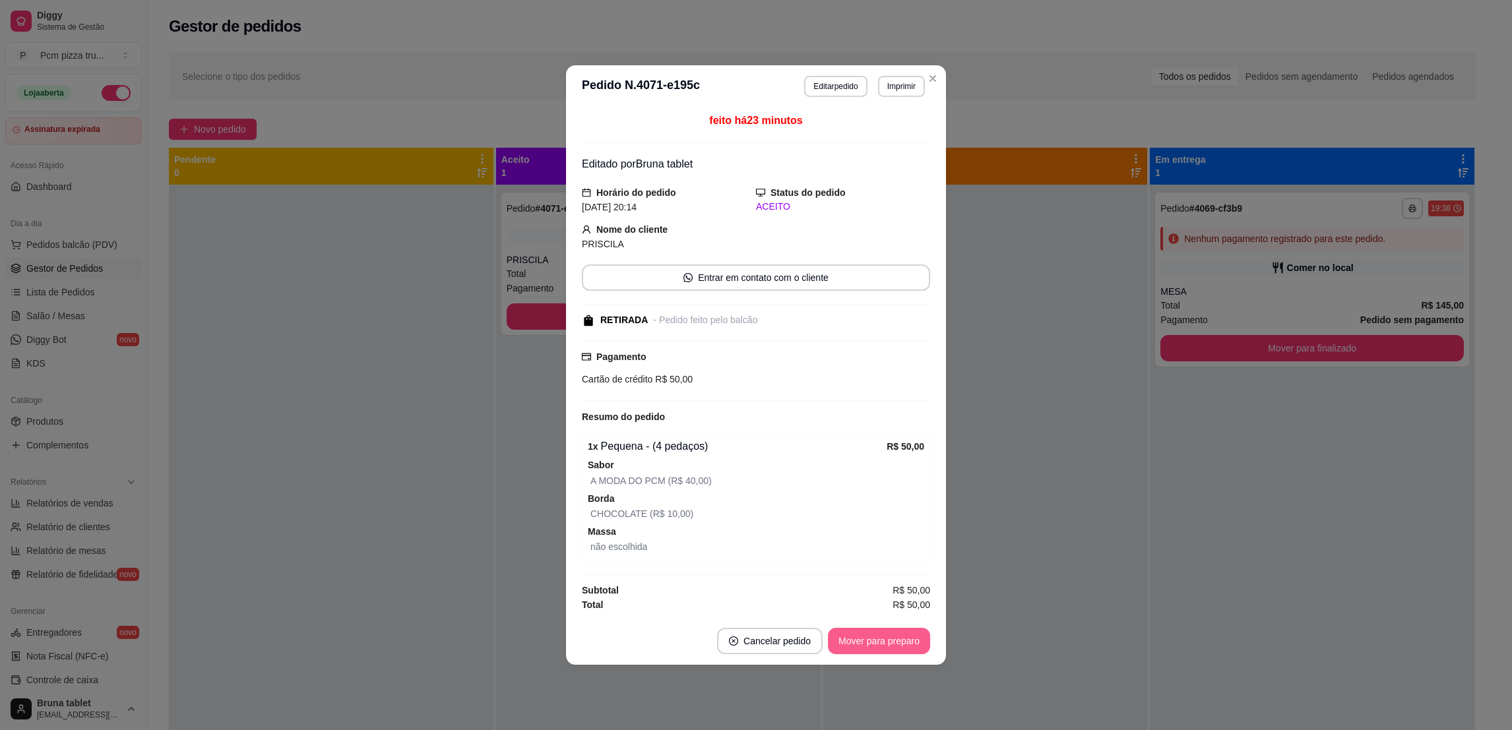
click at [888, 633] on button "Mover para preparo" at bounding box center [879, 641] width 102 height 26
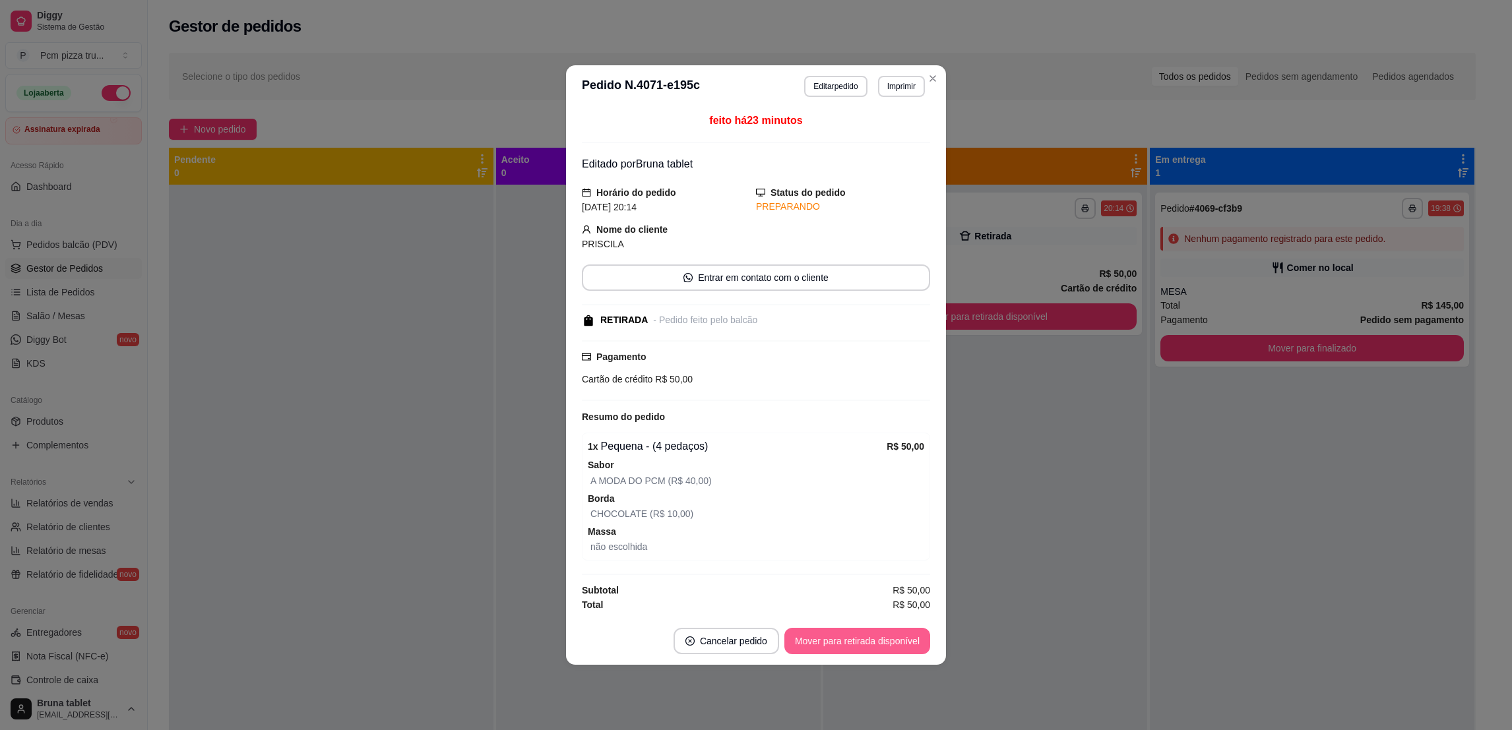
click at [888, 633] on button "Mover para retirada disponível" at bounding box center [857, 641] width 146 height 26
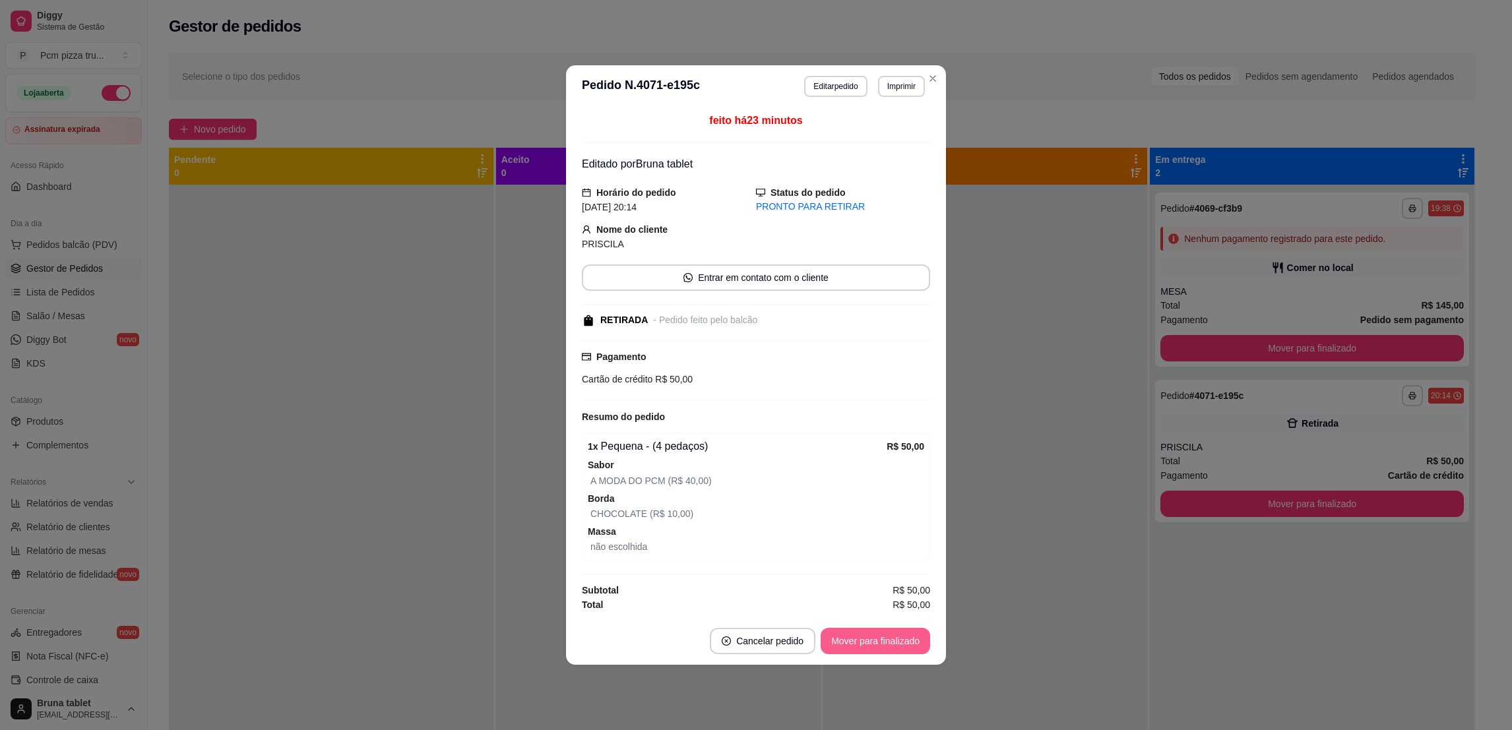
click at [888, 633] on button "Mover para finalizado" at bounding box center [874, 641] width 109 height 26
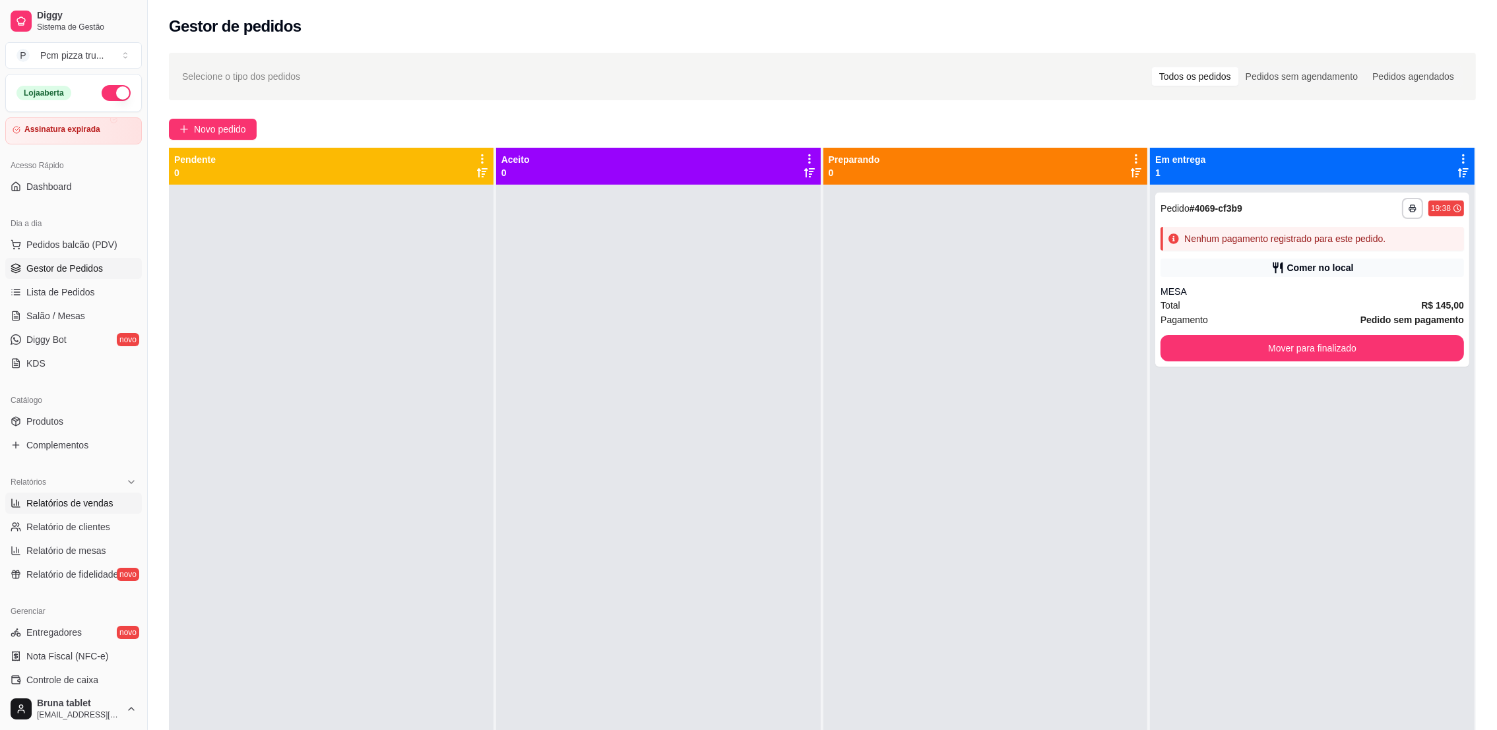
click at [46, 508] on span "Relatórios de vendas" at bounding box center [69, 503] width 87 height 13
select select "ALL"
select select "0"
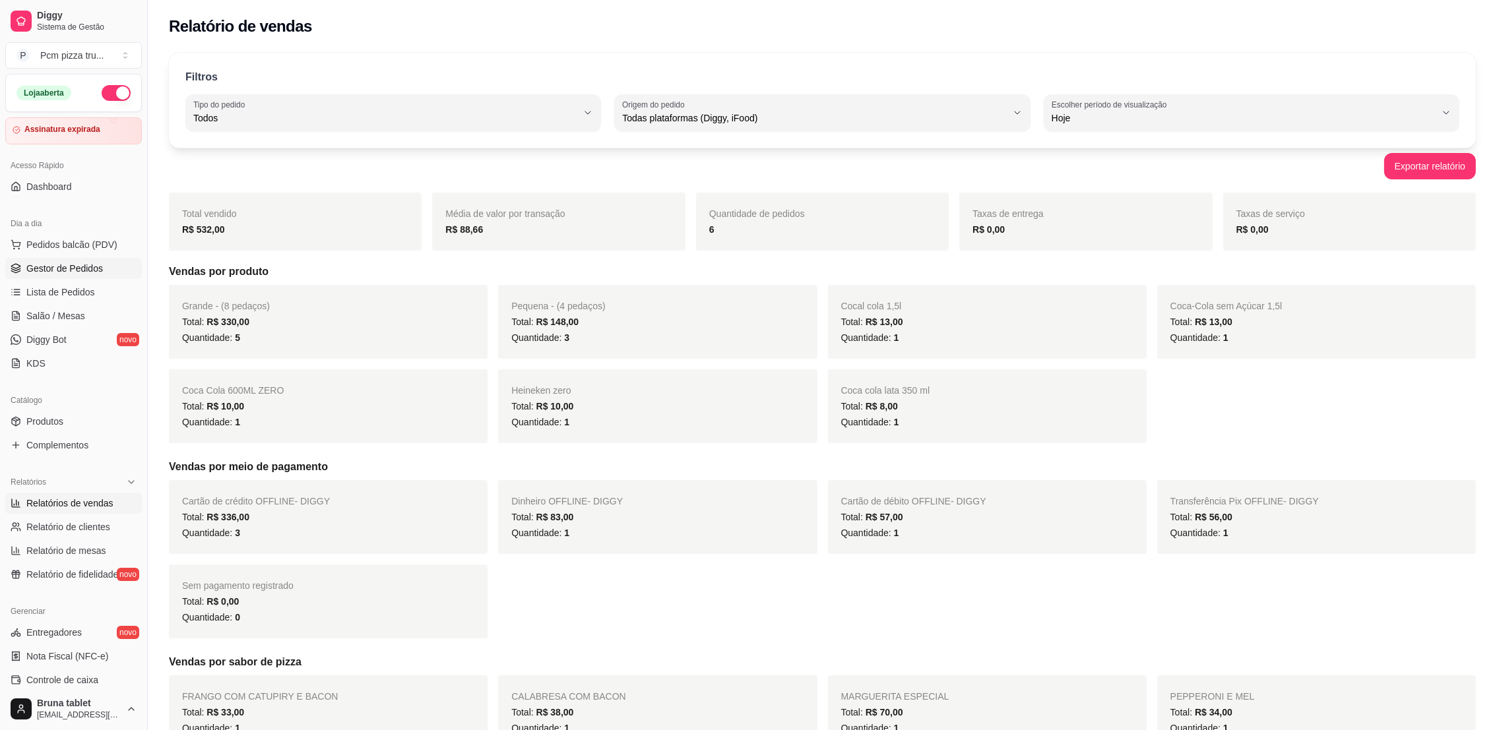
click at [40, 264] on span "Gestor de Pedidos" at bounding box center [64, 268] width 77 height 13
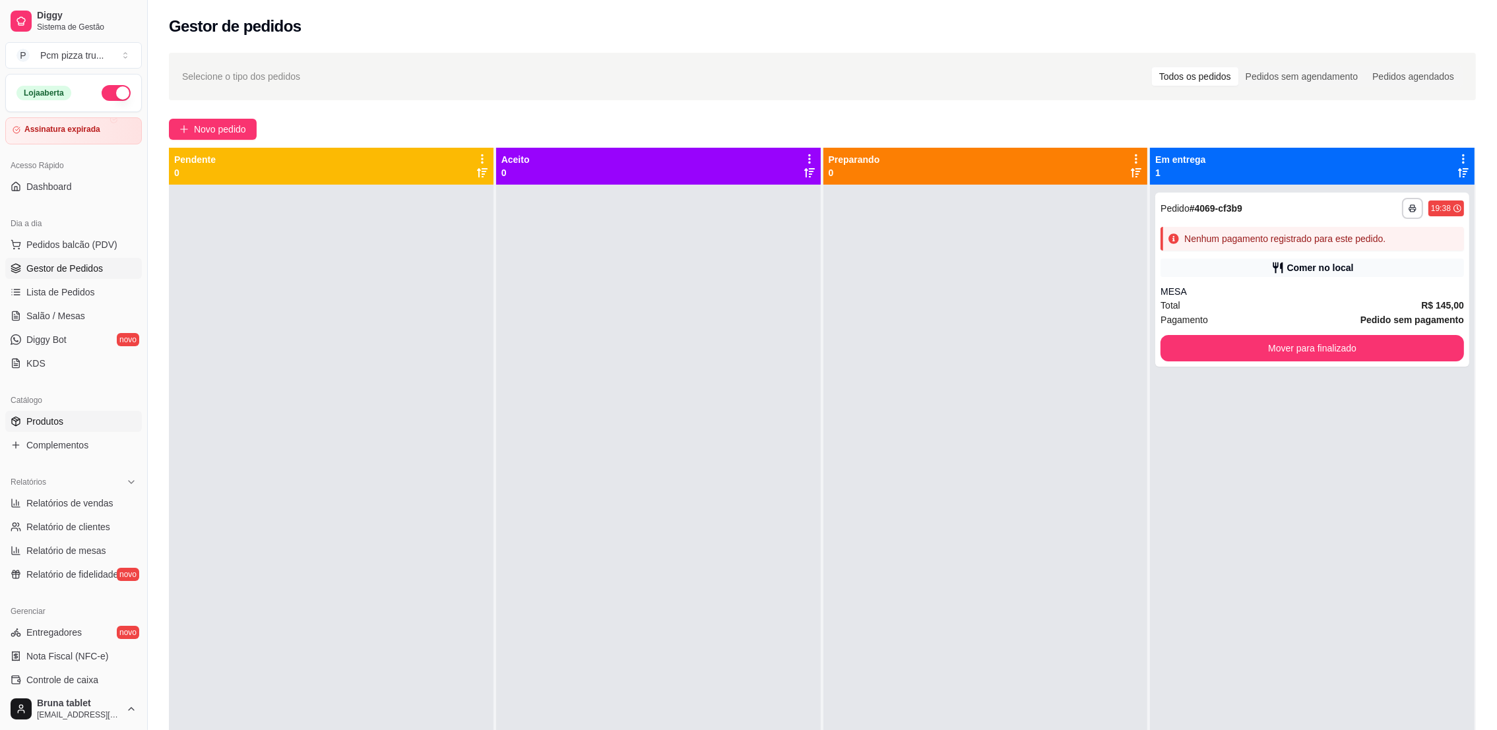
click at [56, 423] on span "Produtos" at bounding box center [44, 421] width 37 height 13
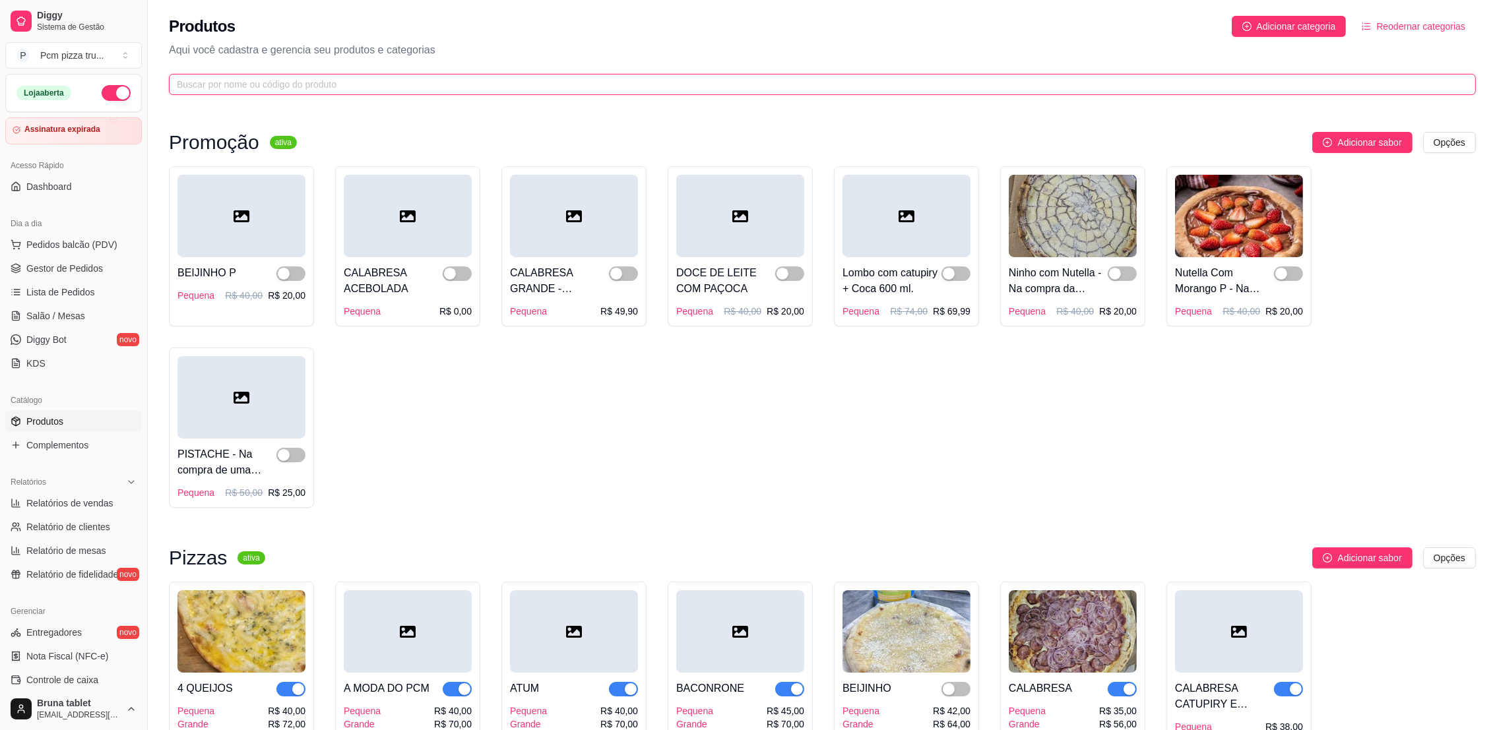
click at [445, 82] on input "text" at bounding box center [817, 84] width 1280 height 15
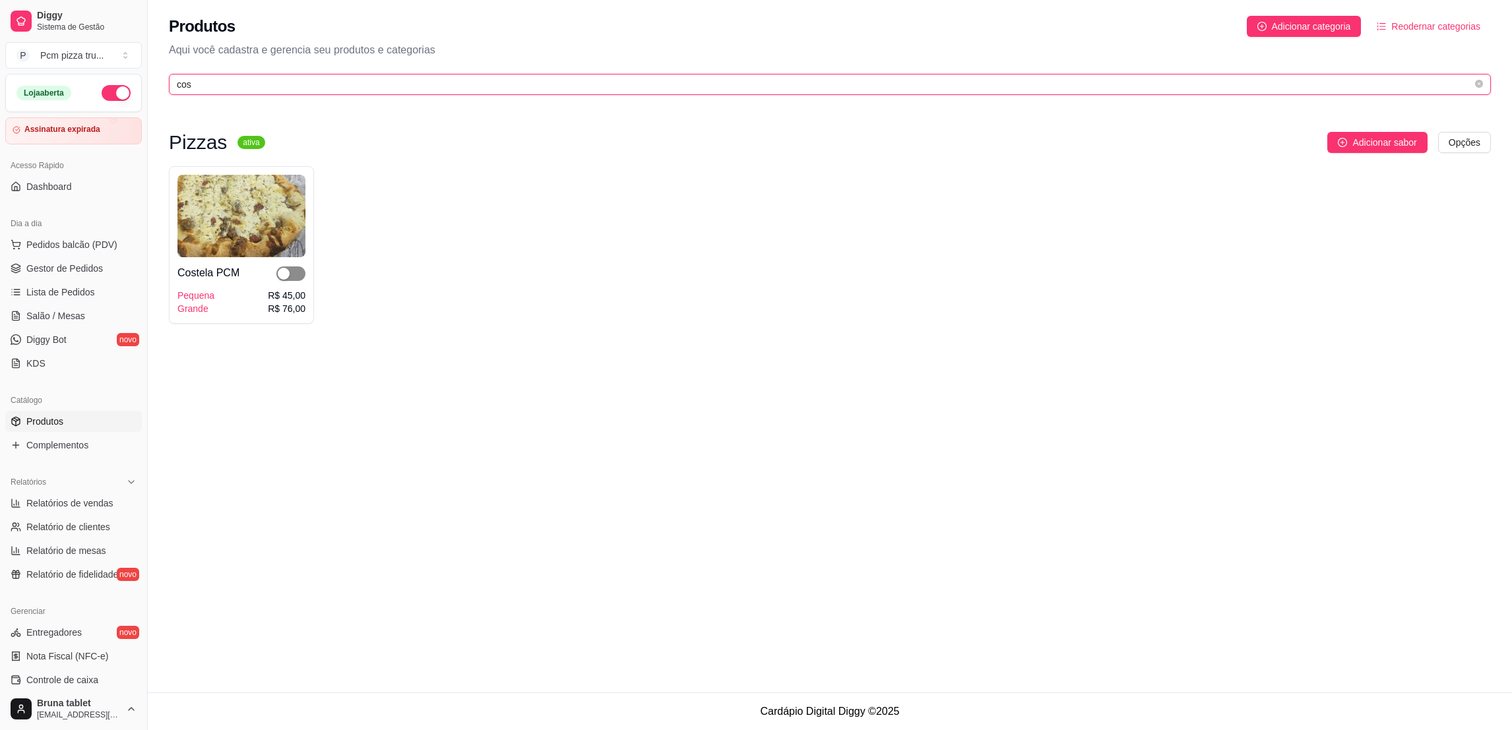
type input "cos"
click at [286, 281] on button "button" at bounding box center [290, 273] width 29 height 15
click at [64, 274] on span "Gestor de Pedidos" at bounding box center [64, 268] width 77 height 13
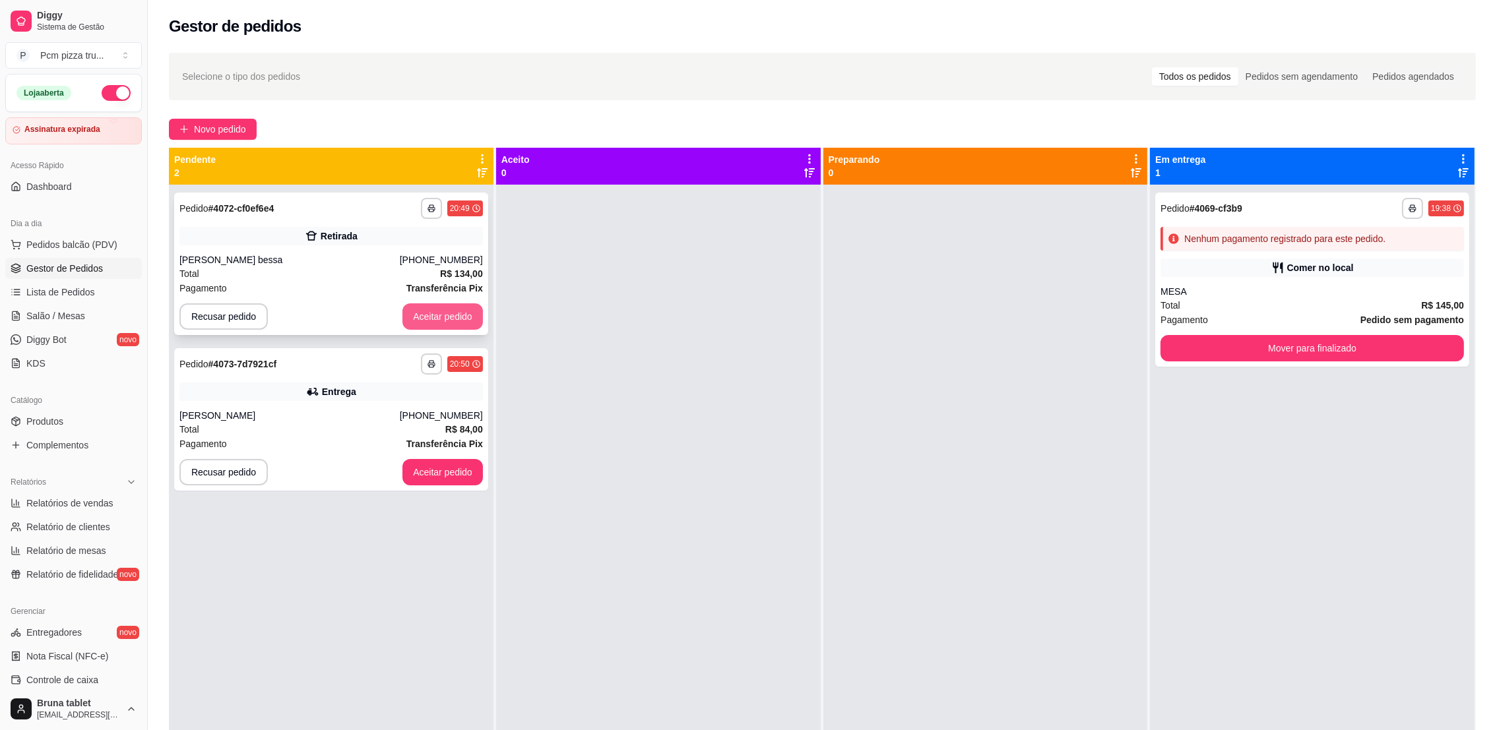
click at [440, 307] on button "Aceitar pedido" at bounding box center [442, 316] width 80 height 26
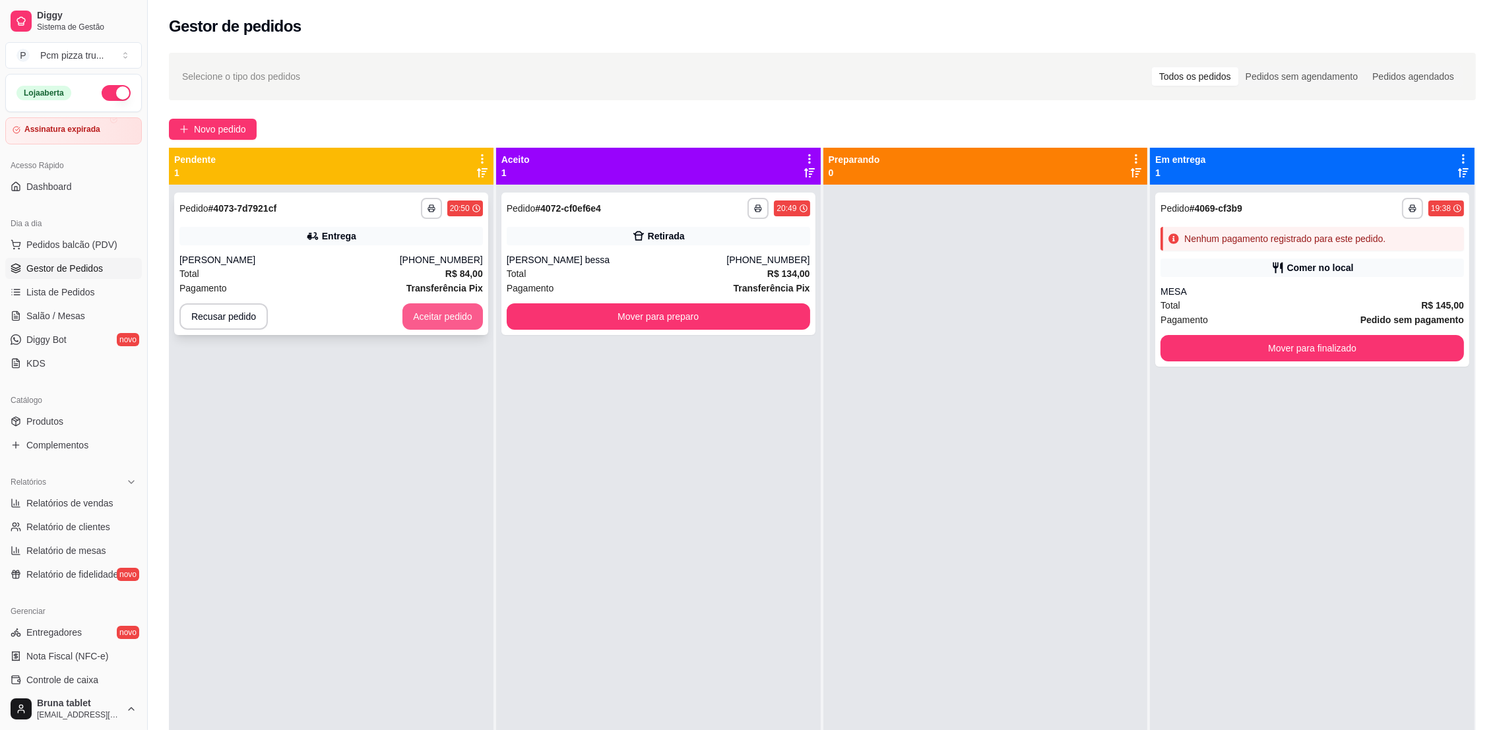
click at [465, 311] on button "Aceitar pedido" at bounding box center [442, 316] width 80 height 26
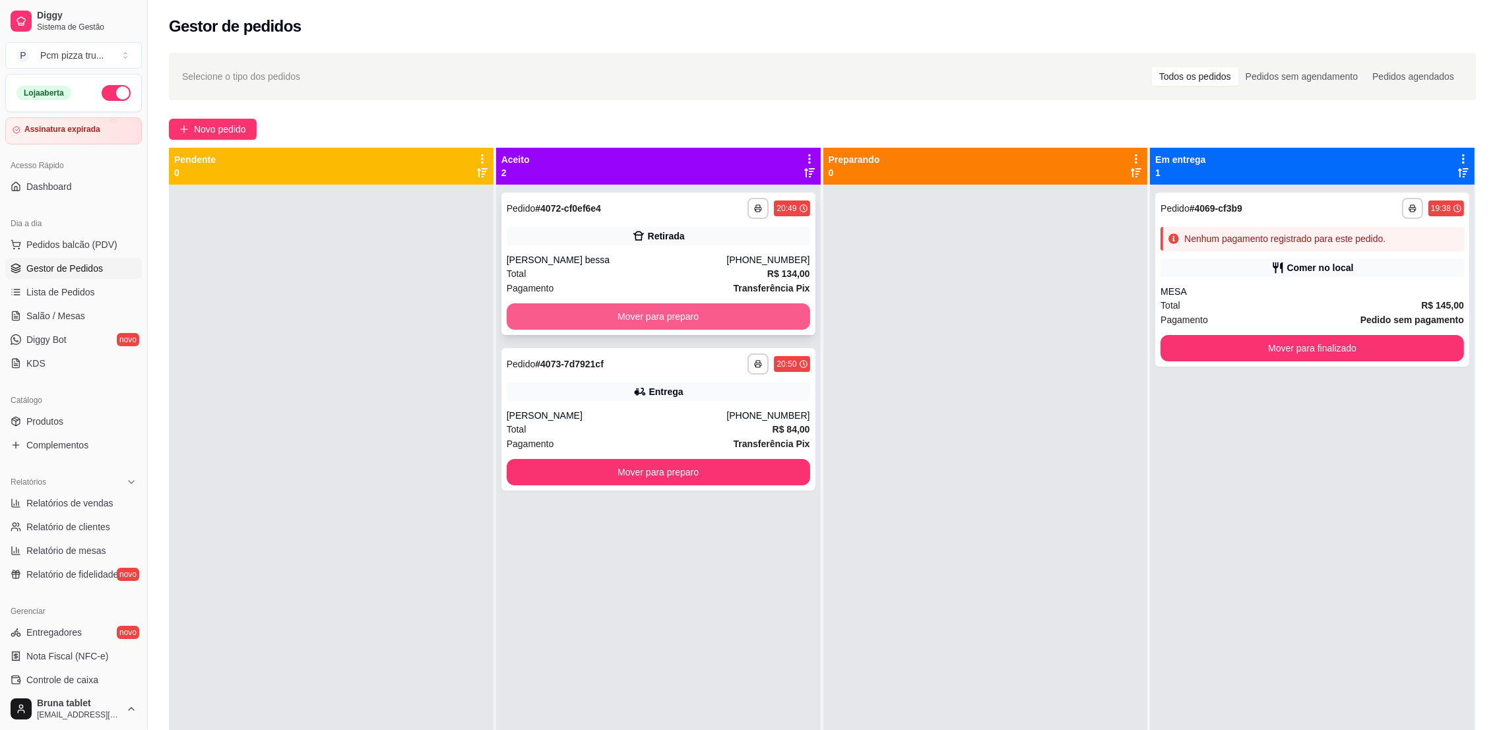
click at [689, 328] on button "Mover para preparo" at bounding box center [658, 316] width 303 height 26
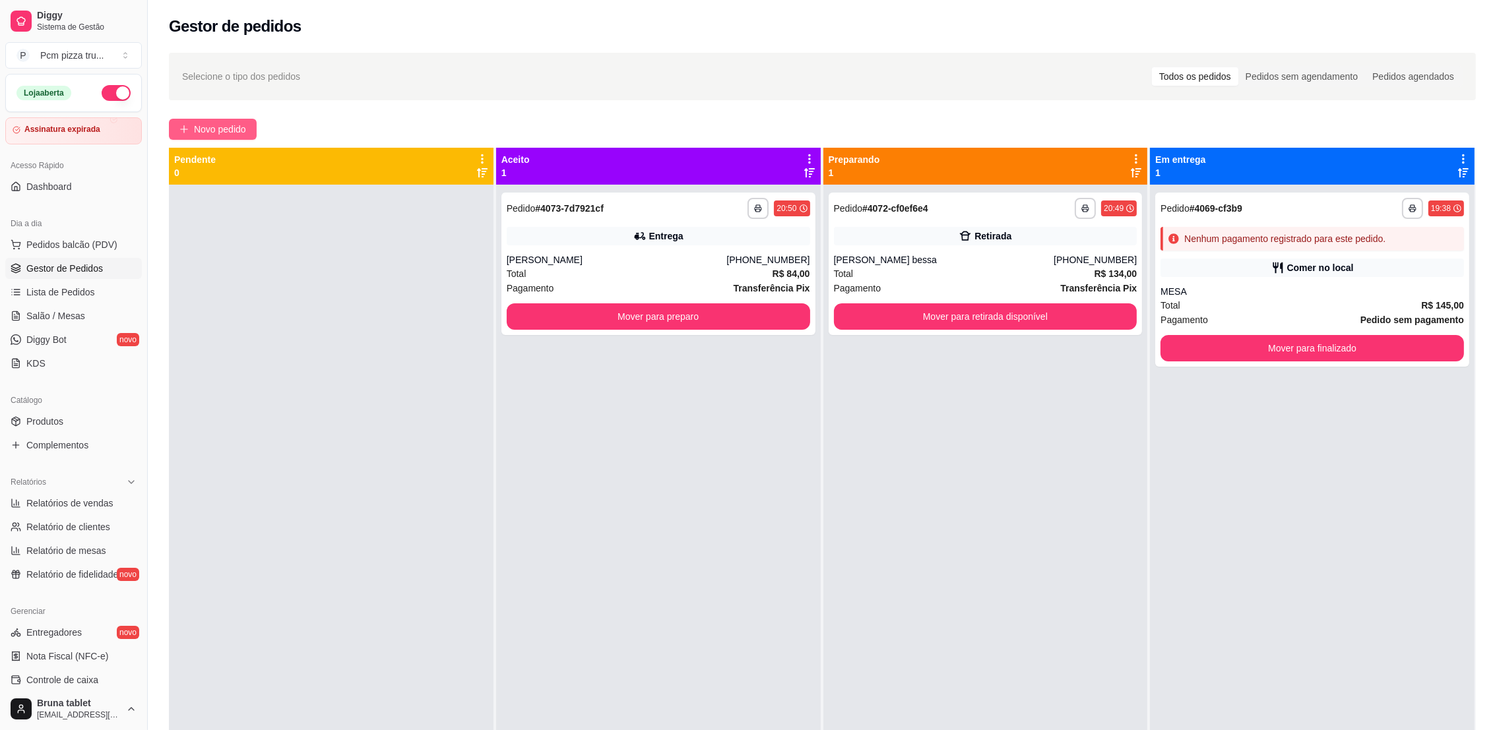
click at [214, 124] on span "Novo pedido" at bounding box center [220, 129] width 52 height 15
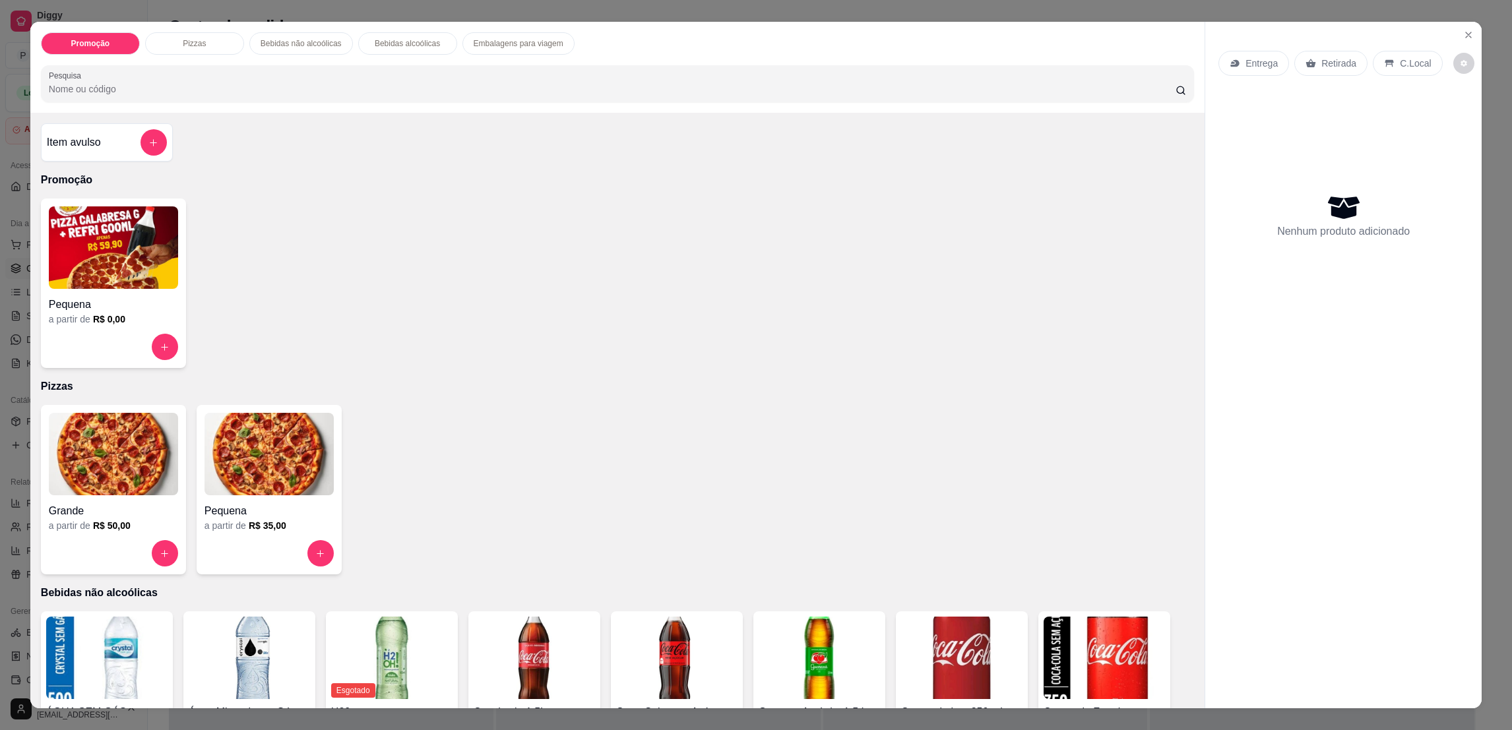
click at [133, 494] on img at bounding box center [113, 454] width 129 height 82
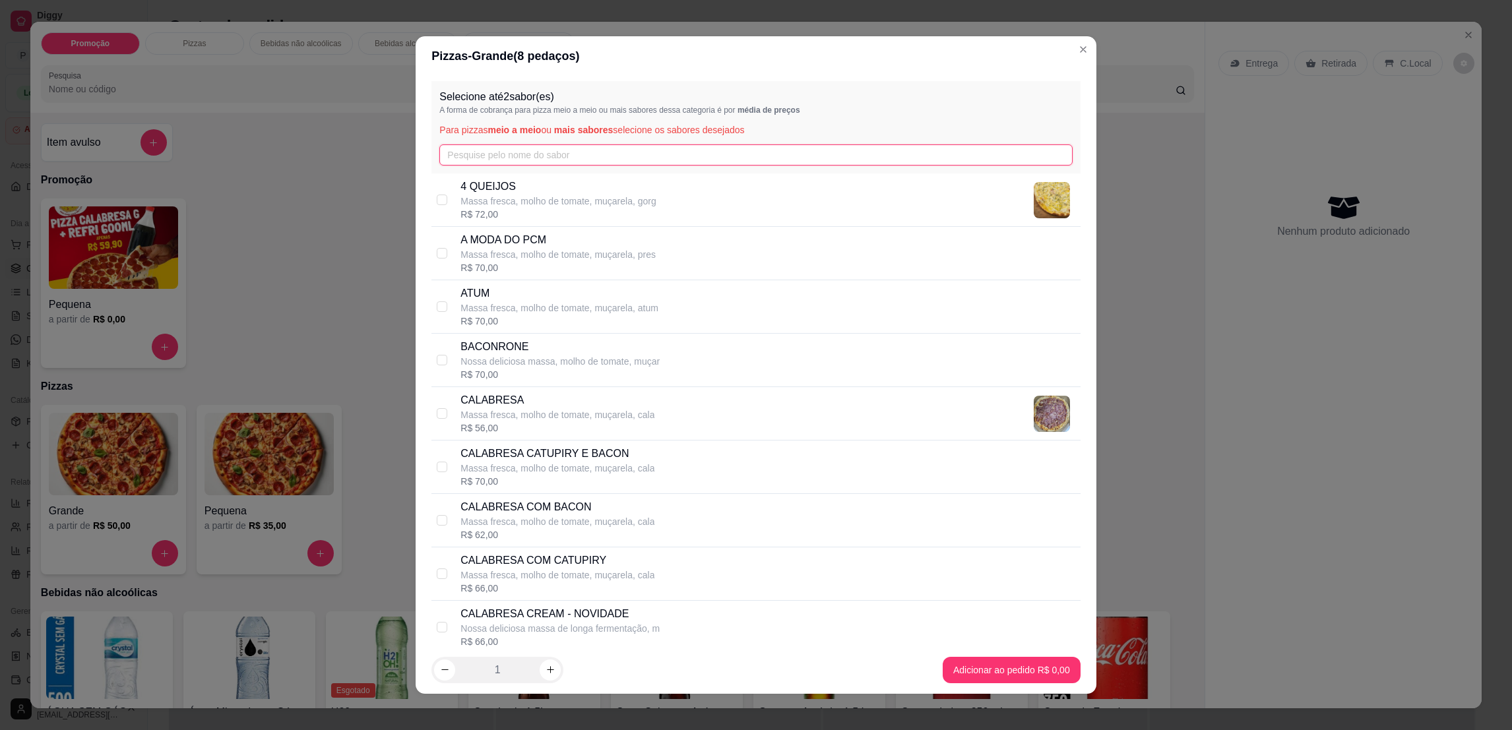
click at [553, 162] on input "text" at bounding box center [755, 154] width 633 height 21
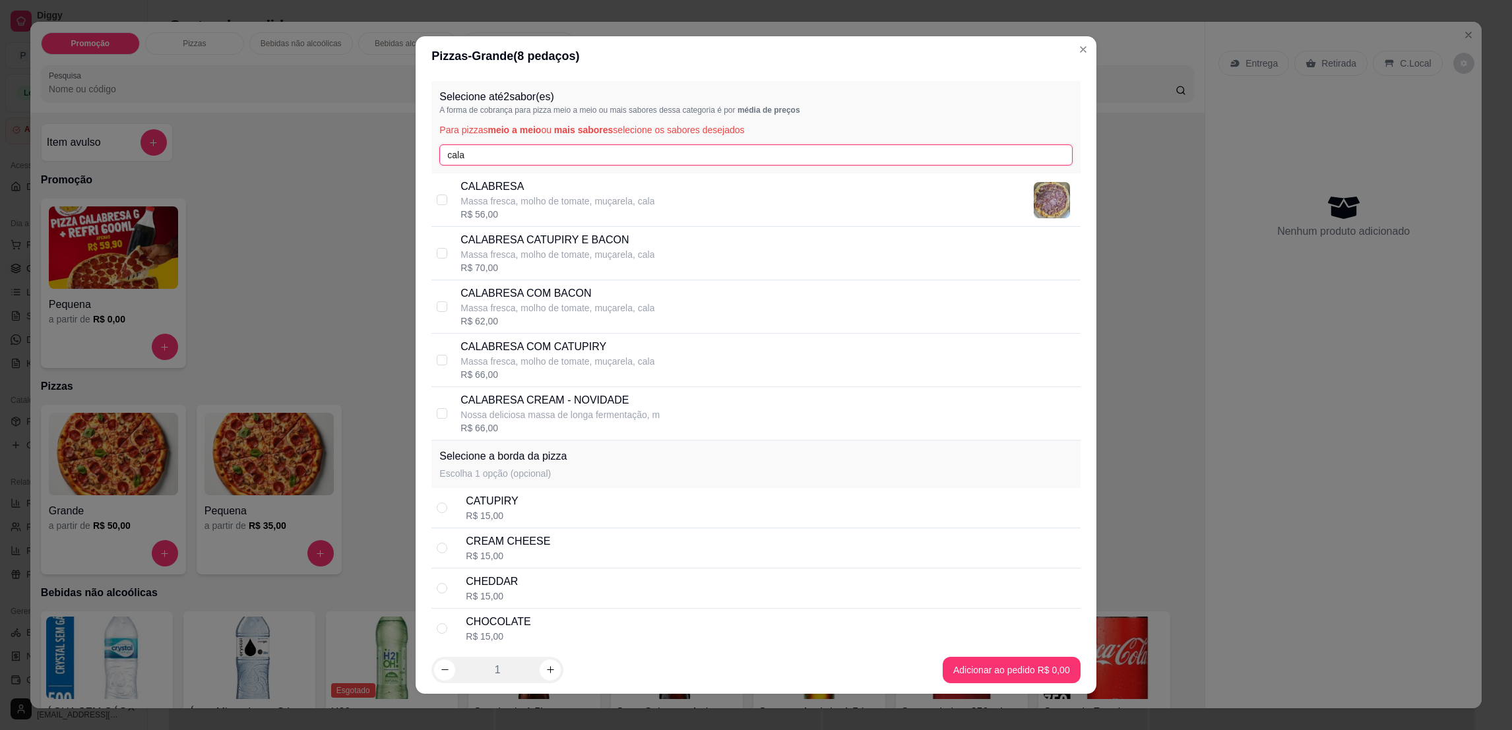
type input "cala"
click at [591, 295] on p "CALABRESA COM BACON" at bounding box center [557, 294] width 194 height 16
checkbox input "true"
click at [547, 150] on input "cala" at bounding box center [755, 154] width 633 height 21
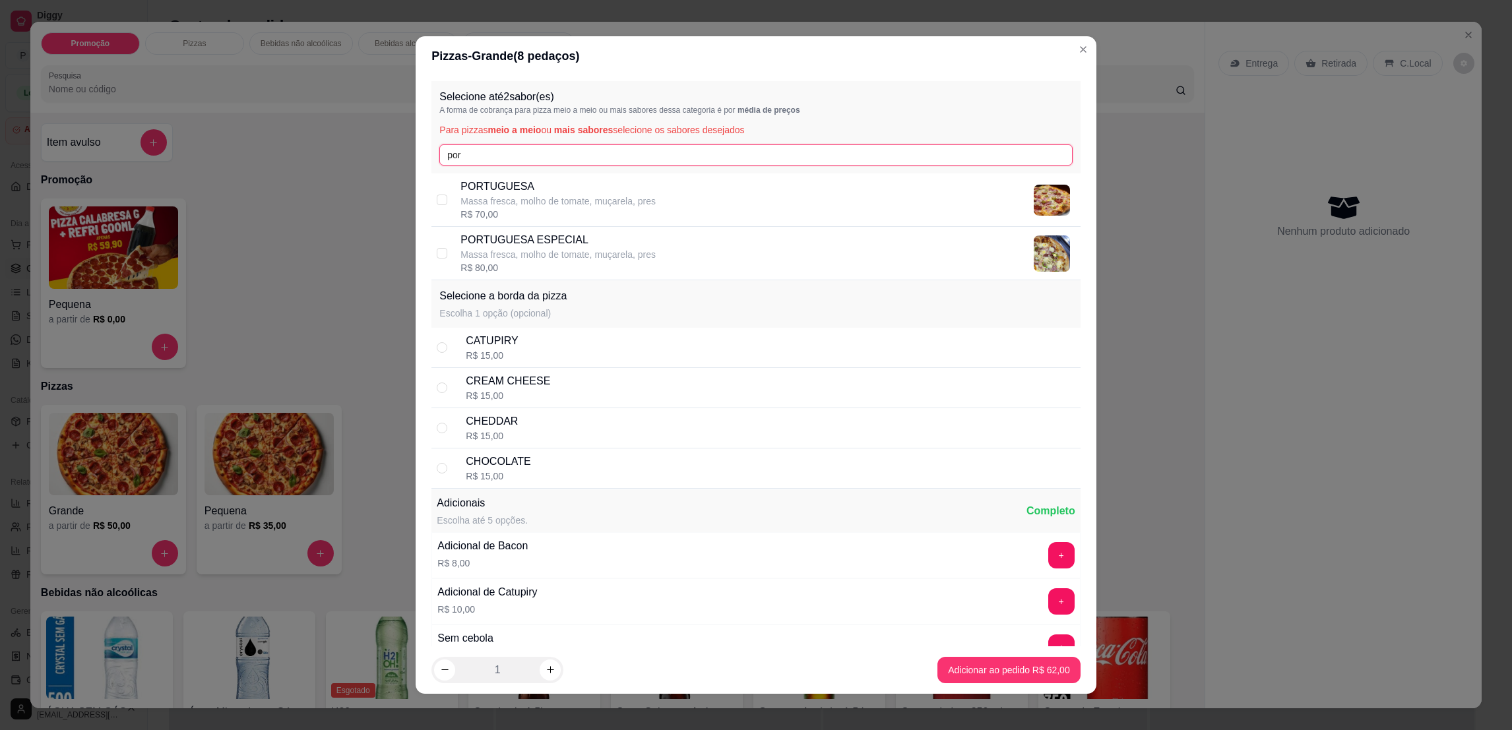
type input "por"
click at [557, 186] on p "PORTUGUESA" at bounding box center [557, 187] width 195 height 16
checkbox input "true"
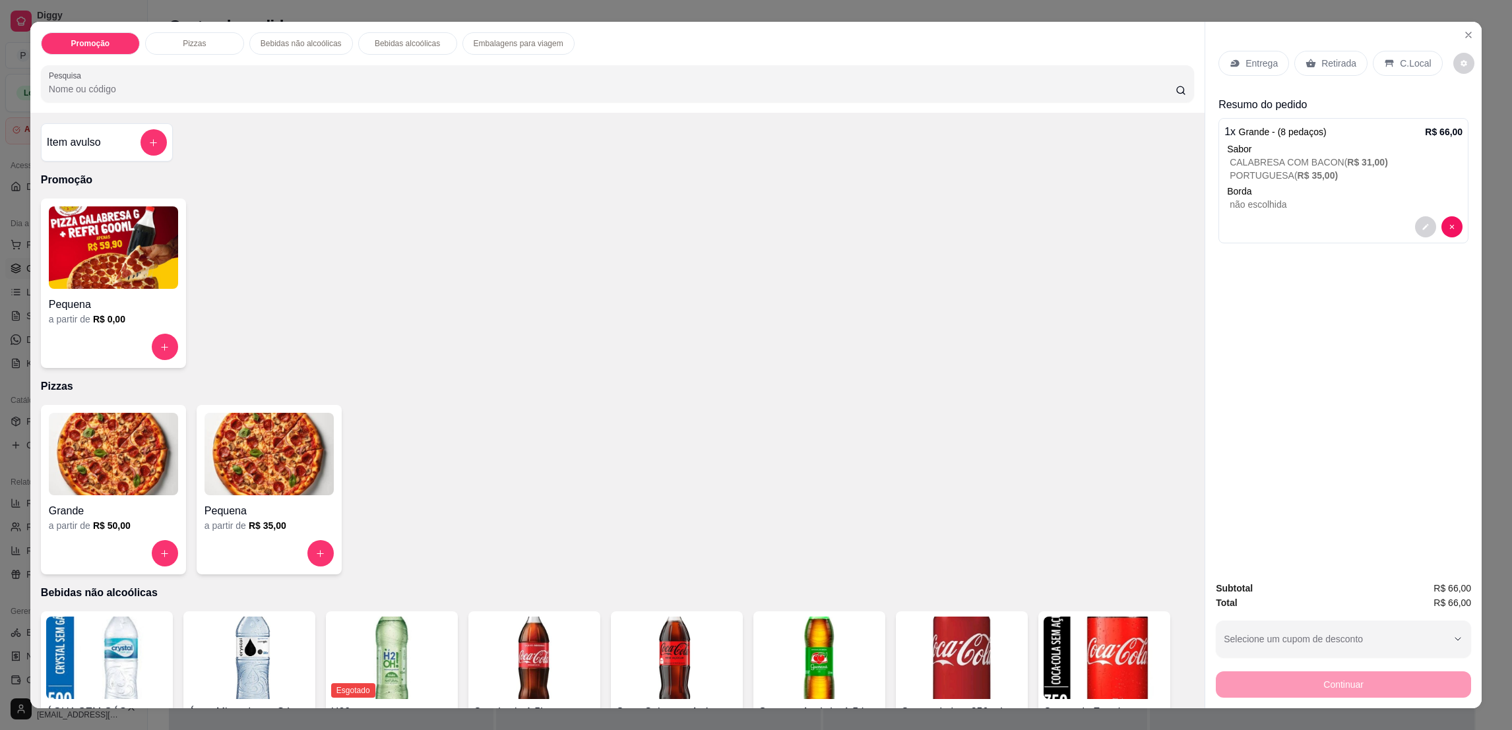
click at [1400, 58] on p "C.Local" at bounding box center [1415, 63] width 31 height 13
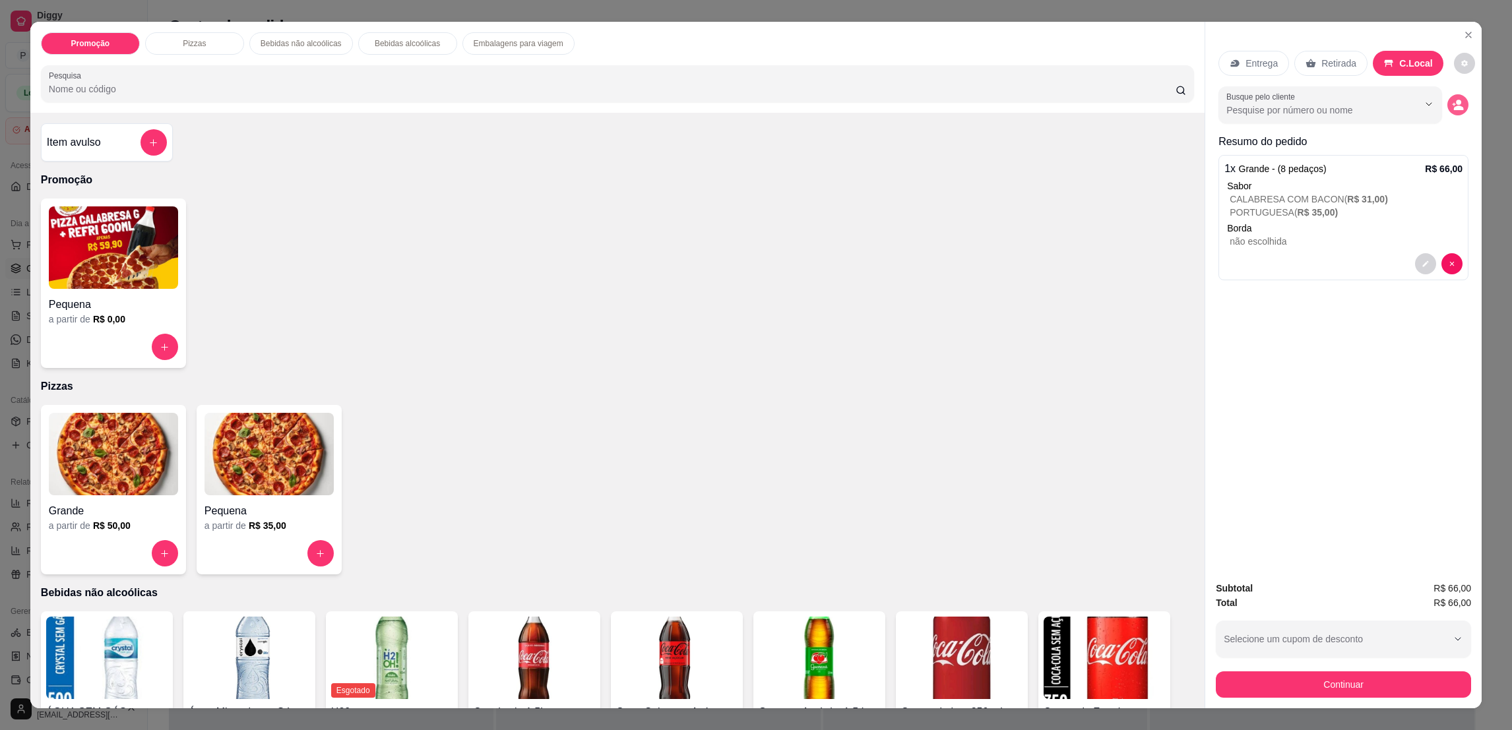
click at [1456, 102] on button "decrease-product-quantity" at bounding box center [1457, 104] width 21 height 21
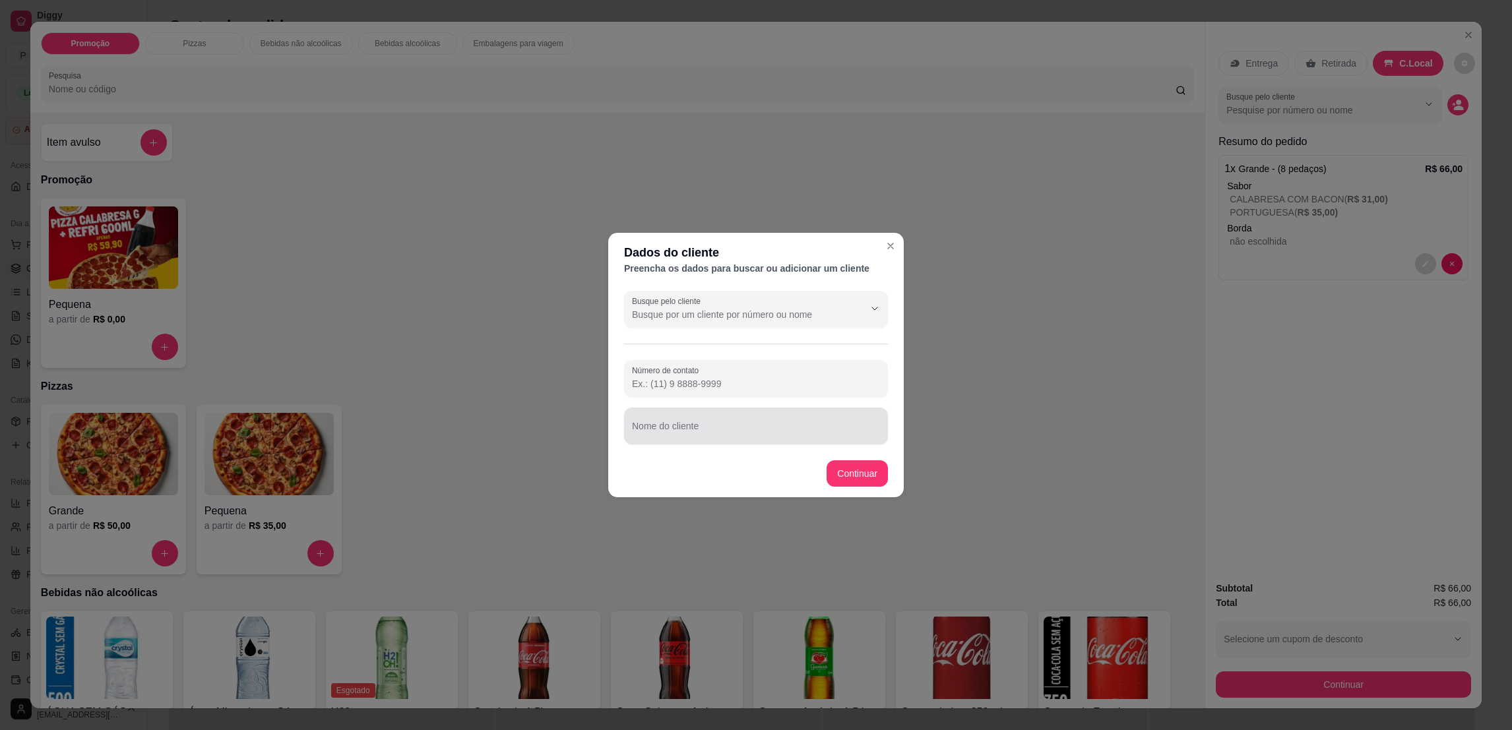
click at [817, 432] on input "Nome do cliente" at bounding box center [756, 431] width 248 height 13
type input "MESA 1"
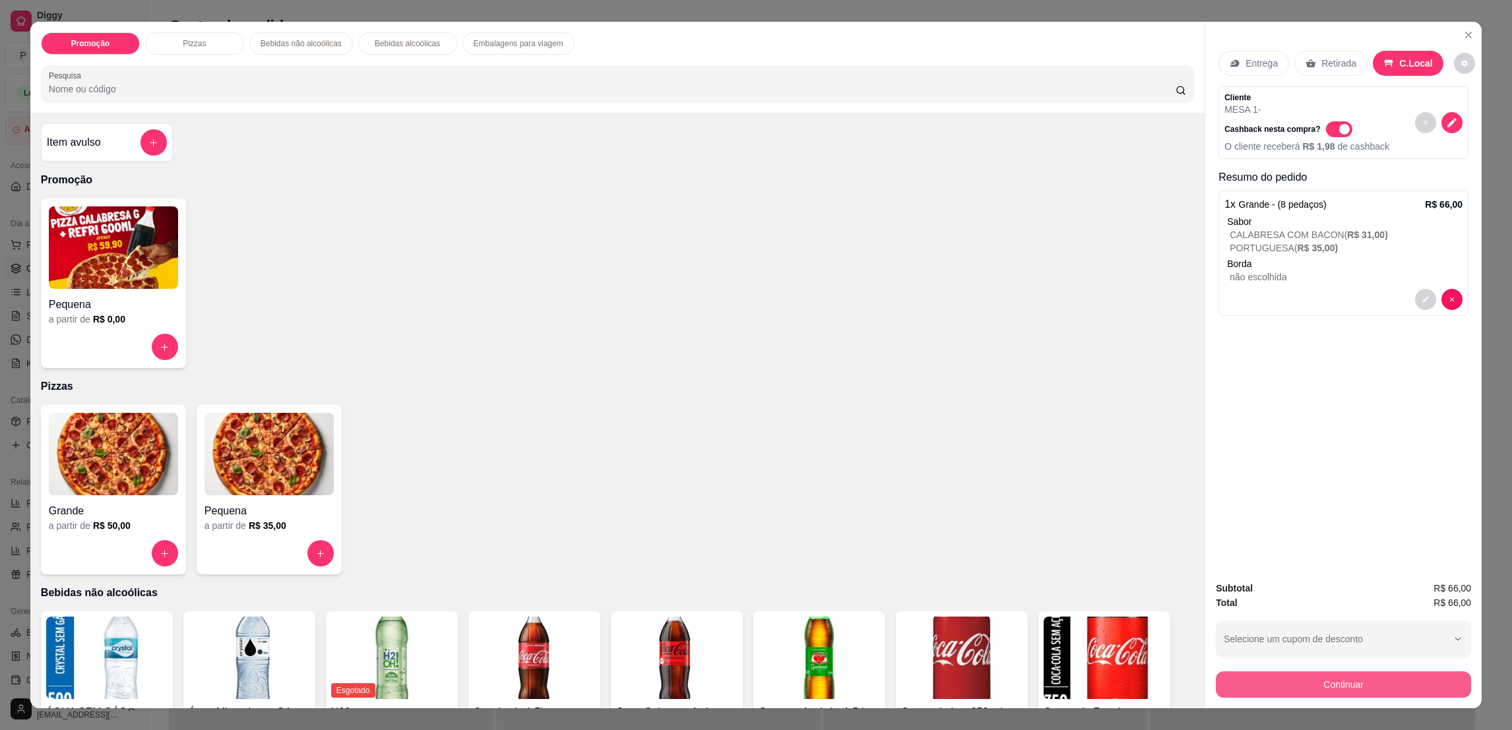
click at [1299, 691] on button "Continuar" at bounding box center [1343, 684] width 255 height 26
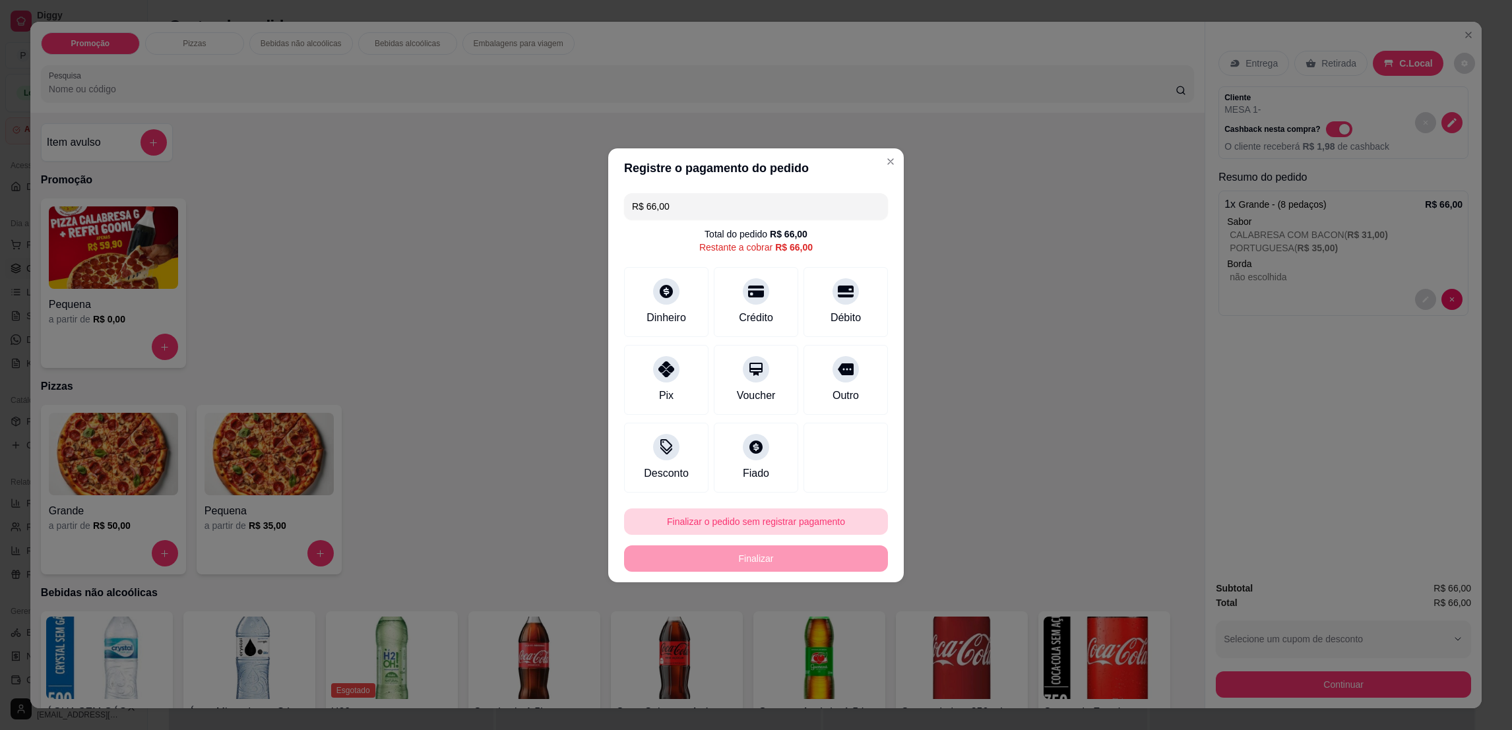
click at [818, 513] on button "Finalizar o pedido sem registrar pagamento" at bounding box center [756, 522] width 264 height 26
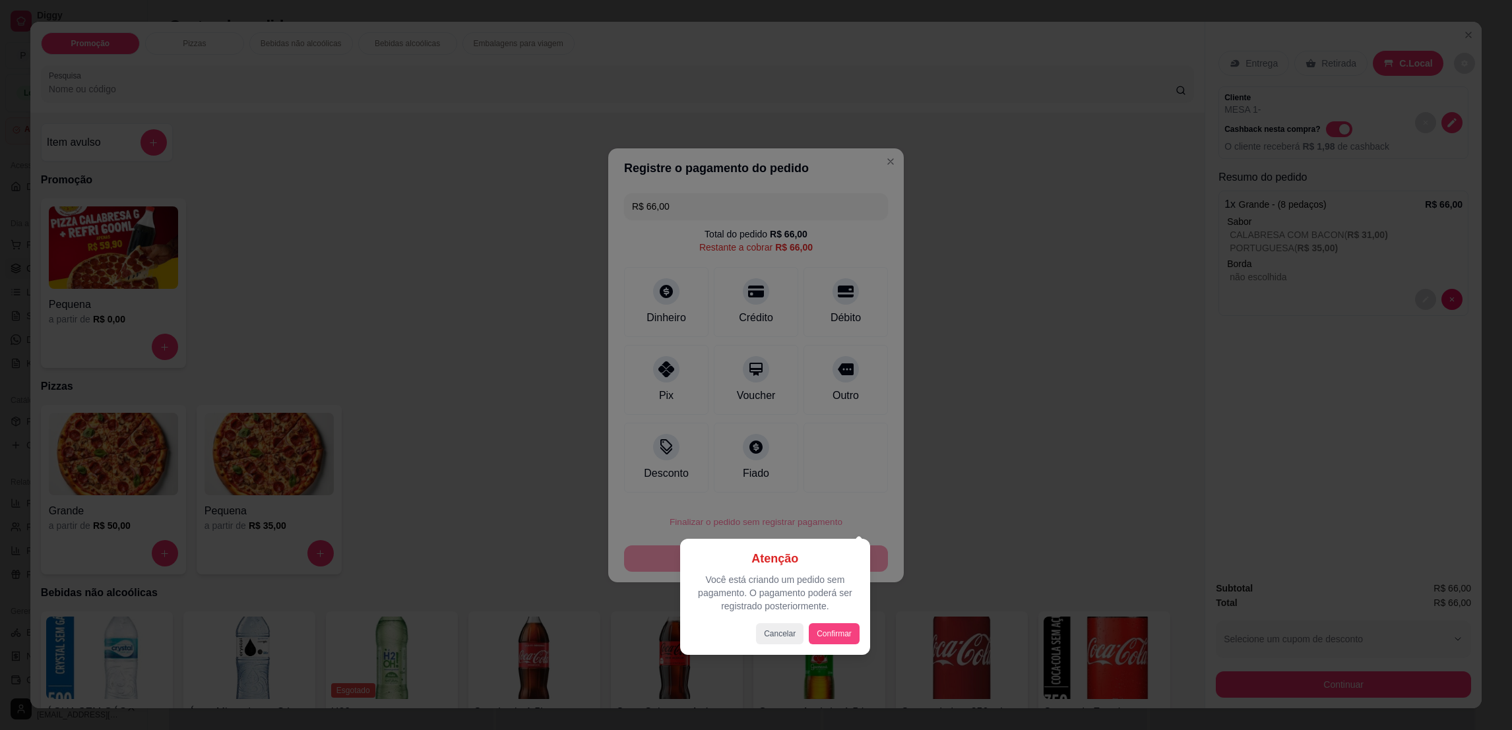
click at [829, 634] on button "Confirmar" at bounding box center [834, 633] width 51 height 21
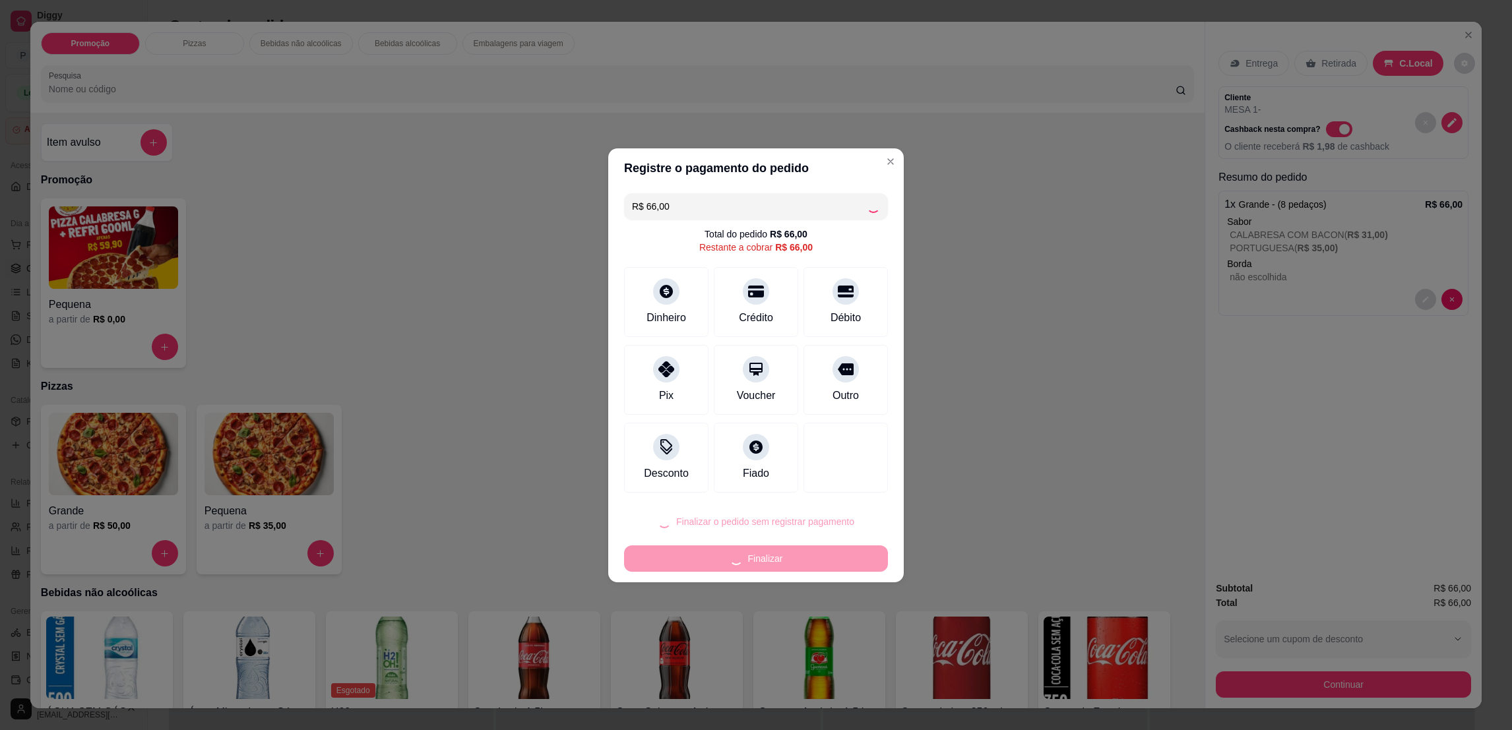
type input "R$ 0,00"
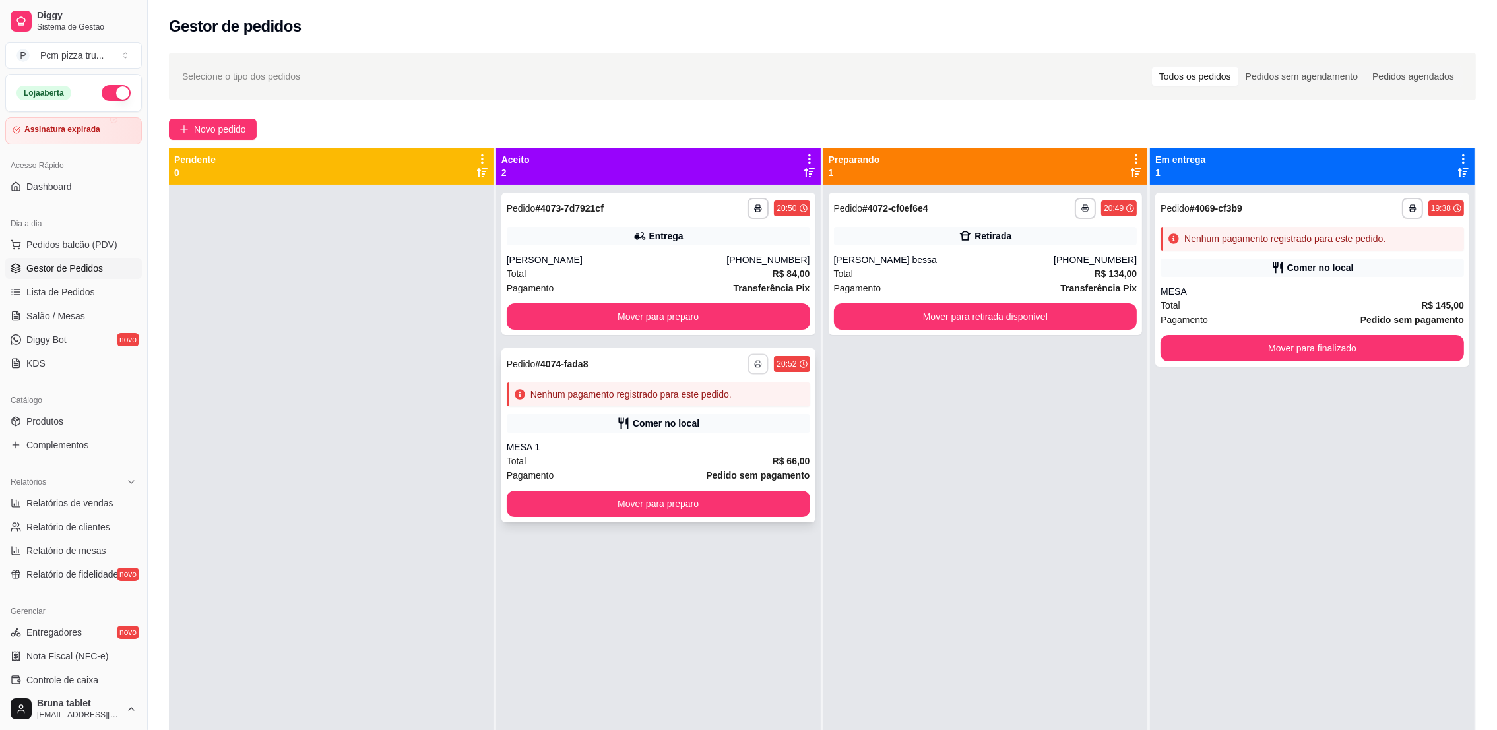
click at [758, 365] on button "button" at bounding box center [758, 364] width 20 height 20
click at [729, 439] on button "IMPRESSORA" at bounding box center [717, 436] width 96 height 21
click at [754, 367] on icon "button" at bounding box center [758, 364] width 8 height 8
click at [960, 439] on div "**********" at bounding box center [985, 550] width 324 height 730
click at [710, 429] on div "Comer no local" at bounding box center [658, 423] width 303 height 18
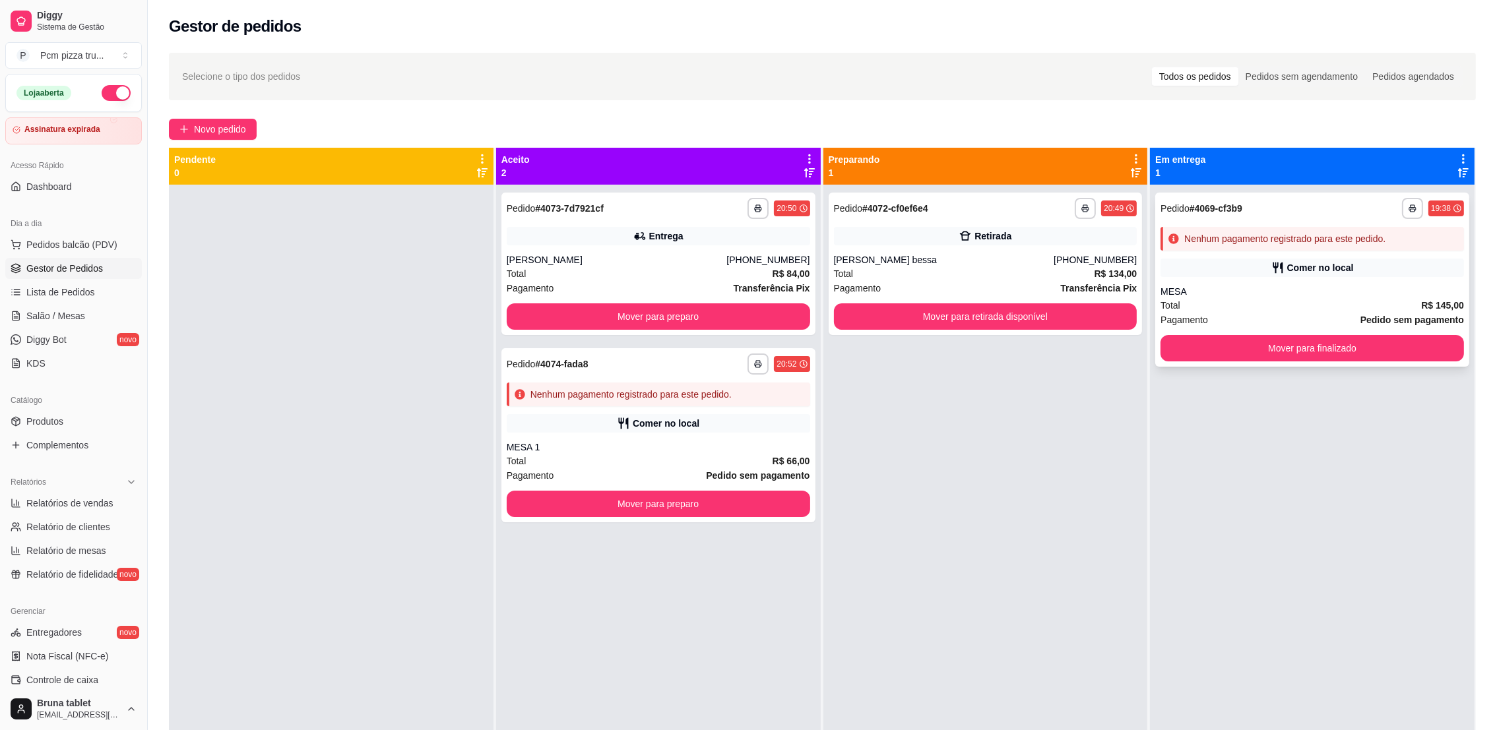
click at [1355, 300] on div "Total R$ 145,00" at bounding box center [1311, 305] width 303 height 15
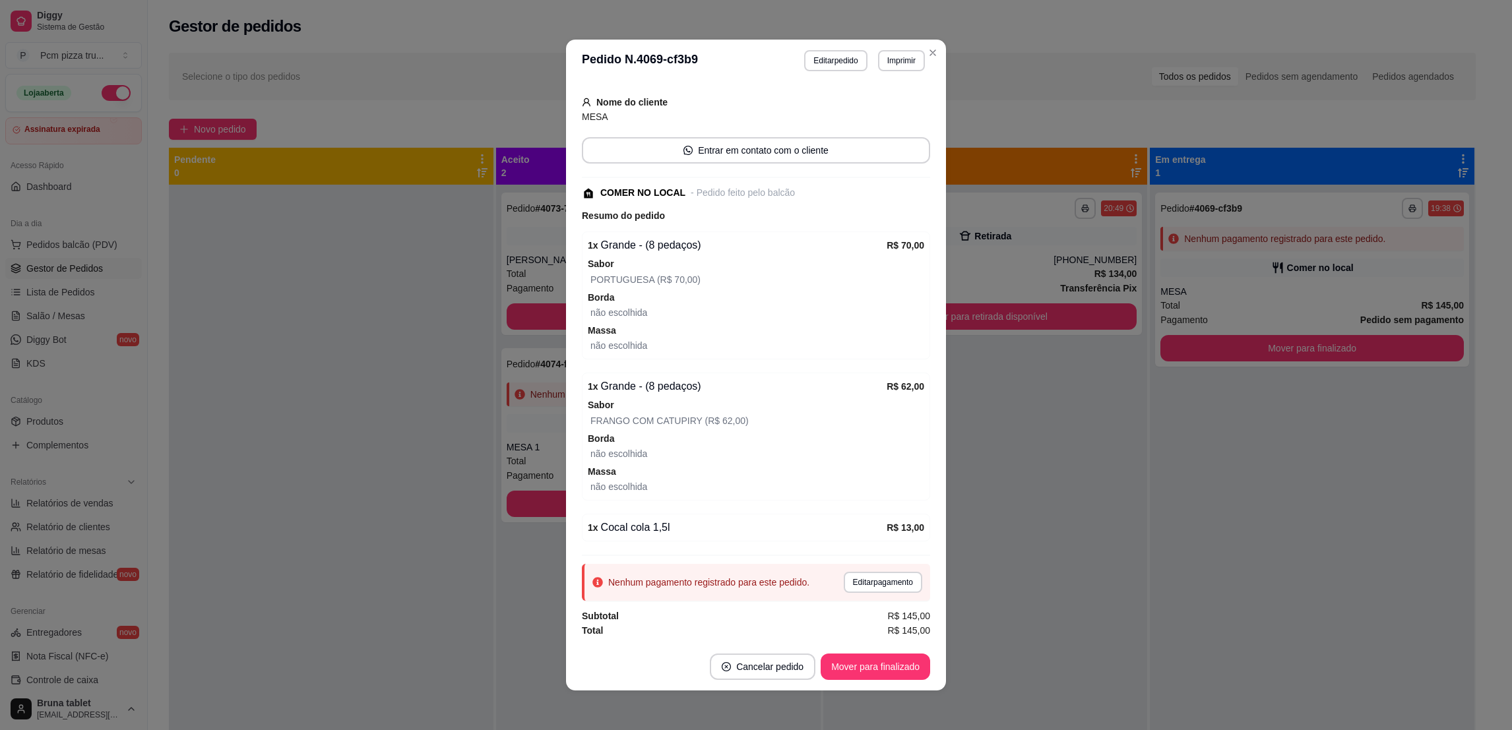
scroll to position [2, 0]
click at [711, 246] on div "1 x Grande - (8 pedaços)" at bounding box center [737, 243] width 299 height 16
click at [833, 53] on button "Editar pedido" at bounding box center [835, 58] width 63 height 21
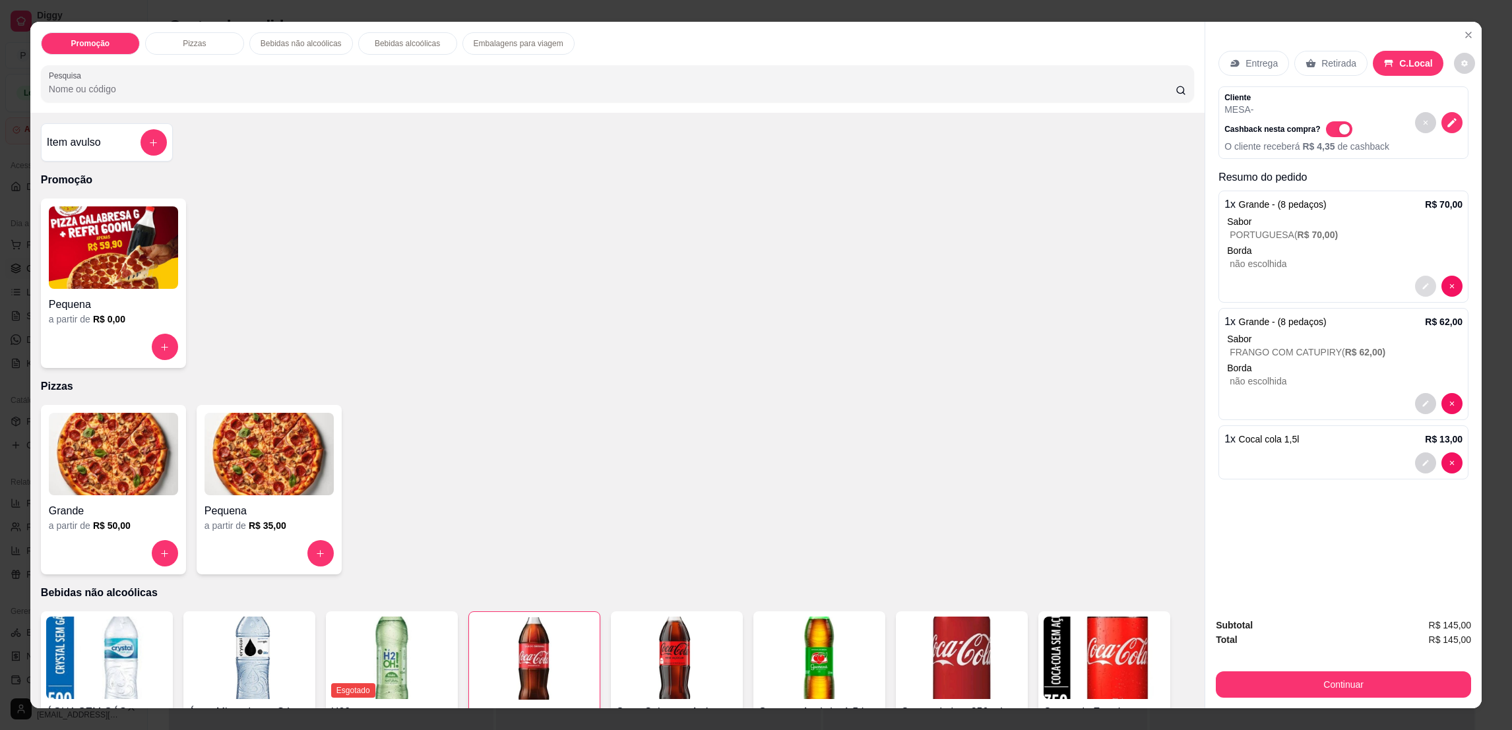
click at [1421, 282] on icon "decrease-product-quantity" at bounding box center [1425, 286] width 8 height 8
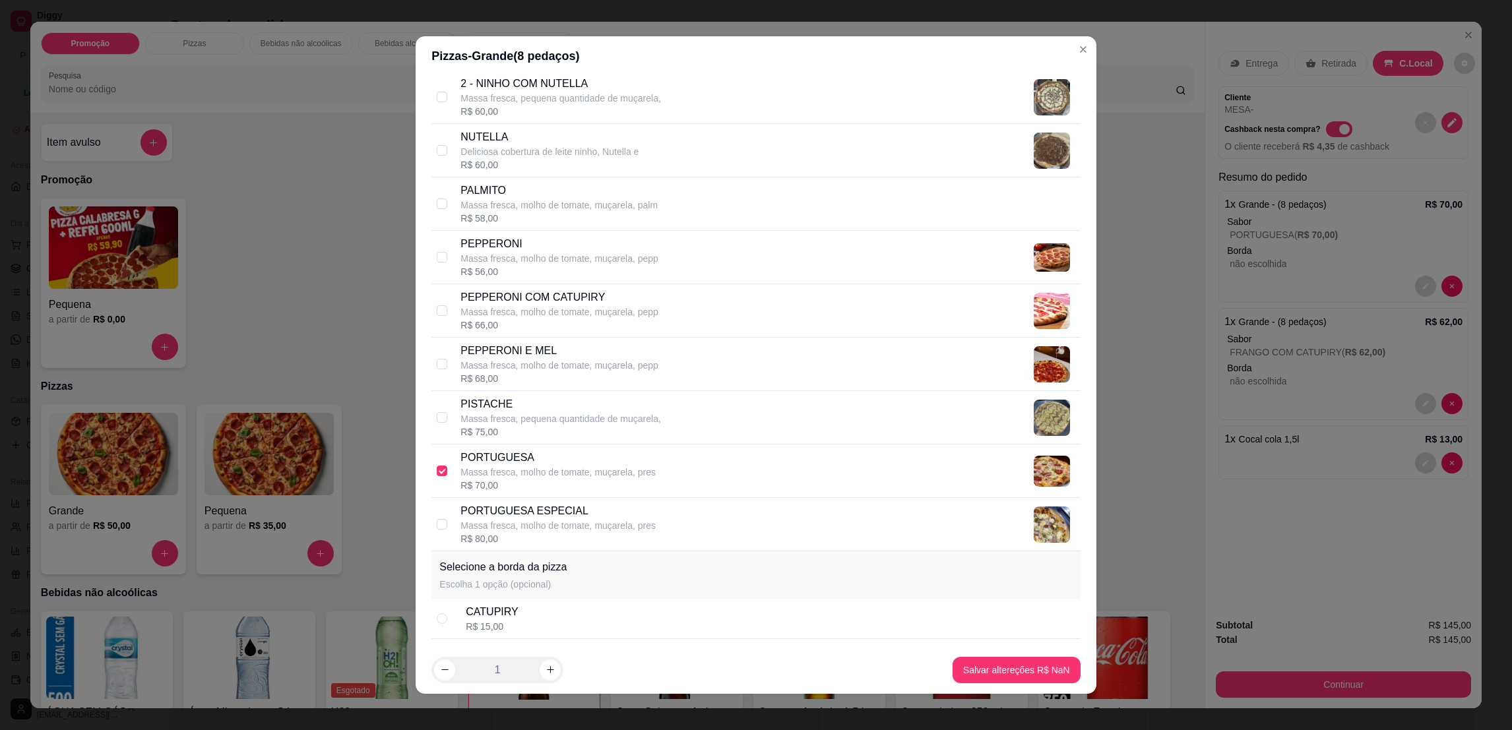
scroll to position [1682, 0]
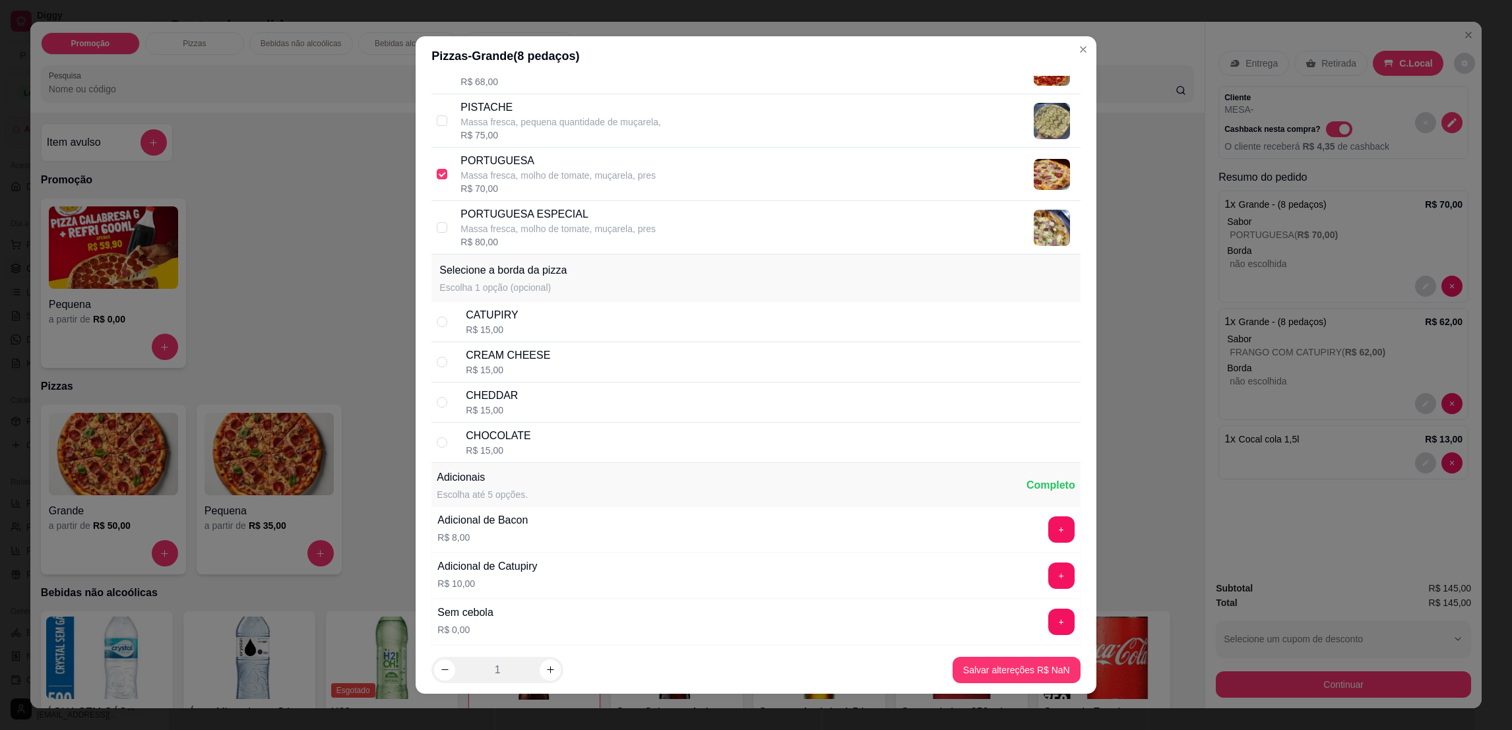
click at [532, 320] on div "CATUPIRY R$ 15,00" at bounding box center [770, 321] width 609 height 29
radio input "true"
click at [520, 182] on p "Massa fresca, molho de tomate, muçarela, pres" at bounding box center [557, 175] width 195 height 13
checkbox input "true"
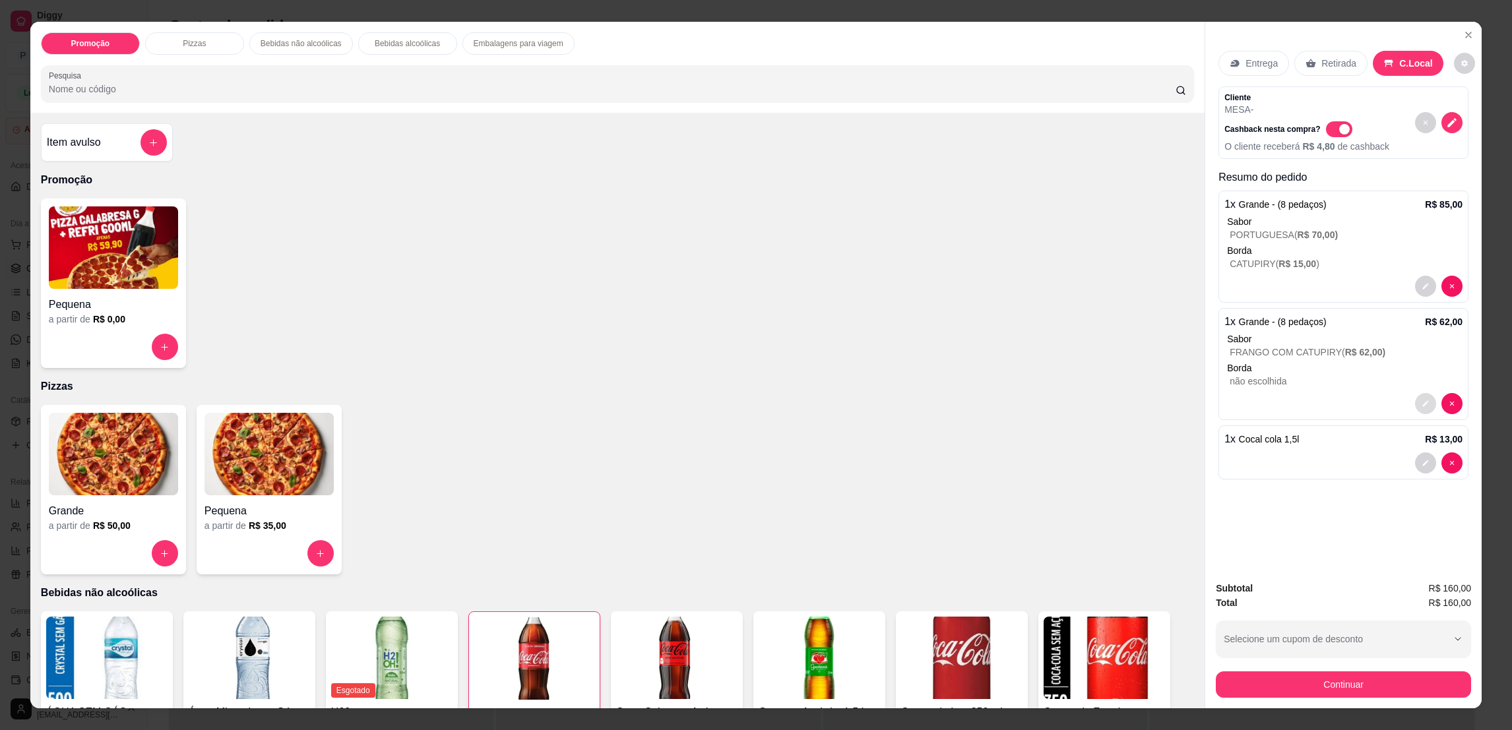
click at [1415, 404] on button "decrease-product-quantity" at bounding box center [1425, 403] width 21 height 21
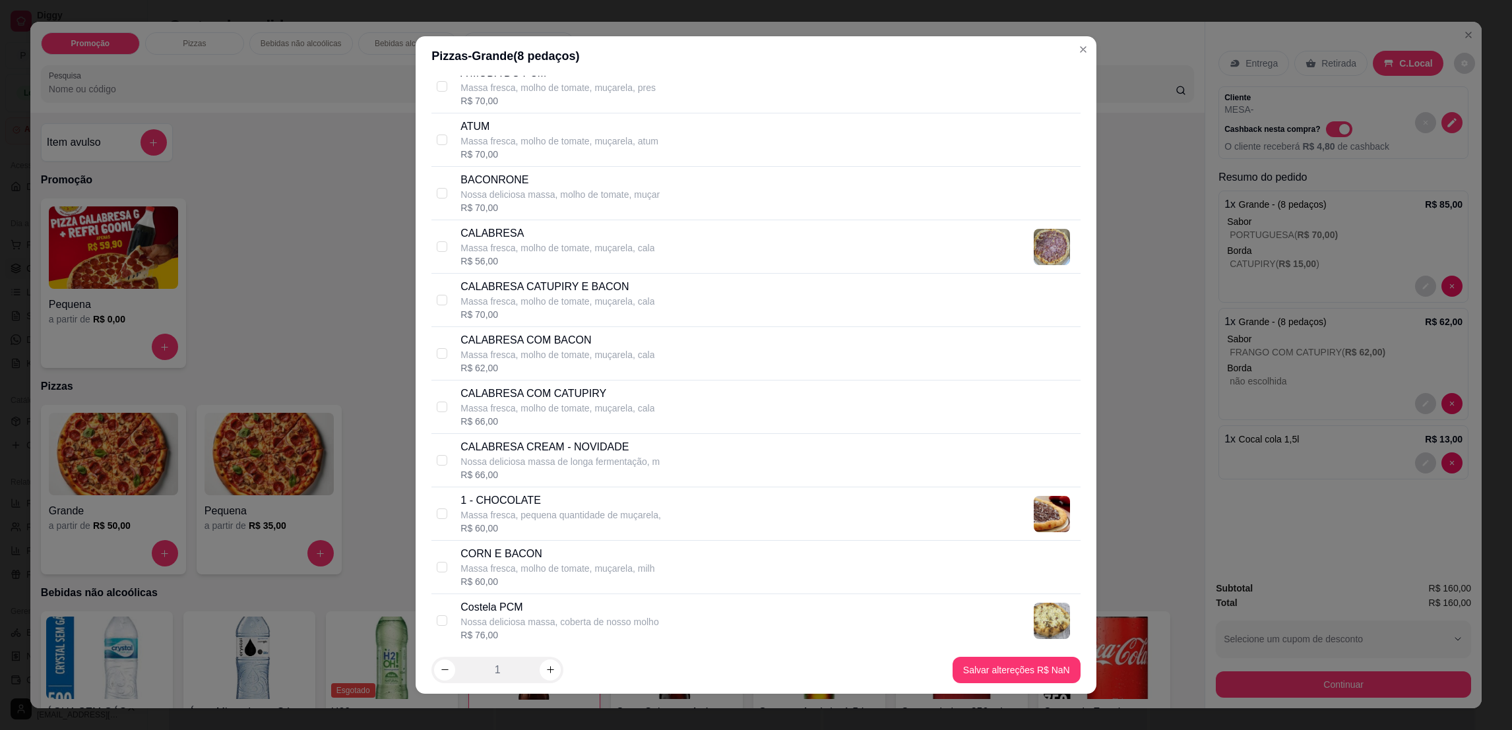
scroll to position [593, 0]
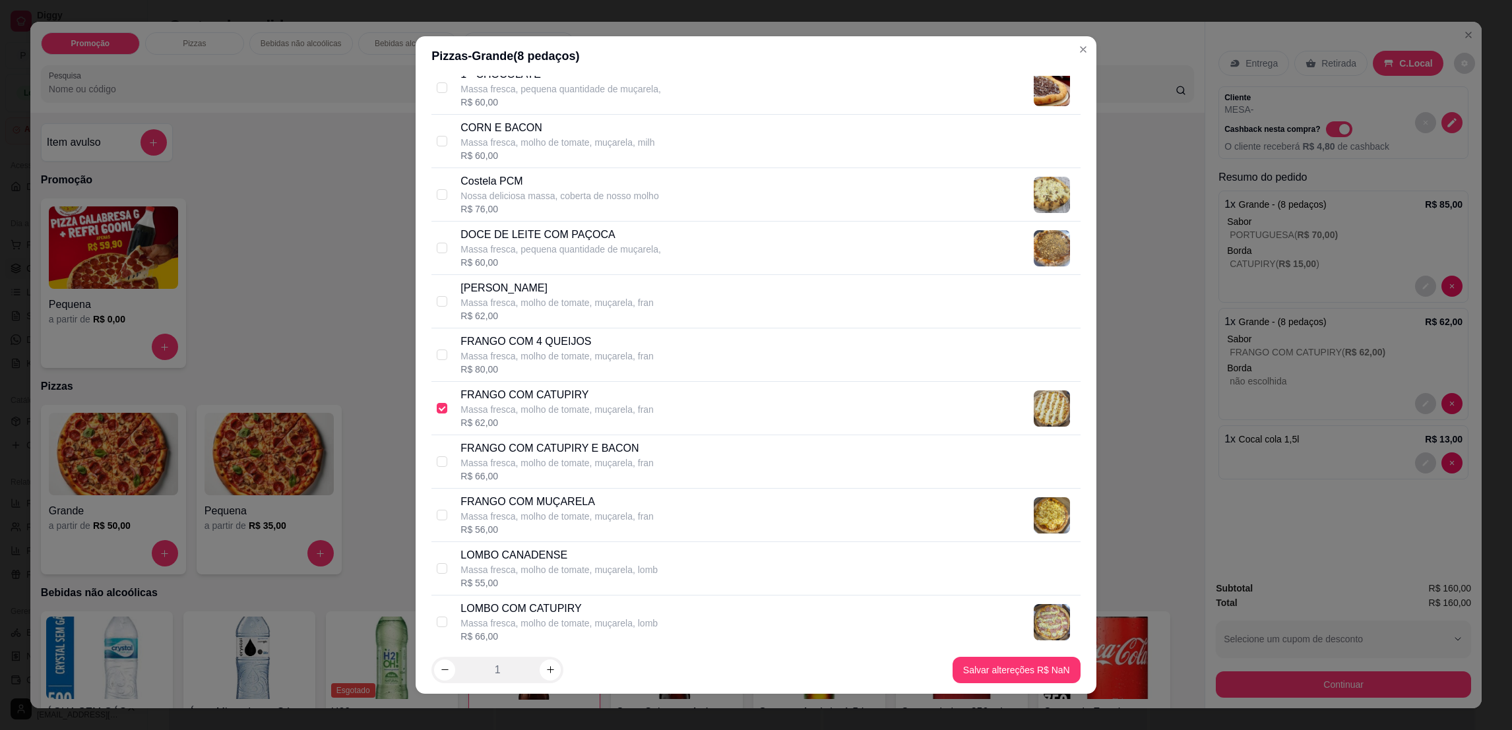
click at [541, 427] on div "R$ 62,00" at bounding box center [556, 422] width 193 height 13
click at [541, 425] on div "R$ 62,00" at bounding box center [556, 422] width 193 height 13
checkbox input "true"
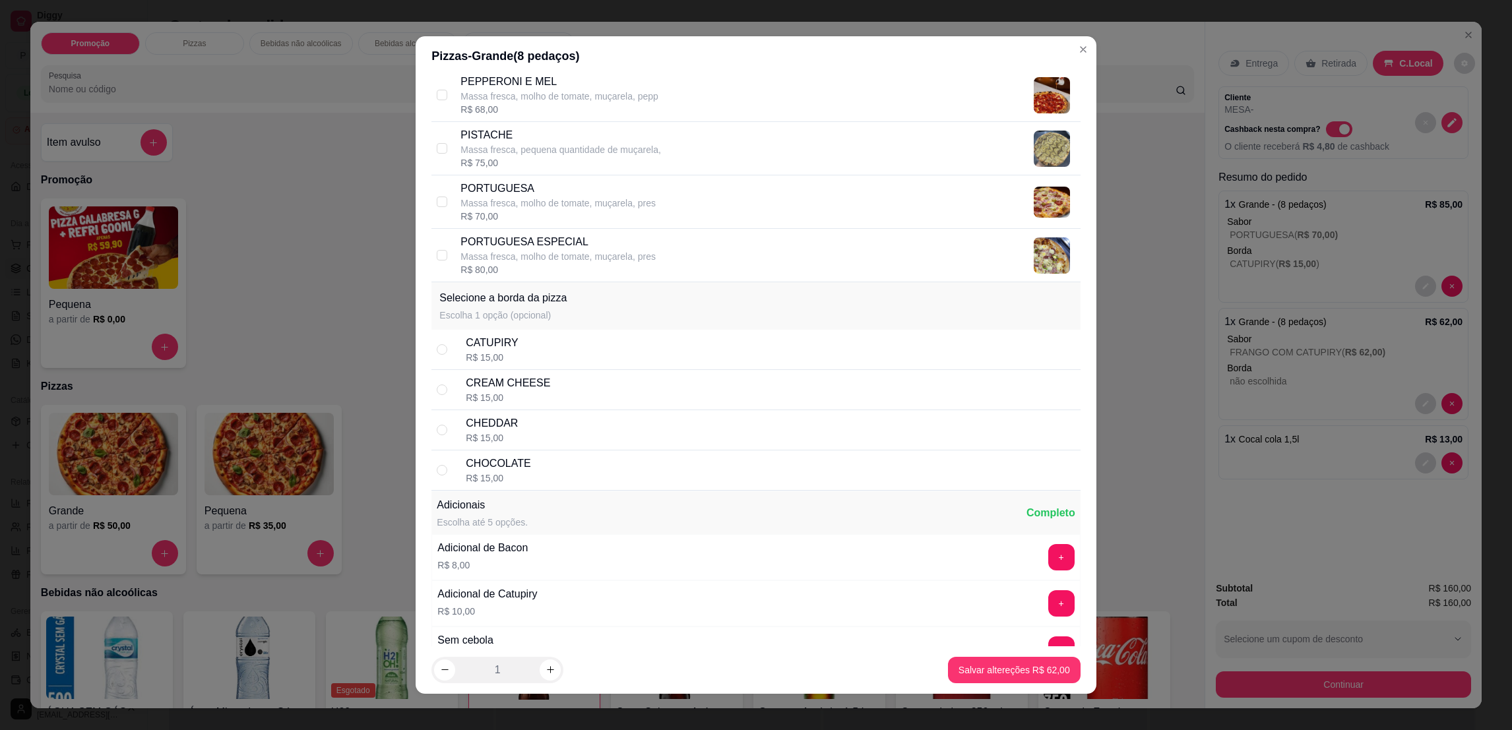
scroll to position [1682, 0]
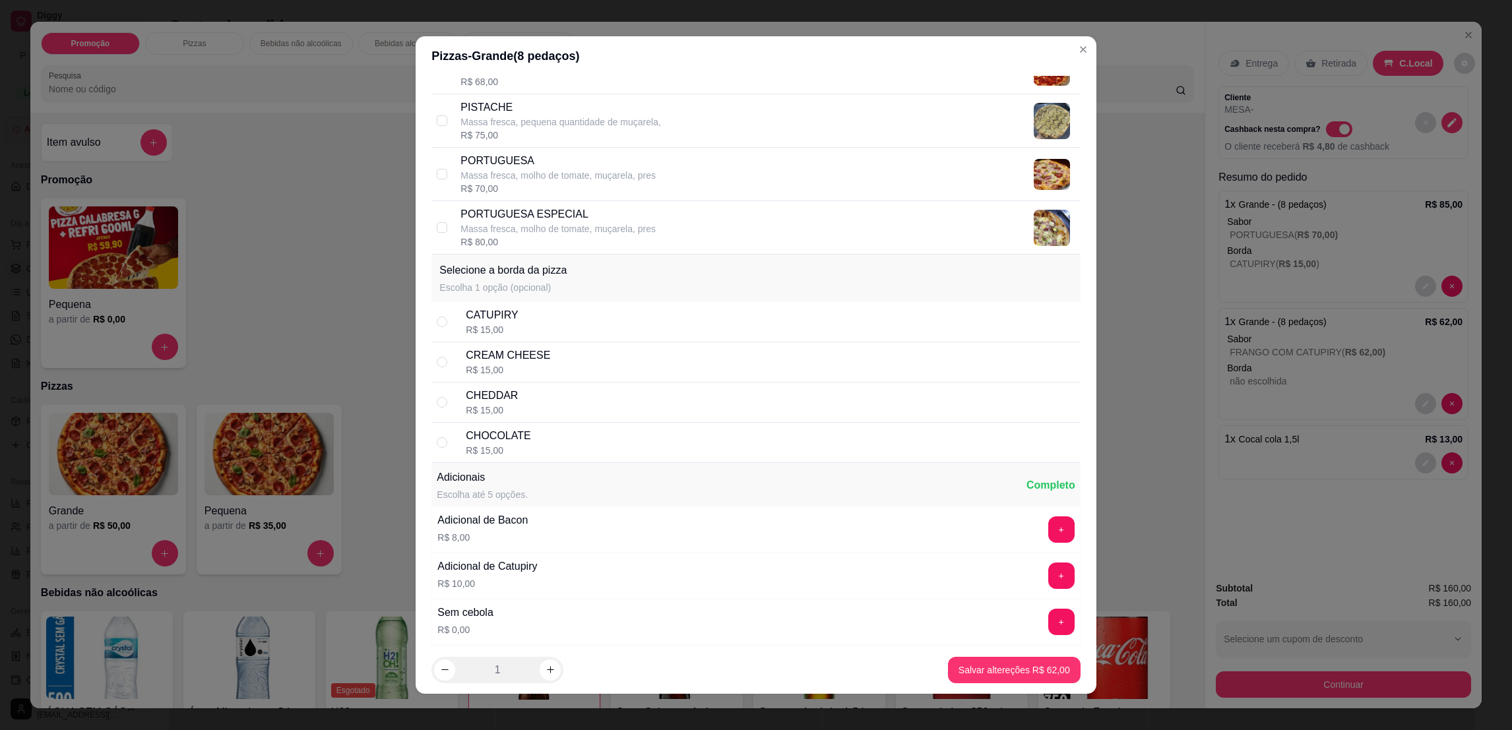
click at [563, 332] on div "CATUPIRY R$ 15,00" at bounding box center [770, 321] width 609 height 29
radio input "true"
click at [1000, 650] on footer "1 Salvar altereções R$ 62,00" at bounding box center [756, 669] width 680 height 47
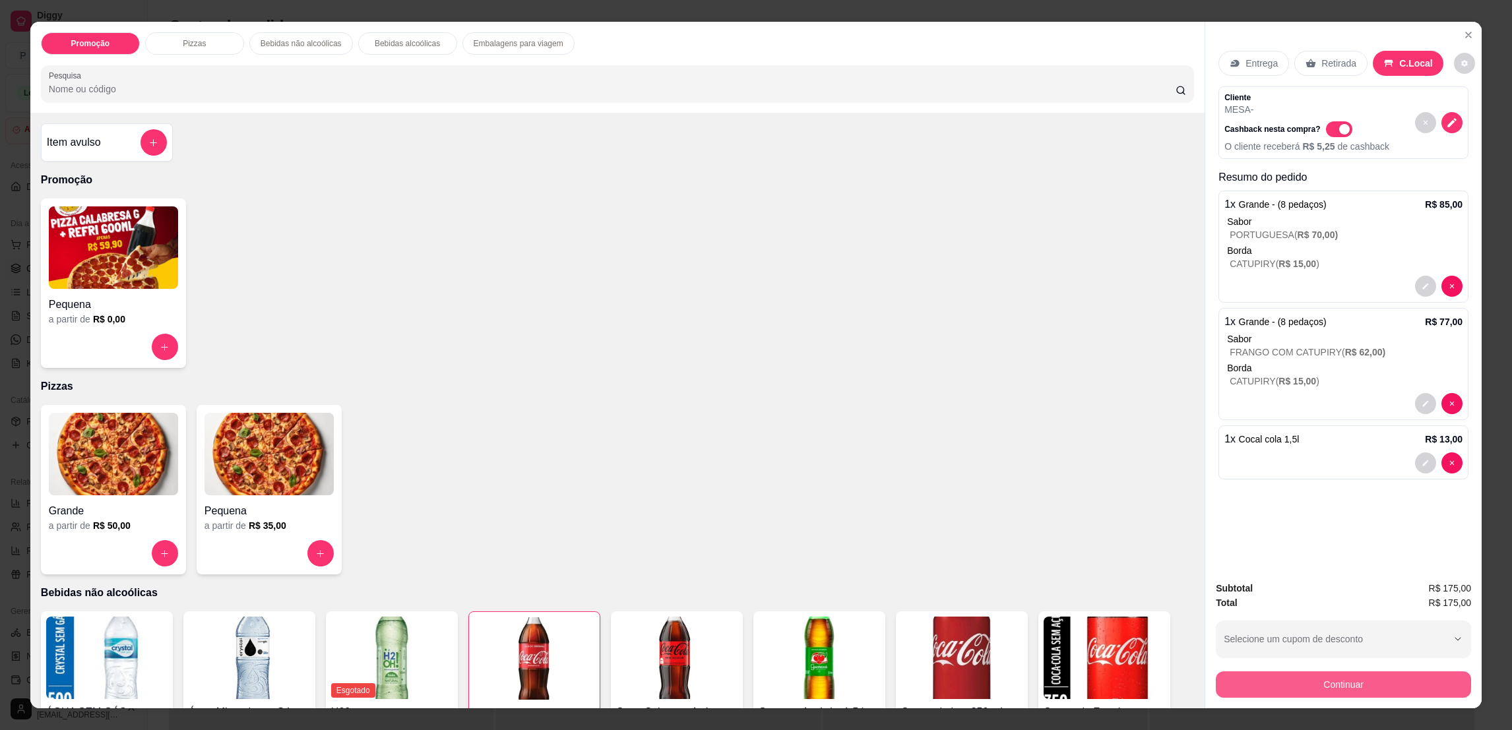
click at [1400, 681] on button "Continuar" at bounding box center [1343, 684] width 255 height 26
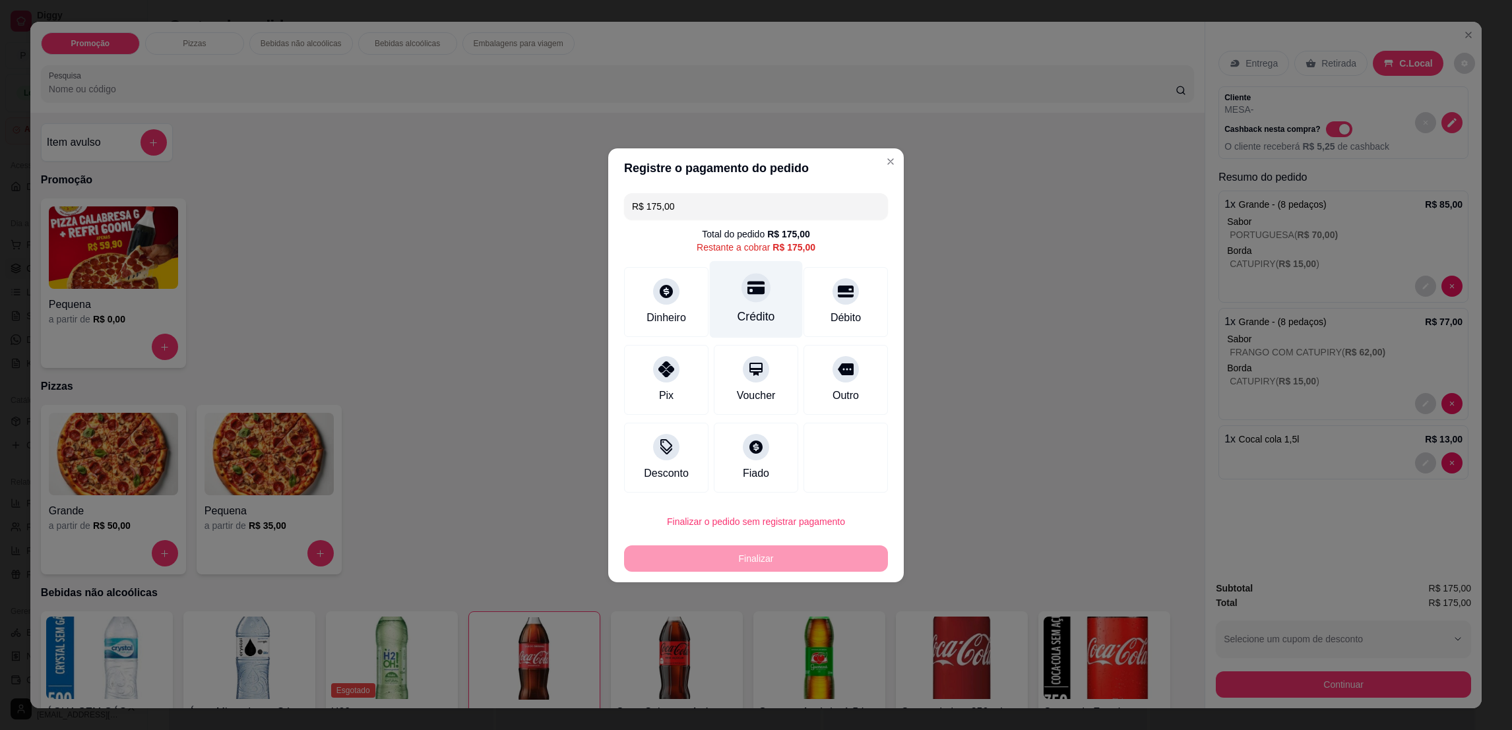
click at [747, 305] on div "Crédito" at bounding box center [756, 299] width 93 height 77
type input "R$ 0,00"
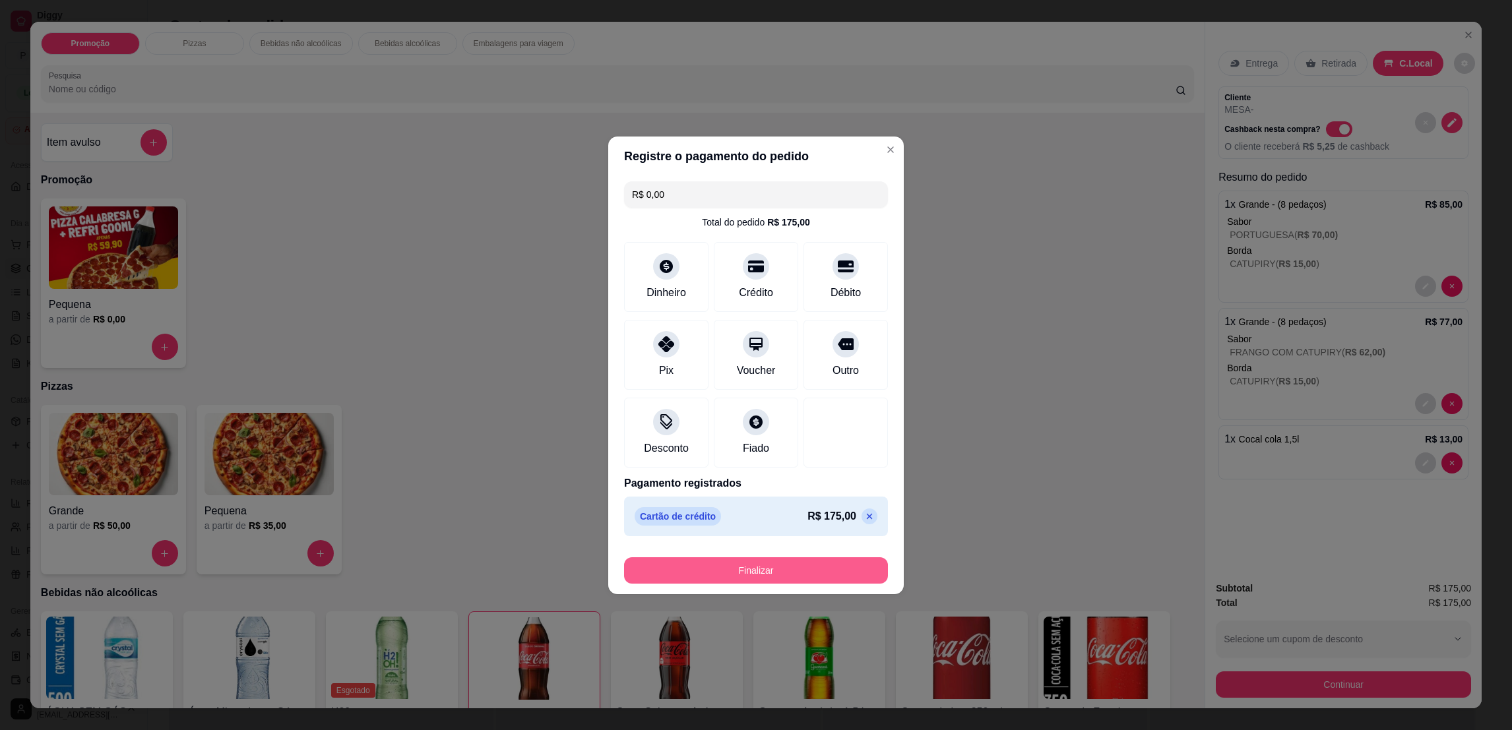
click at [838, 571] on button "Finalizar" at bounding box center [756, 570] width 264 height 26
type input "0"
type input "-R$ 175,00"
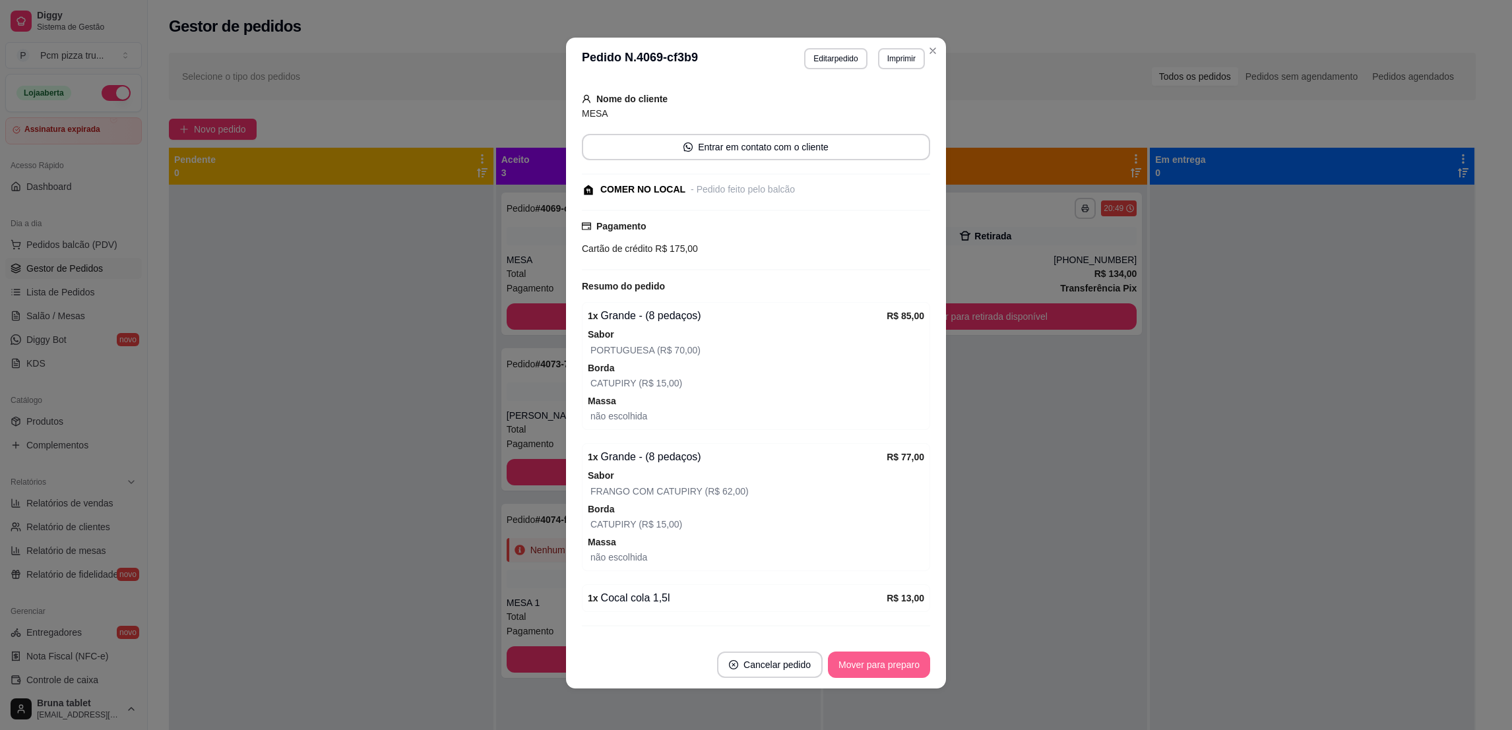
click at [863, 672] on button "Mover para preparo" at bounding box center [879, 665] width 102 height 26
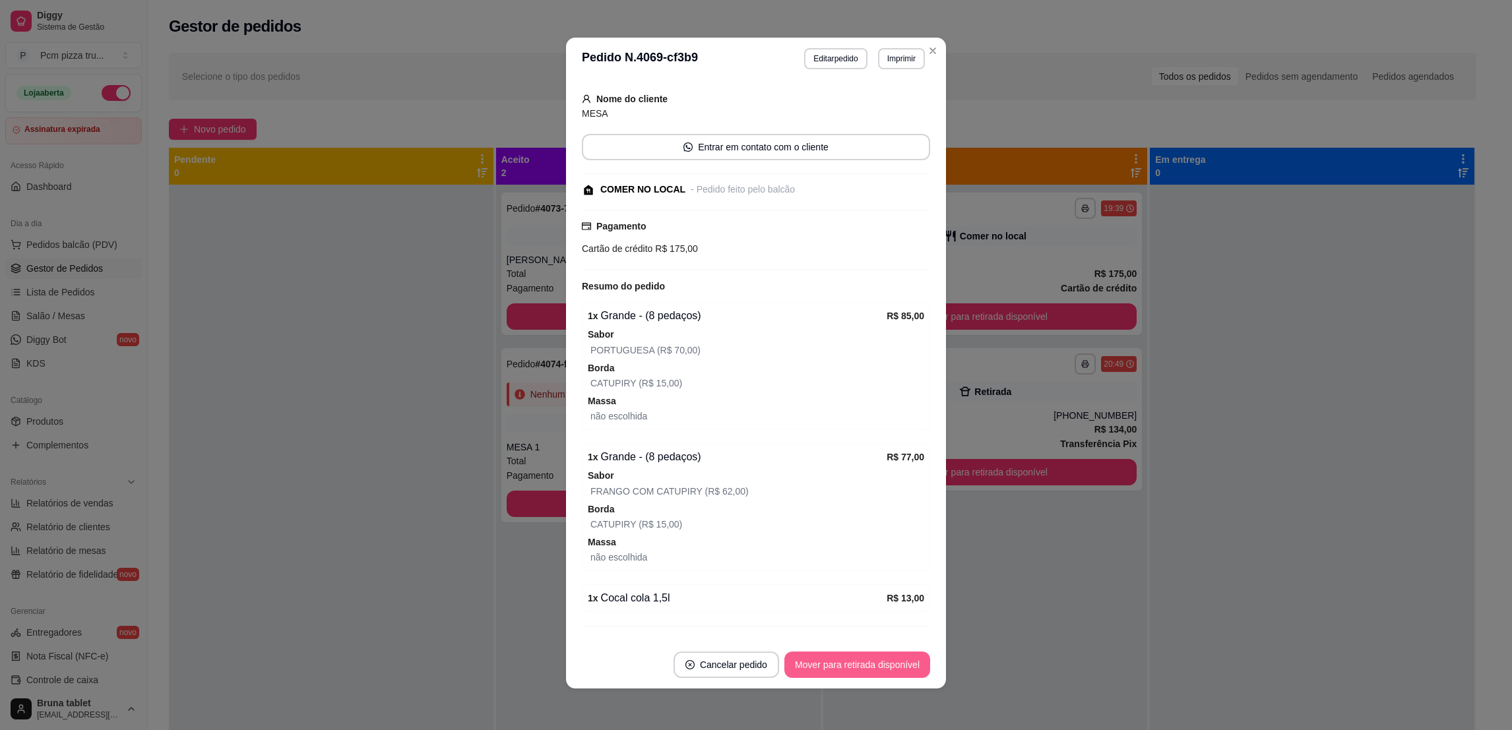
click at [865, 662] on button "Mover para retirada disponível" at bounding box center [857, 665] width 146 height 26
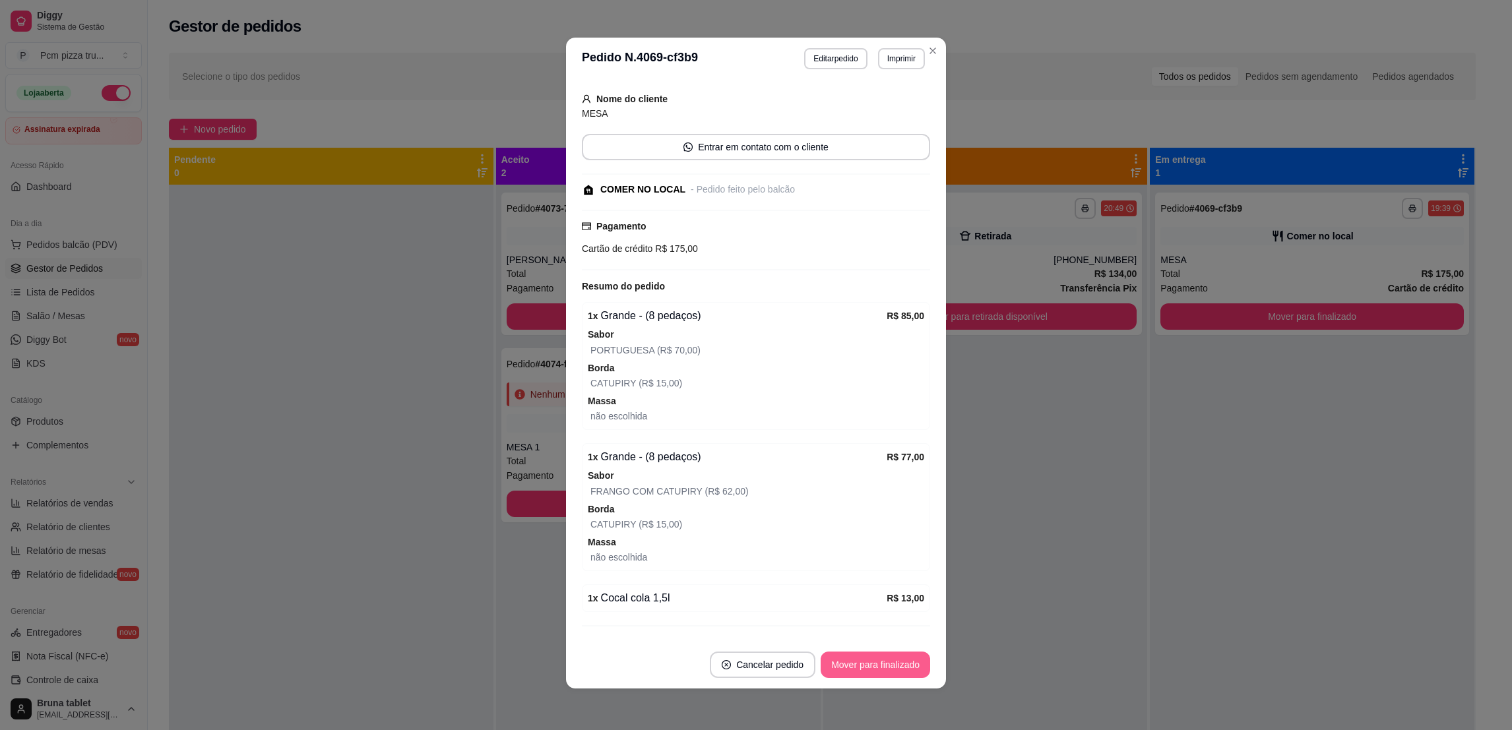
click at [863, 662] on button "Mover para finalizado" at bounding box center [874, 665] width 109 height 26
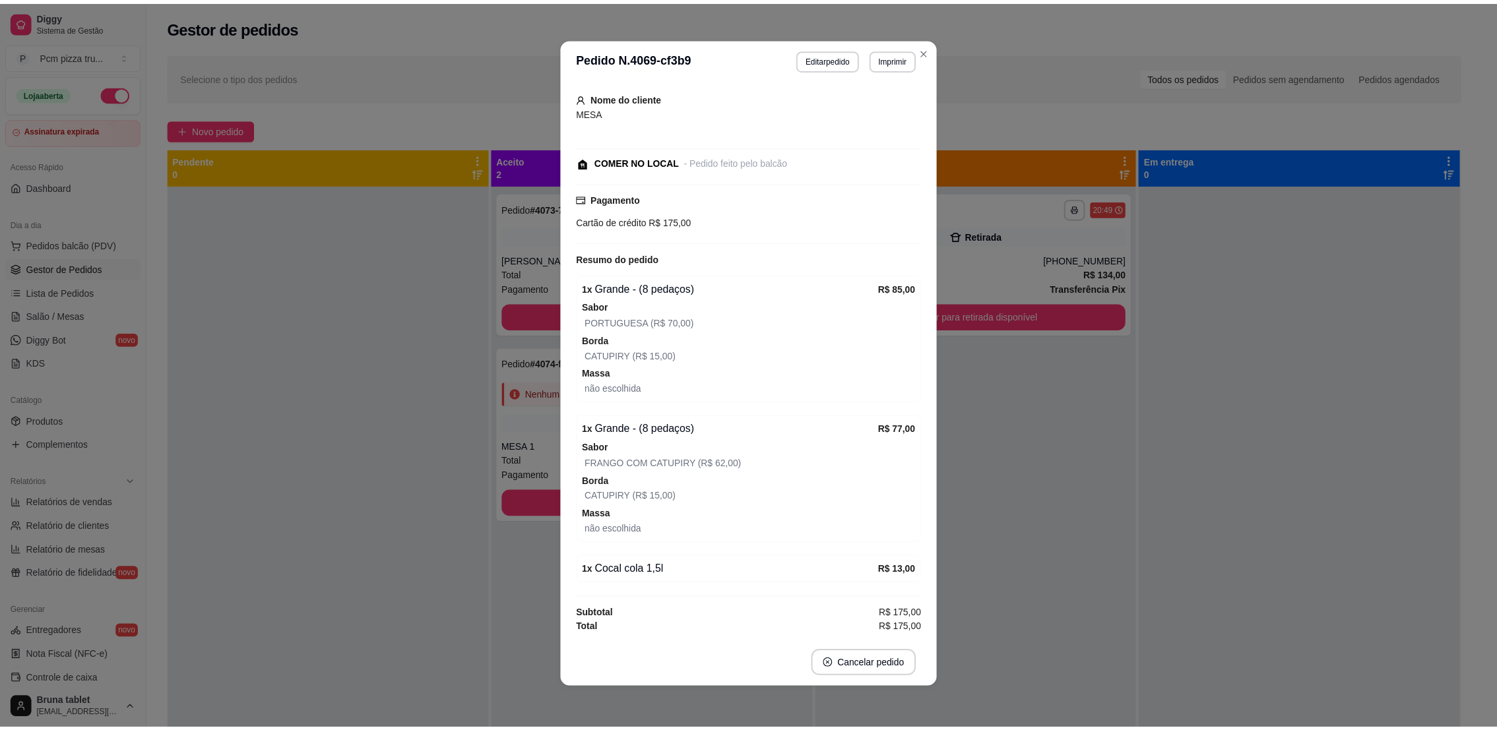
scroll to position [59, 0]
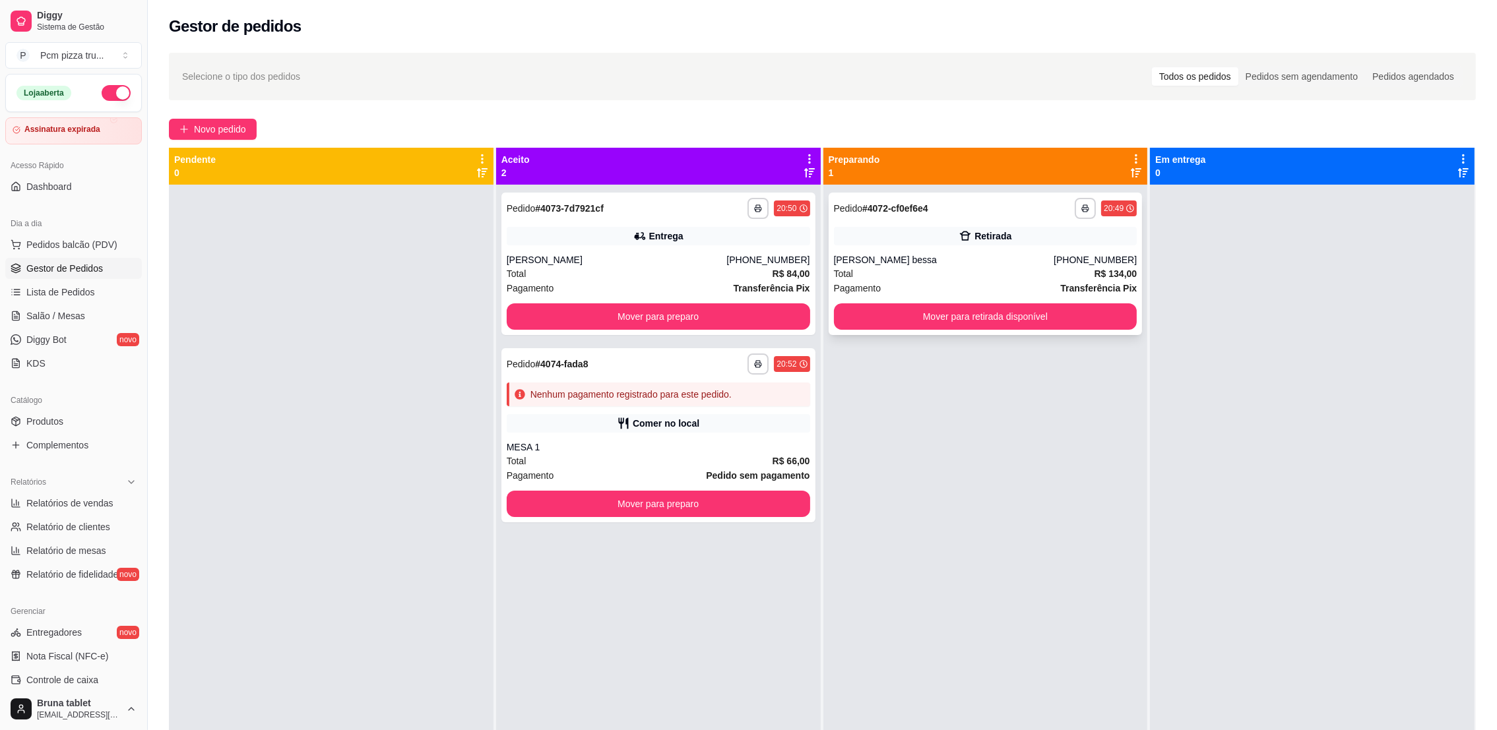
click at [1004, 274] on div "Total R$ 134,00" at bounding box center [985, 273] width 303 height 15
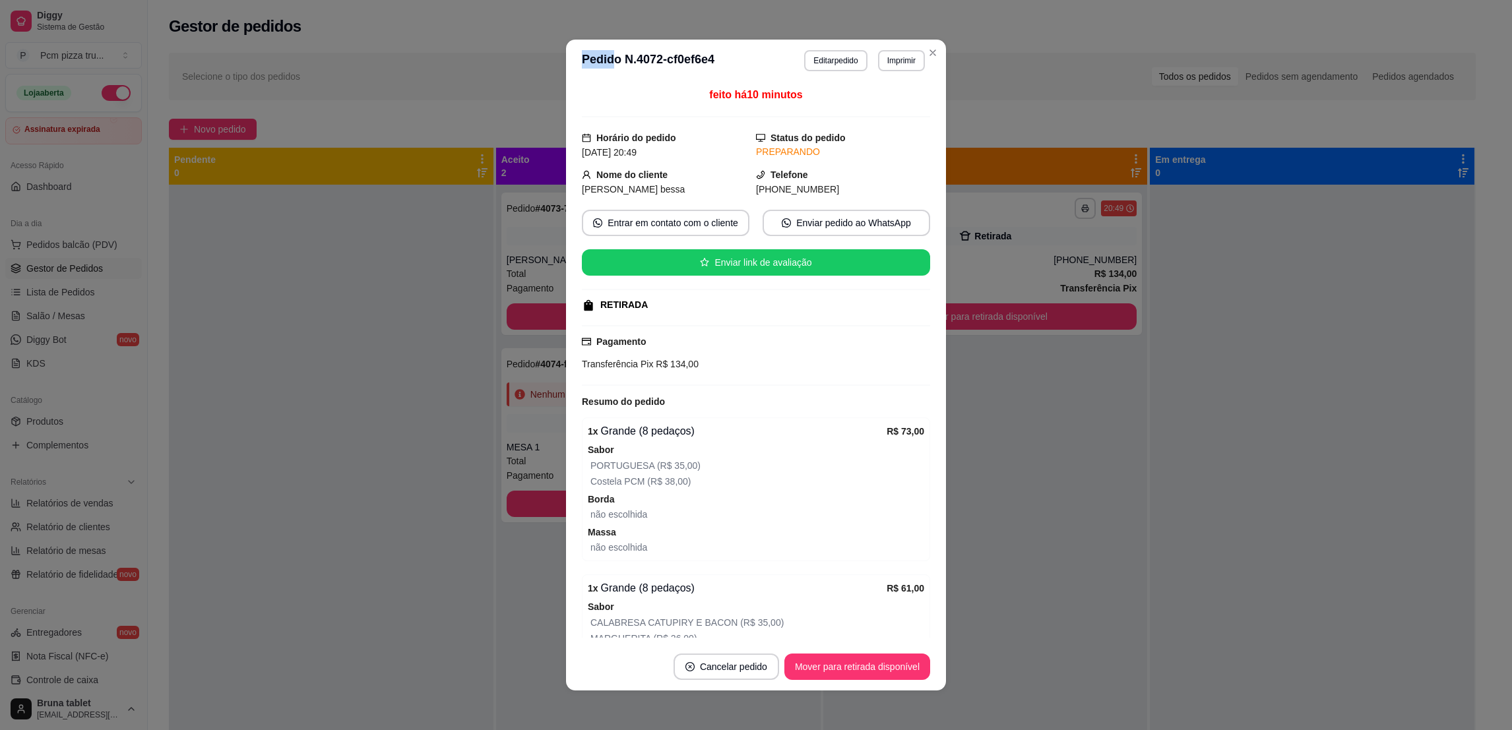
drag, startPoint x: 598, startPoint y: 77, endPoint x: 616, endPoint y: 75, distance: 17.9
click at [616, 75] on header "**********" at bounding box center [756, 61] width 380 height 42
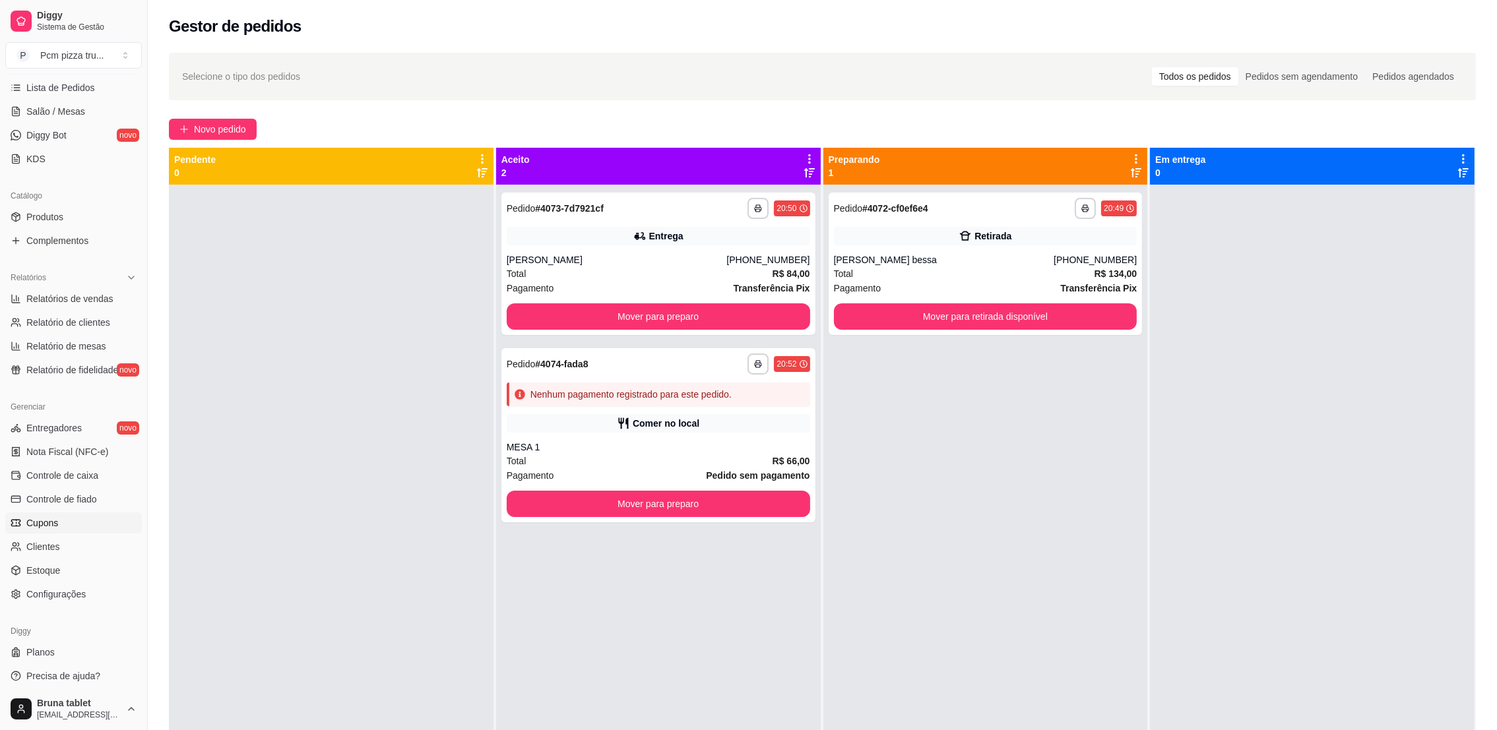
scroll to position [208, 0]
click at [64, 587] on span "Configurações" at bounding box center [55, 590] width 59 height 13
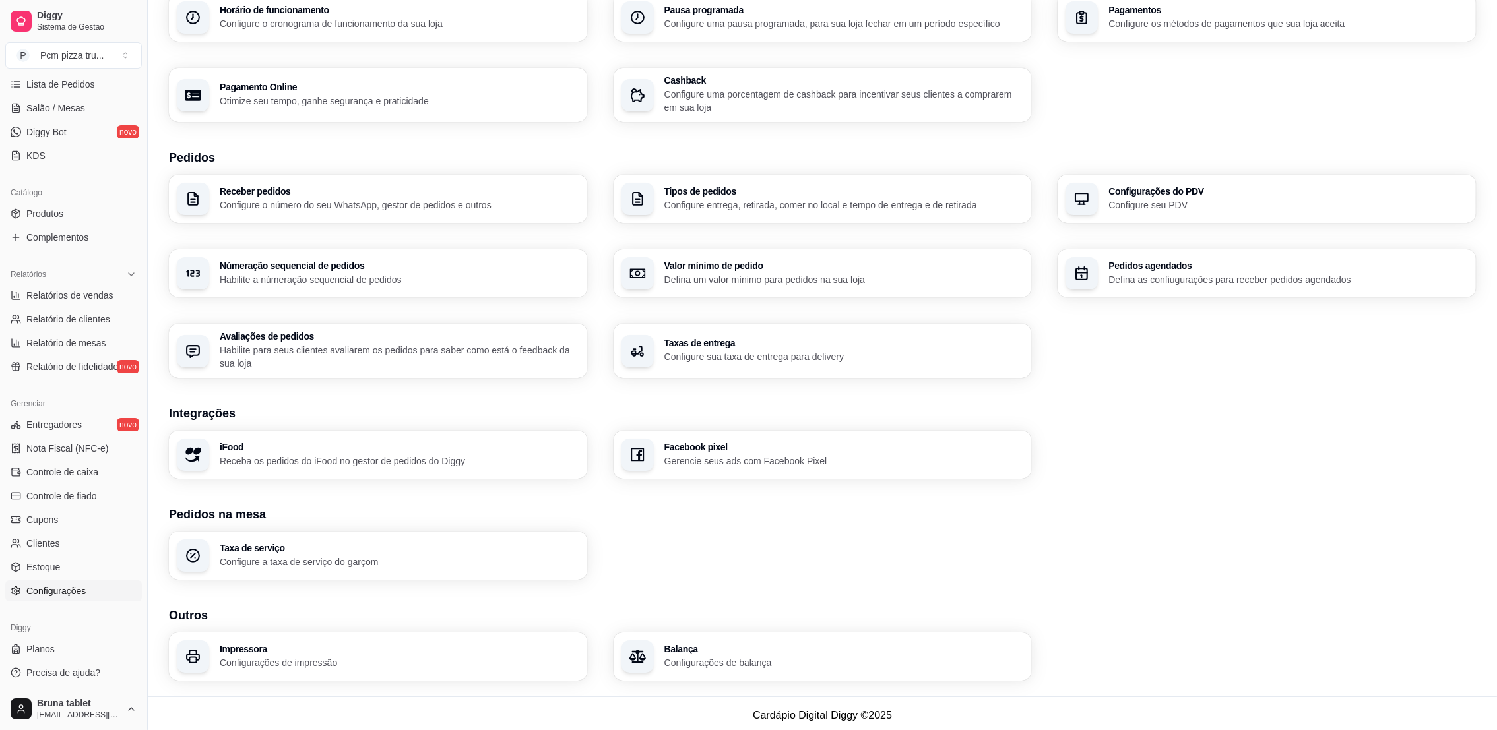
scroll to position [164, 0]
click at [301, 660] on p "Configurações de impressão" at bounding box center [399, 659] width 359 height 13
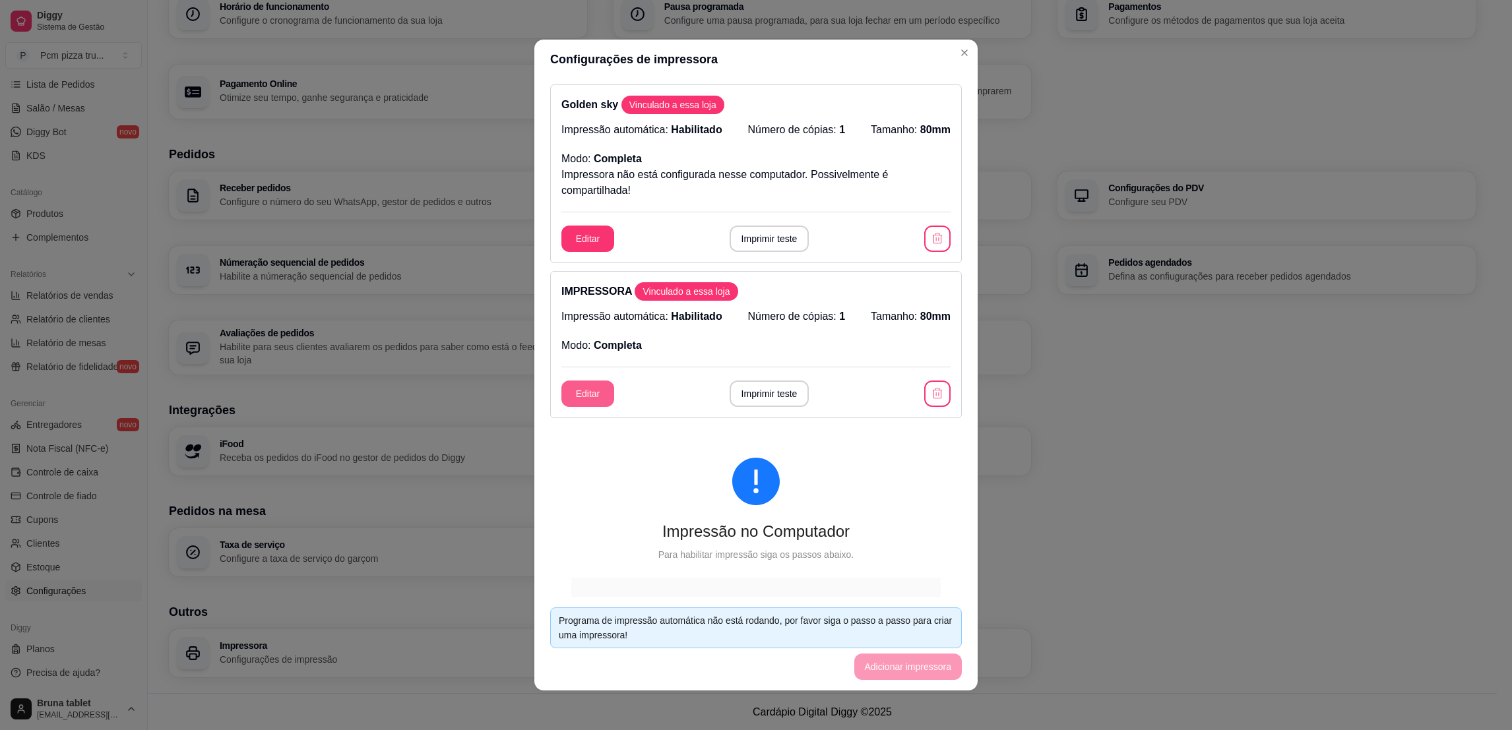
click at [579, 391] on button "Editar" at bounding box center [587, 394] width 53 height 26
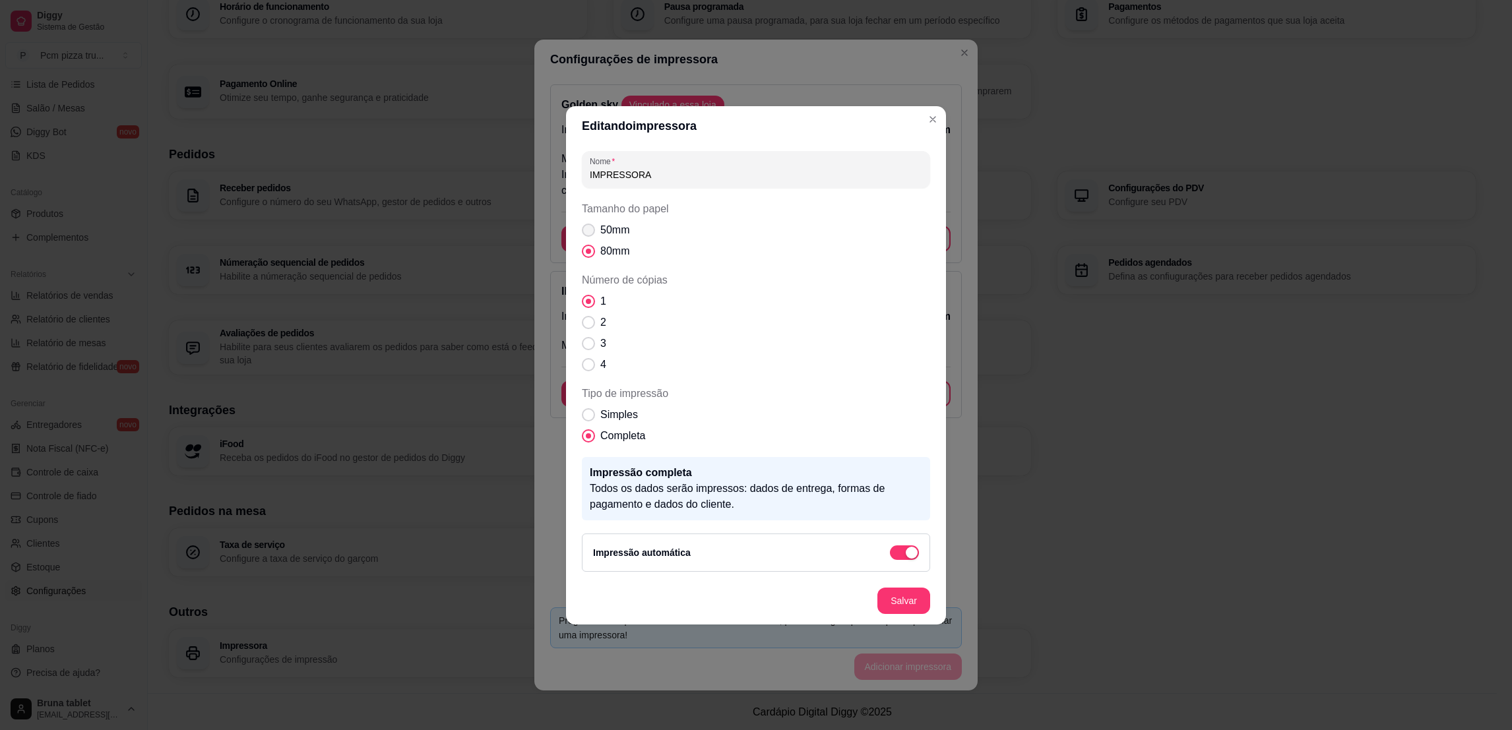
click at [587, 225] on span "Tamanho do papel" at bounding box center [588, 230] width 13 height 13
click at [587, 232] on input "50mm" at bounding box center [585, 236] width 9 height 9
radio input "true"
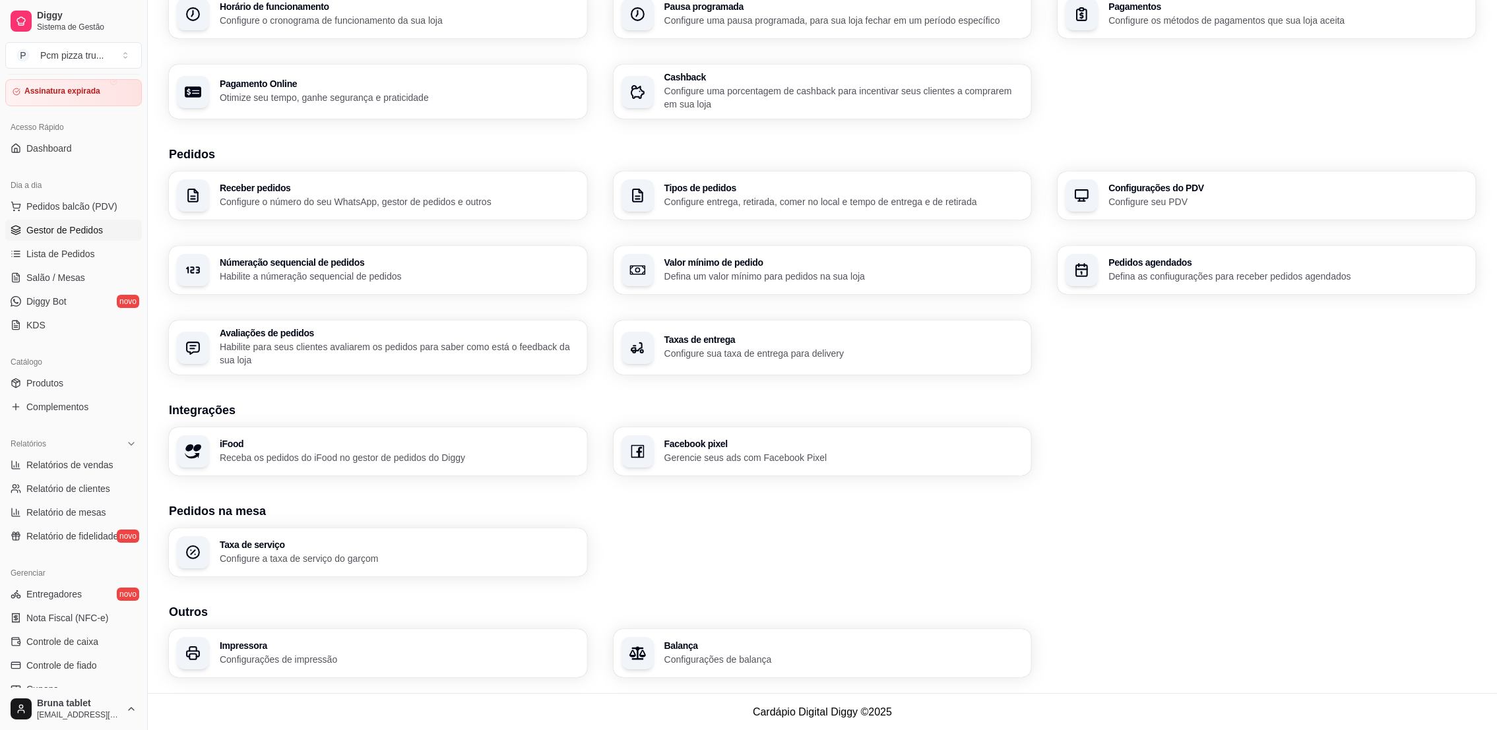
scroll to position [0, 0]
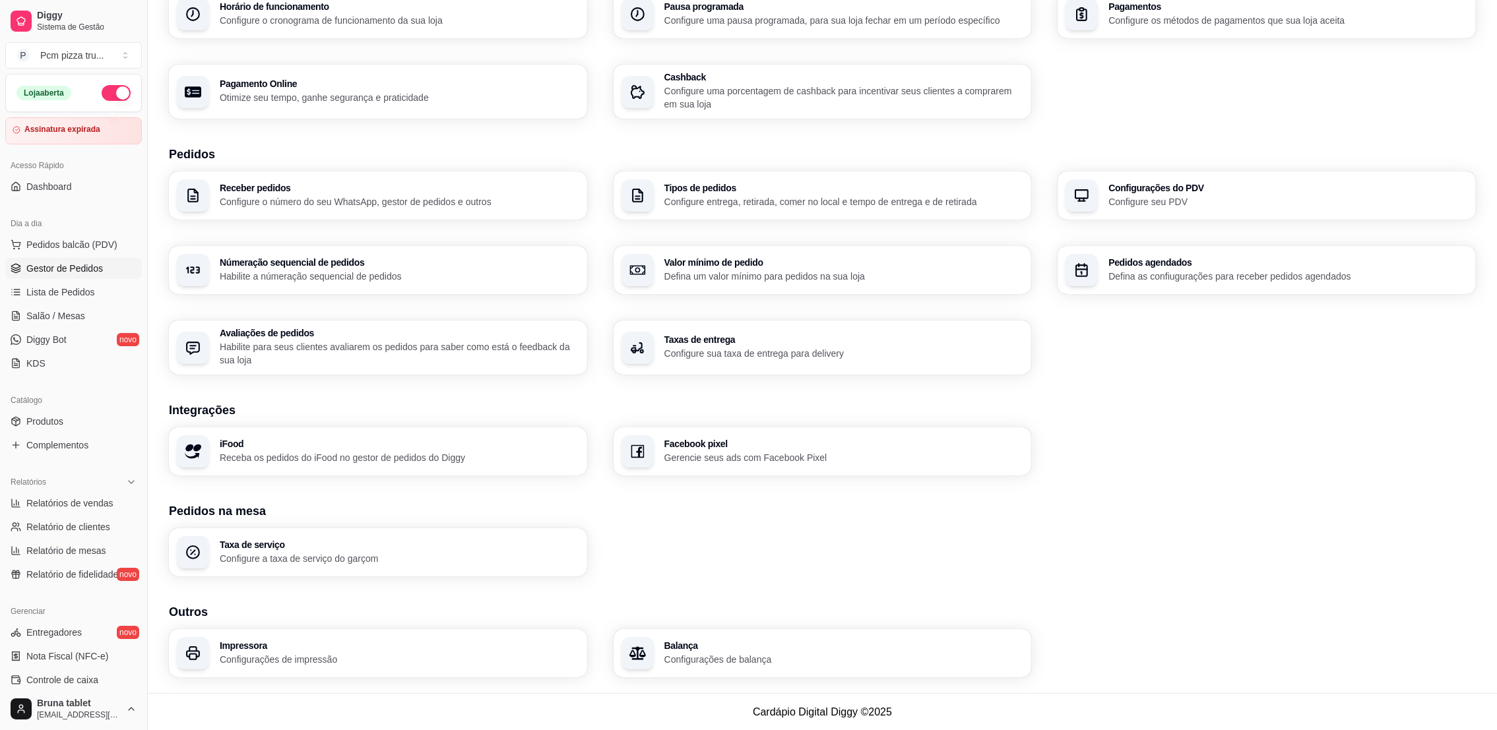
click at [94, 274] on span "Gestor de Pedidos" at bounding box center [64, 268] width 77 height 13
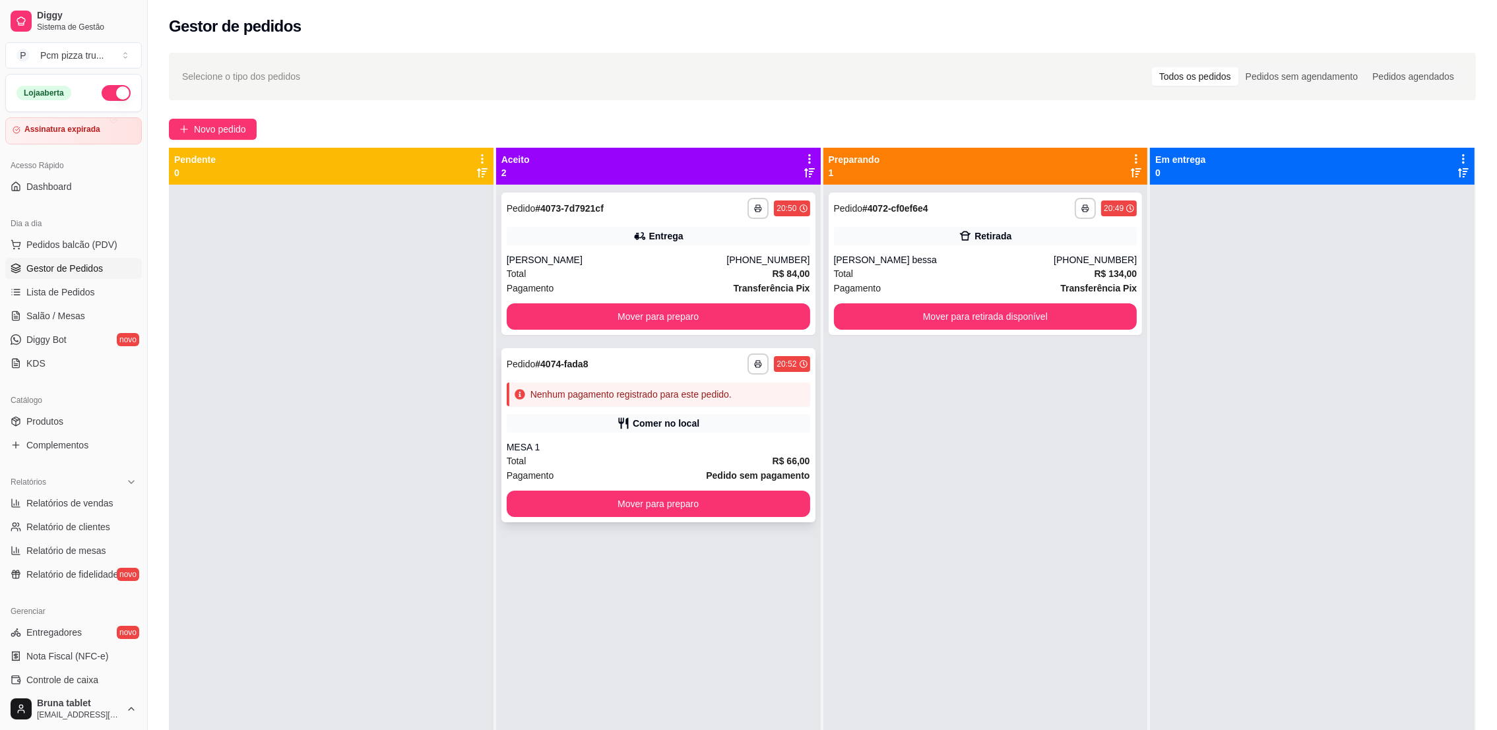
click at [711, 426] on div "Comer no local" at bounding box center [658, 423] width 303 height 18
click at [92, 498] on span "Relatórios de vendas" at bounding box center [69, 503] width 87 height 13
select select "ALL"
select select "0"
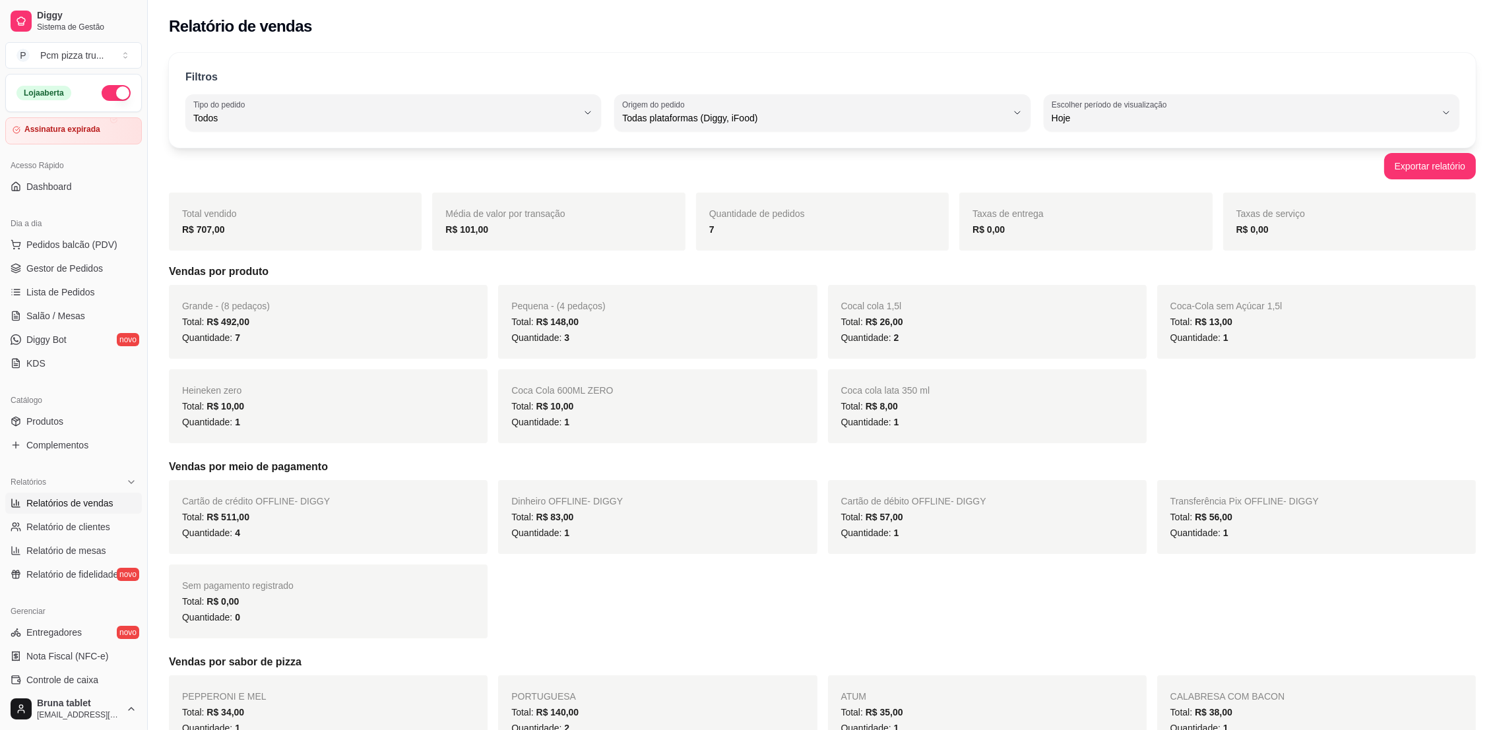
scroll to position [494, 0]
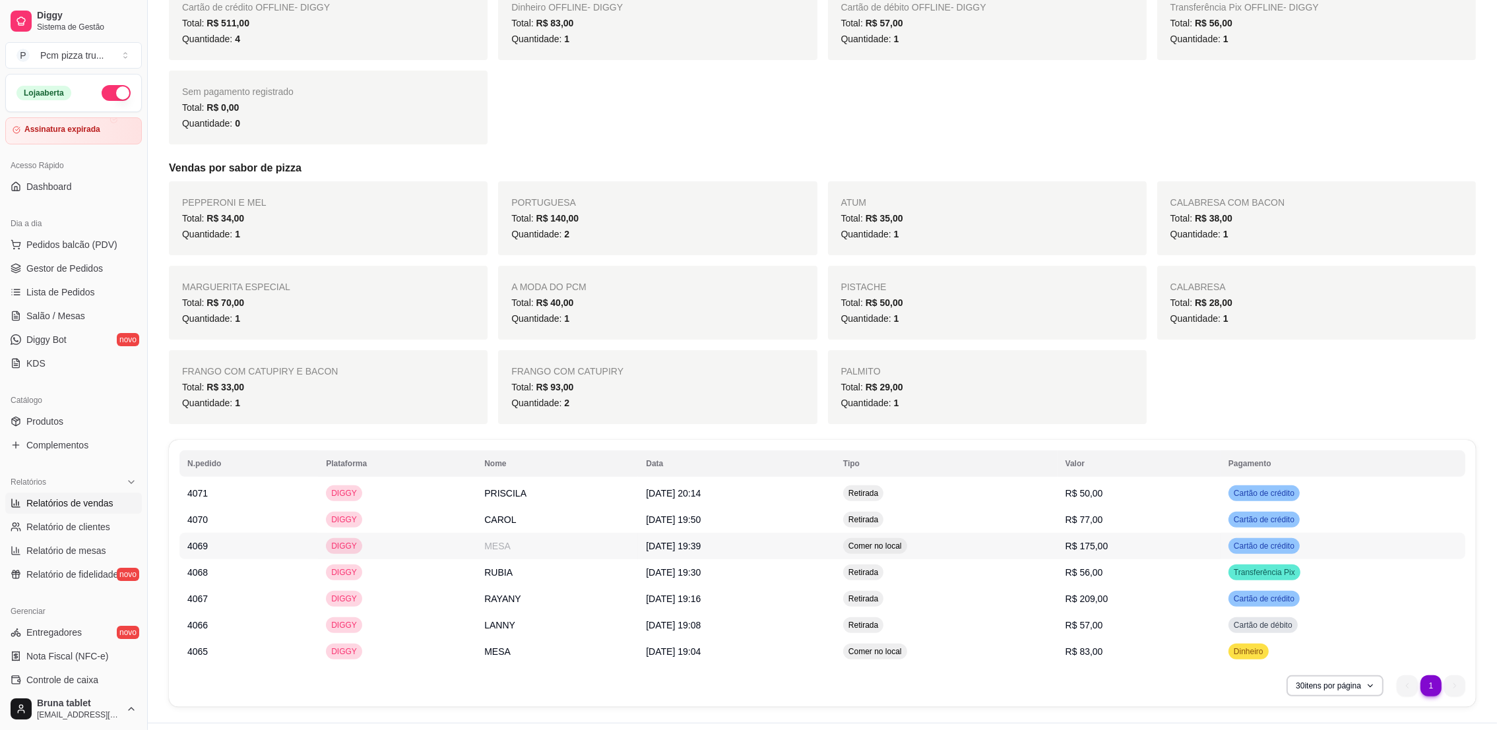
click at [733, 537] on td "[DATE] 19:39" at bounding box center [736, 546] width 197 height 26
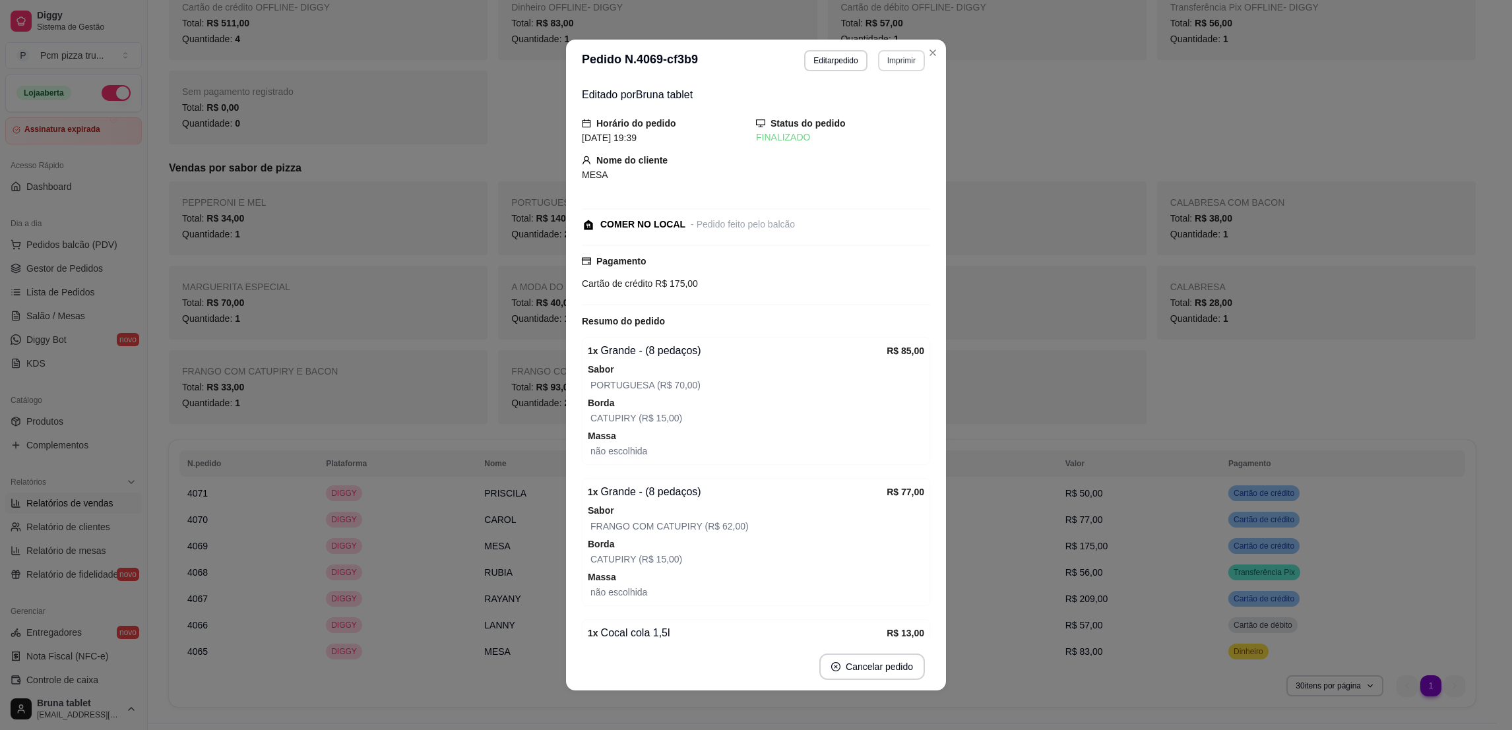
click at [878, 60] on button "Imprimir" at bounding box center [901, 60] width 47 height 21
click at [878, 134] on button "IMPRESSORA" at bounding box center [871, 134] width 96 height 21
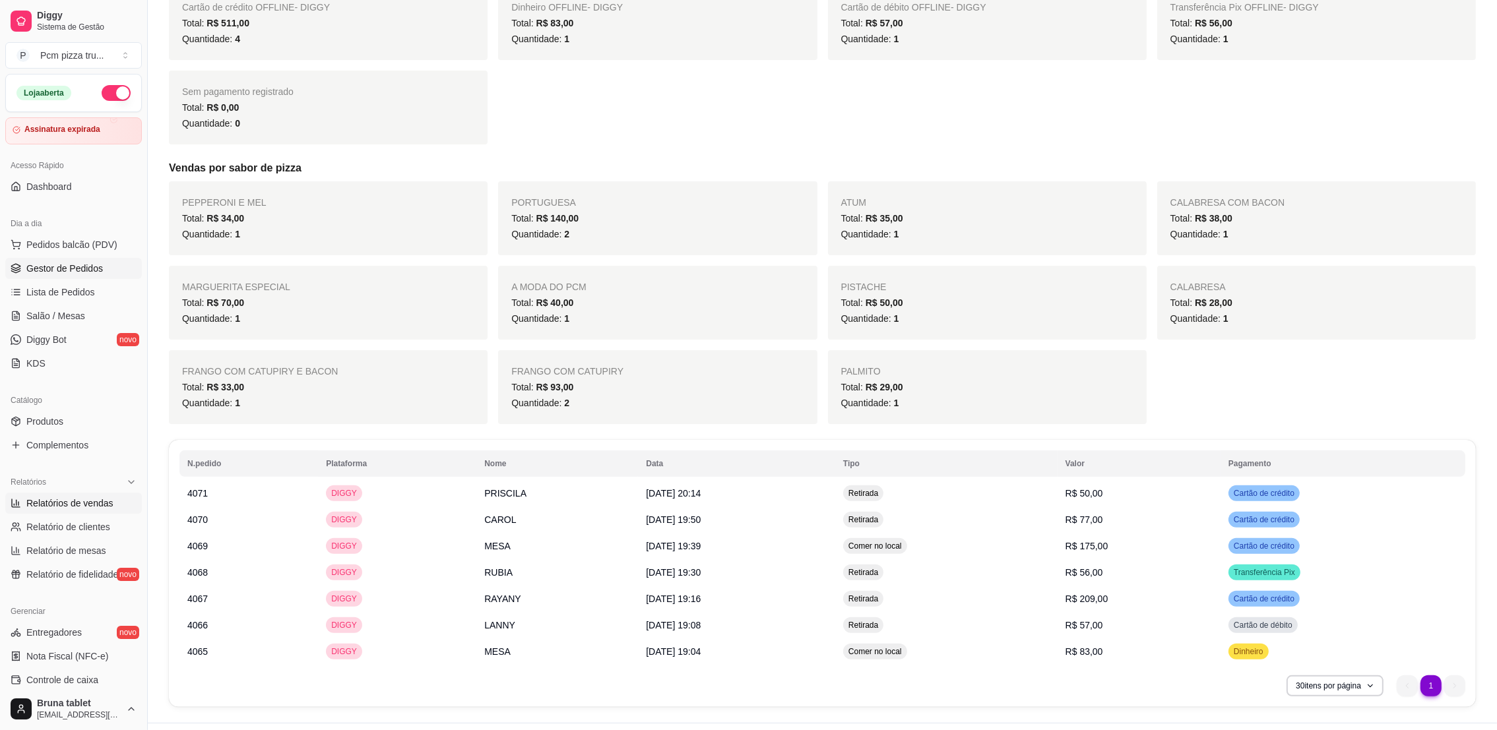
click at [42, 266] on span "Gestor de Pedidos" at bounding box center [64, 268] width 77 height 13
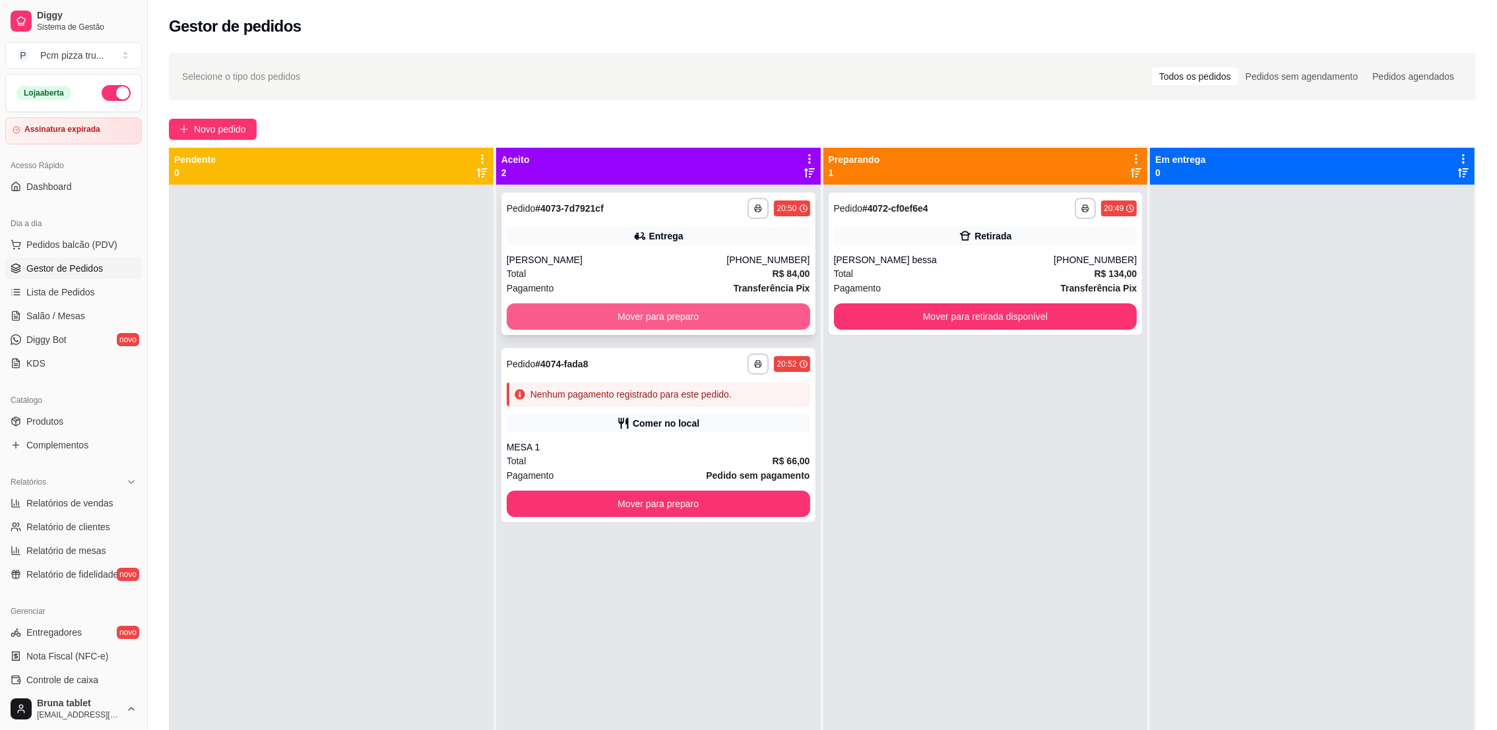
click at [714, 315] on button "Mover para preparo" at bounding box center [658, 316] width 303 height 26
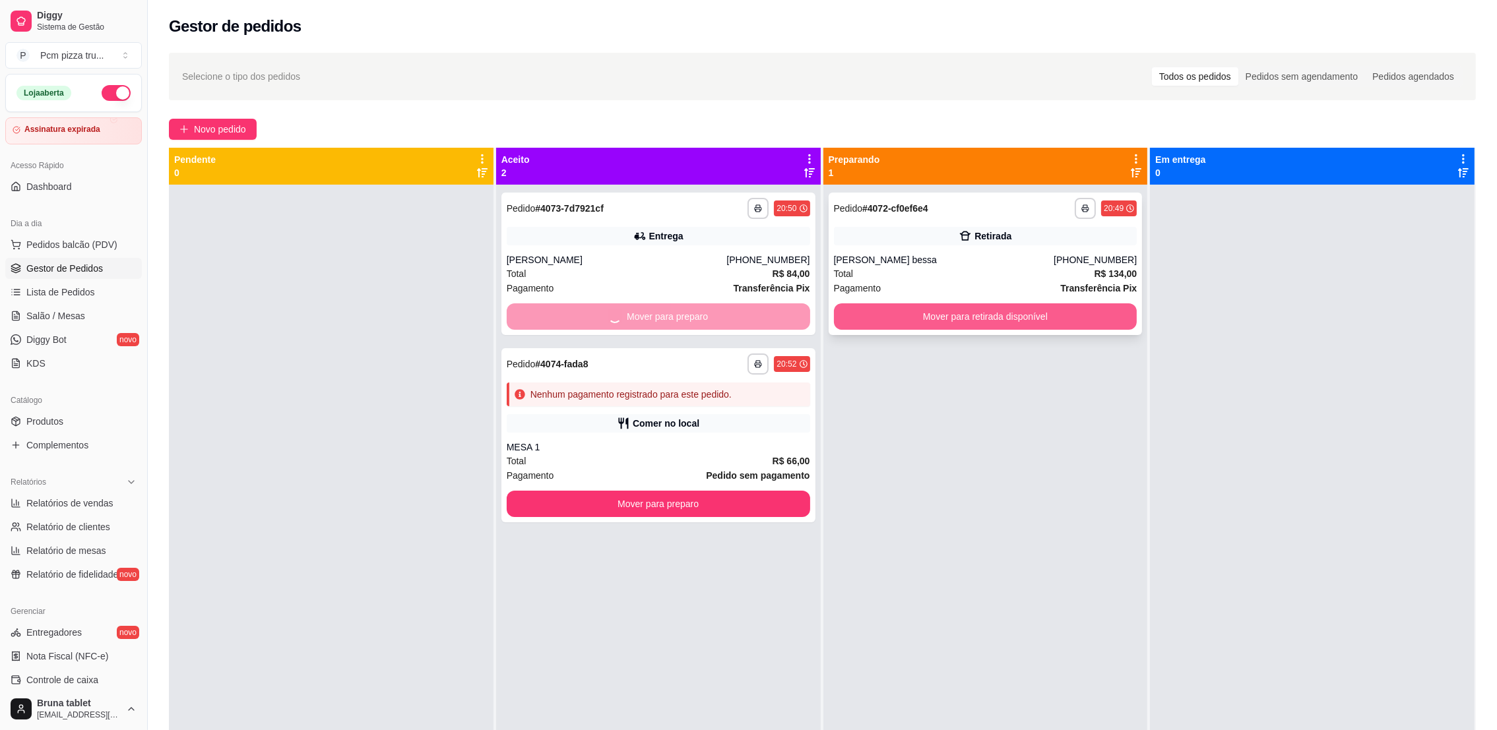
click at [893, 317] on button "Mover para retirada disponível" at bounding box center [985, 316] width 303 height 26
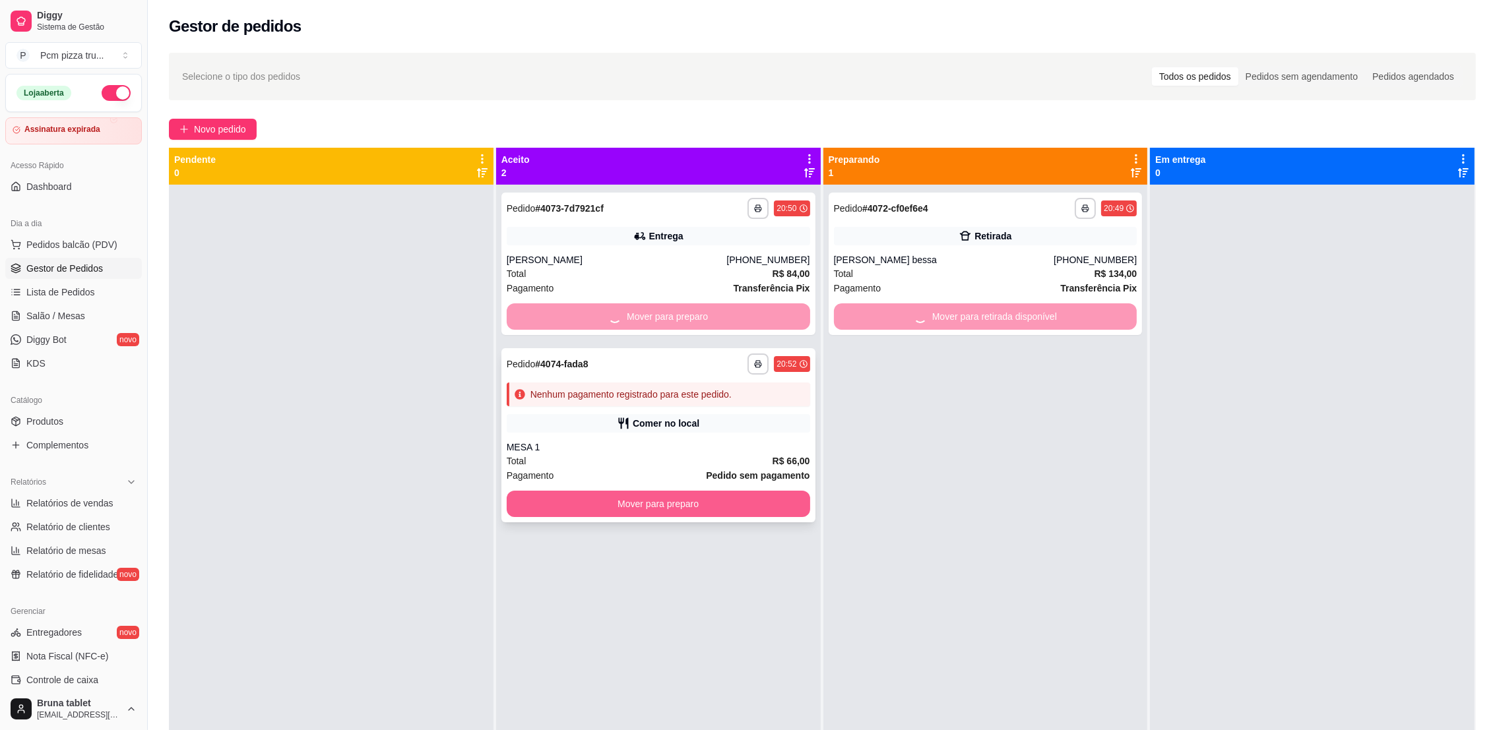
click at [679, 495] on button "Mover para preparo" at bounding box center [658, 504] width 303 height 26
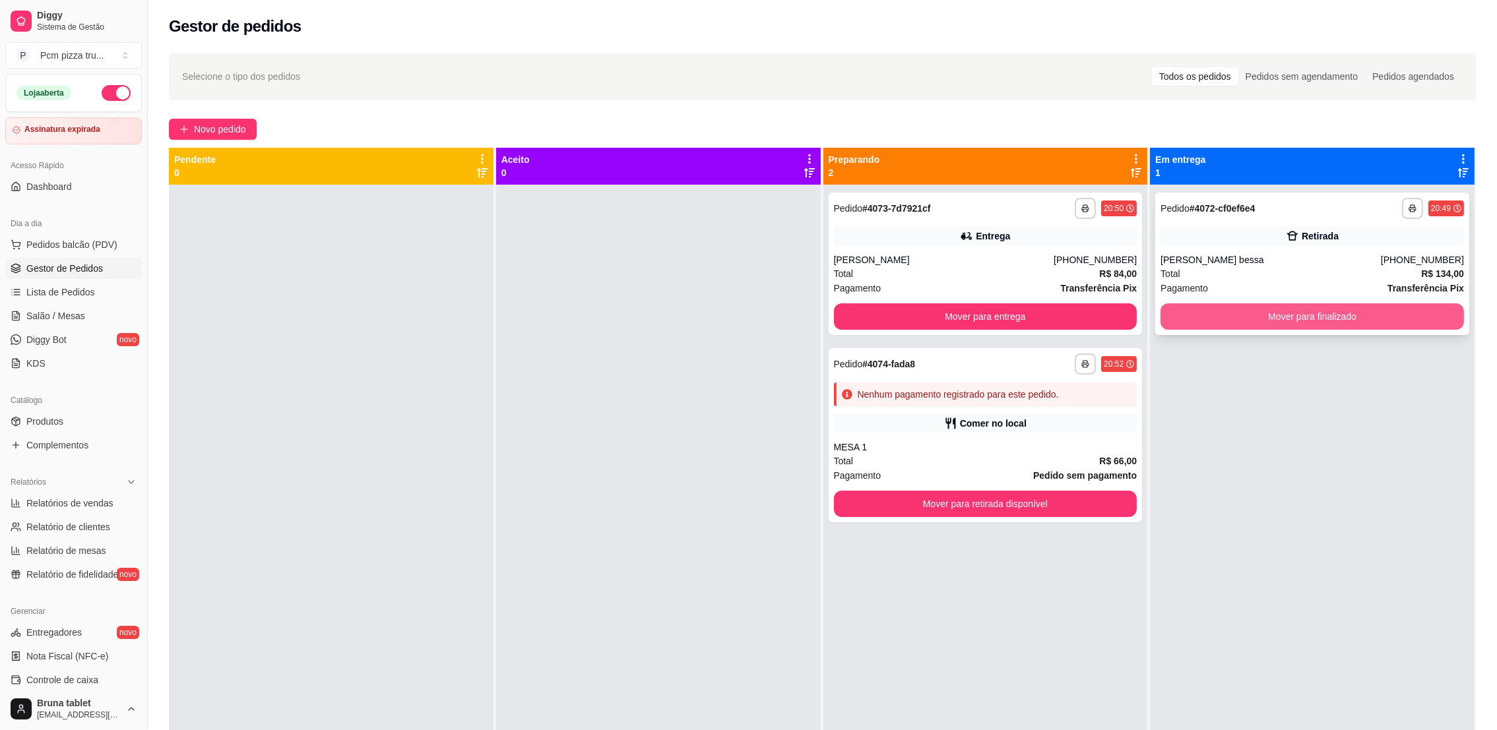
click at [1237, 307] on button "Mover para finalizado" at bounding box center [1311, 316] width 303 height 26
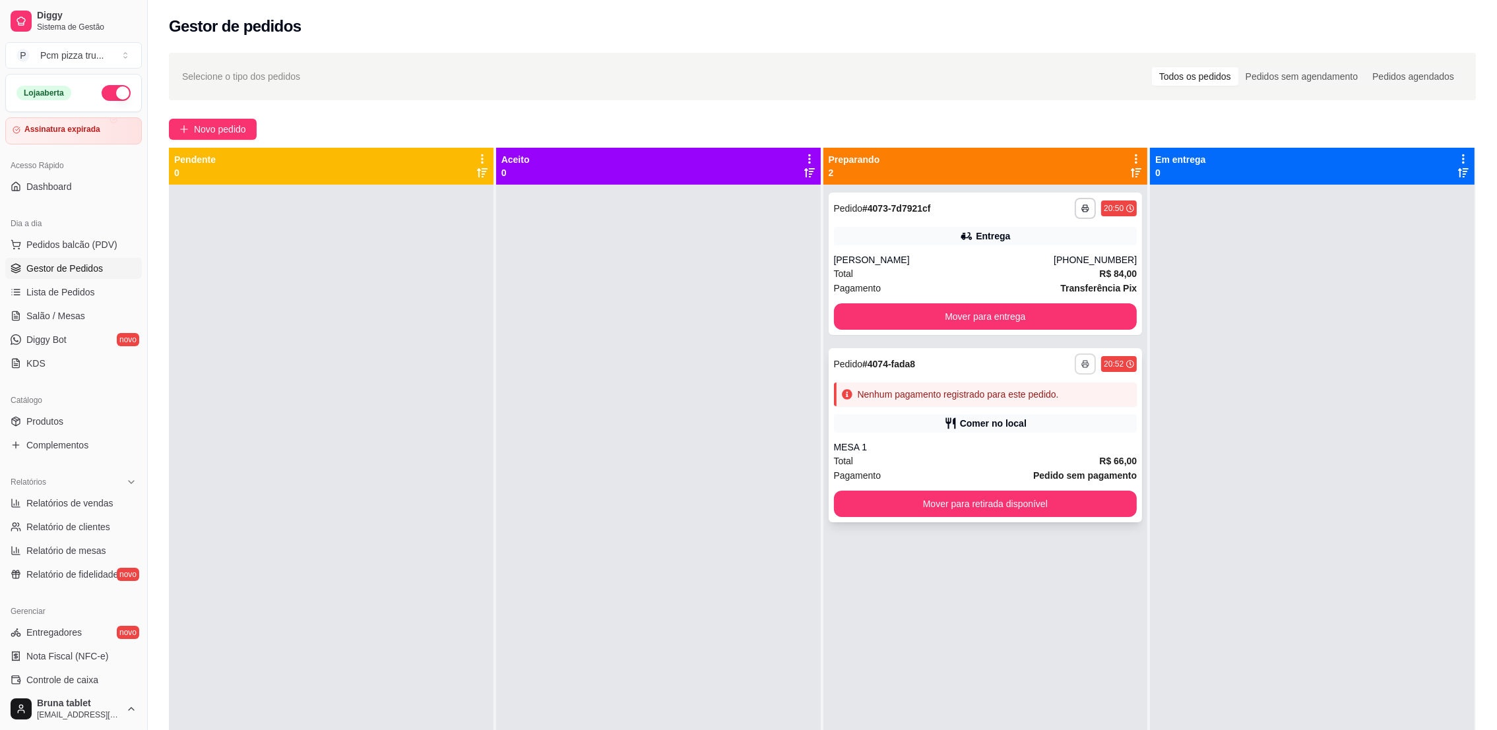
click at [1074, 365] on button "button" at bounding box center [1084, 364] width 21 height 21
click at [1059, 434] on button "IMPRESSORA" at bounding box center [1040, 436] width 92 height 20
click at [73, 22] on span "Sistema de Gestão" at bounding box center [87, 27] width 100 height 11
click at [49, 10] on span "Diggy" at bounding box center [87, 16] width 100 height 12
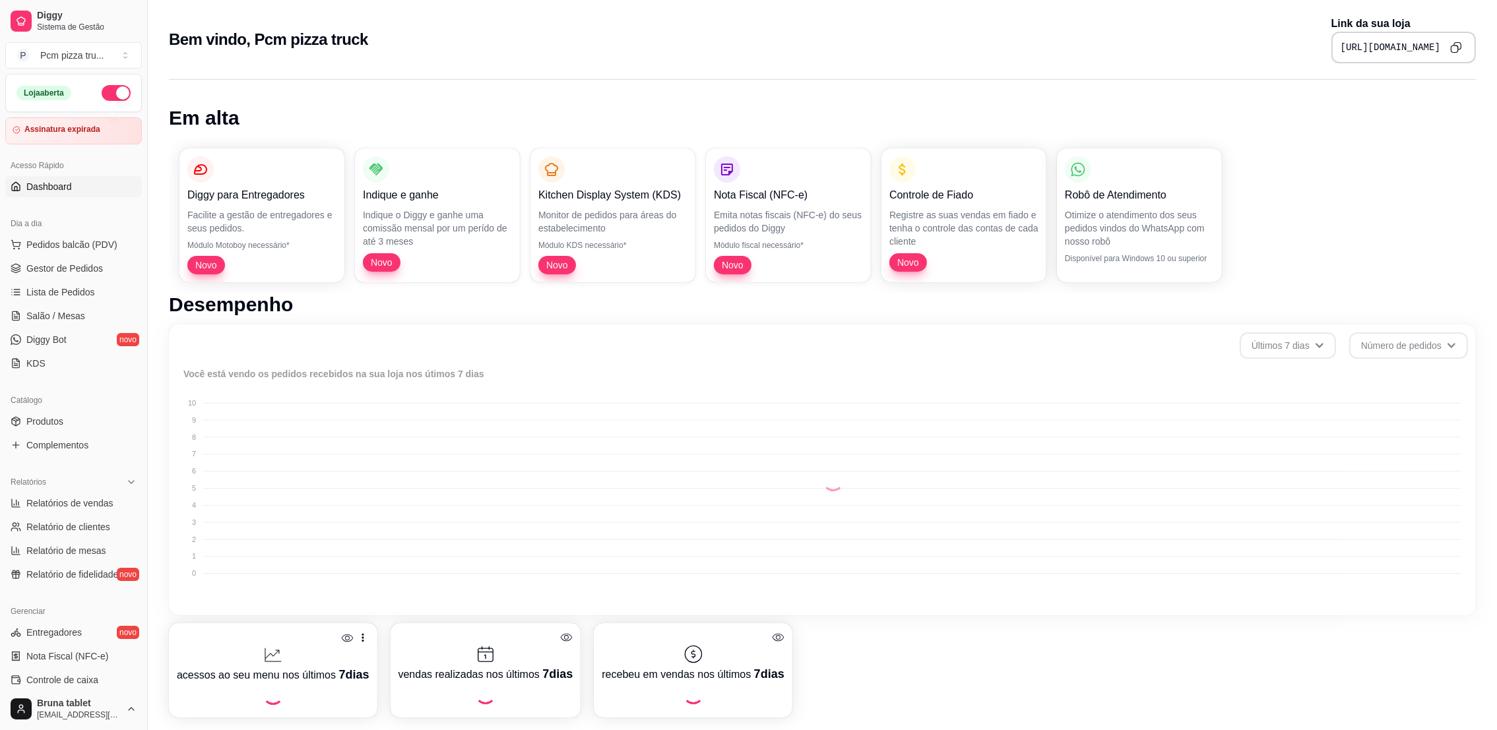
click at [1458, 38] on button "Copy to clipboard" at bounding box center [1455, 47] width 21 height 21
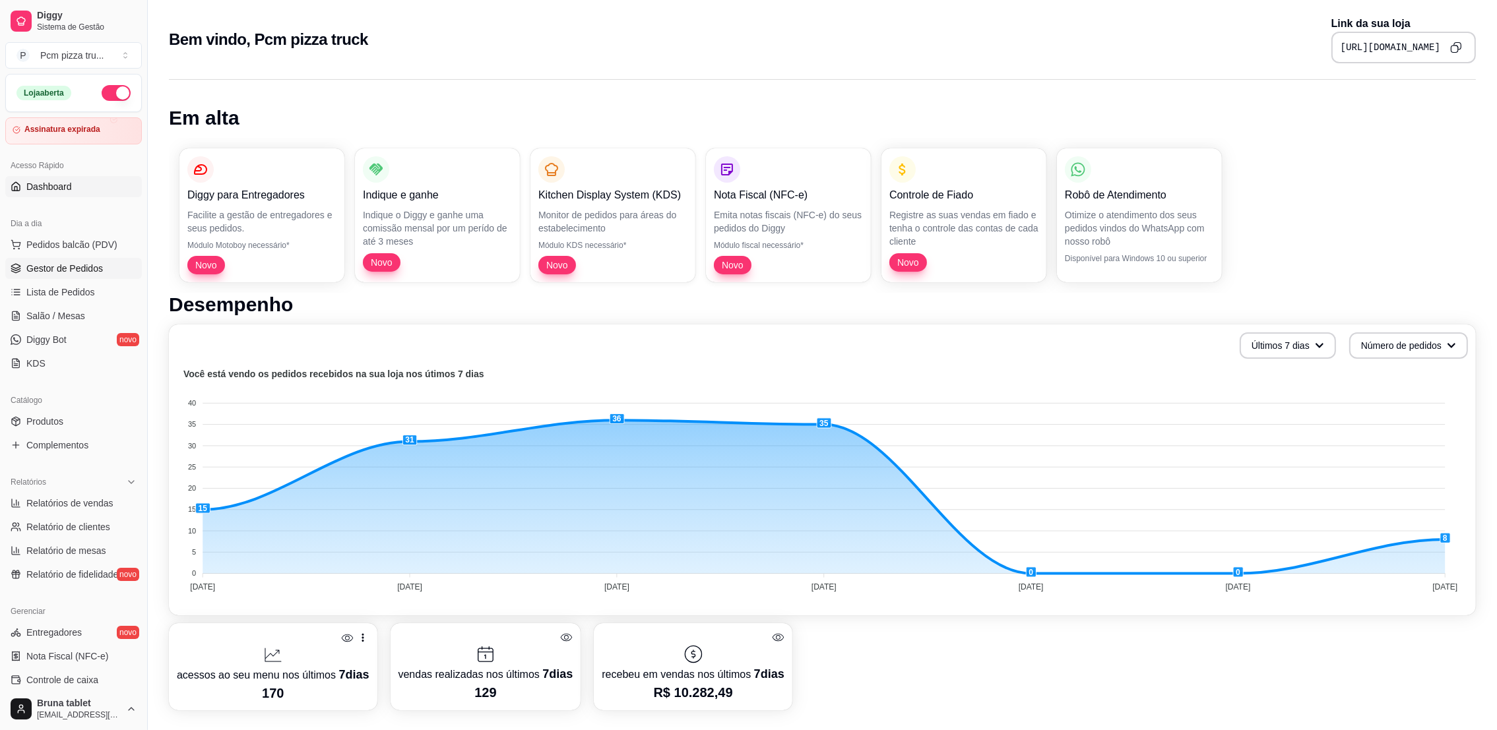
click at [93, 264] on span "Gestor de Pedidos" at bounding box center [64, 268] width 77 height 13
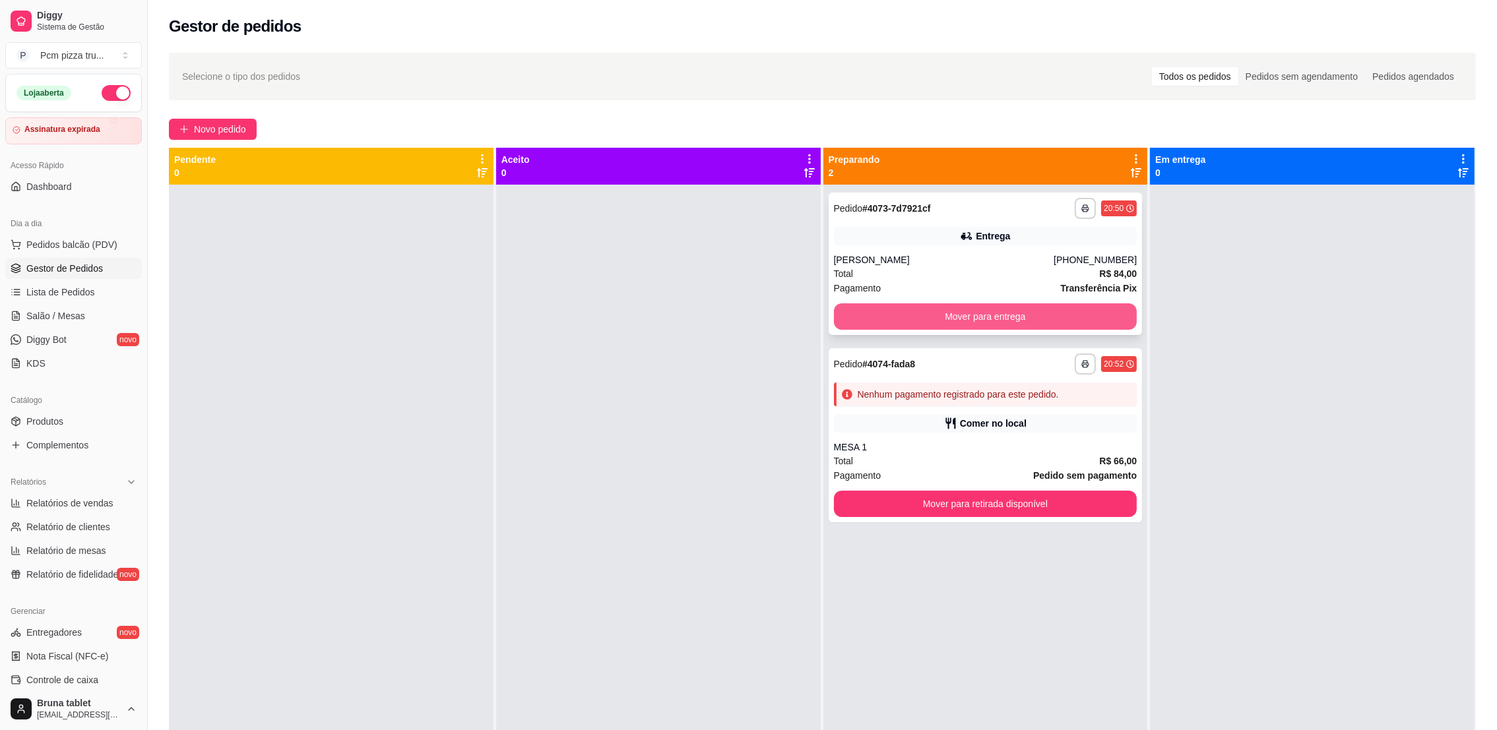
click at [959, 306] on button "Mover para entrega" at bounding box center [985, 316] width 303 height 26
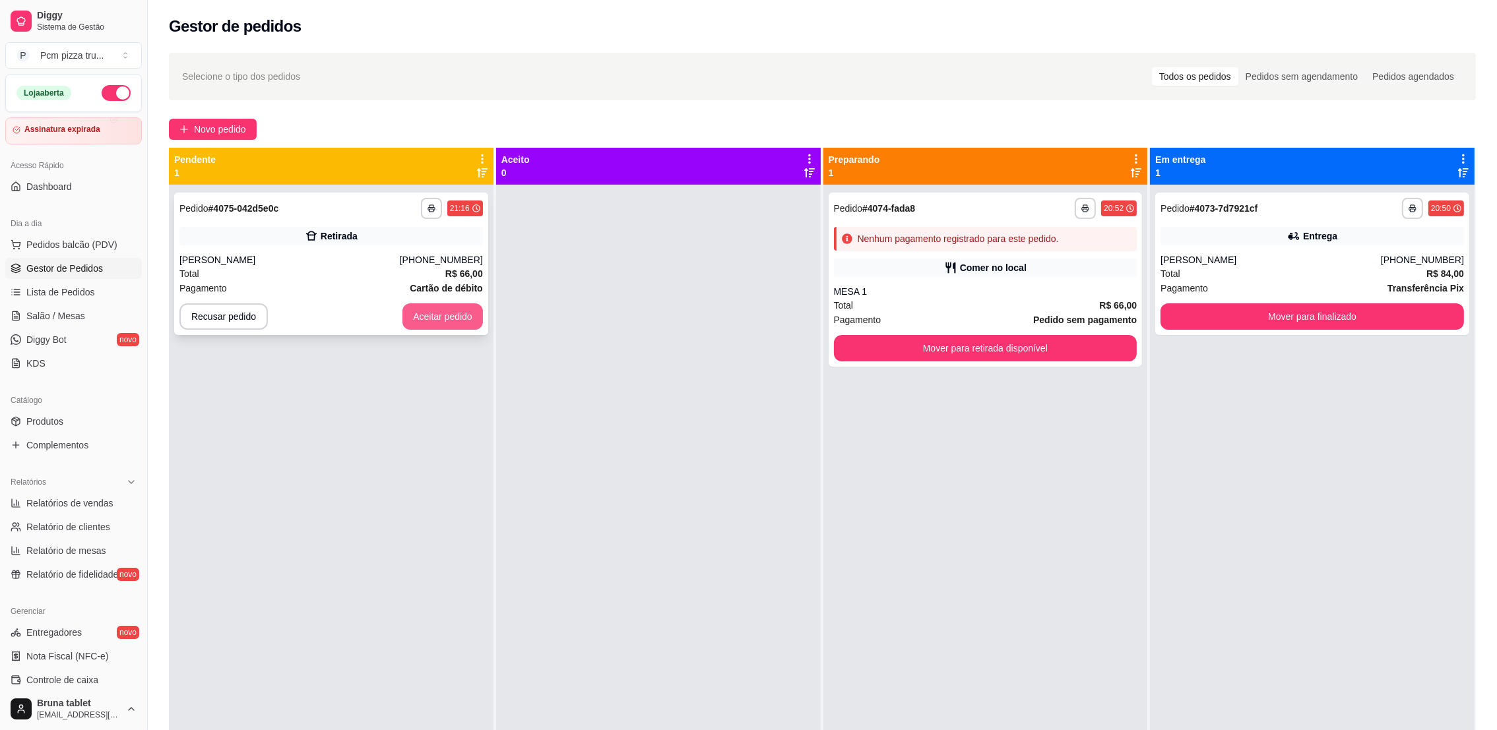
click at [443, 315] on button "Aceitar pedido" at bounding box center [442, 316] width 80 height 26
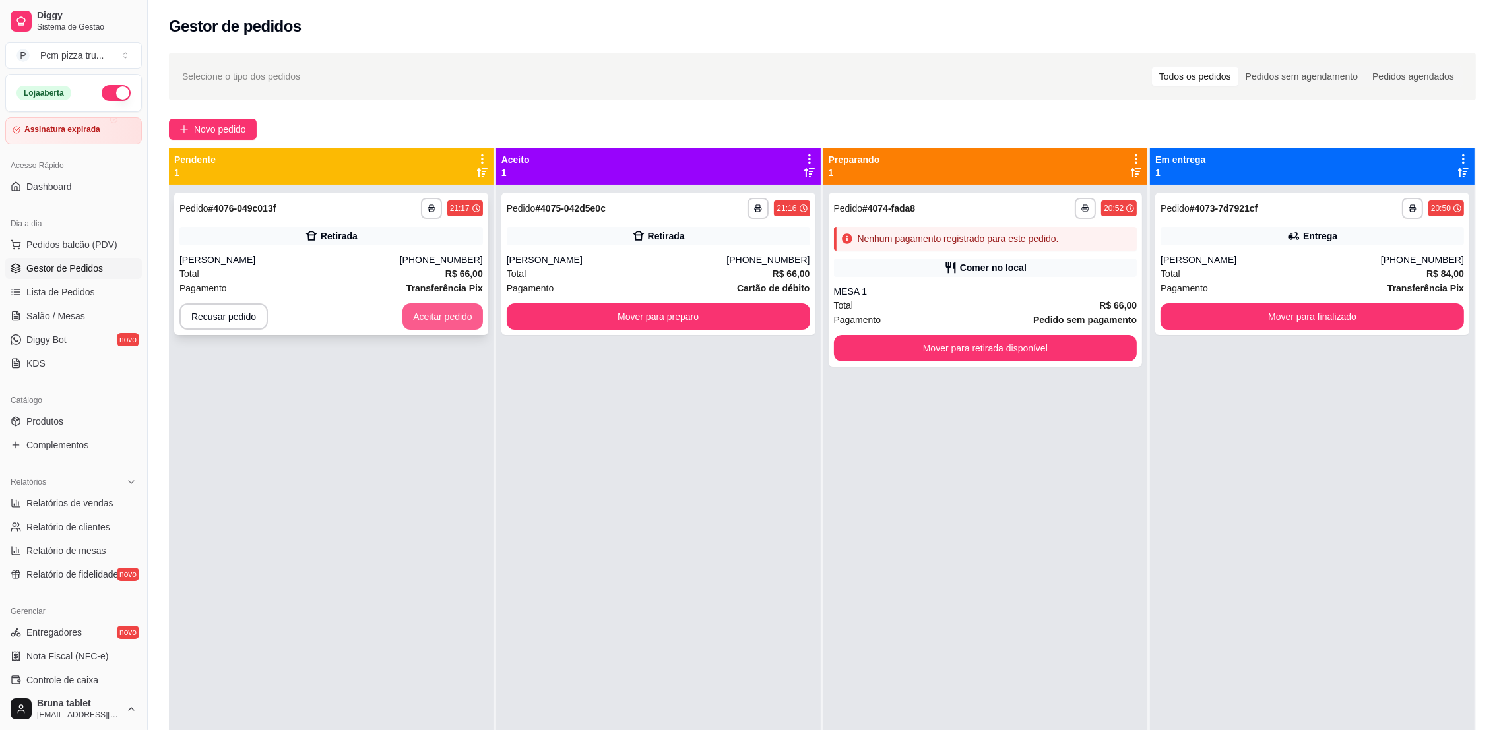
click at [441, 313] on button "Aceitar pedido" at bounding box center [442, 316] width 80 height 26
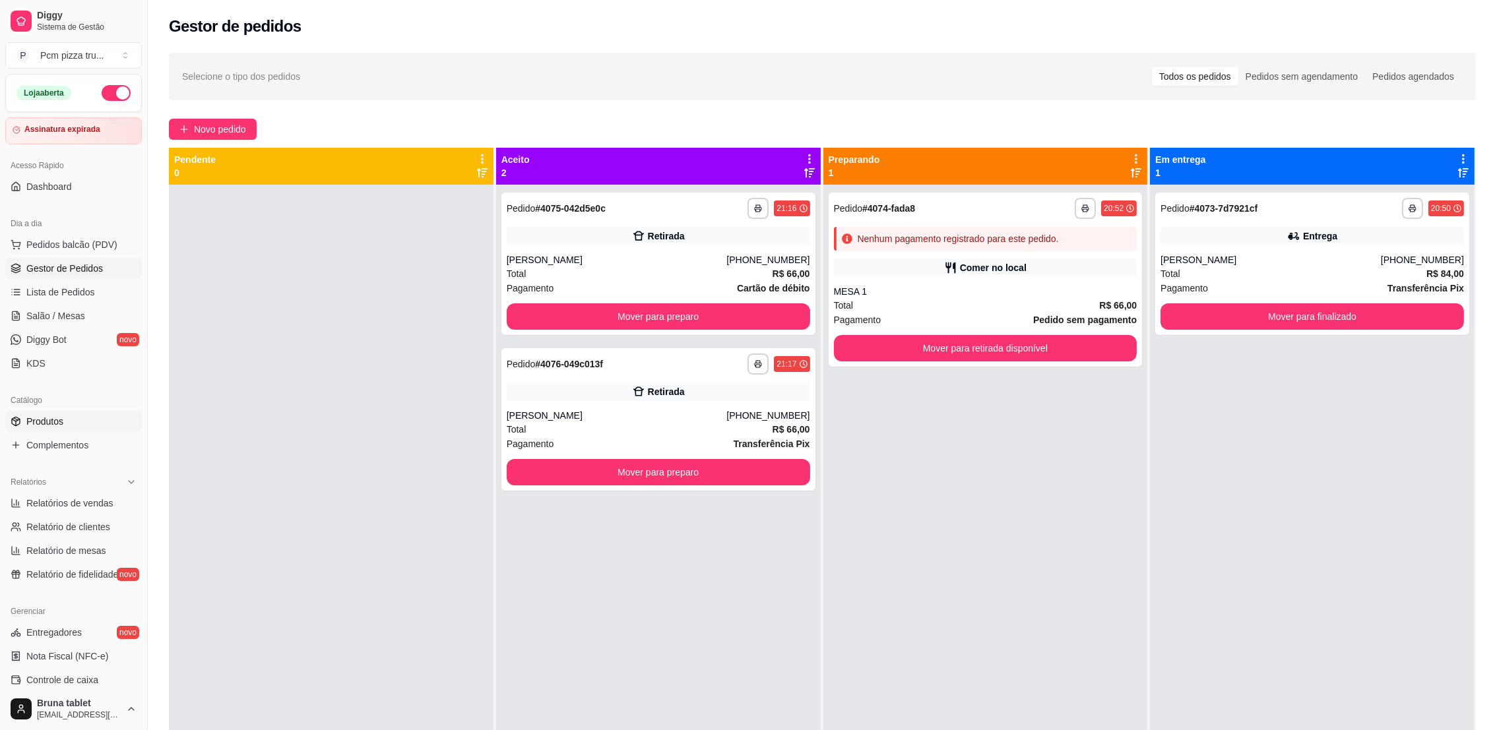
click at [73, 430] on link "Produtos" at bounding box center [73, 421] width 137 height 21
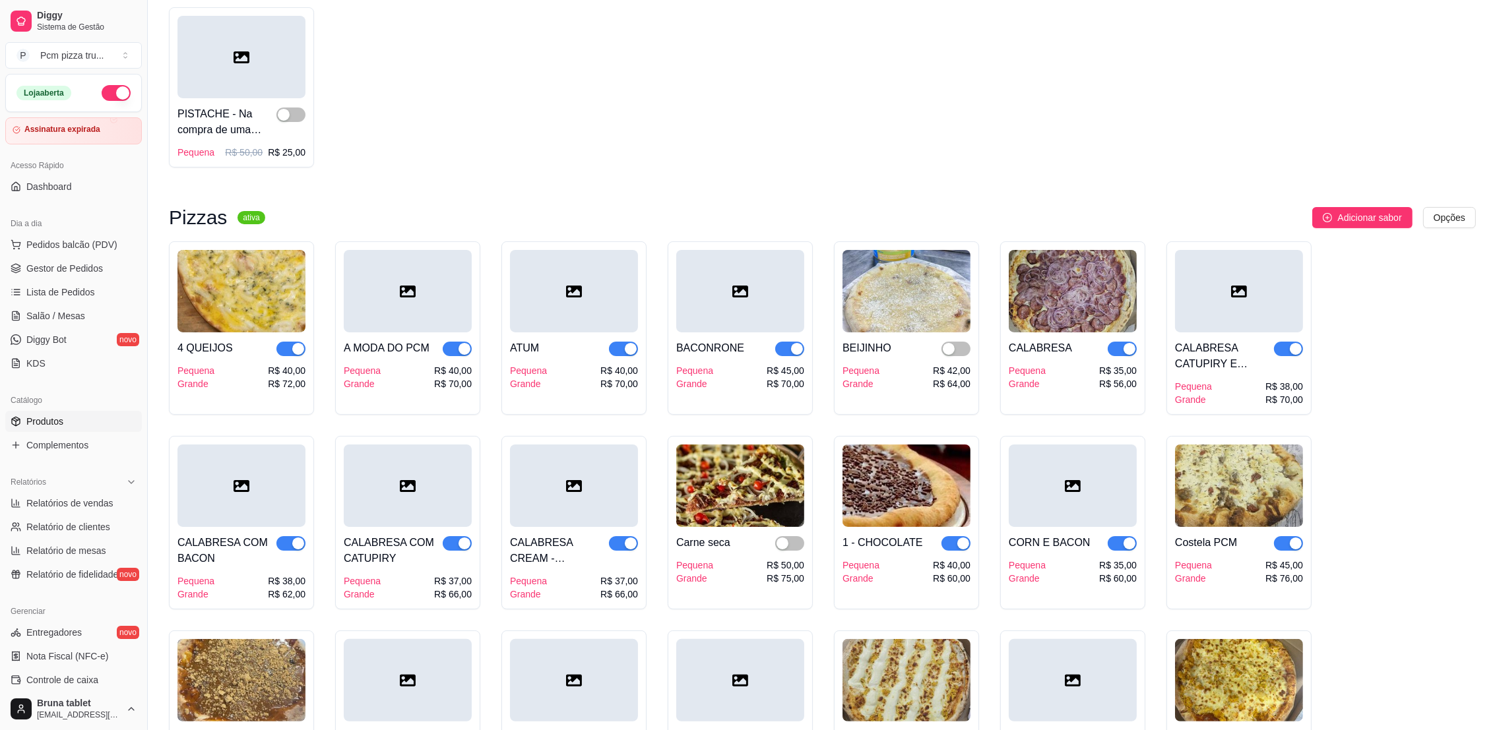
scroll to position [396, 0]
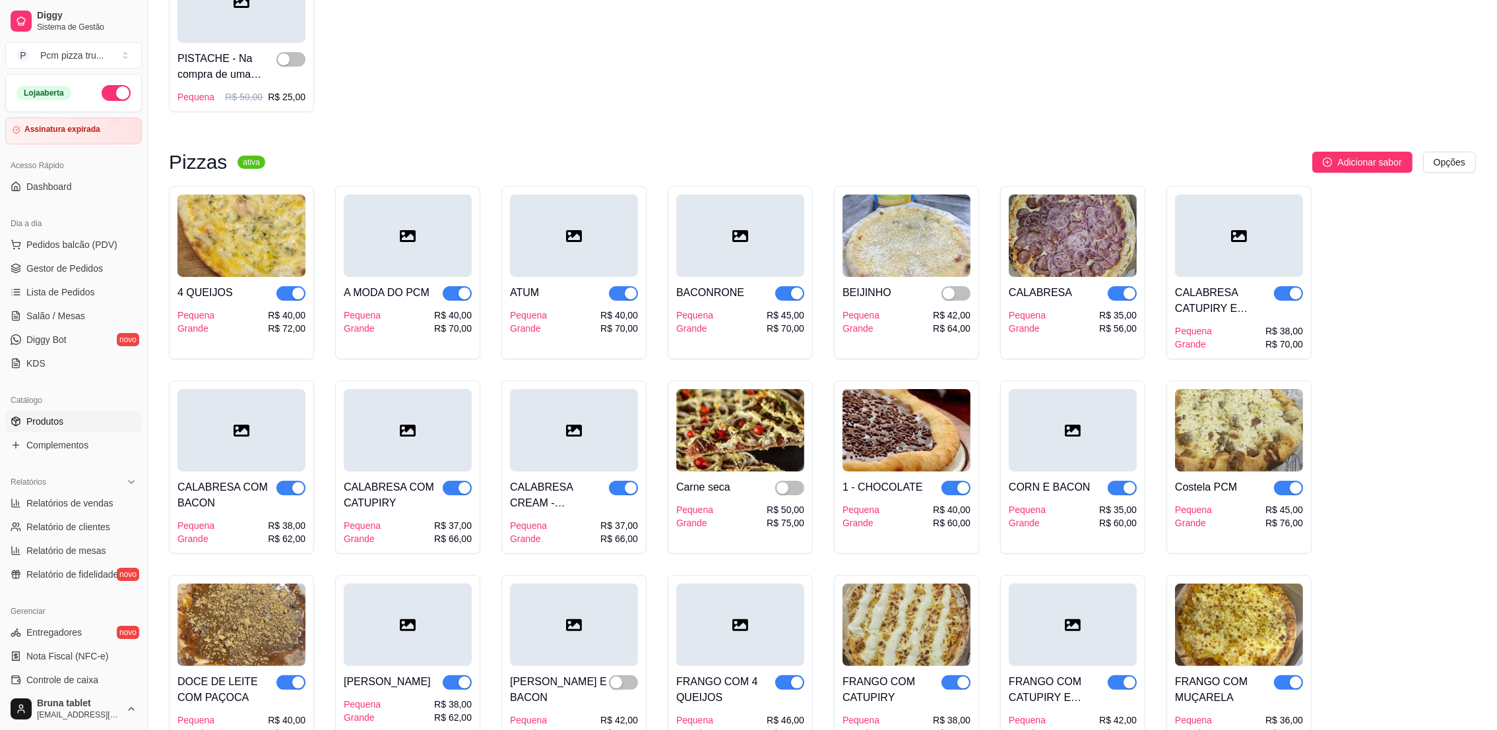
click at [1283, 487] on span "button" at bounding box center [1288, 488] width 29 height 15
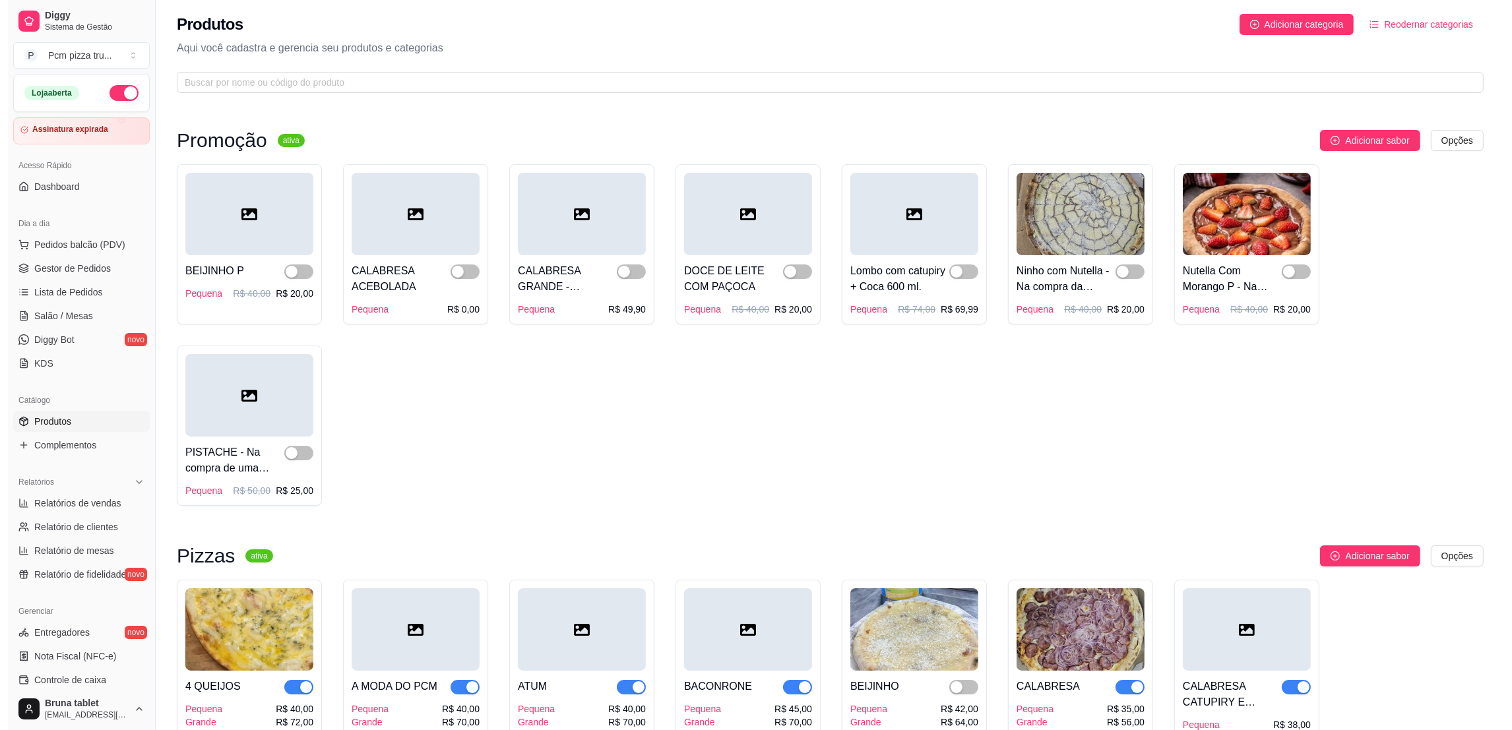
scroll to position [0, 0]
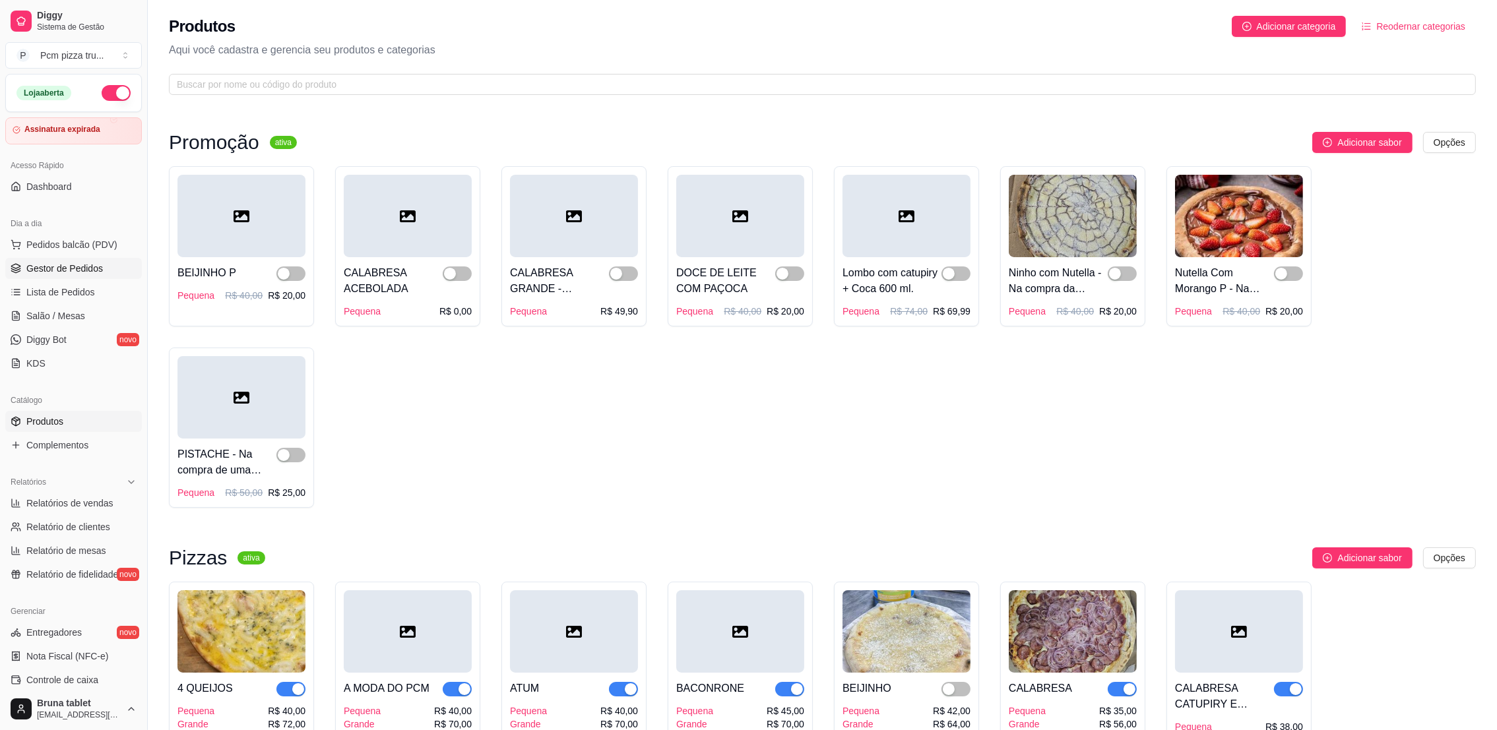
click at [19, 277] on link "Gestor de Pedidos" at bounding box center [73, 268] width 137 height 21
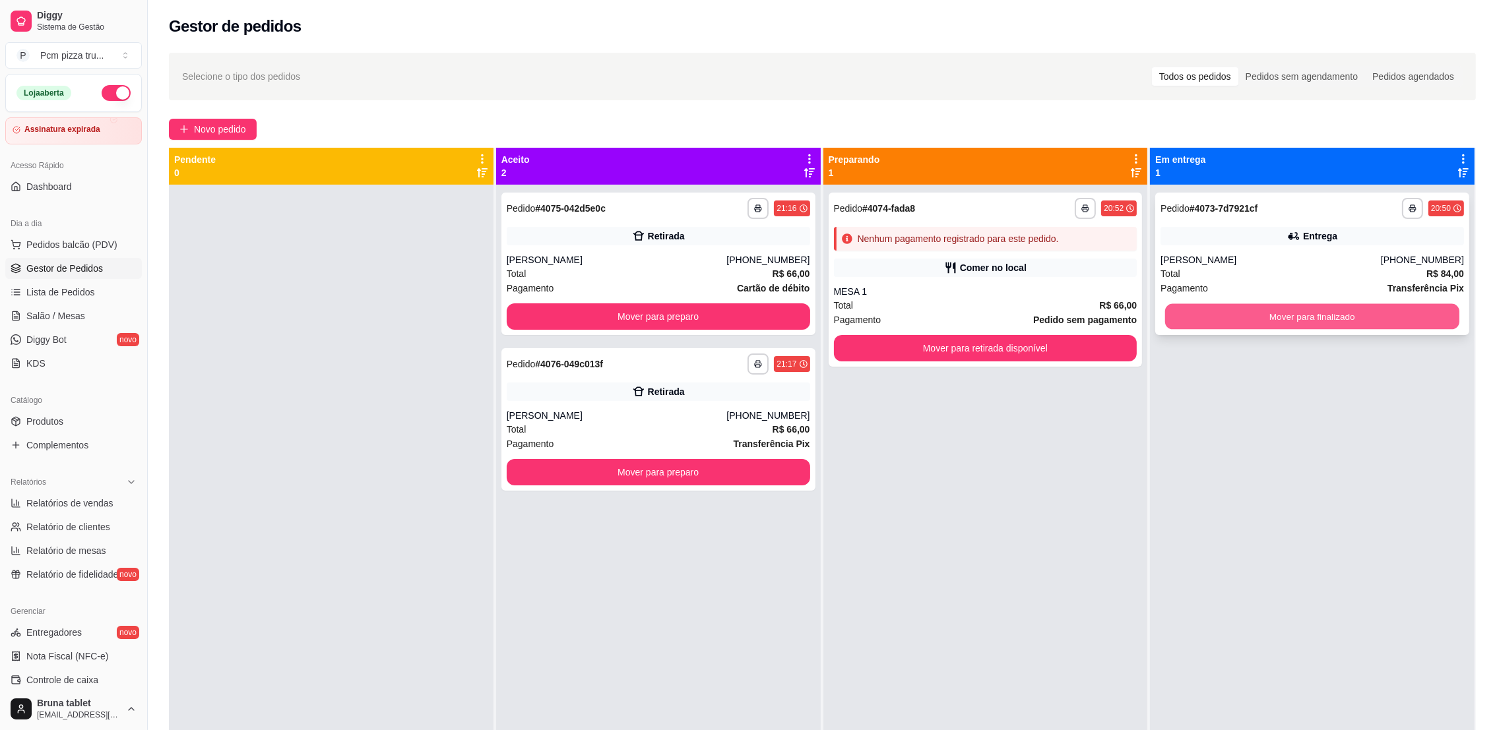
click at [1299, 313] on button "Mover para finalizado" at bounding box center [1312, 317] width 294 height 26
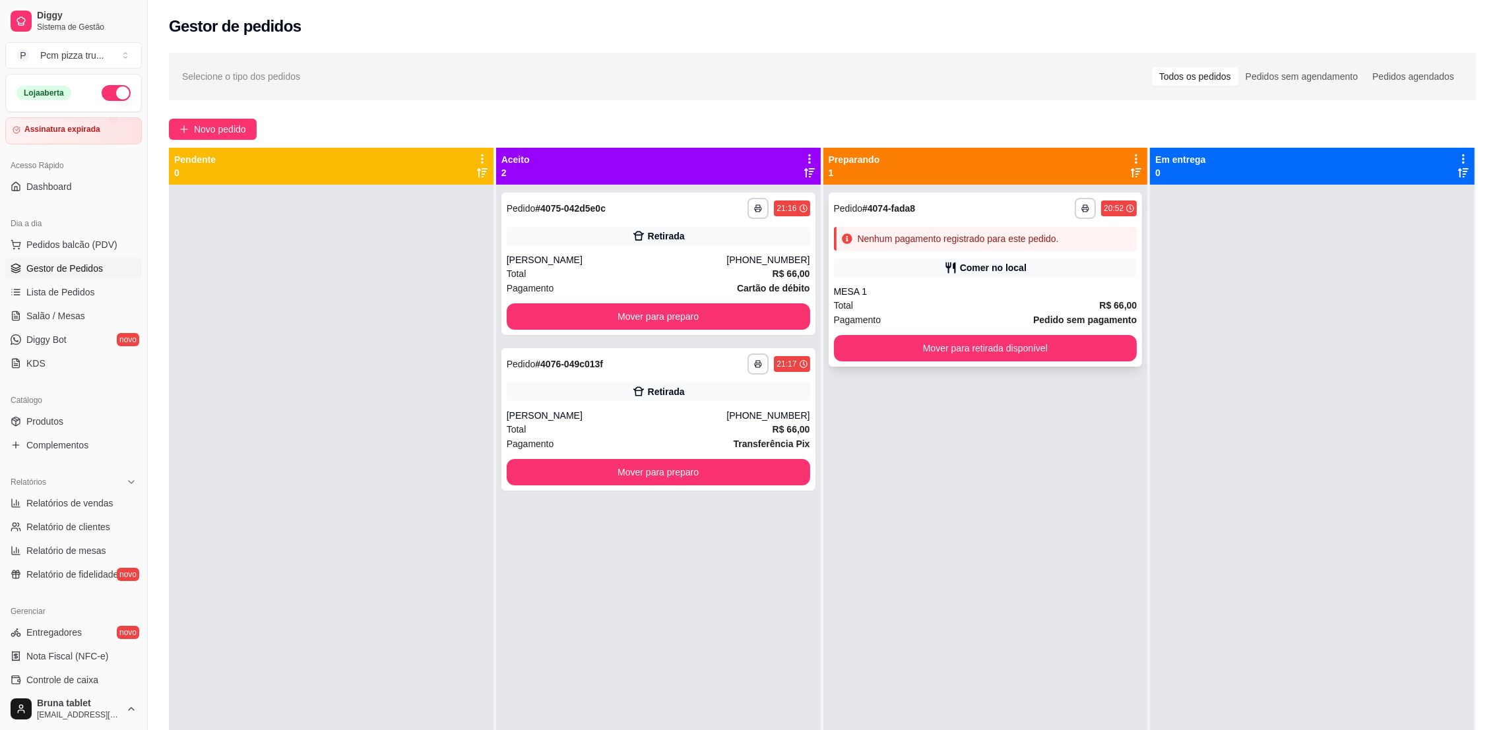
click at [1066, 292] on div "MESA 1" at bounding box center [985, 291] width 303 height 13
click at [1018, 253] on div "**********" at bounding box center [985, 280] width 314 height 174
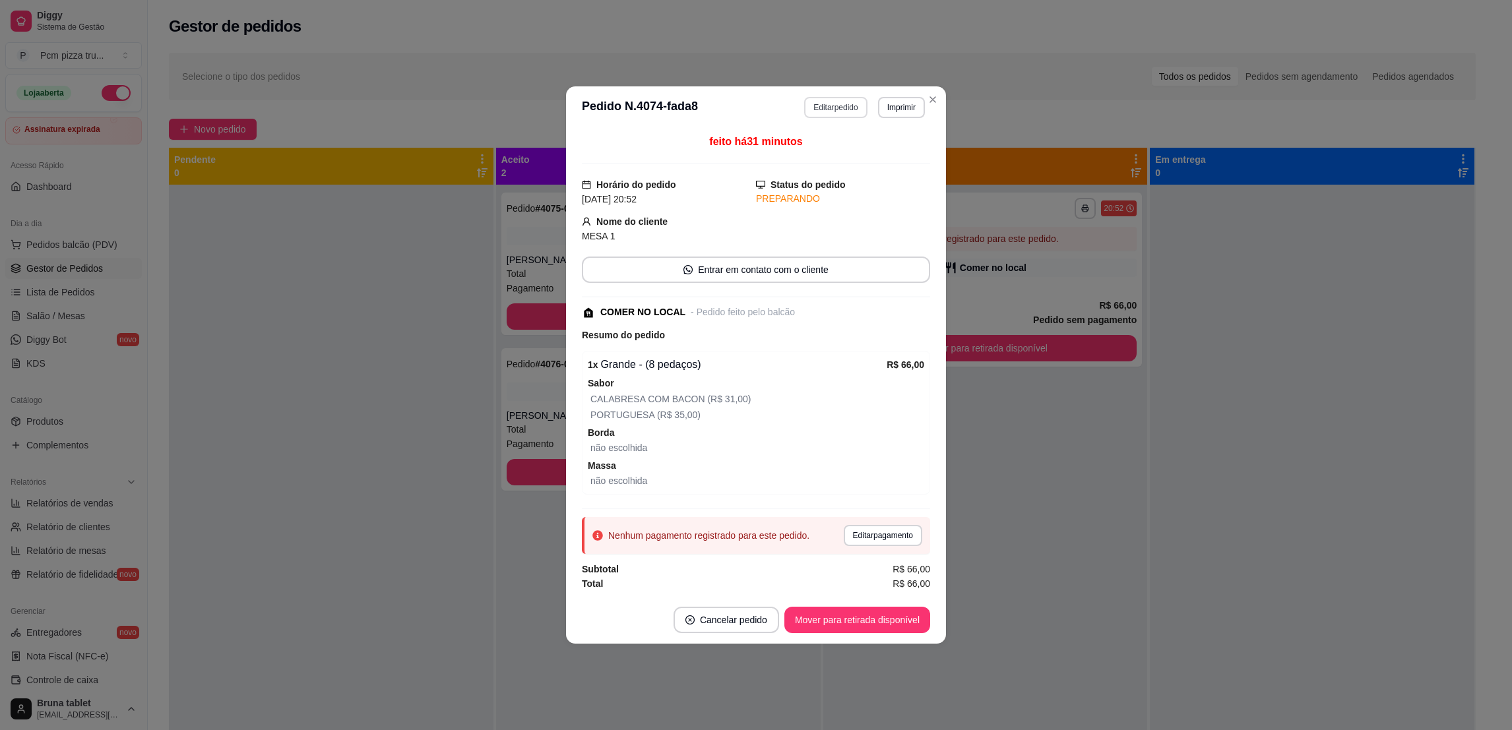
click at [818, 100] on button "Editar pedido" at bounding box center [835, 107] width 63 height 21
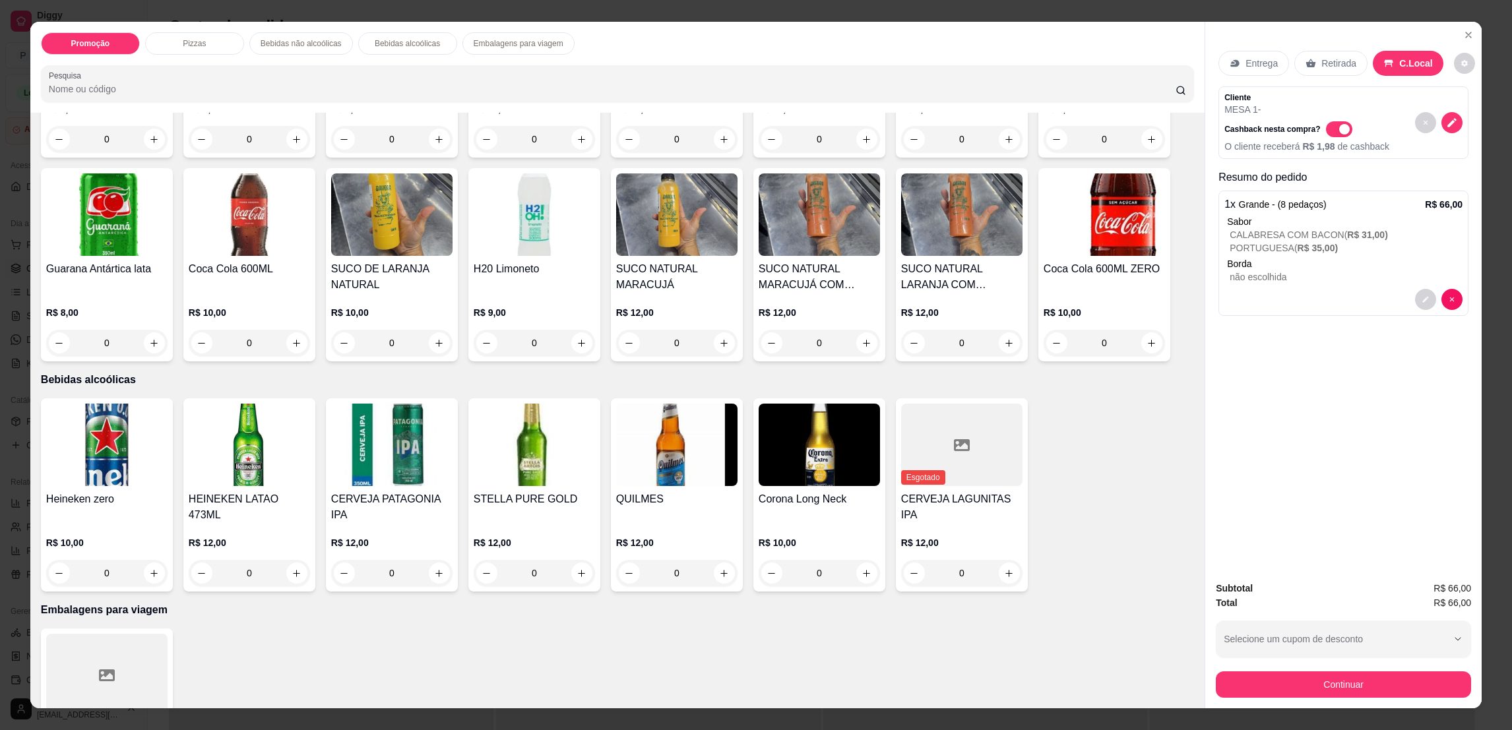
scroll to position [541, 0]
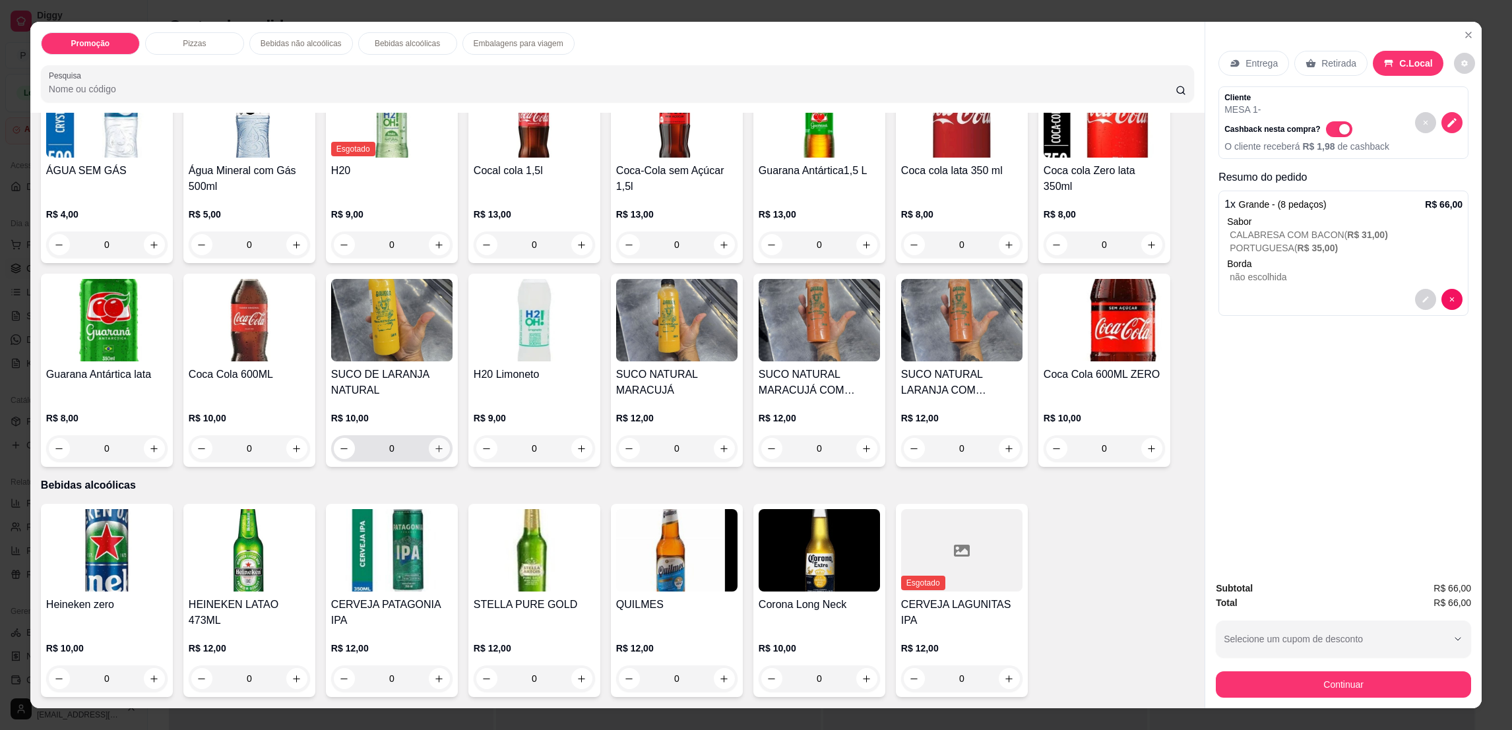
click at [434, 452] on icon "increase-product-quantity" at bounding box center [439, 449] width 10 height 10
type input "1"
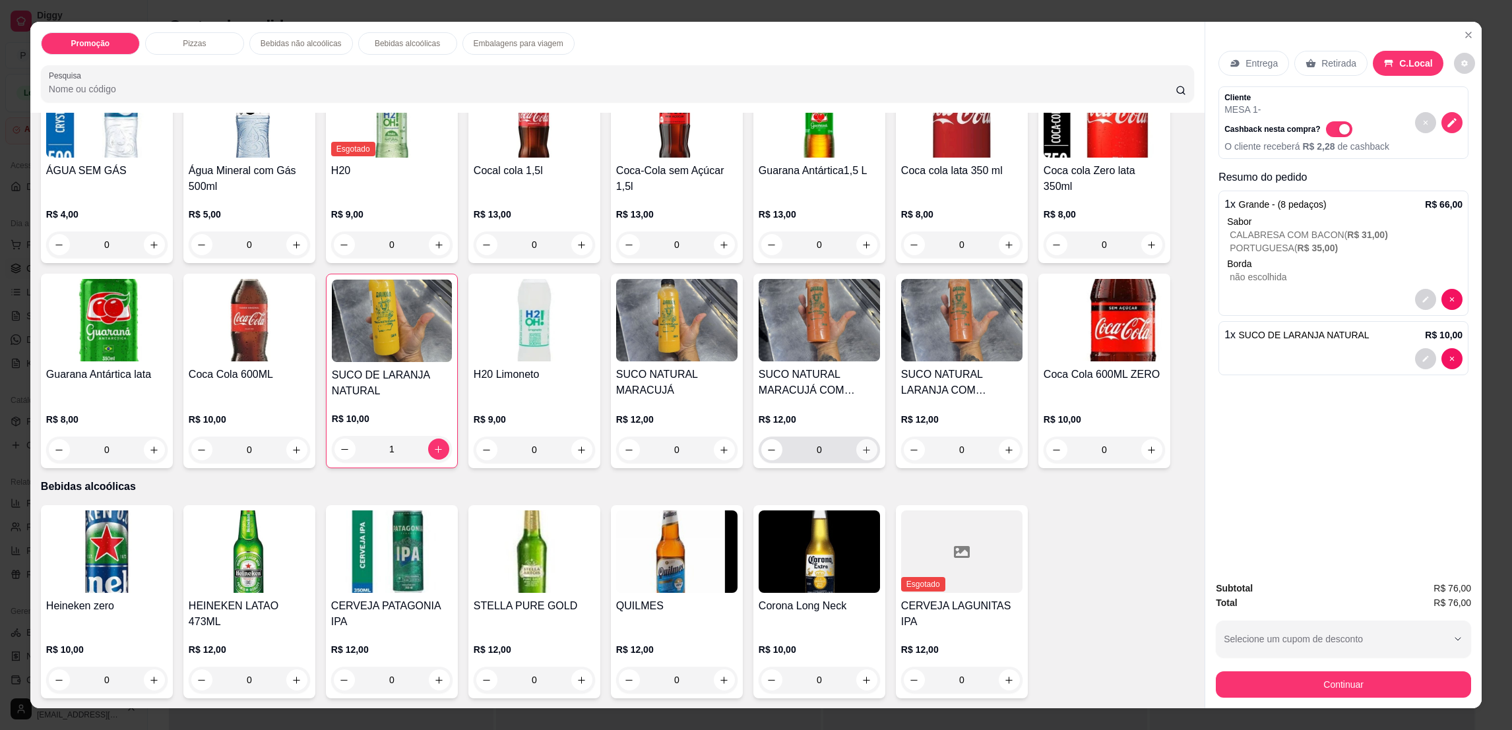
click at [861, 446] on icon "increase-product-quantity" at bounding box center [866, 450] width 10 height 10
type input "1"
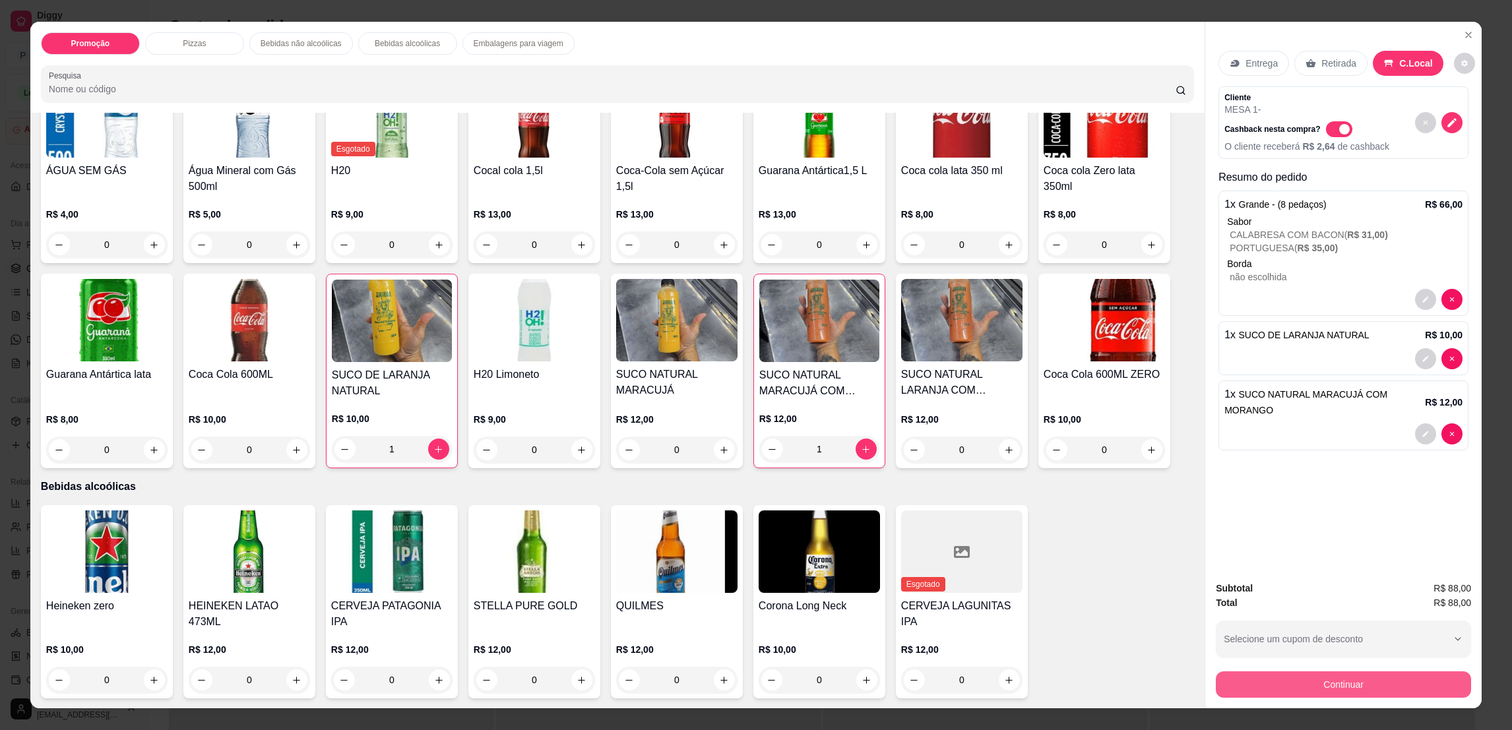
click at [1254, 679] on button "Continuar" at bounding box center [1343, 684] width 255 height 26
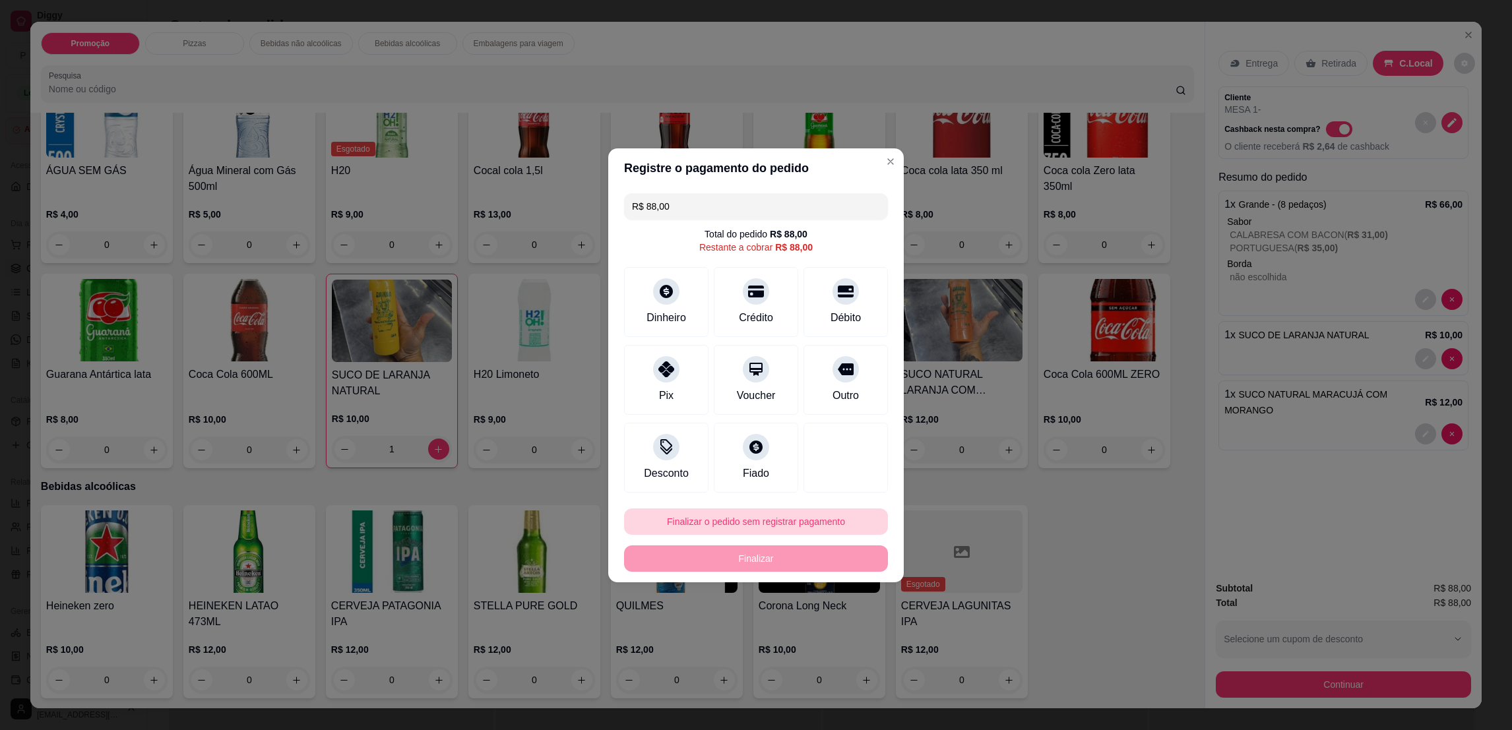
click at [816, 519] on button "Finalizar o pedido sem registrar pagamento" at bounding box center [756, 522] width 264 height 26
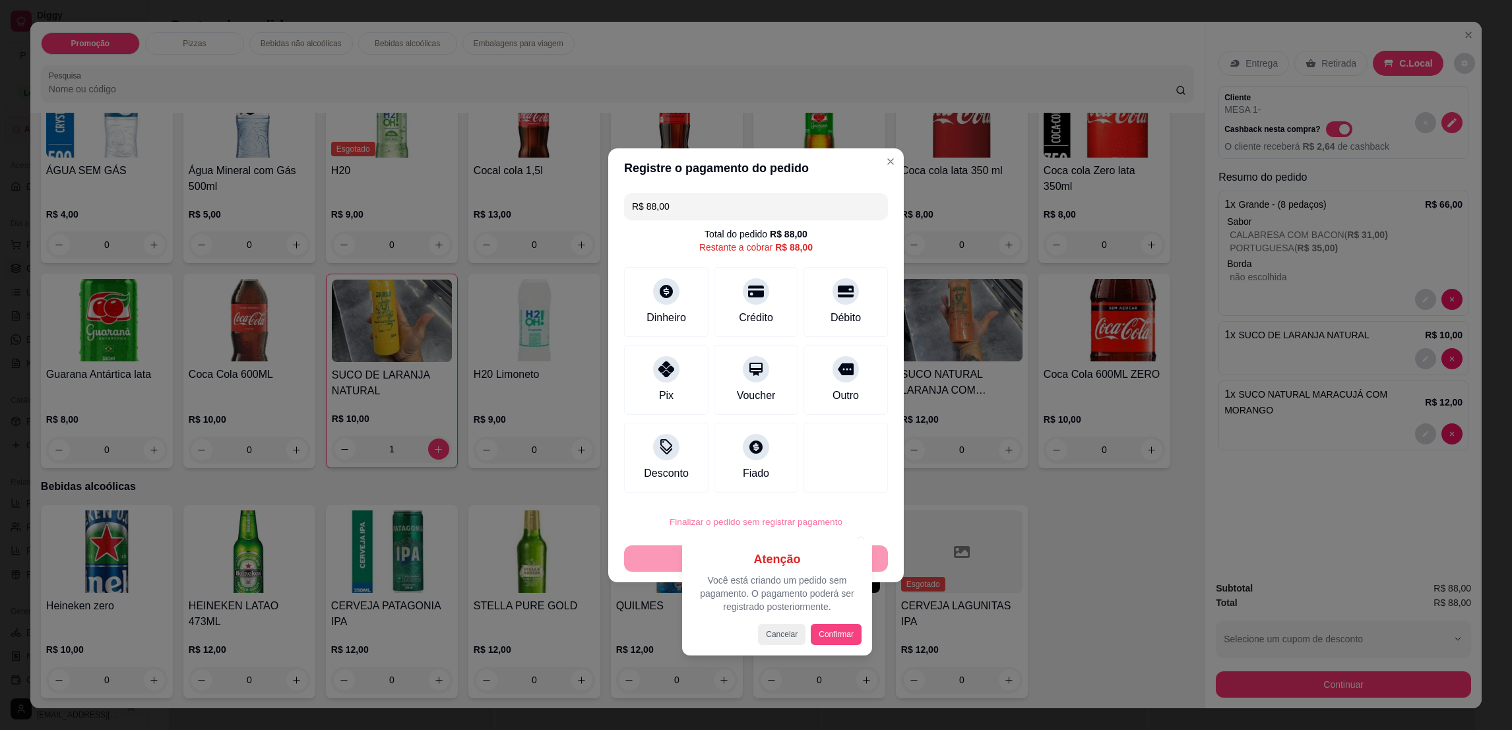
click at [824, 636] on button "Confirmar" at bounding box center [836, 634] width 51 height 21
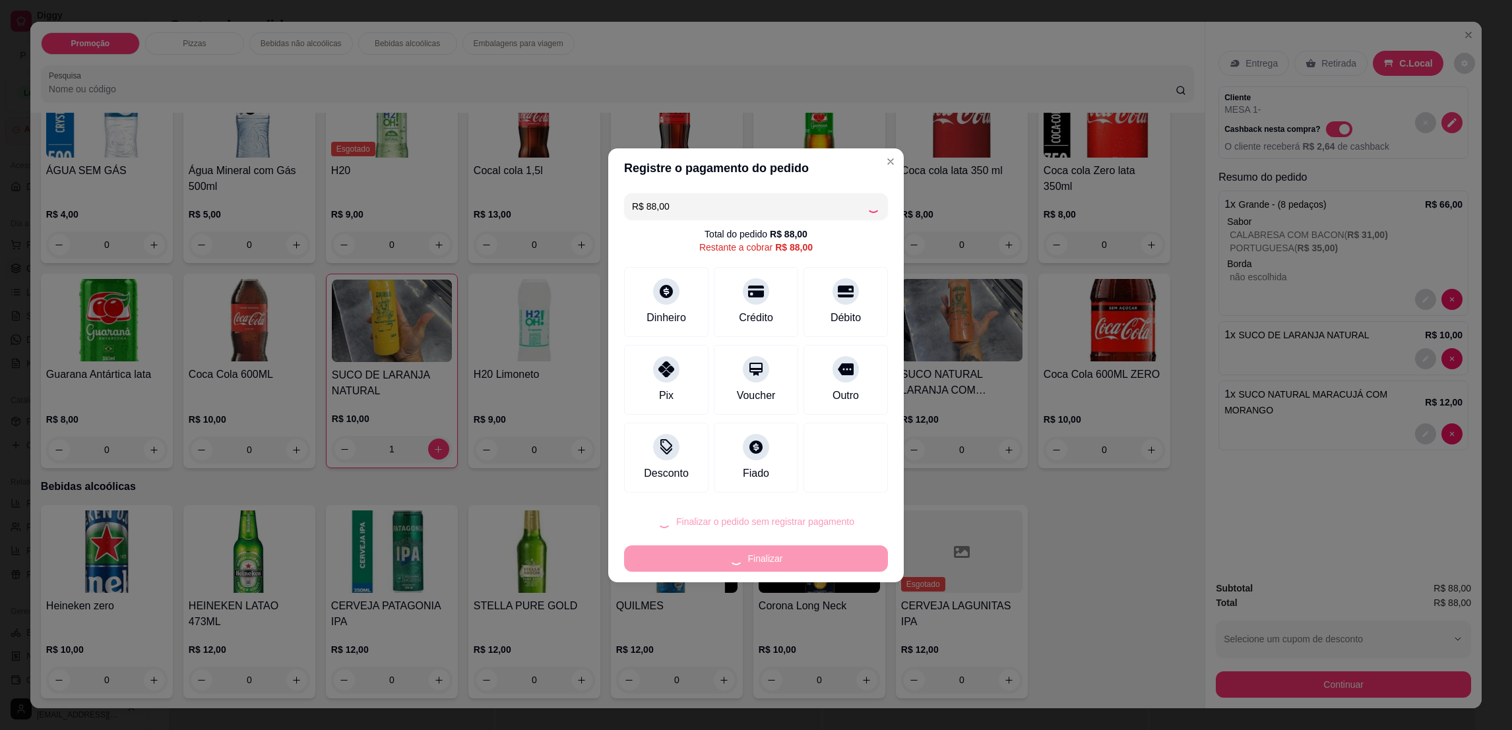
type input "0"
type input "R$ 0,00"
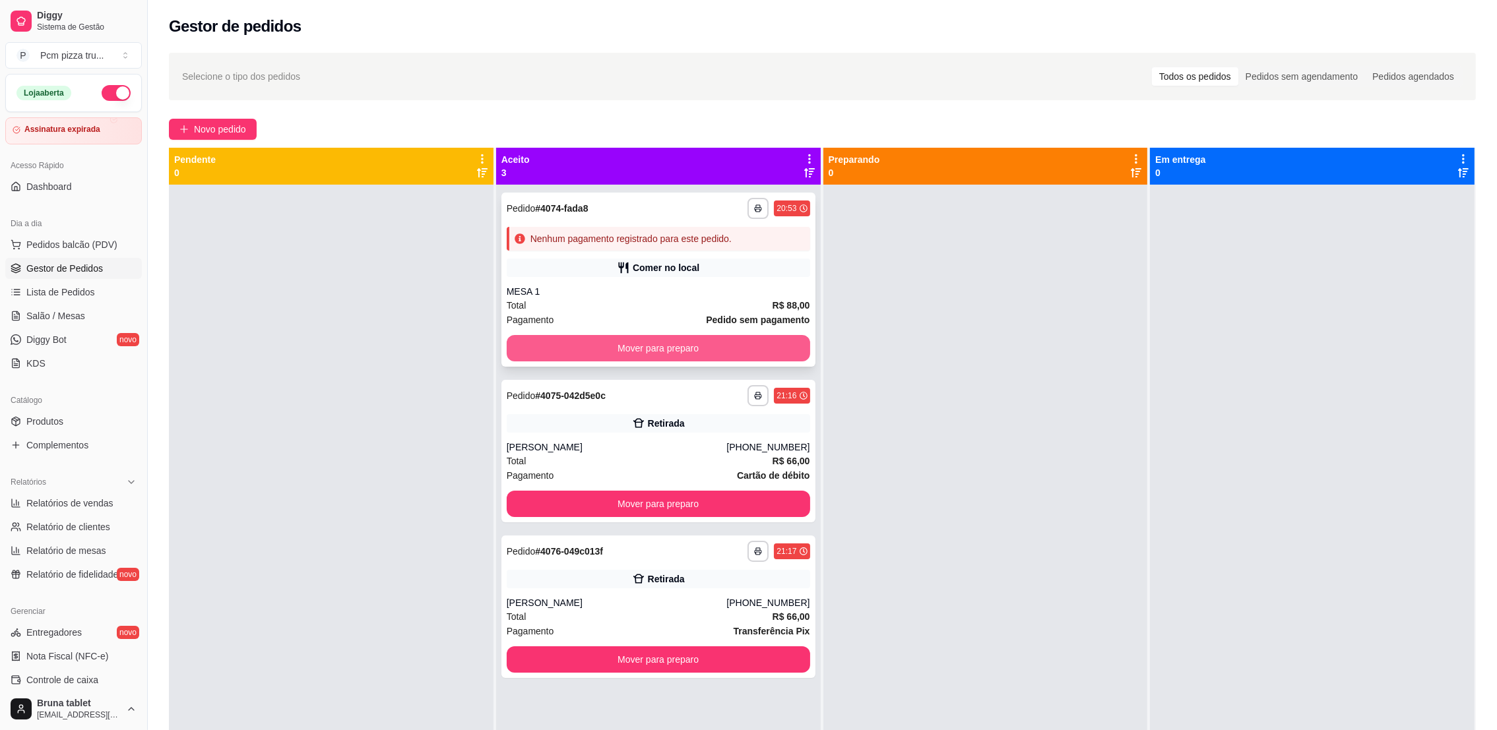
click at [634, 359] on button "Mover para preparo" at bounding box center [658, 348] width 303 height 26
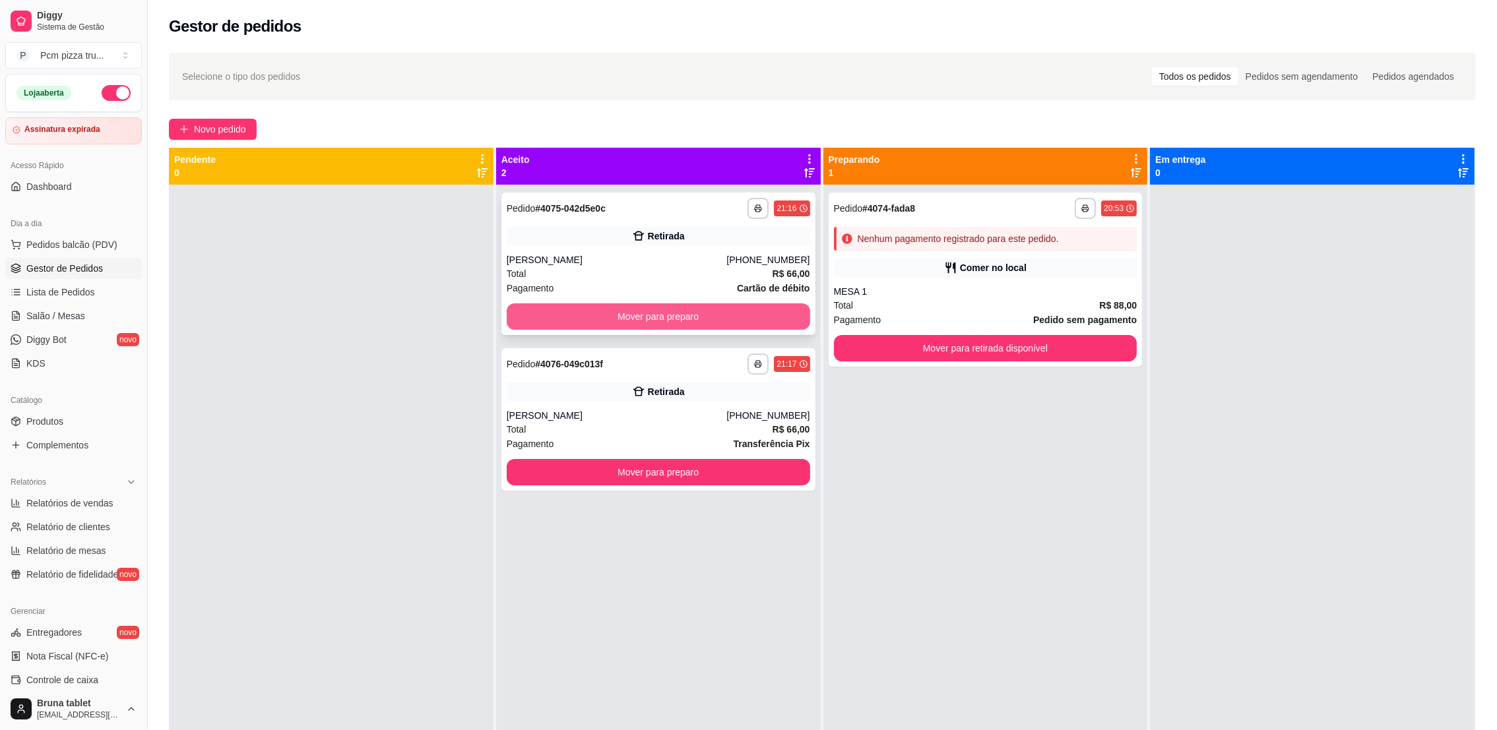
click at [678, 319] on button "Mover para preparo" at bounding box center [658, 316] width 303 height 26
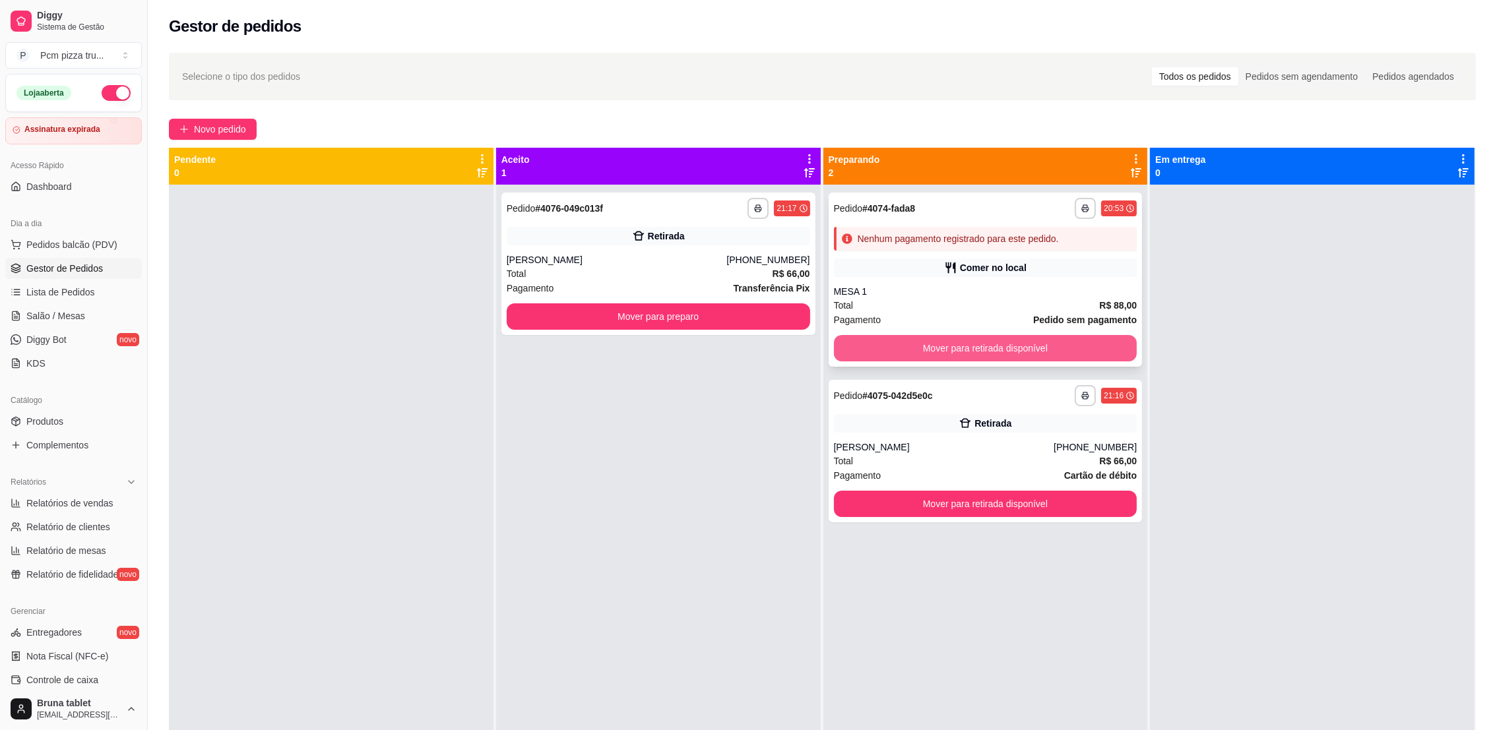
click at [991, 349] on button "Mover para retirada disponível" at bounding box center [985, 348] width 303 height 26
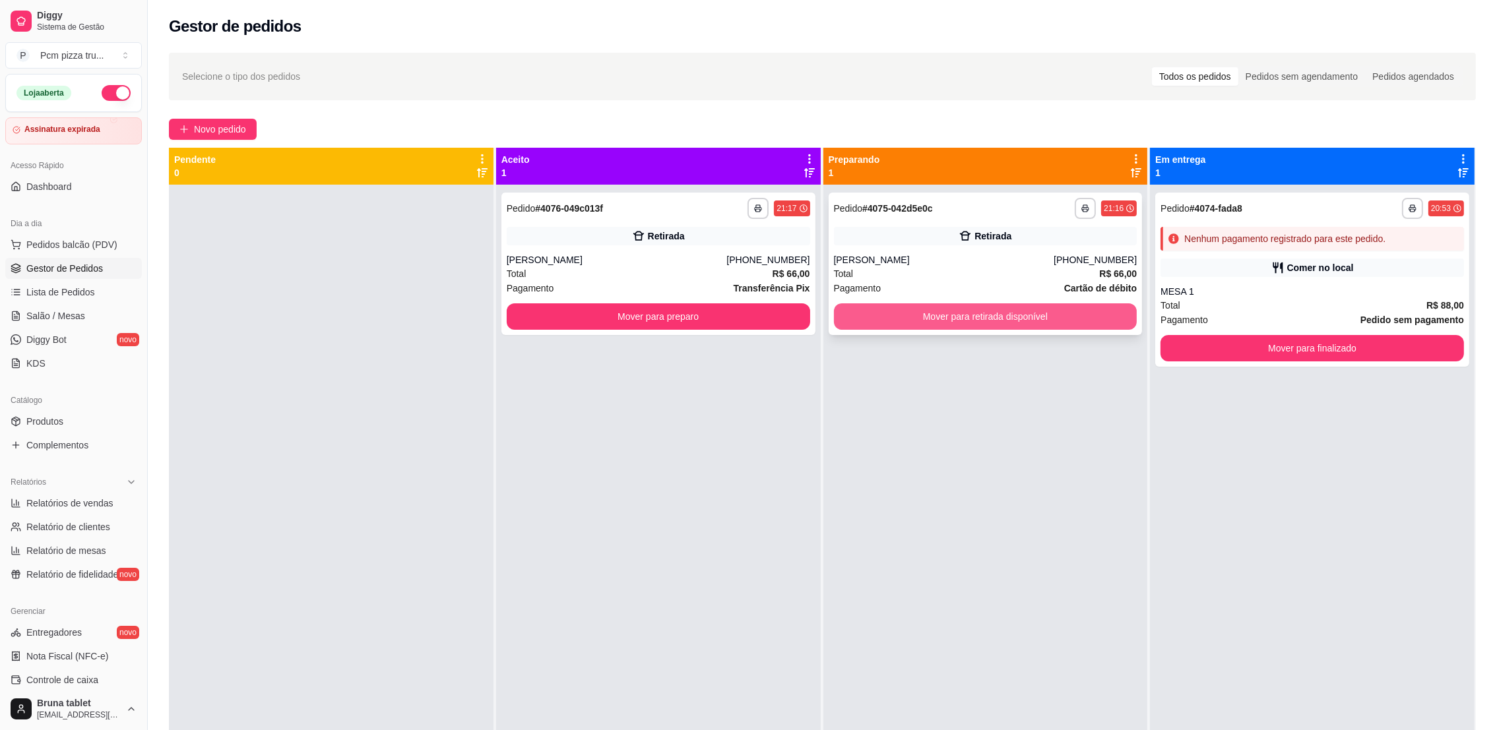
click at [915, 320] on button "Mover para retirada disponível" at bounding box center [985, 316] width 303 height 26
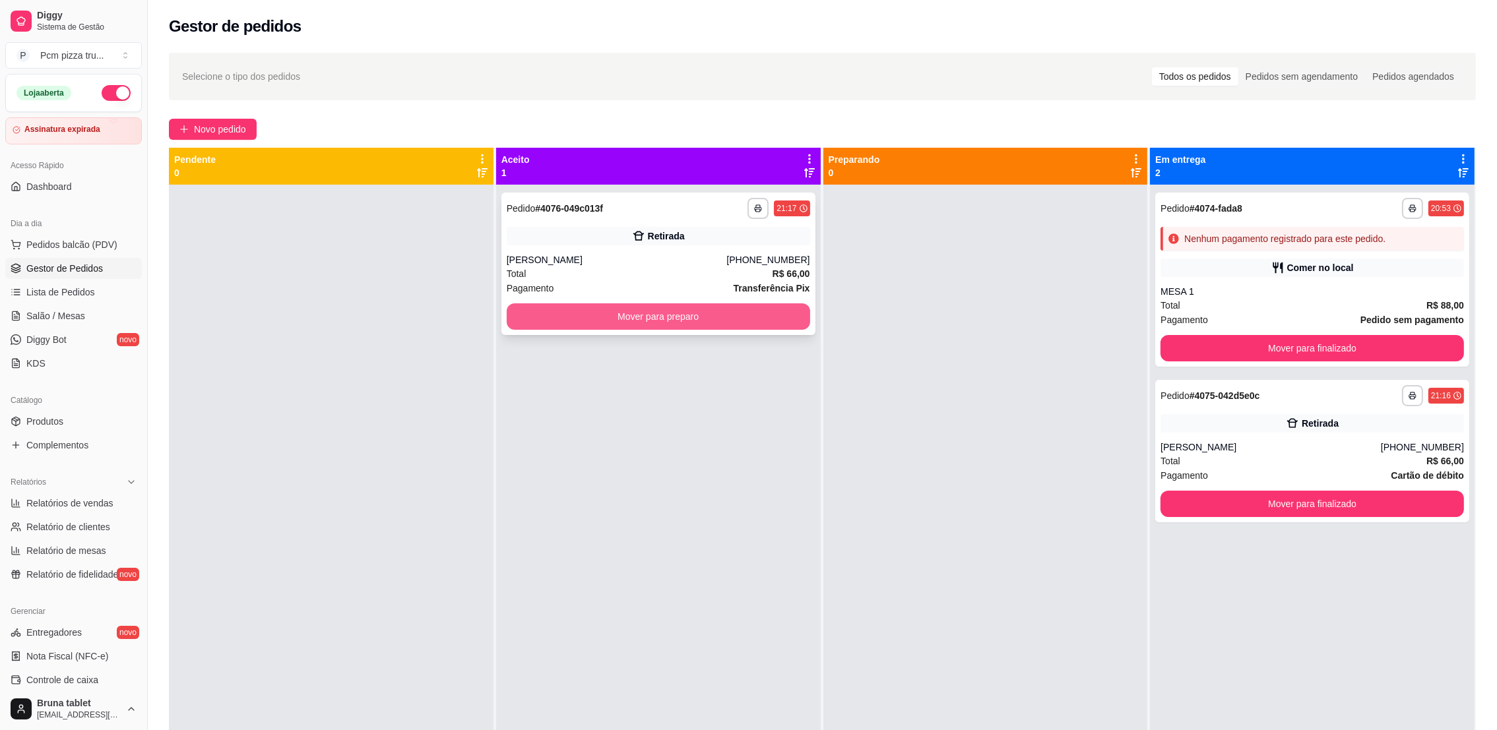
click at [753, 319] on button "Mover para preparo" at bounding box center [658, 316] width 303 height 26
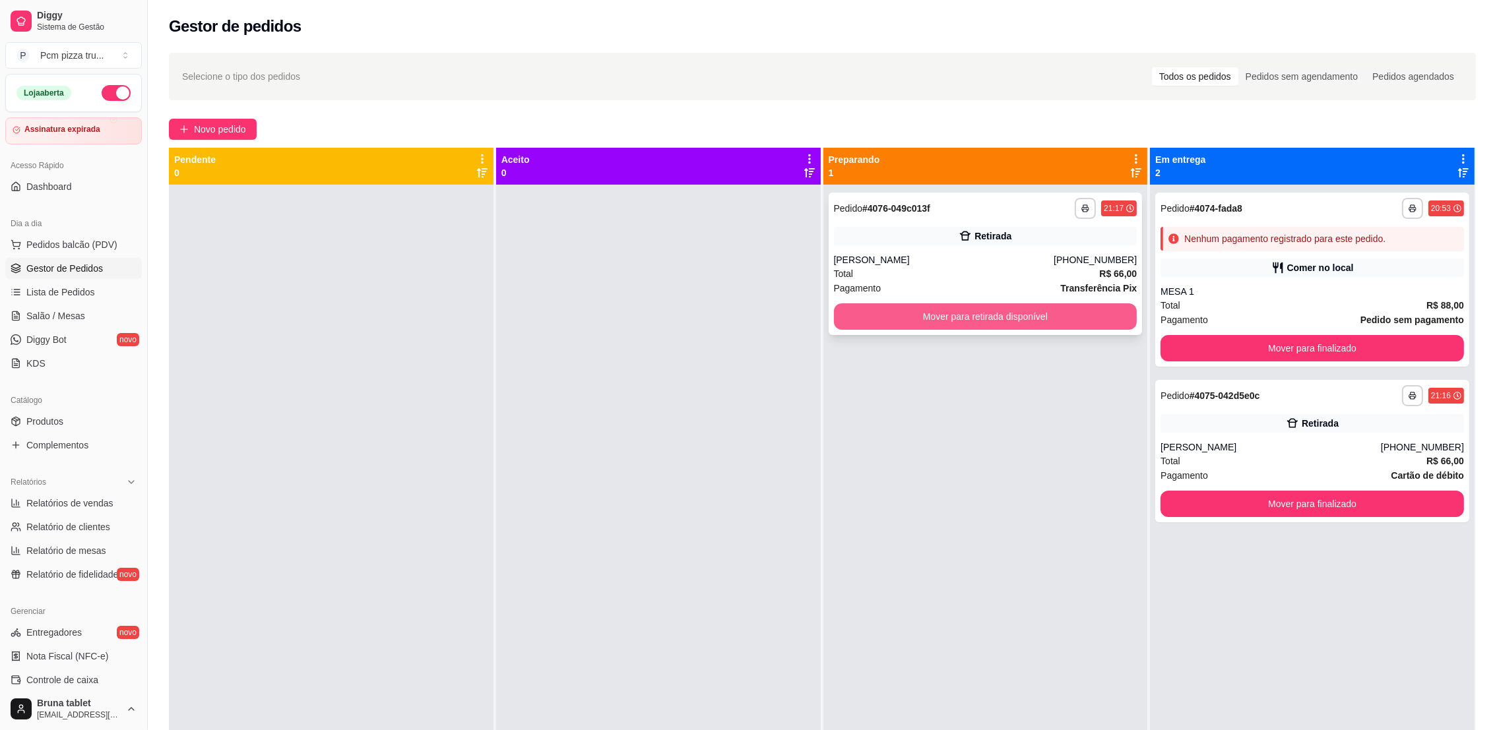
click at [933, 313] on button "Mover para retirada disponível" at bounding box center [985, 316] width 303 height 26
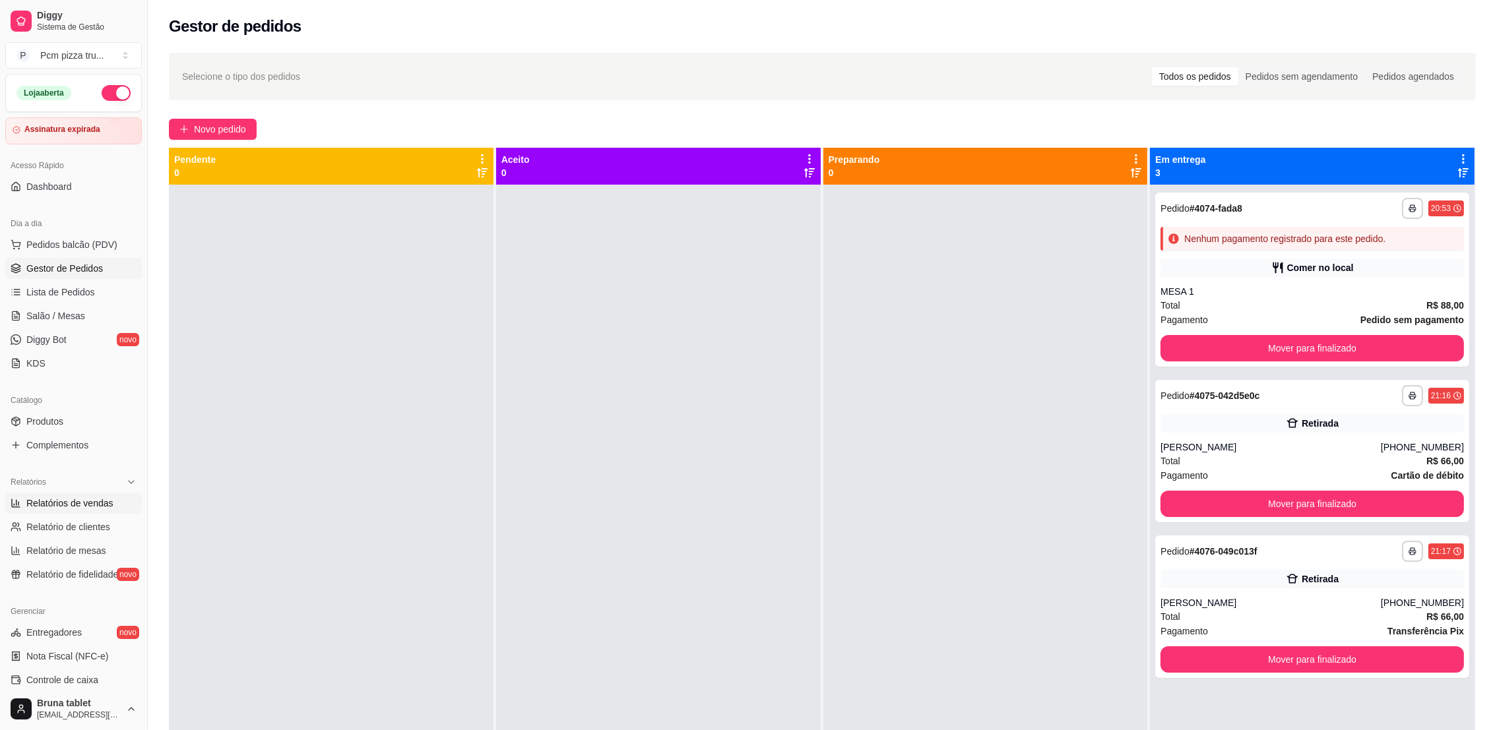
click at [104, 506] on span "Relatórios de vendas" at bounding box center [69, 503] width 87 height 13
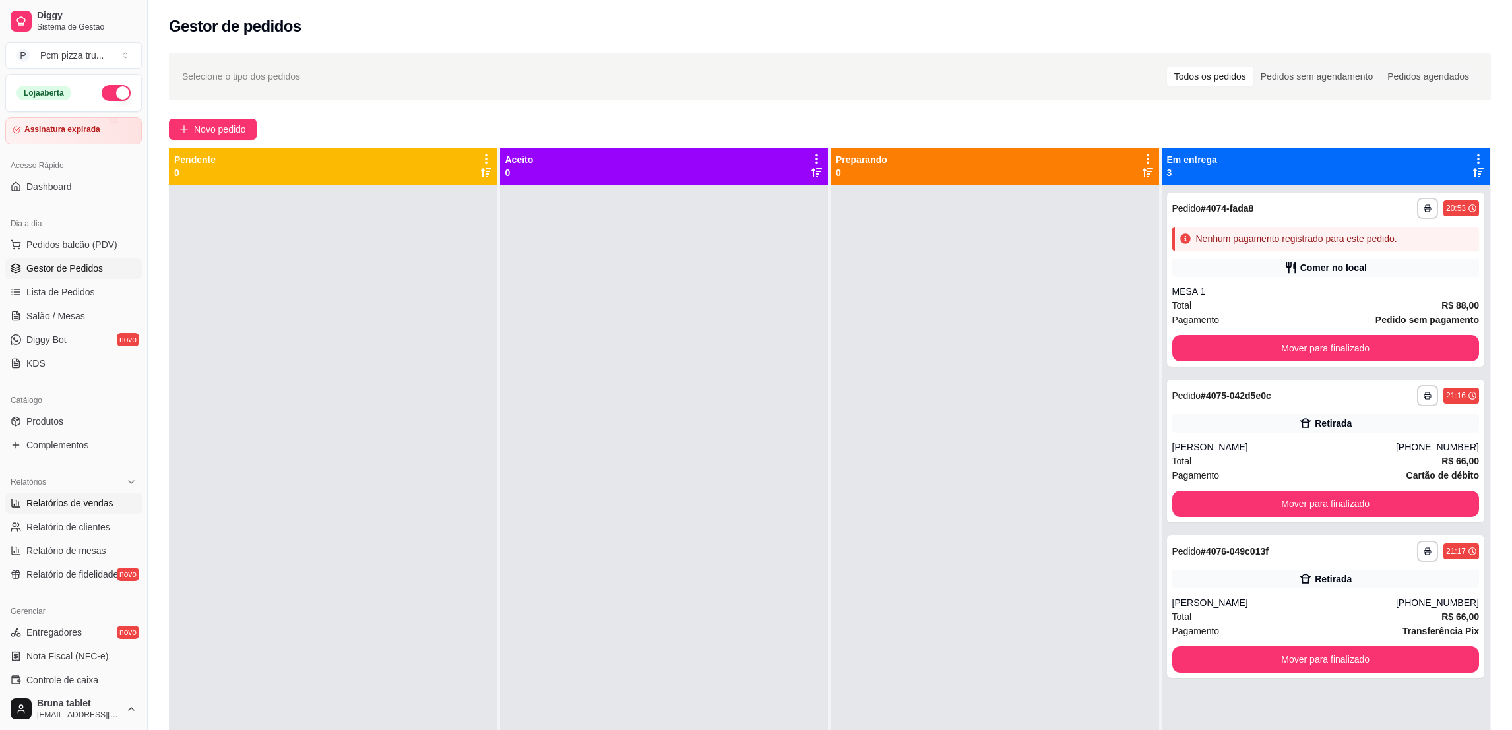
select select "ALL"
select select "0"
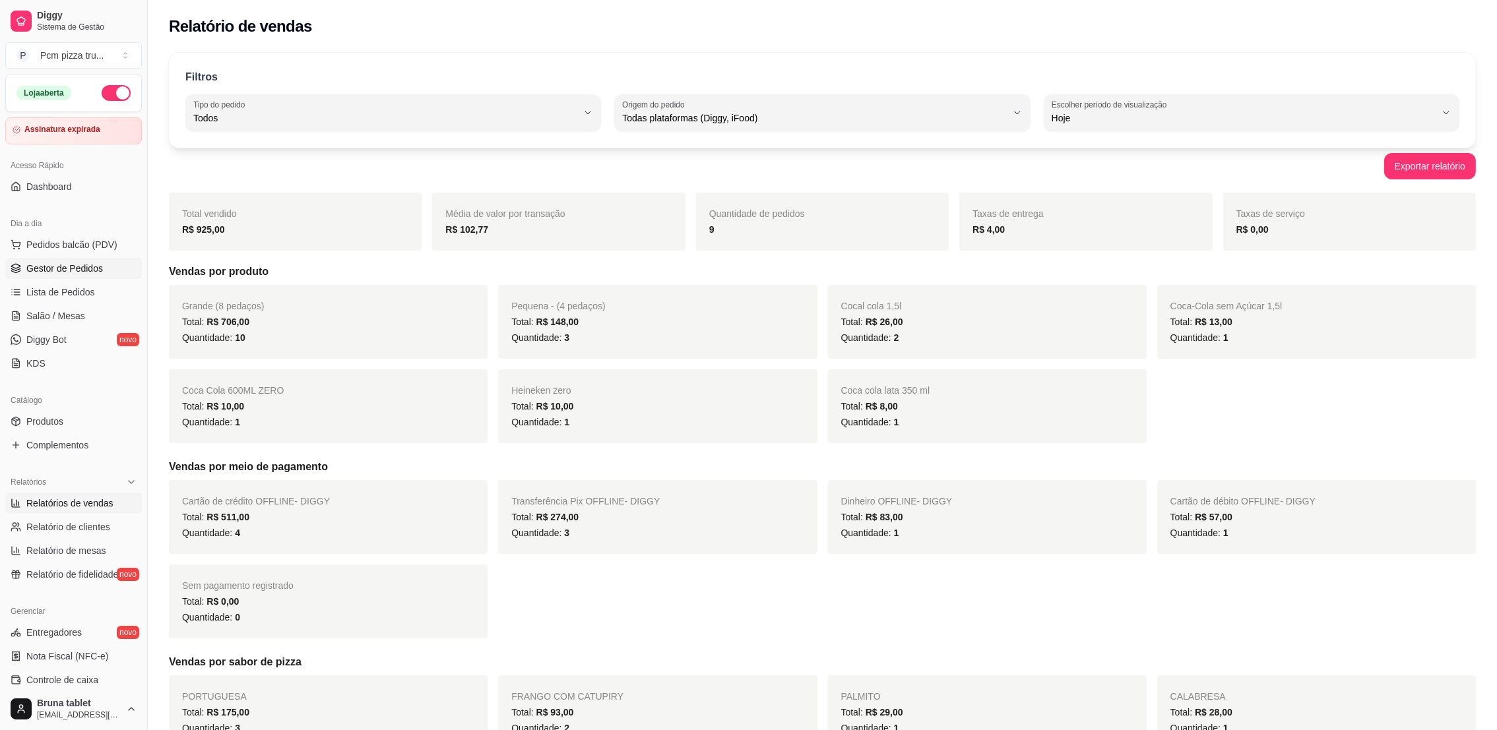
click at [97, 274] on span "Gestor de Pedidos" at bounding box center [64, 268] width 77 height 13
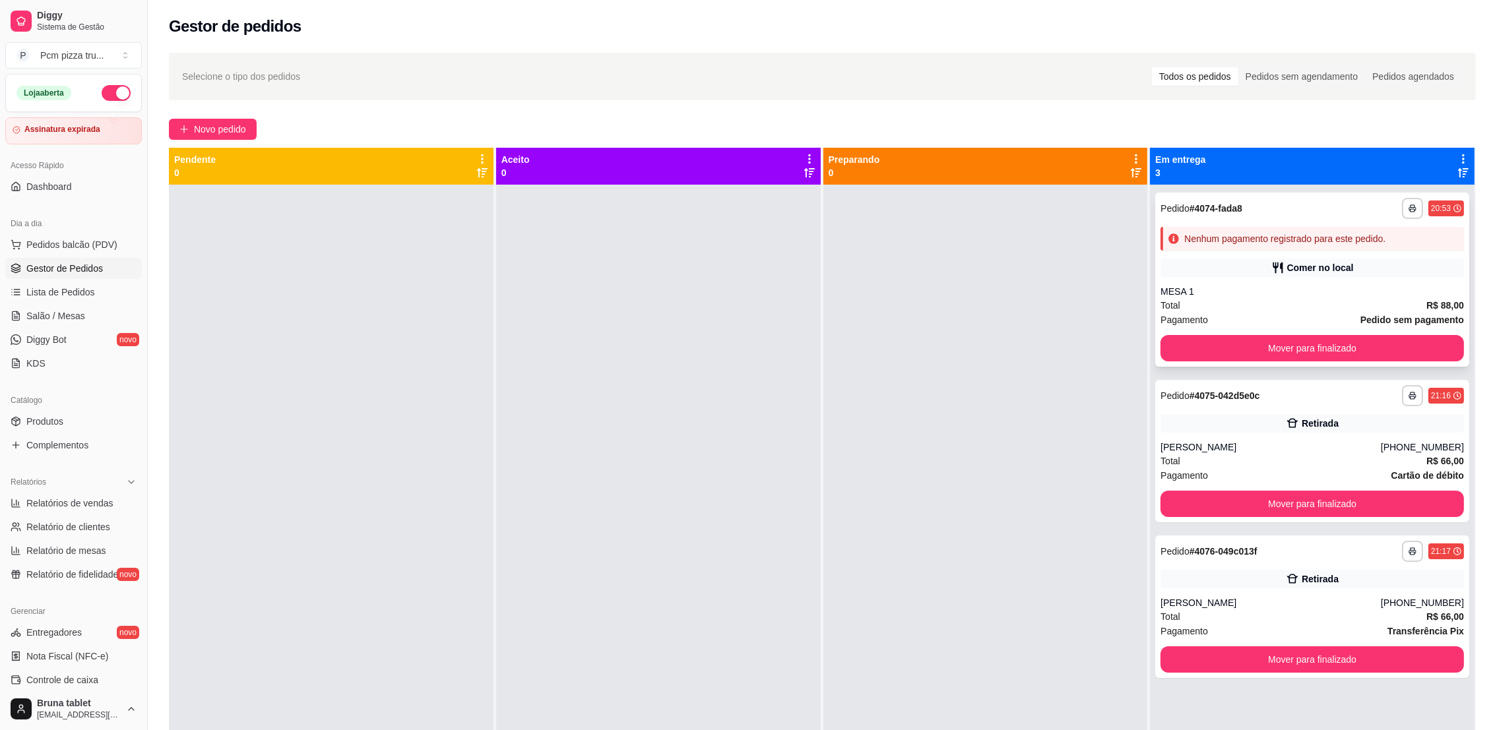
click at [1257, 248] on div "Nenhum pagamento registrado para este pedido." at bounding box center [1311, 239] width 303 height 24
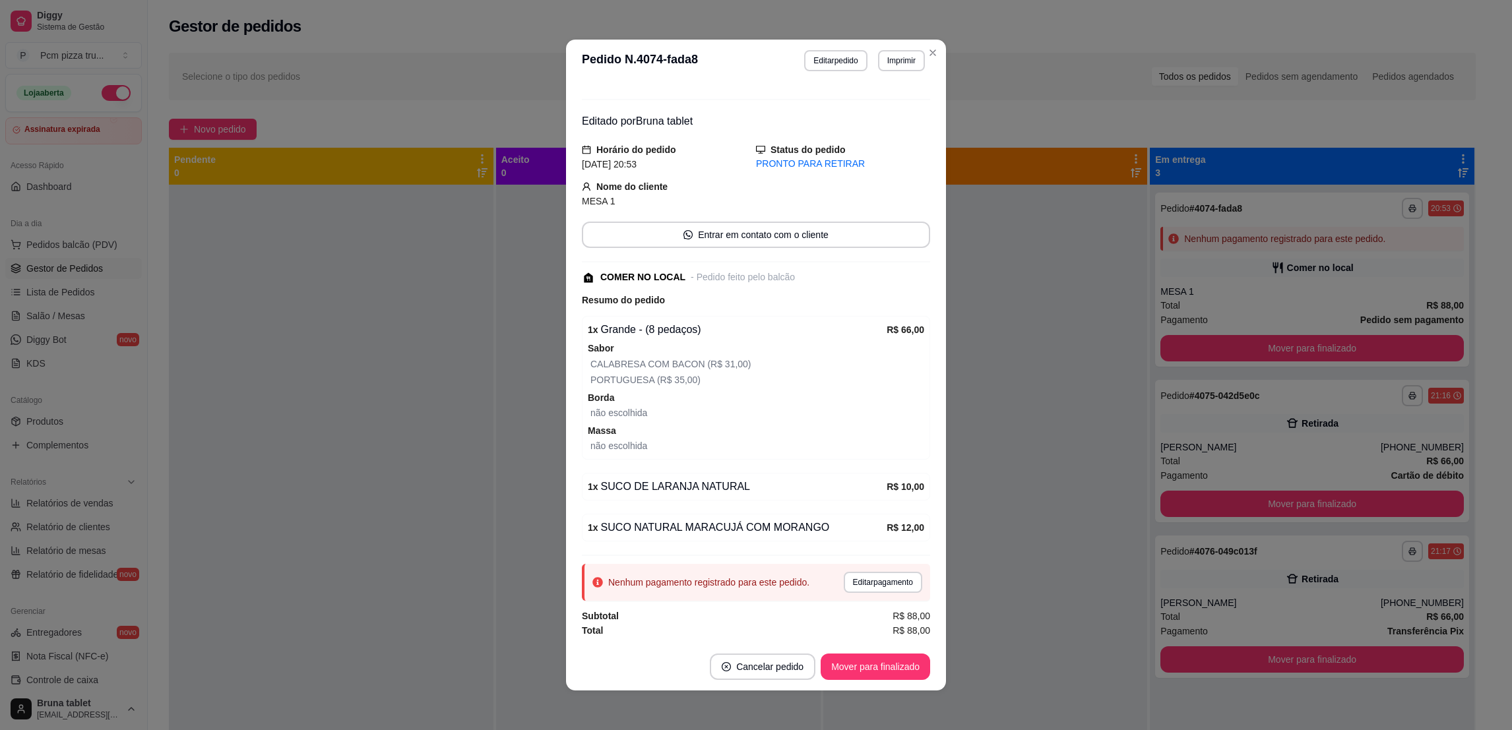
scroll to position [2, 0]
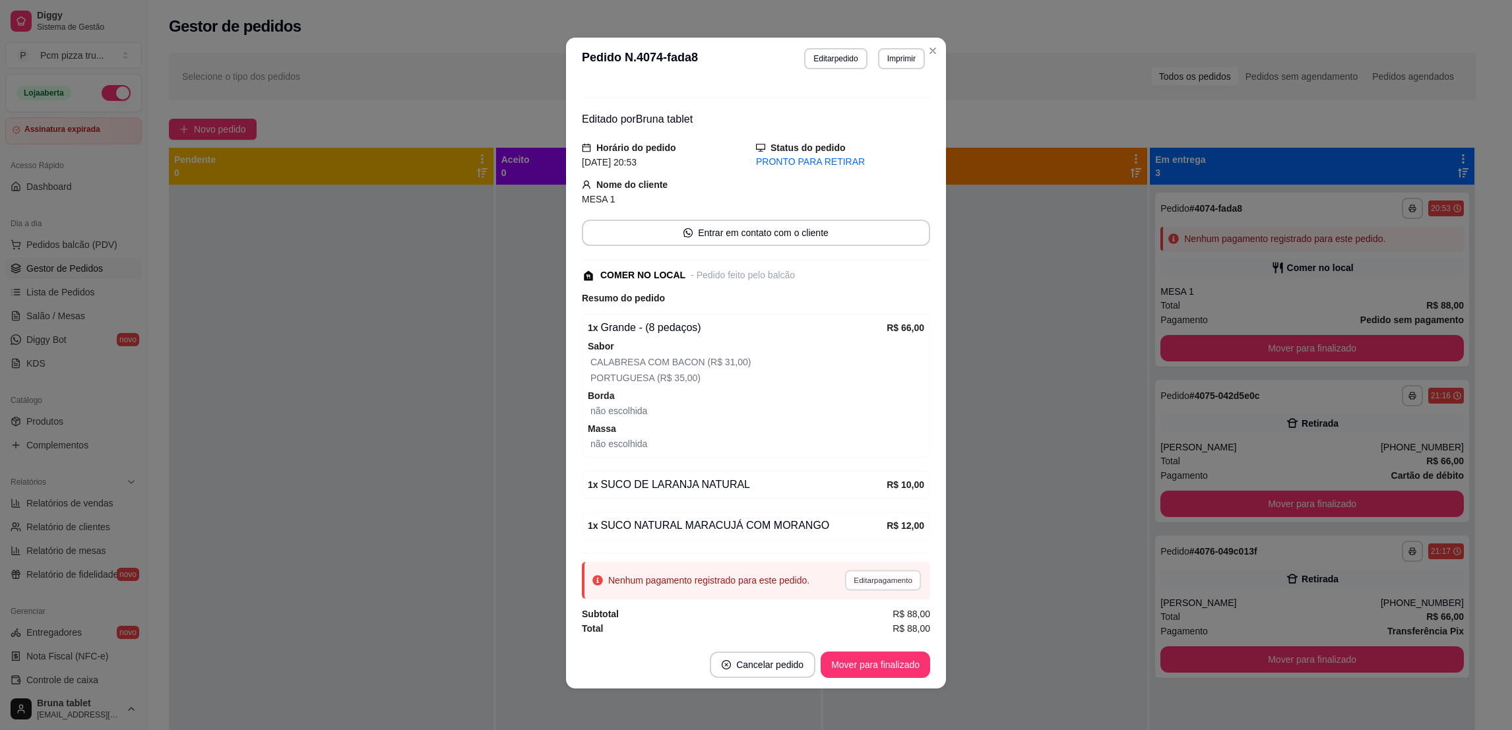
click at [886, 578] on button "Editar pagamento" at bounding box center [882, 580] width 77 height 20
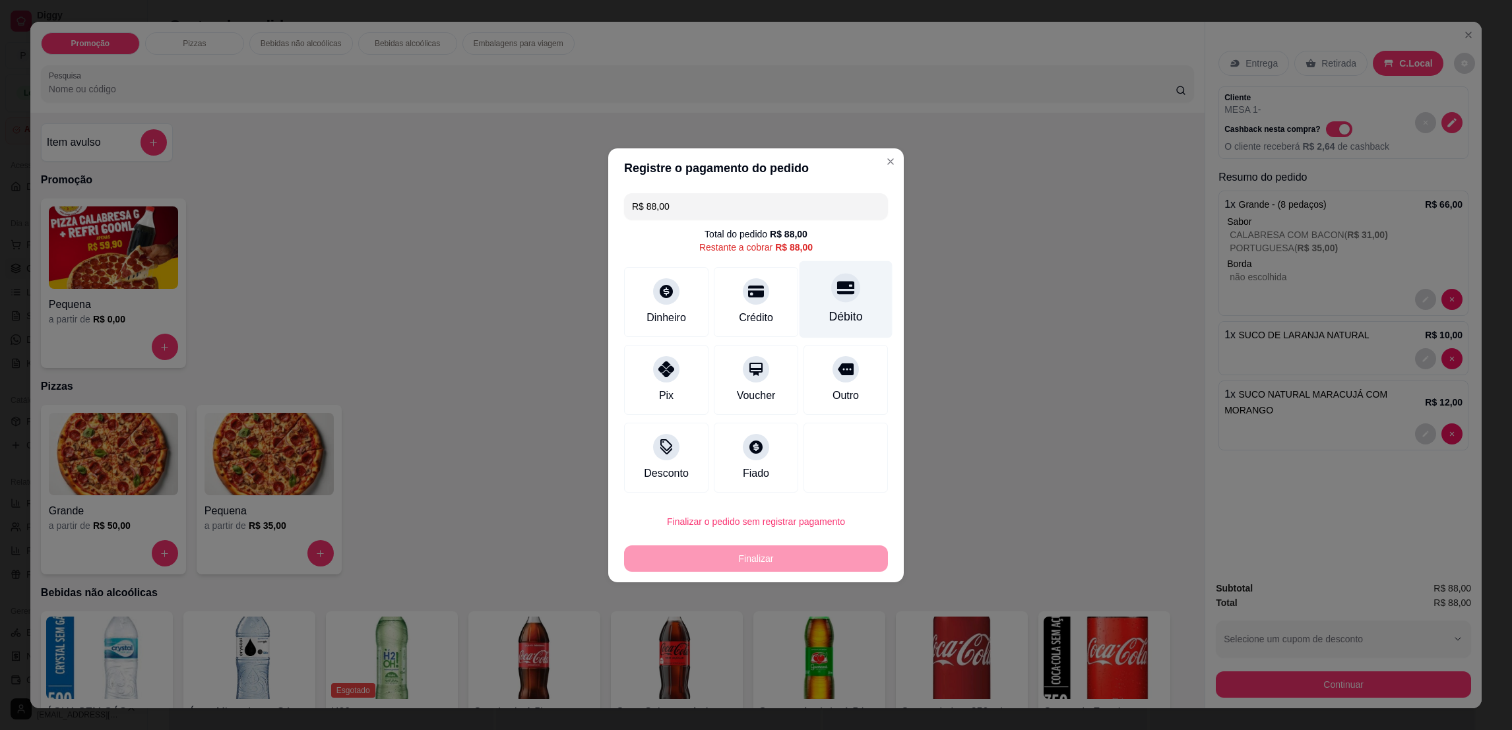
click at [833, 303] on div "Débito" at bounding box center [845, 299] width 93 height 77
type input "R$ 0,00"
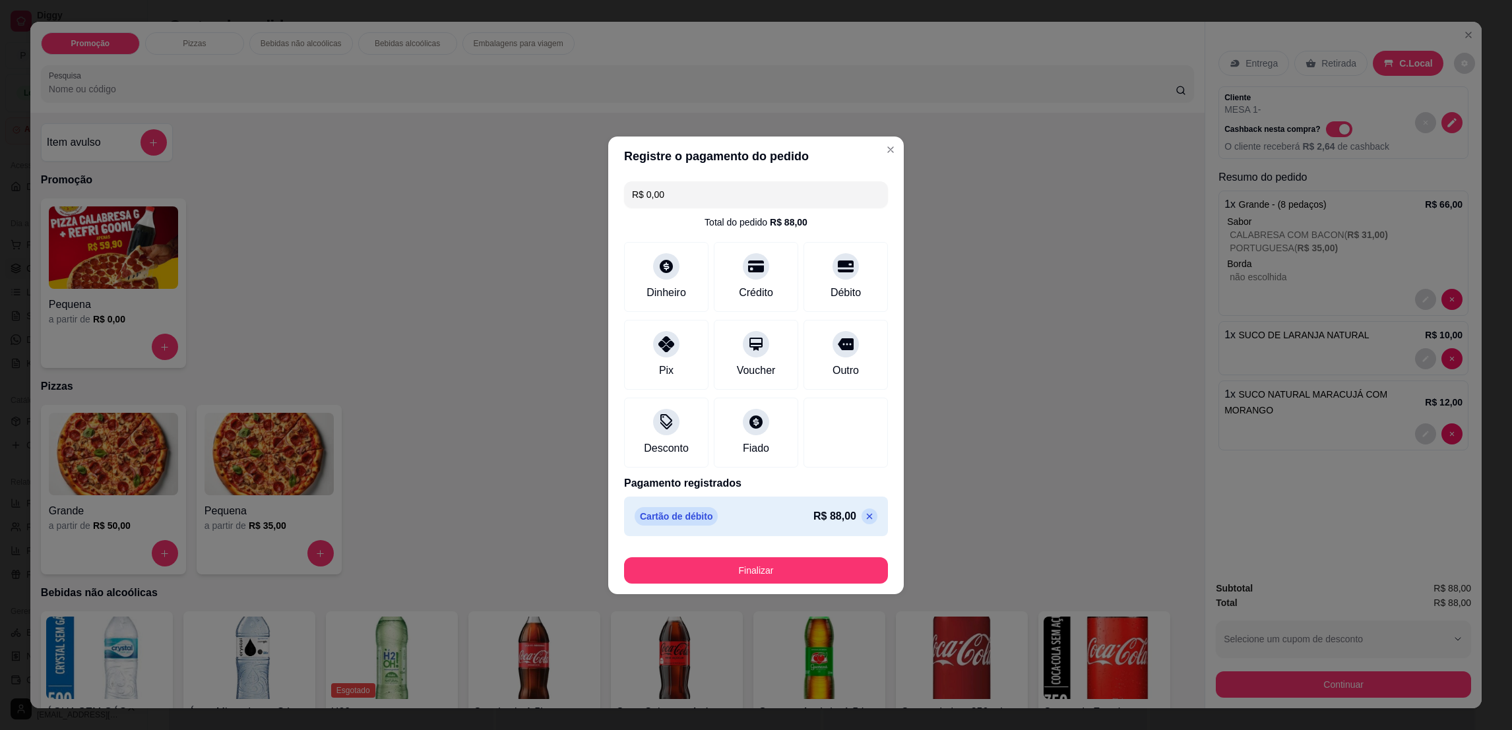
click at [778, 587] on footer "Finalizar" at bounding box center [755, 567] width 295 height 53
click at [785, 578] on button "Finalizar" at bounding box center [756, 570] width 264 height 26
type input "0"
type input "-R$ 88,00"
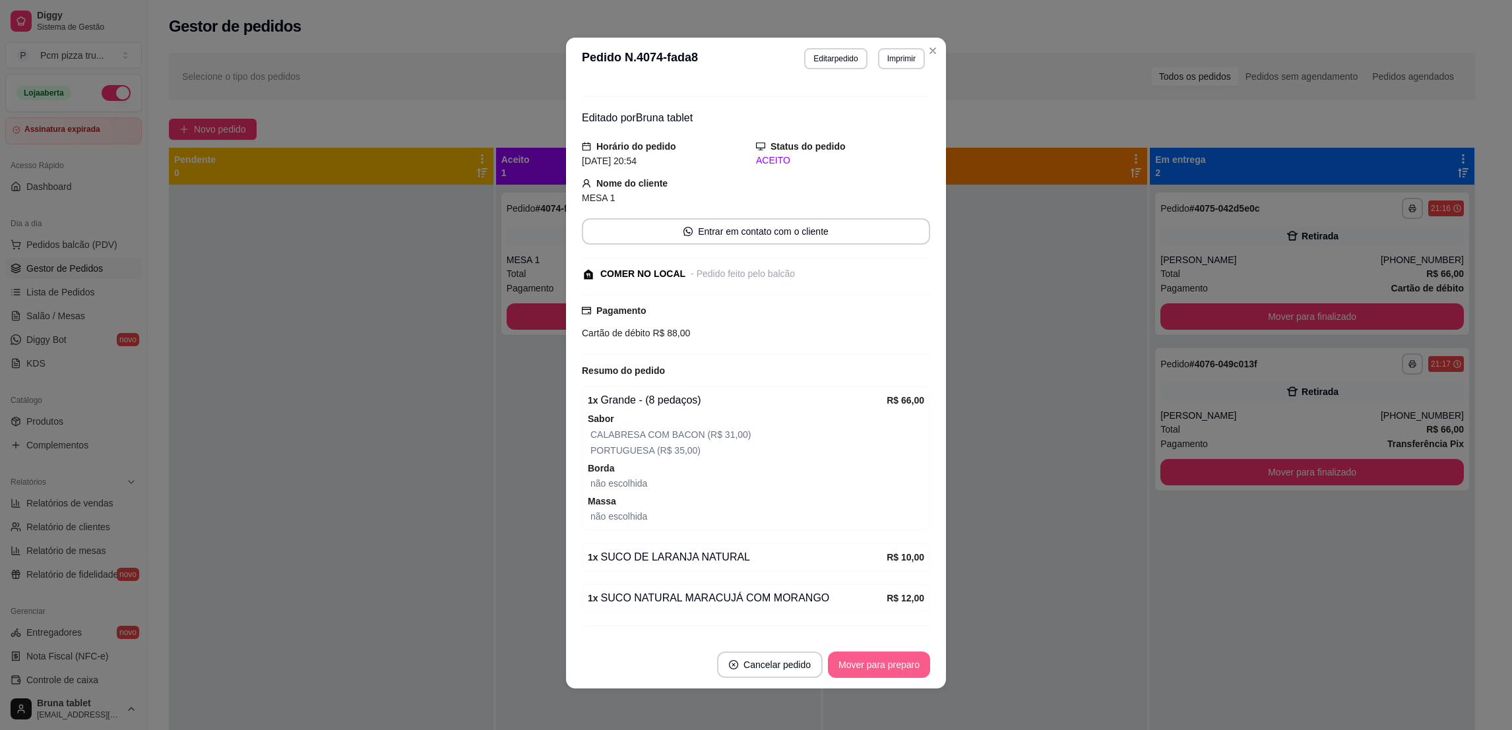
click at [863, 666] on button "Mover para preparo" at bounding box center [879, 665] width 102 height 26
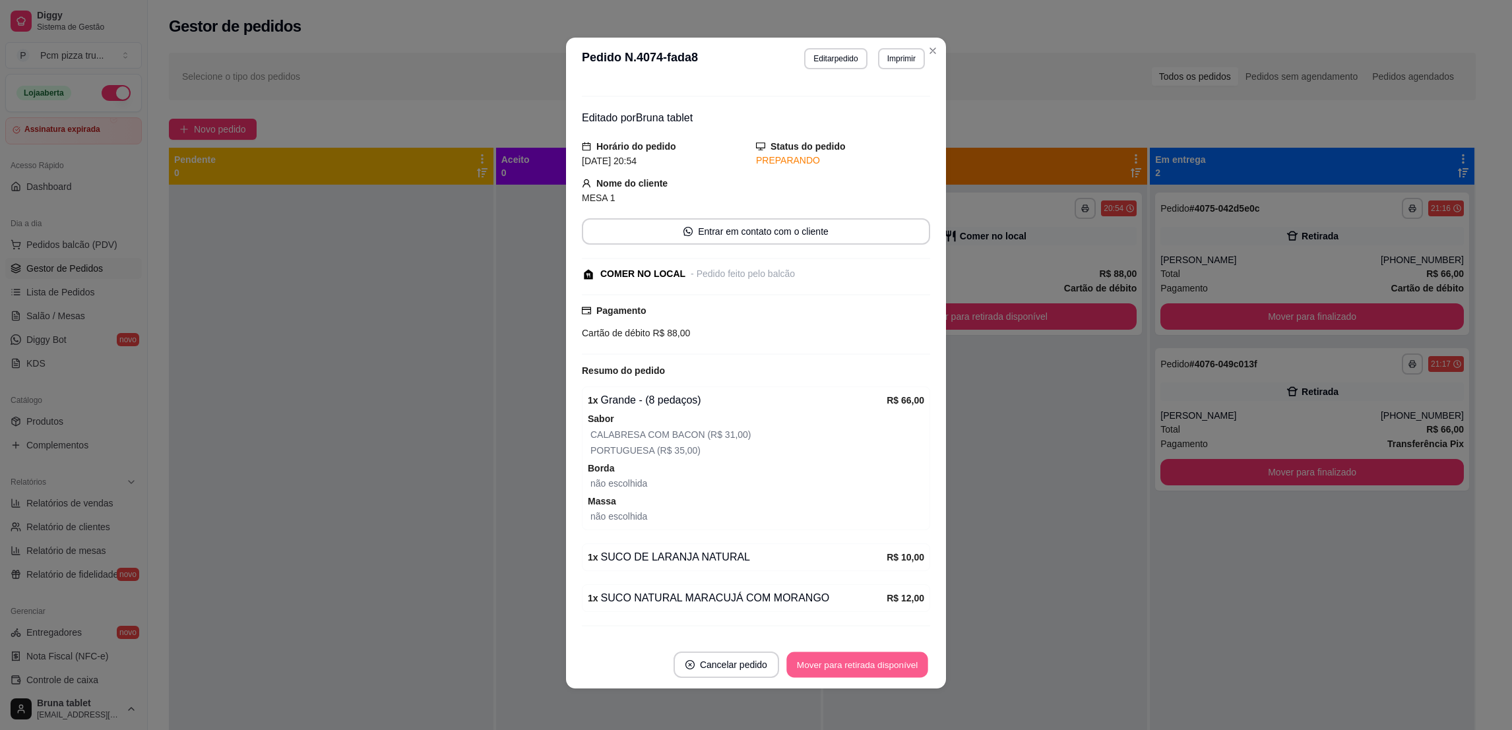
click at [863, 666] on button "Mover para retirada disponível" at bounding box center [856, 665] width 141 height 26
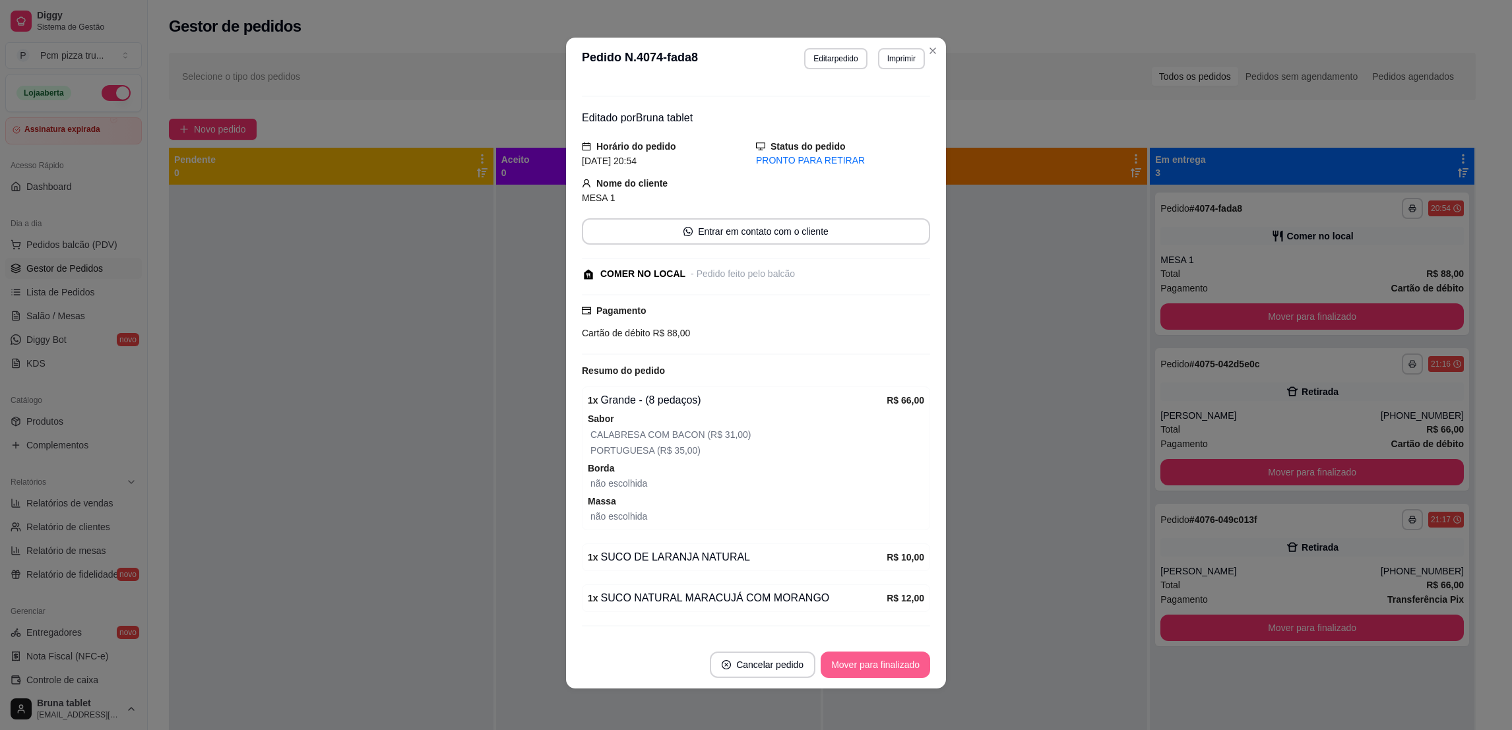
click at [863, 666] on button "Mover para finalizado" at bounding box center [874, 665] width 109 height 26
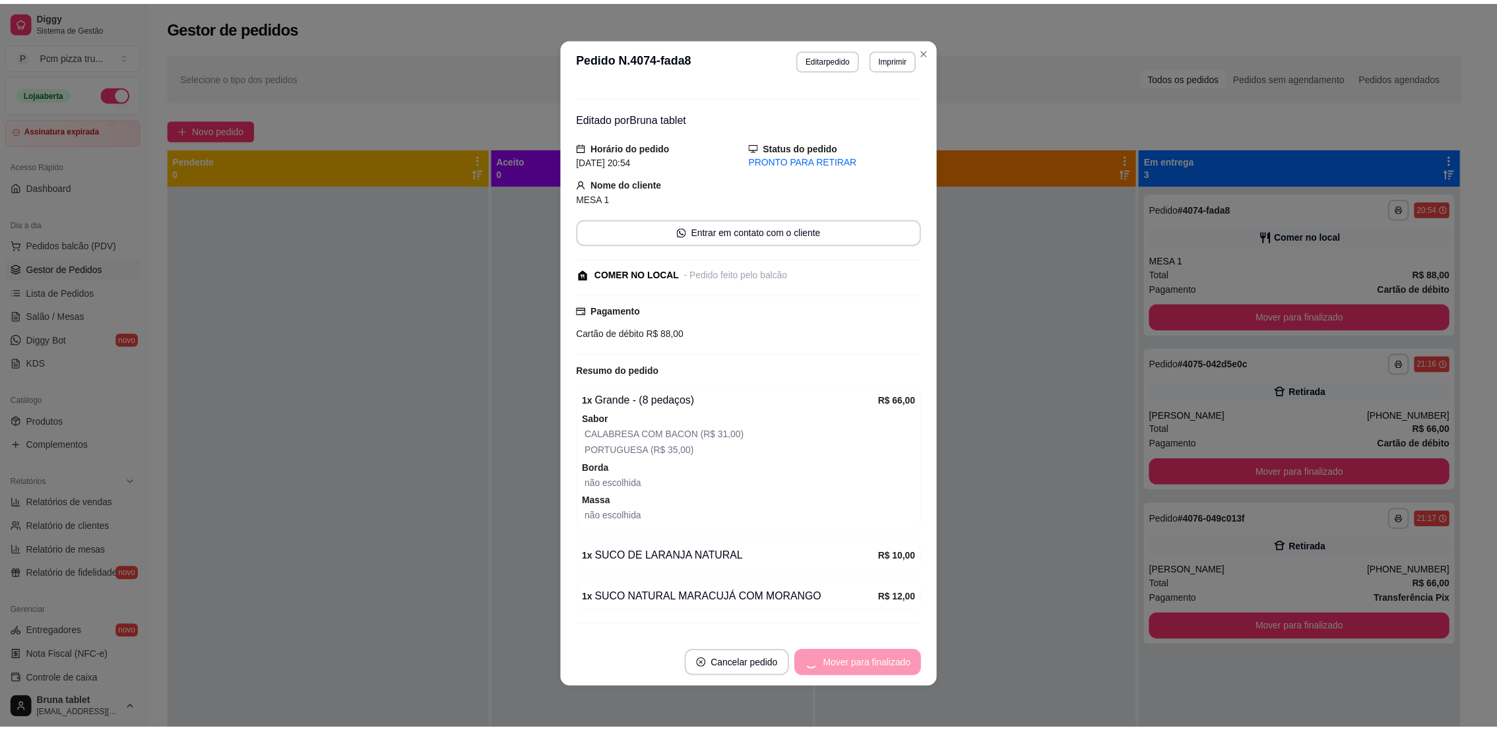
scroll to position [0, 0]
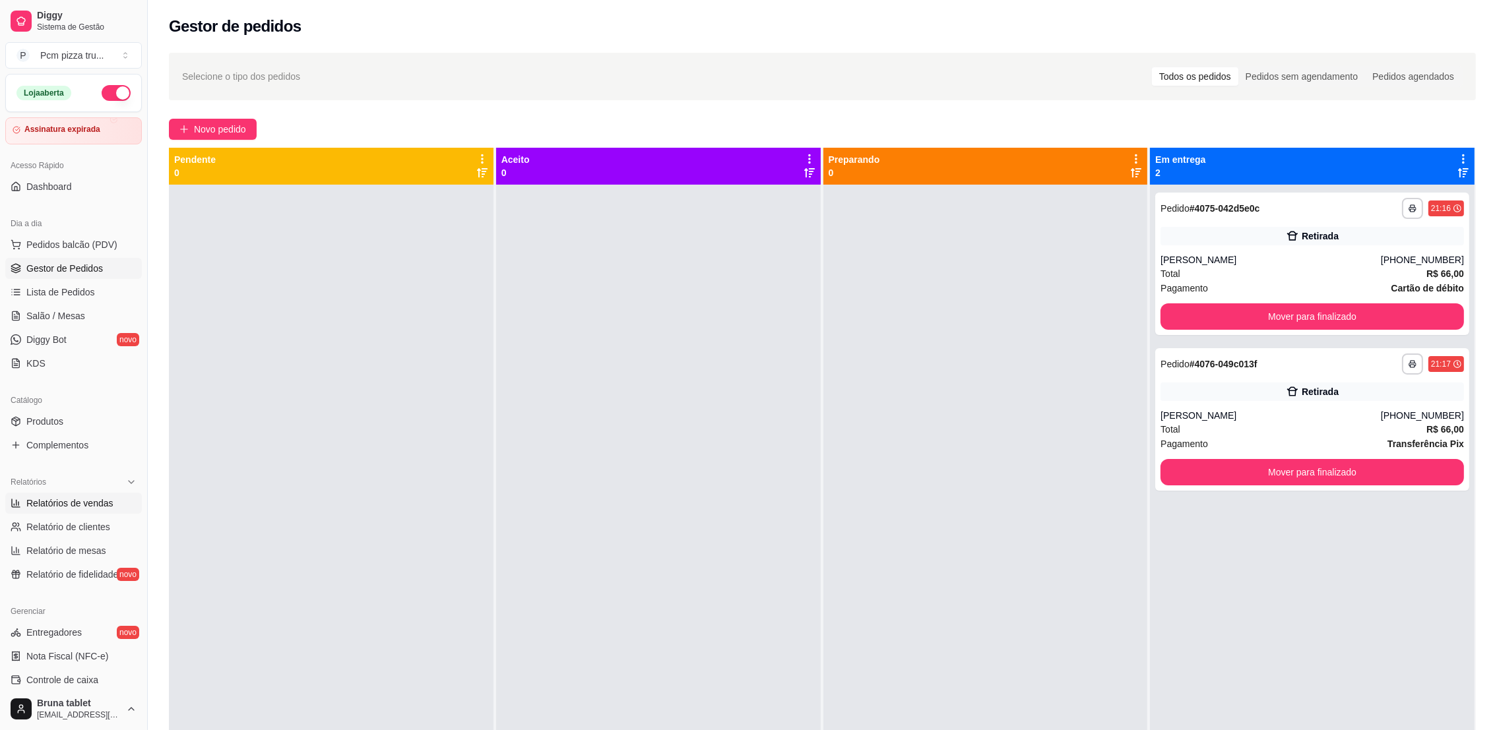
click at [98, 513] on link "Relatórios de vendas" at bounding box center [73, 503] width 137 height 21
select select "ALL"
select select "0"
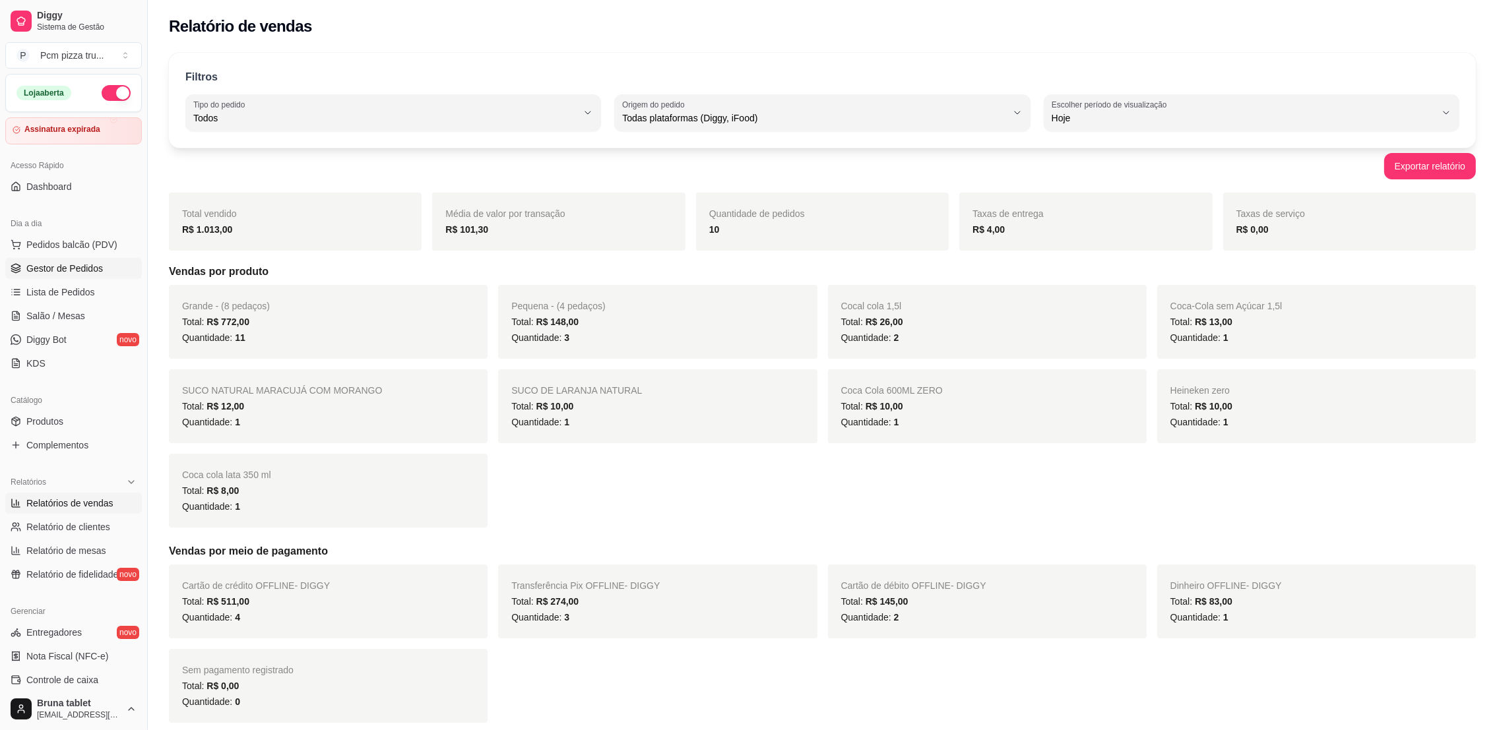
click at [40, 270] on span "Gestor de Pedidos" at bounding box center [64, 268] width 77 height 13
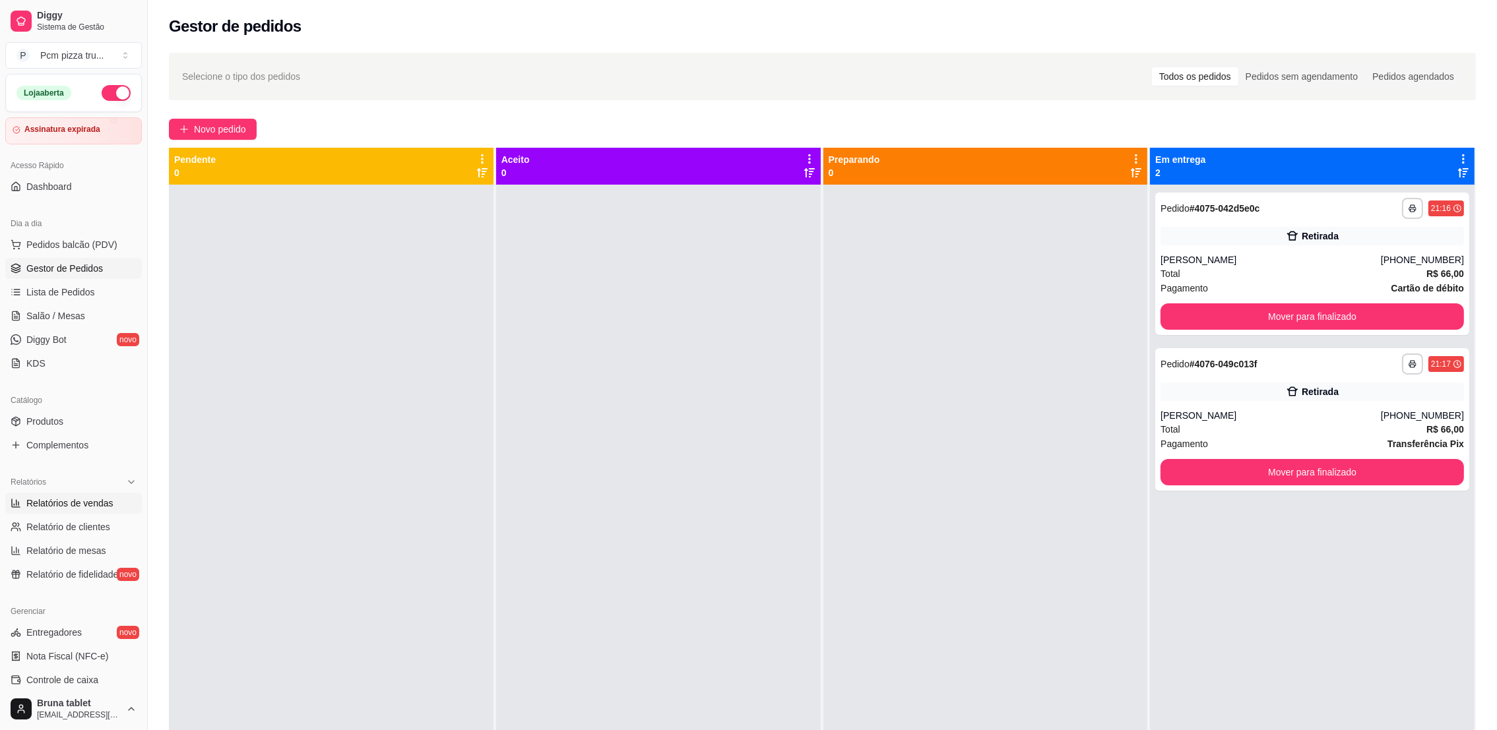
click at [73, 510] on link "Relatórios de vendas" at bounding box center [73, 503] width 137 height 21
select select "ALL"
select select "0"
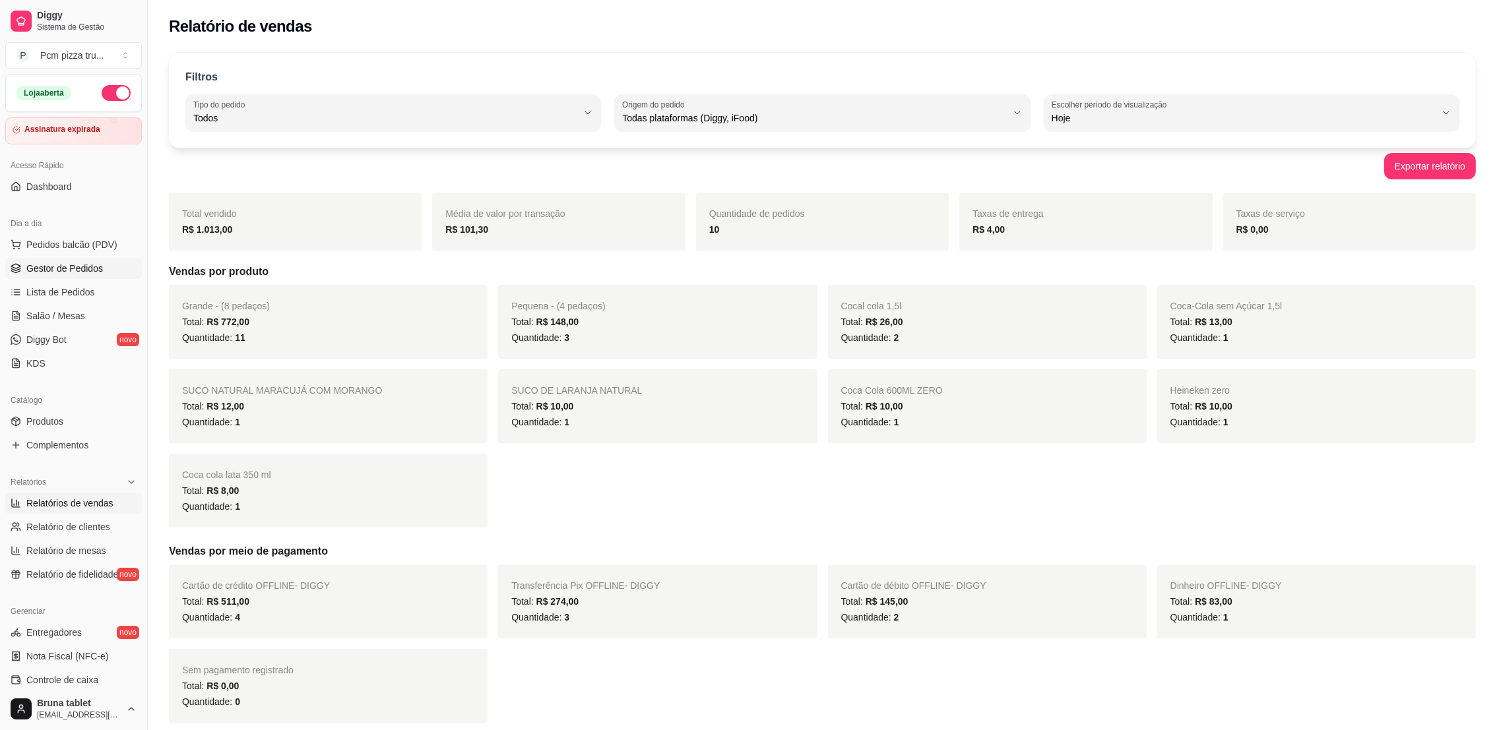
click at [81, 270] on span "Gestor de Pedidos" at bounding box center [64, 268] width 77 height 13
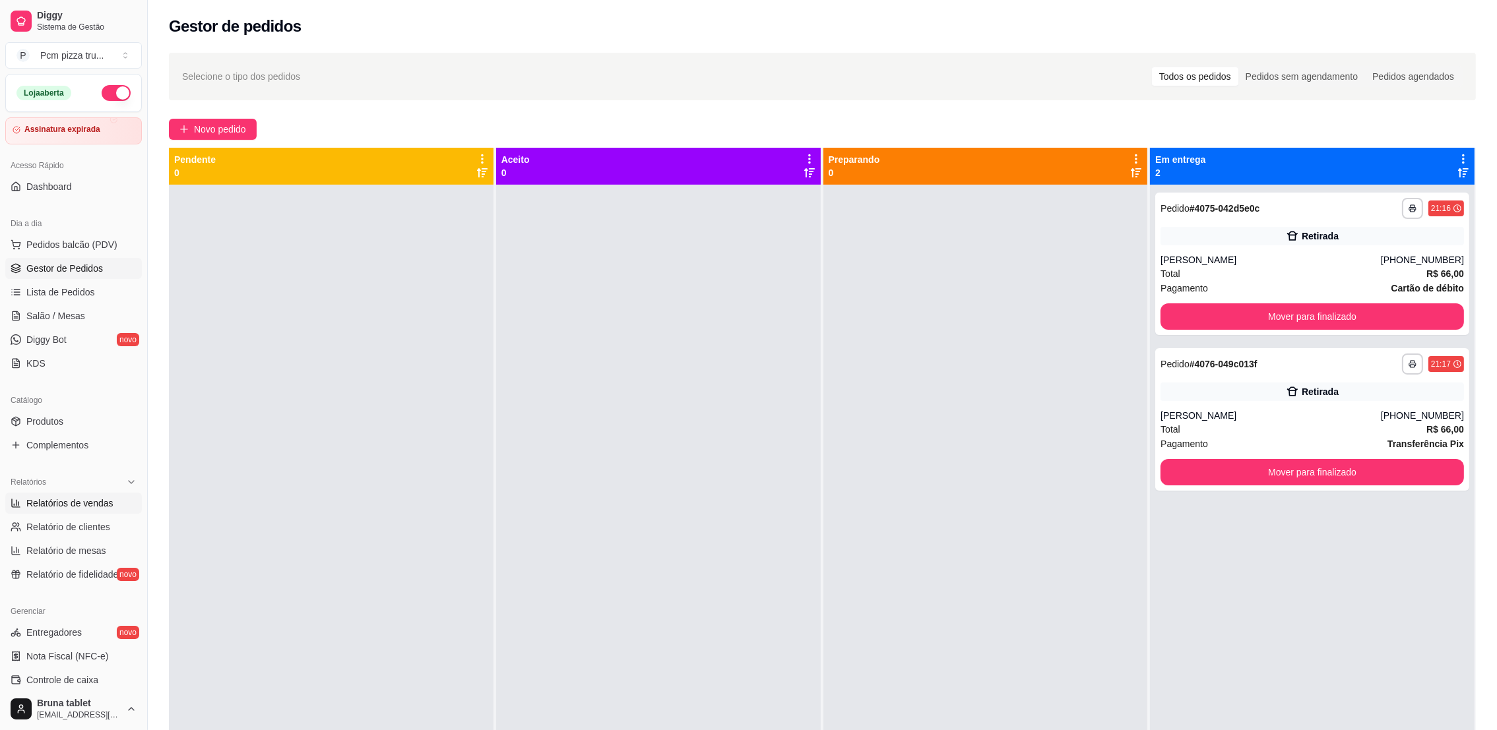
click at [97, 501] on span "Relatórios de vendas" at bounding box center [69, 503] width 87 height 13
select select "ALL"
select select "0"
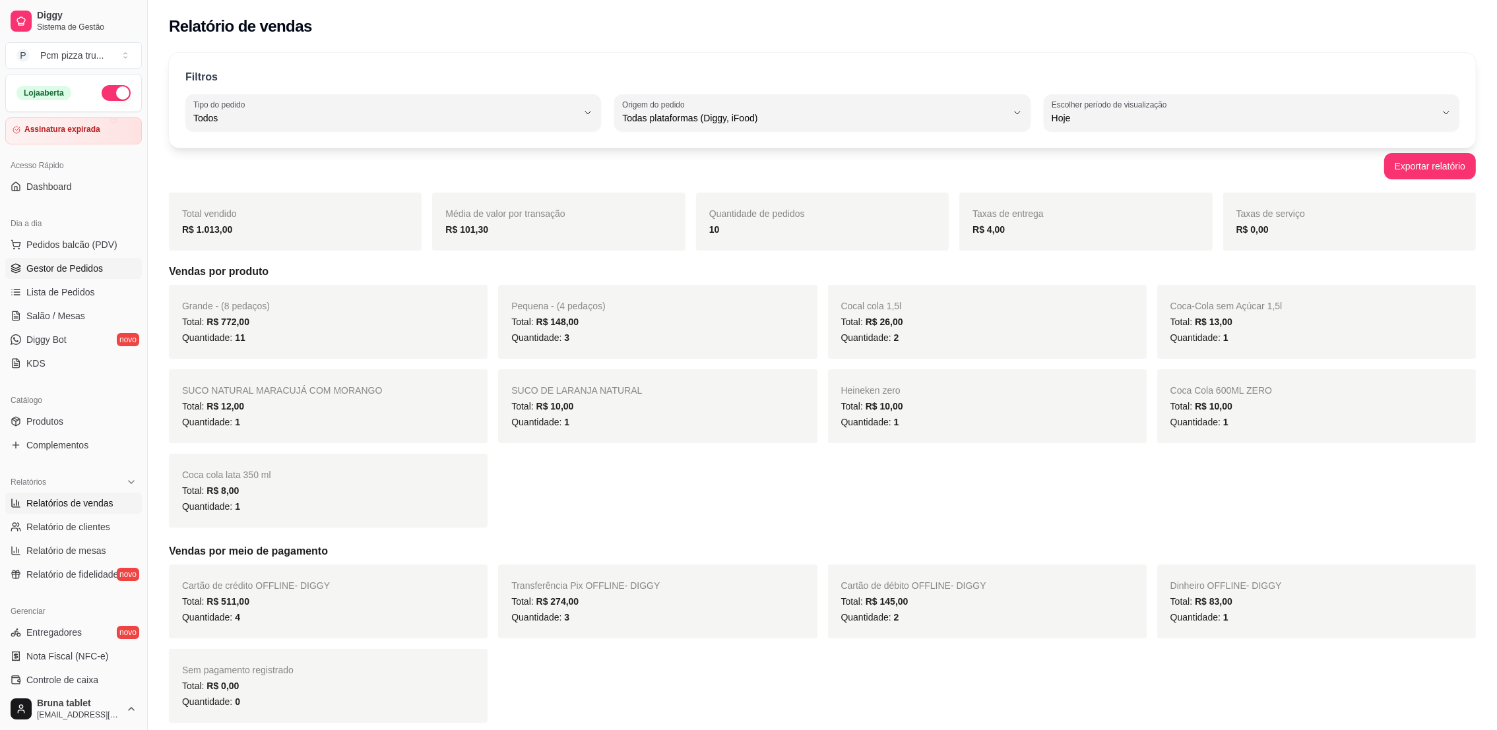
click at [84, 266] on span "Gestor de Pedidos" at bounding box center [64, 268] width 77 height 13
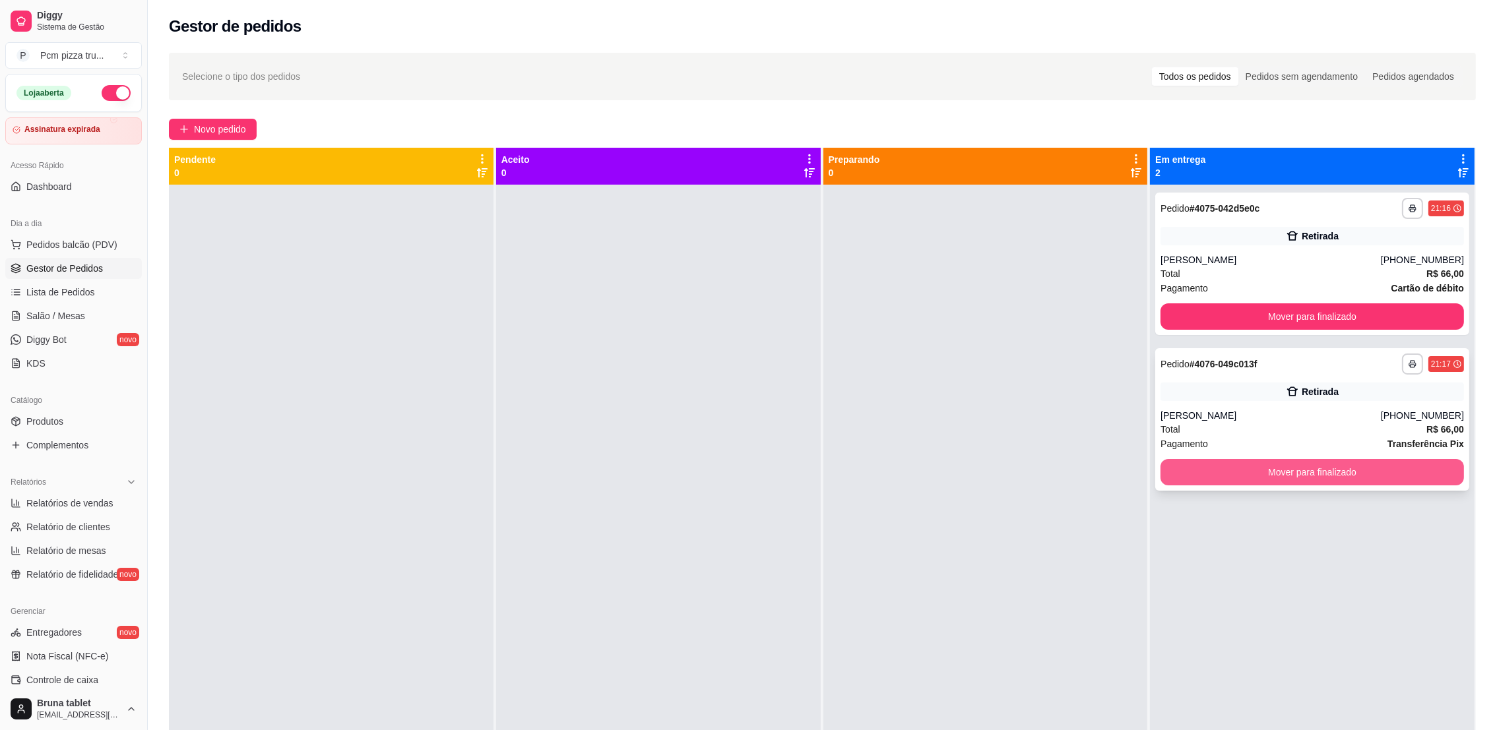
click at [1299, 479] on button "Mover para finalizado" at bounding box center [1311, 472] width 303 height 26
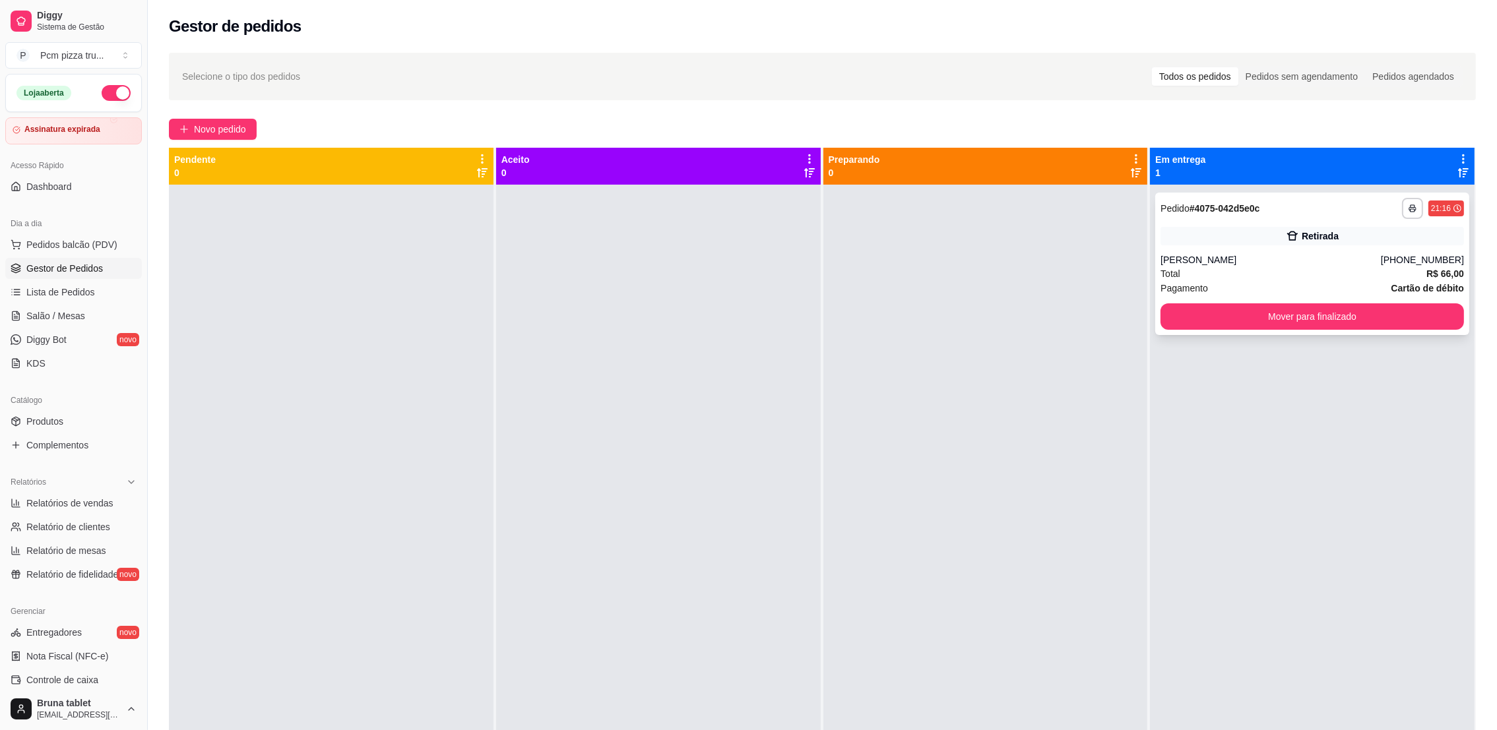
click at [1221, 228] on div "Retirada" at bounding box center [1311, 236] width 303 height 18
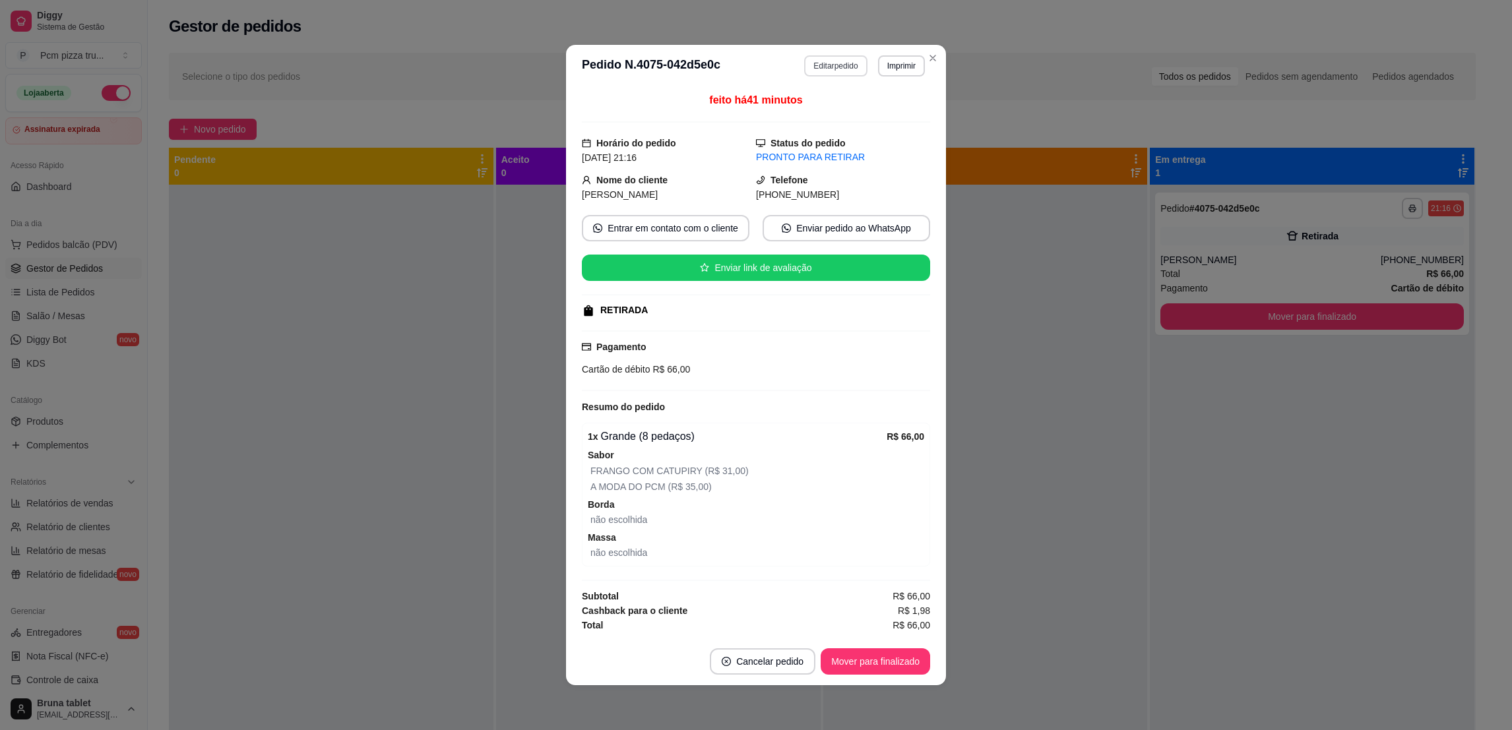
click at [841, 55] on button "Editar pedido" at bounding box center [835, 65] width 63 height 21
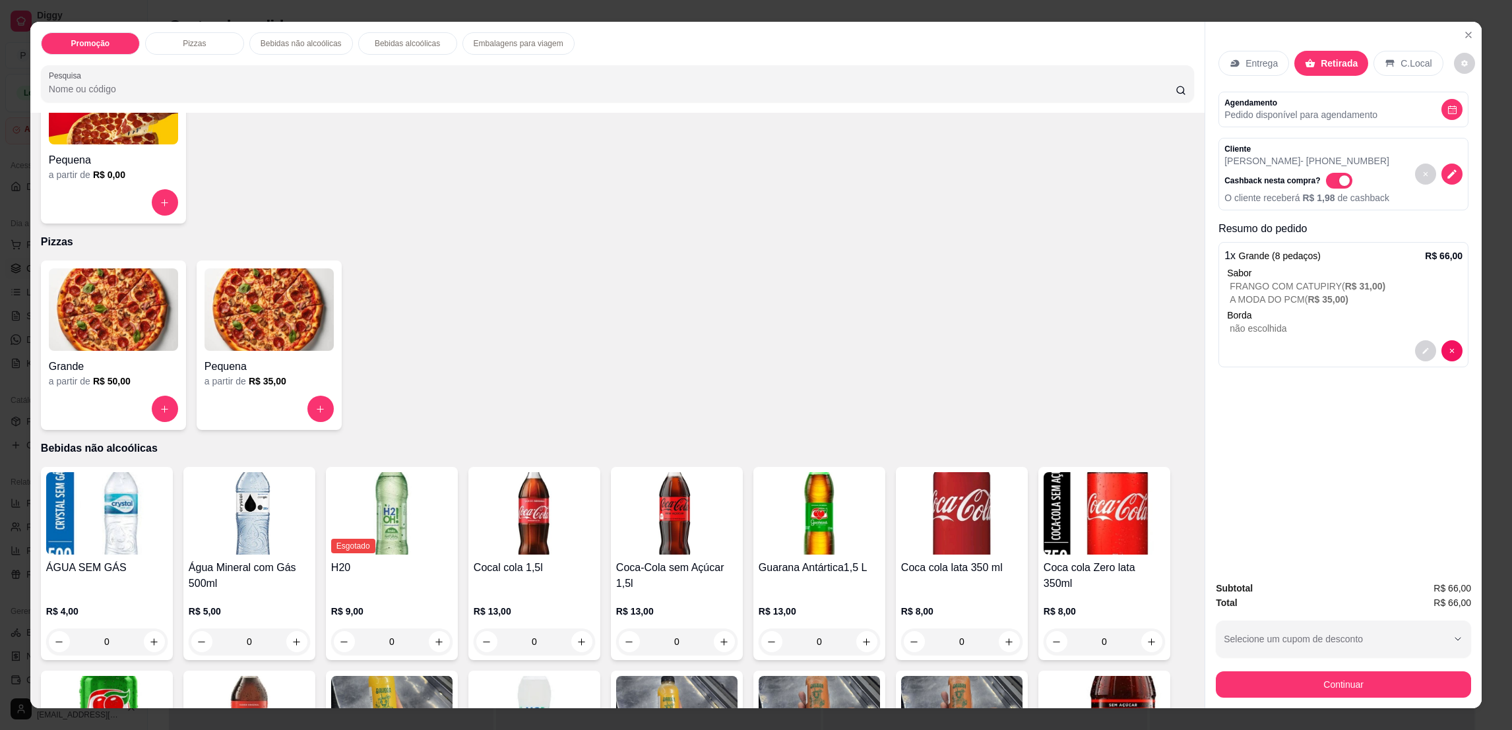
scroll to position [198, 0]
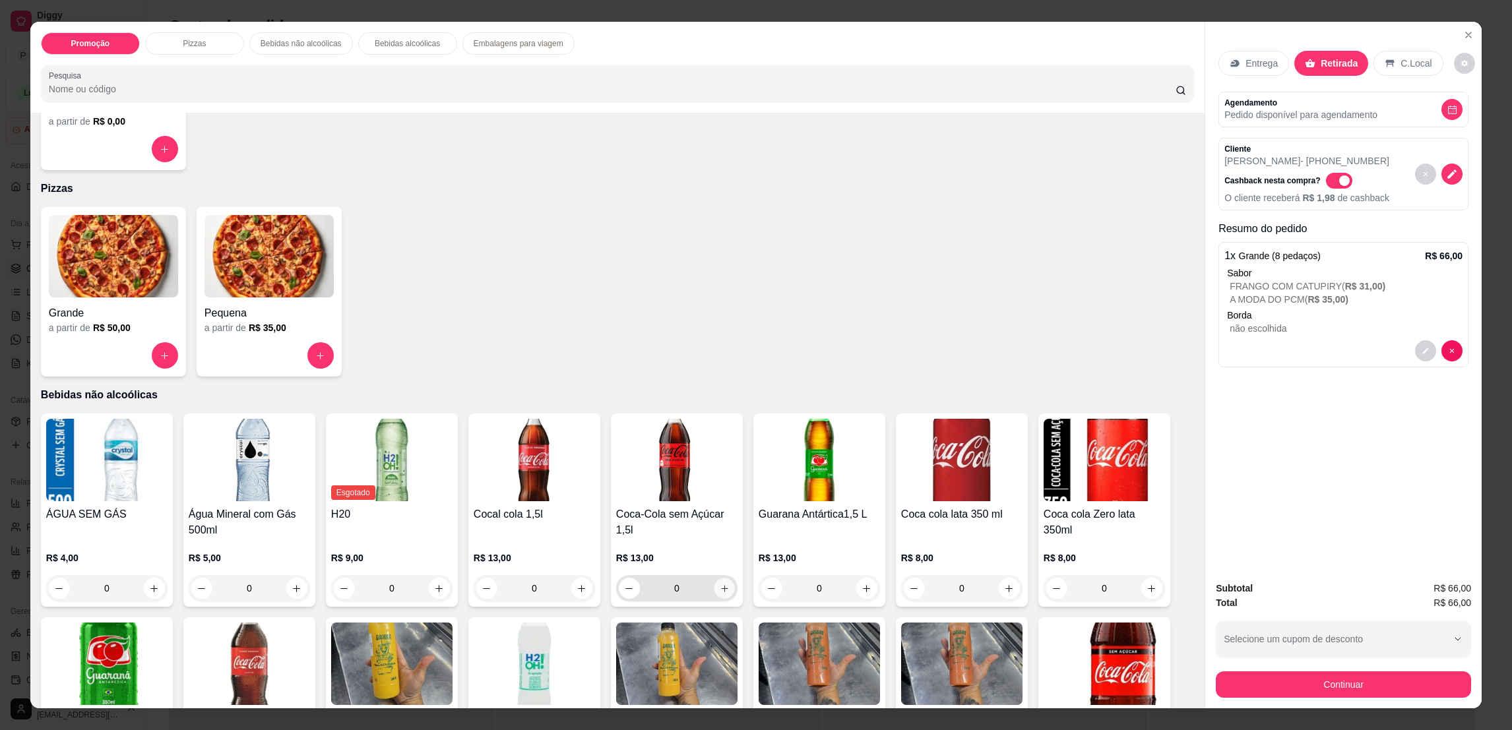
click at [720, 586] on icon "increase-product-quantity" at bounding box center [725, 589] width 10 height 10
type input "1"
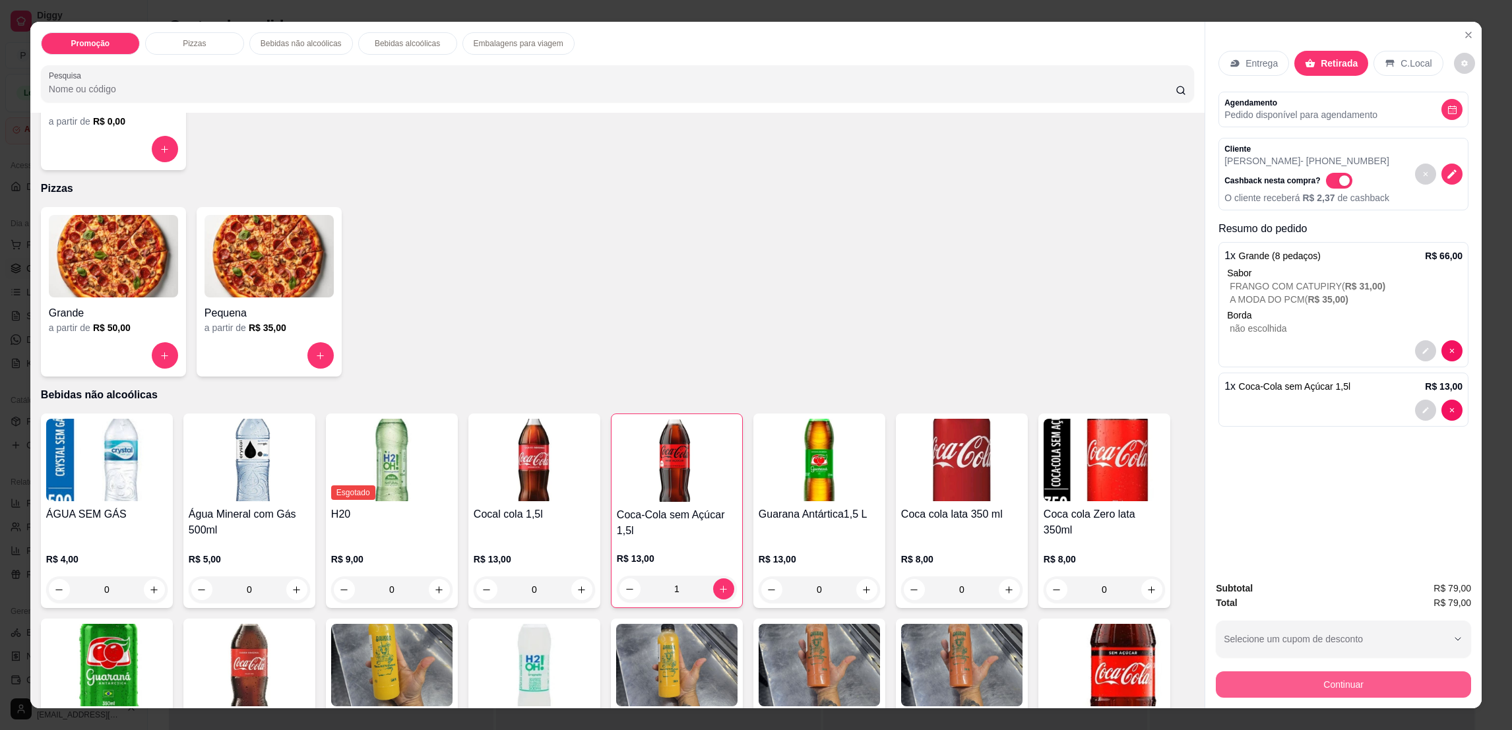
click at [1343, 692] on button "Continuar" at bounding box center [1343, 684] width 255 height 26
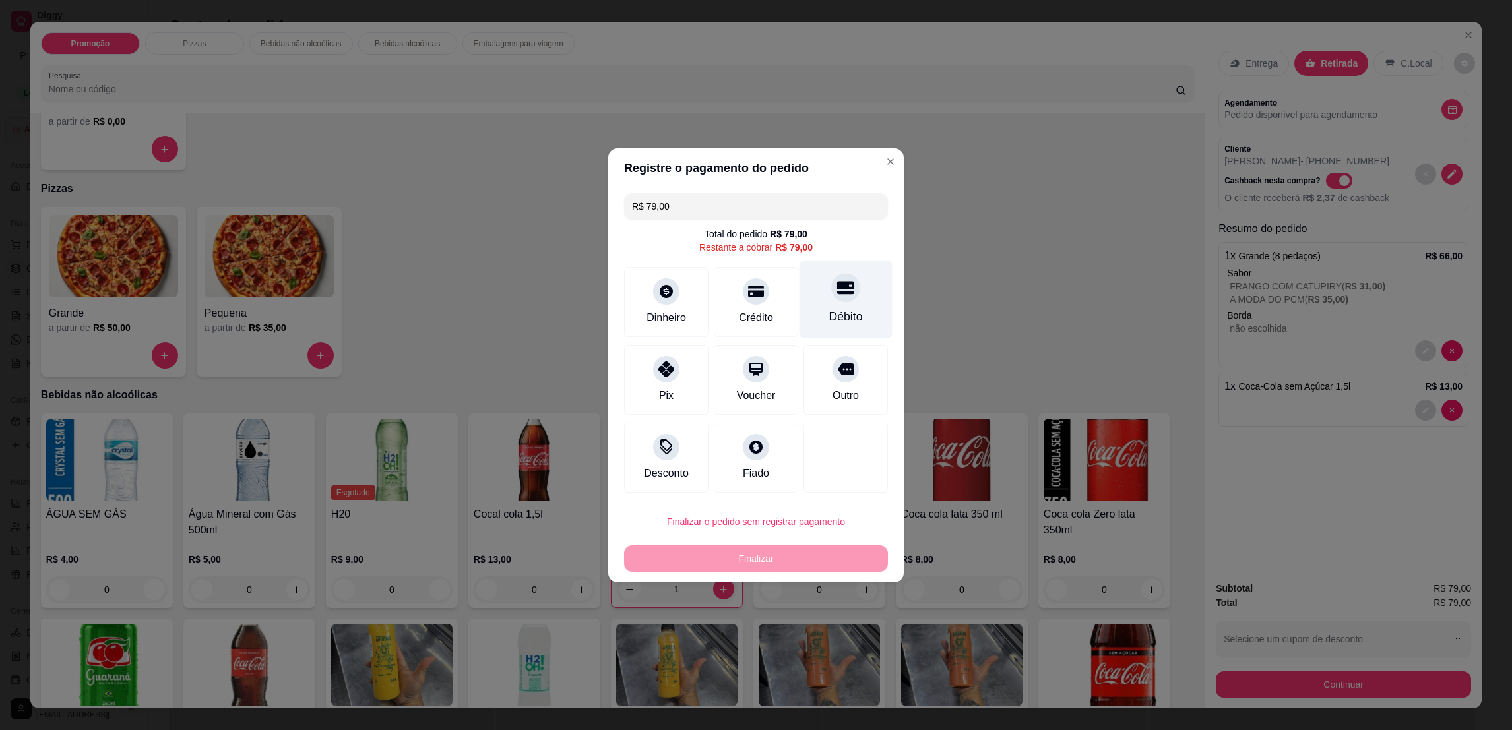
click at [807, 280] on div "Débito" at bounding box center [845, 299] width 93 height 77
type input "R$ 0,00"
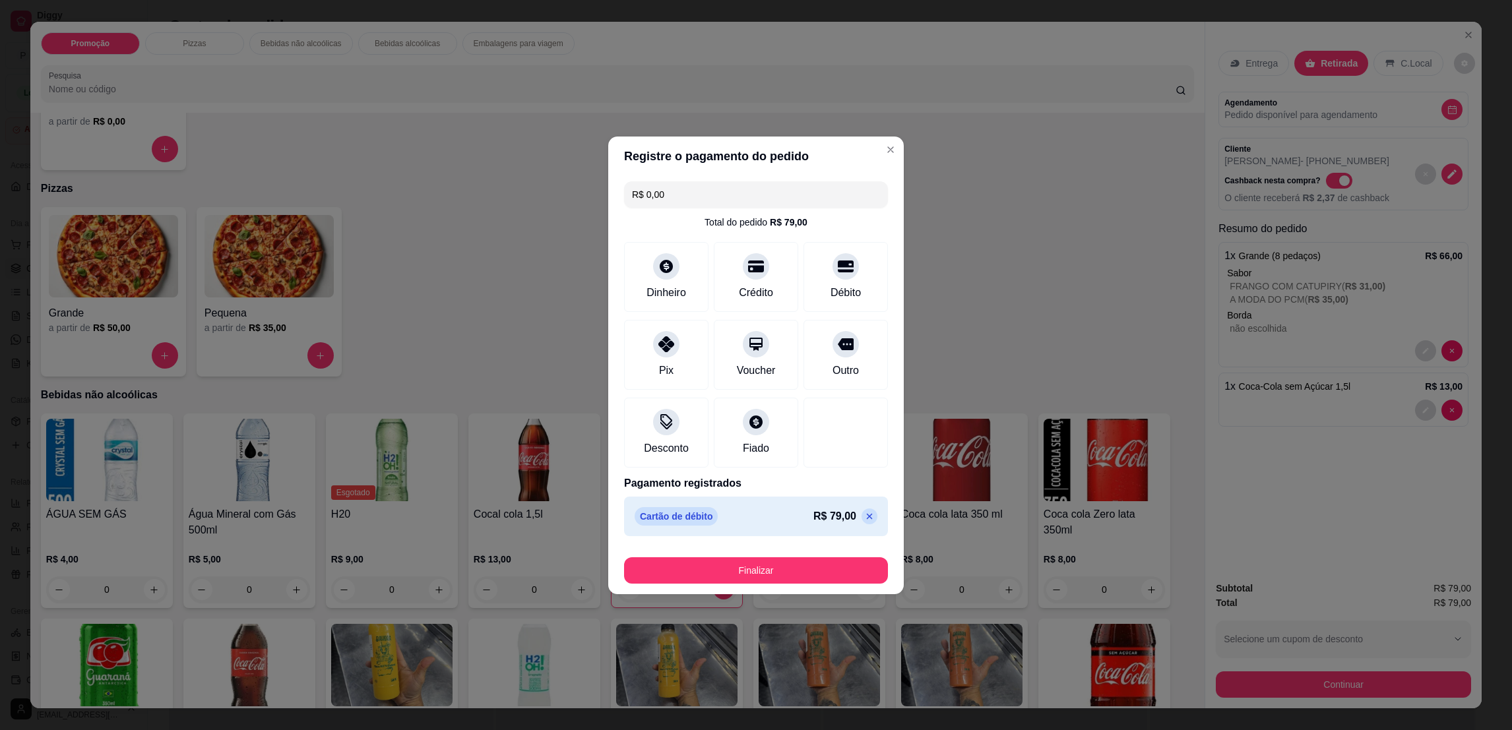
click at [822, 573] on button "Finalizar" at bounding box center [756, 570] width 264 height 26
type input "0"
type input "-R$ 79,00"
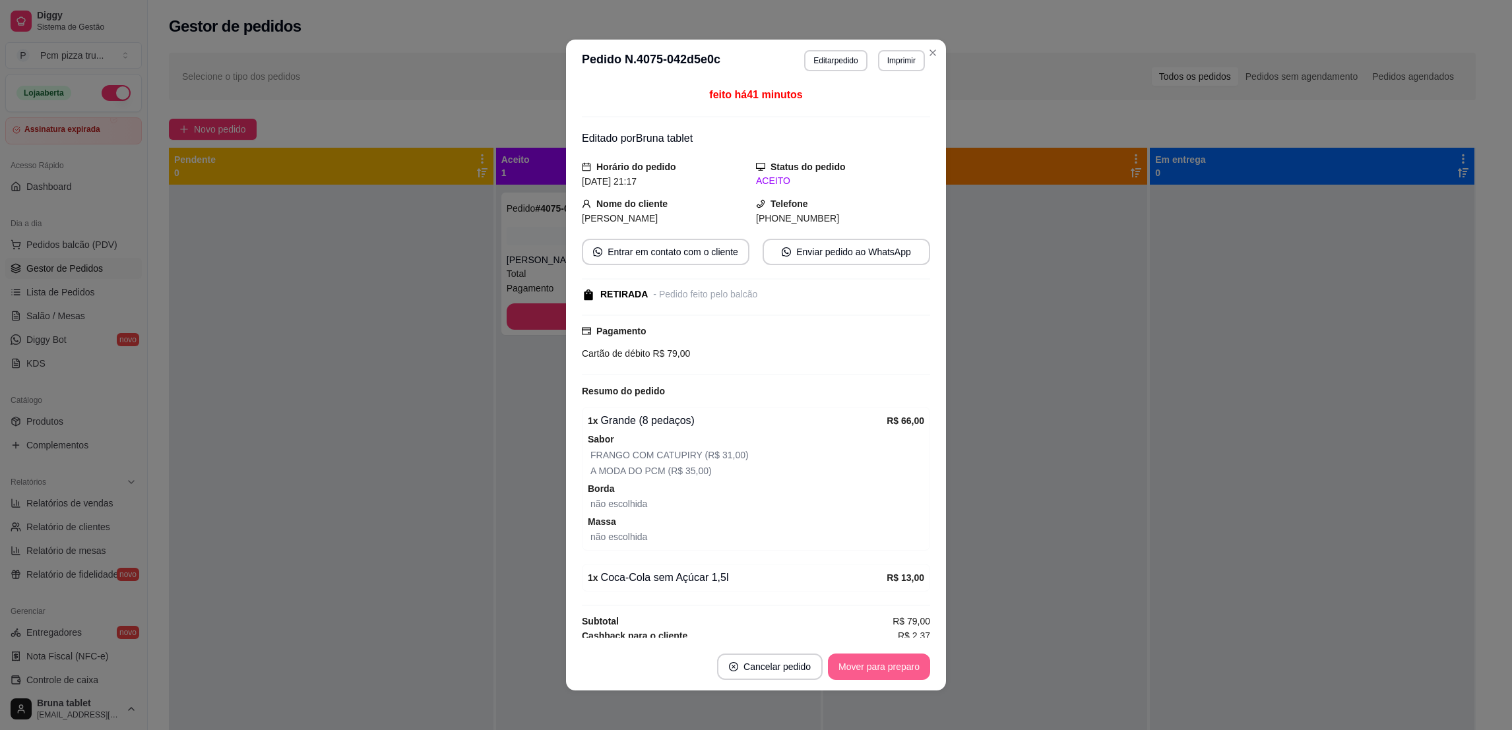
click at [880, 670] on button "Mover para preparo" at bounding box center [879, 667] width 102 height 26
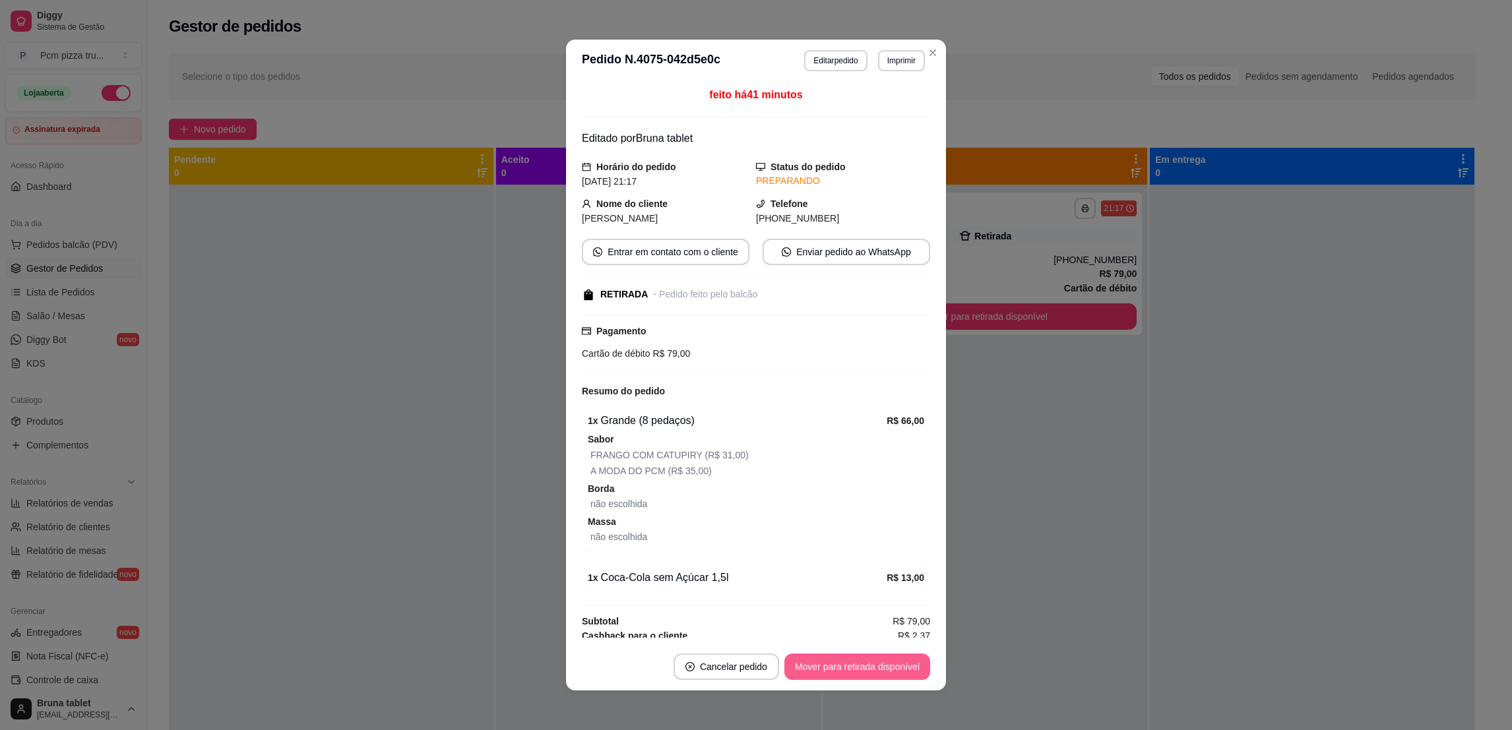
click at [881, 666] on button "Mover para retirada disponível" at bounding box center [857, 667] width 146 height 26
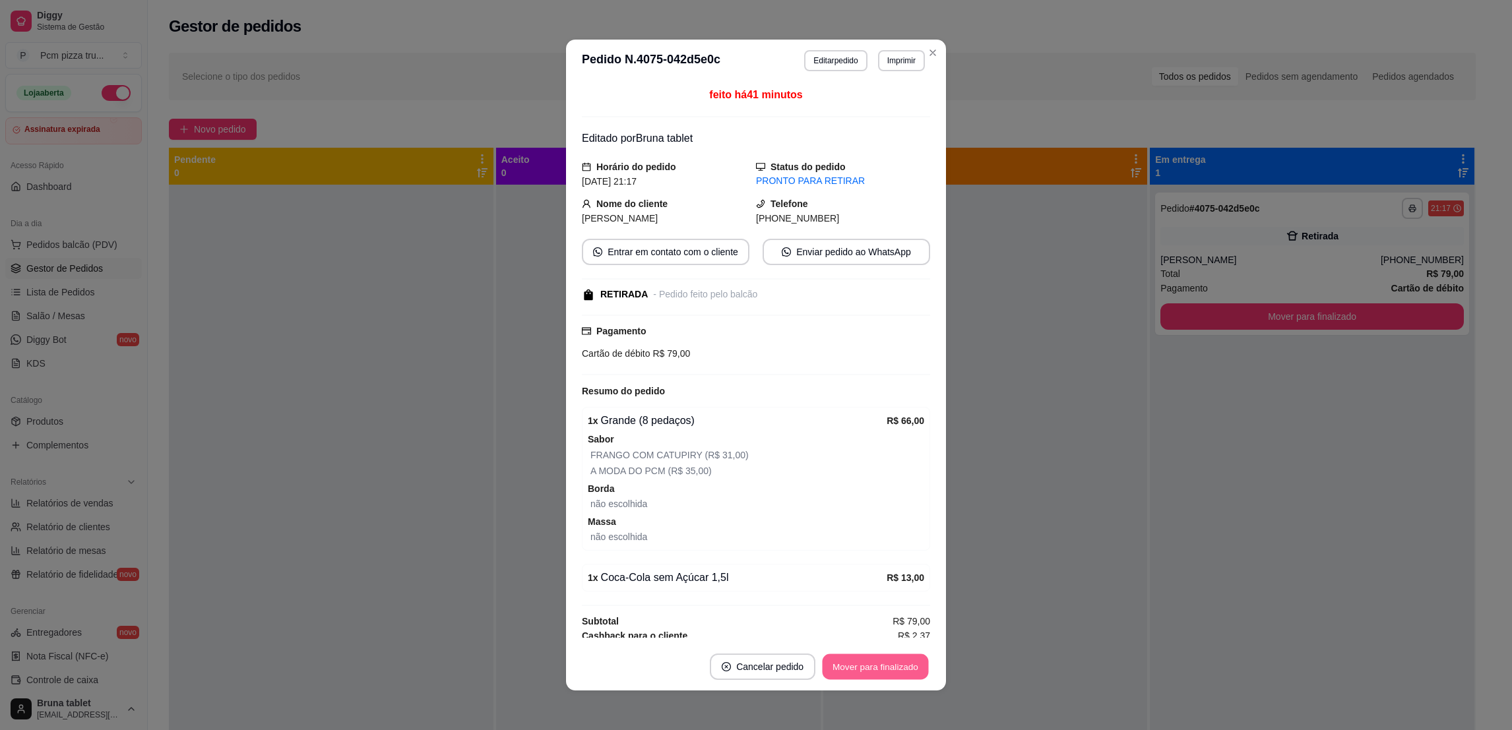
click at [881, 666] on button "Mover para finalizado" at bounding box center [875, 667] width 106 height 26
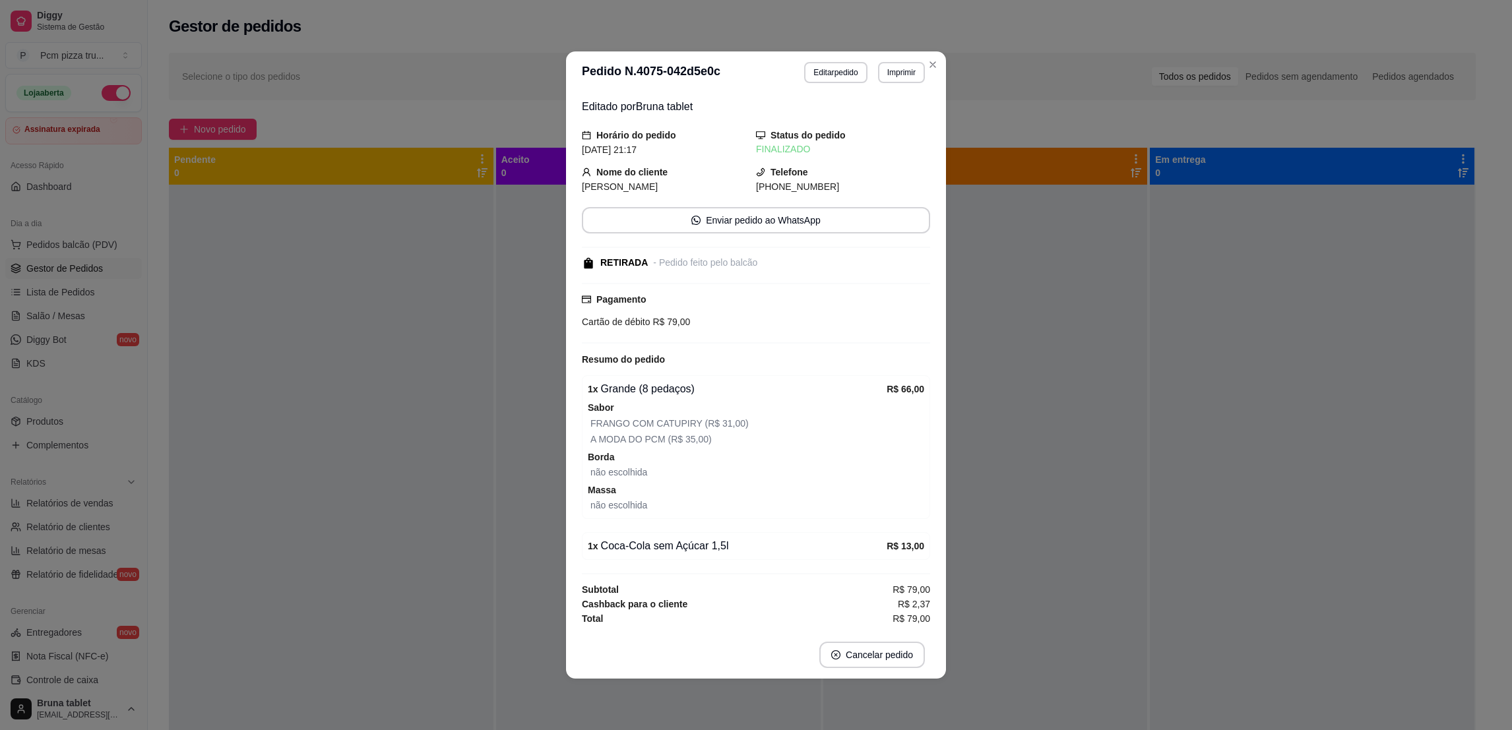
click at [944, 367] on div "Editado por Bruna tablet Horário do pedido [DATE] 21:17 Status do pedido FINALI…" at bounding box center [756, 363] width 380 height 538
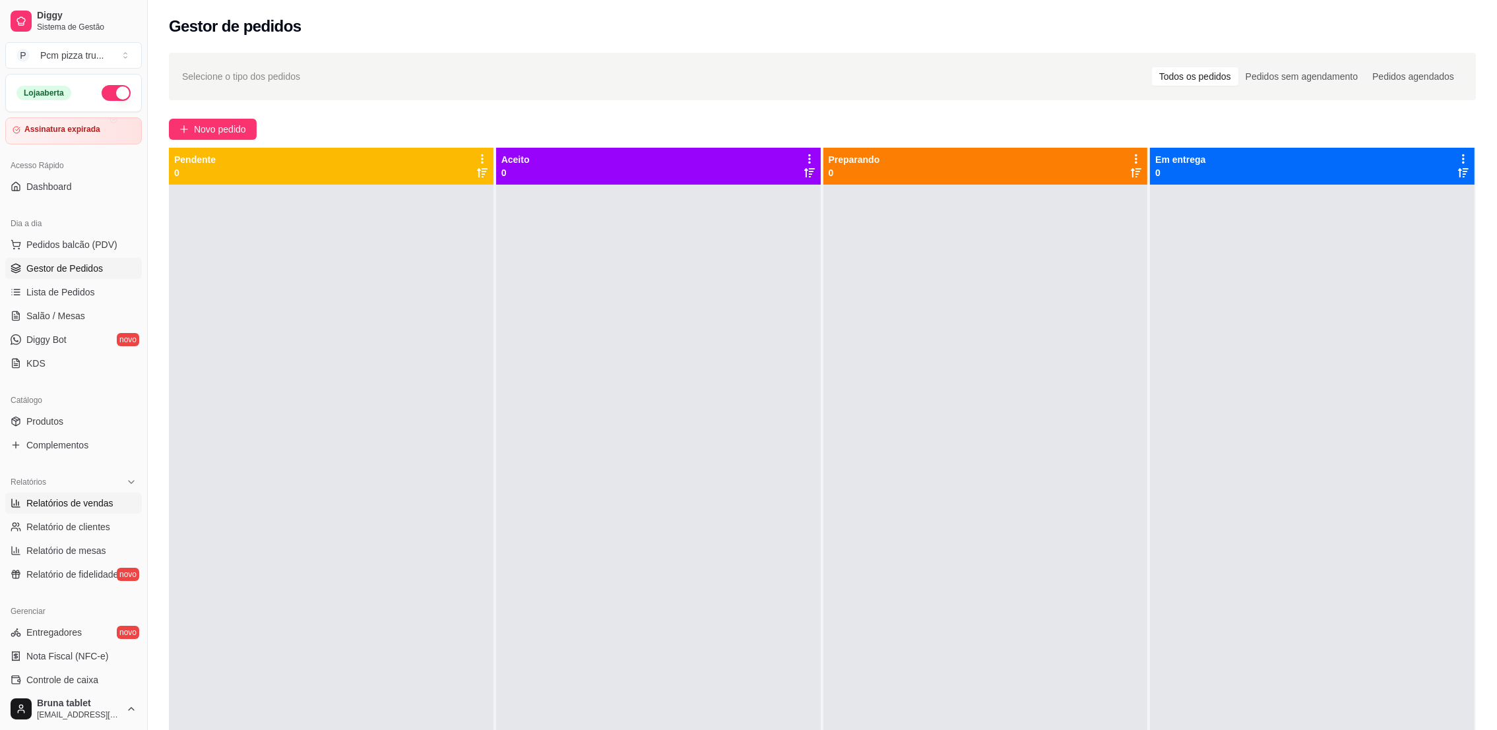
click at [105, 499] on span "Relatórios de vendas" at bounding box center [69, 503] width 87 height 13
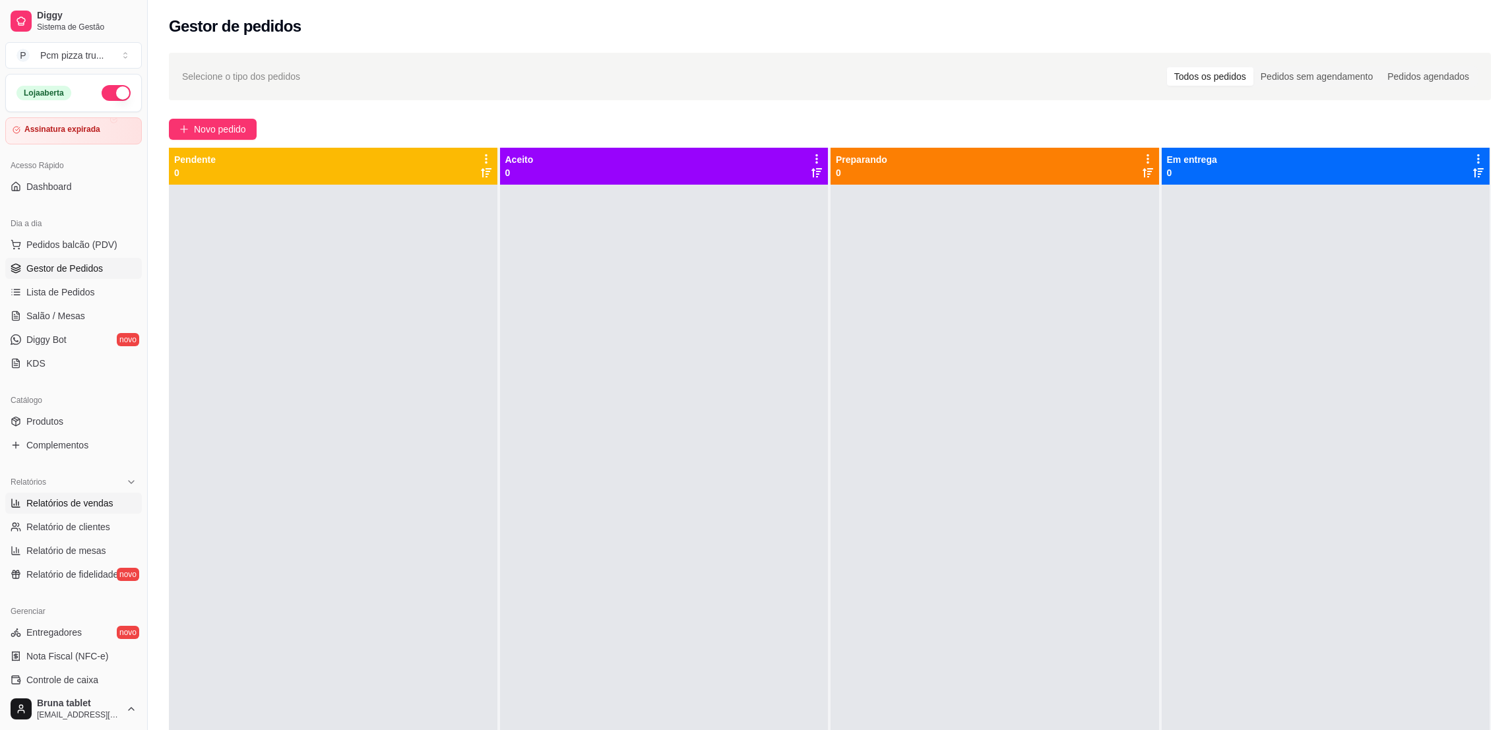
select select "ALL"
select select "0"
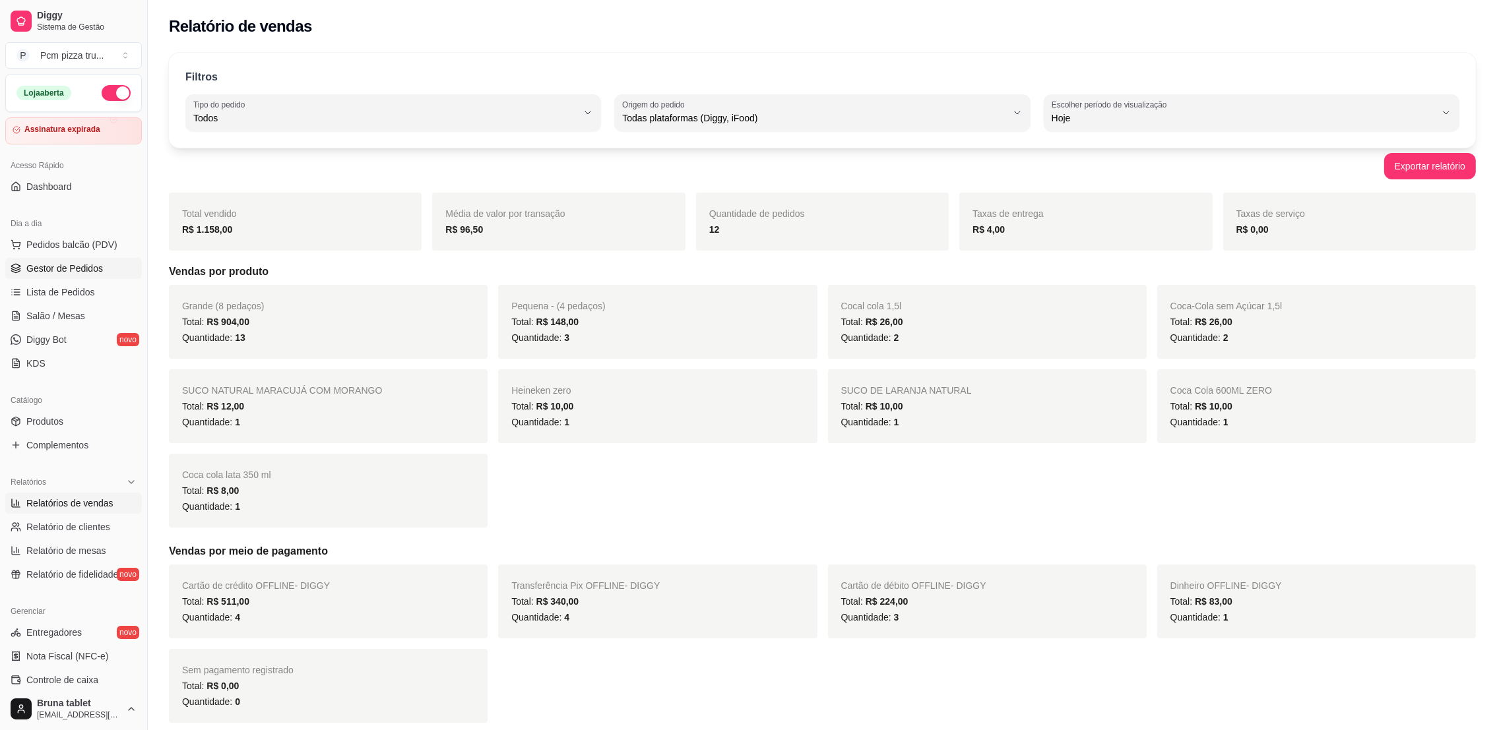
click at [92, 269] on span "Gestor de Pedidos" at bounding box center [64, 268] width 77 height 13
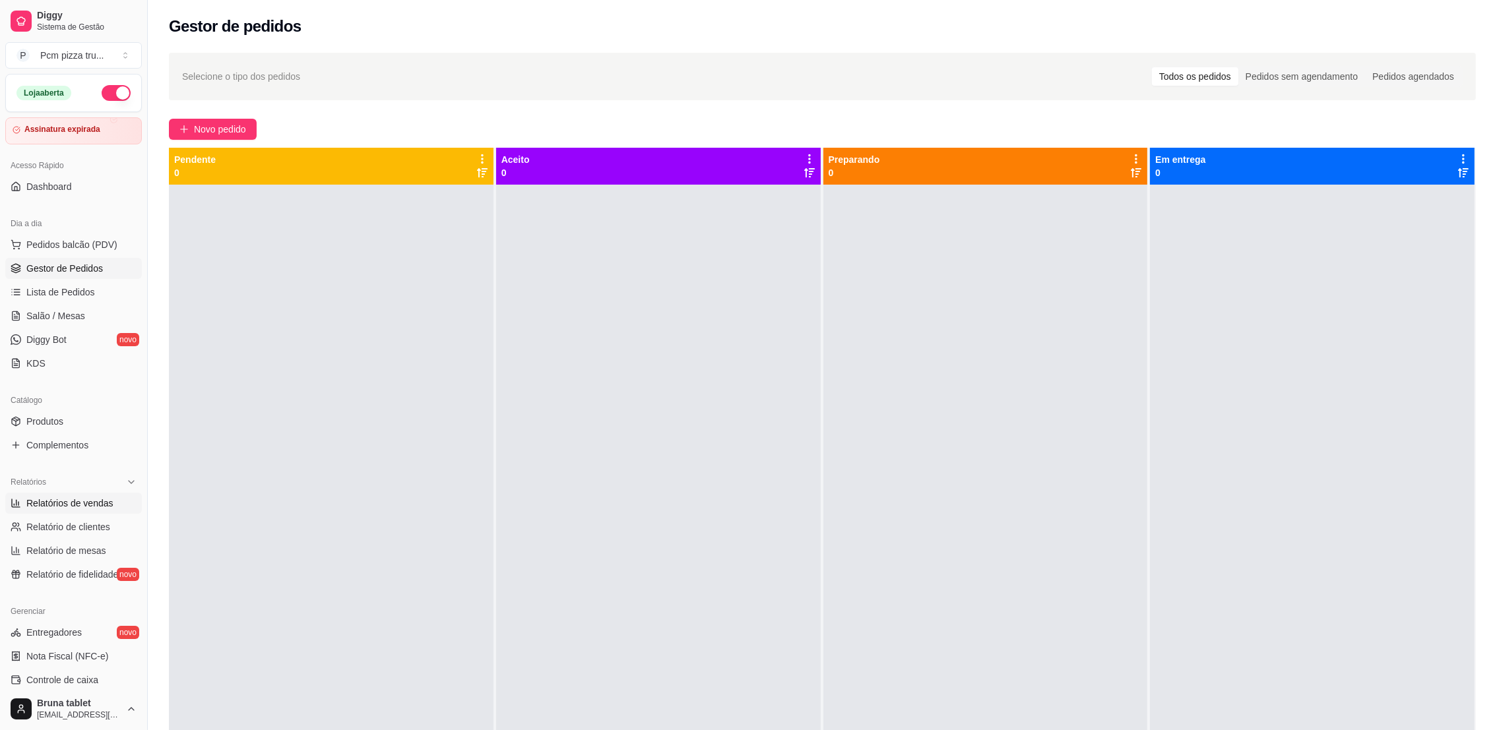
click at [61, 495] on link "Relatórios de vendas" at bounding box center [73, 503] width 137 height 21
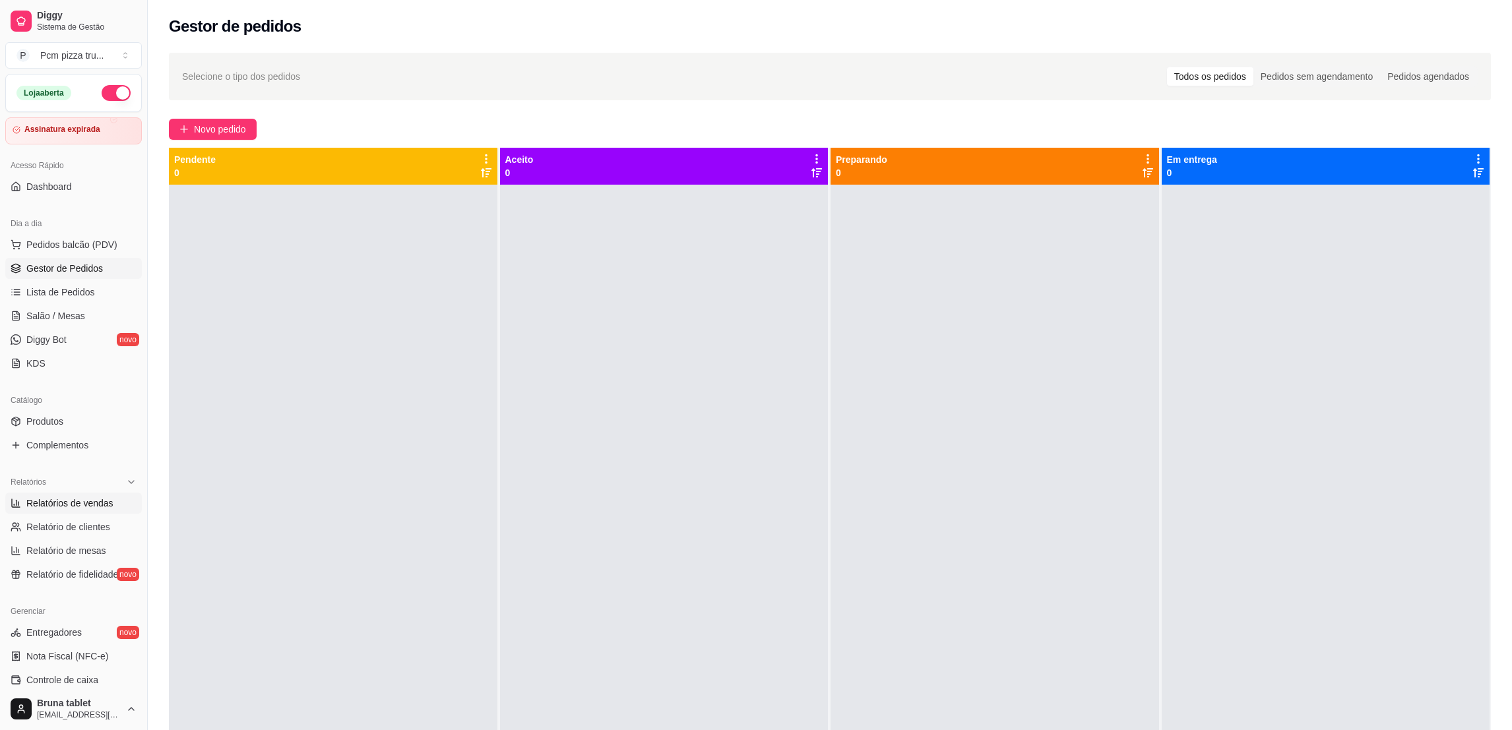
select select "ALL"
select select "0"
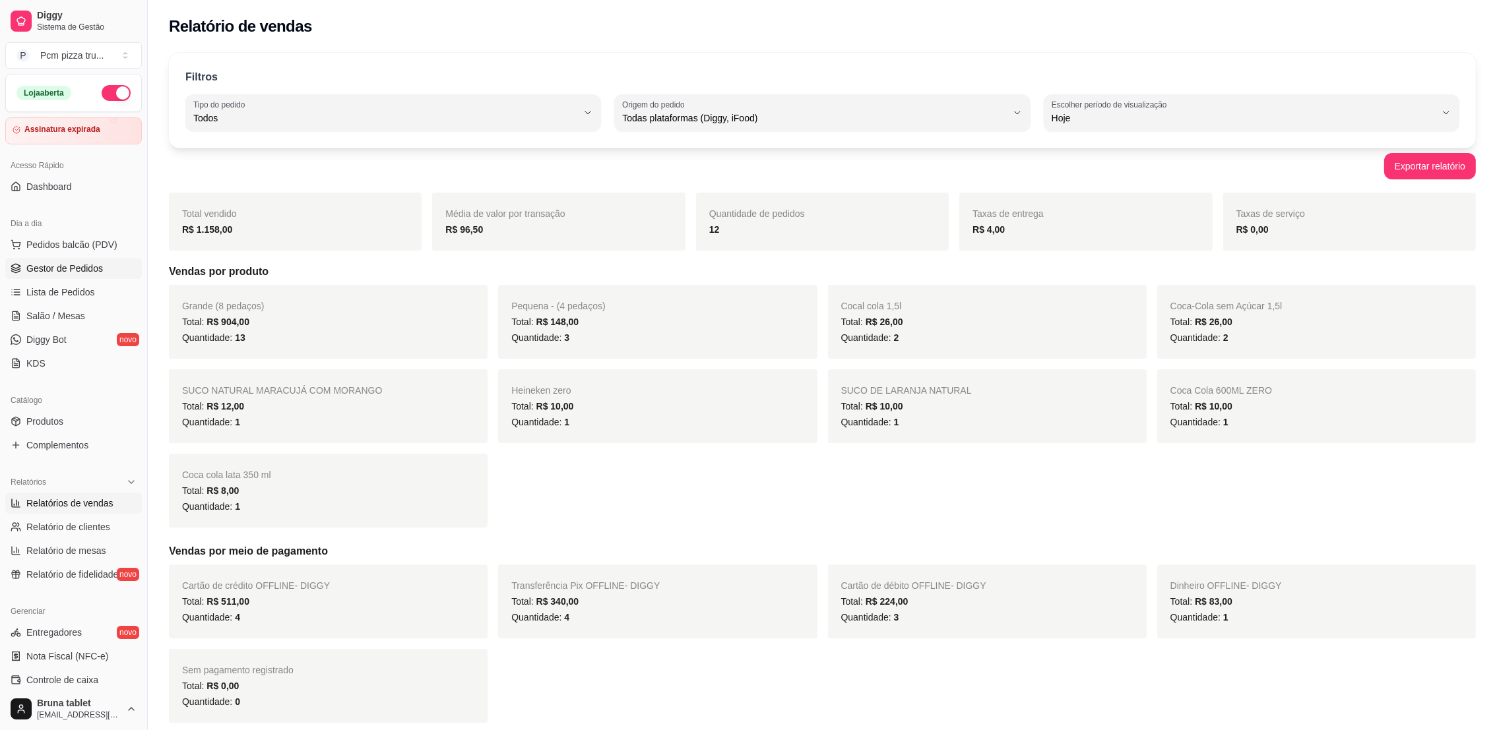
click at [57, 274] on span "Gestor de Pedidos" at bounding box center [64, 268] width 77 height 13
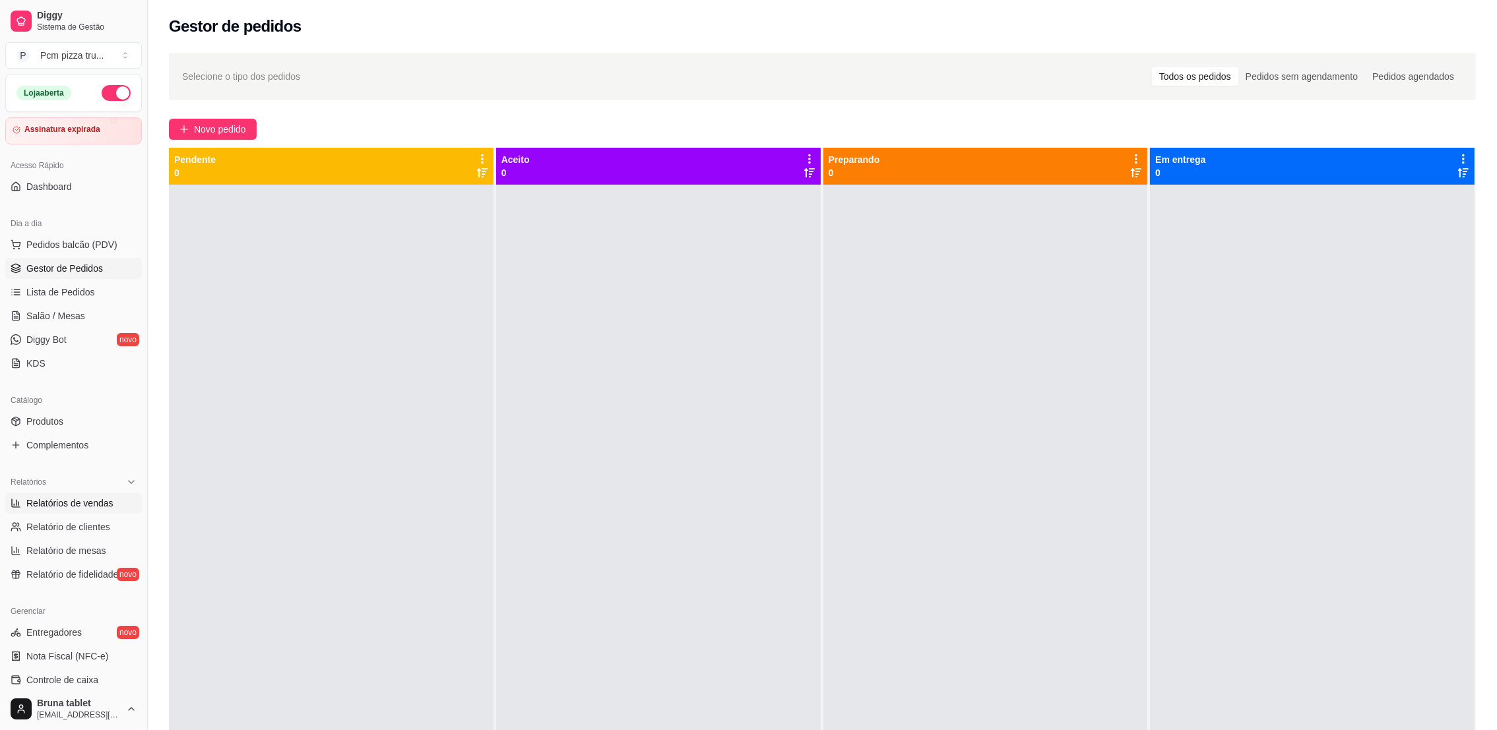
click at [84, 499] on span "Relatórios de vendas" at bounding box center [69, 503] width 87 height 13
select select "ALL"
select select "0"
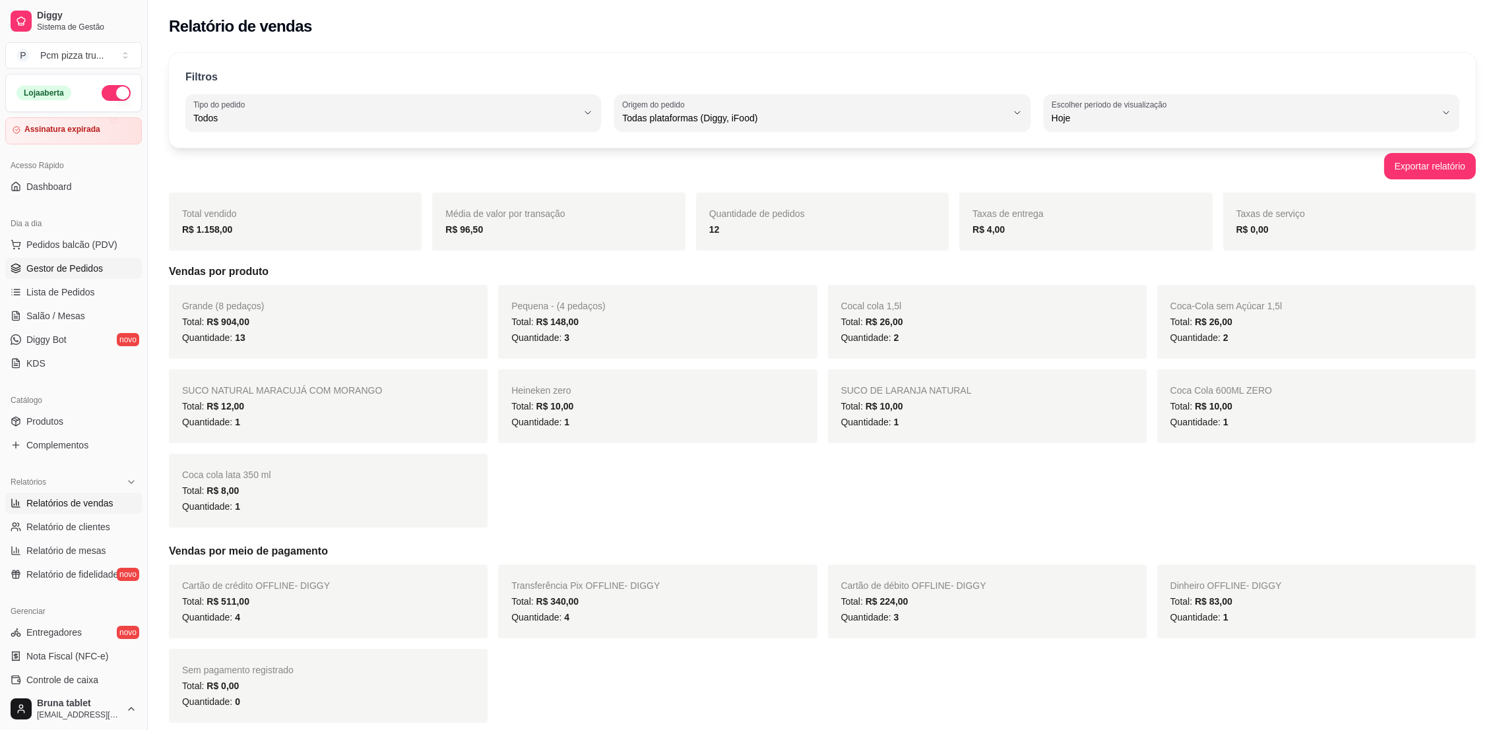
click at [68, 264] on span "Gestor de Pedidos" at bounding box center [64, 268] width 77 height 13
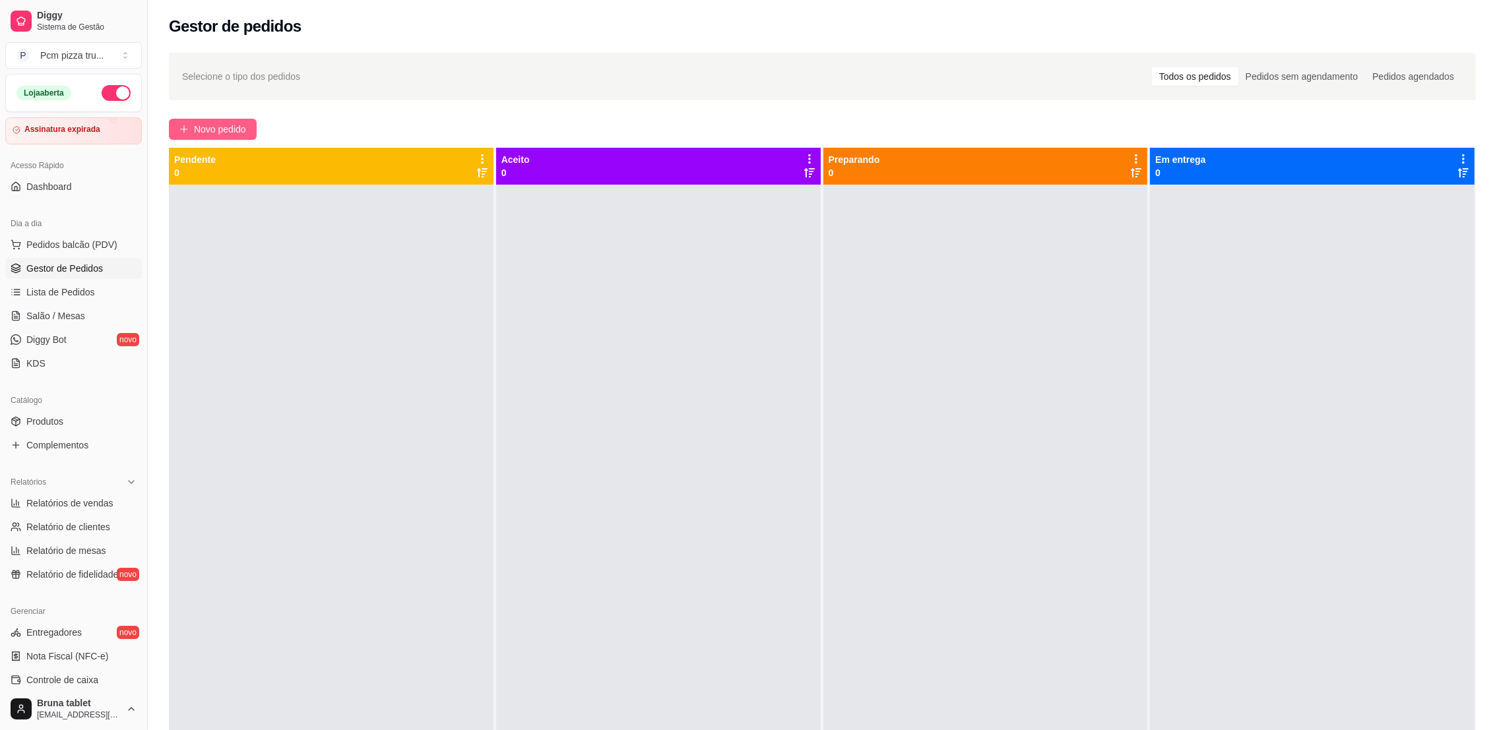
click at [240, 136] on span "Novo pedido" at bounding box center [220, 129] width 52 height 15
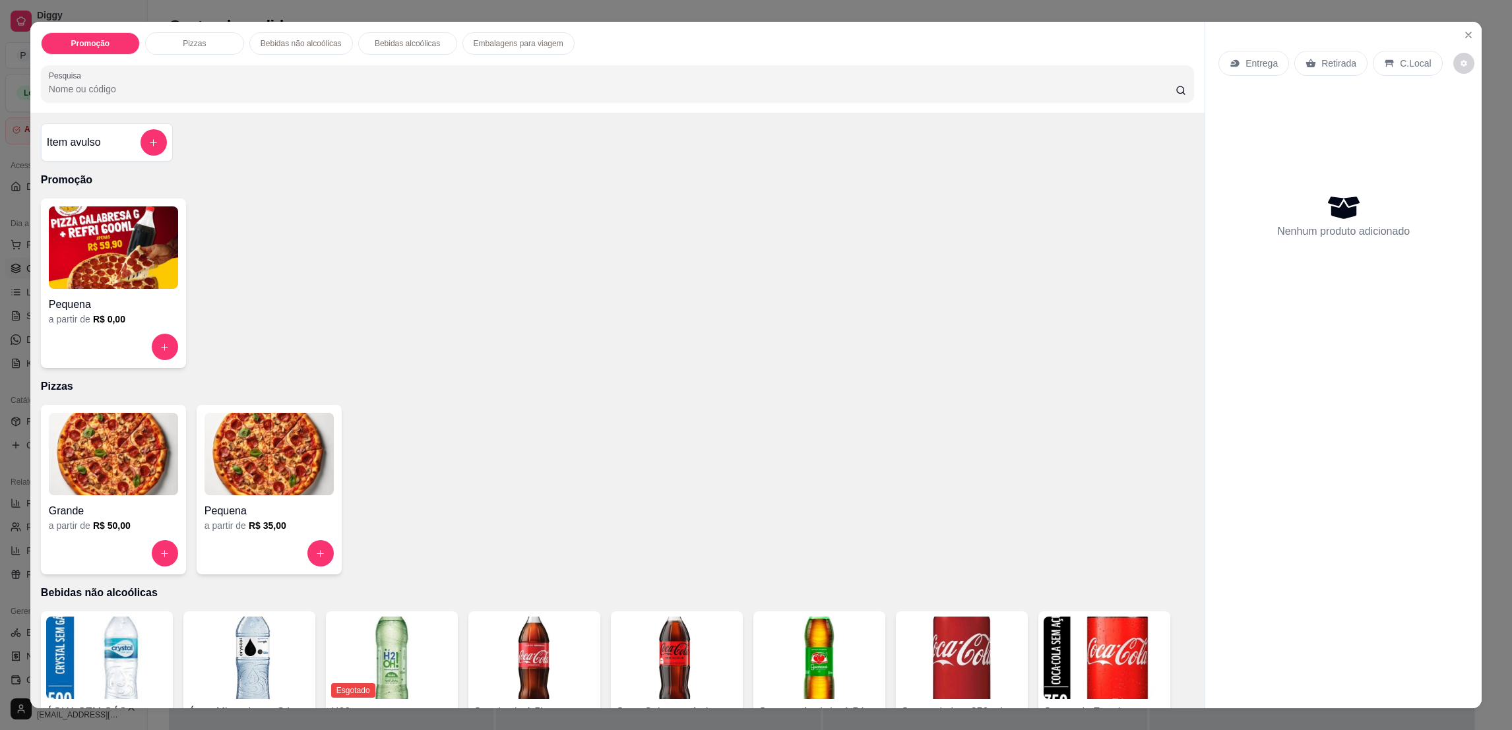
click at [65, 470] on img at bounding box center [113, 454] width 129 height 82
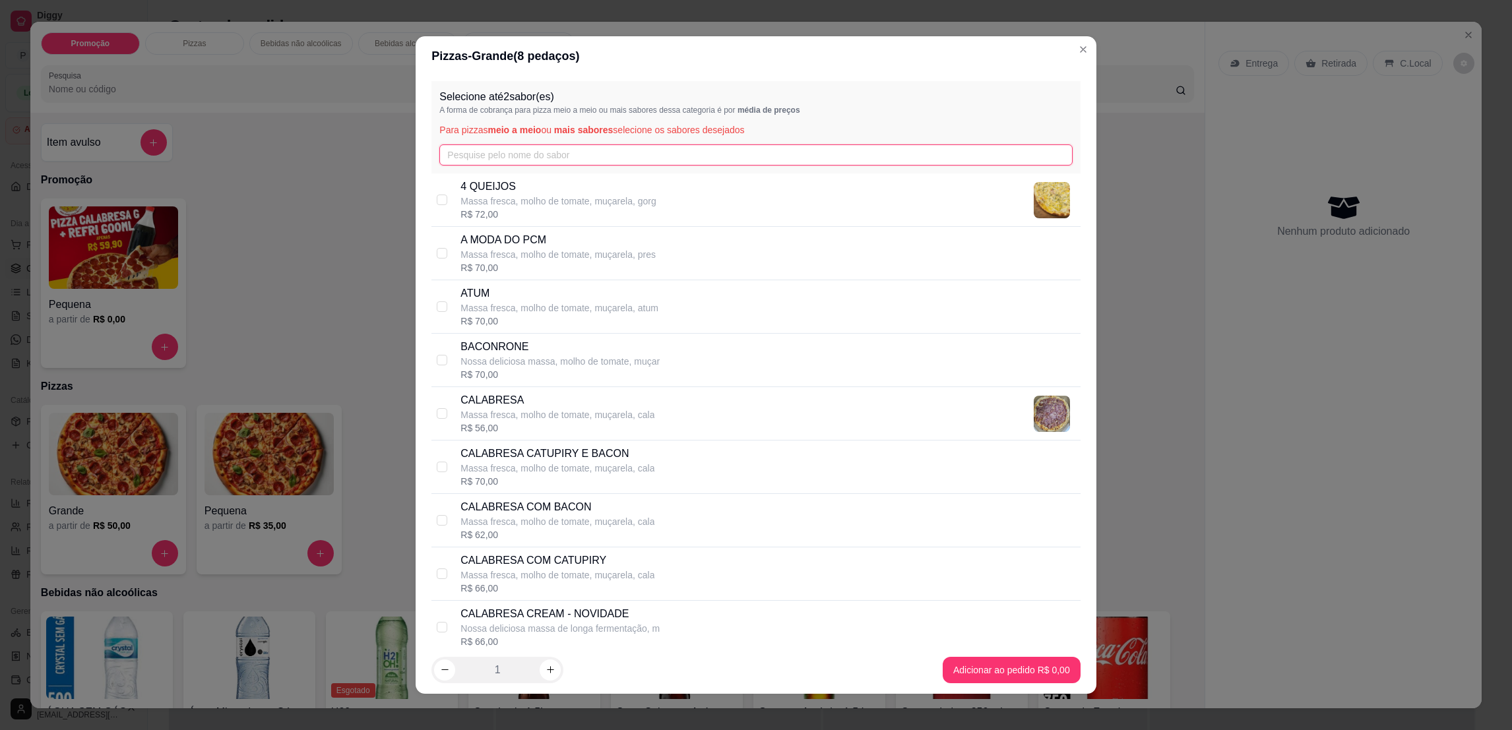
click at [747, 155] on input "text" at bounding box center [755, 154] width 633 height 21
click at [445, 197] on div "4 QUEIJOS Massa fresca, molho de tomate, muçarela, gorg R$ 72,00" at bounding box center [755, 199] width 648 height 53
checkbox input "true"
click at [437, 253] on input "checkbox" at bounding box center [442, 253] width 11 height 11
checkbox input "true"
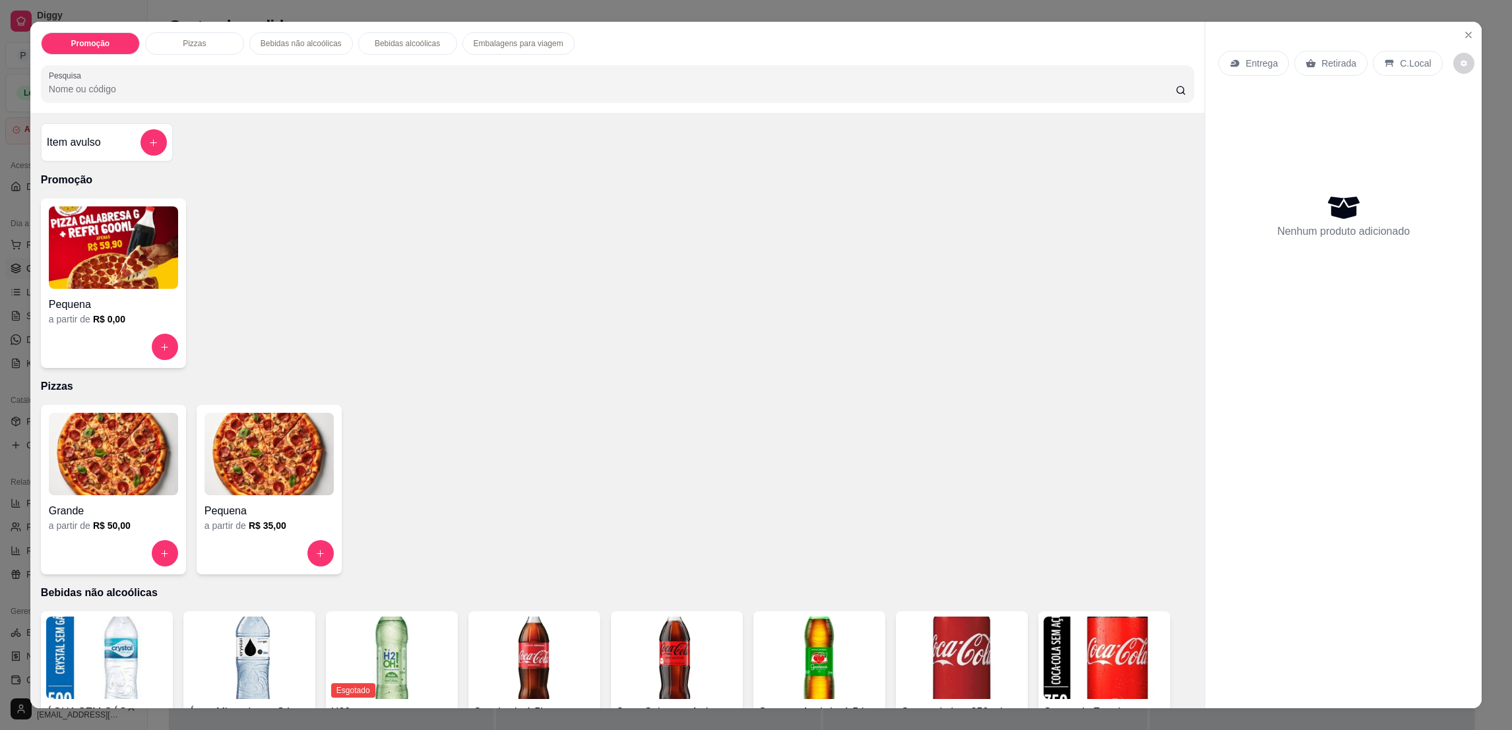
click at [261, 495] on img at bounding box center [268, 454] width 129 height 82
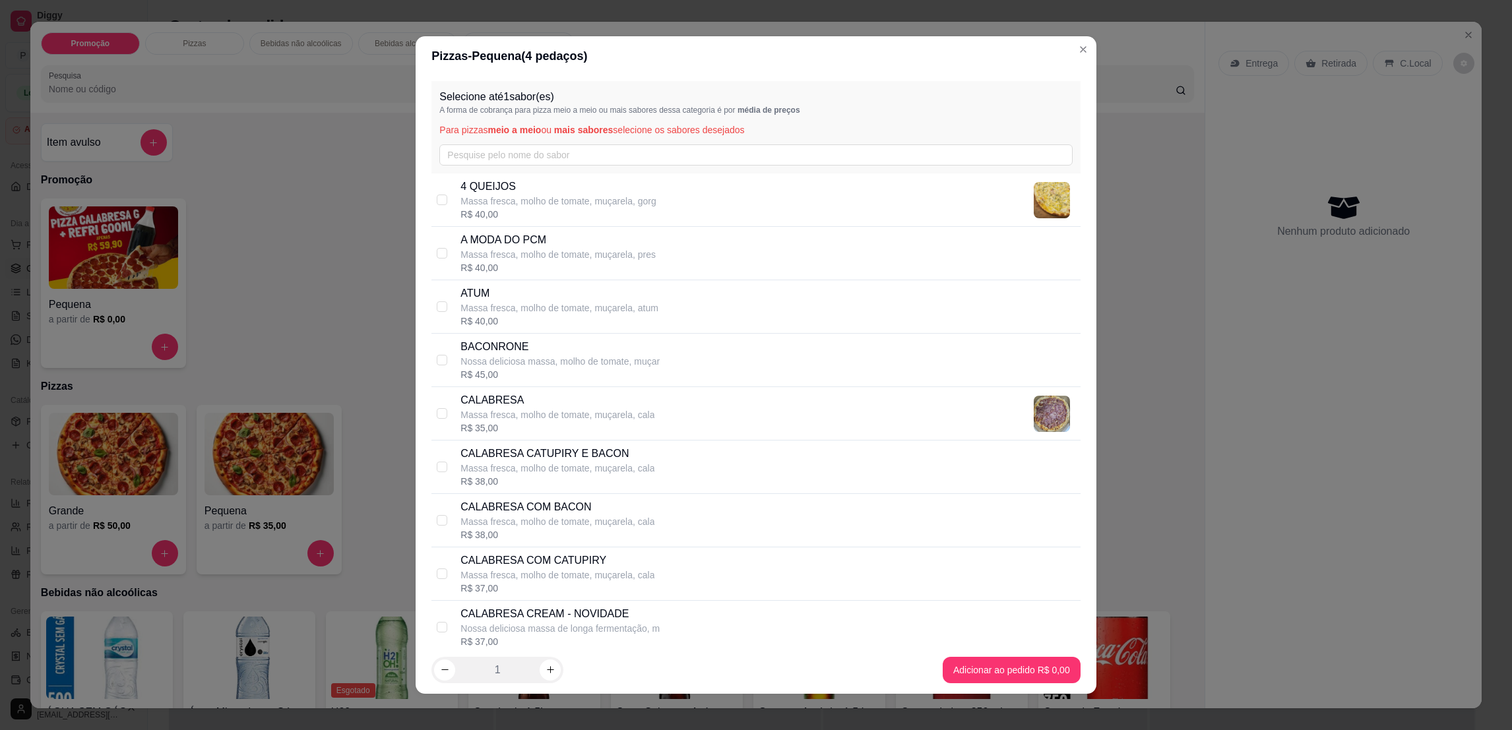
click at [498, 255] on p "Massa fresca, molho de tomate, muçarela, pres" at bounding box center [557, 254] width 195 height 13
checkbox input "true"
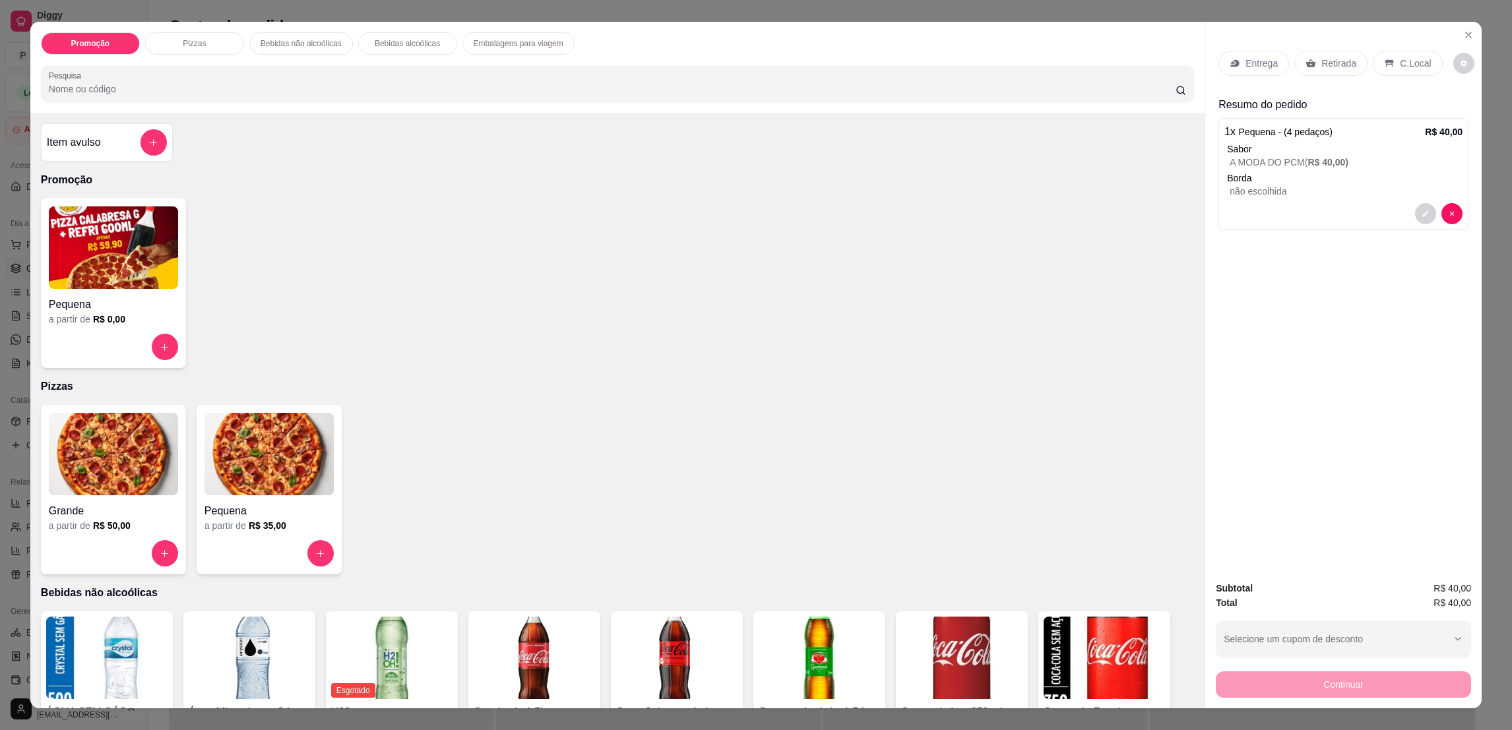
click at [1400, 61] on p "C.Local" at bounding box center [1415, 63] width 31 height 13
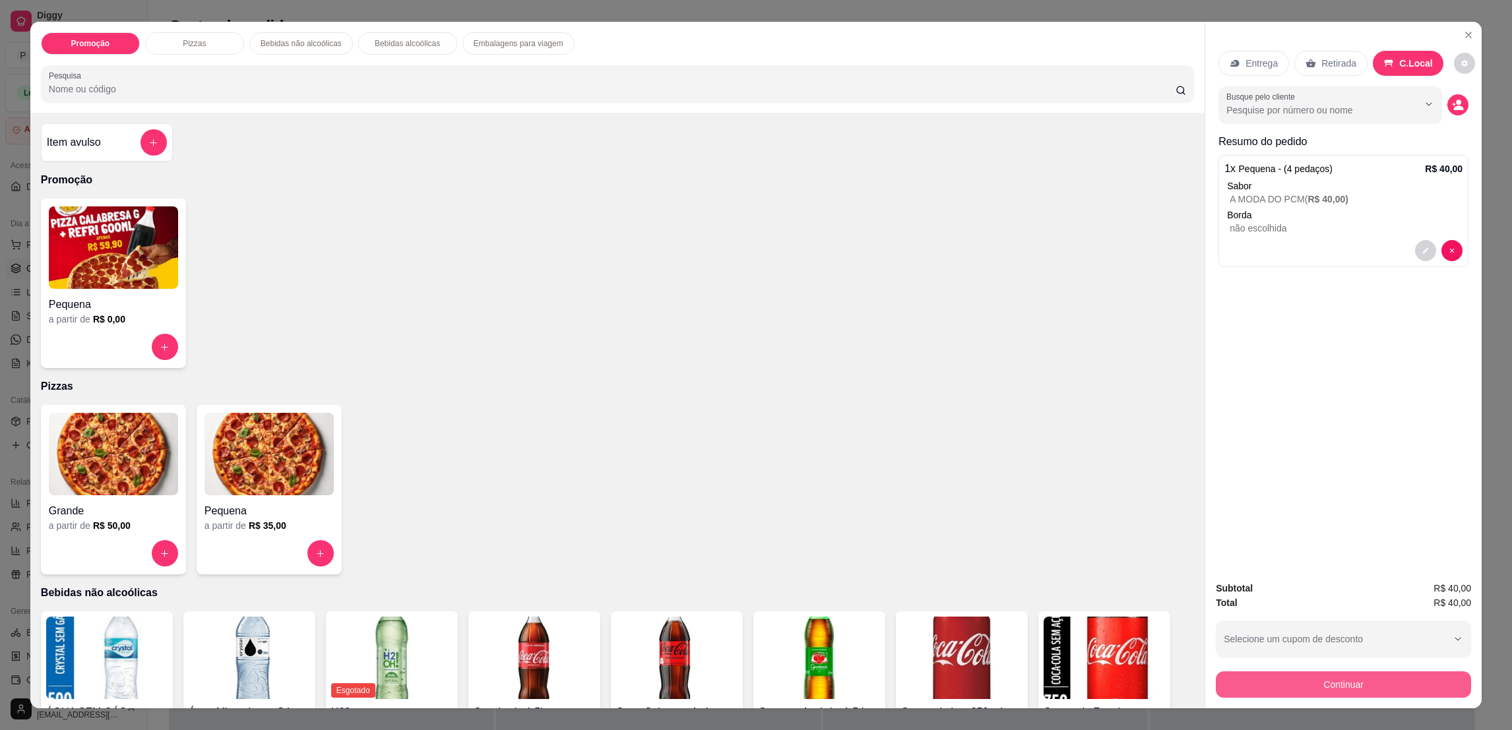
click at [1305, 685] on button "Continuar" at bounding box center [1343, 684] width 255 height 26
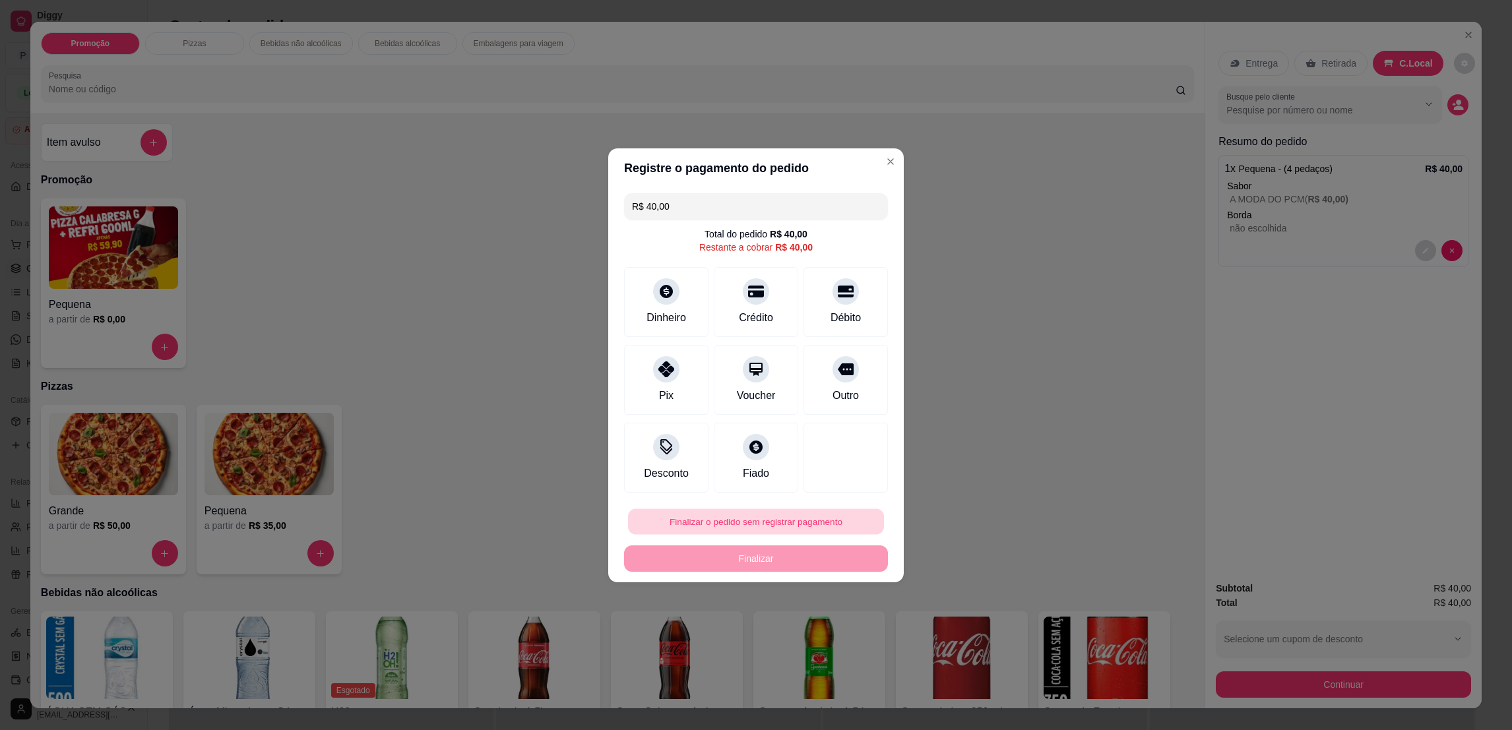
click at [714, 518] on button "Finalizar o pedido sem registrar pagamento" at bounding box center [756, 522] width 256 height 26
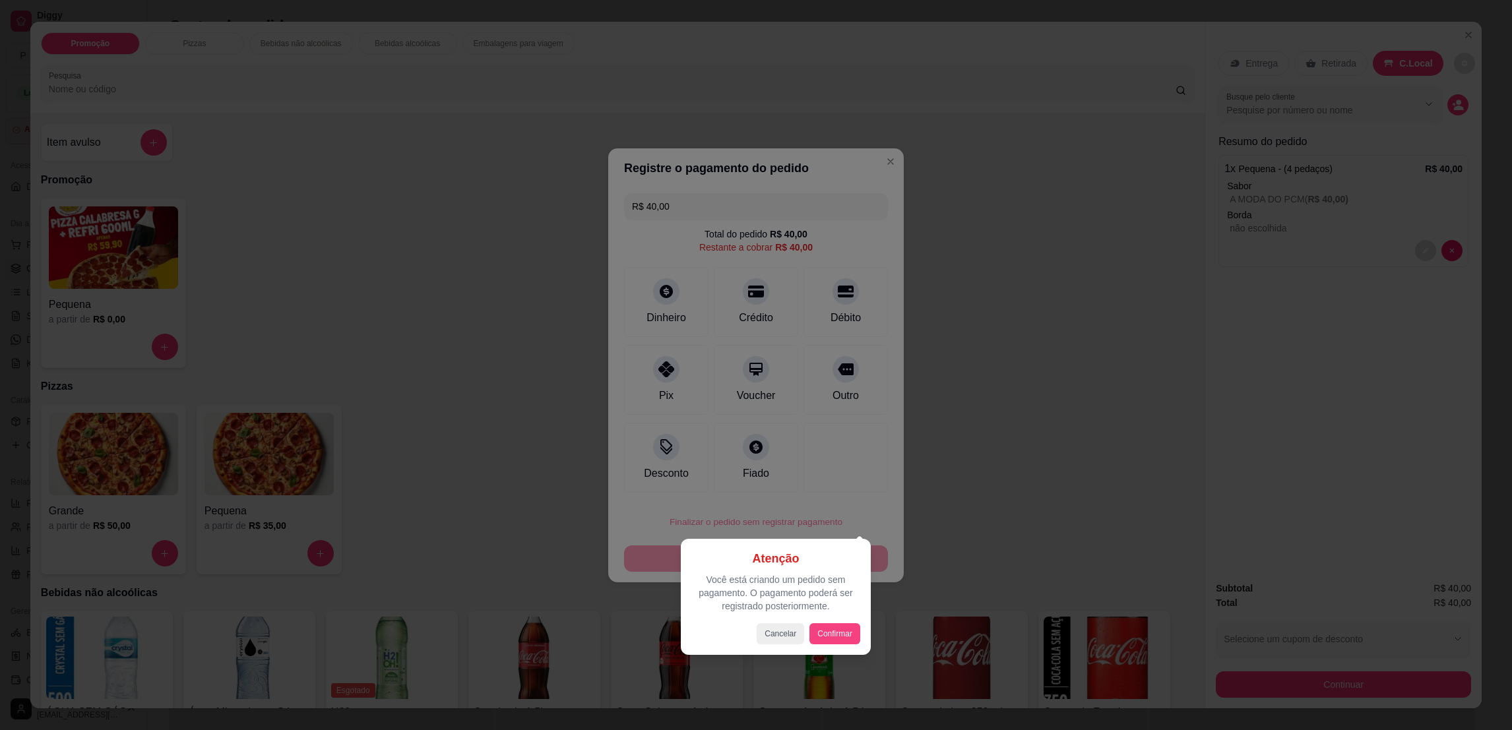
click at [840, 620] on div "Atenção Você está criando um pedido sem pagamento. O pagamento poderá ser regis…" at bounding box center [775, 596] width 169 height 95
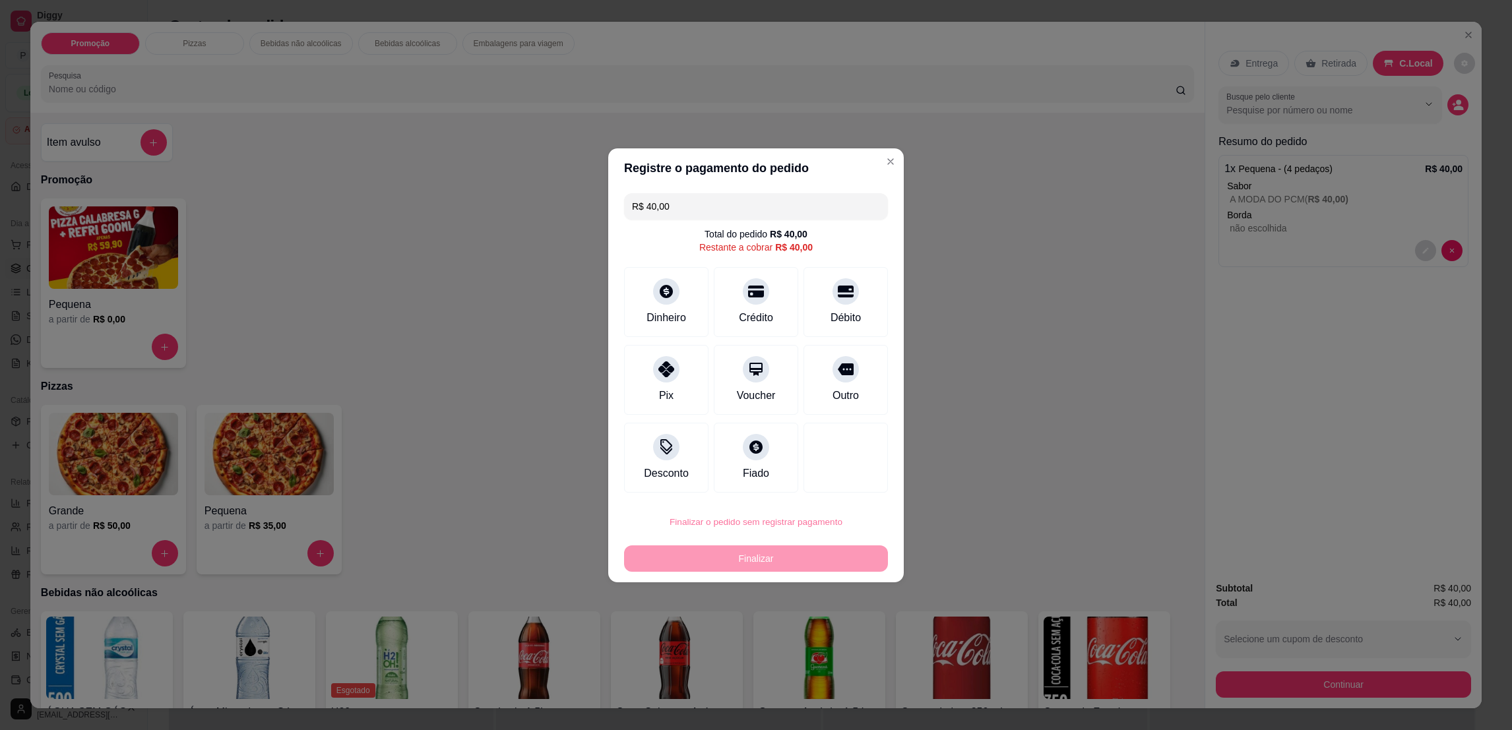
click at [842, 632] on button "Confirmar" at bounding box center [836, 630] width 49 height 20
type input "R$ 0,00"
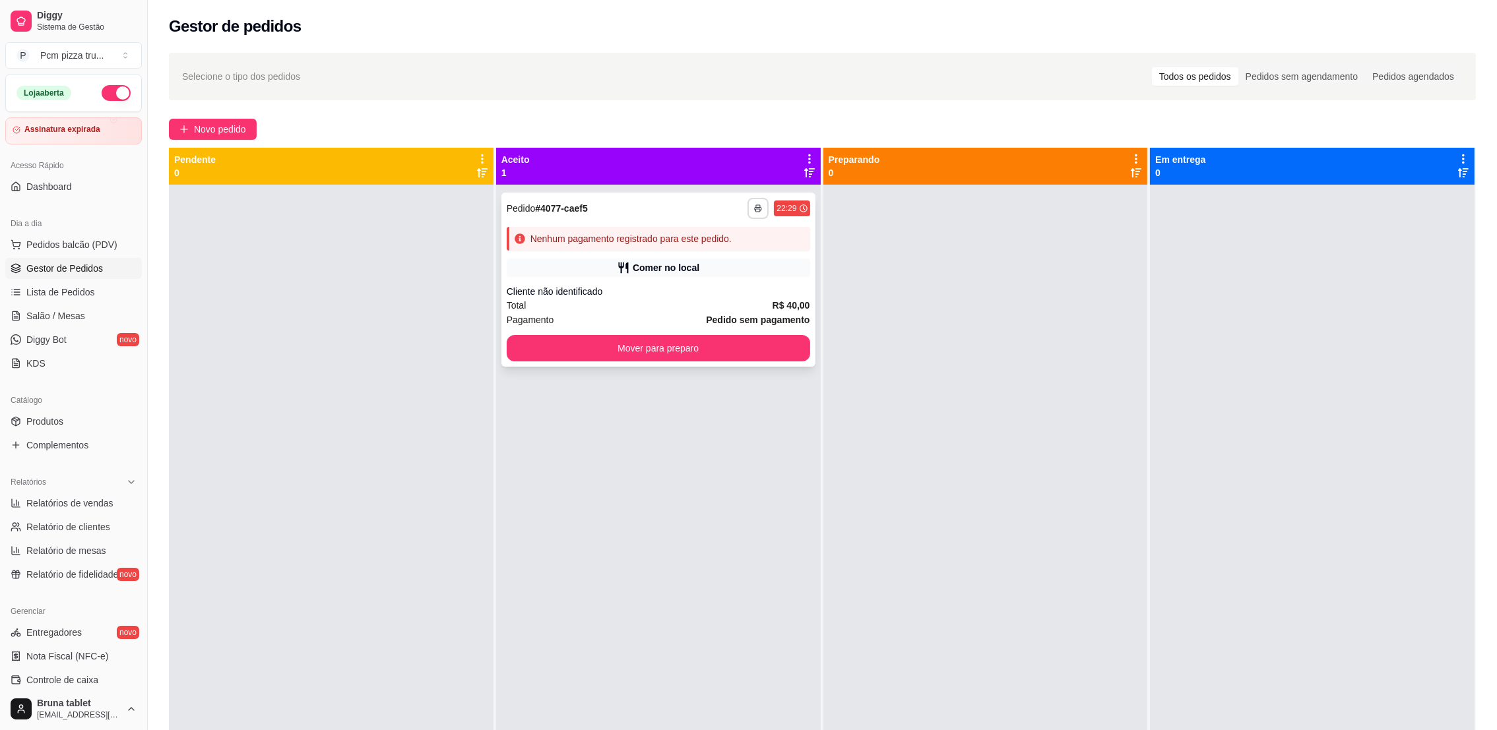
click at [747, 216] on button "button" at bounding box center [757, 208] width 21 height 21
click at [749, 278] on button "IMPRESSORA" at bounding box center [717, 280] width 96 height 21
click at [52, 499] on span "Relatórios de vendas" at bounding box center [69, 503] width 87 height 13
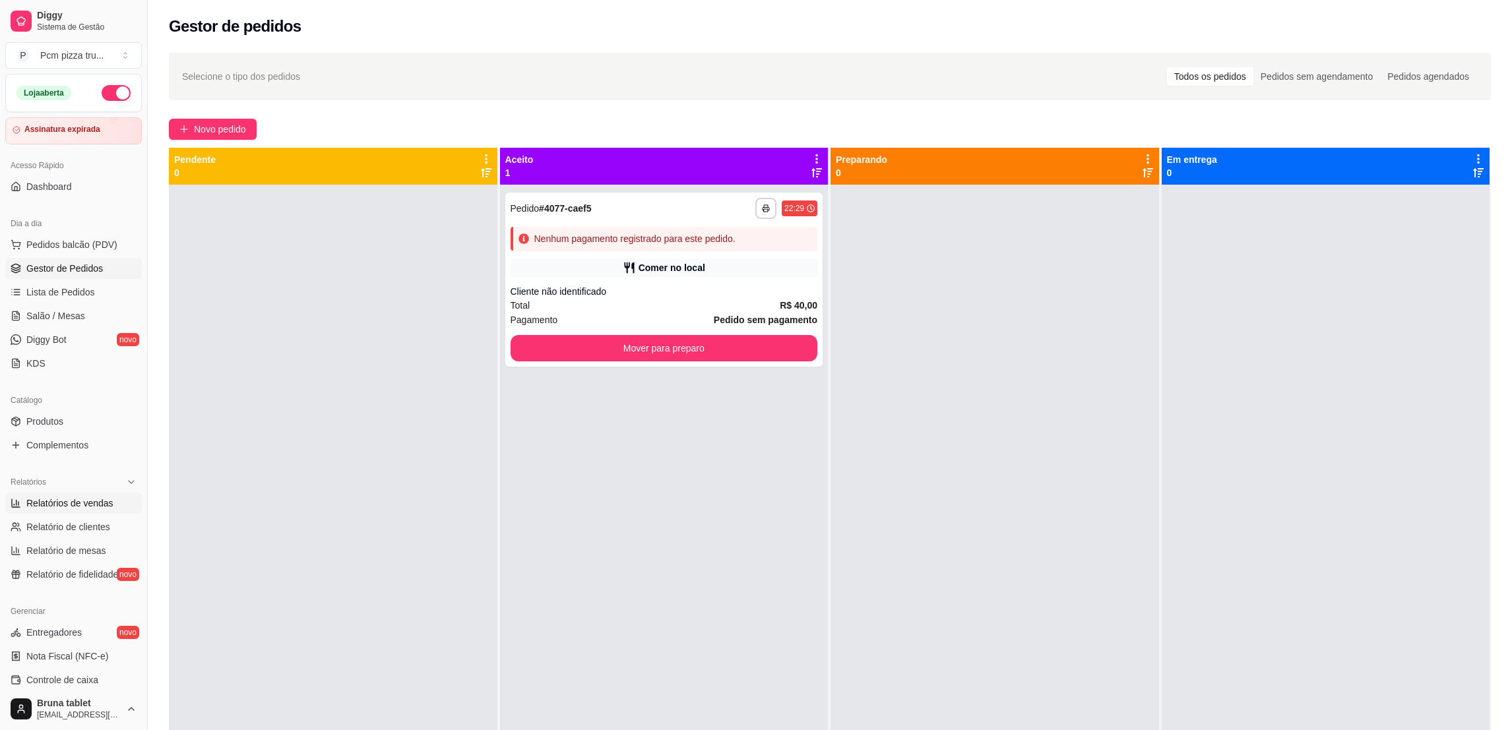
select select "ALL"
select select "0"
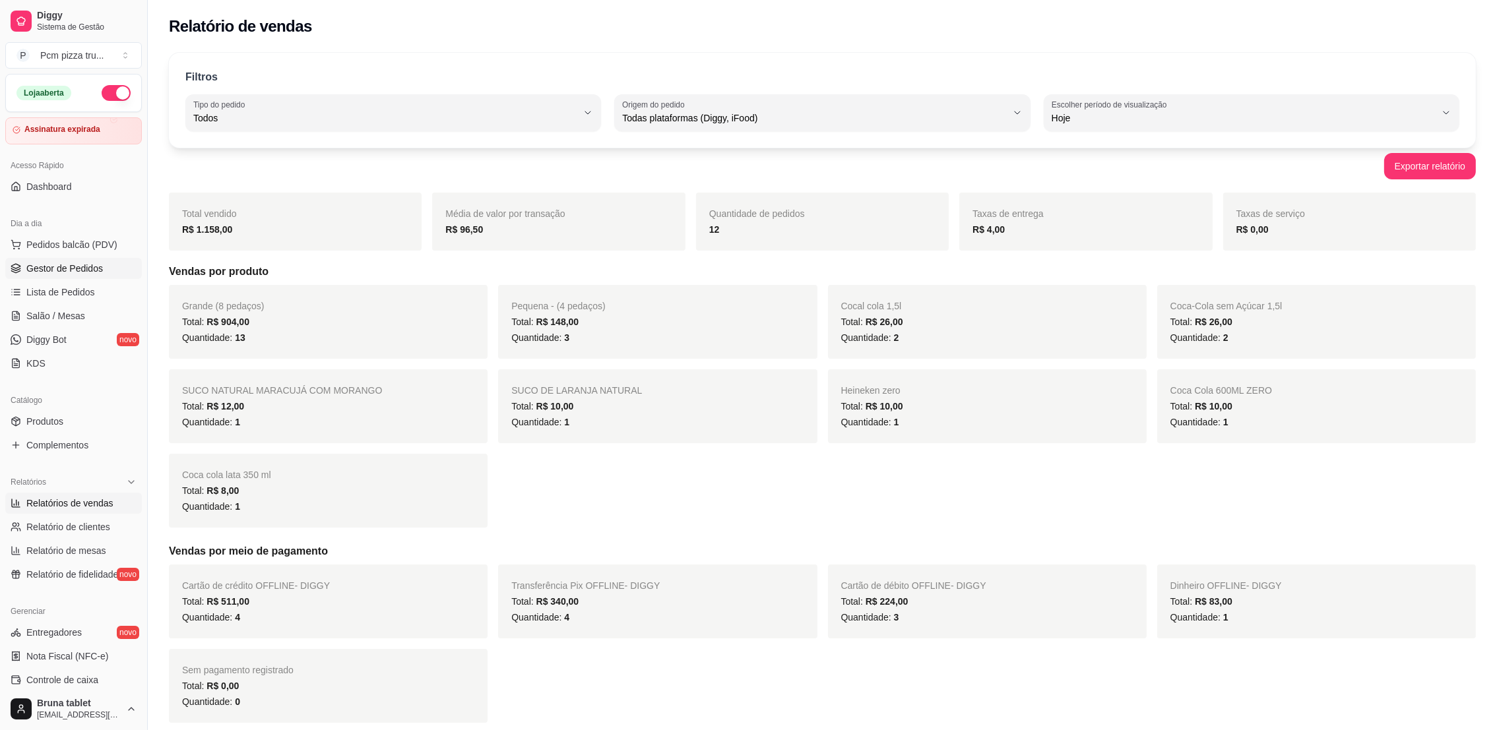
click at [55, 266] on span "Gestor de Pedidos" at bounding box center [64, 268] width 77 height 13
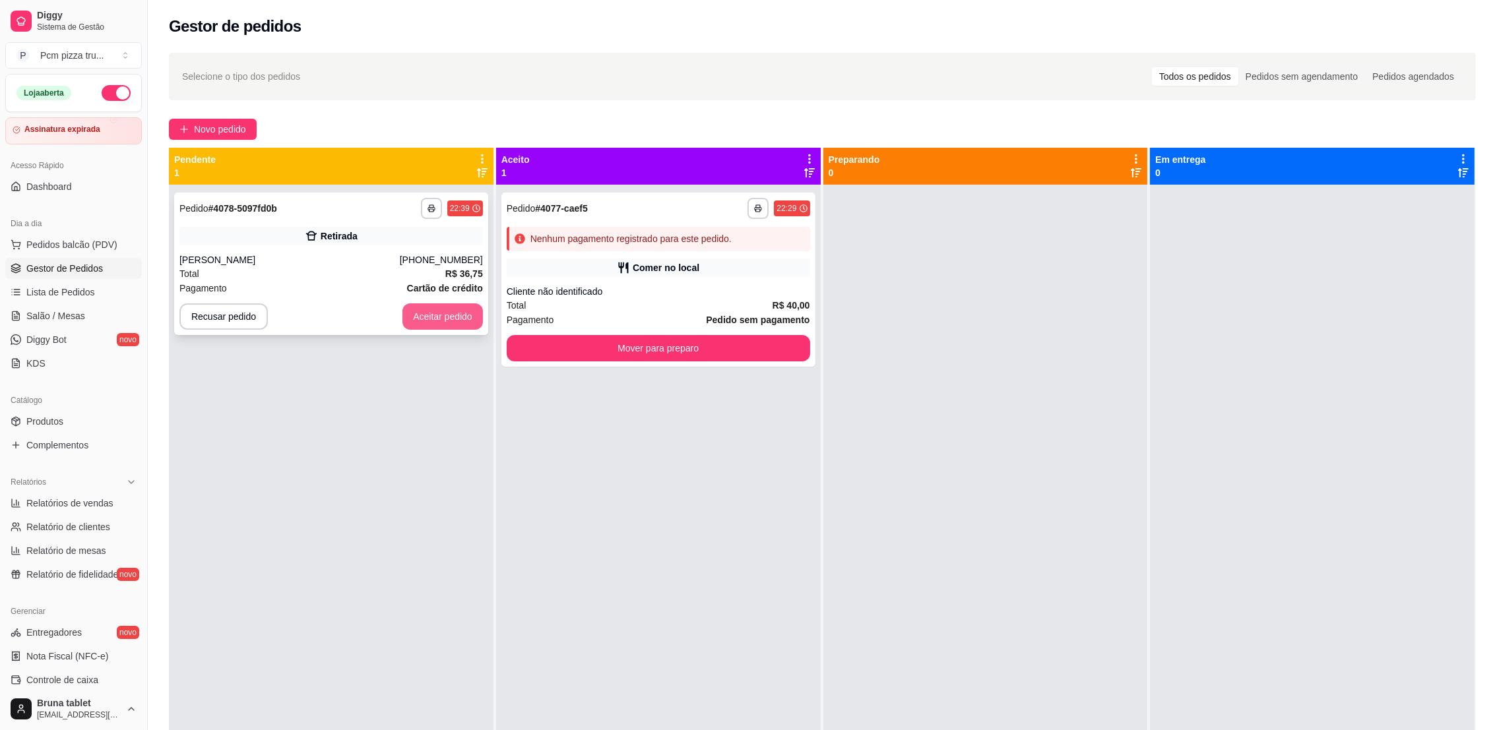
click at [444, 308] on button "Aceitar pedido" at bounding box center [442, 316] width 80 height 26
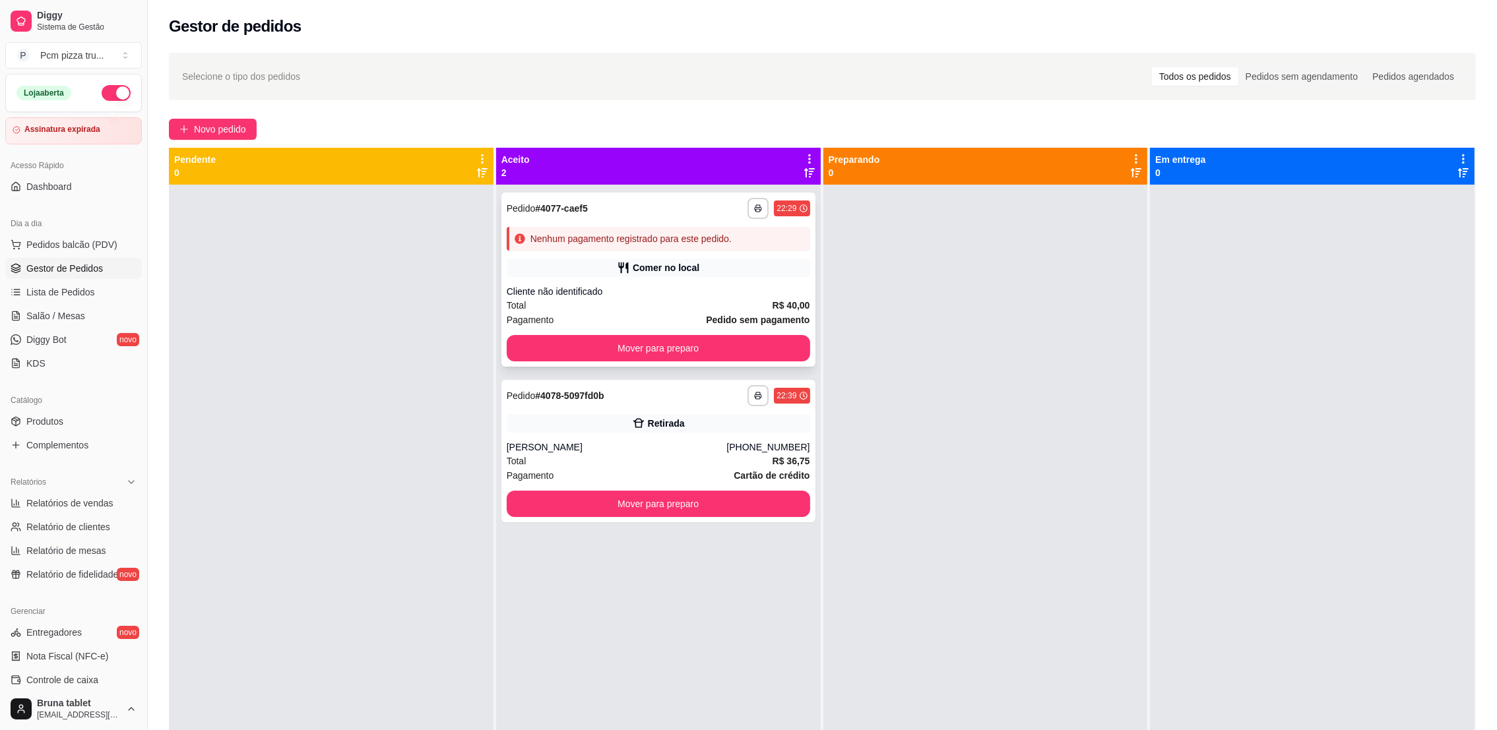
click at [731, 335] on button "Mover para preparo" at bounding box center [658, 348] width 303 height 26
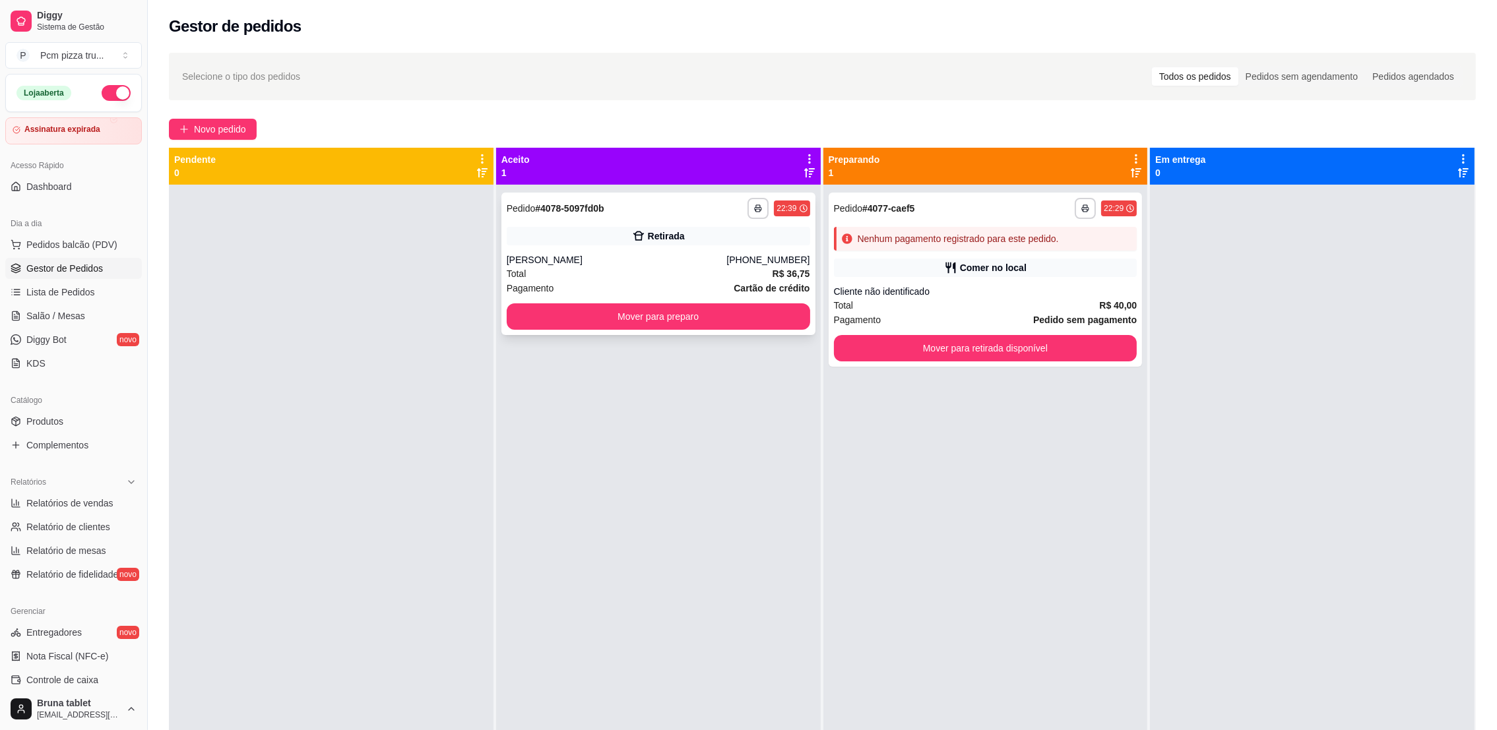
click at [687, 301] on div "**********" at bounding box center [658, 264] width 314 height 142
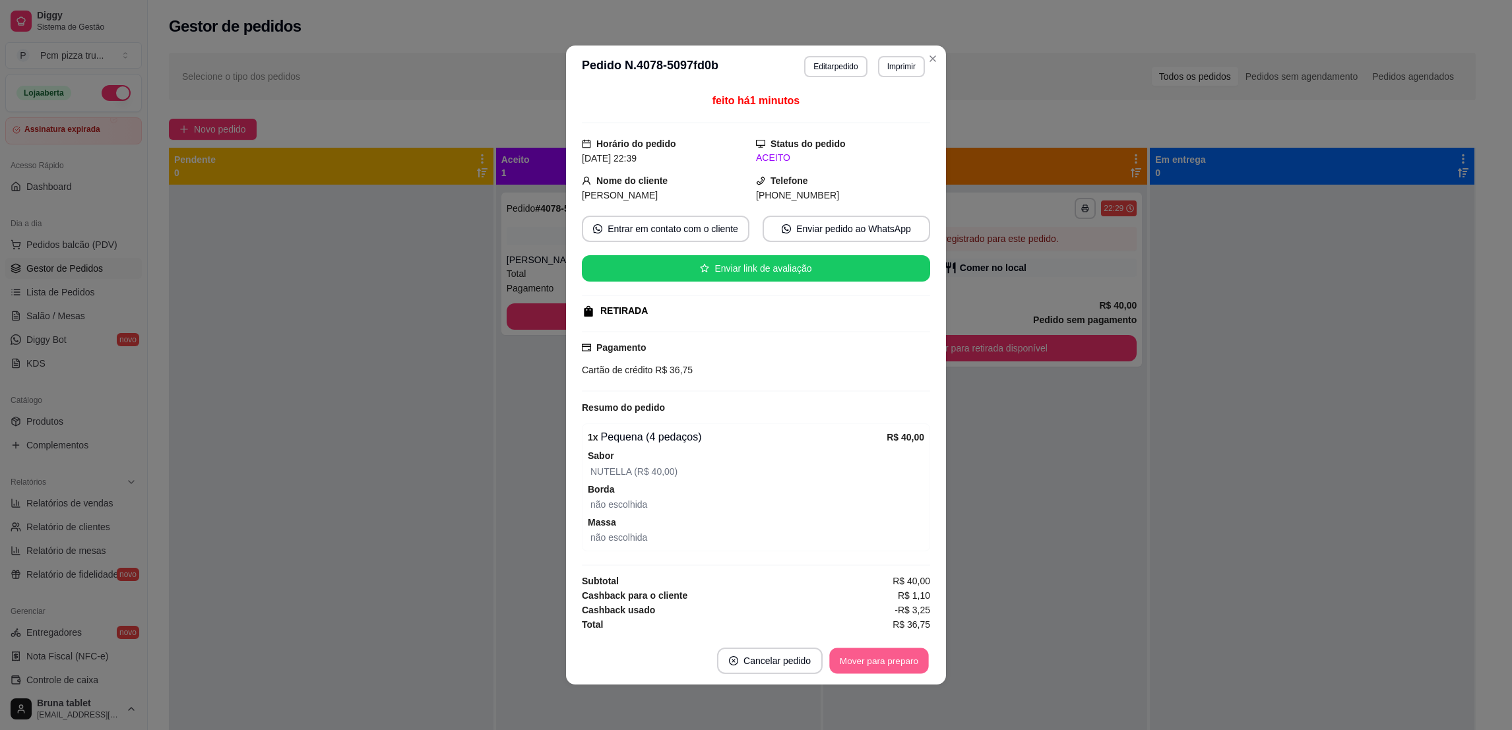
click at [870, 654] on button "Mover para preparo" at bounding box center [878, 661] width 99 height 26
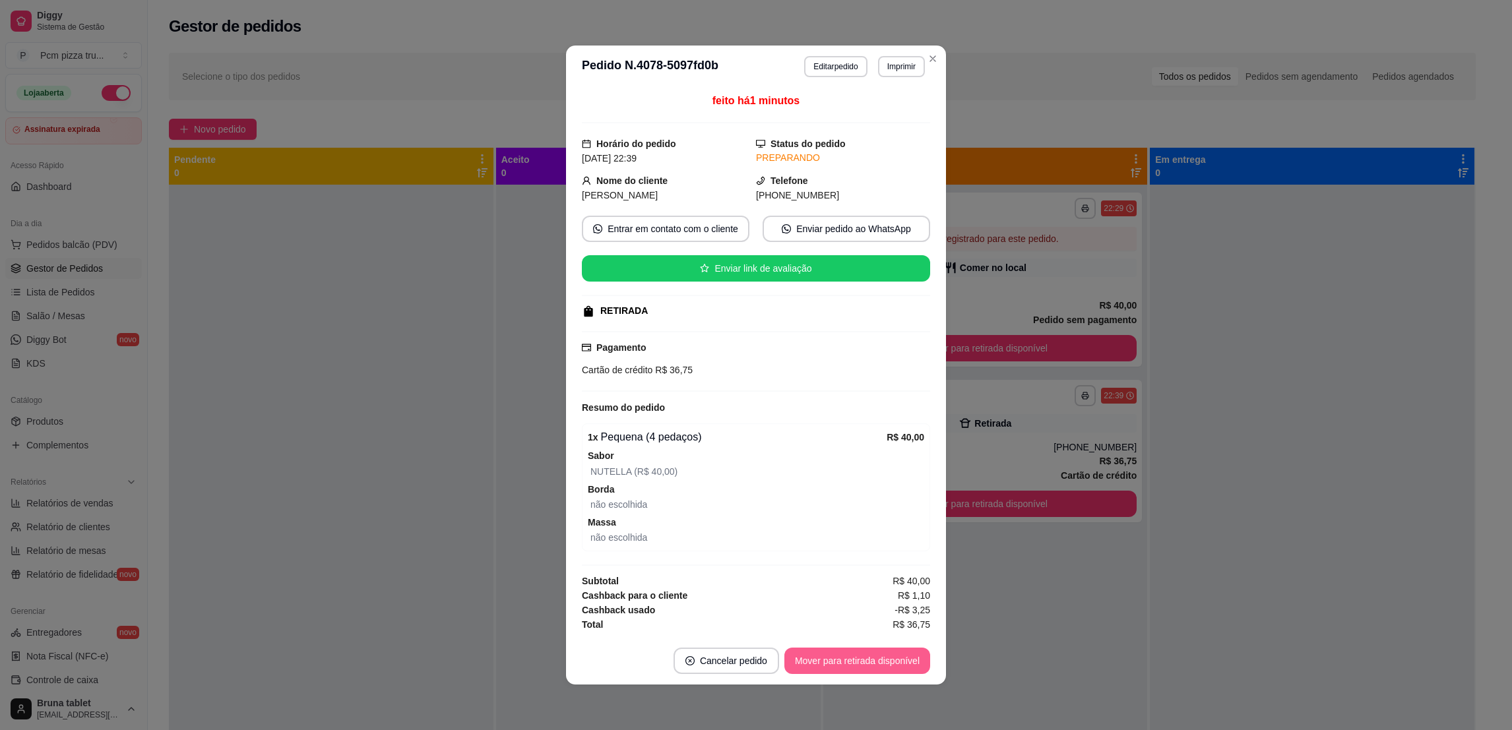
click at [882, 650] on button "Mover para retirada disponível" at bounding box center [857, 661] width 146 height 26
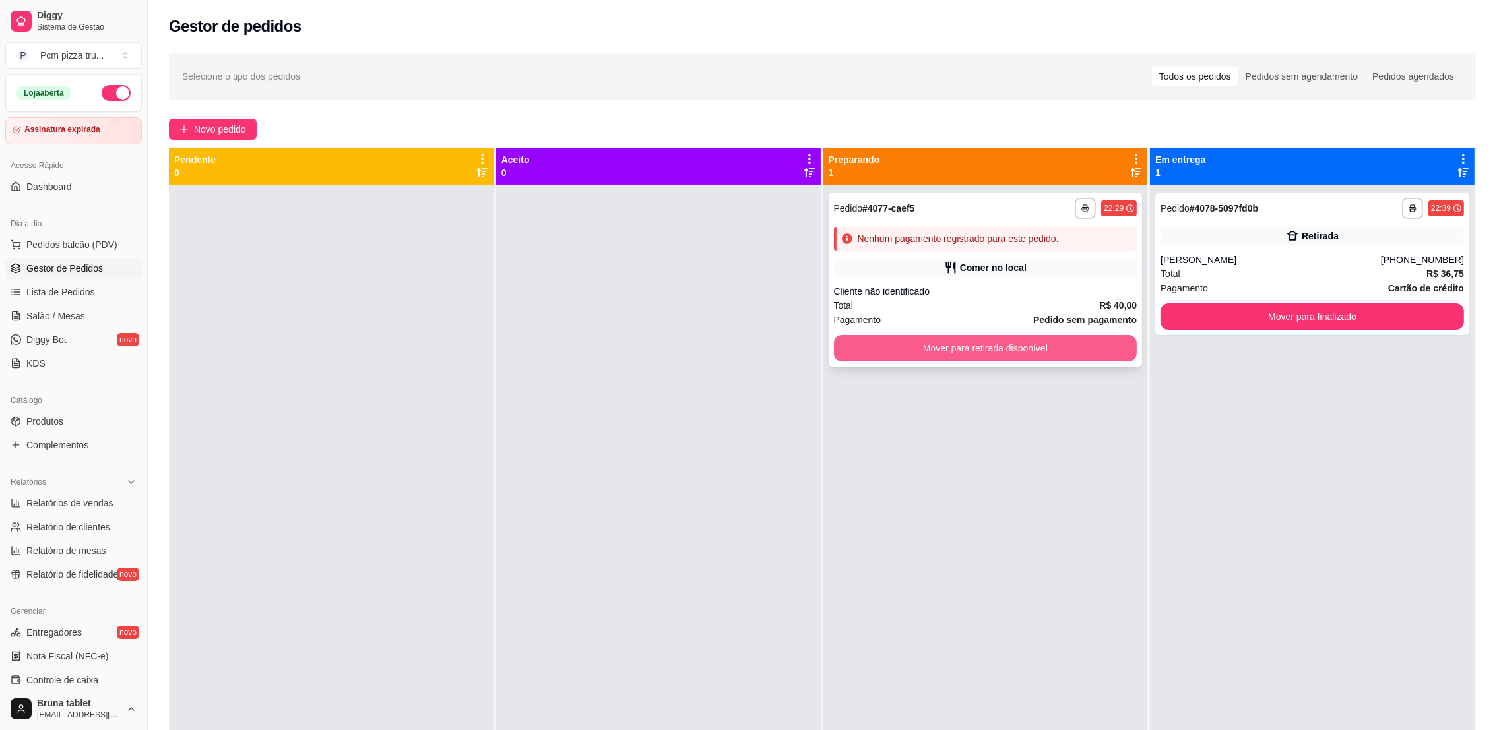
click at [1090, 348] on button "Mover para retirada disponível" at bounding box center [985, 348] width 303 height 26
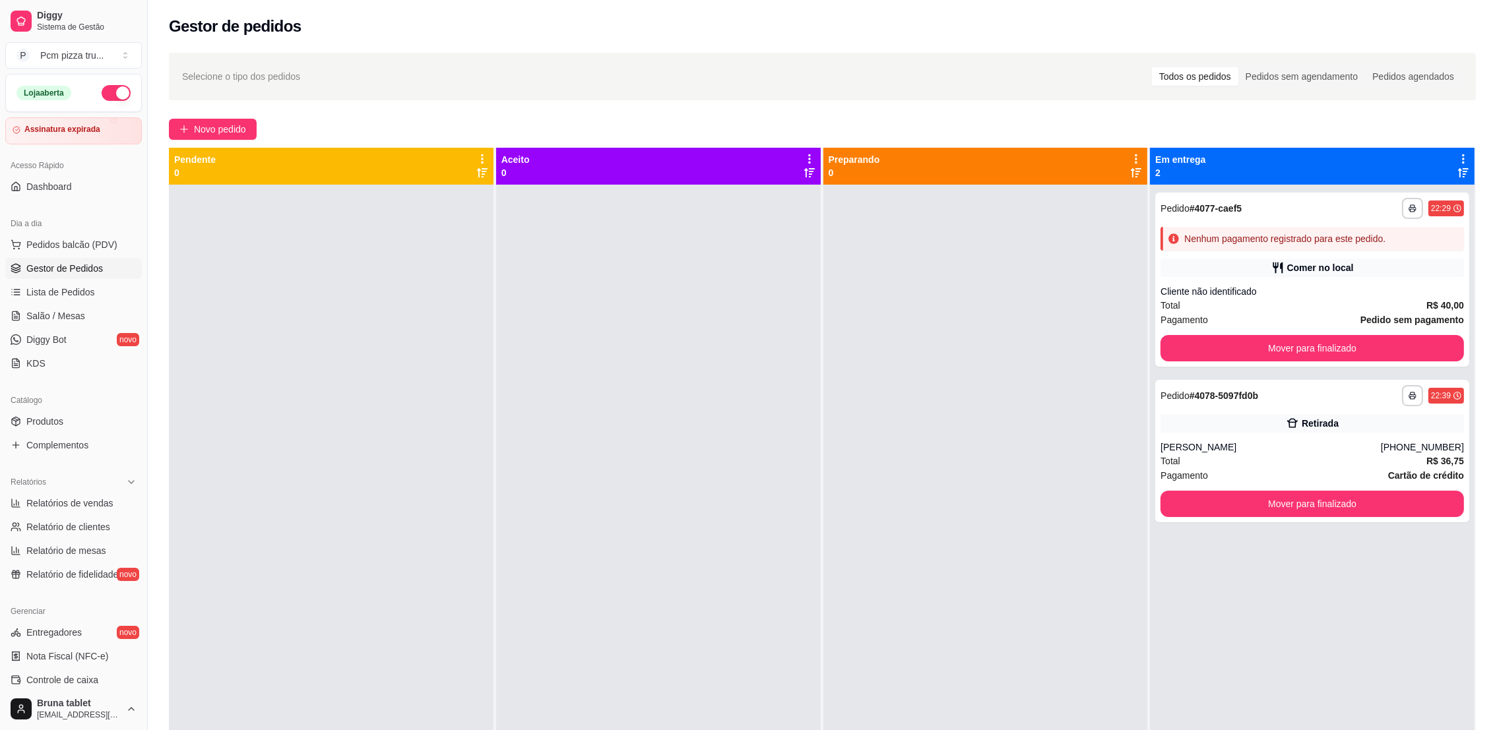
click at [589, 493] on div at bounding box center [658, 550] width 324 height 730
click at [81, 502] on span "Relatórios de vendas" at bounding box center [69, 503] width 87 height 13
select select "ALL"
select select "0"
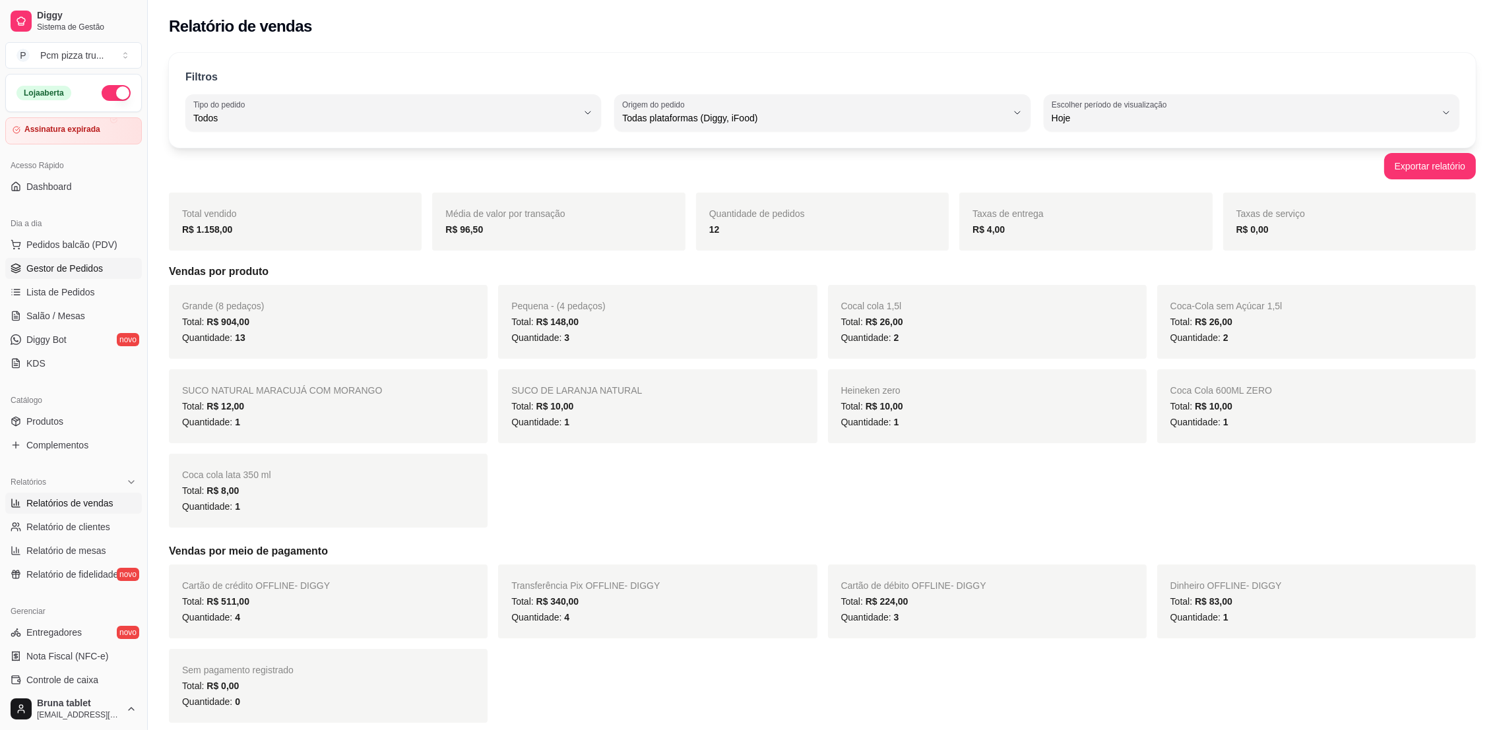
click at [53, 276] on link "Gestor de Pedidos" at bounding box center [73, 268] width 137 height 21
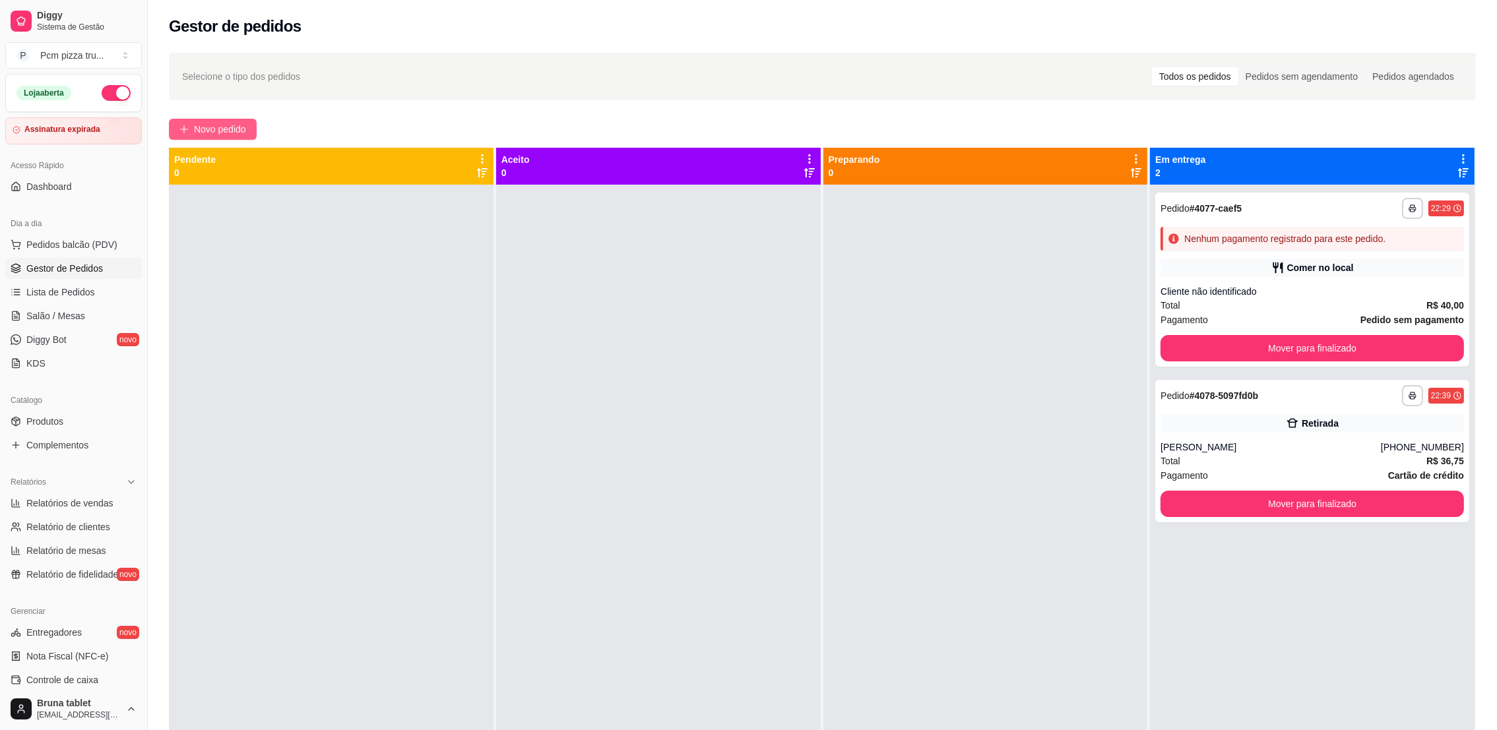
click at [242, 132] on span "Novo pedido" at bounding box center [220, 129] width 52 height 15
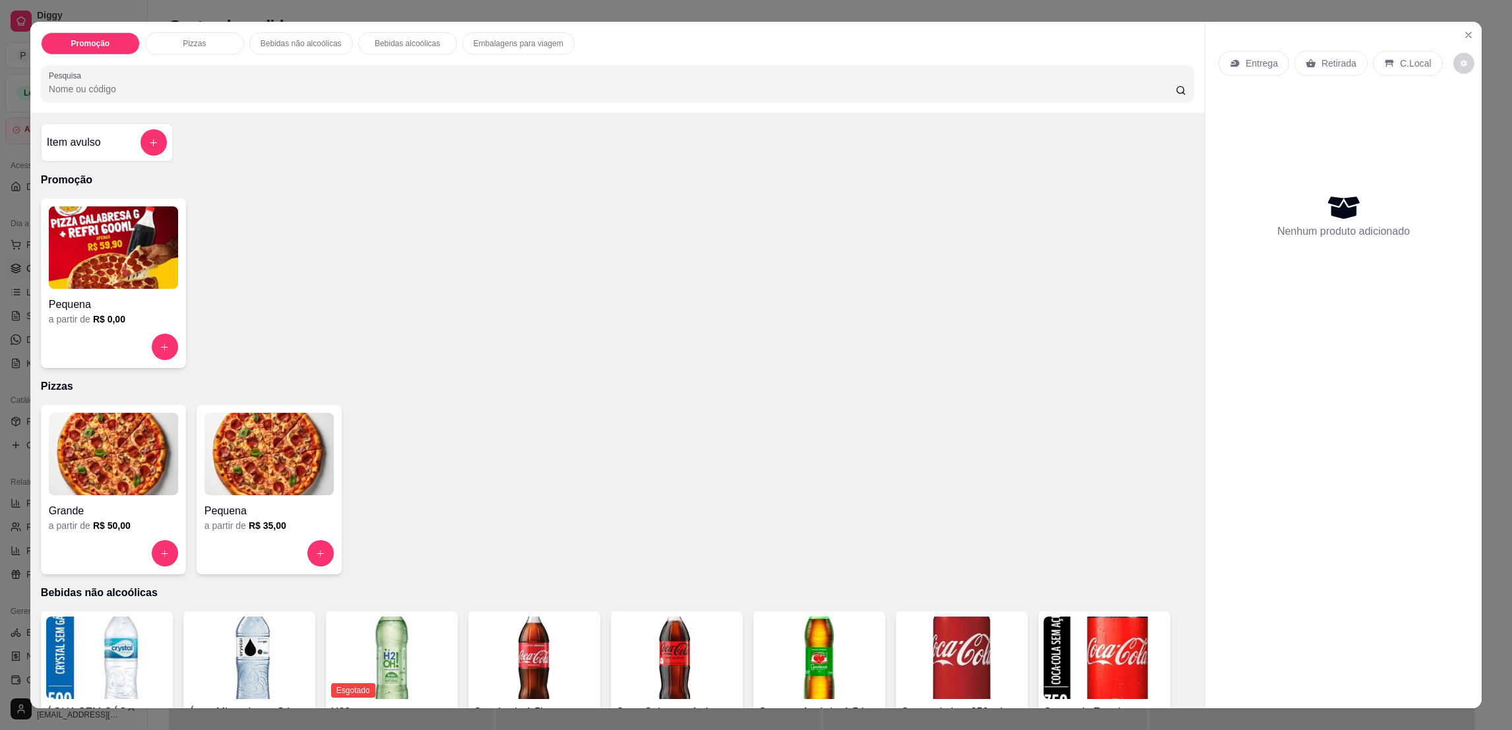
click at [49, 479] on img at bounding box center [113, 454] width 129 height 82
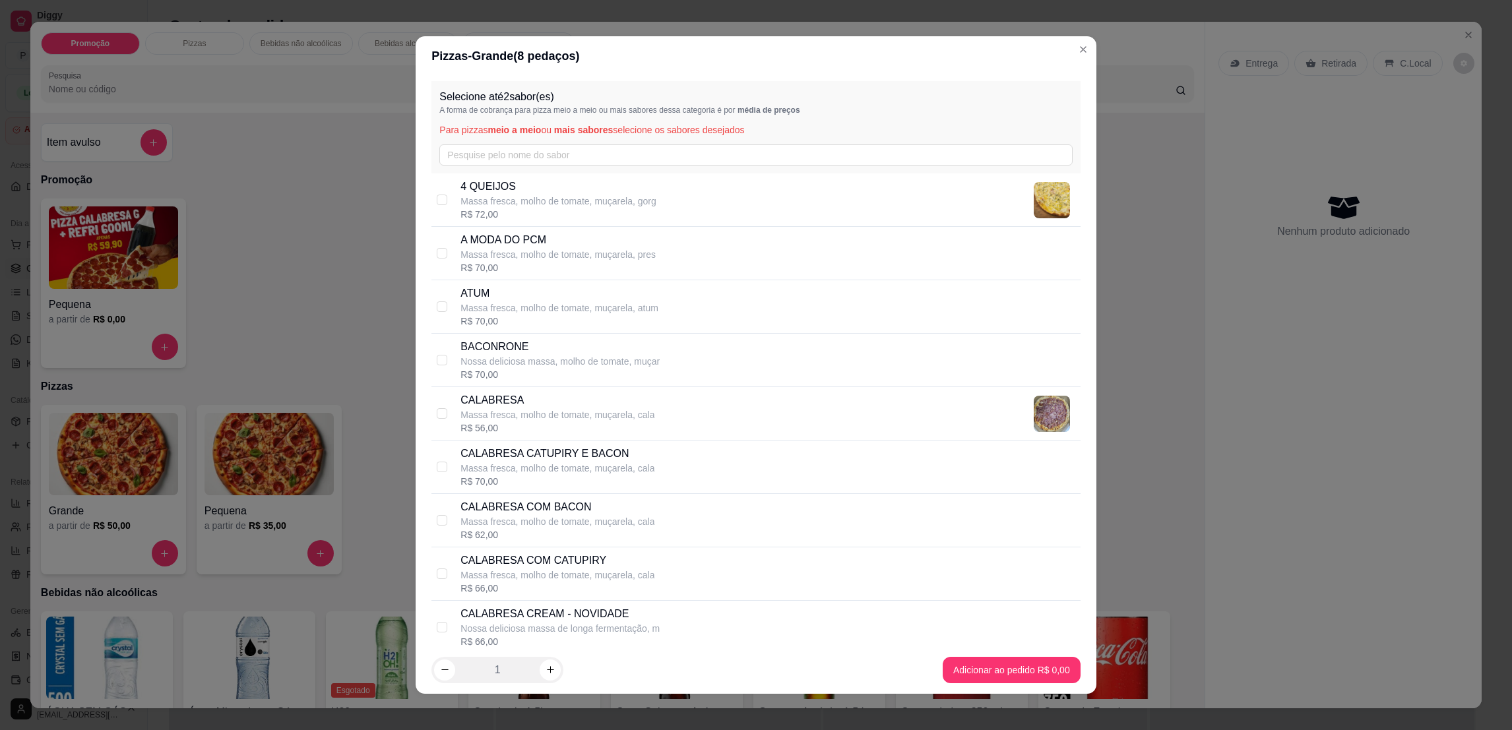
click at [621, 206] on p "Massa fresca, molho de tomate, muçarela, gorg" at bounding box center [557, 201] width 195 height 13
checkbox input "true"
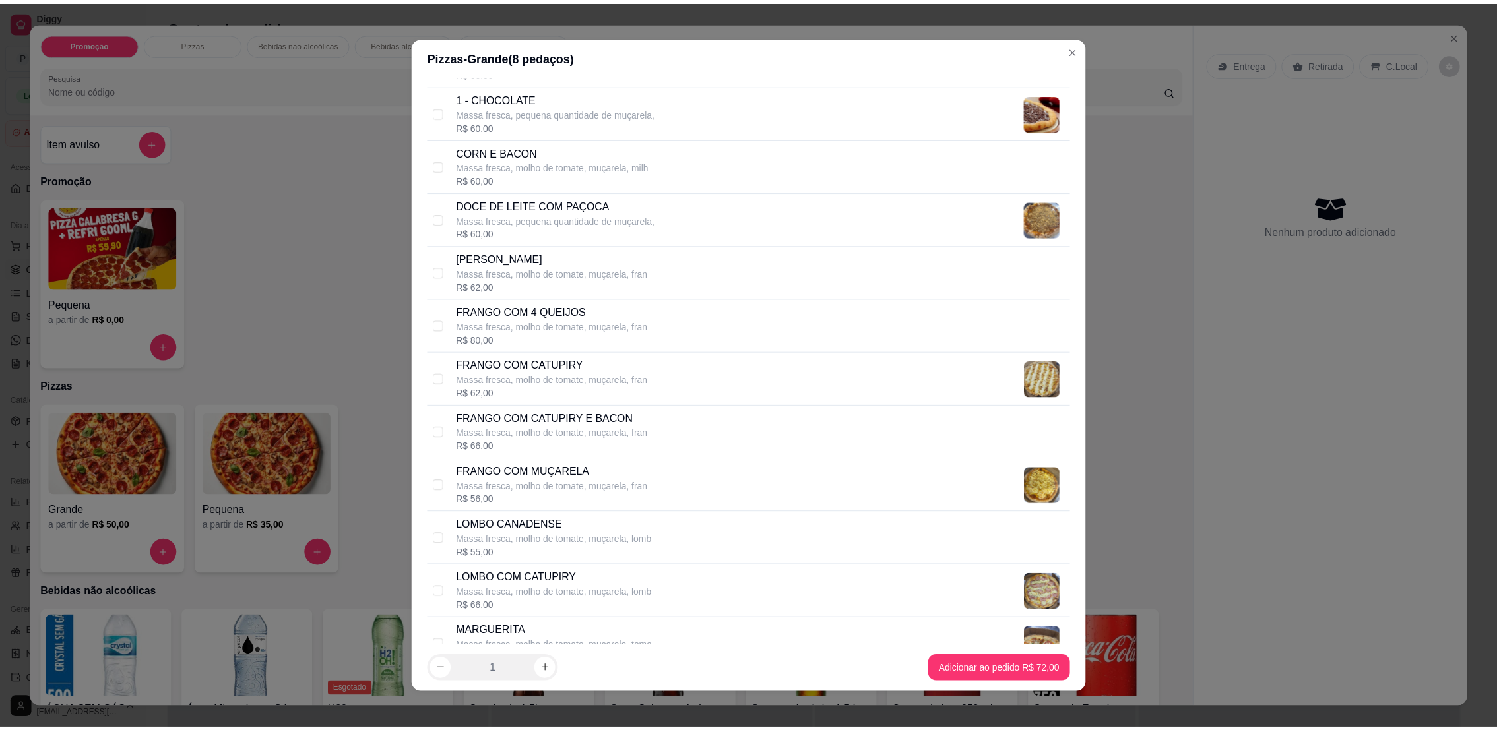
scroll to position [593, 0]
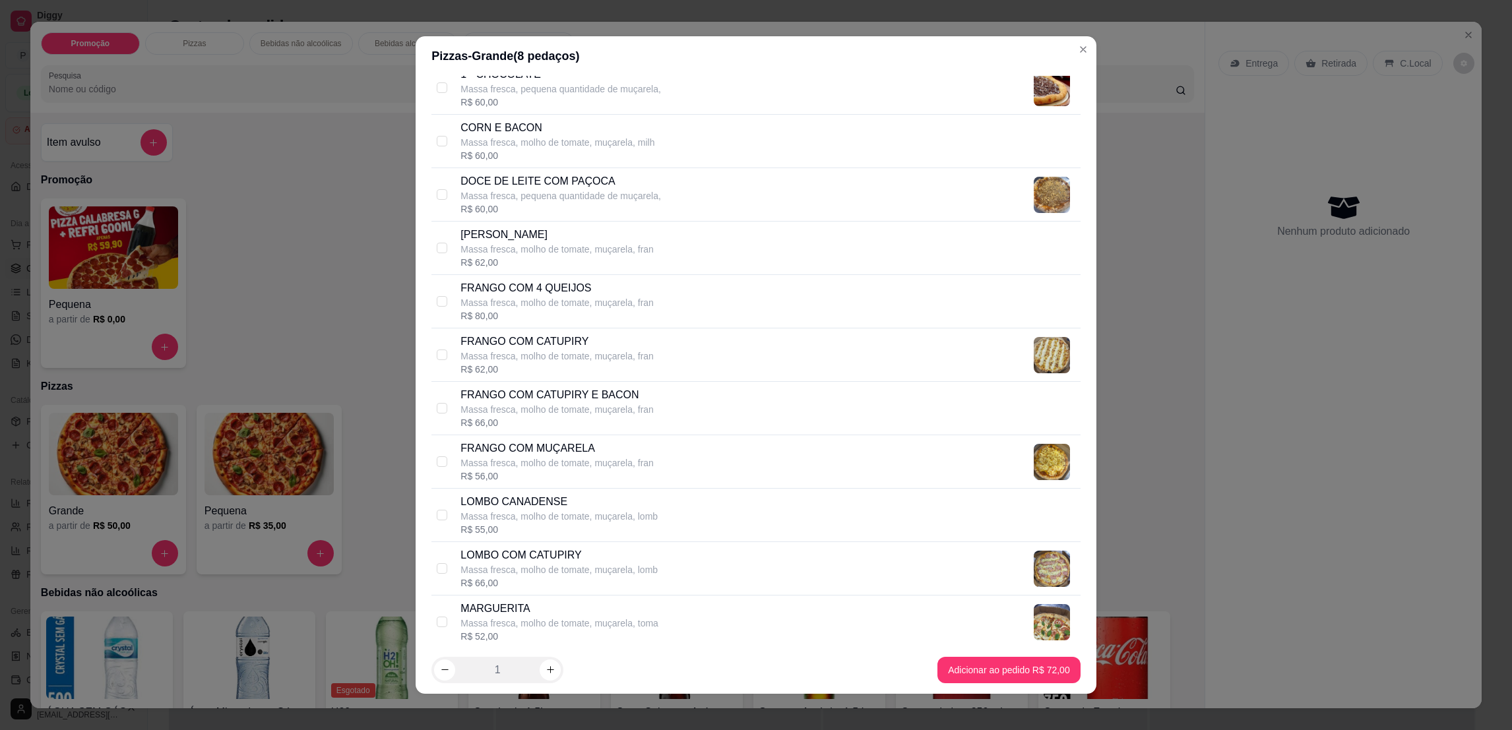
click at [557, 569] on p "Massa fresca, molho de tomate, muçarela, lomb" at bounding box center [558, 569] width 197 height 13
checkbox input "true"
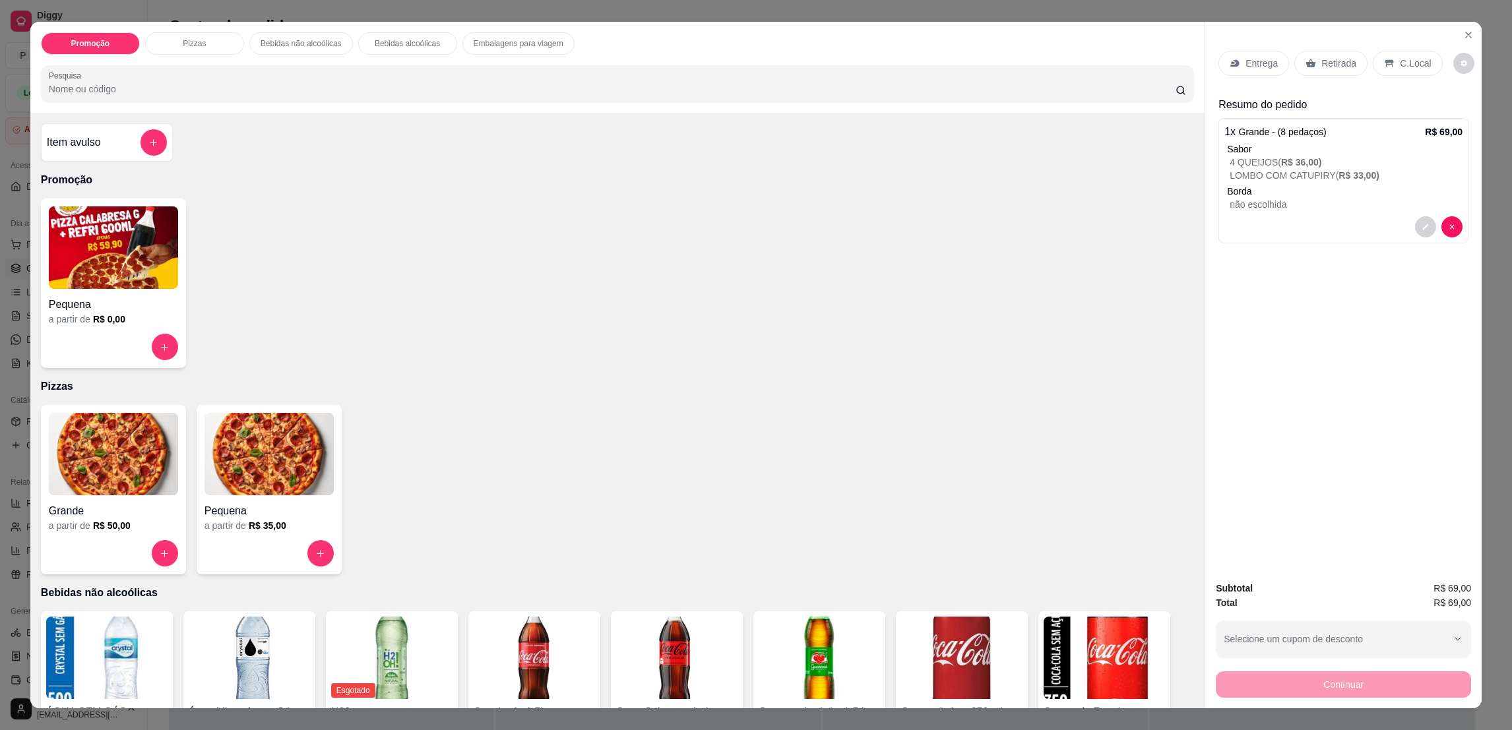
click at [1326, 66] on p "Retirada" at bounding box center [1338, 63] width 35 height 13
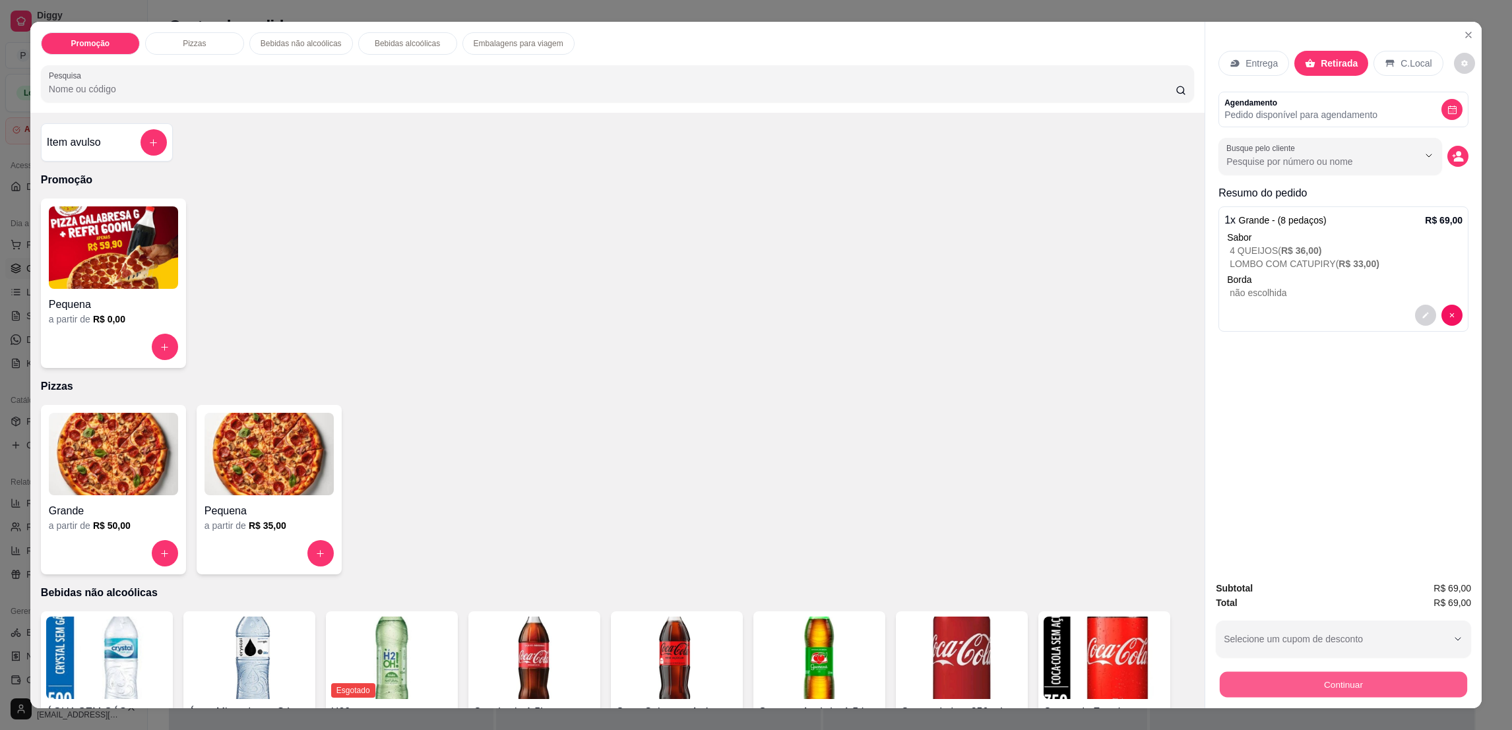
click at [1297, 686] on button "Continuar" at bounding box center [1343, 684] width 247 height 26
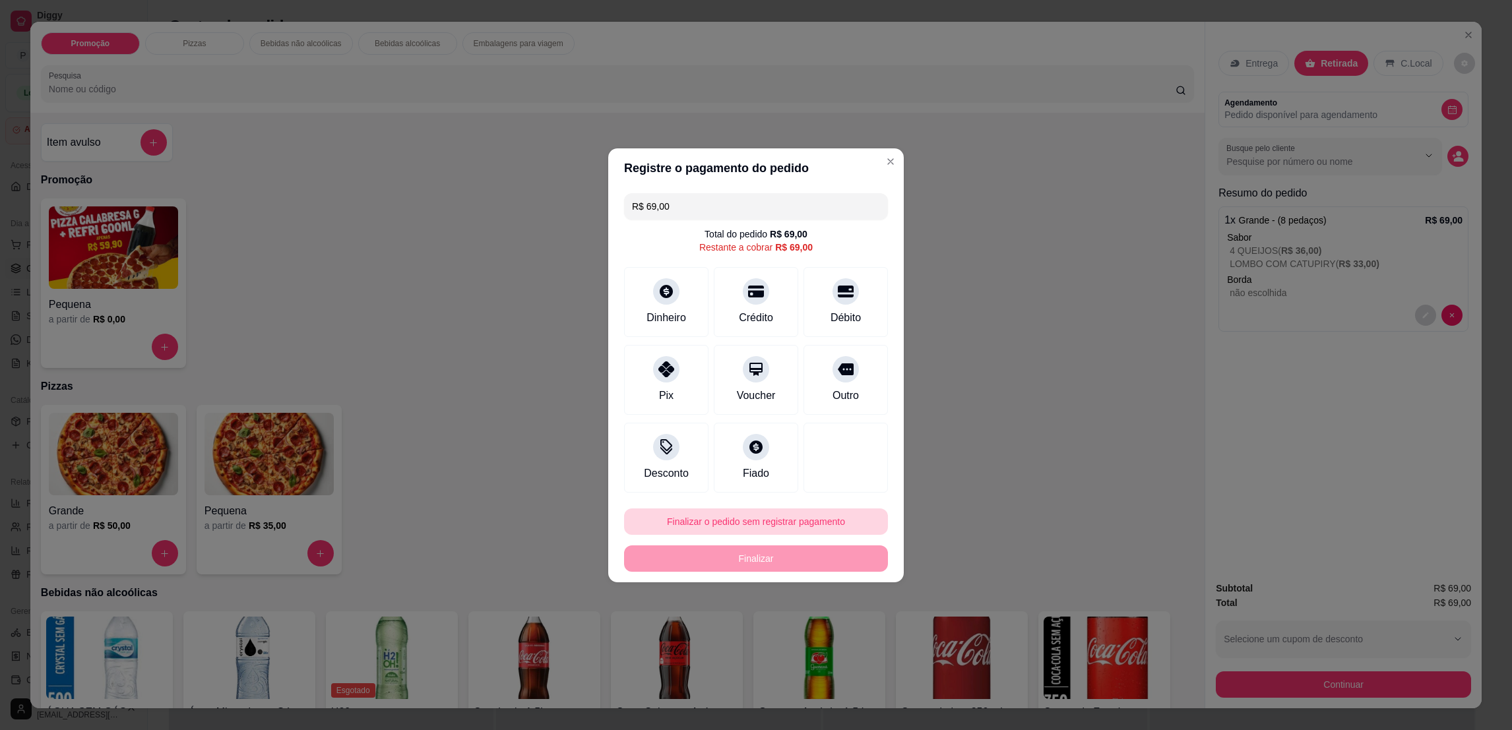
click at [818, 514] on button "Finalizar o pedido sem registrar pagamento" at bounding box center [756, 522] width 264 height 26
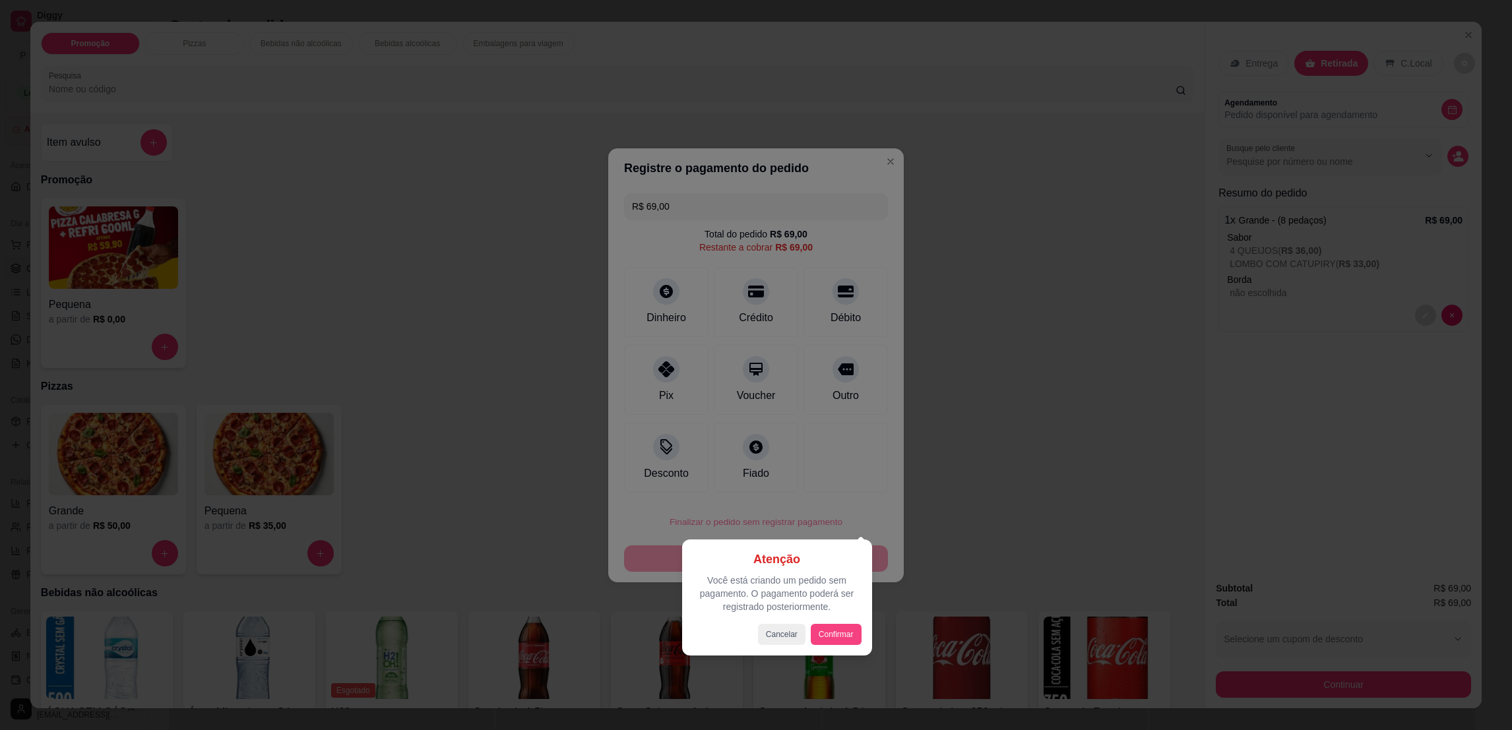
click at [836, 625] on button "Confirmar" at bounding box center [836, 634] width 51 height 21
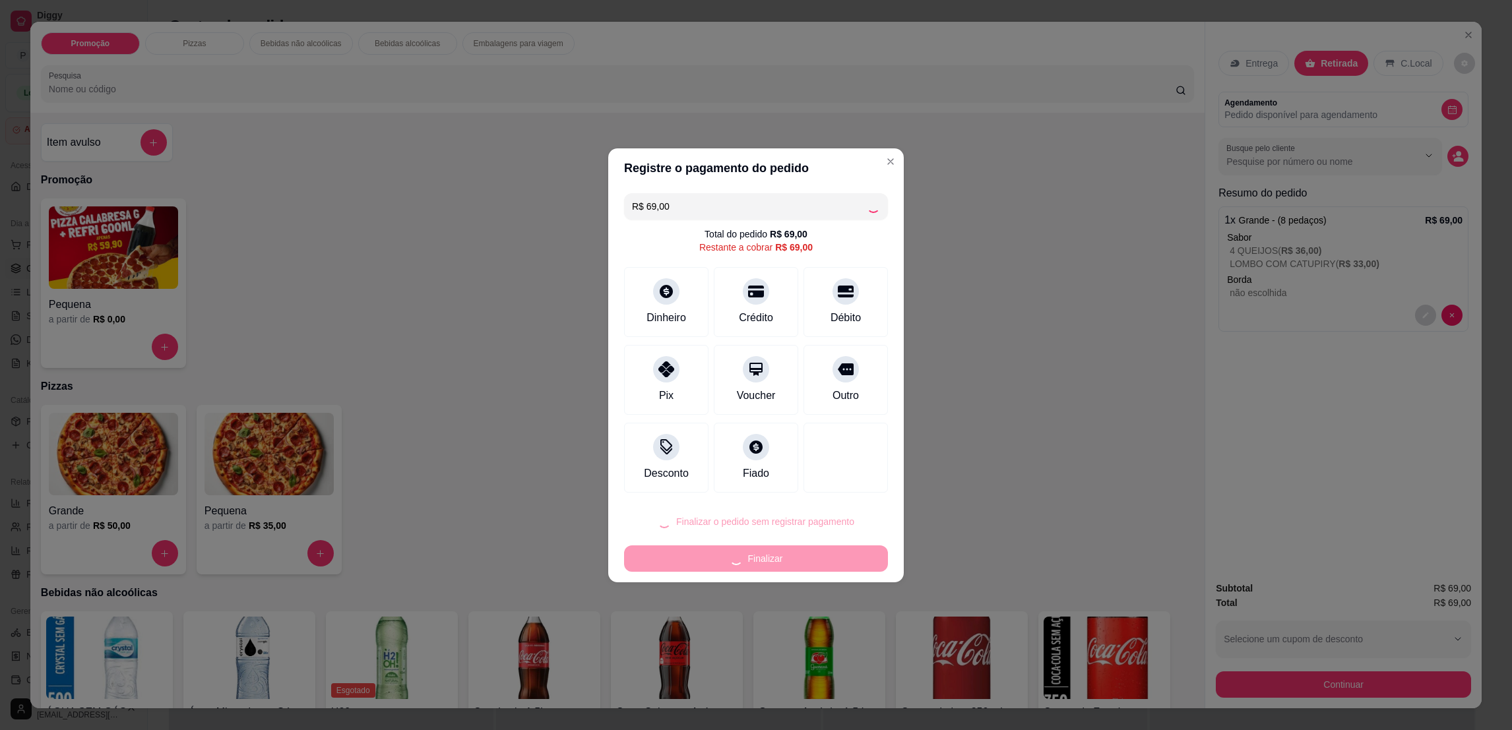
type input "R$ 0,00"
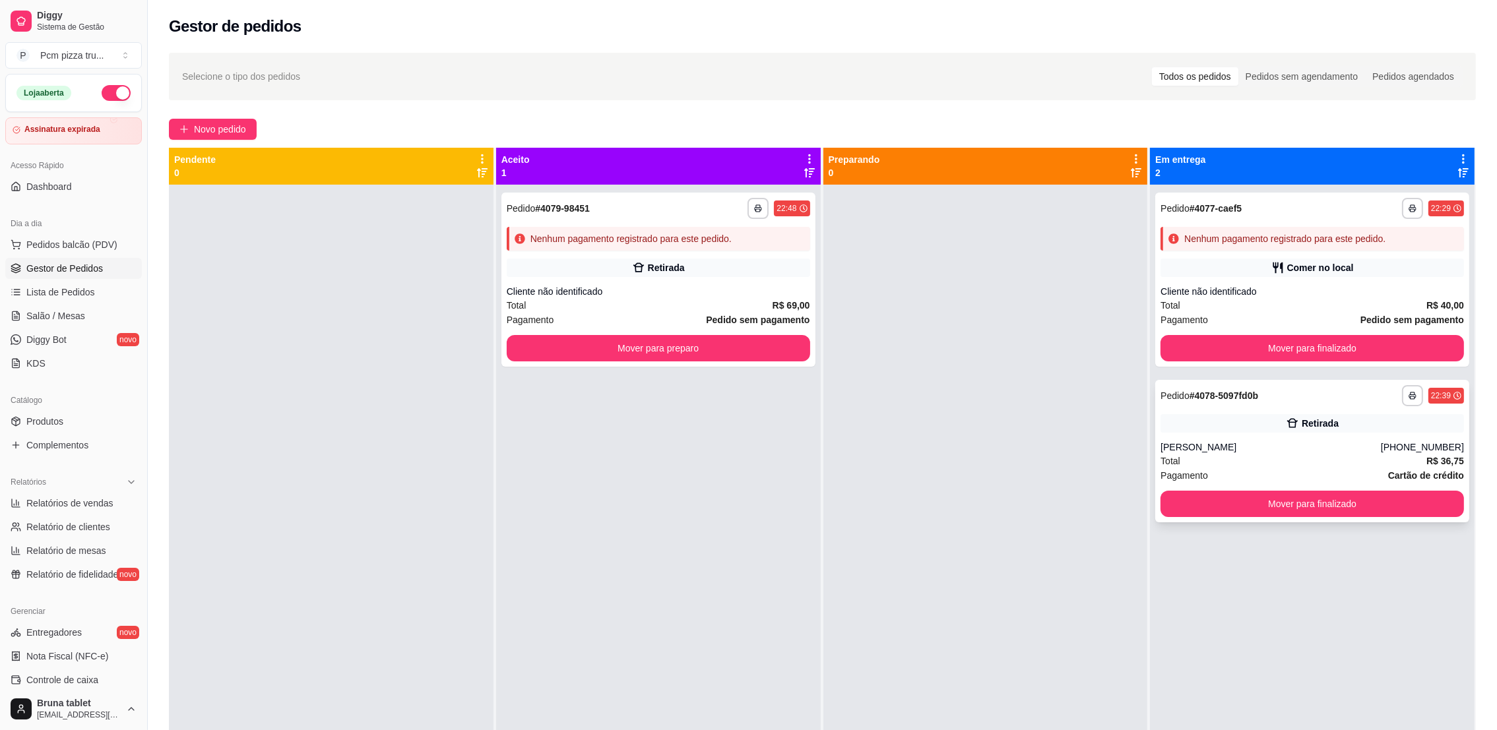
click at [1249, 408] on div "**********" at bounding box center [1312, 451] width 314 height 142
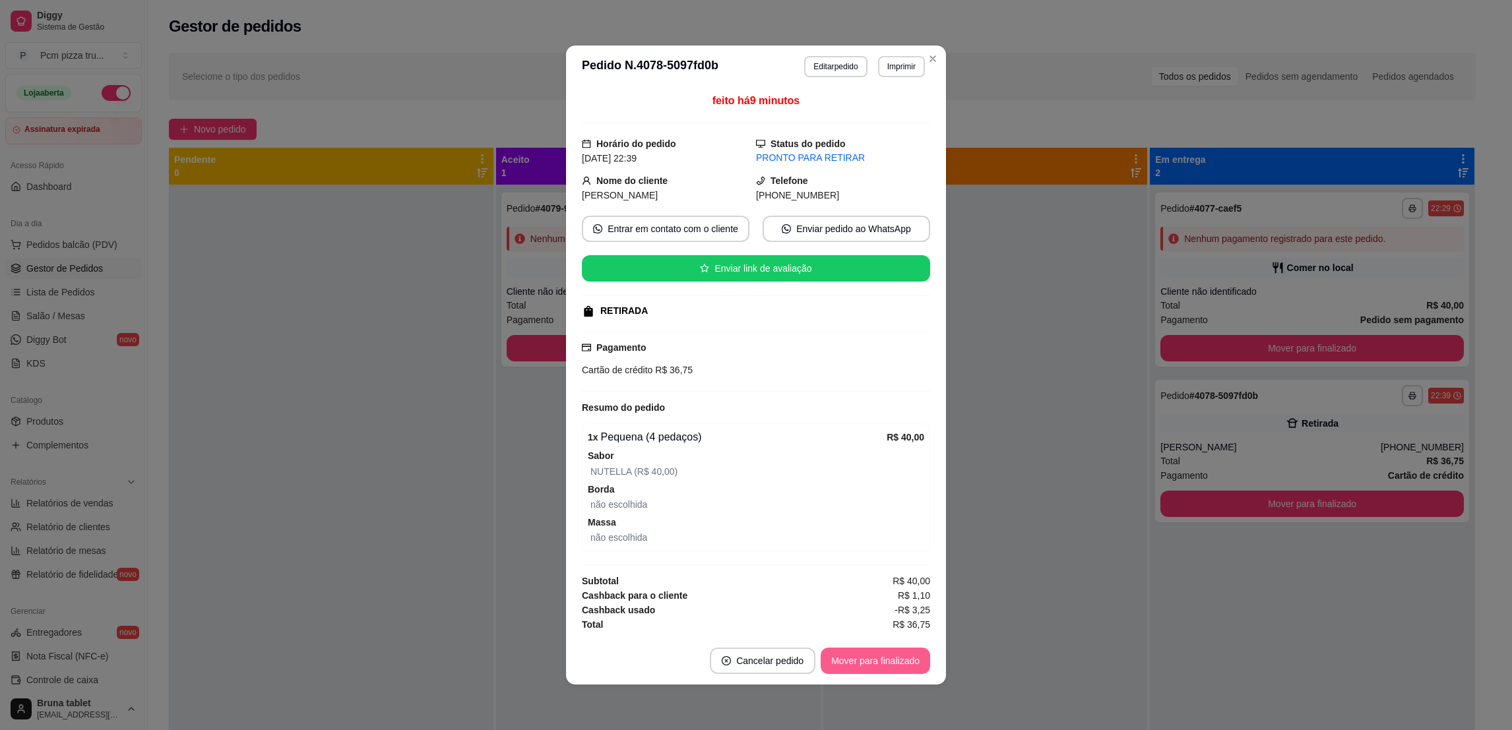
click at [871, 661] on button "Mover para finalizado" at bounding box center [874, 661] width 109 height 26
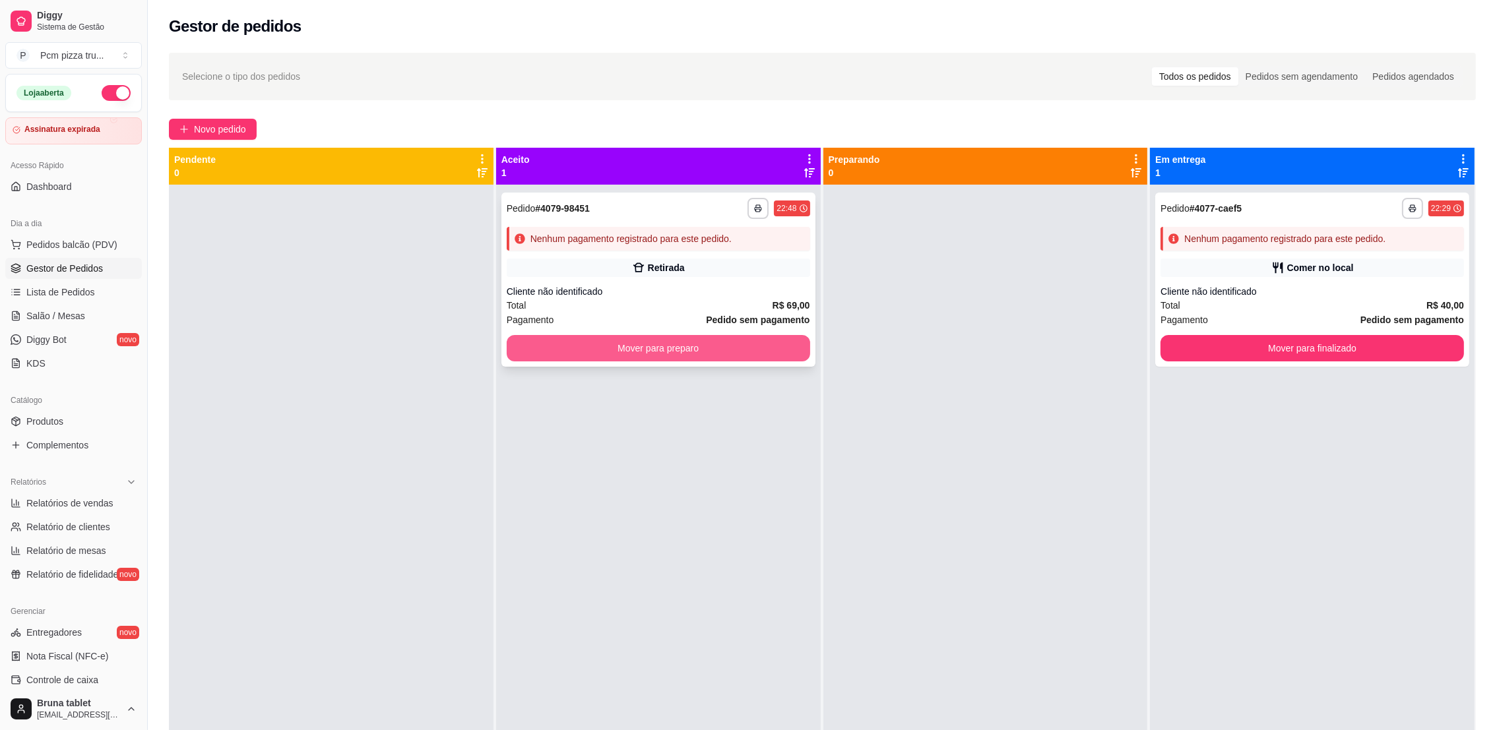
click at [553, 348] on button "Mover para preparo" at bounding box center [658, 348] width 303 height 26
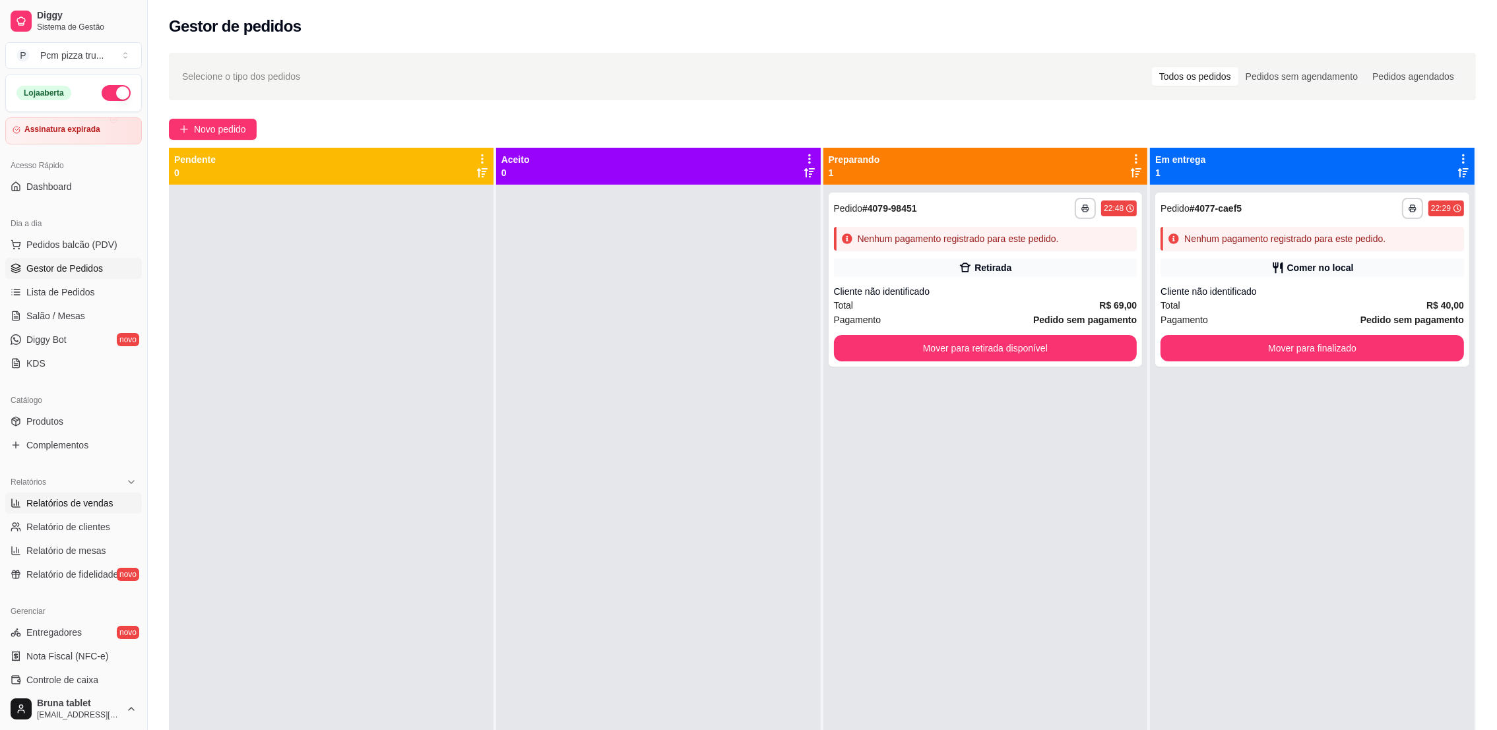
click at [39, 507] on span "Relatórios de vendas" at bounding box center [69, 503] width 87 height 13
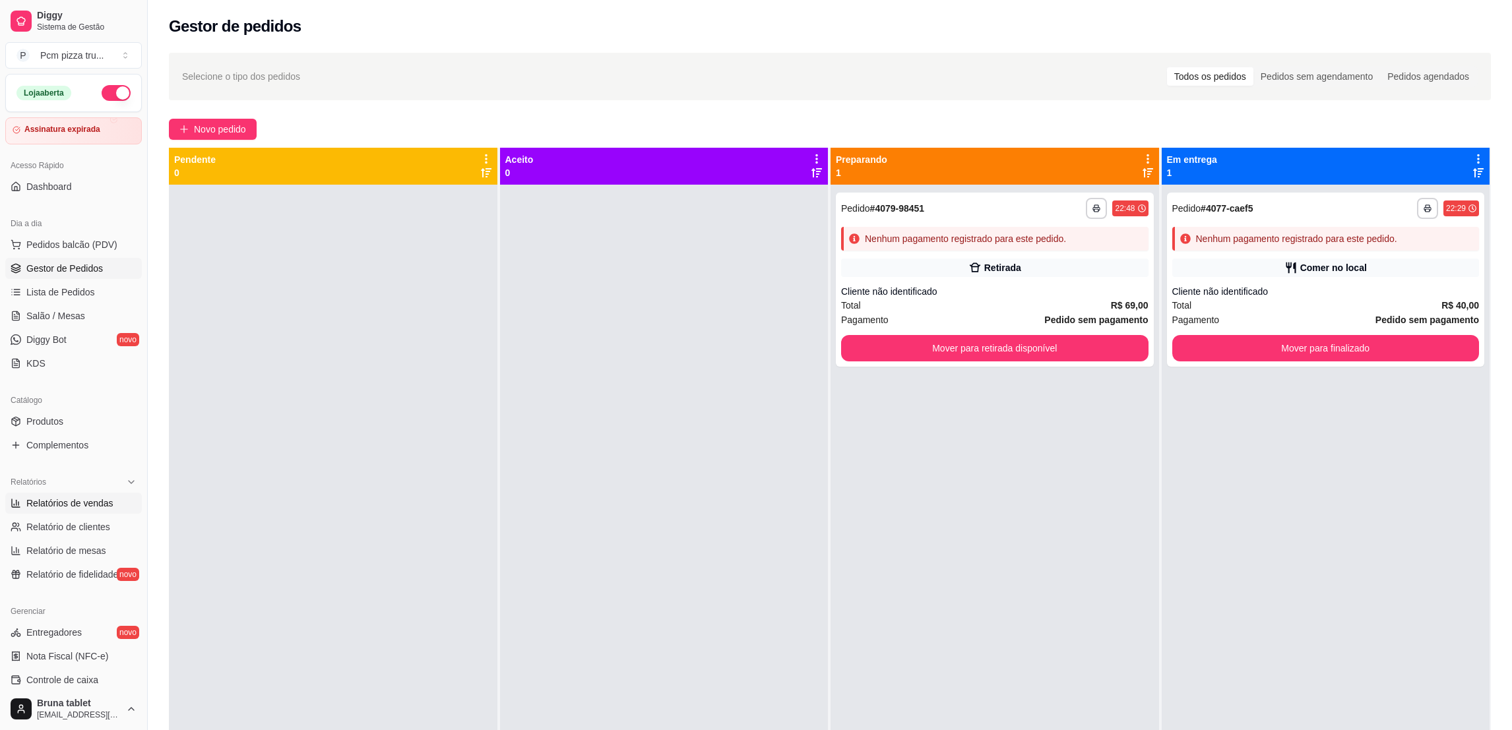
select select "ALL"
select select "0"
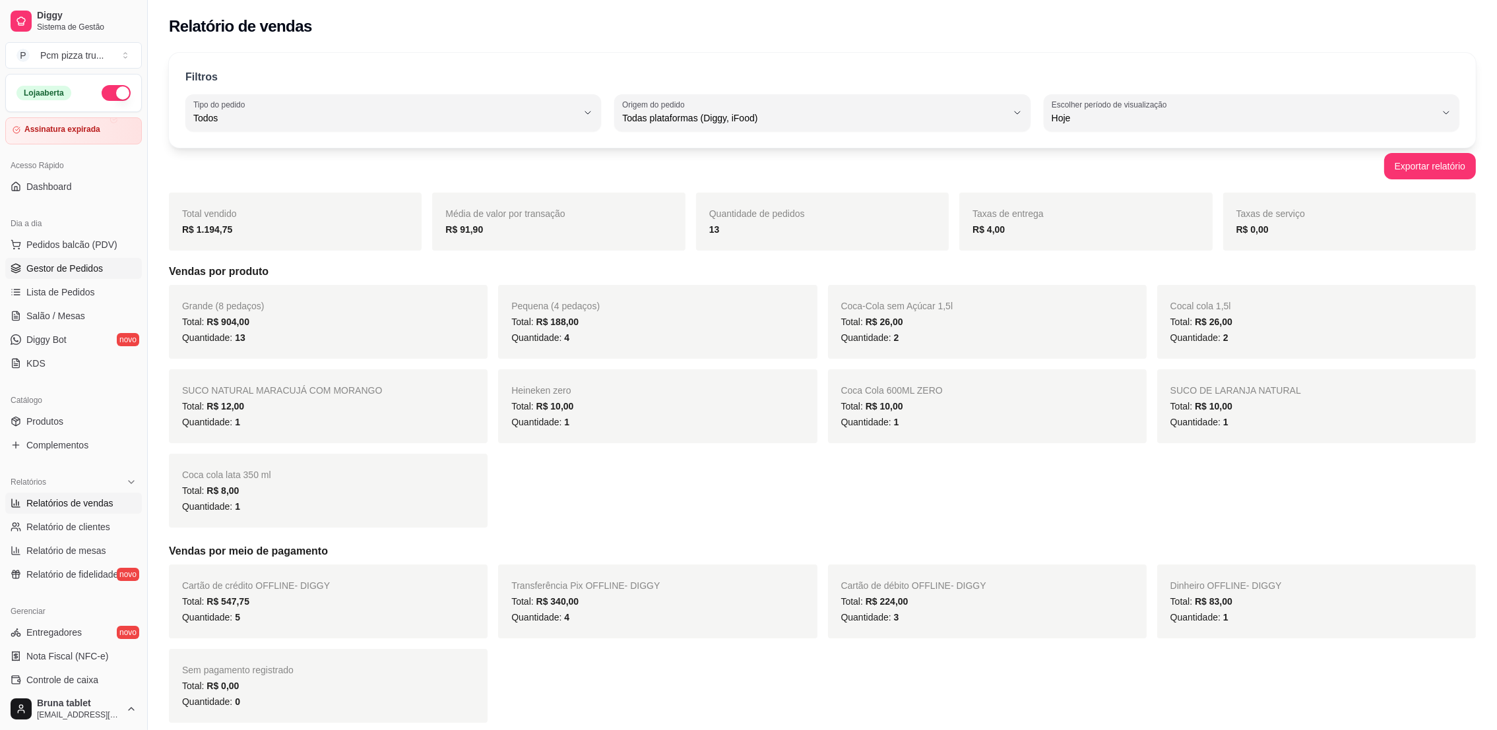
click at [77, 272] on span "Gestor de Pedidos" at bounding box center [64, 268] width 77 height 13
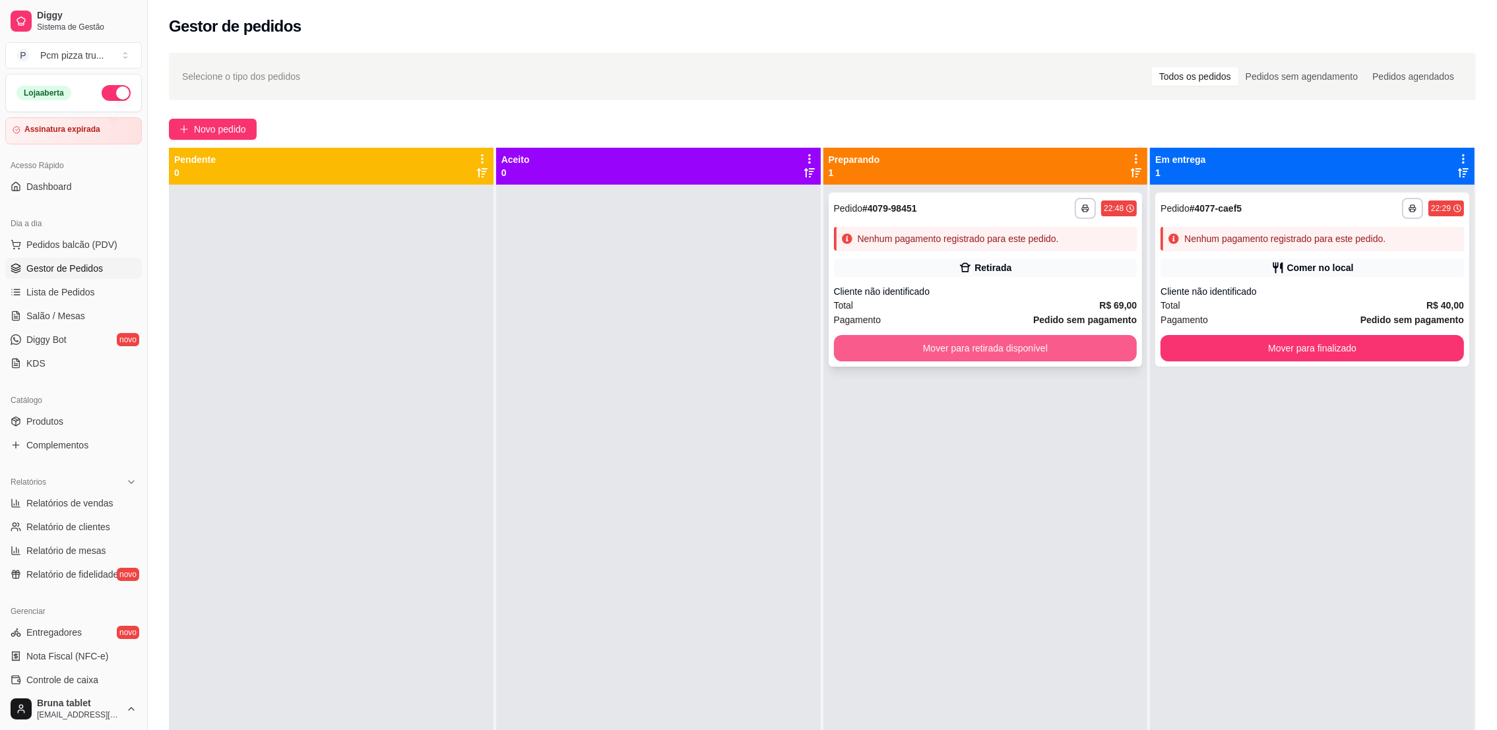
click at [1067, 336] on button "Mover para retirada disponível" at bounding box center [985, 348] width 303 height 26
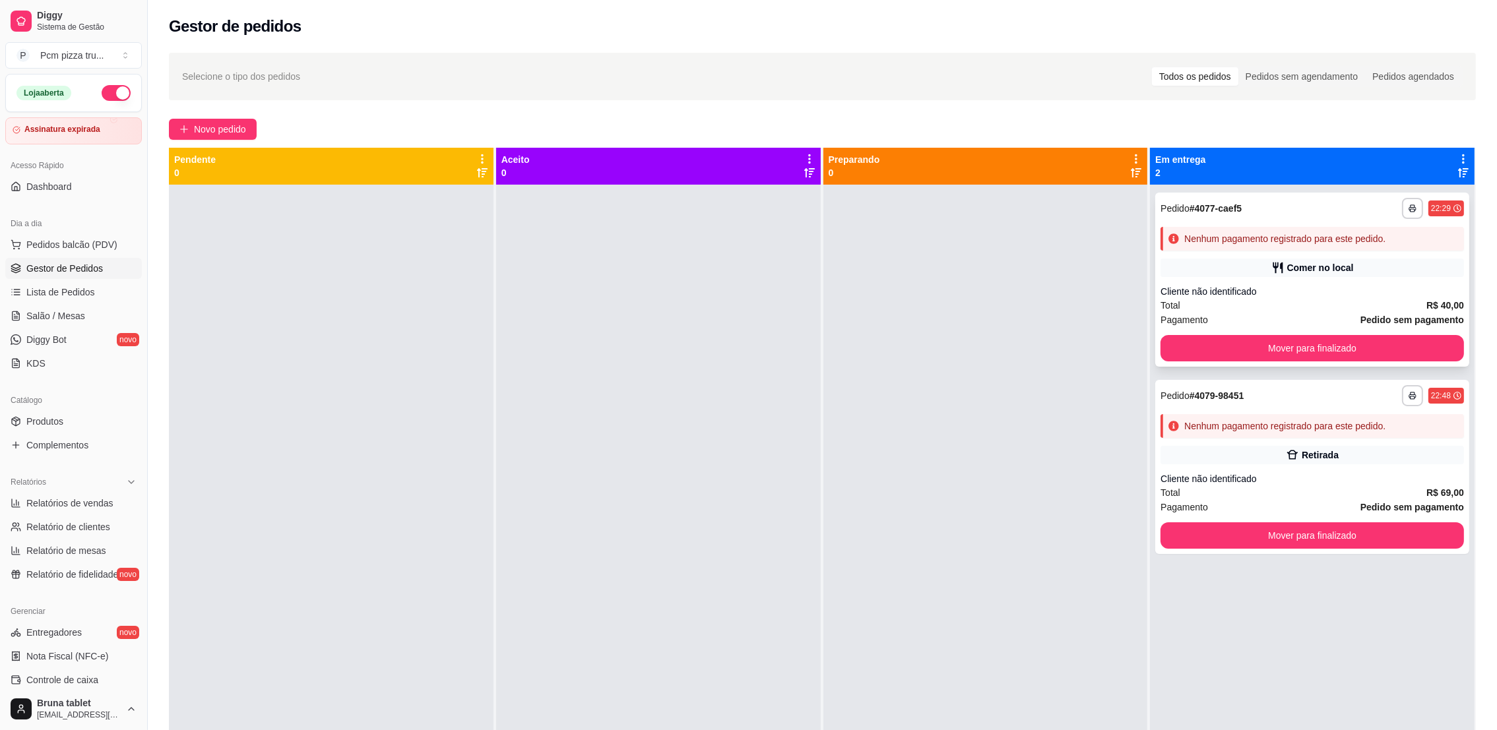
click at [1319, 301] on div "Total R$ 40,00" at bounding box center [1311, 305] width 303 height 15
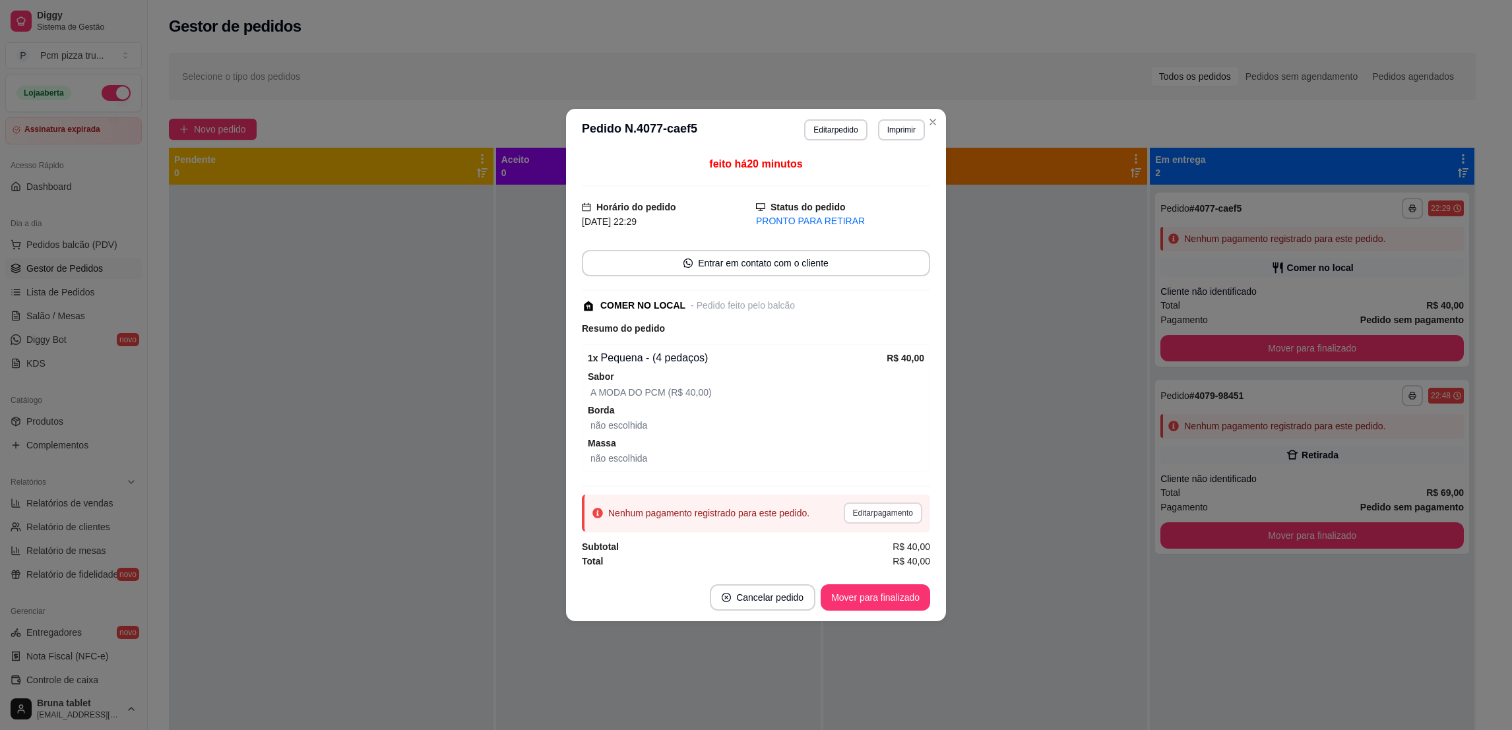
click at [871, 515] on button "Editar pagamento" at bounding box center [883, 513] width 78 height 21
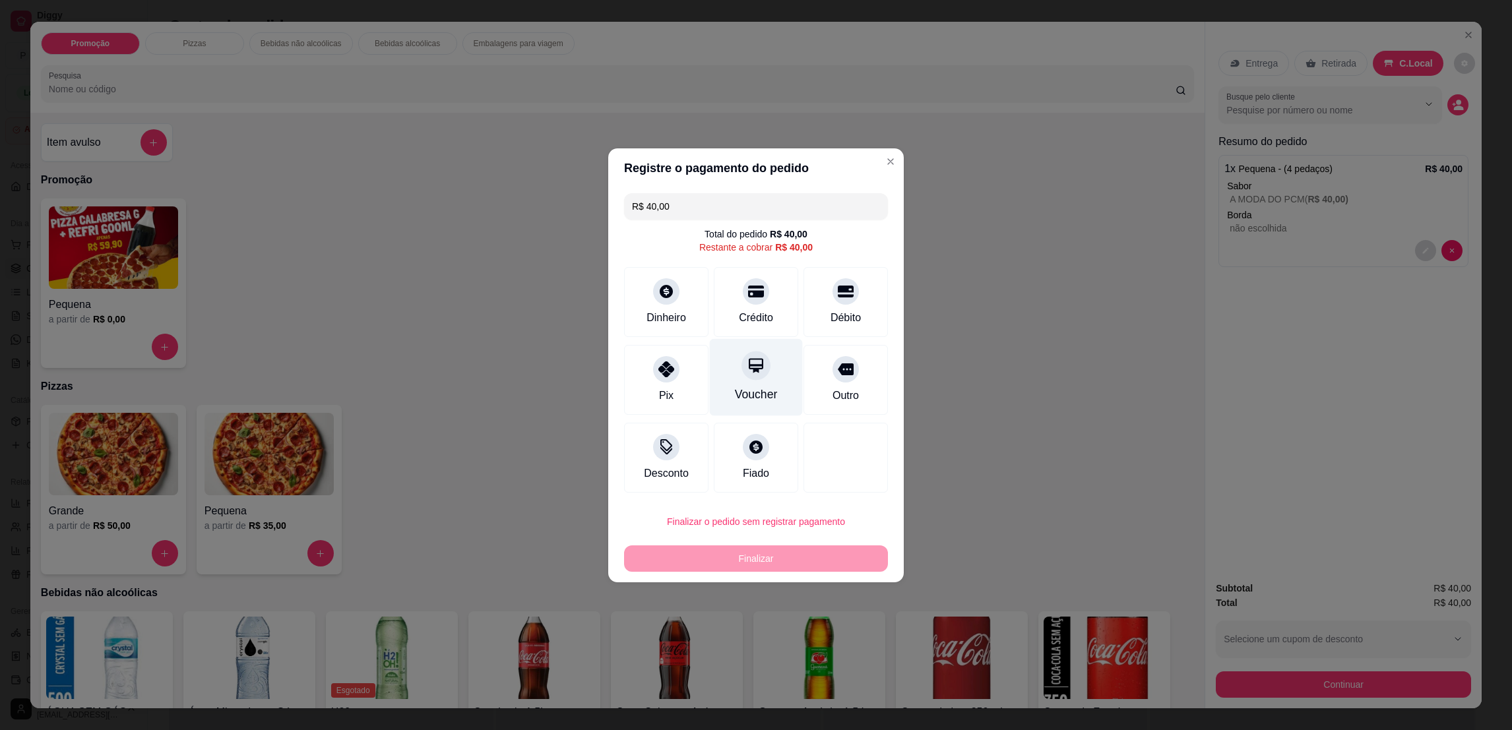
drag, startPoint x: 757, startPoint y: 361, endPoint x: 726, endPoint y: 321, distance: 51.7
click at [753, 359] on div at bounding box center [755, 365] width 29 height 29
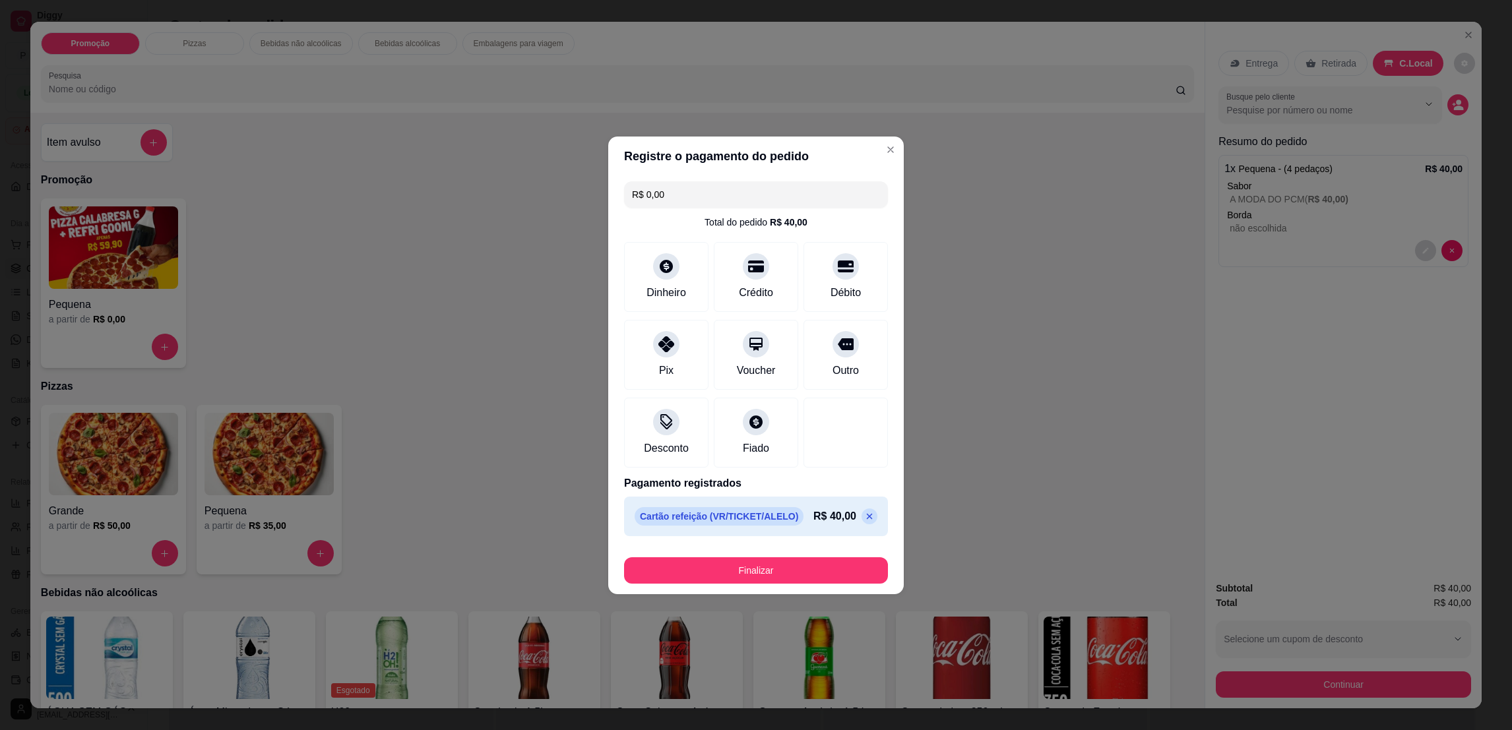
click at [864, 513] on icon at bounding box center [869, 516] width 11 height 11
type input "R$ 40,00"
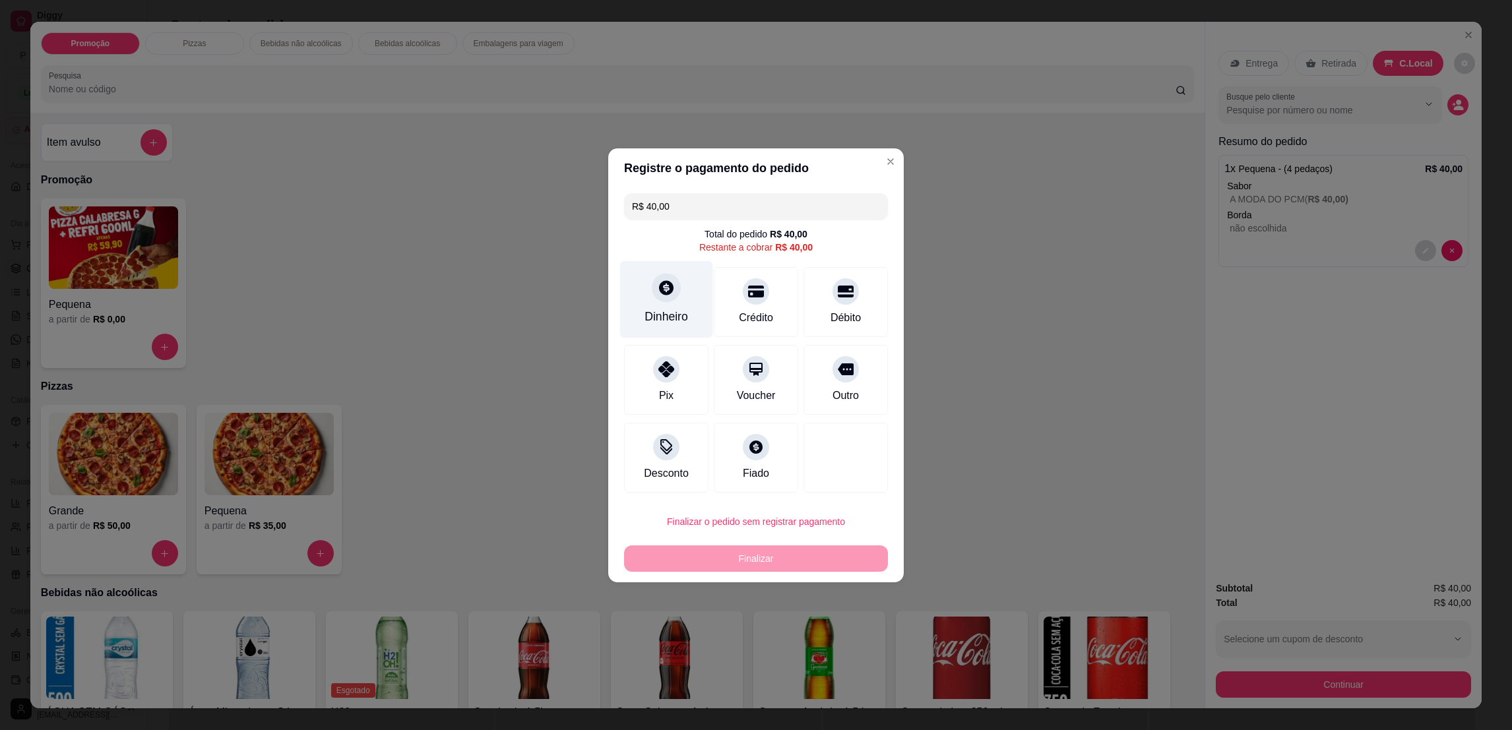
click at [673, 305] on div "Dinheiro" at bounding box center [666, 299] width 93 height 77
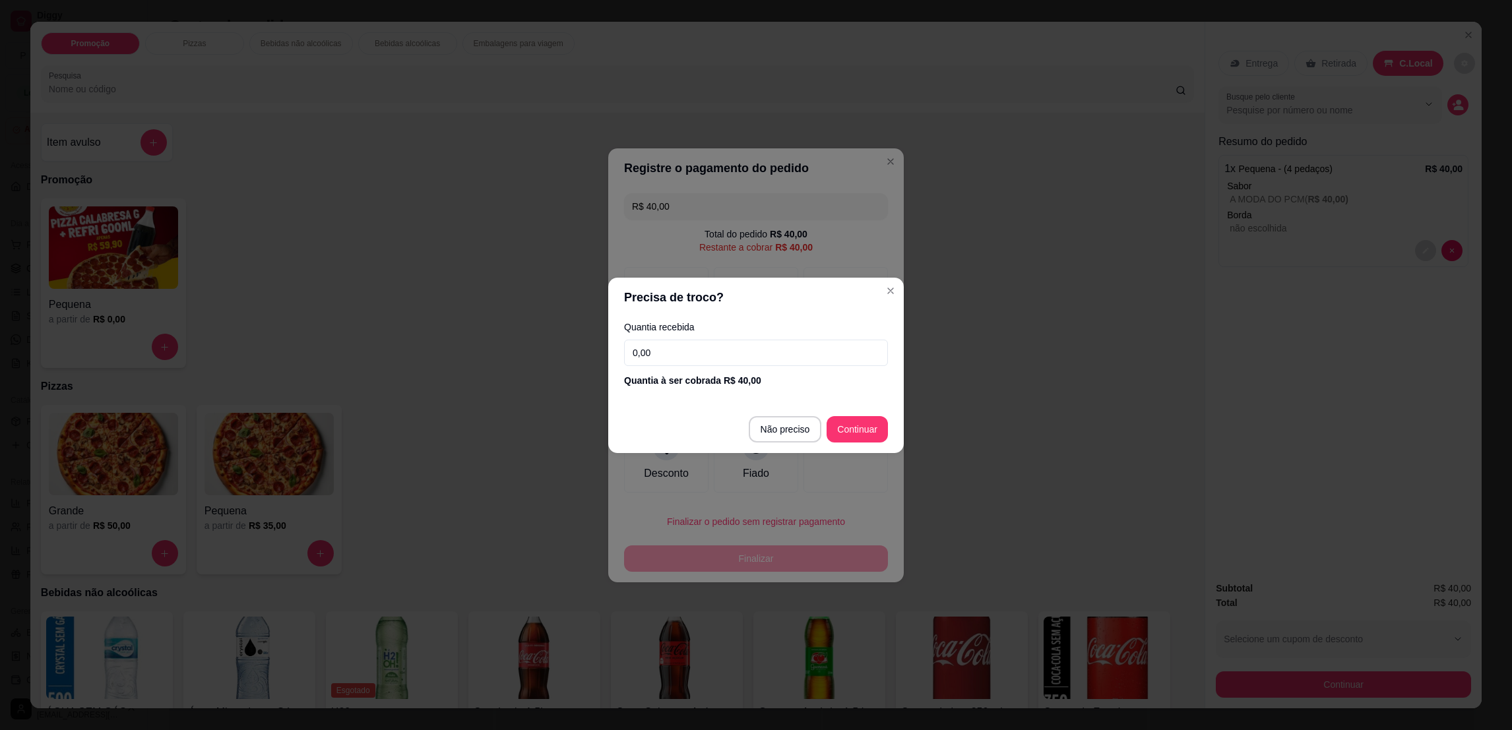
click at [662, 352] on input "0,00" at bounding box center [756, 353] width 264 height 26
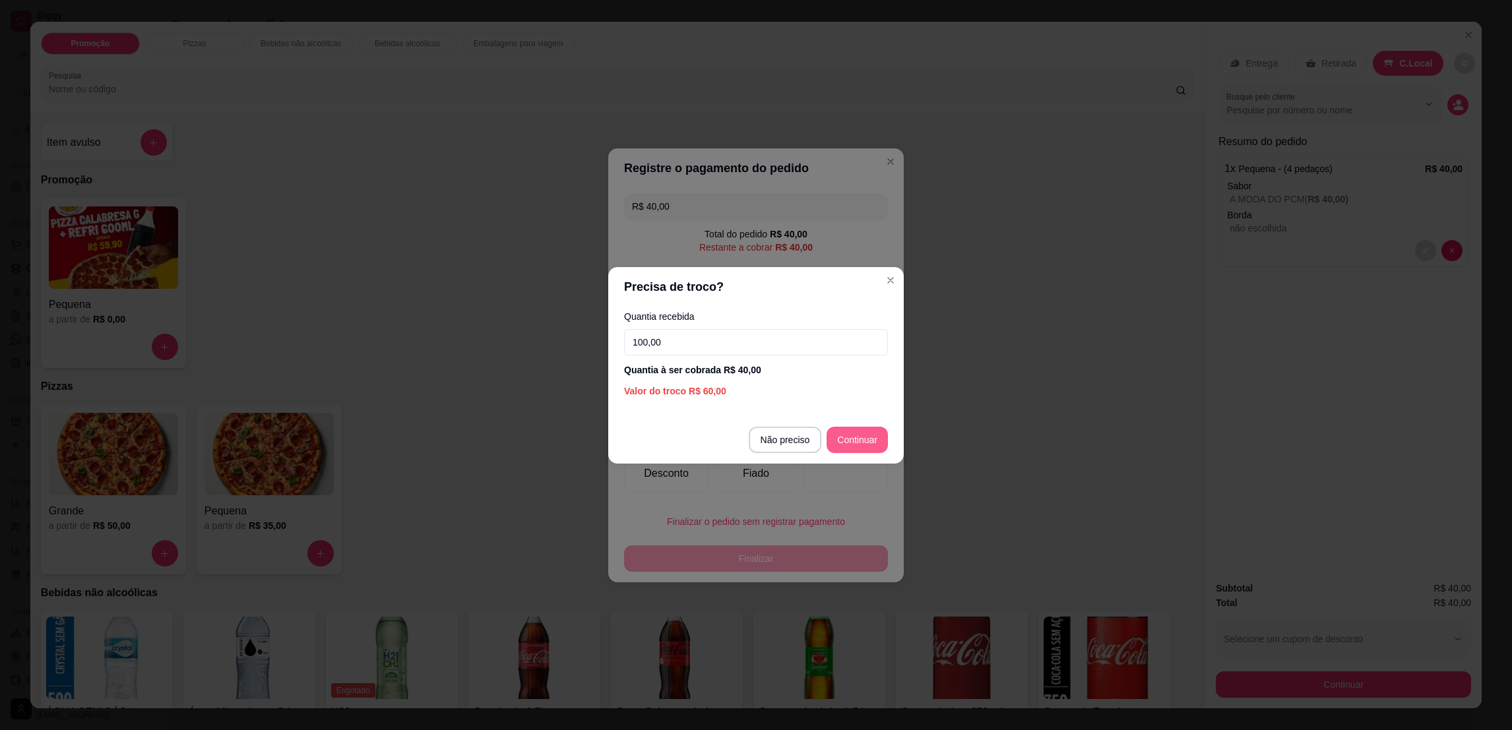
type input "100,00"
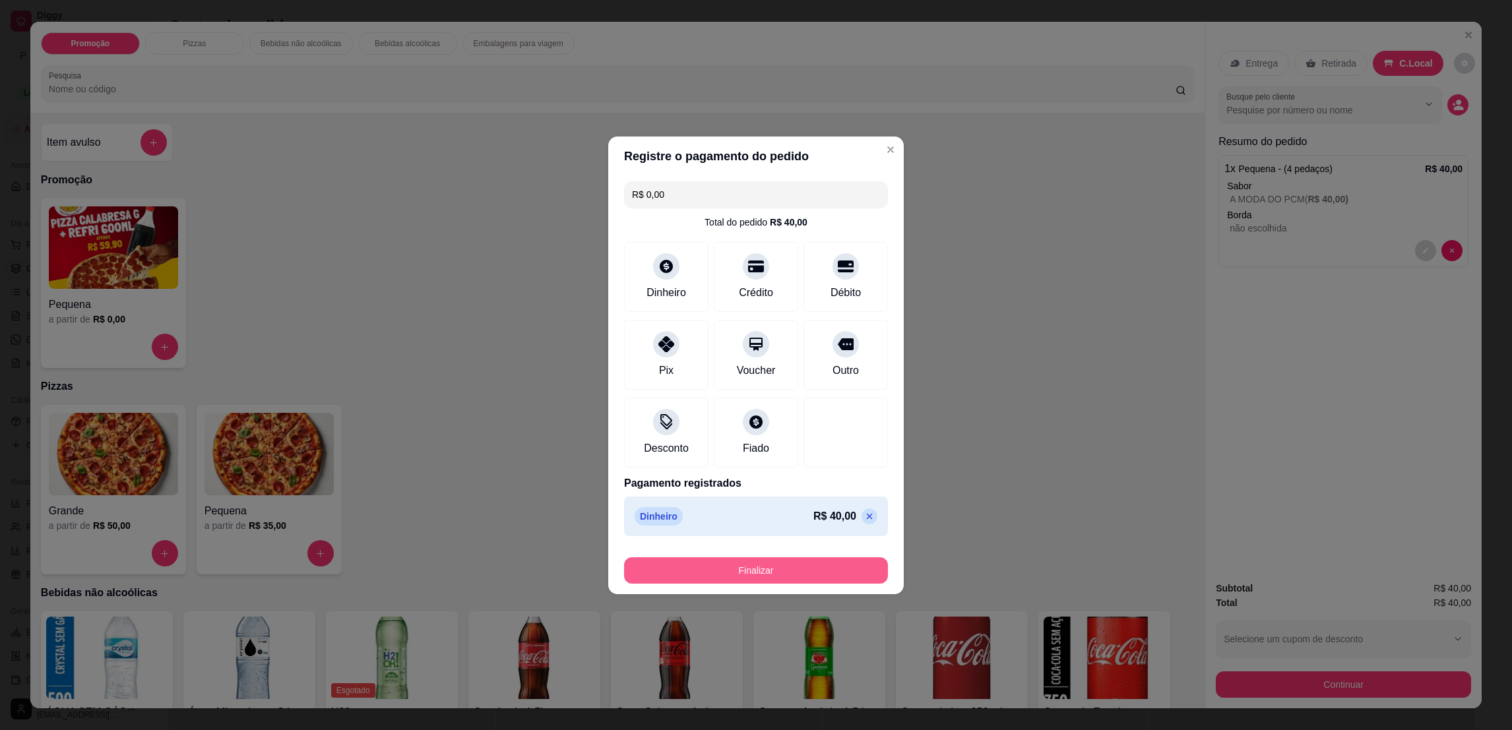
click at [822, 573] on button "Finalizar" at bounding box center [756, 570] width 264 height 26
type input "-R$ 40,00"
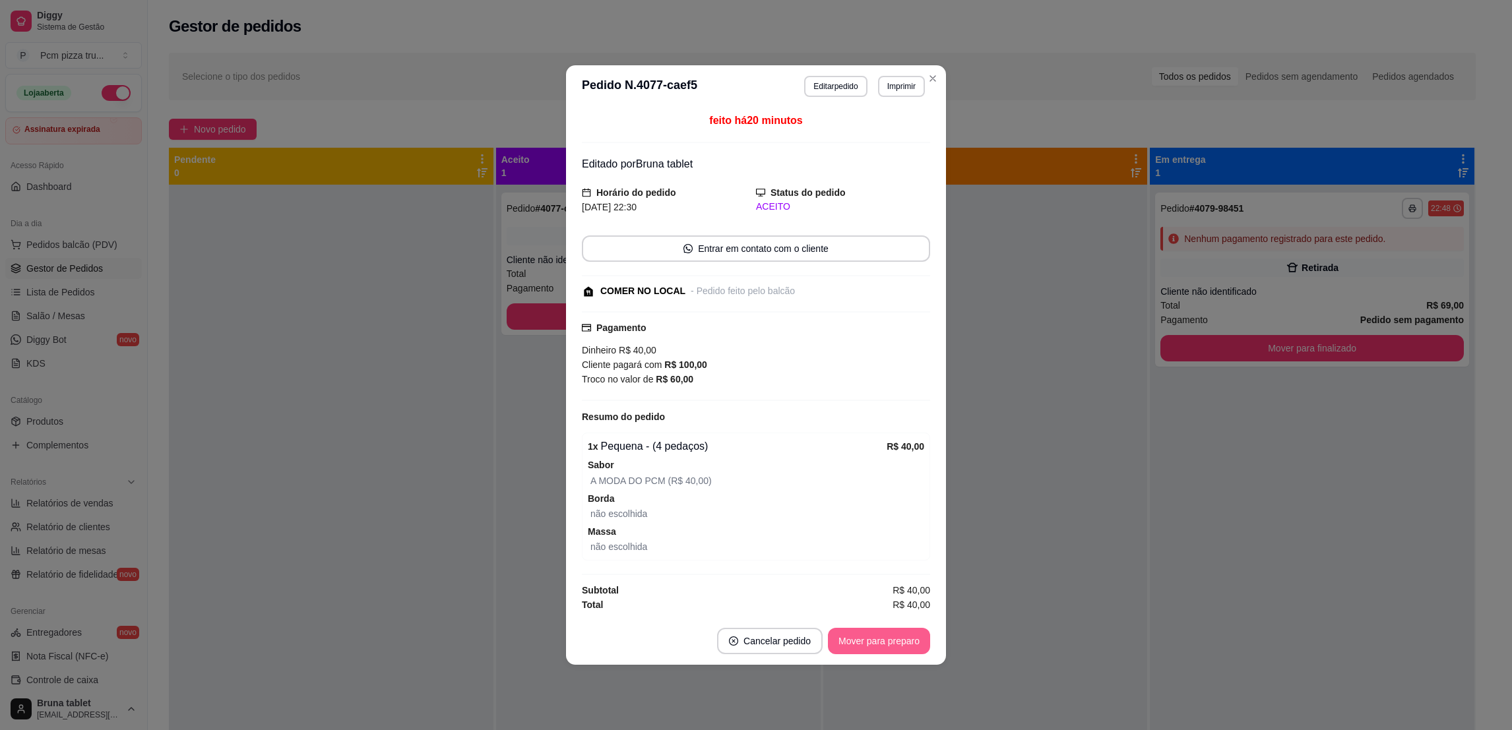
click at [901, 638] on button "Mover para preparo" at bounding box center [879, 641] width 102 height 26
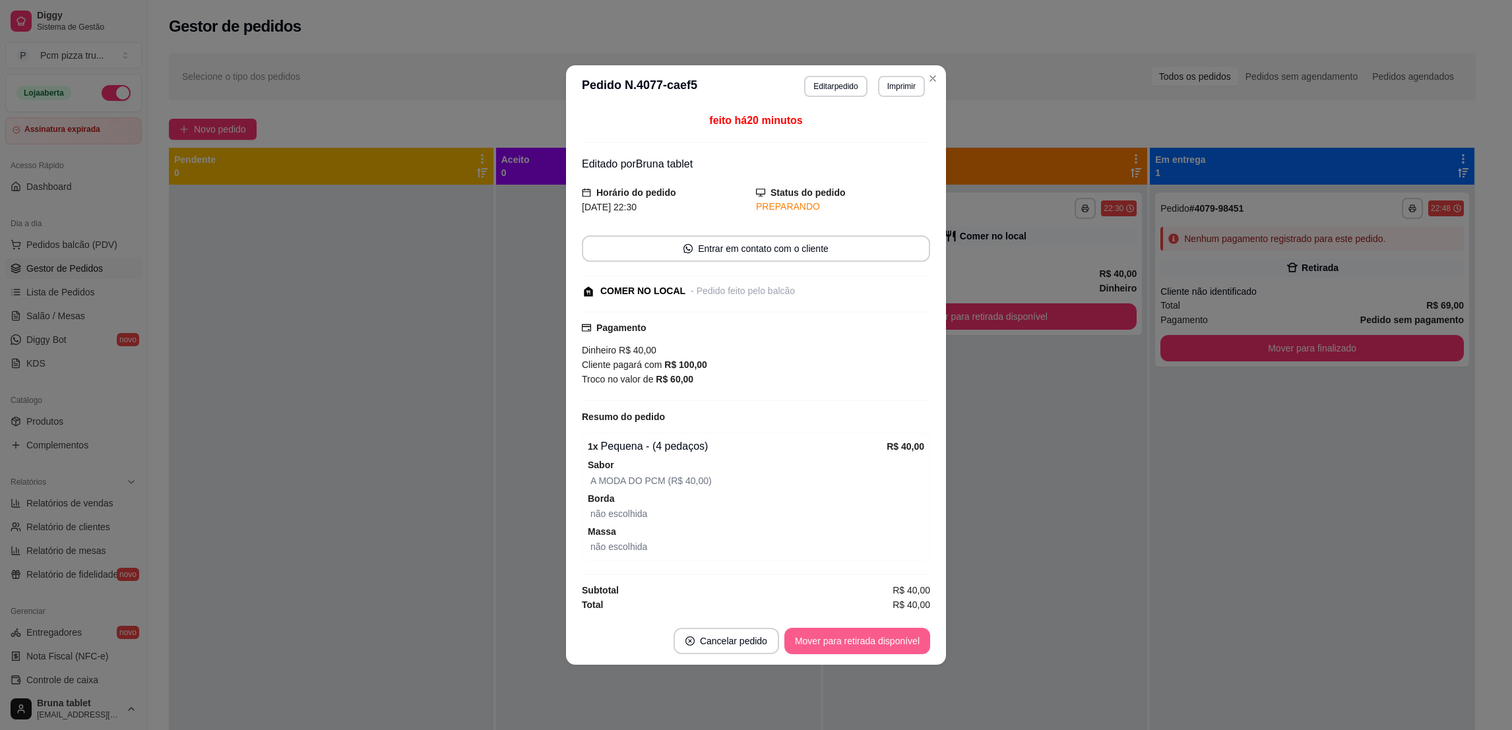
click at [901, 638] on button "Mover para retirada disponível" at bounding box center [857, 641] width 146 height 26
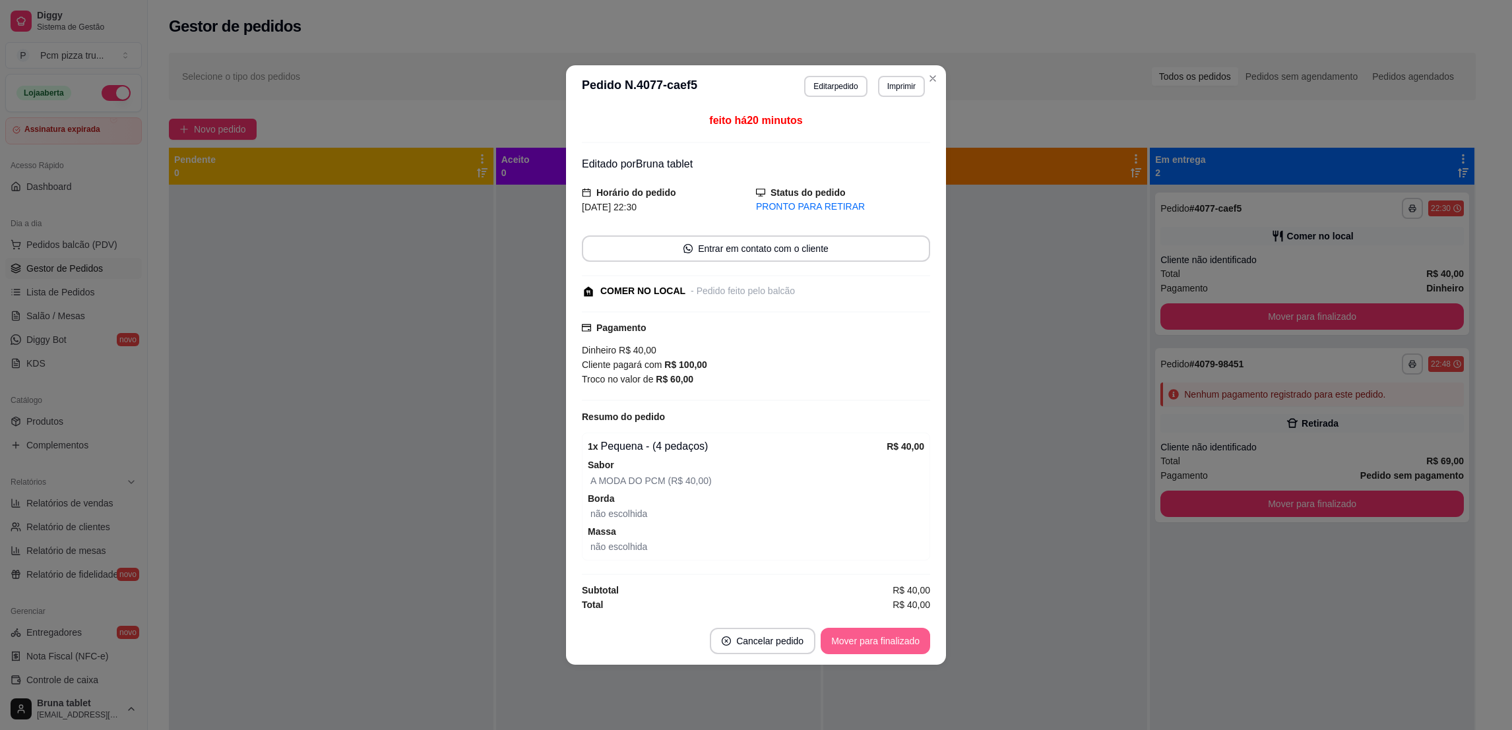
click at [901, 638] on button "Mover para finalizado" at bounding box center [874, 641] width 109 height 26
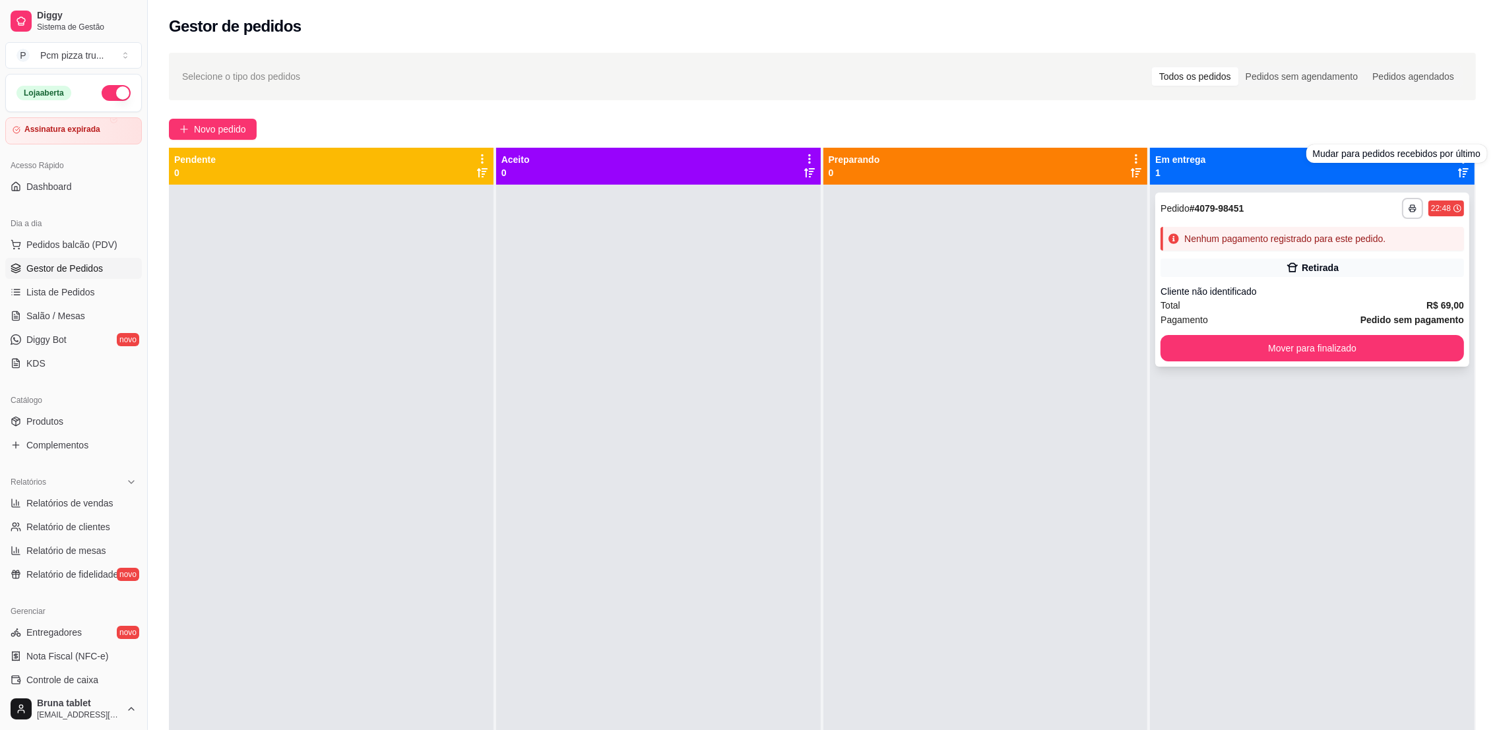
click at [1355, 266] on div "Retirada" at bounding box center [1311, 268] width 303 height 18
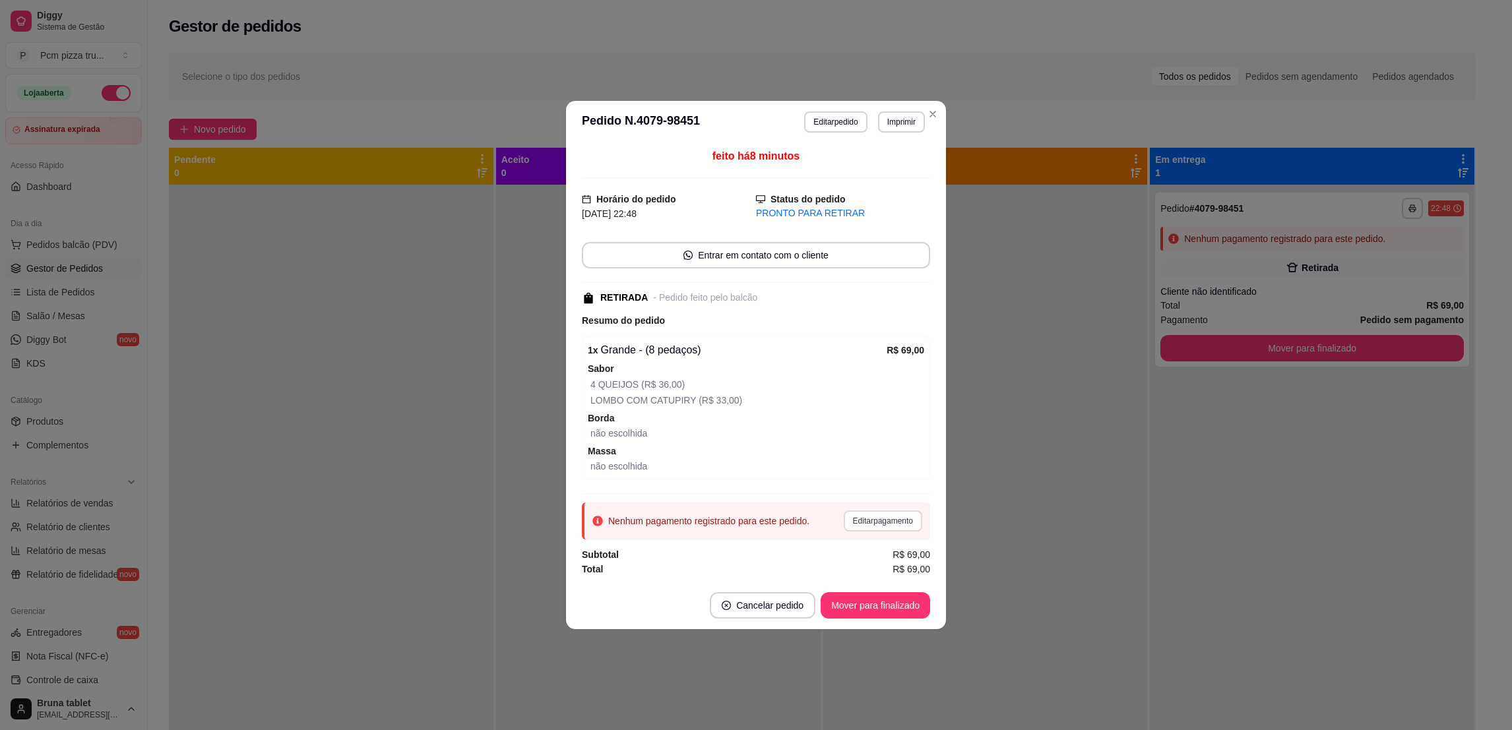
click at [849, 514] on button "Editar pagamento" at bounding box center [883, 520] width 78 height 21
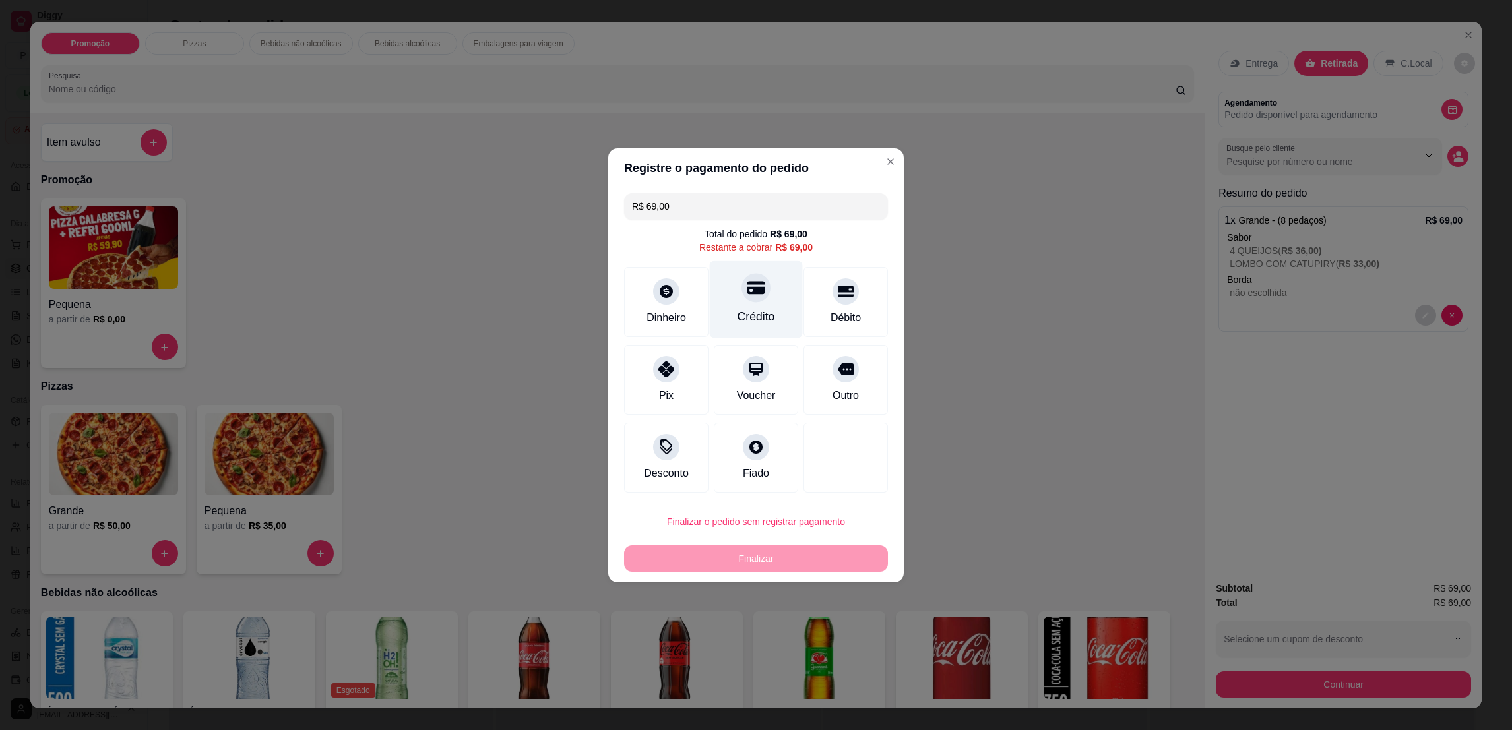
click at [758, 281] on div at bounding box center [755, 287] width 29 height 29
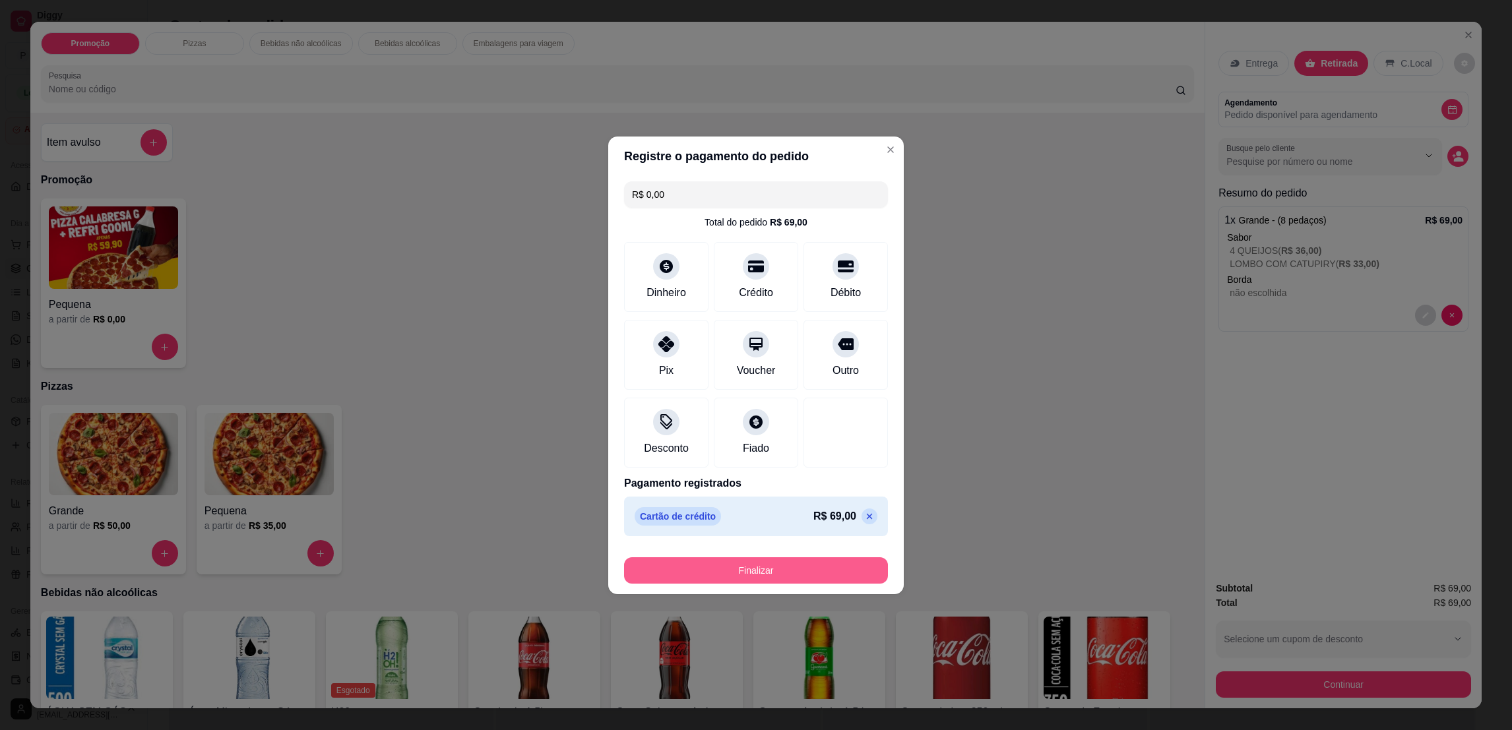
click at [751, 578] on button "Finalizar" at bounding box center [756, 570] width 264 height 26
type input "-R$ 69,00"
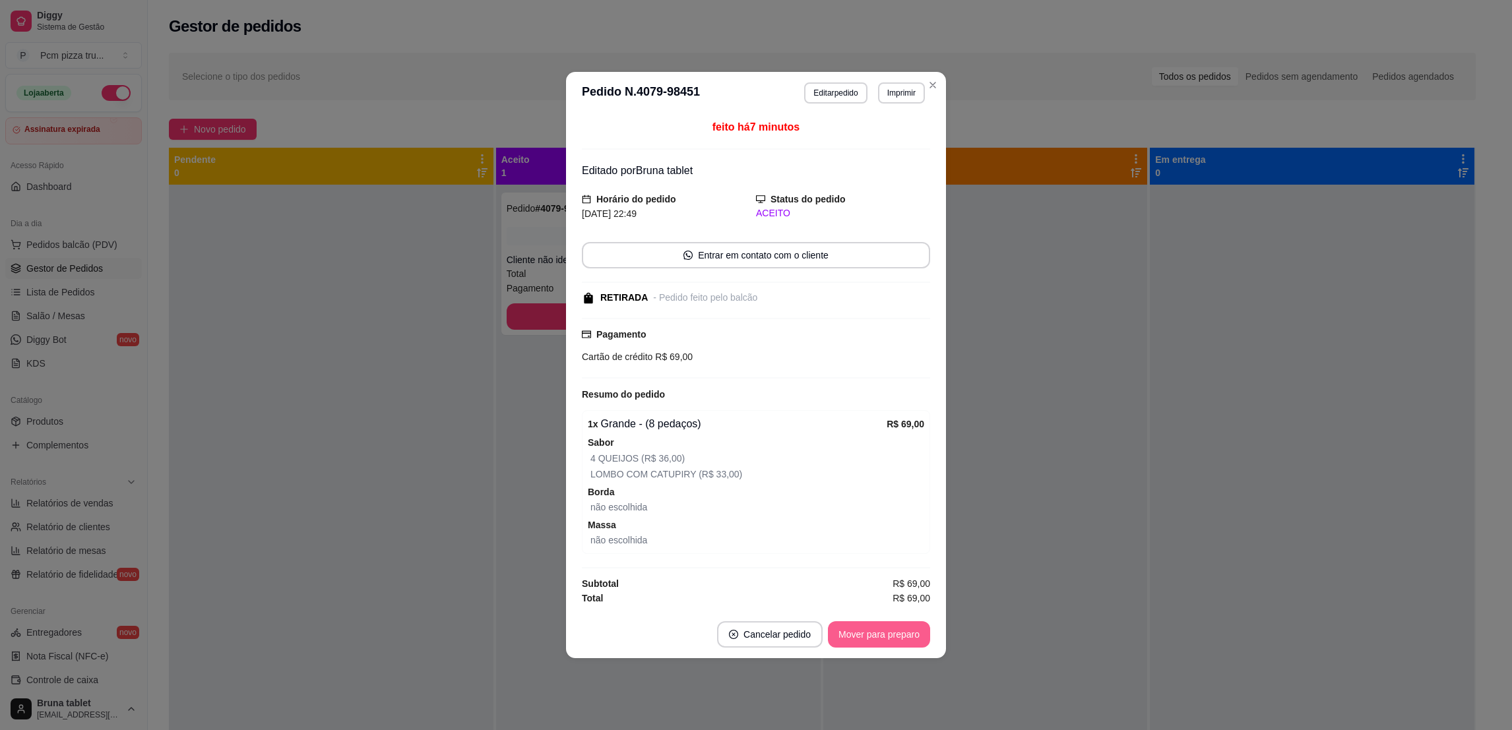
click at [919, 631] on button "Mover para preparo" at bounding box center [879, 634] width 102 height 26
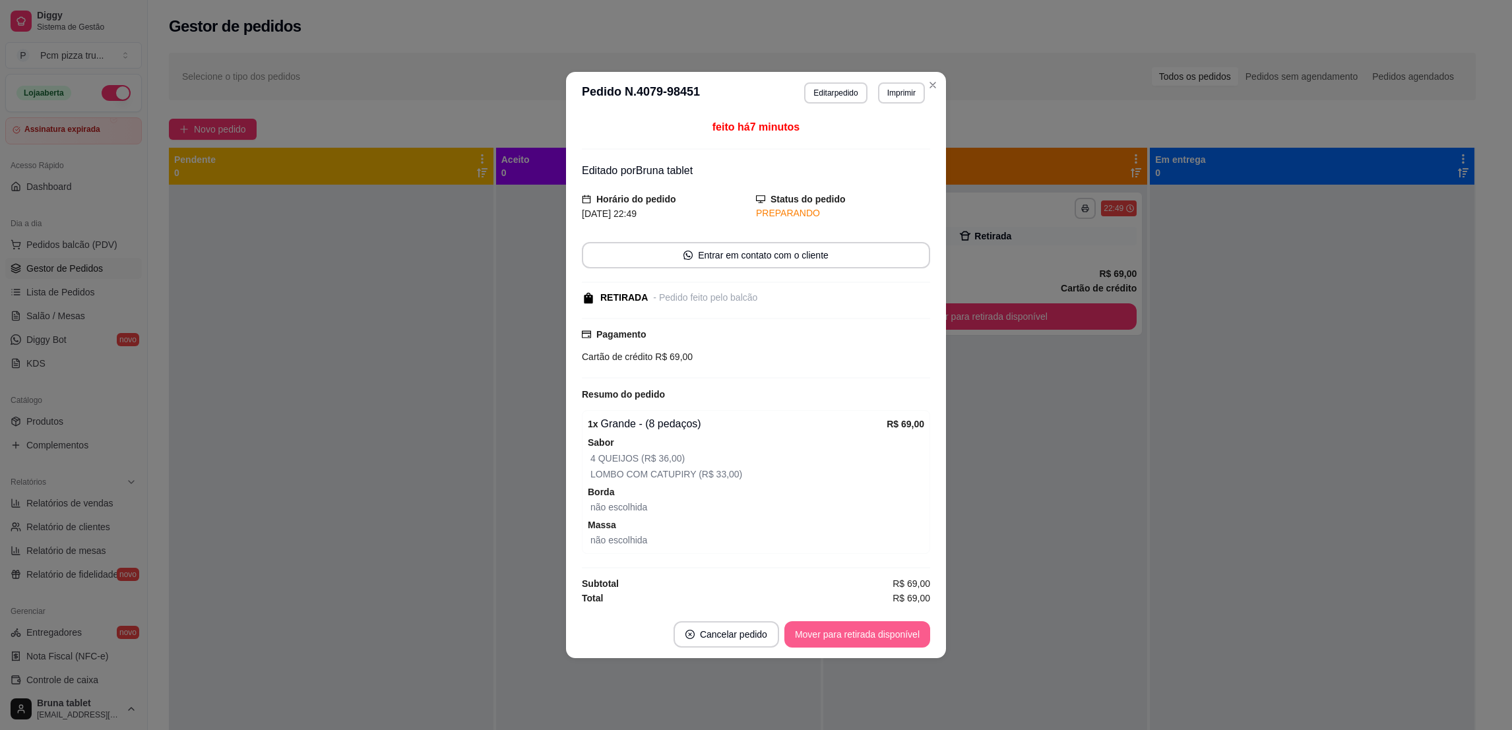
click at [903, 634] on button "Mover para retirada disponível" at bounding box center [857, 634] width 146 height 26
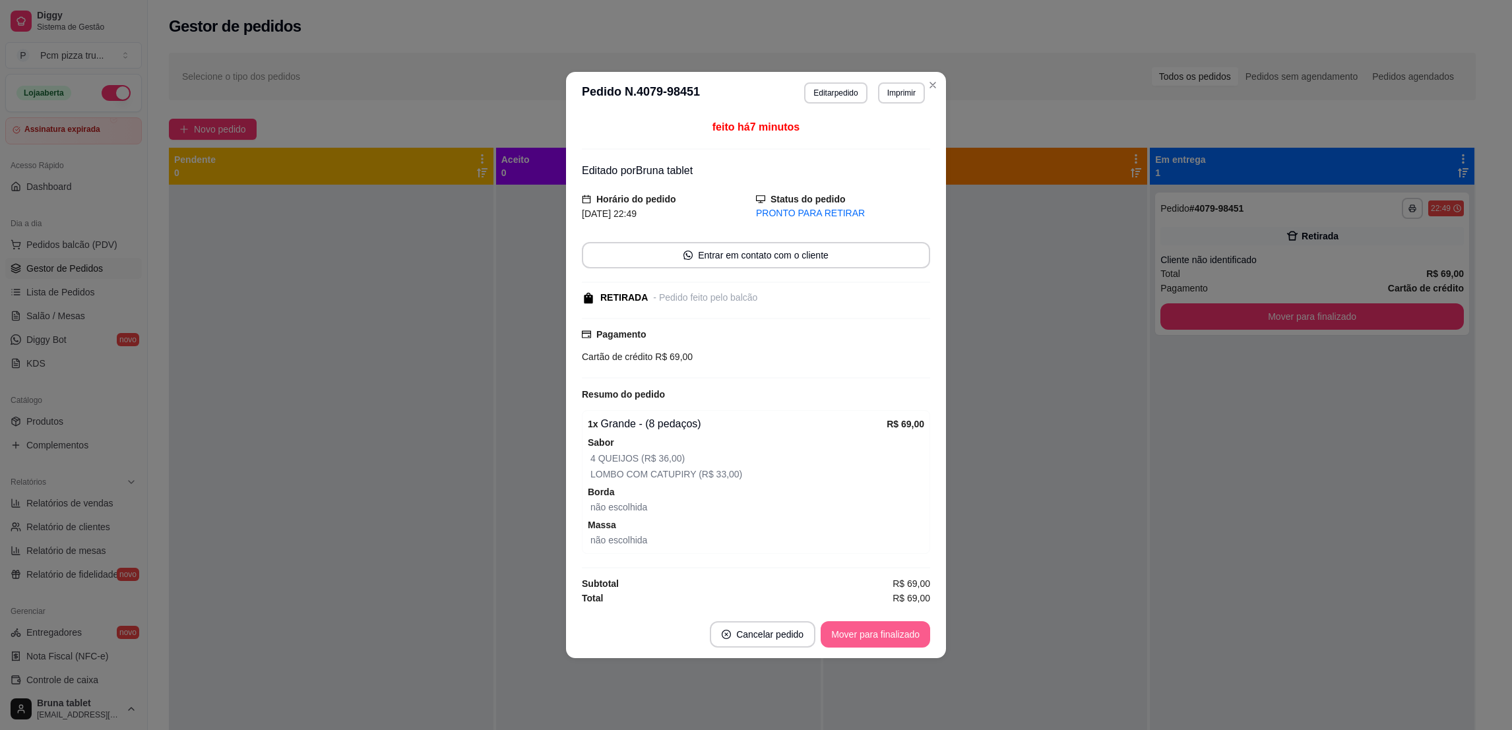
click at [903, 634] on button "Mover para finalizado" at bounding box center [874, 634] width 109 height 26
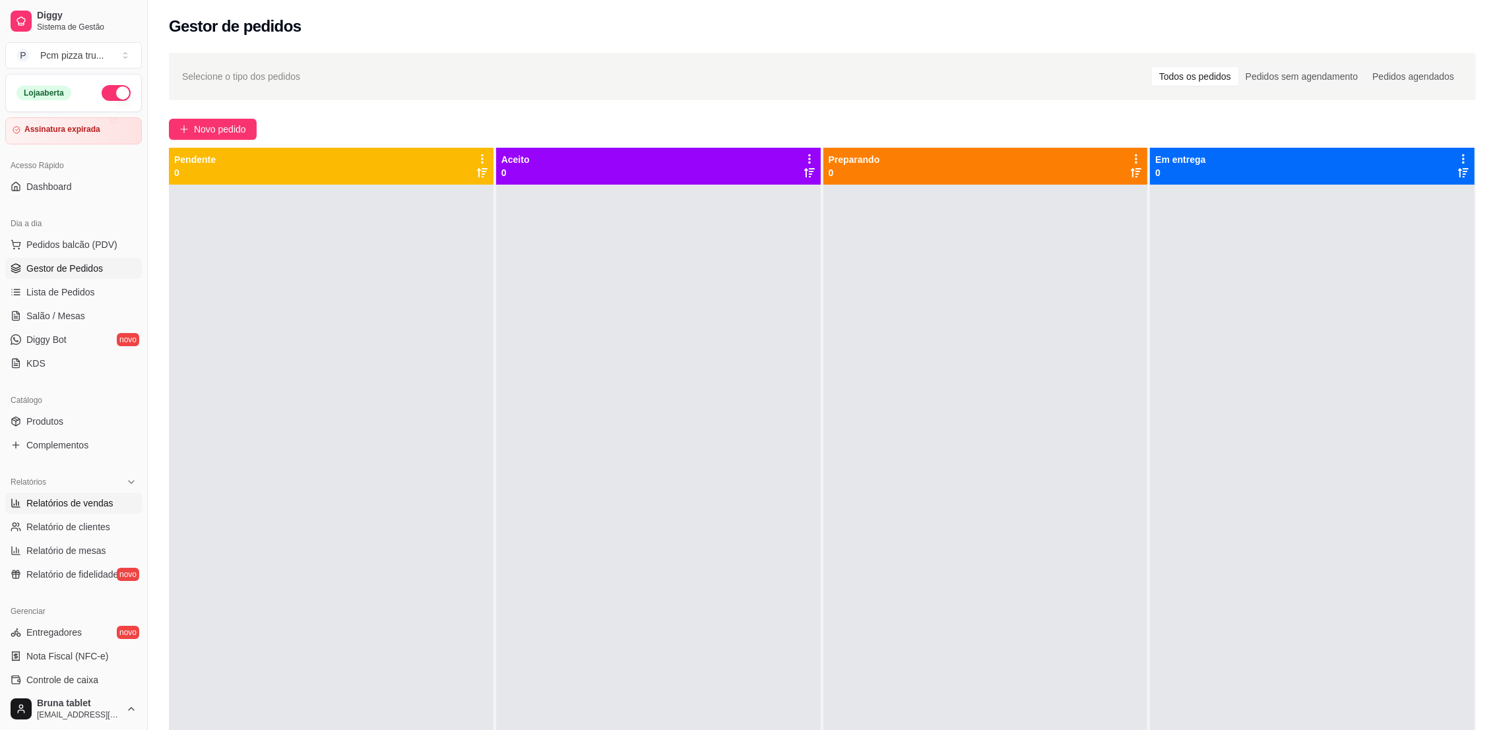
click at [104, 502] on span "Relatórios de vendas" at bounding box center [69, 503] width 87 height 13
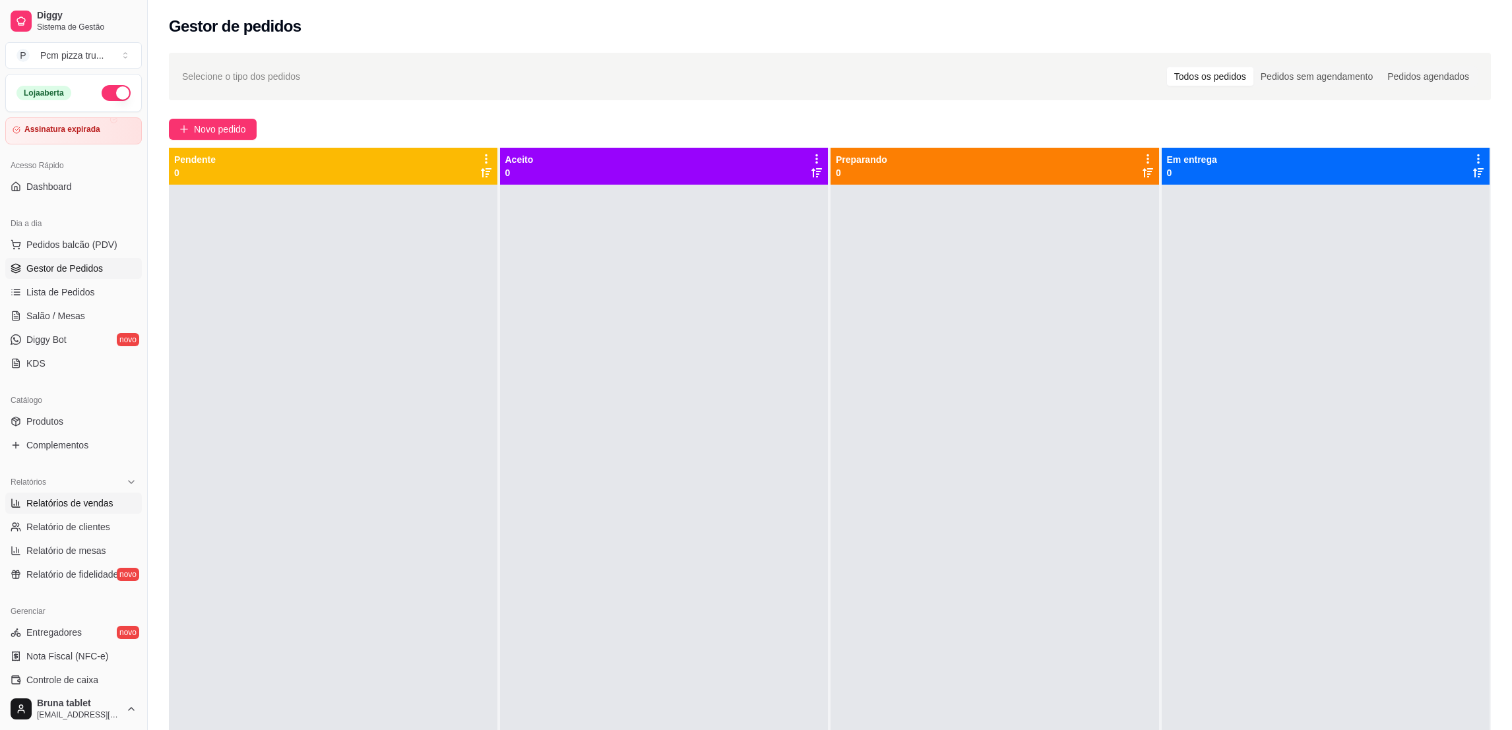
select select "ALL"
select select "0"
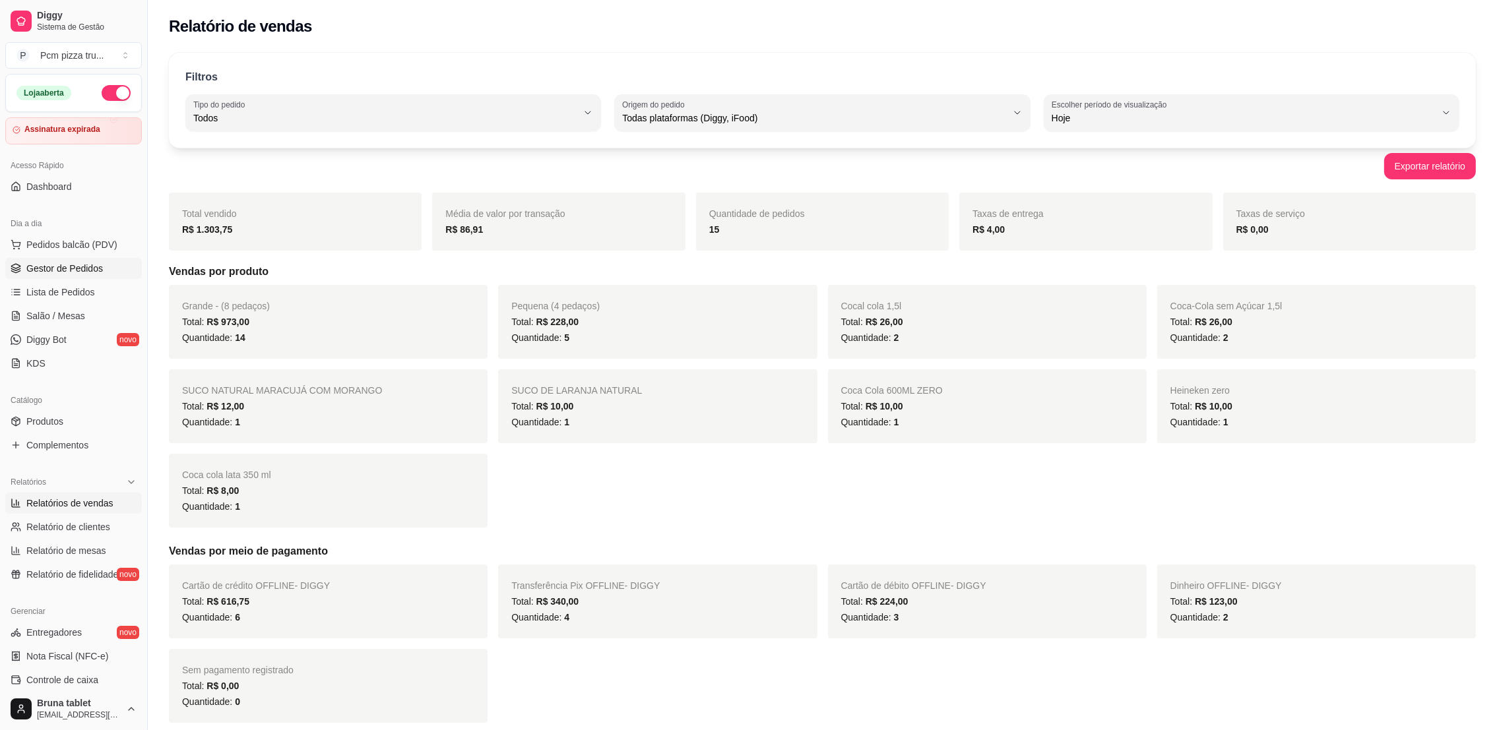
click at [84, 261] on link "Gestor de Pedidos" at bounding box center [73, 268] width 137 height 21
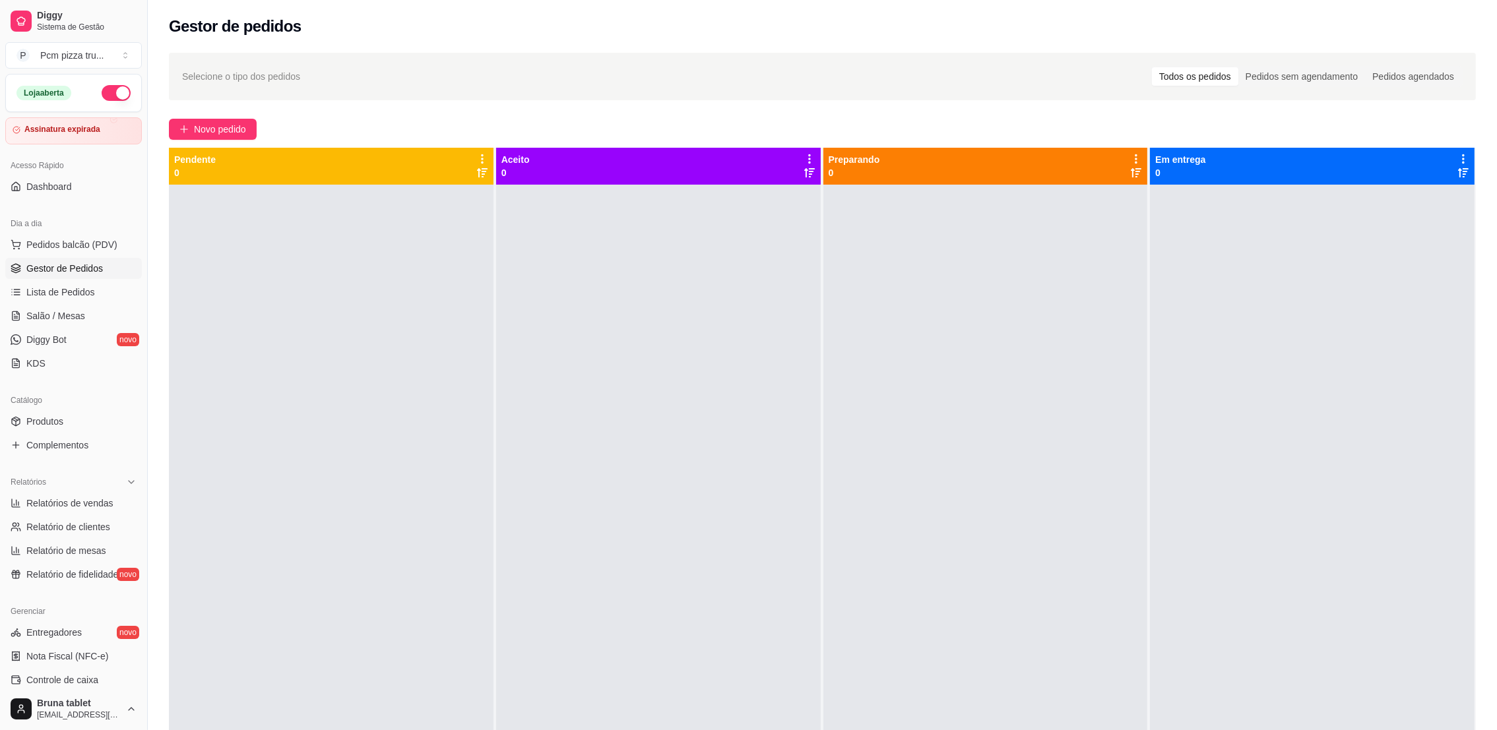
click at [109, 86] on button "button" at bounding box center [116, 93] width 29 height 16
click at [102, 90] on button "button" at bounding box center [116, 93] width 29 height 16
